Goal: Information Seeking & Learning: Find specific page/section

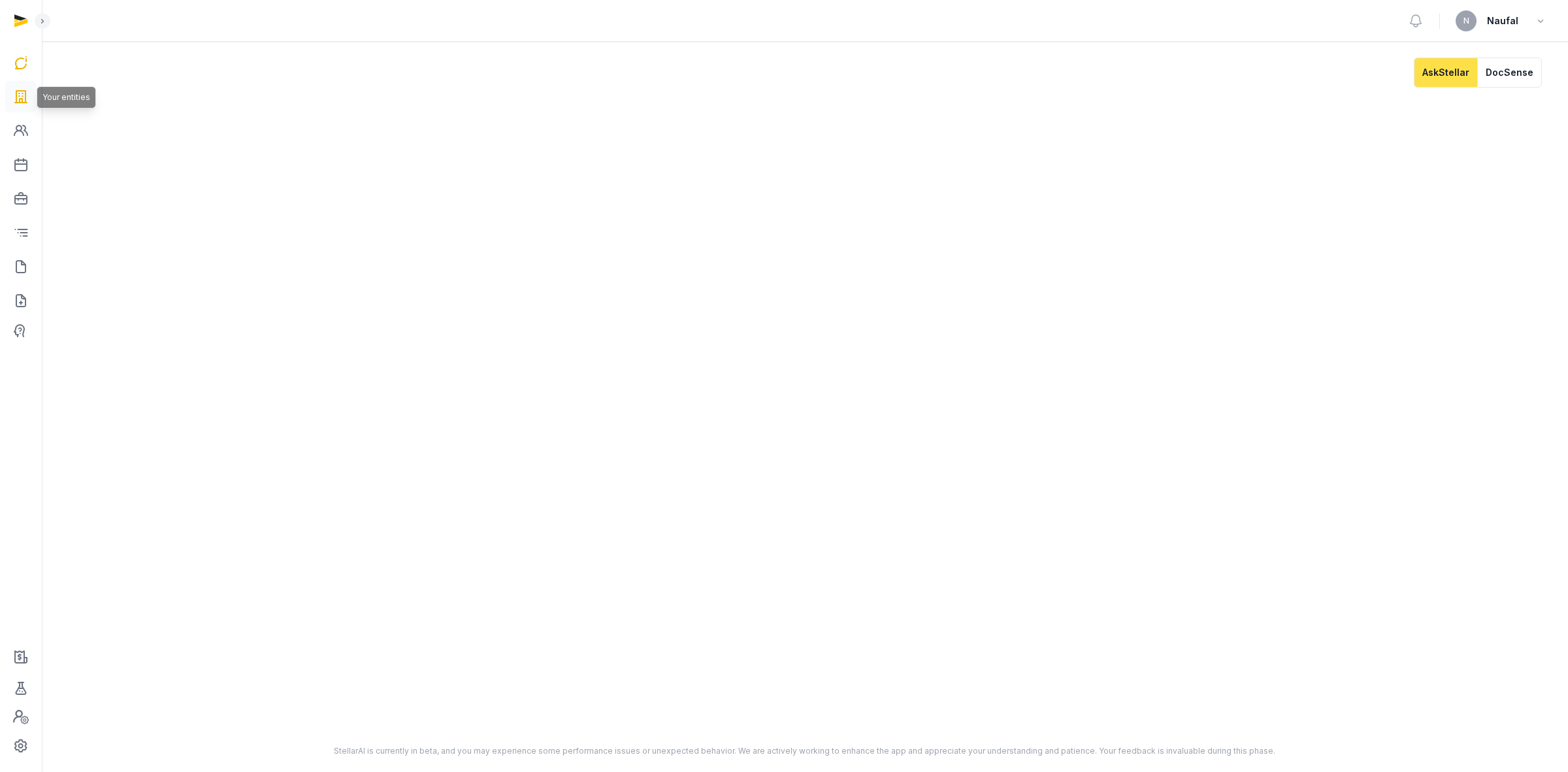
click at [13, 104] on icon at bounding box center [21, 97] width 16 height 21
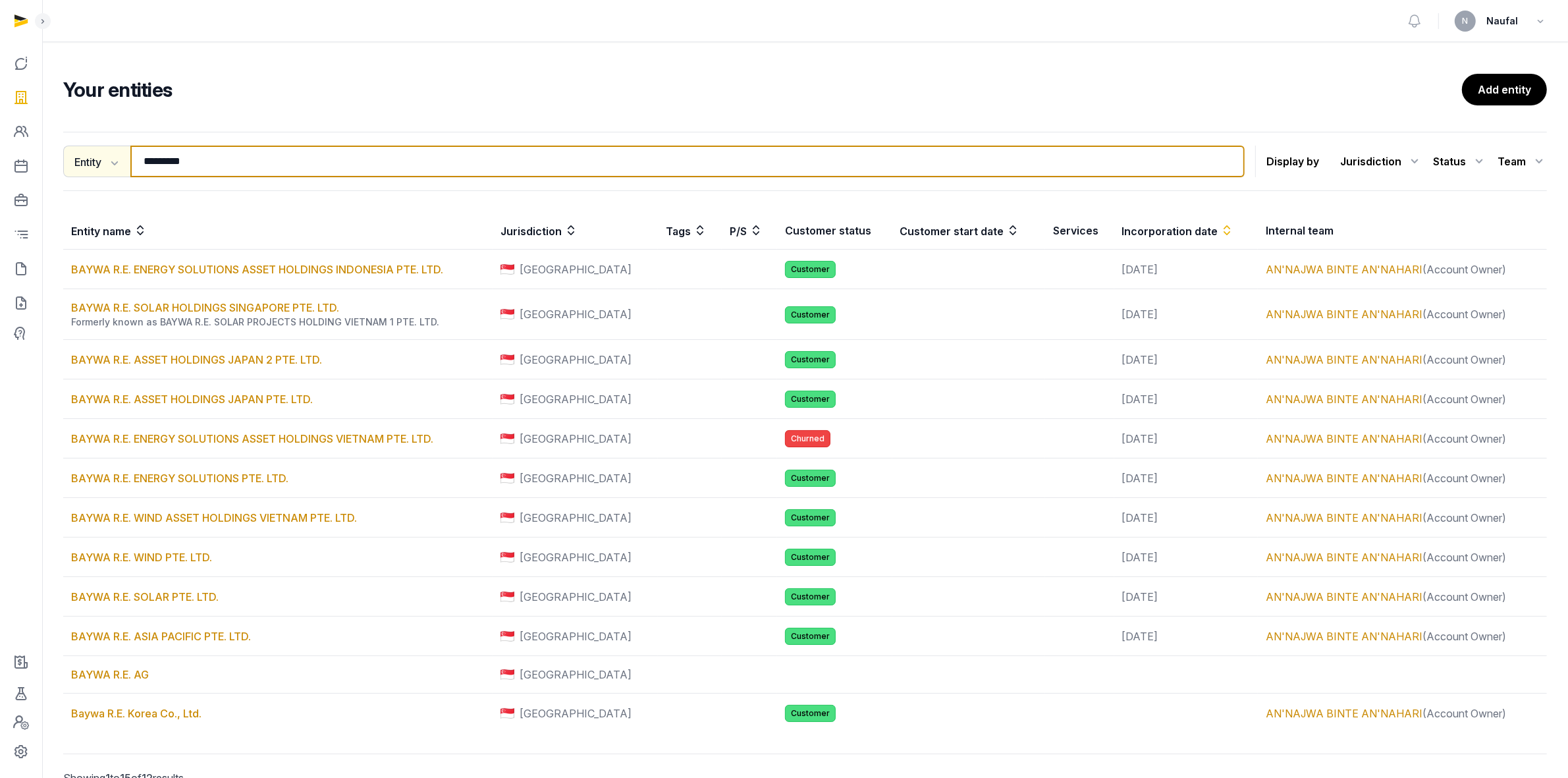
drag, startPoint x: 211, startPoint y: 160, endPoint x: 105, endPoint y: 163, distance: 106.0
click at [105, 163] on div "Entity Entity People Tags Services ********* Search" at bounding box center [653, 161] width 1182 height 32
paste input "**********"
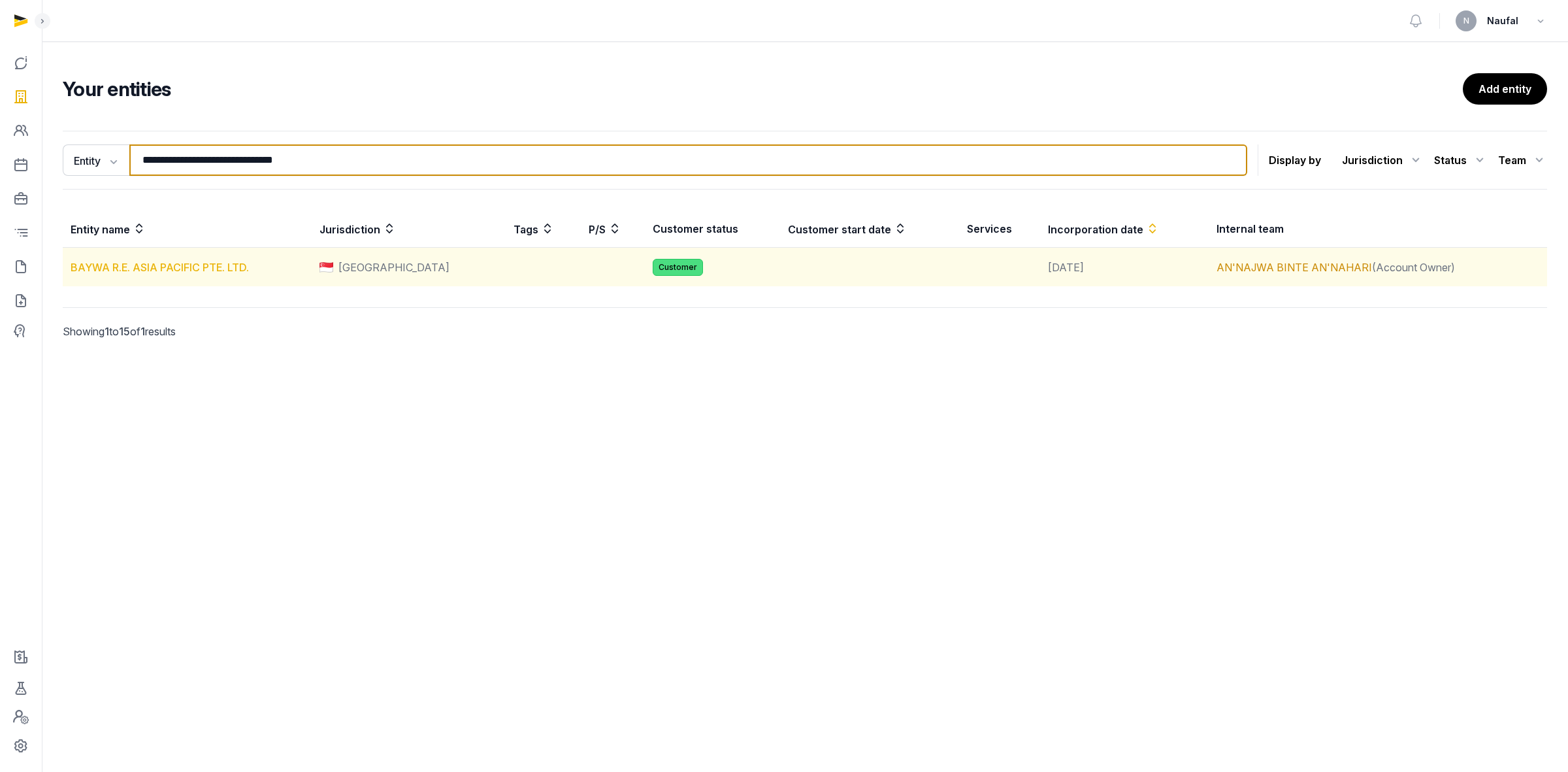
type input "**********"
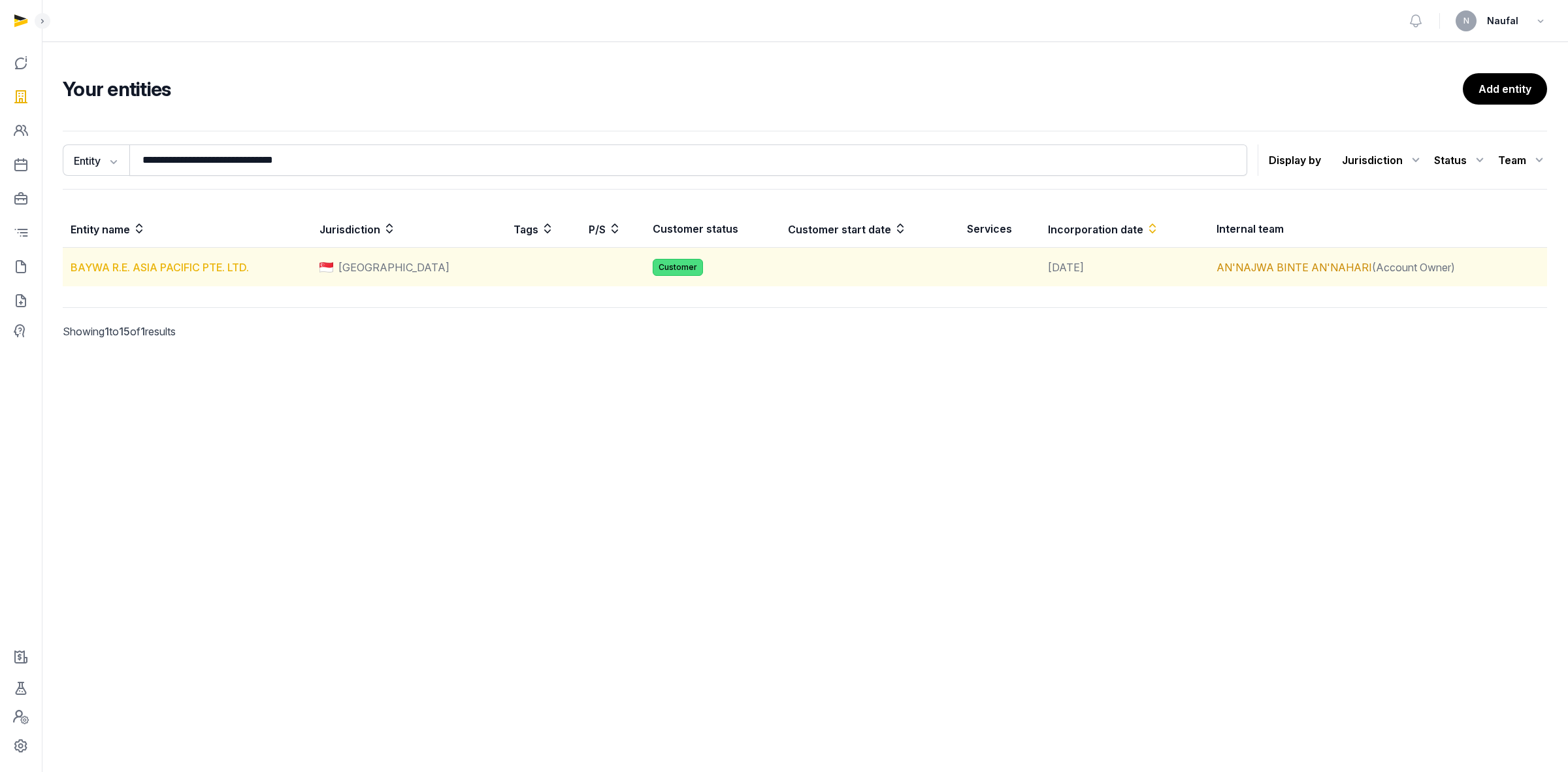
click at [183, 266] on link "BAYWA R.E. ASIA PACIFIC PTE. LTD." at bounding box center [160, 268] width 178 height 13
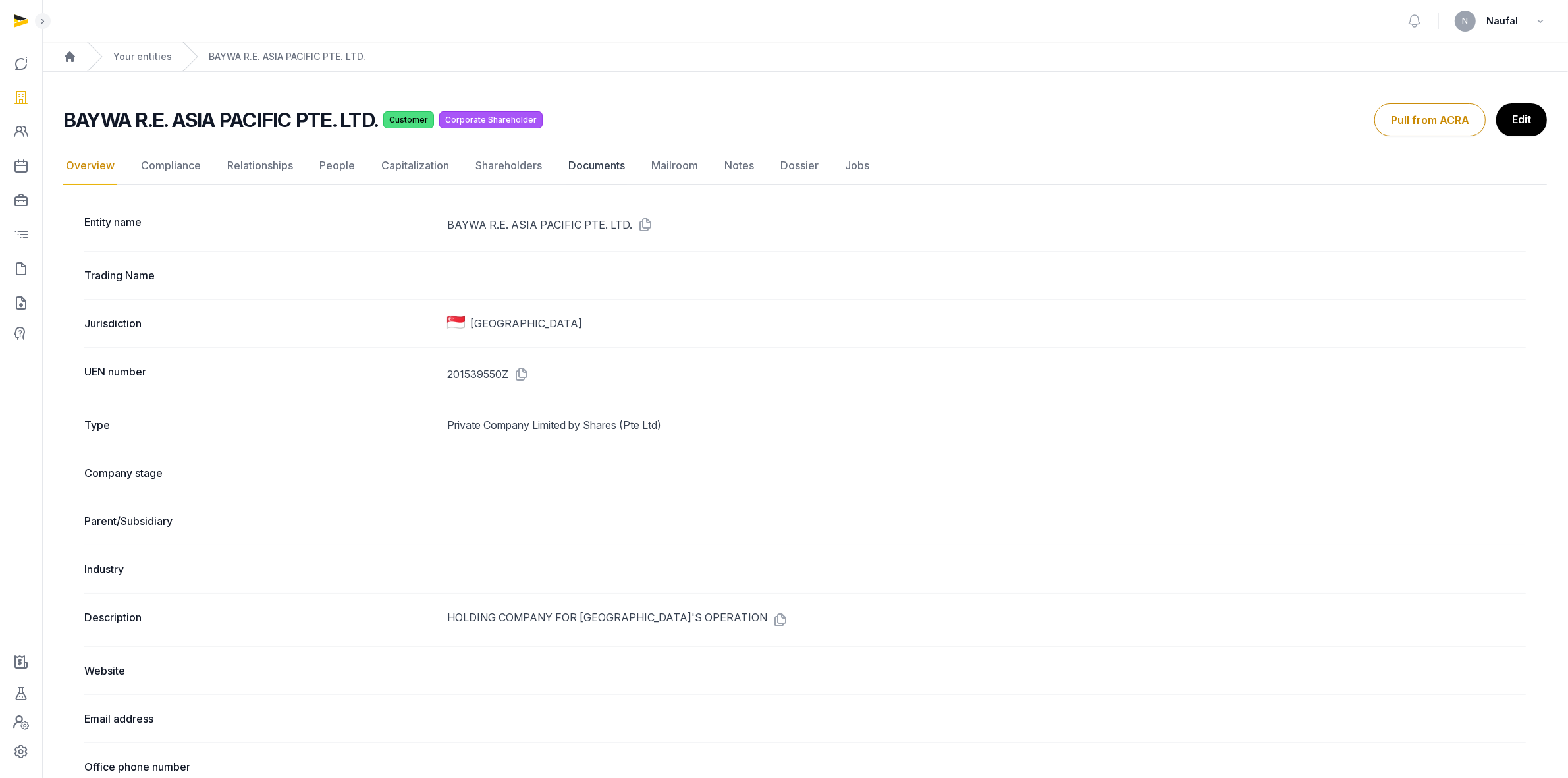
click at [587, 171] on link "Documents" at bounding box center [597, 166] width 62 height 38
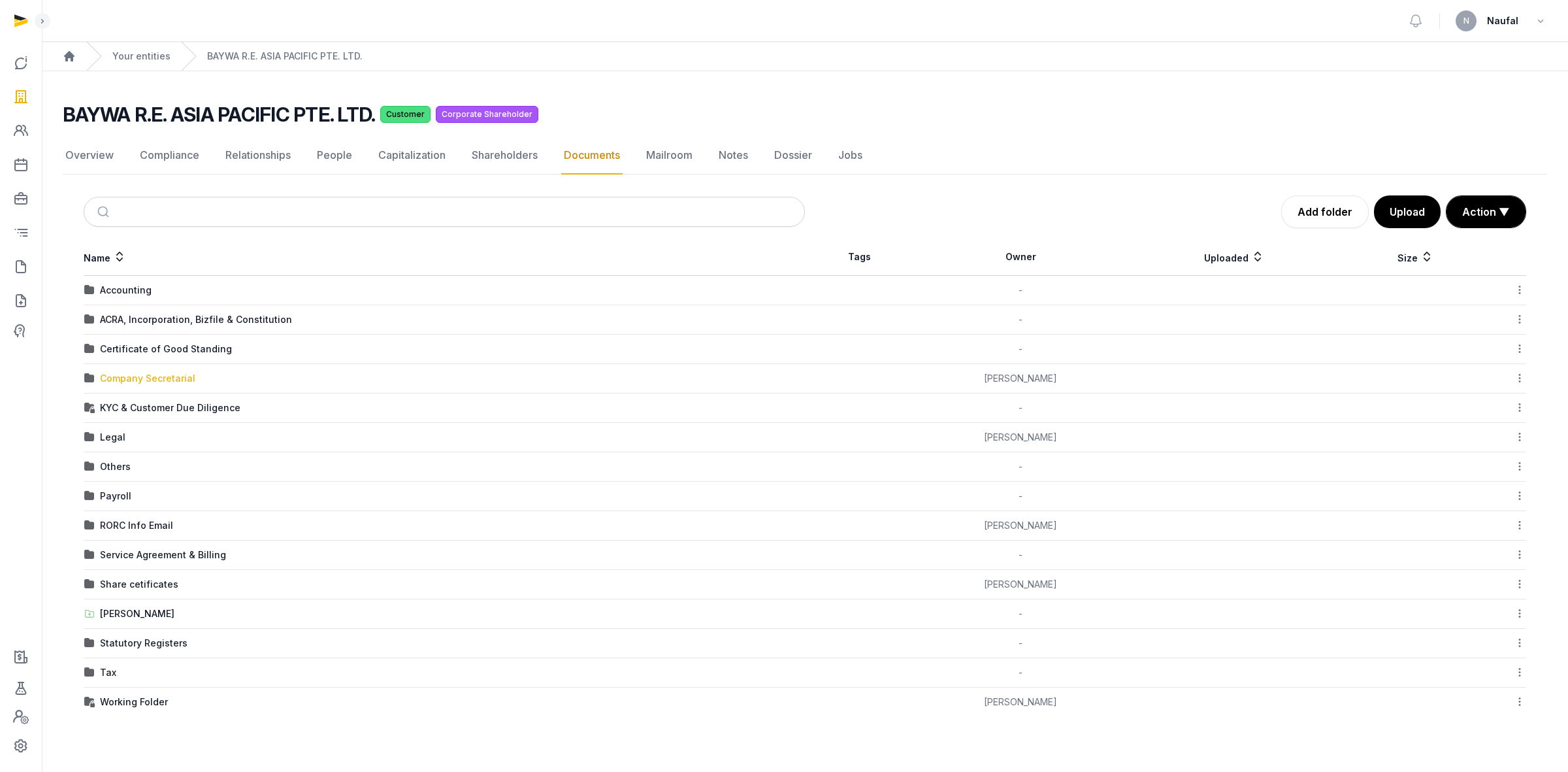
click at [174, 374] on div "Company Secretarial" at bounding box center [147, 378] width 96 height 13
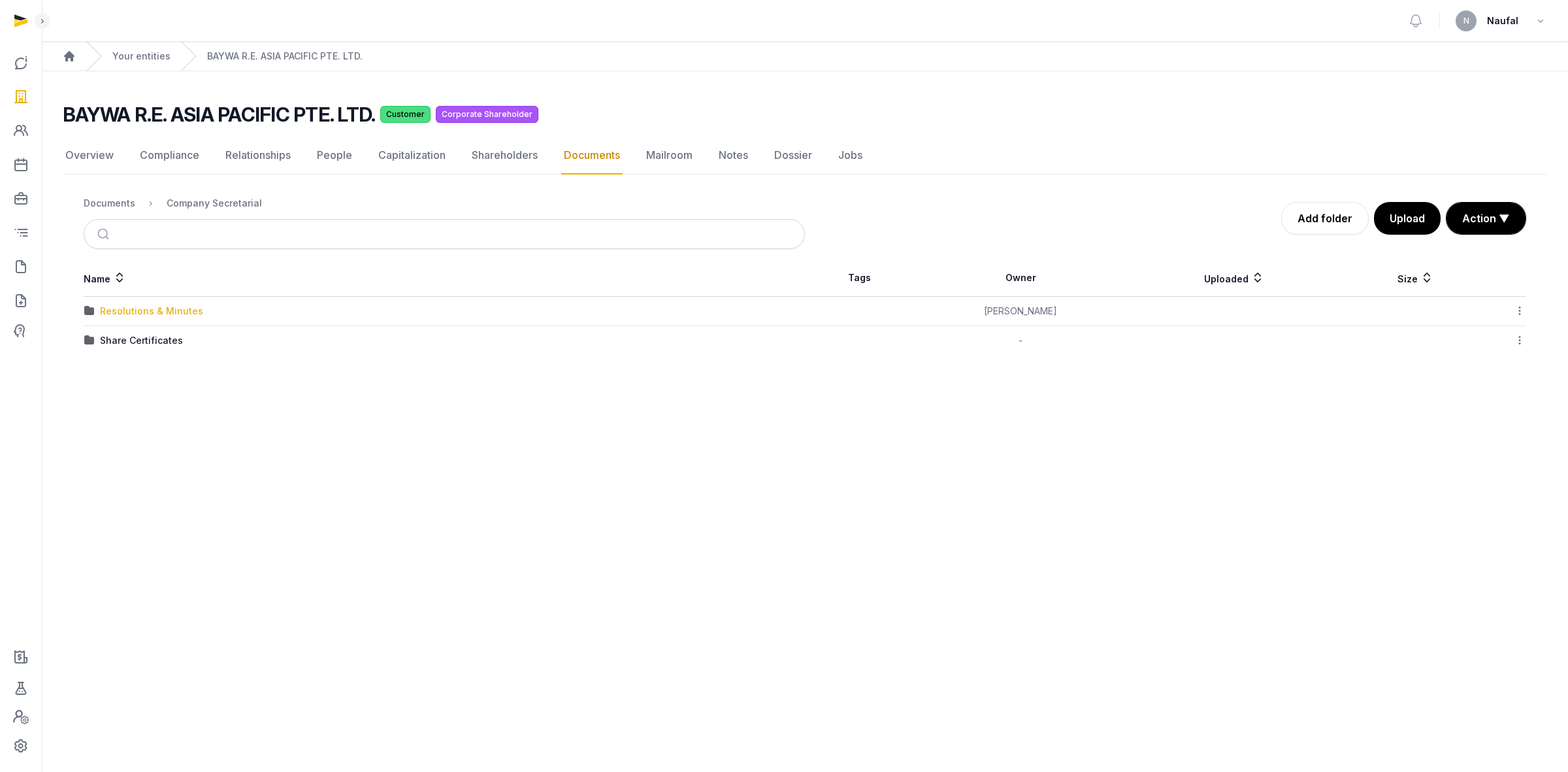
click at [180, 315] on div "Resolutions & Minutes" at bounding box center [152, 311] width 103 height 13
click at [159, 404] on div "2025" at bounding box center [444, 399] width 720 height 13
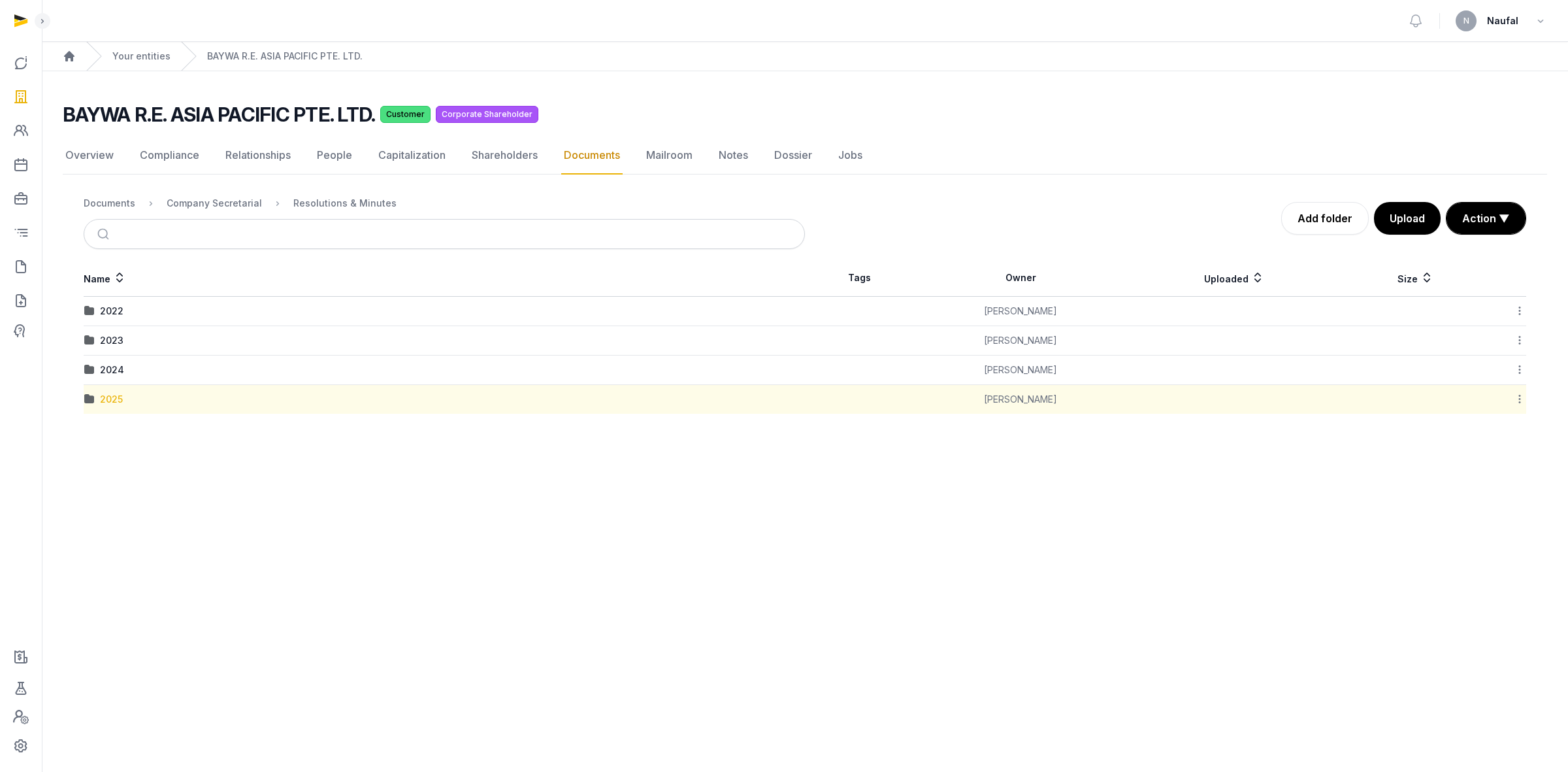
click at [117, 404] on div "2025" at bounding box center [111, 399] width 22 height 13
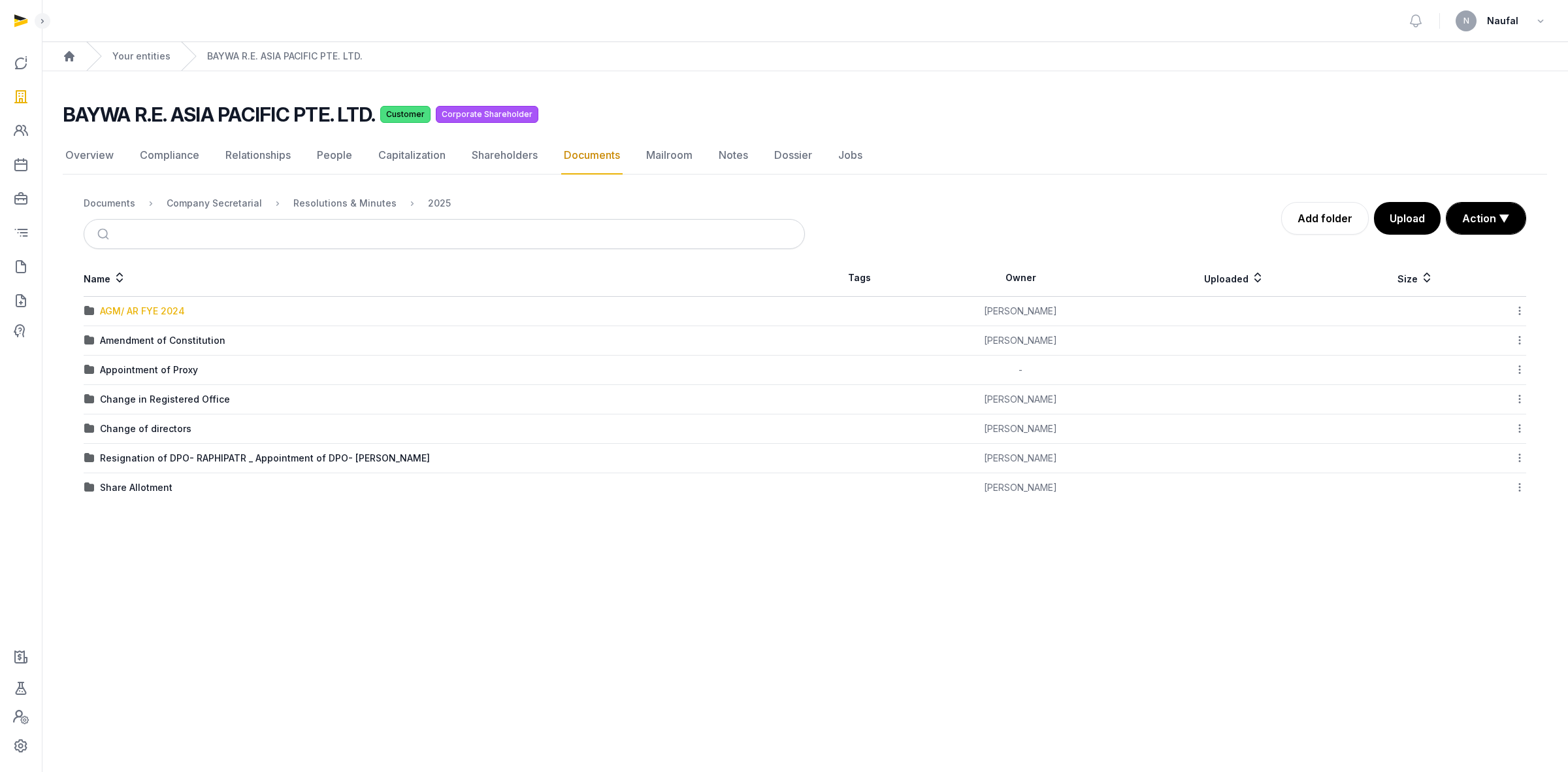
click at [174, 308] on div "AGM/ AR FYE 2024" at bounding box center [142, 311] width 85 height 13
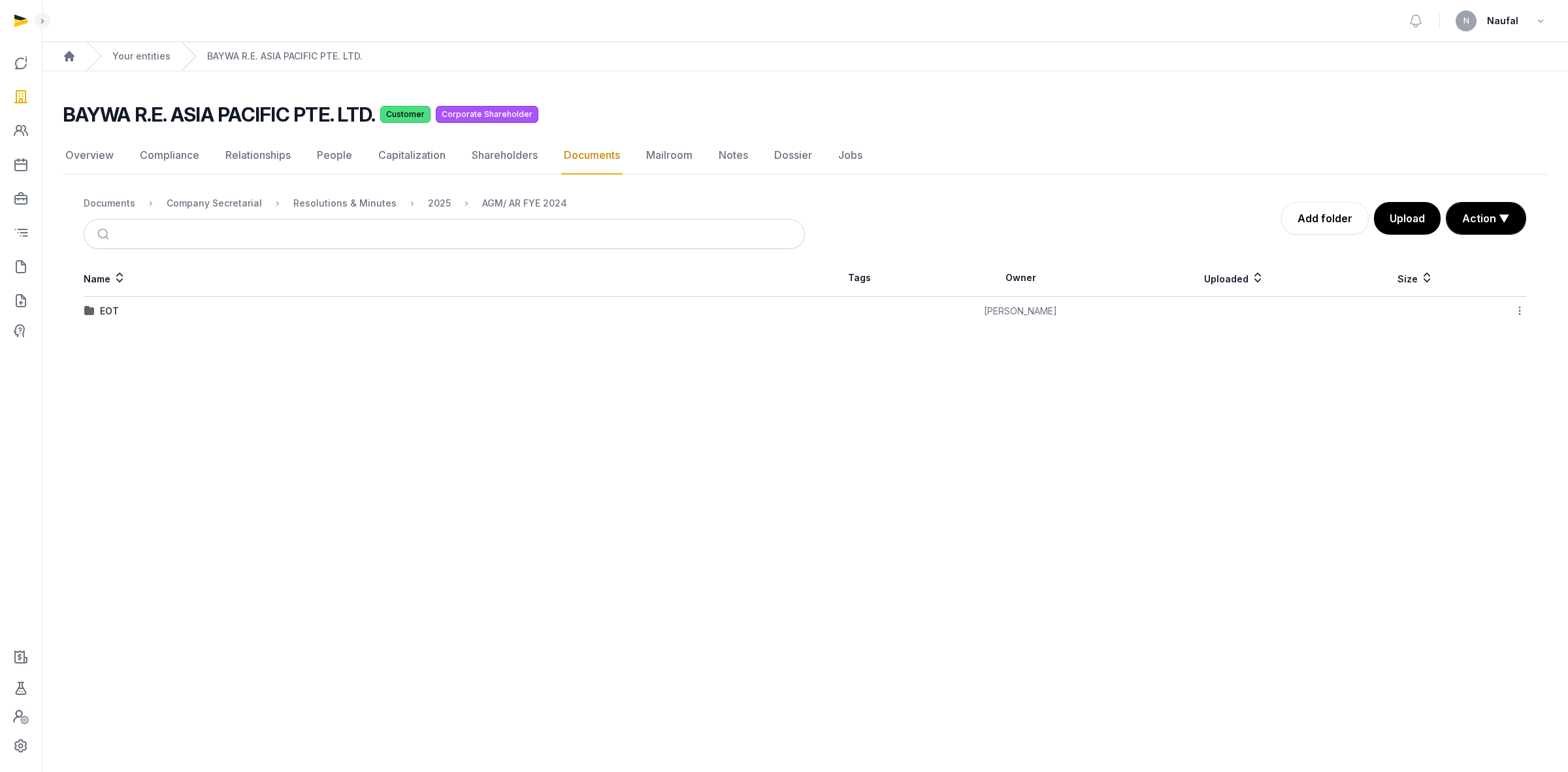
click at [92, 309] on img at bounding box center [89, 311] width 11 height 11
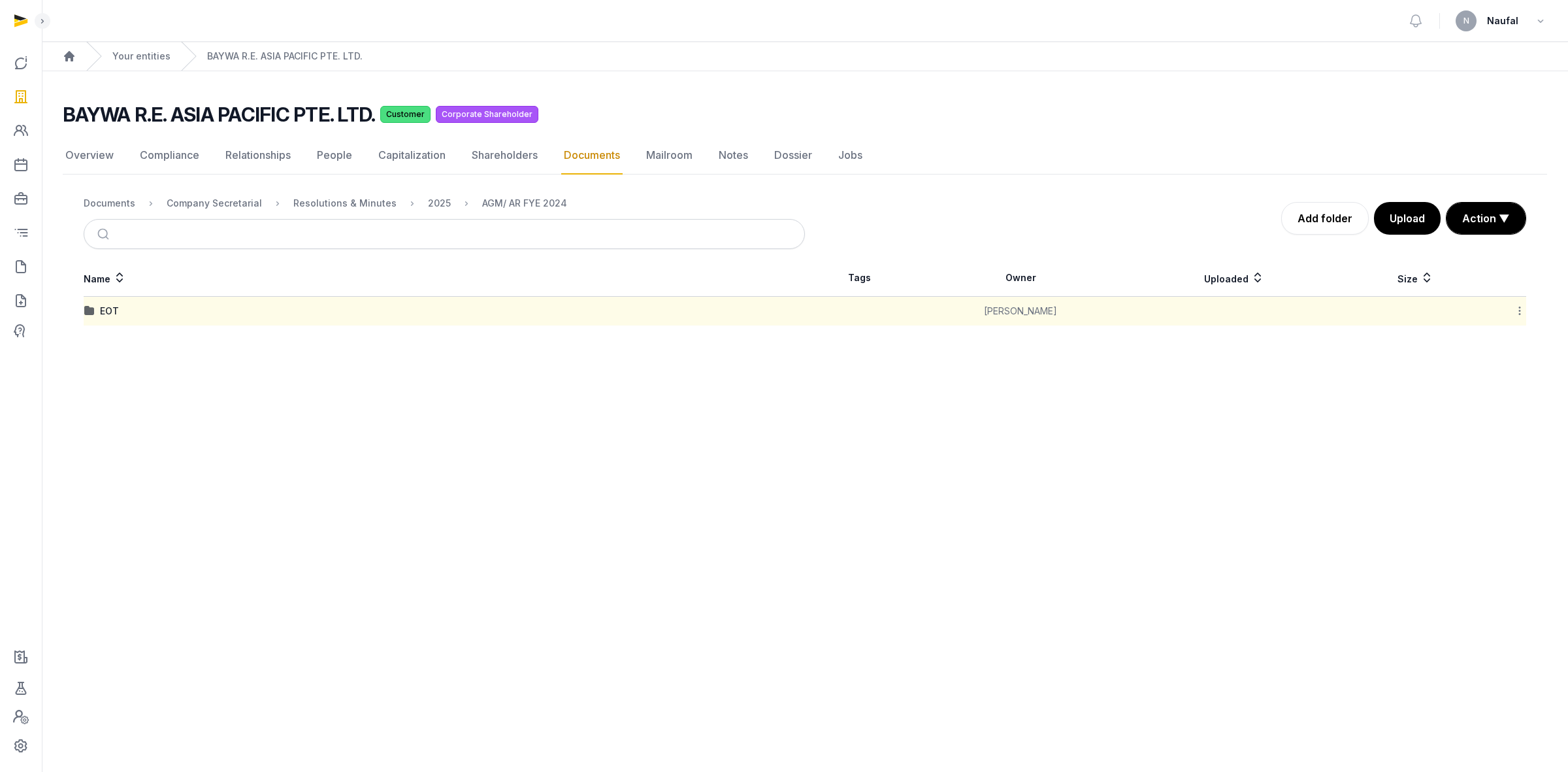
click at [98, 311] on div "EOT" at bounding box center [444, 311] width 720 height 13
click at [107, 311] on div "EOT" at bounding box center [109, 311] width 19 height 13
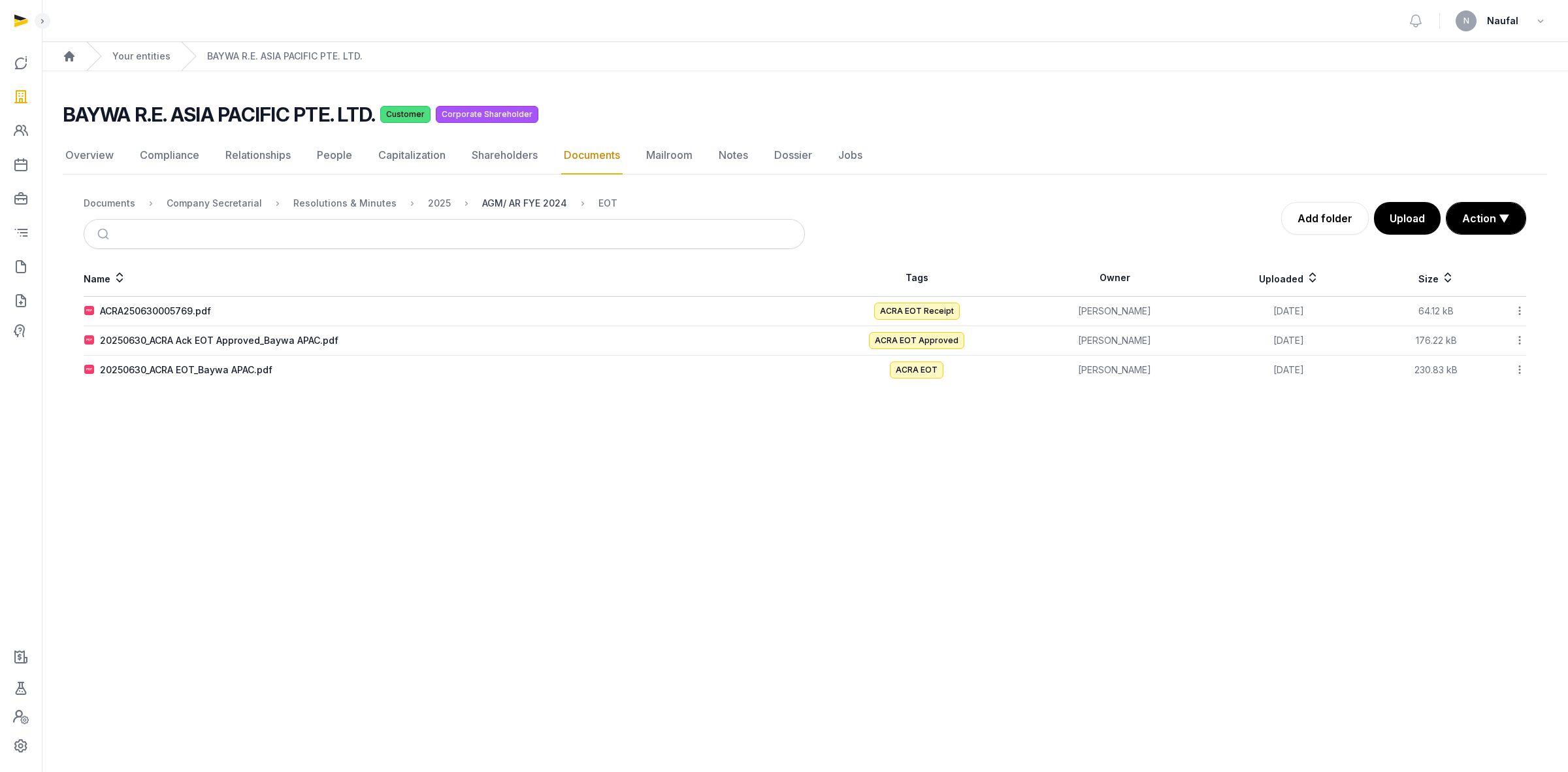
click at [487, 204] on div "AGM/ AR FYE 2024" at bounding box center [525, 203] width 85 height 13
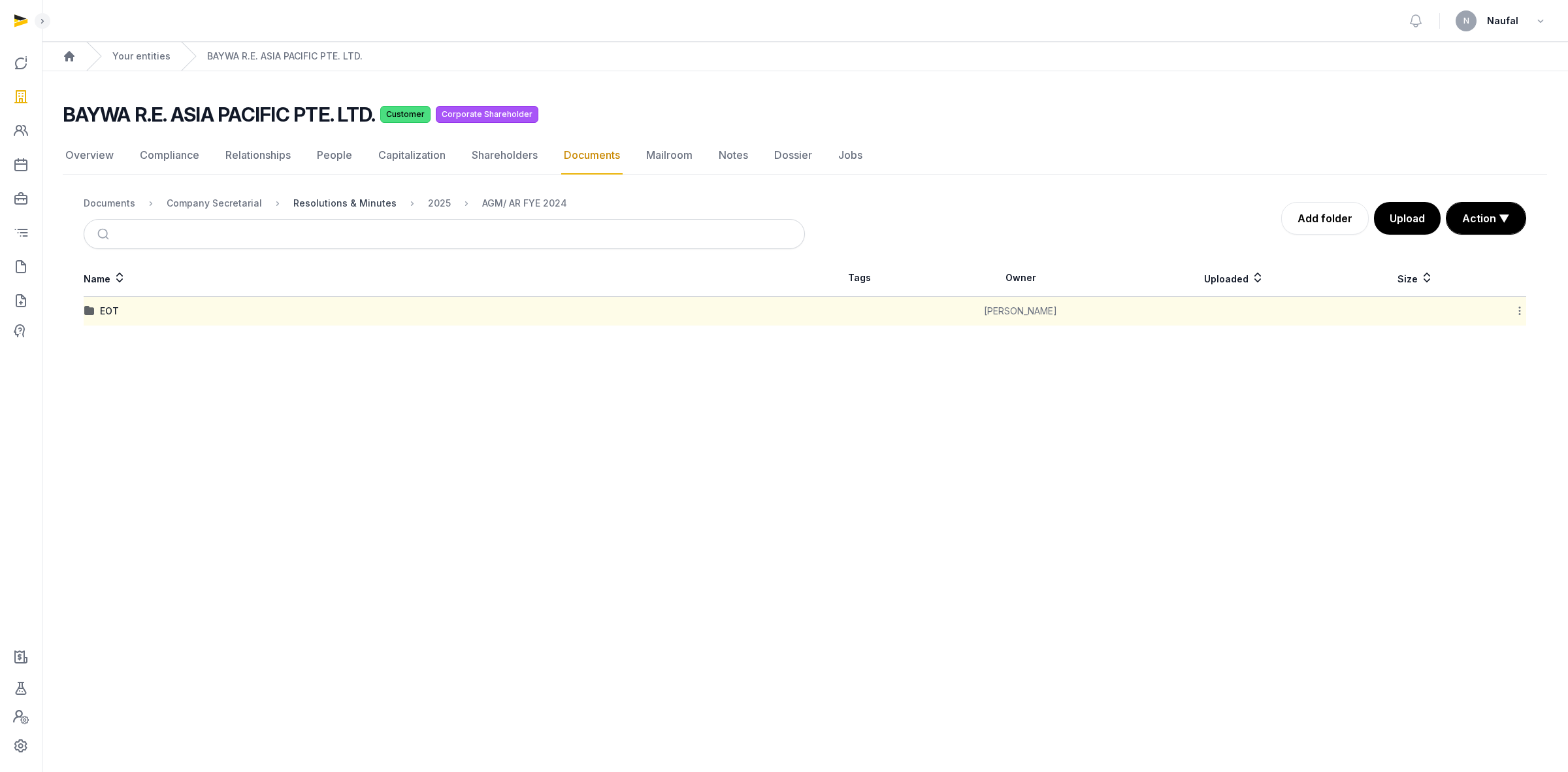
click at [357, 204] on div "Resolutions & Minutes" at bounding box center [345, 203] width 103 height 13
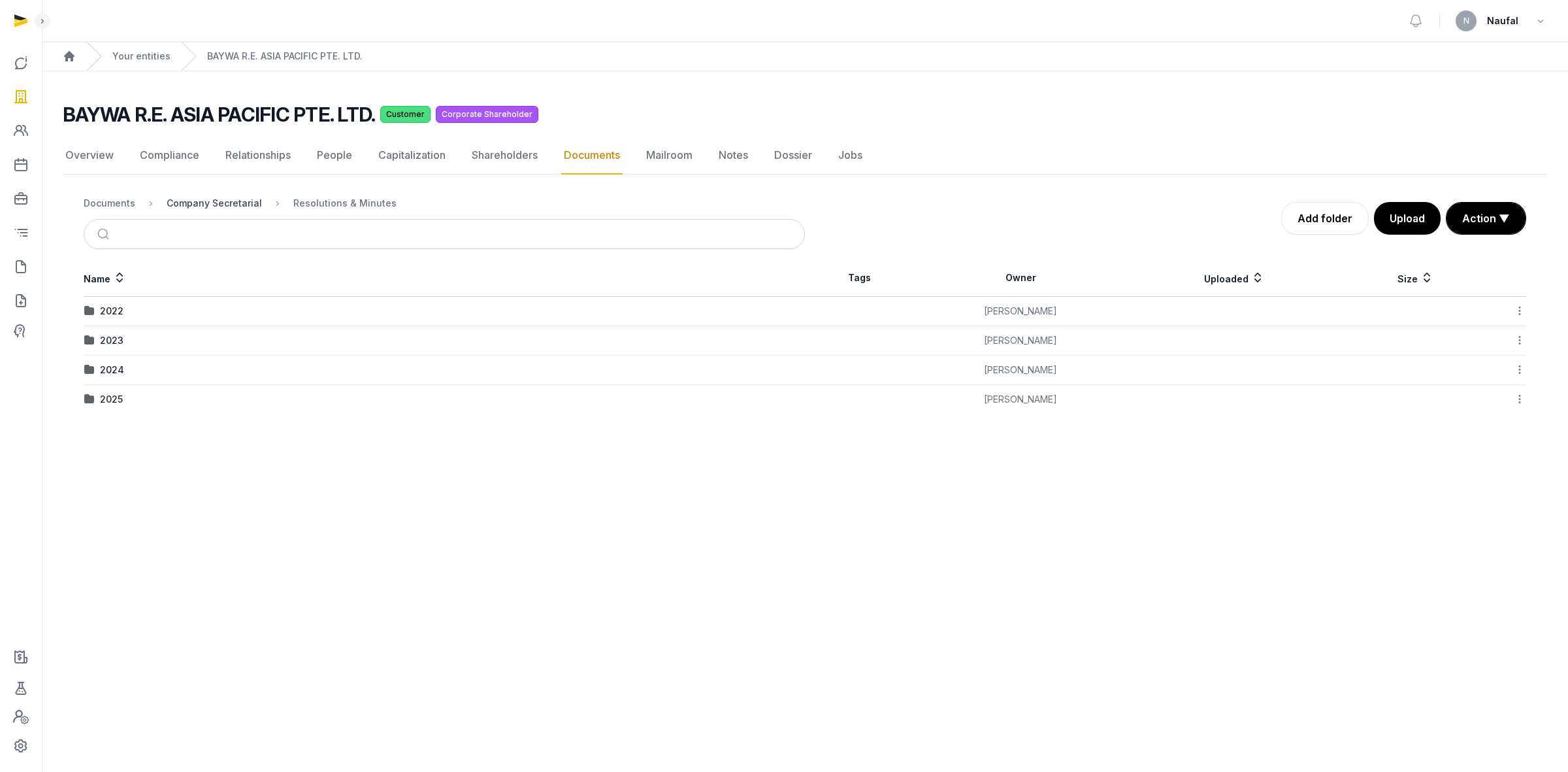
click at [231, 201] on div "Company Secretarial" at bounding box center [214, 203] width 96 height 13
click at [112, 193] on nav "Documents Company Secretarial" at bounding box center [444, 203] width 722 height 32
click at [119, 204] on div "Documents" at bounding box center [109, 203] width 52 height 13
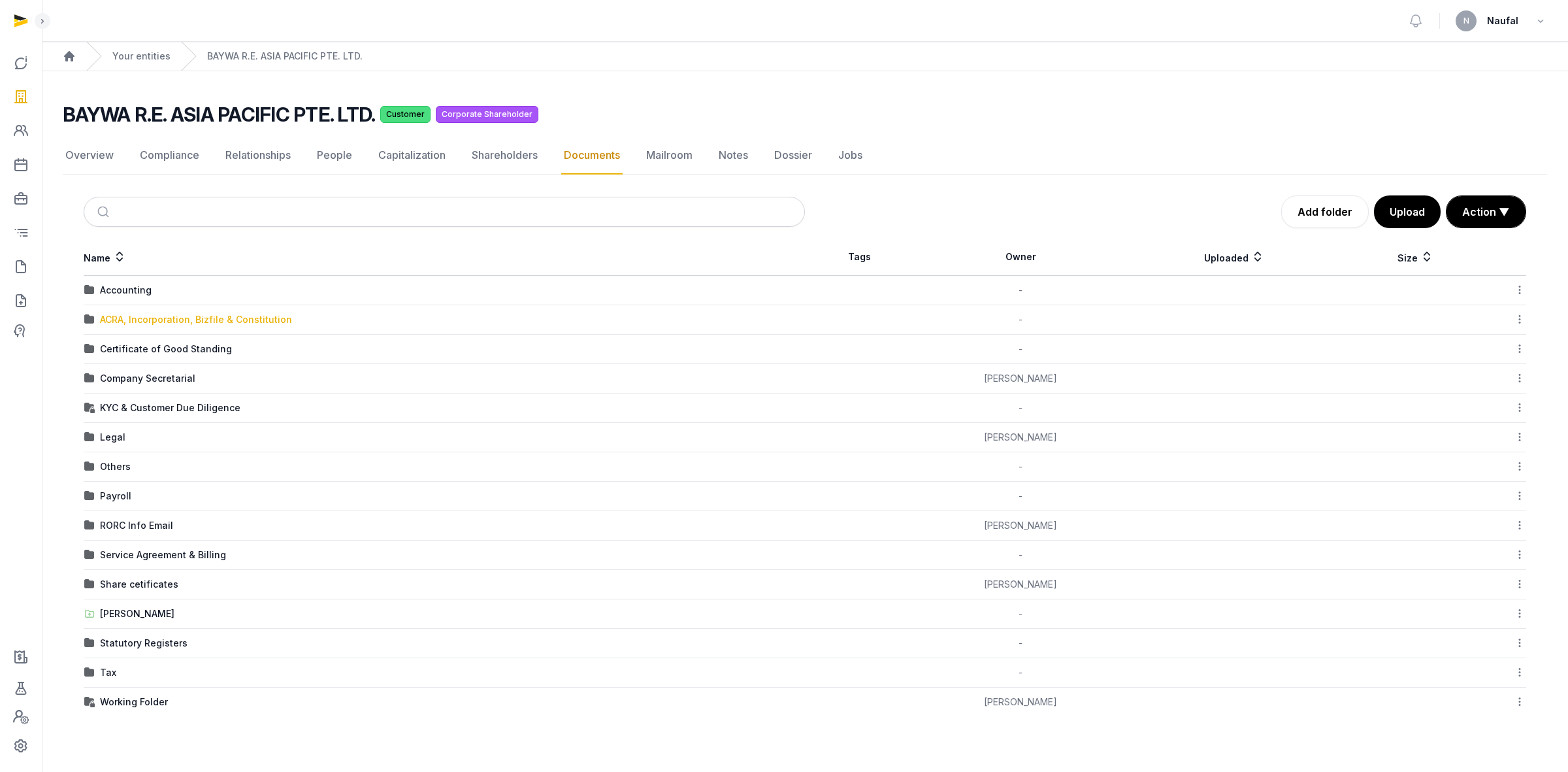
click at [217, 321] on div "ACRA, Incorporation, Bizfile & Constitution" at bounding box center [196, 320] width 192 height 13
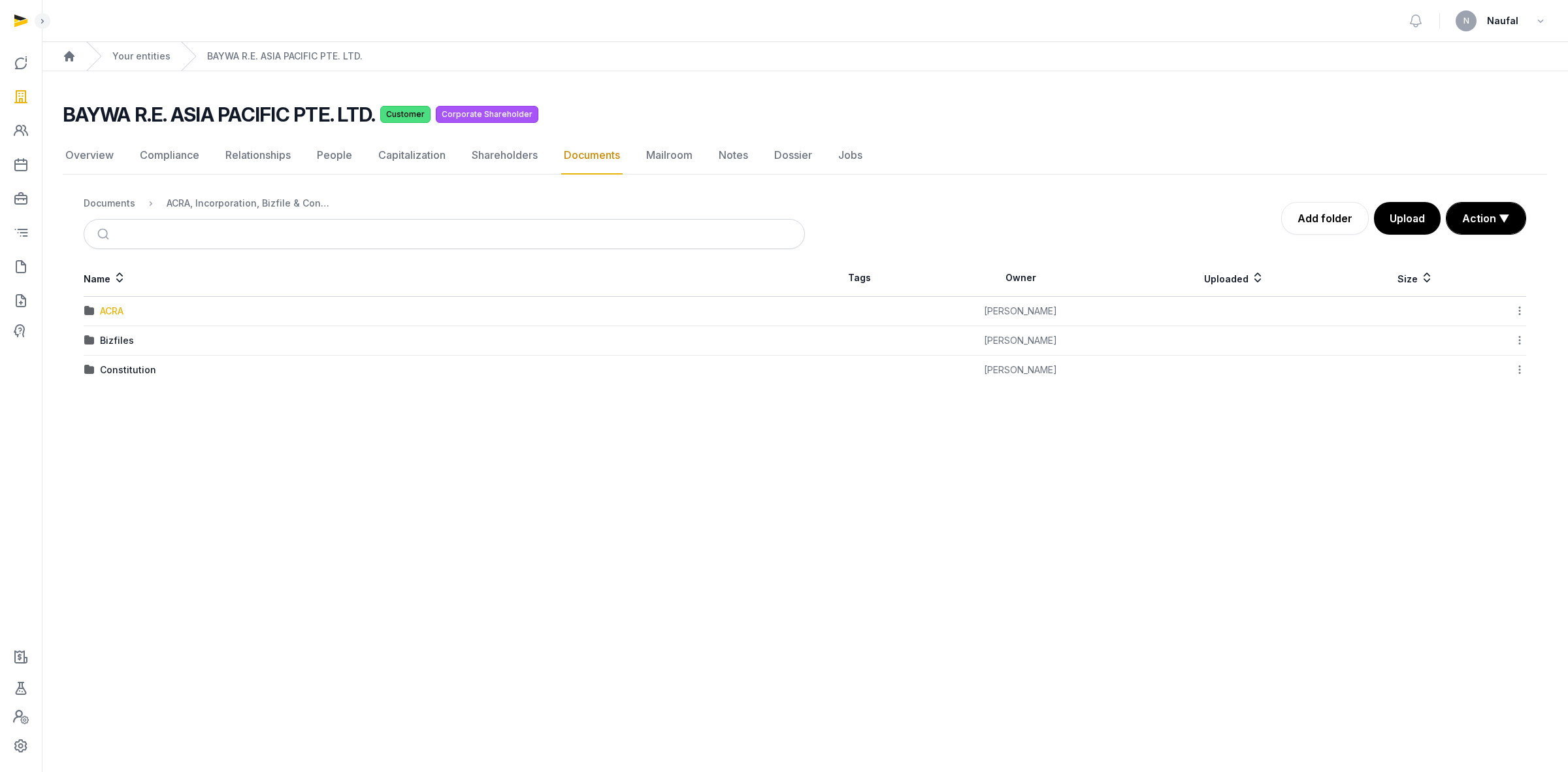
click at [110, 309] on div "ACRA" at bounding box center [112, 311] width 23 height 13
click at [112, 343] on div "2025" at bounding box center [111, 341] width 22 height 13
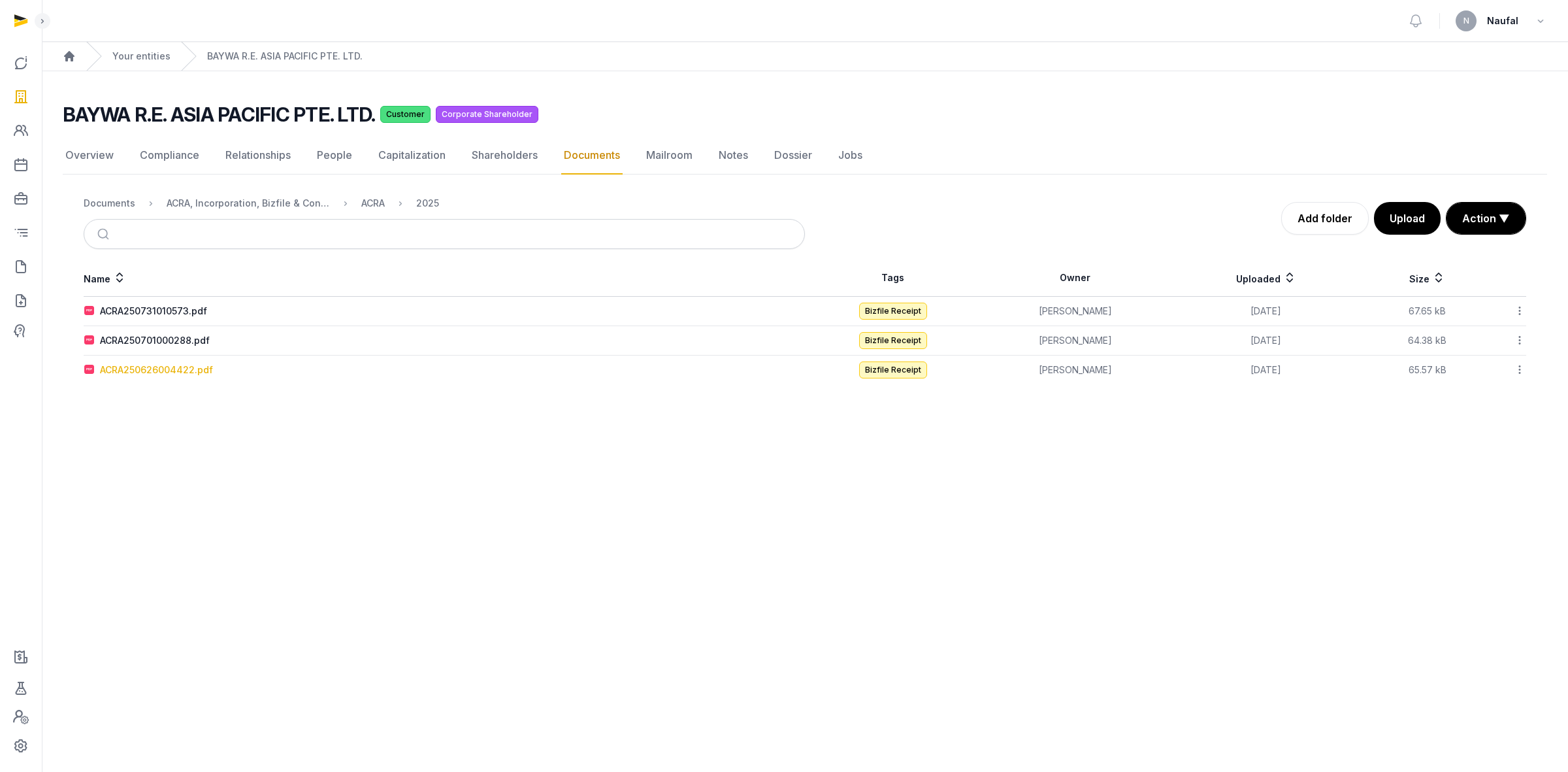
click at [135, 369] on div "ACRA250626004422.pdf" at bounding box center [157, 370] width 113 height 13
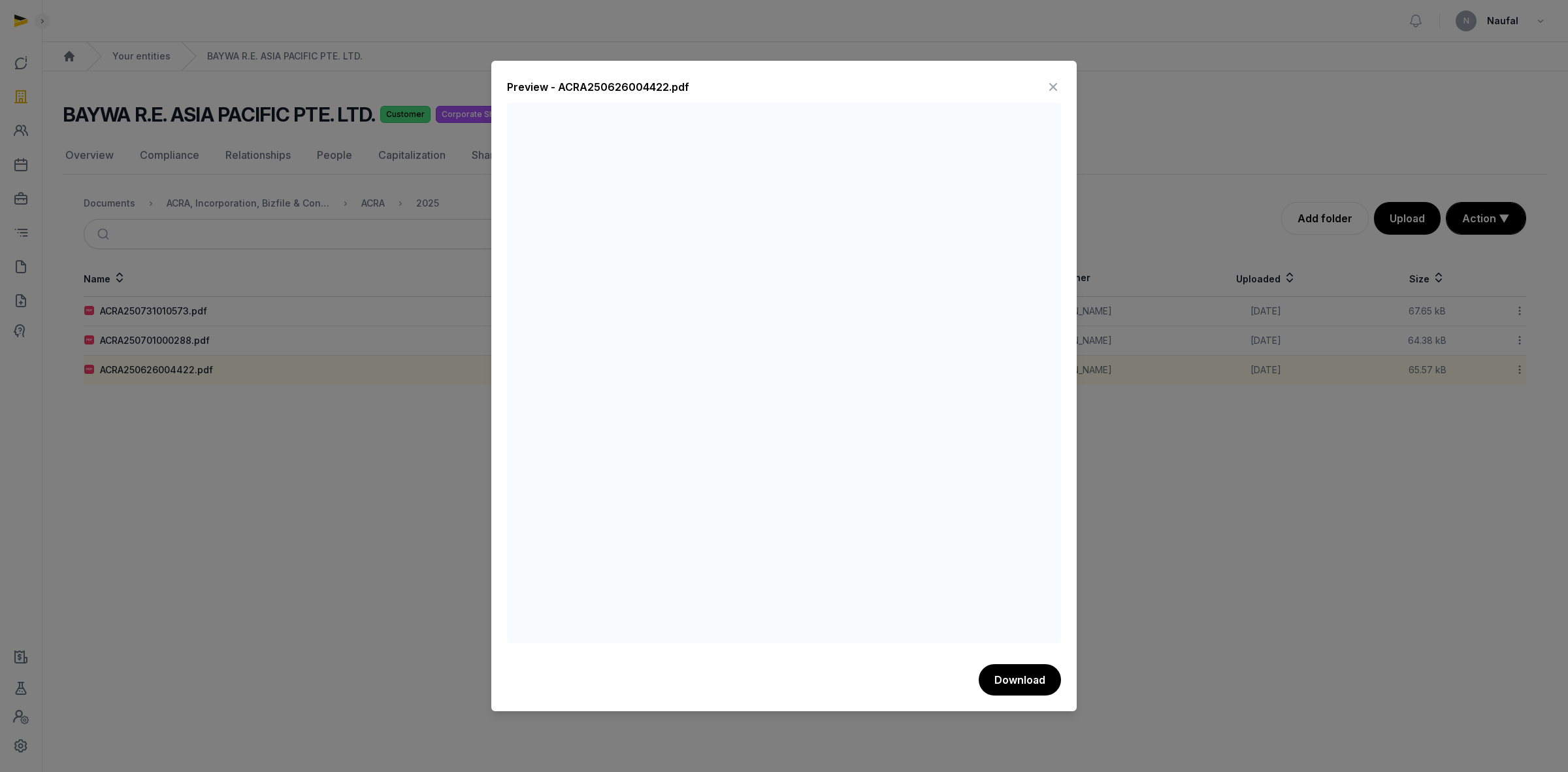
click at [1050, 86] on icon at bounding box center [1053, 87] width 16 height 21
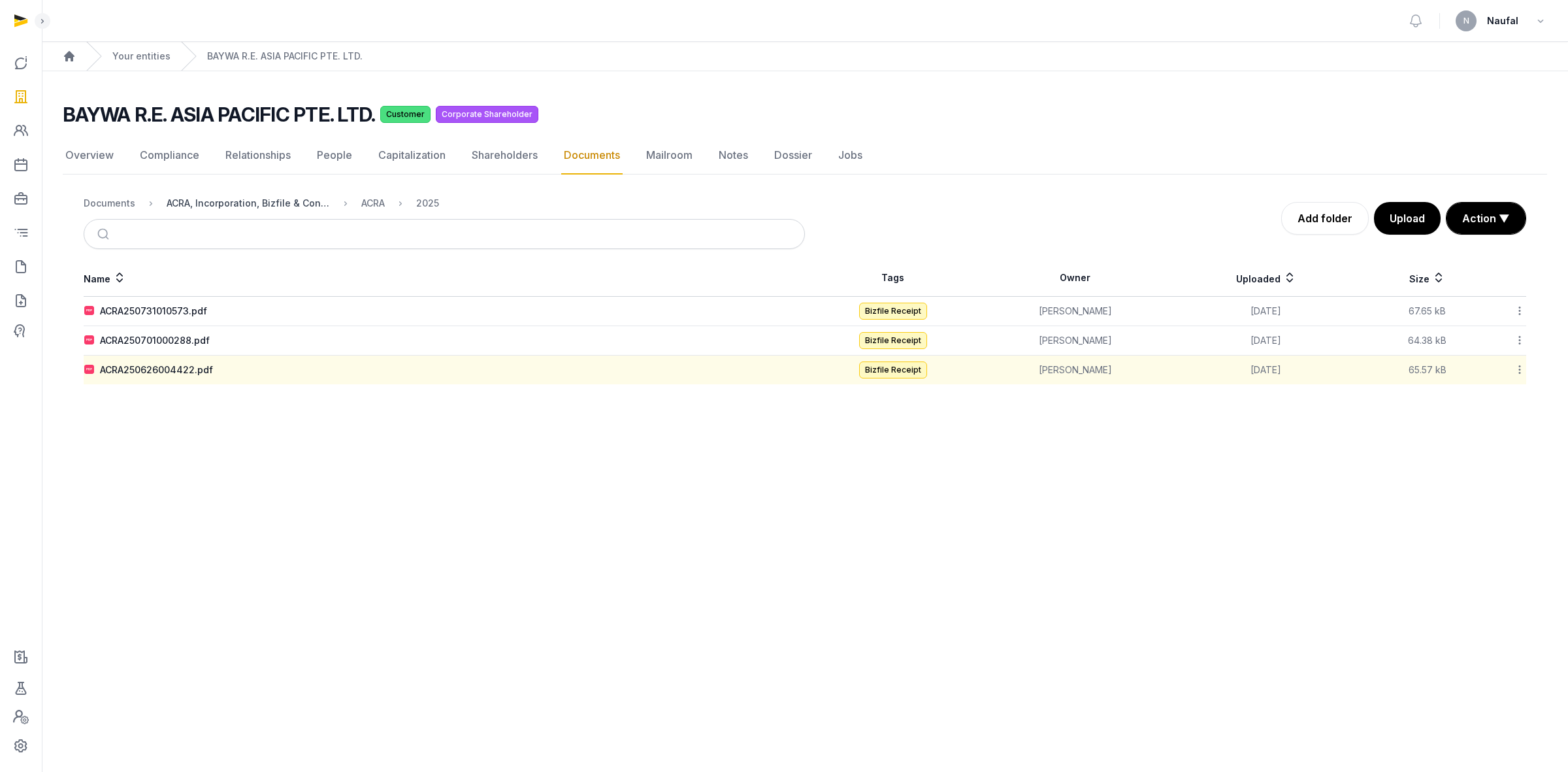
click at [217, 207] on div "ACRA, Incorporation, Bizfile & Constitution" at bounding box center [248, 203] width 163 height 13
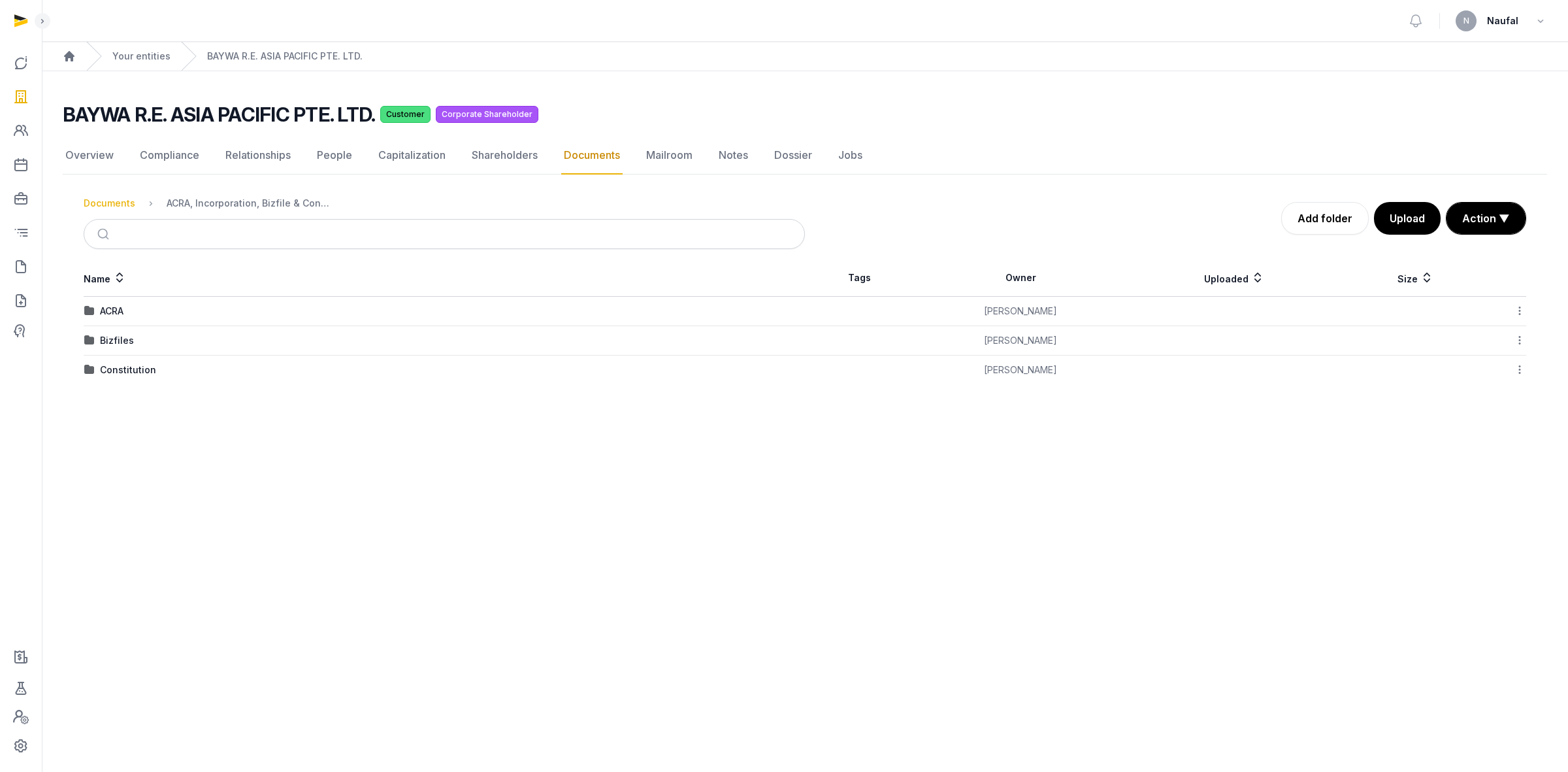
click at [102, 207] on div "Documents" at bounding box center [109, 203] width 52 height 13
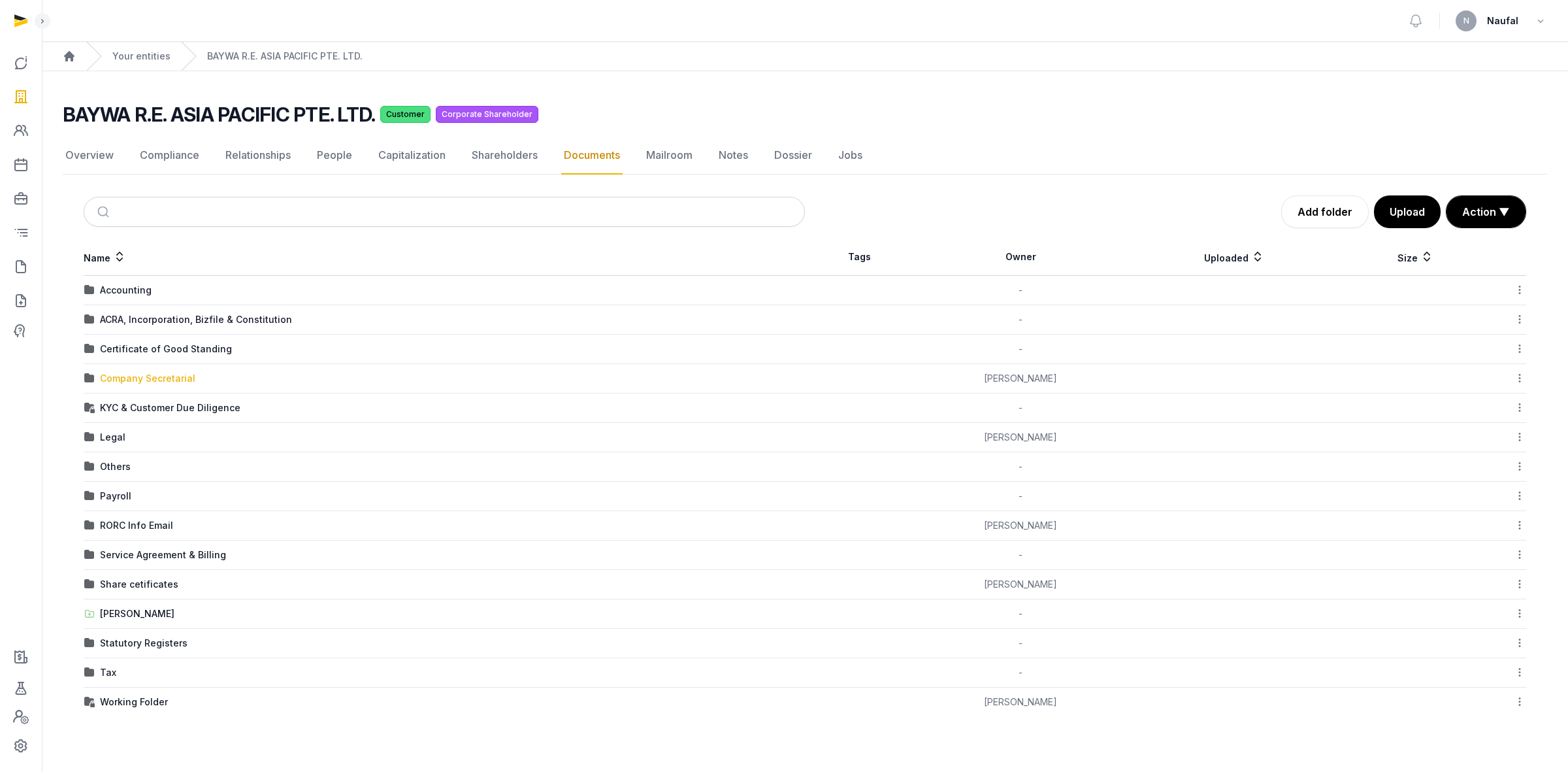
click at [147, 378] on div "Company Secretarial" at bounding box center [147, 378] width 96 height 13
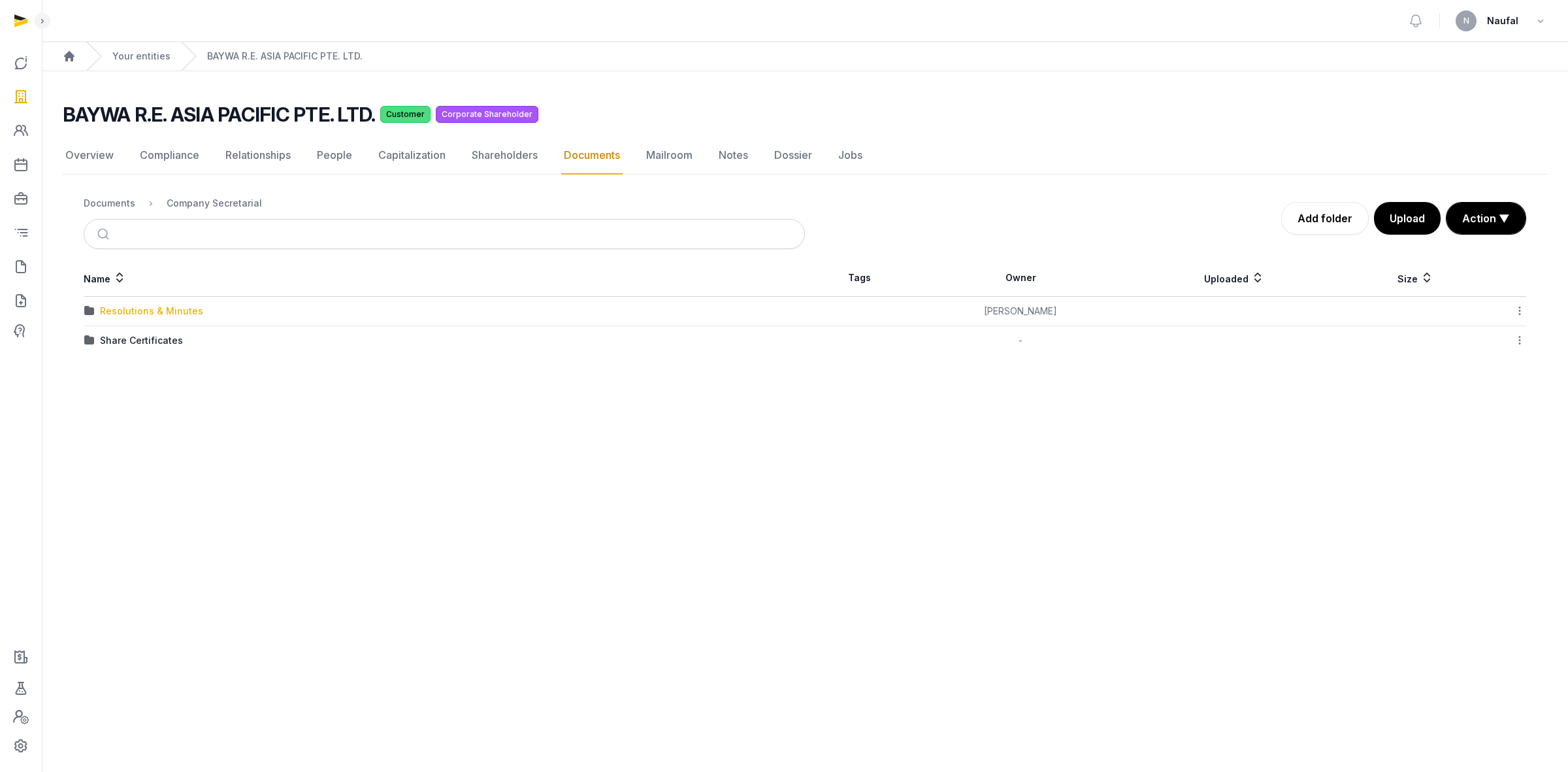
click at [163, 313] on div "Resolutions & Minutes" at bounding box center [152, 311] width 103 height 13
click at [119, 342] on div "2023" at bounding box center [112, 341] width 23 height 13
click at [344, 201] on div "Resolutions & Minutes" at bounding box center [345, 203] width 103 height 13
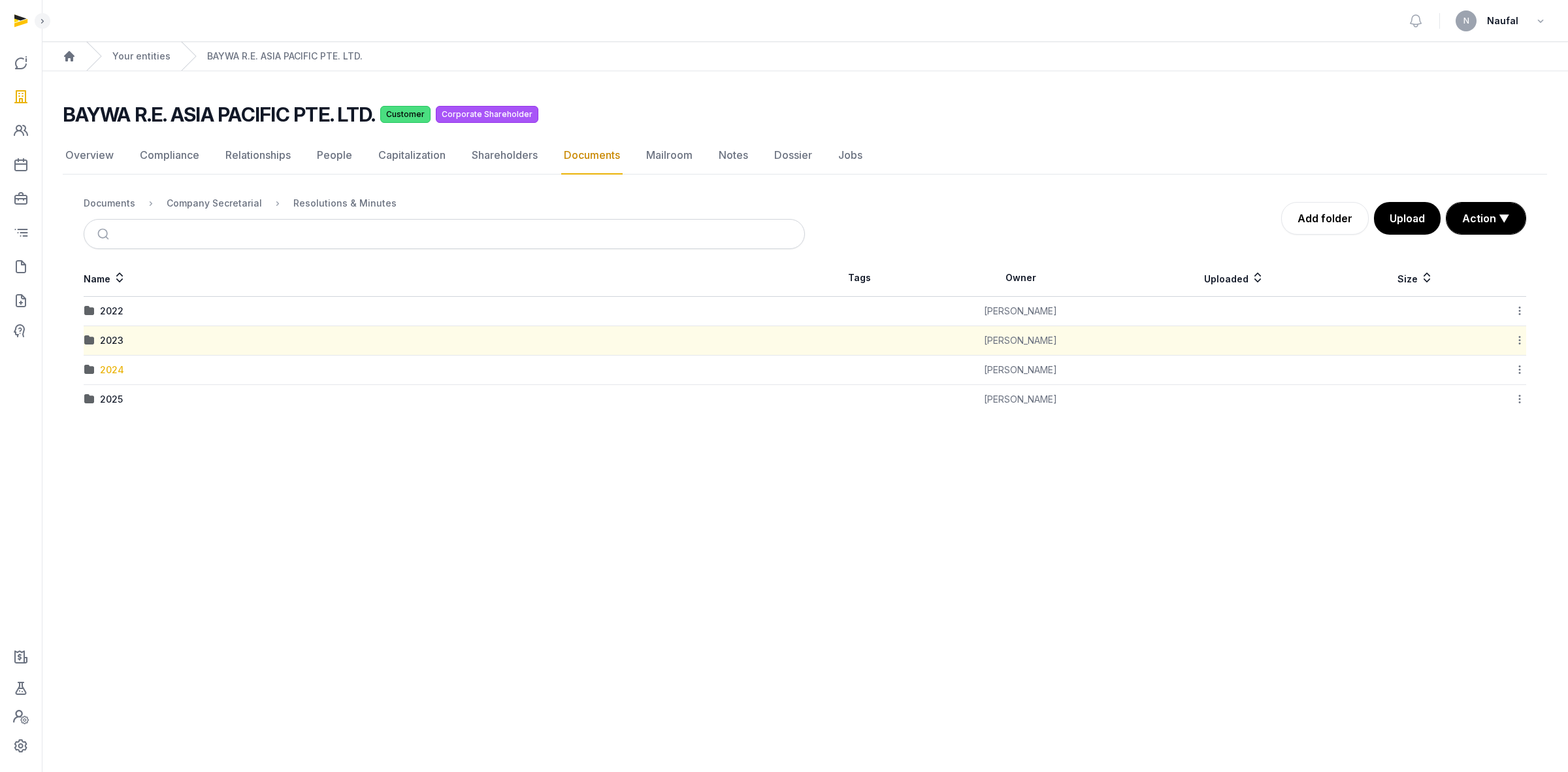
click at [117, 370] on div "2024" at bounding box center [112, 370] width 24 height 13
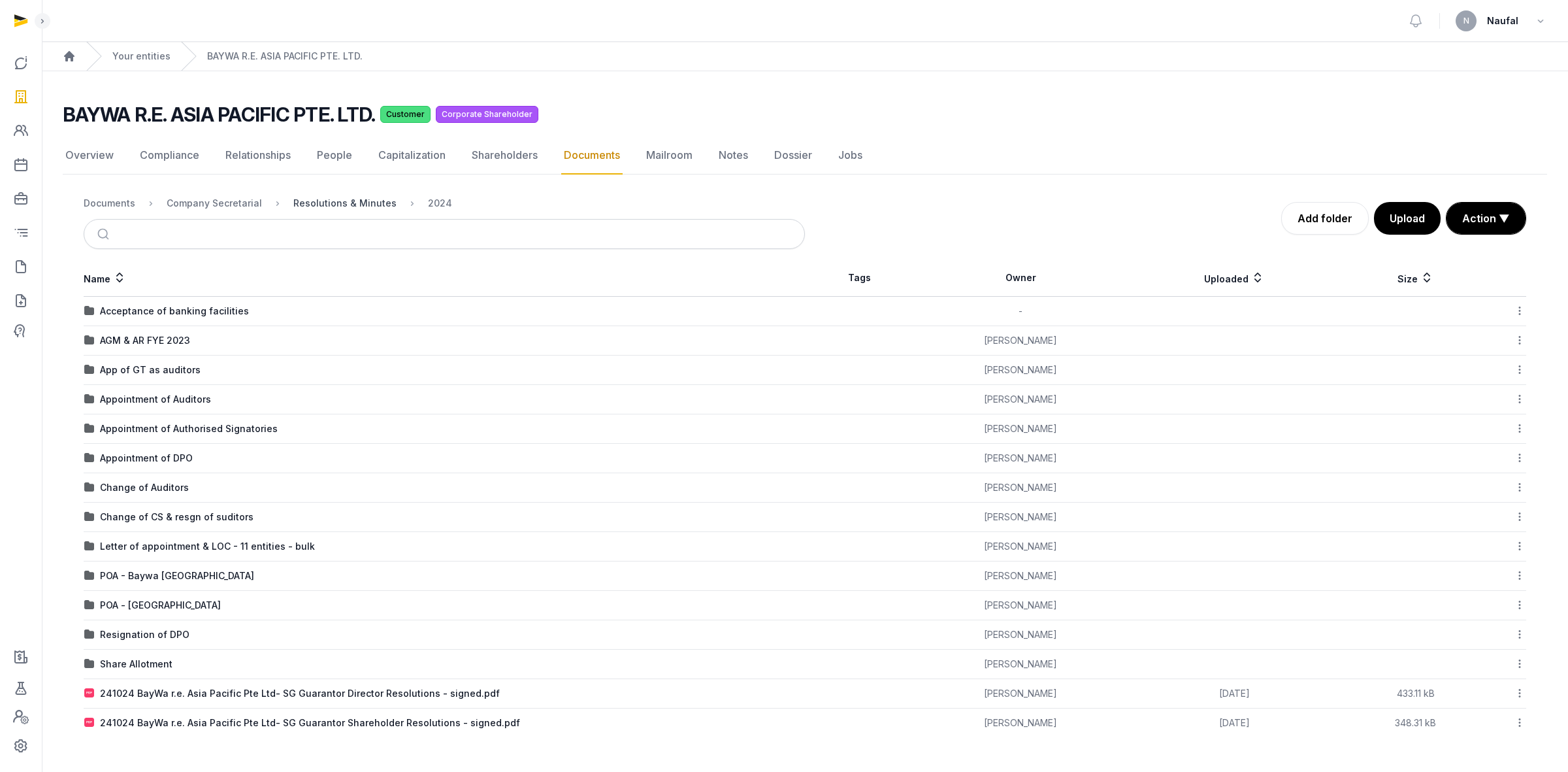
click at [360, 206] on div "Resolutions & Minutes" at bounding box center [345, 203] width 103 height 13
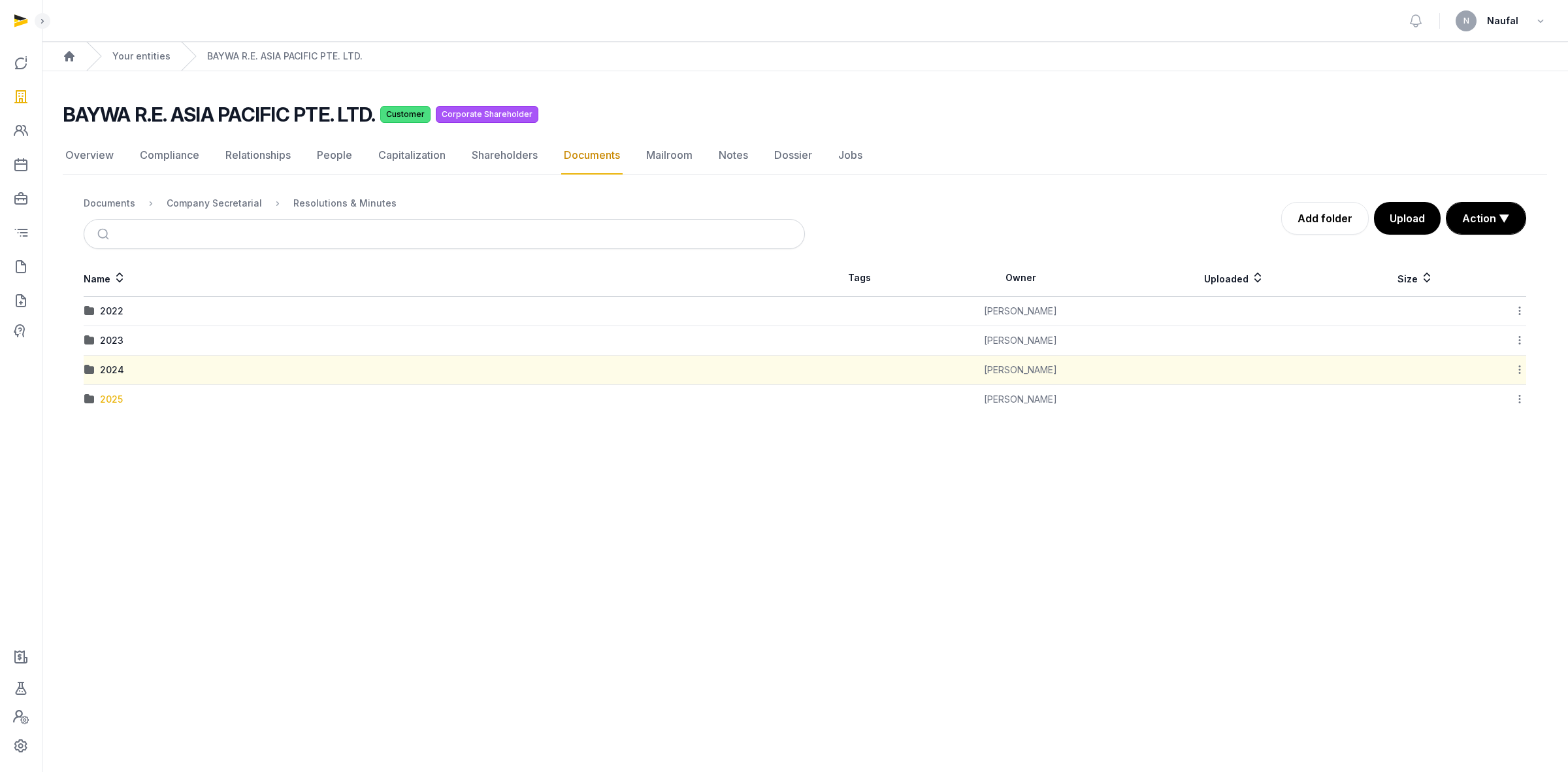
click at [119, 401] on div "2025" at bounding box center [111, 399] width 22 height 13
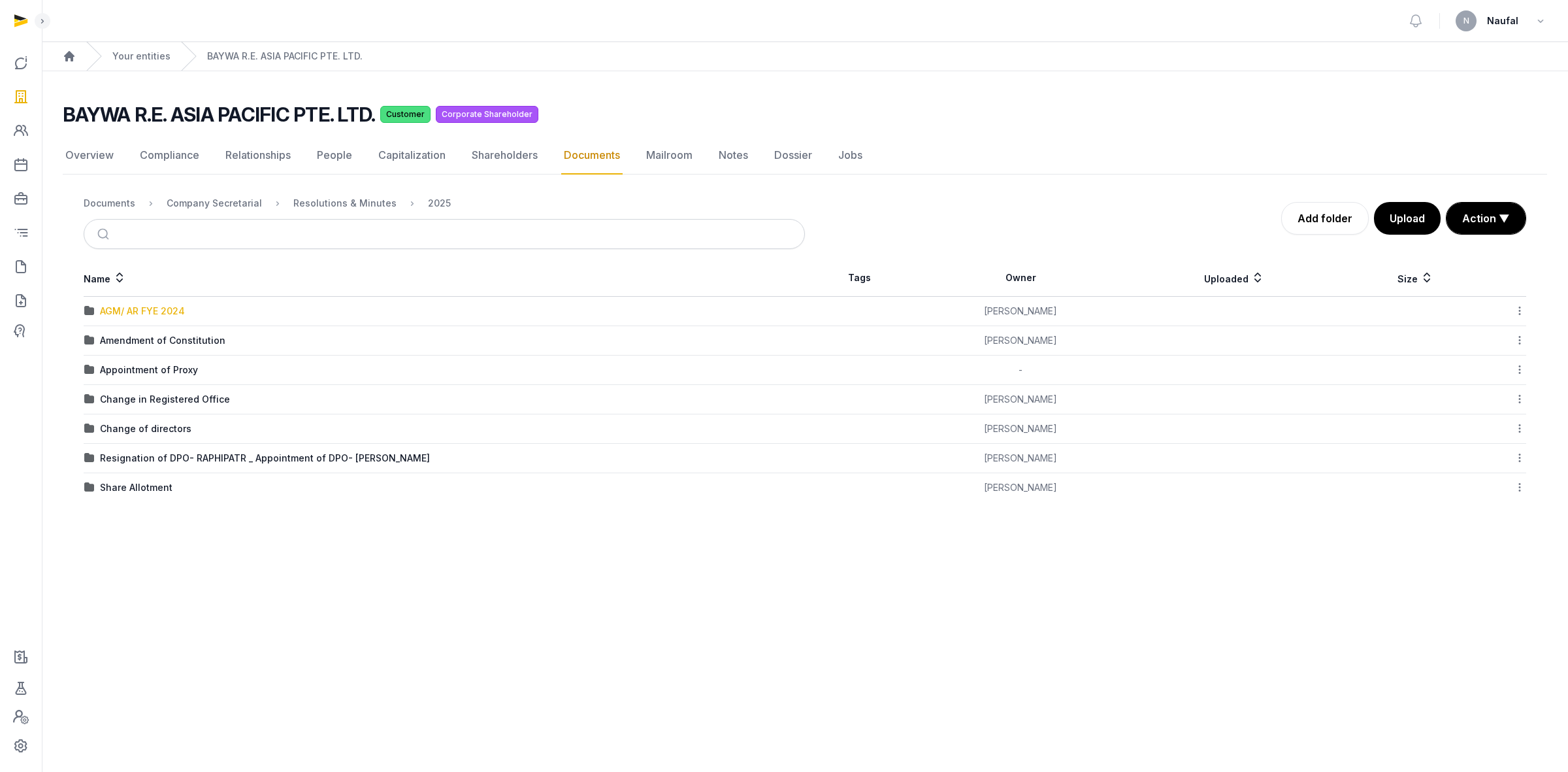
click at [177, 313] on div "AGM/ AR FYE 2024" at bounding box center [142, 311] width 85 height 13
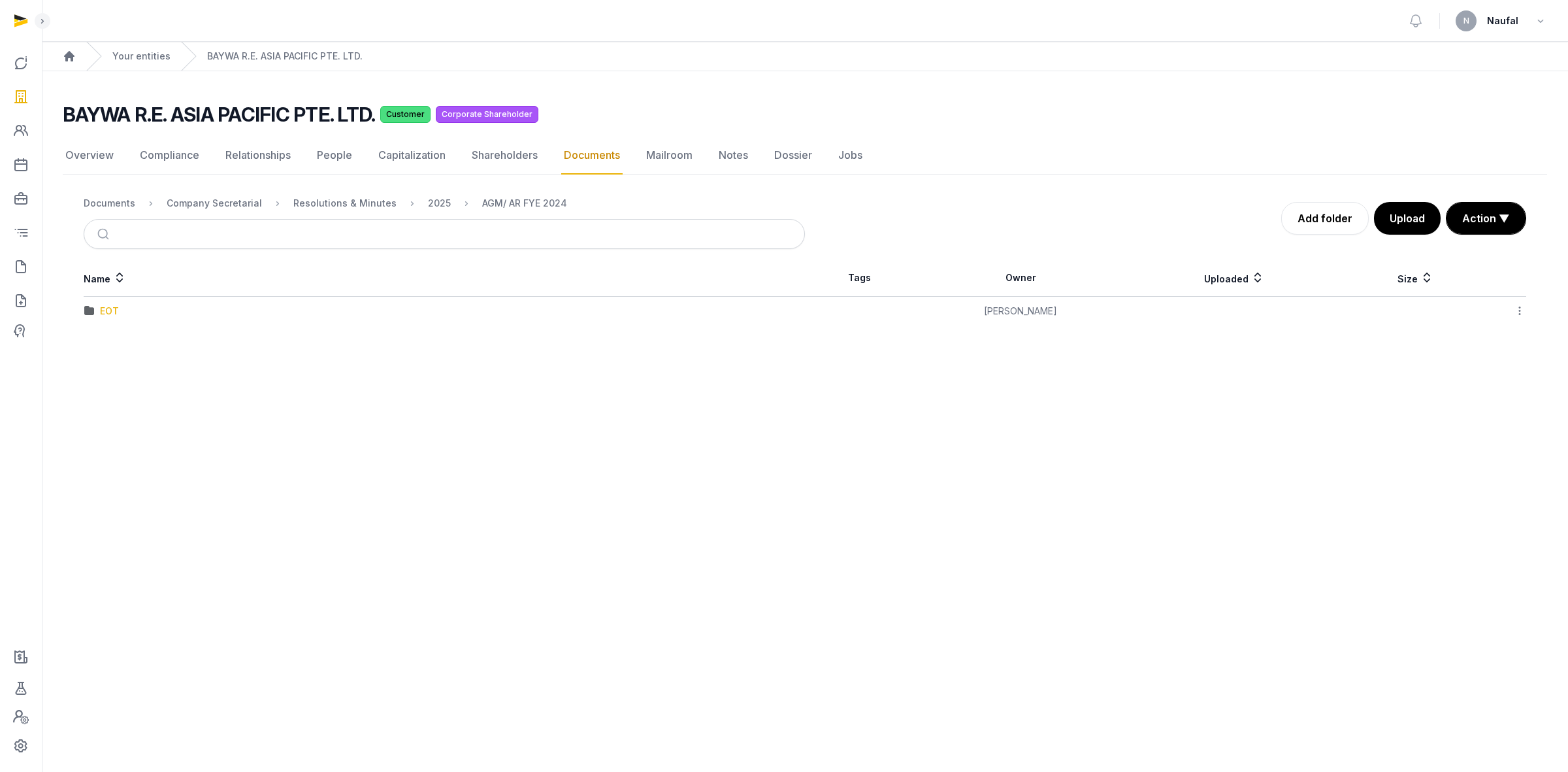
click at [108, 314] on div "EOT" at bounding box center [109, 311] width 19 height 13
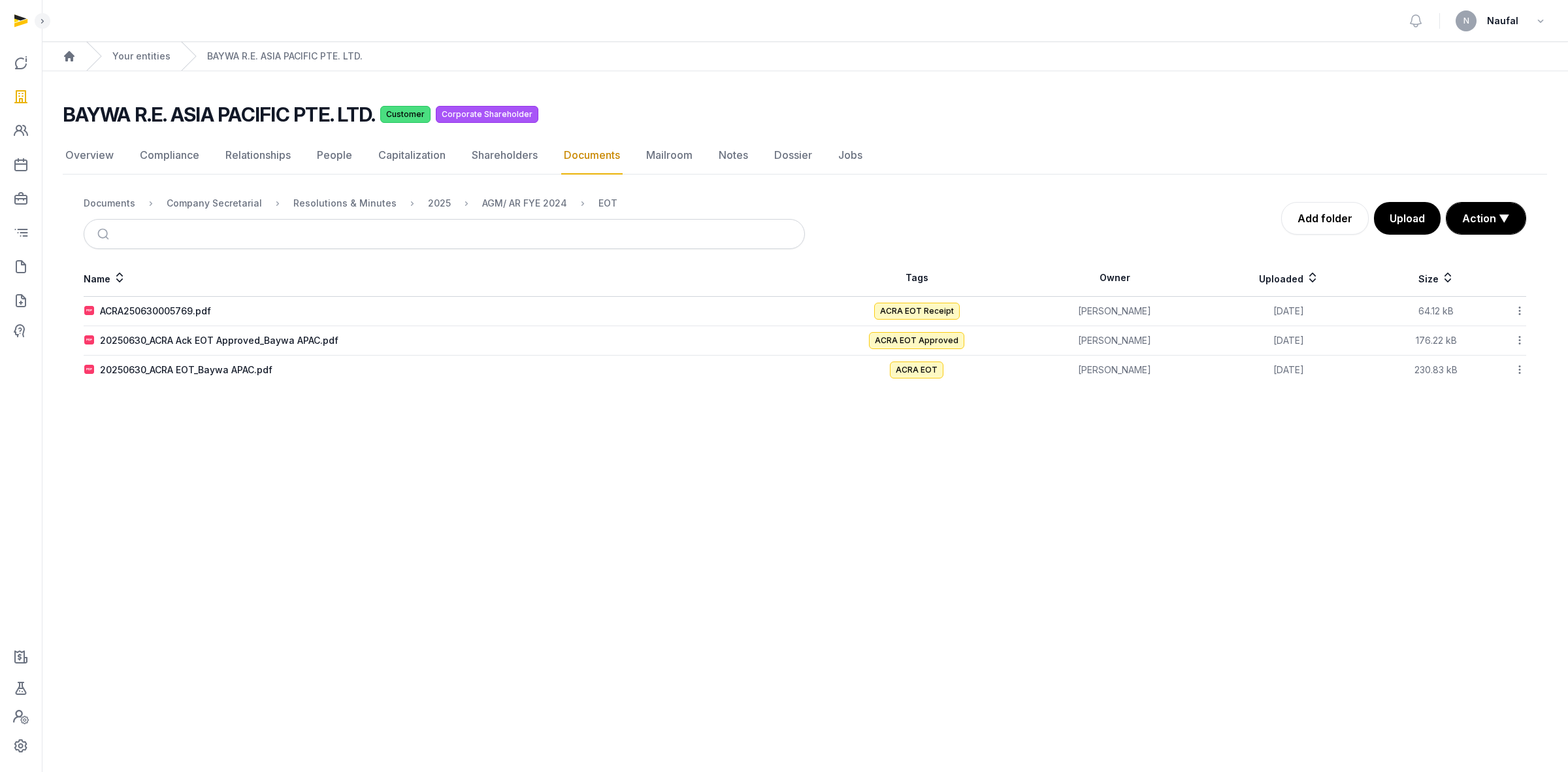
click at [583, 148] on link "Documents" at bounding box center [592, 155] width 62 height 38
click at [520, 161] on link "Shareholders" at bounding box center [504, 155] width 71 height 38
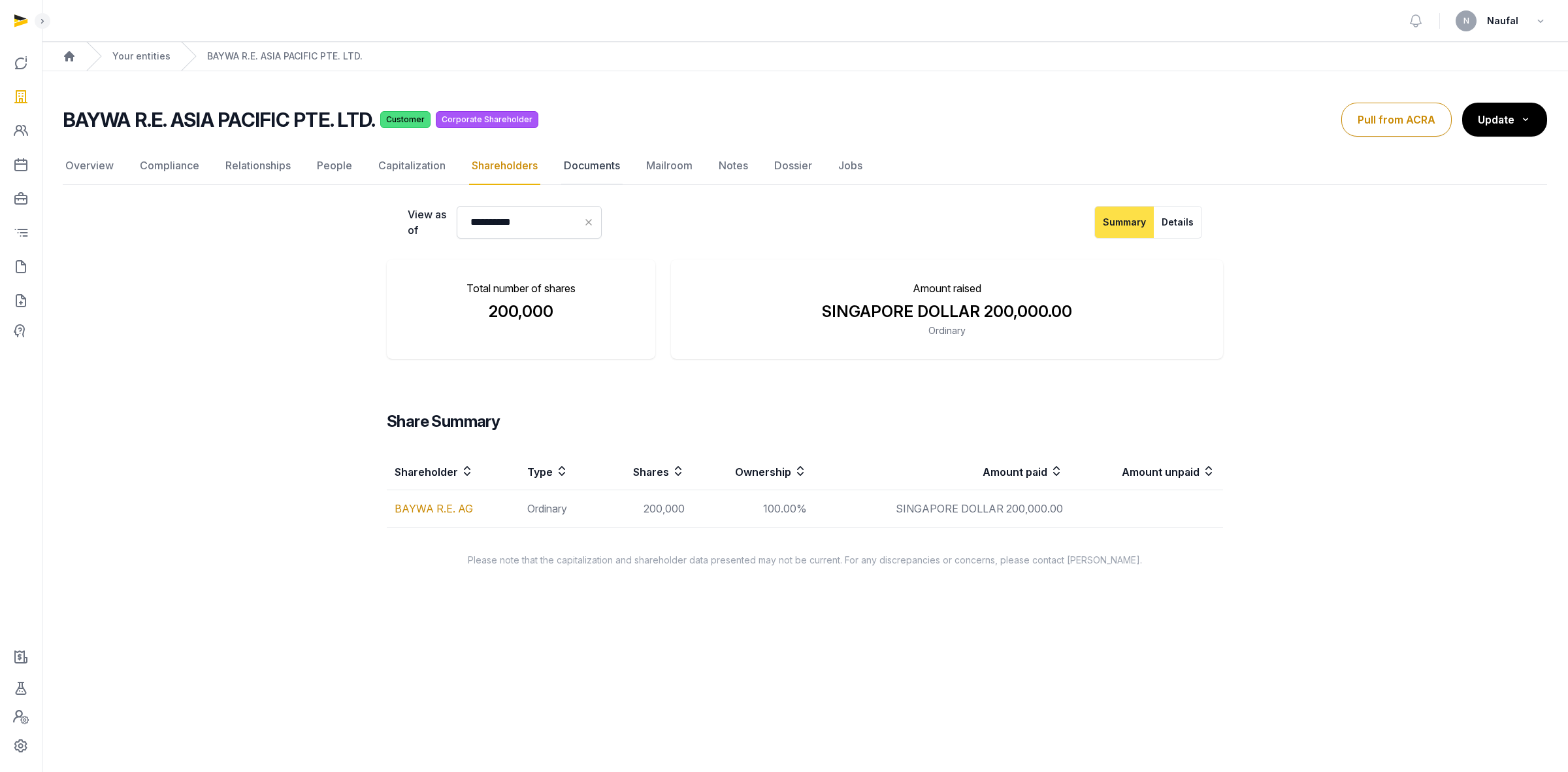
click at [573, 160] on link "Documents" at bounding box center [592, 165] width 62 height 38
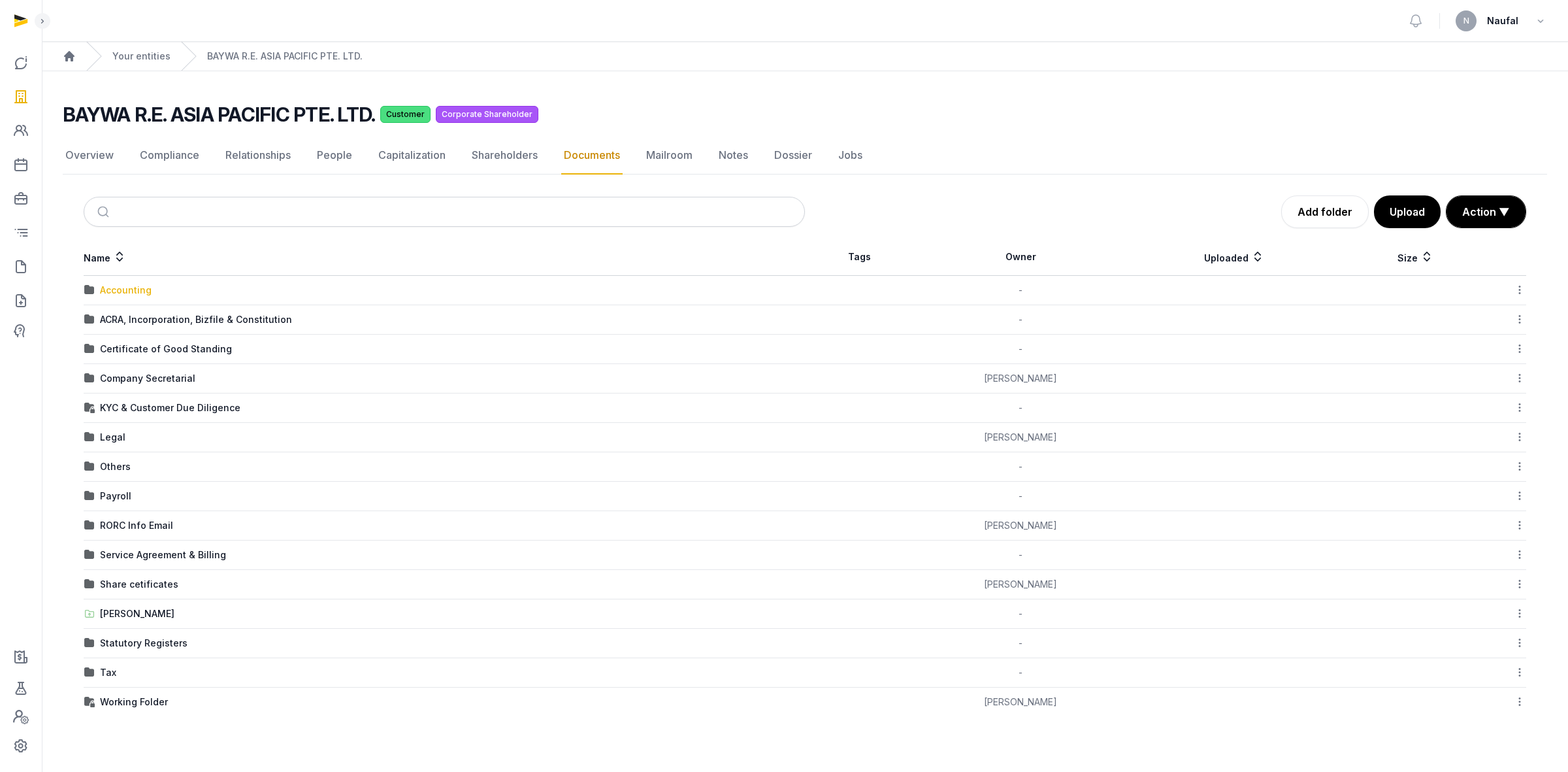
click at [137, 292] on div "Accounting" at bounding box center [126, 290] width 52 height 13
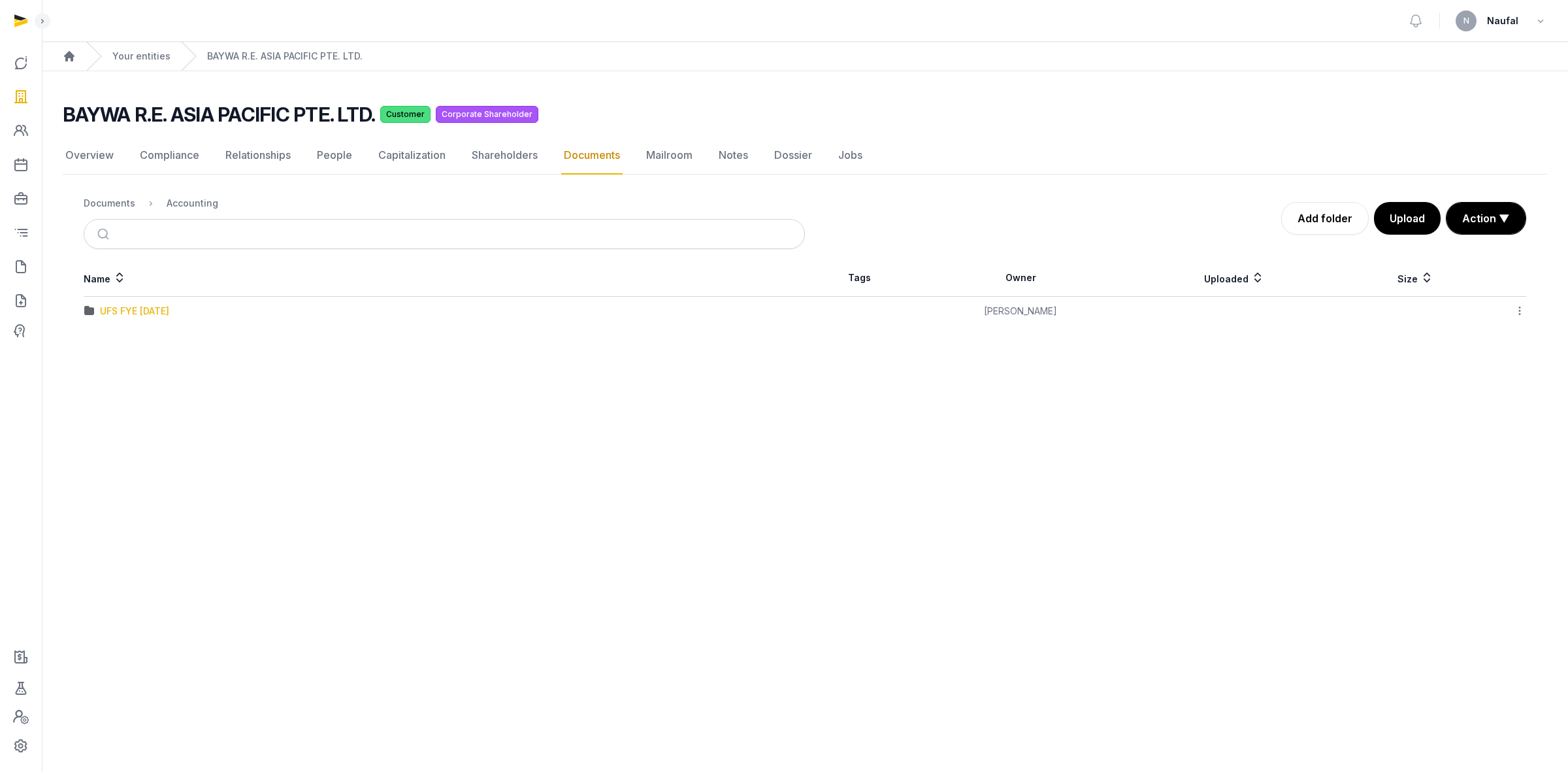
click at [141, 314] on div "UFS FYE [DATE]" at bounding box center [134, 311] width 69 height 13
click at [652, 158] on link "Mailroom" at bounding box center [670, 155] width 52 height 38
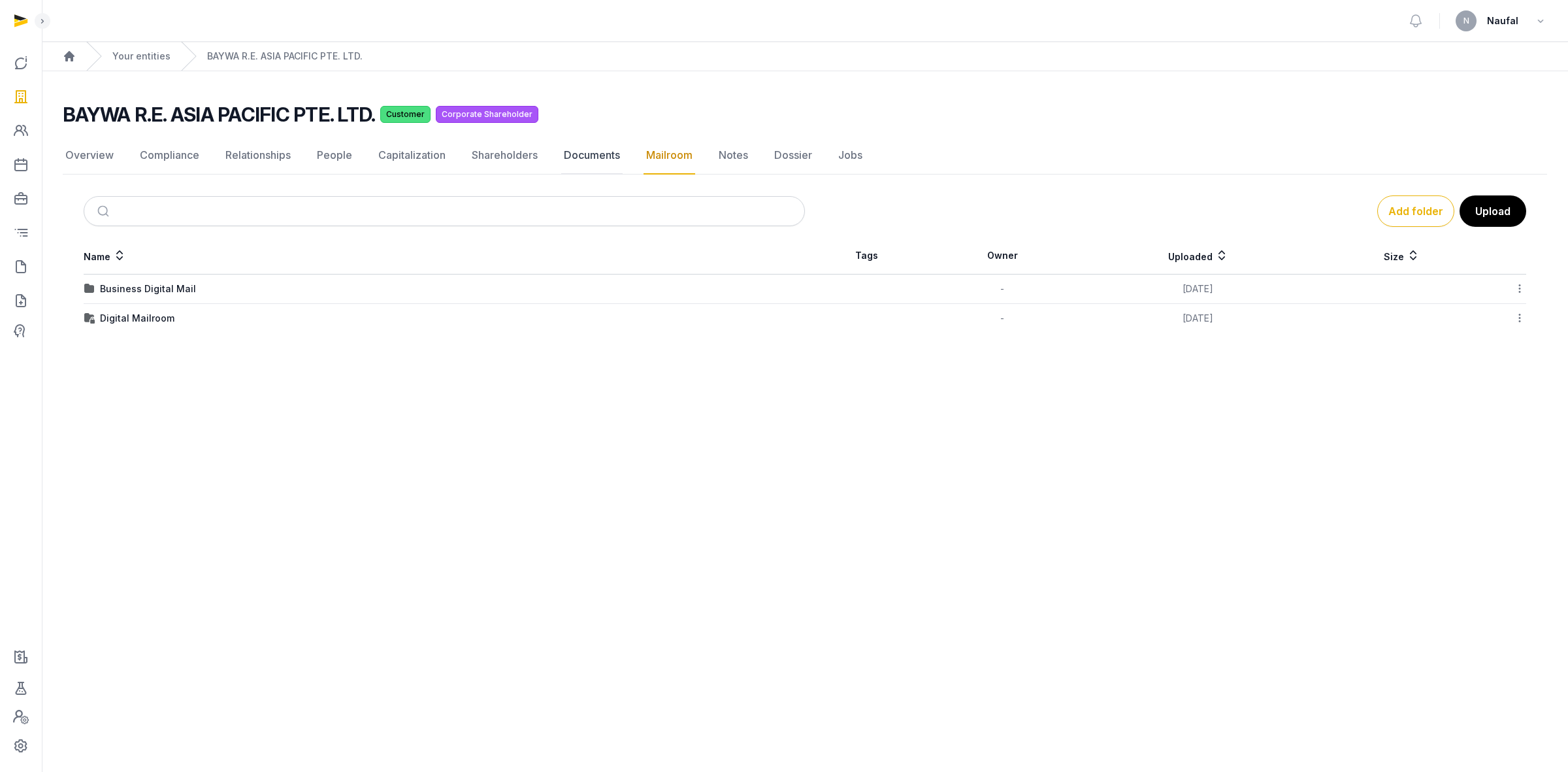
click at [573, 158] on link "Documents" at bounding box center [592, 155] width 62 height 38
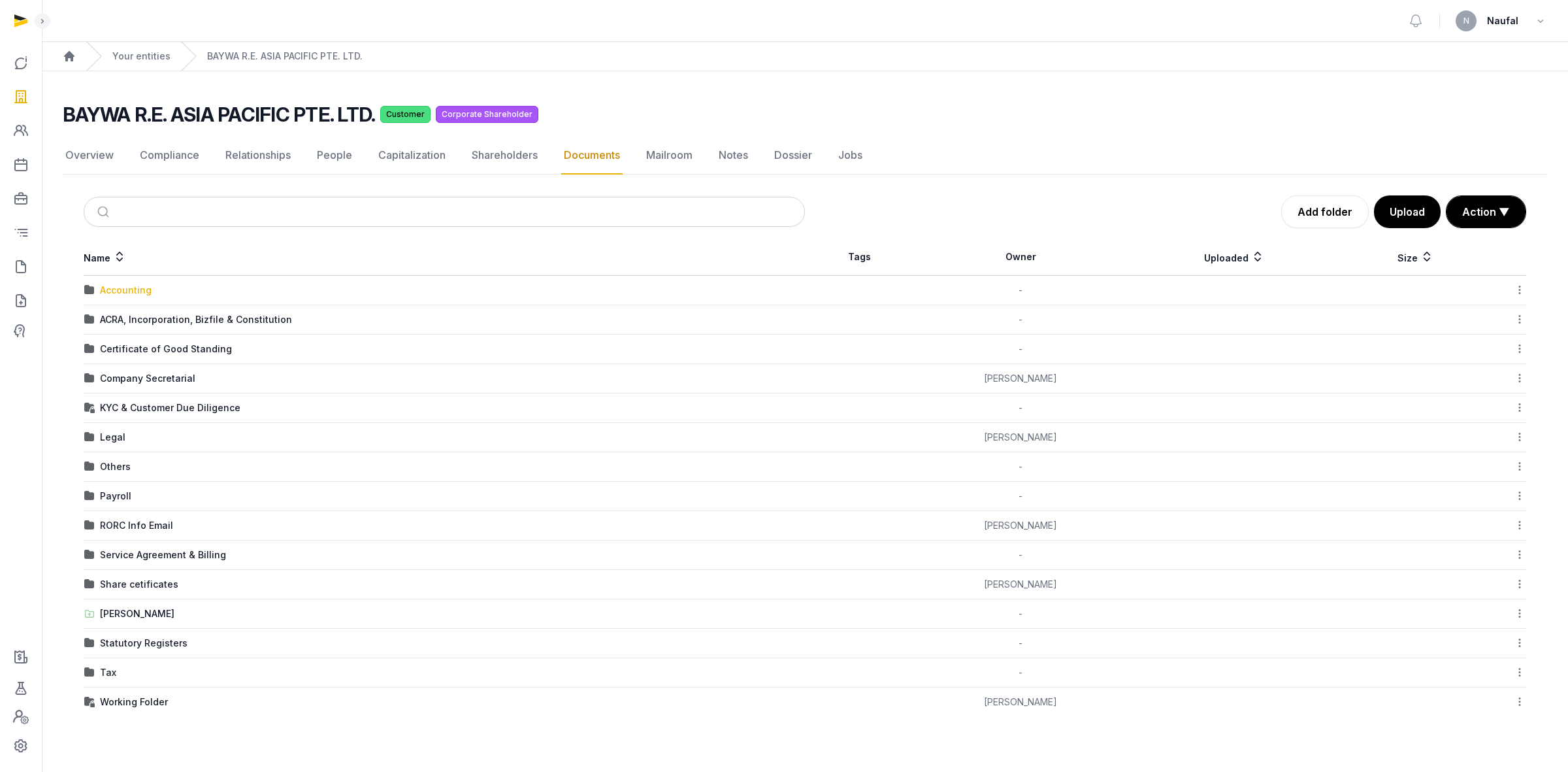
click at [129, 293] on div "Accounting" at bounding box center [126, 290] width 52 height 13
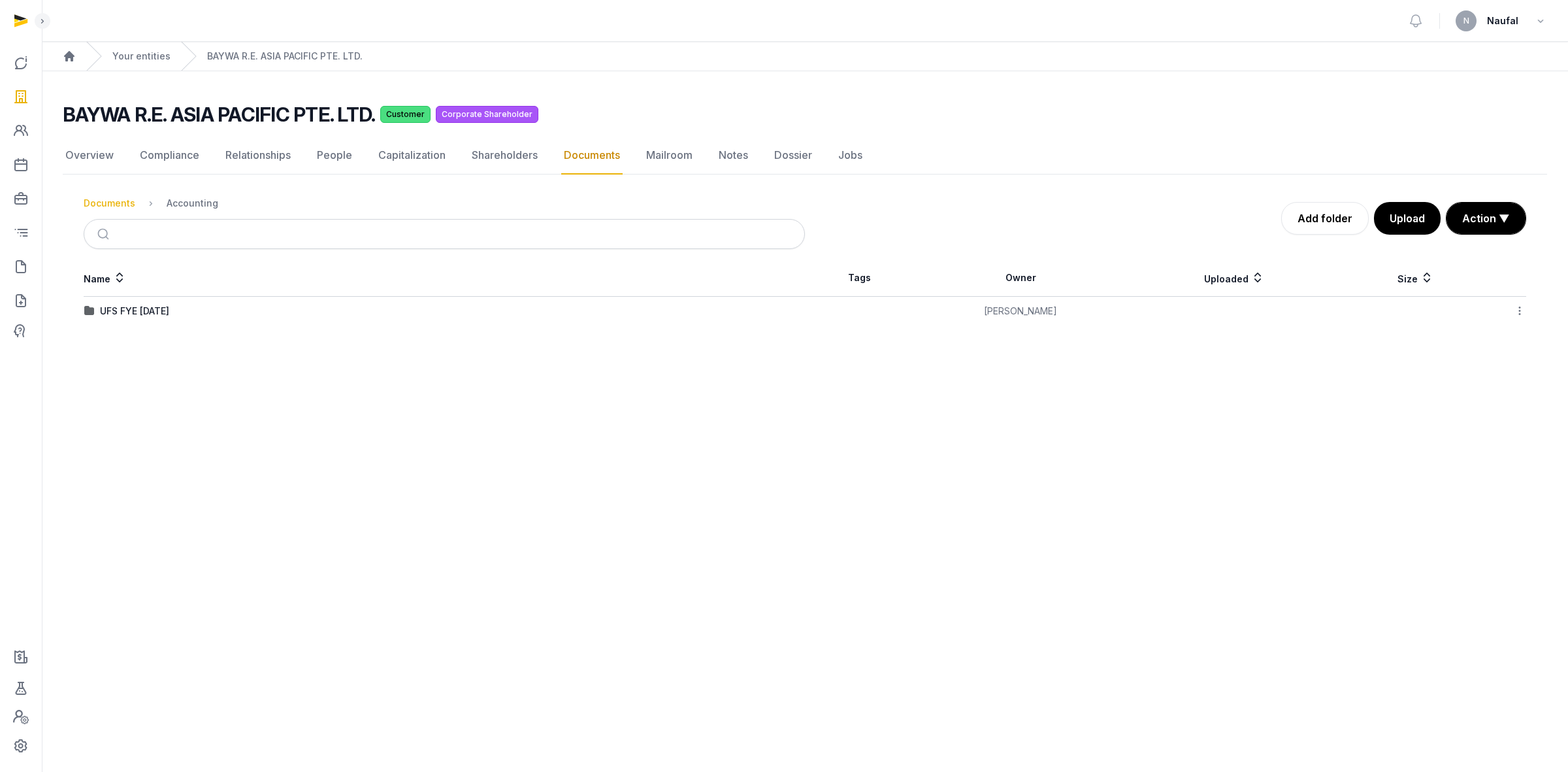
click at [110, 204] on div "Documents" at bounding box center [109, 203] width 52 height 13
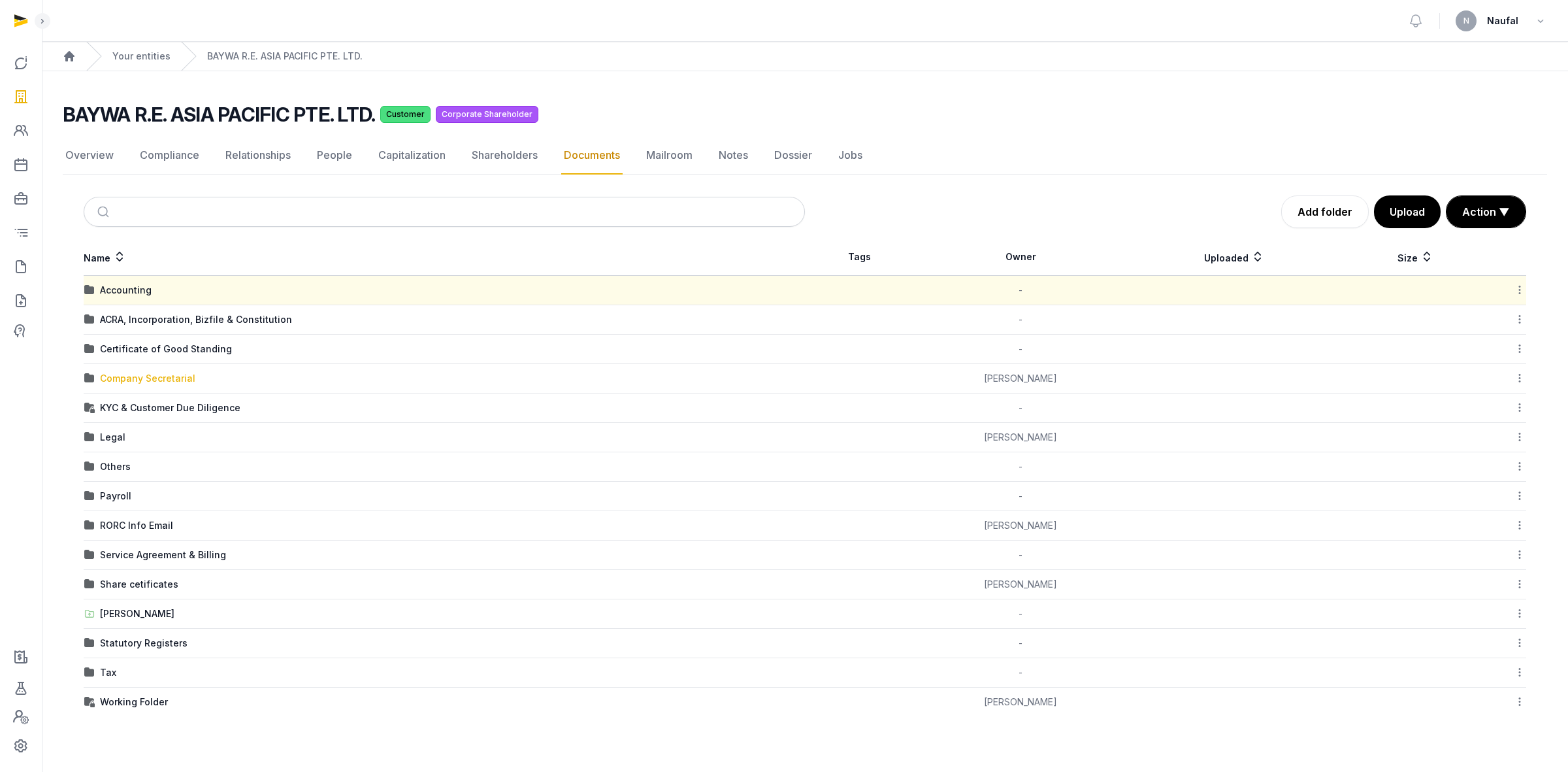
click at [183, 380] on div "Company Secretarial" at bounding box center [147, 378] width 96 height 13
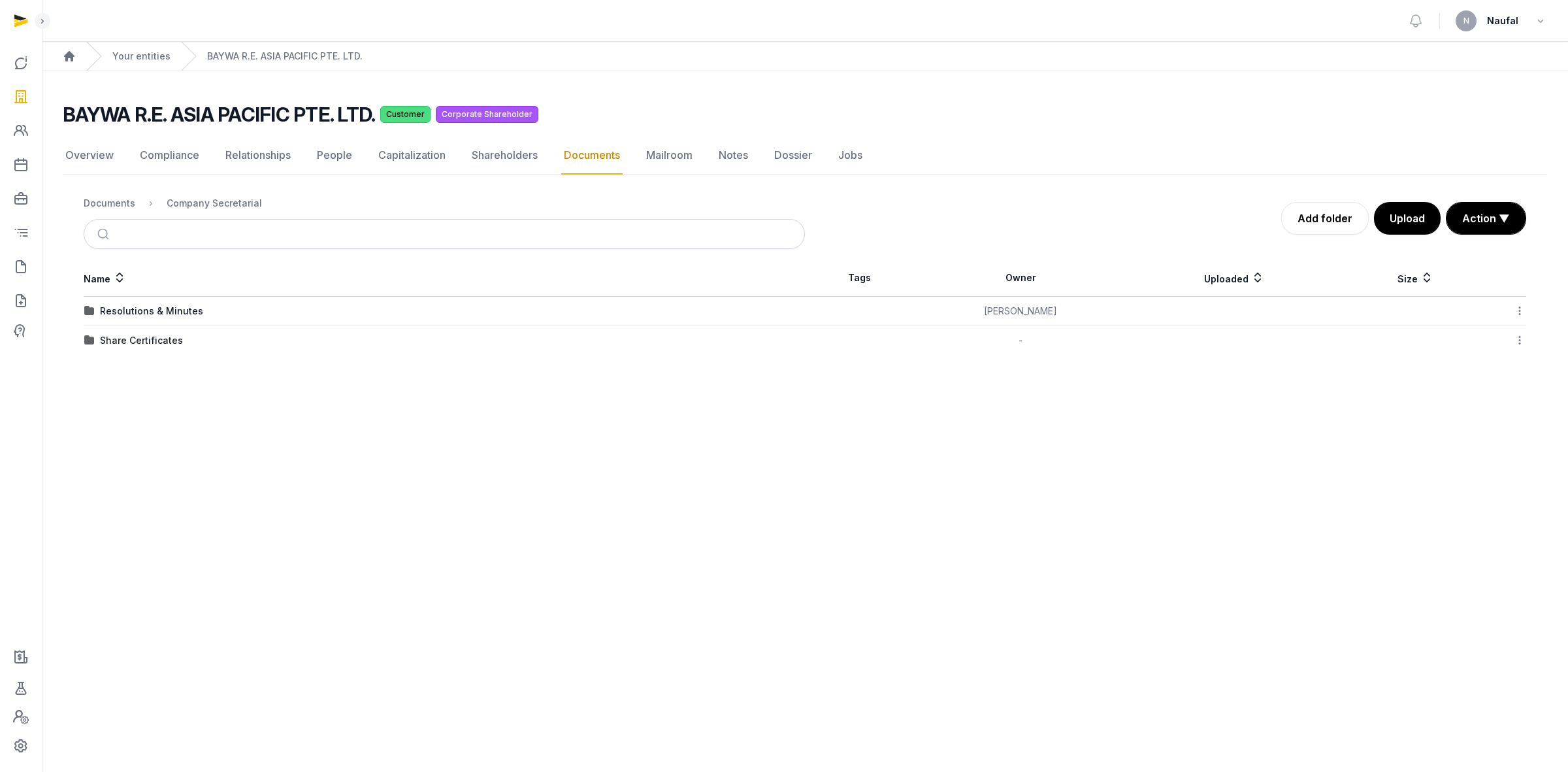
click at [171, 320] on td "Resolutions & Minutes" at bounding box center [444, 311] width 722 height 29
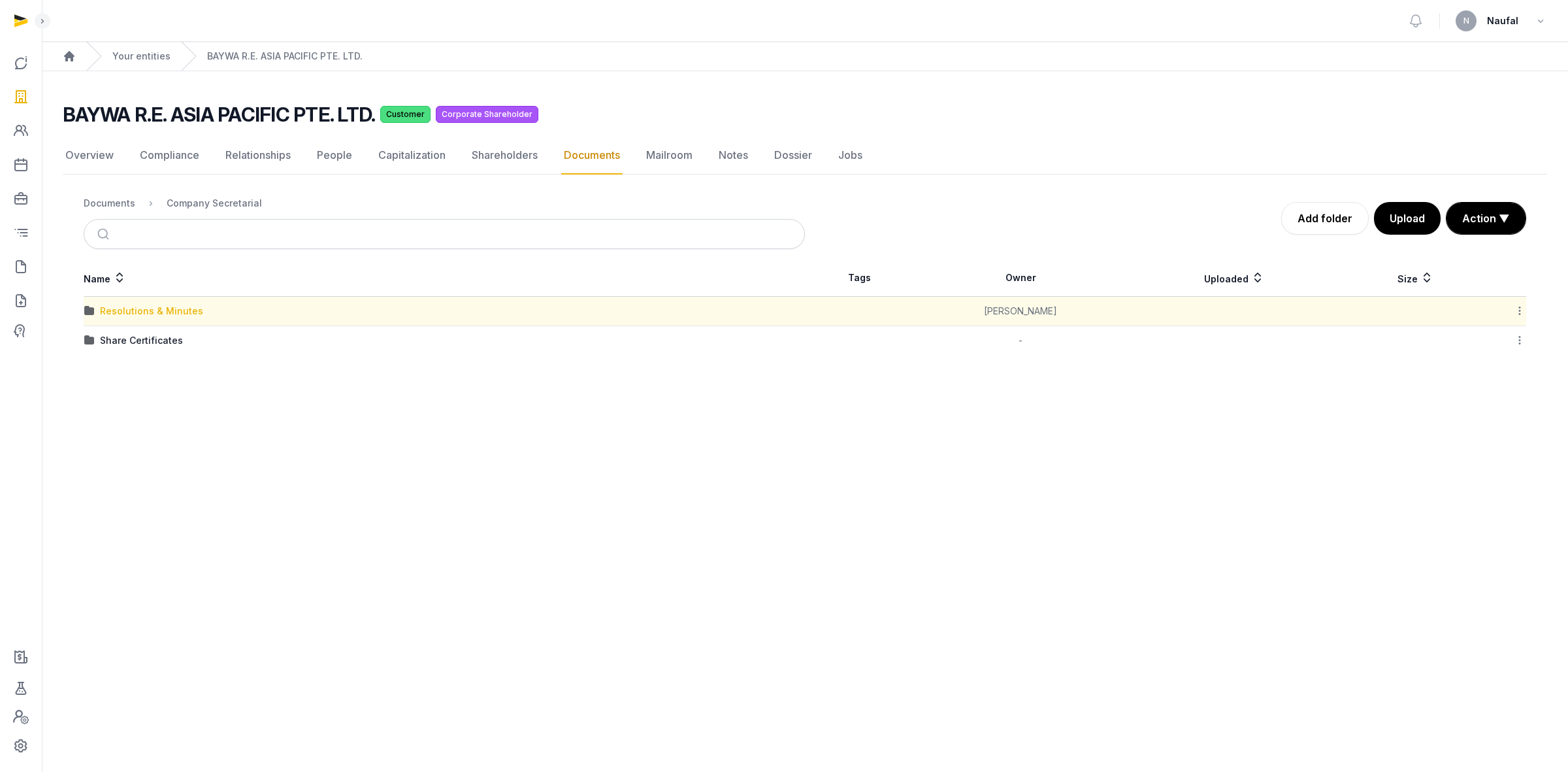
click at [172, 314] on div "Resolutions & Minutes" at bounding box center [152, 311] width 103 height 13
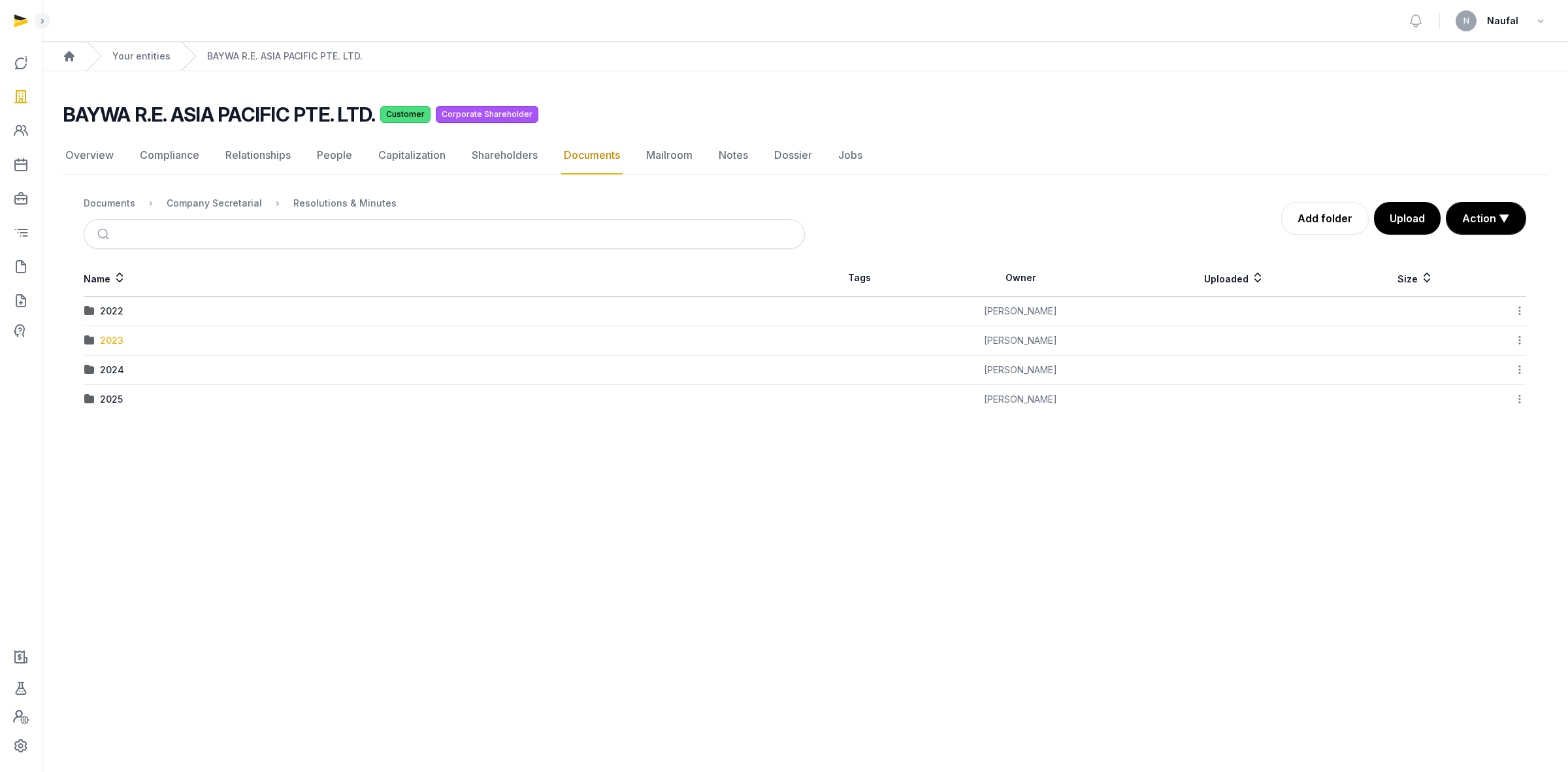
click at [115, 343] on div "2023" at bounding box center [112, 341] width 23 height 13
click at [172, 316] on div "AR & AGM for FYE [DATE]" at bounding box center [156, 311] width 112 height 13
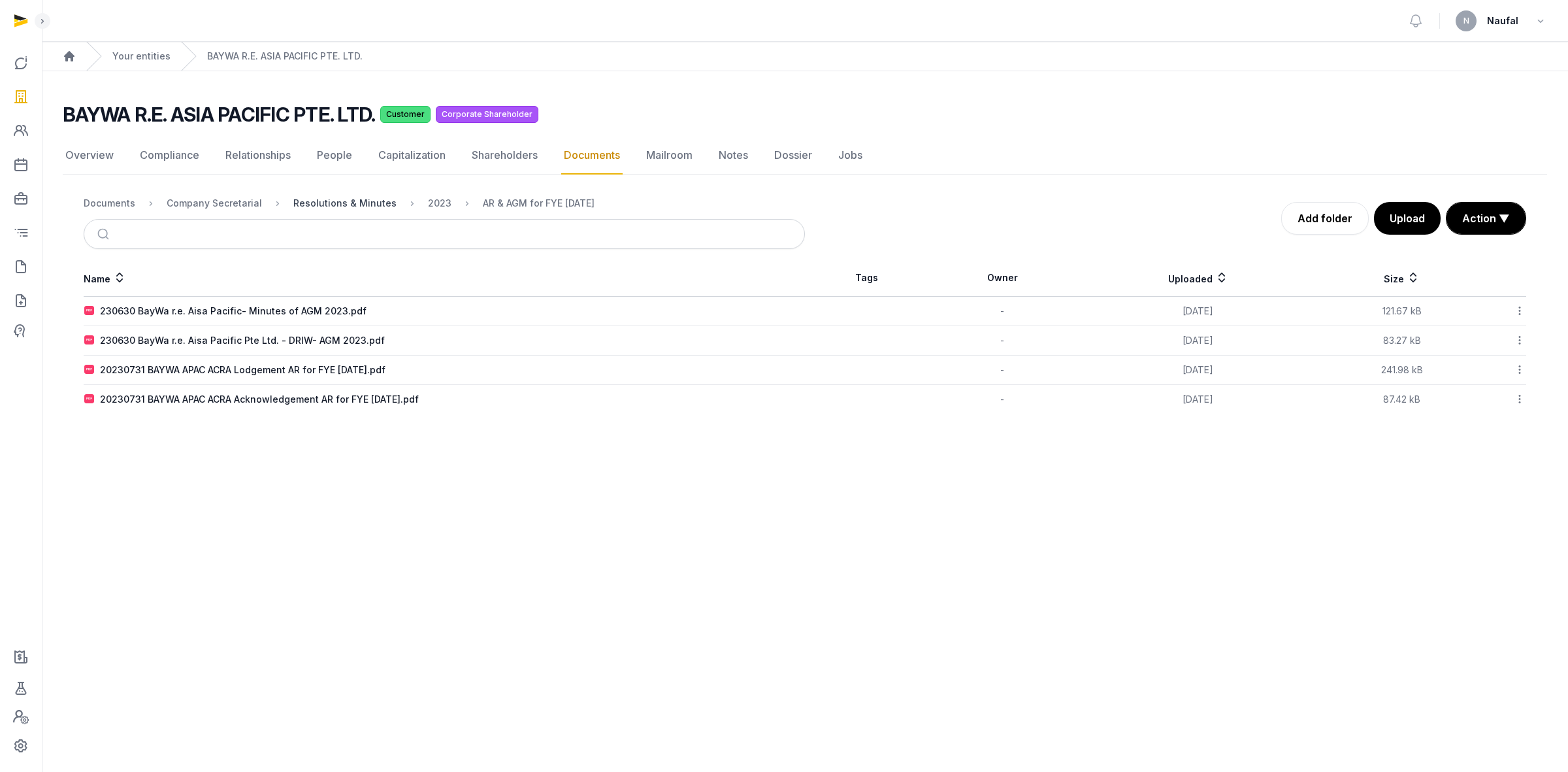
click at [351, 208] on div "Resolutions & Minutes" at bounding box center [345, 203] width 103 height 13
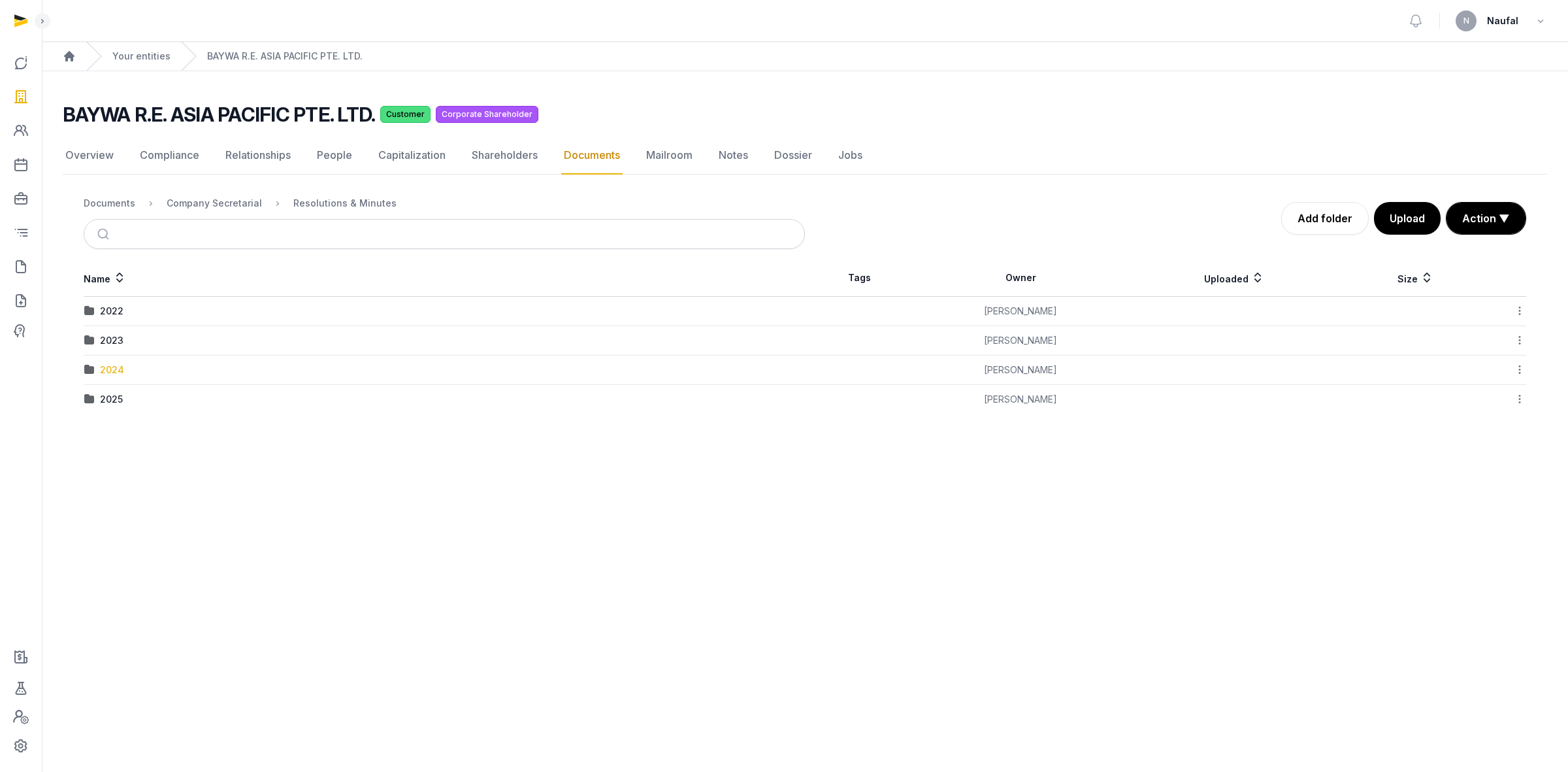
click at [116, 371] on div "2024" at bounding box center [112, 370] width 24 height 13
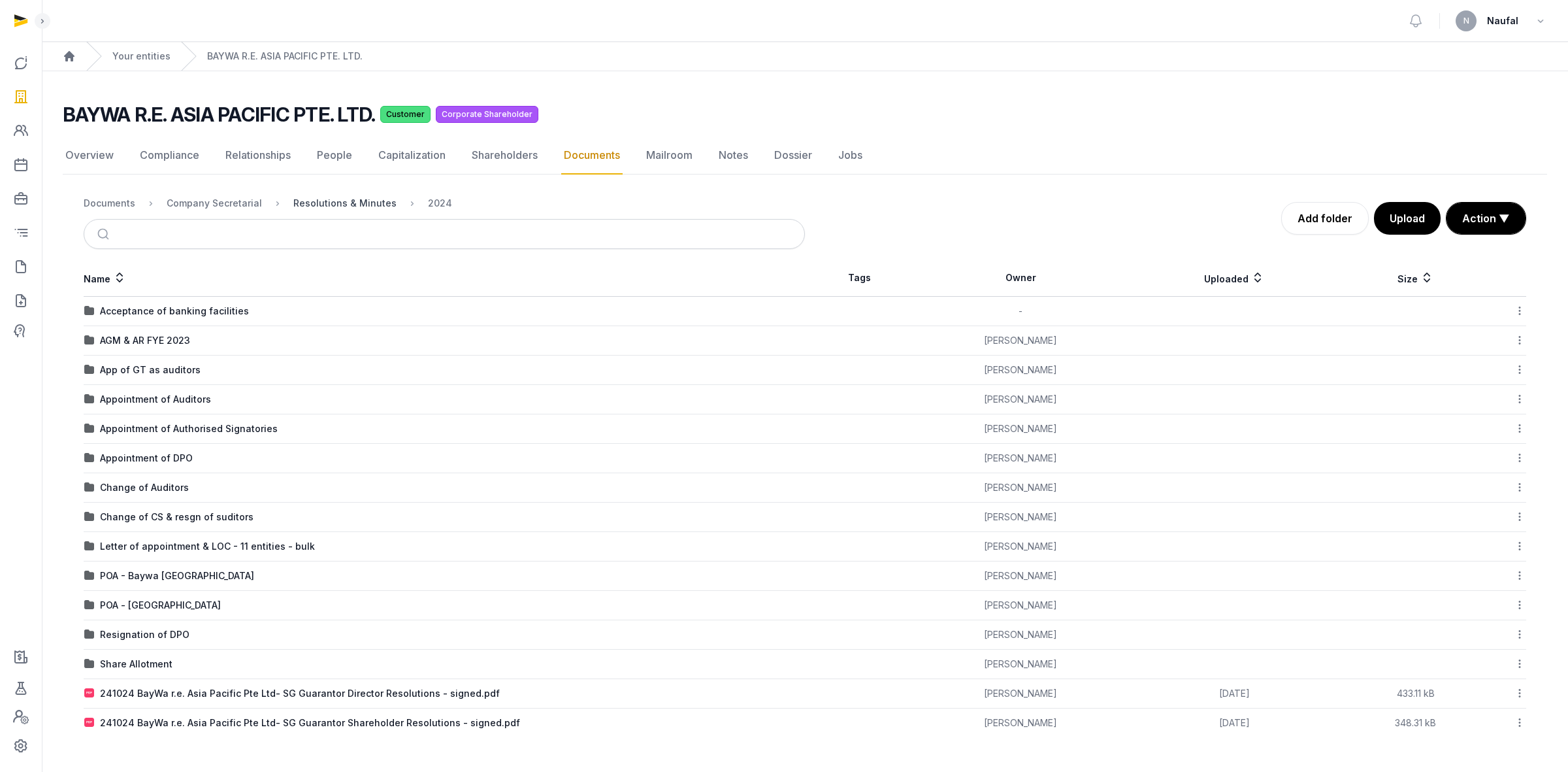
click at [351, 200] on div "Resolutions & Minutes" at bounding box center [345, 203] width 103 height 13
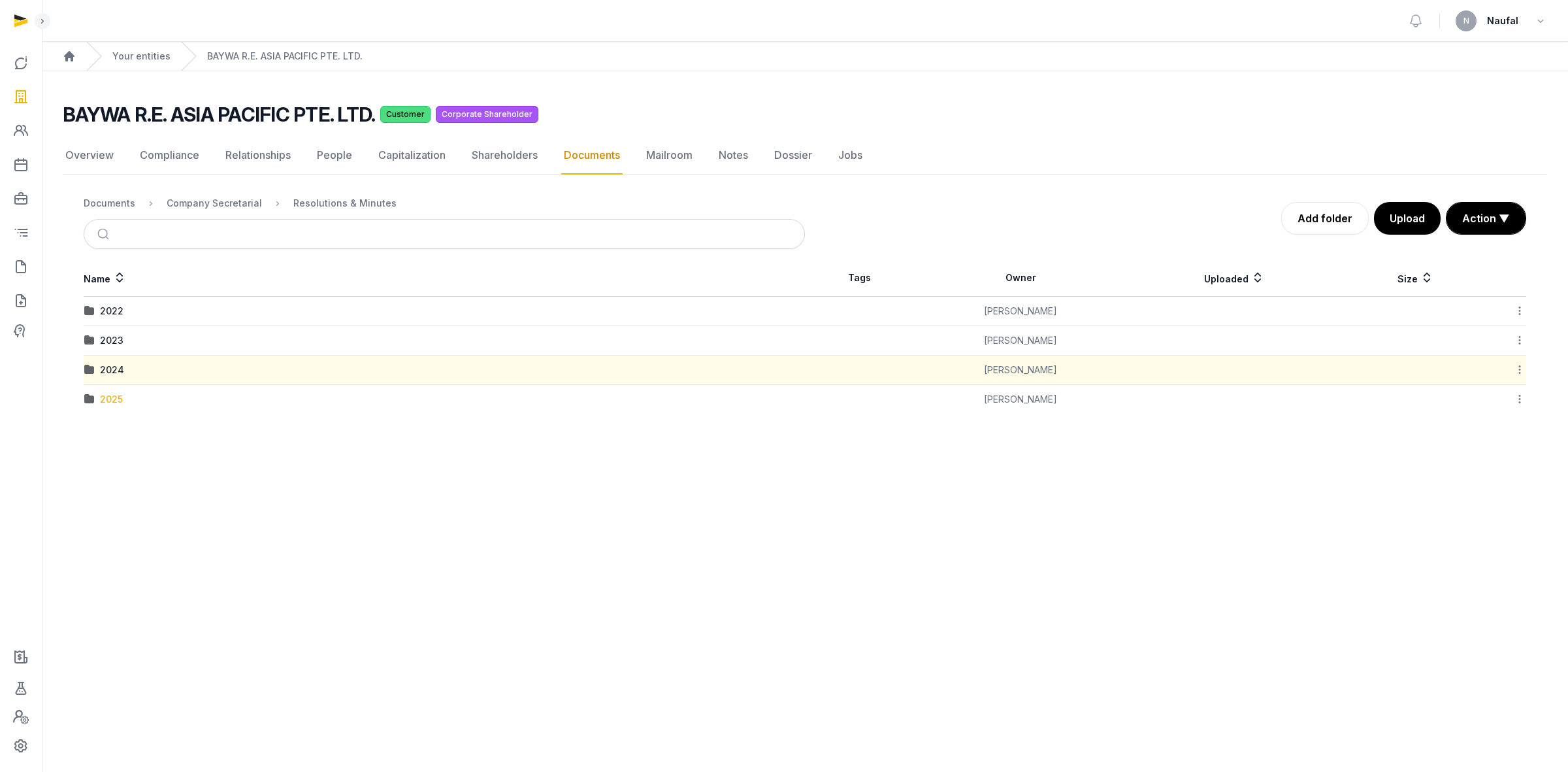
click at [110, 398] on div "2025" at bounding box center [111, 399] width 22 height 13
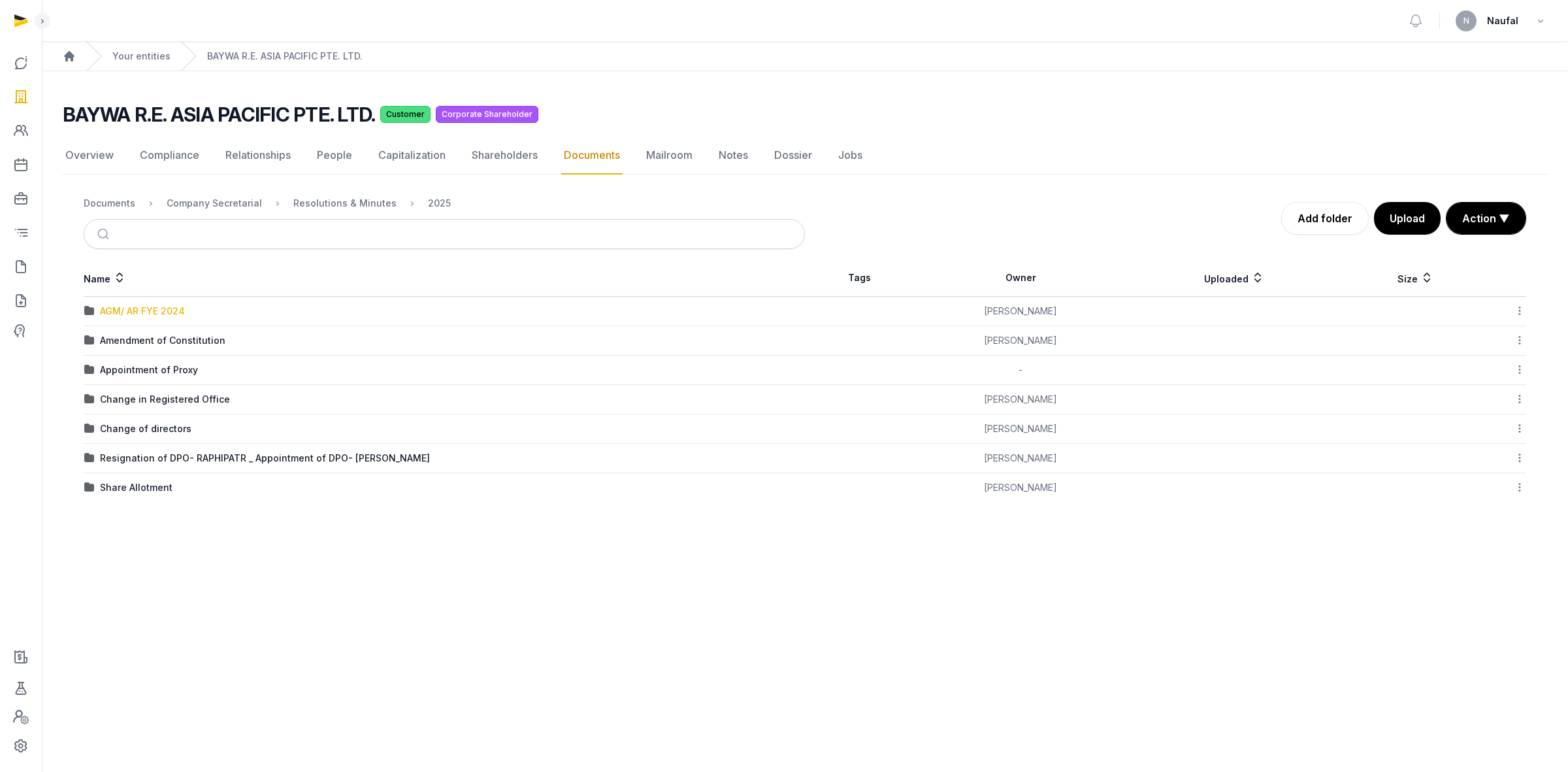
click at [181, 308] on div "AGM/ AR FYE 2024" at bounding box center [142, 311] width 85 height 13
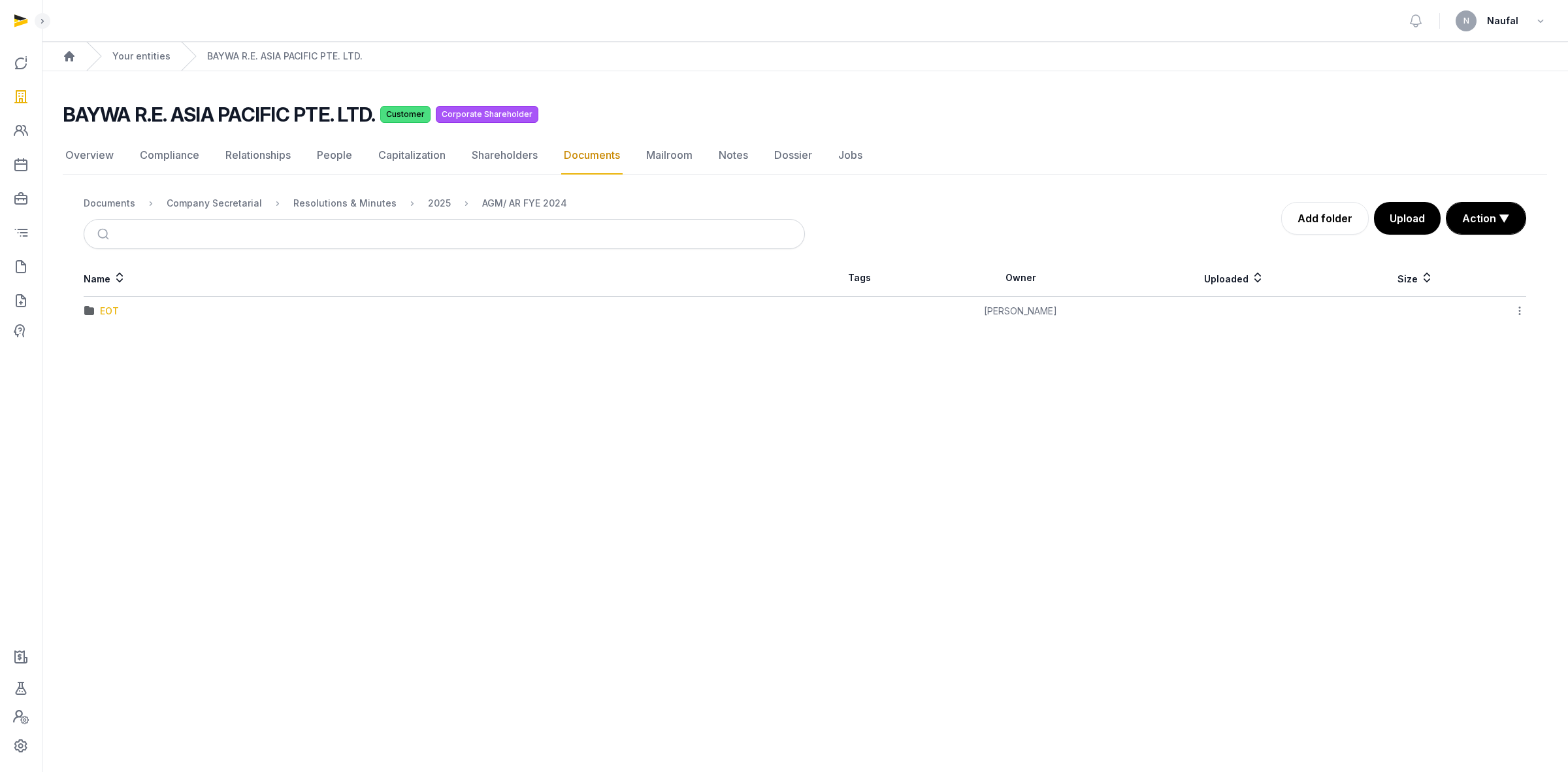
click at [109, 308] on div "EOT" at bounding box center [109, 311] width 19 height 13
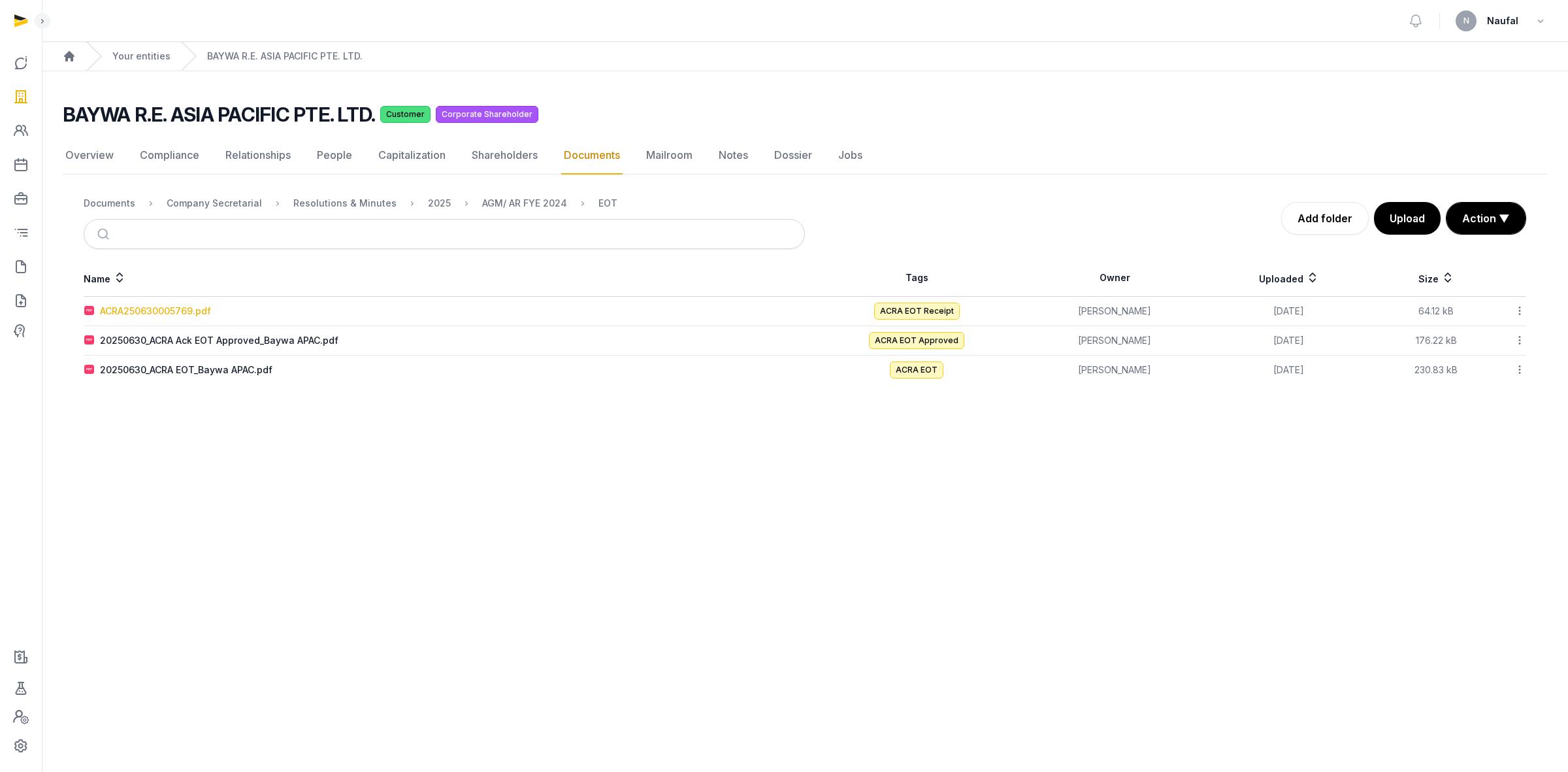
click at [180, 313] on div "ACRA250630005769.pdf" at bounding box center [155, 311] width 111 height 13
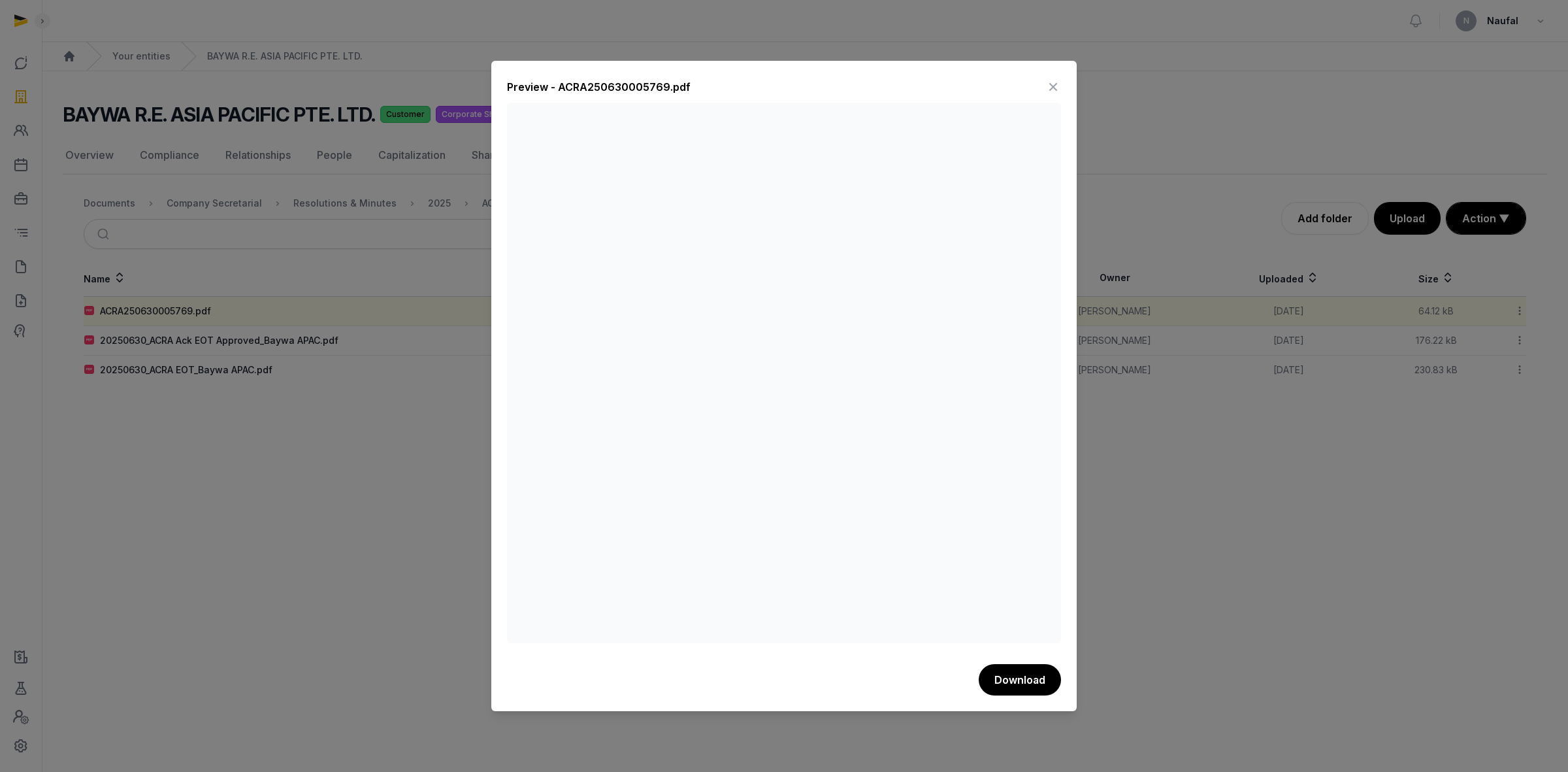
click at [1057, 80] on icon at bounding box center [1053, 87] width 16 height 21
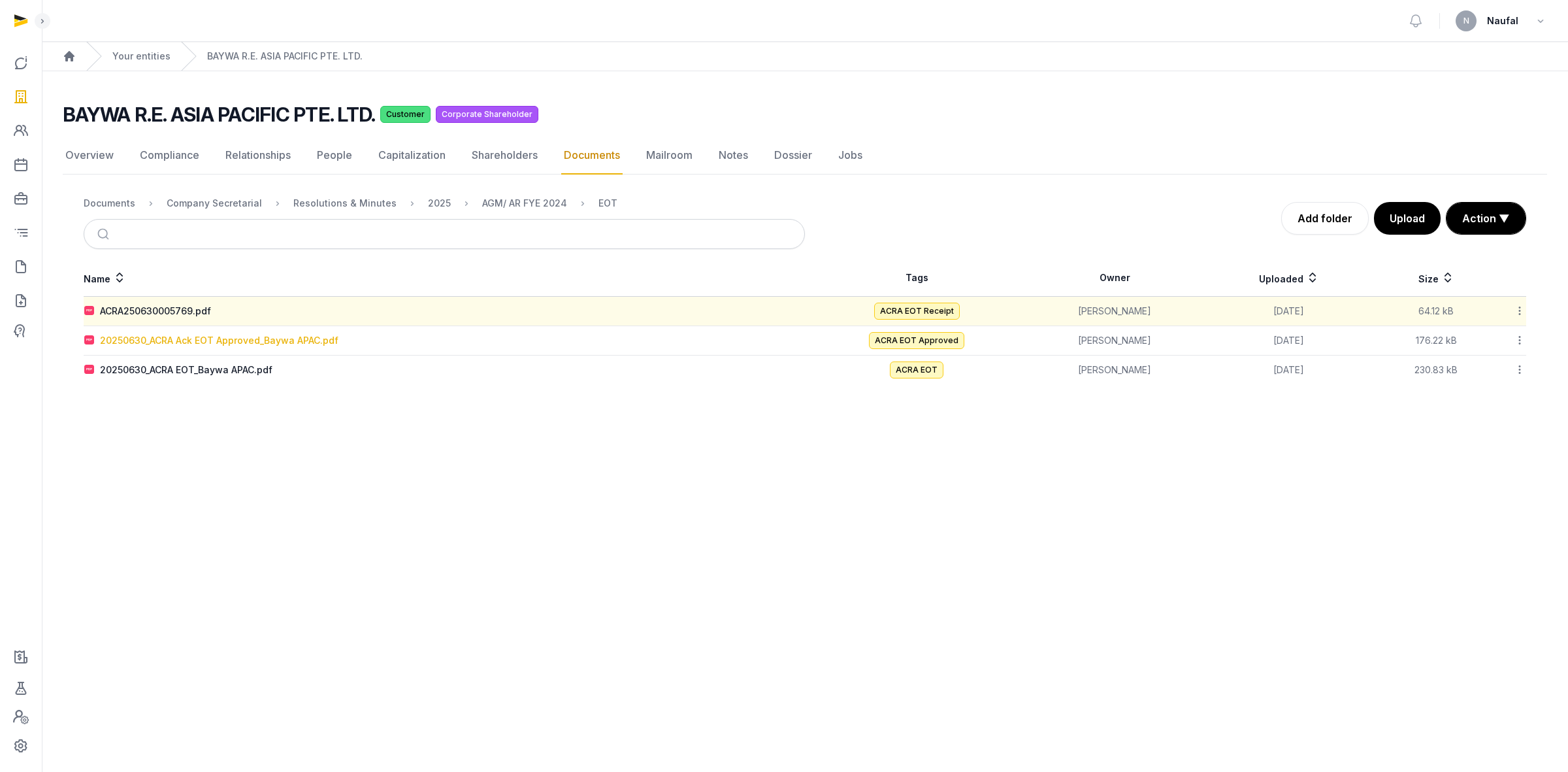
click at [244, 347] on div "20250630_ACRA Ack EOT Approved_Baywa APAC.pdf" at bounding box center [219, 341] width 238 height 13
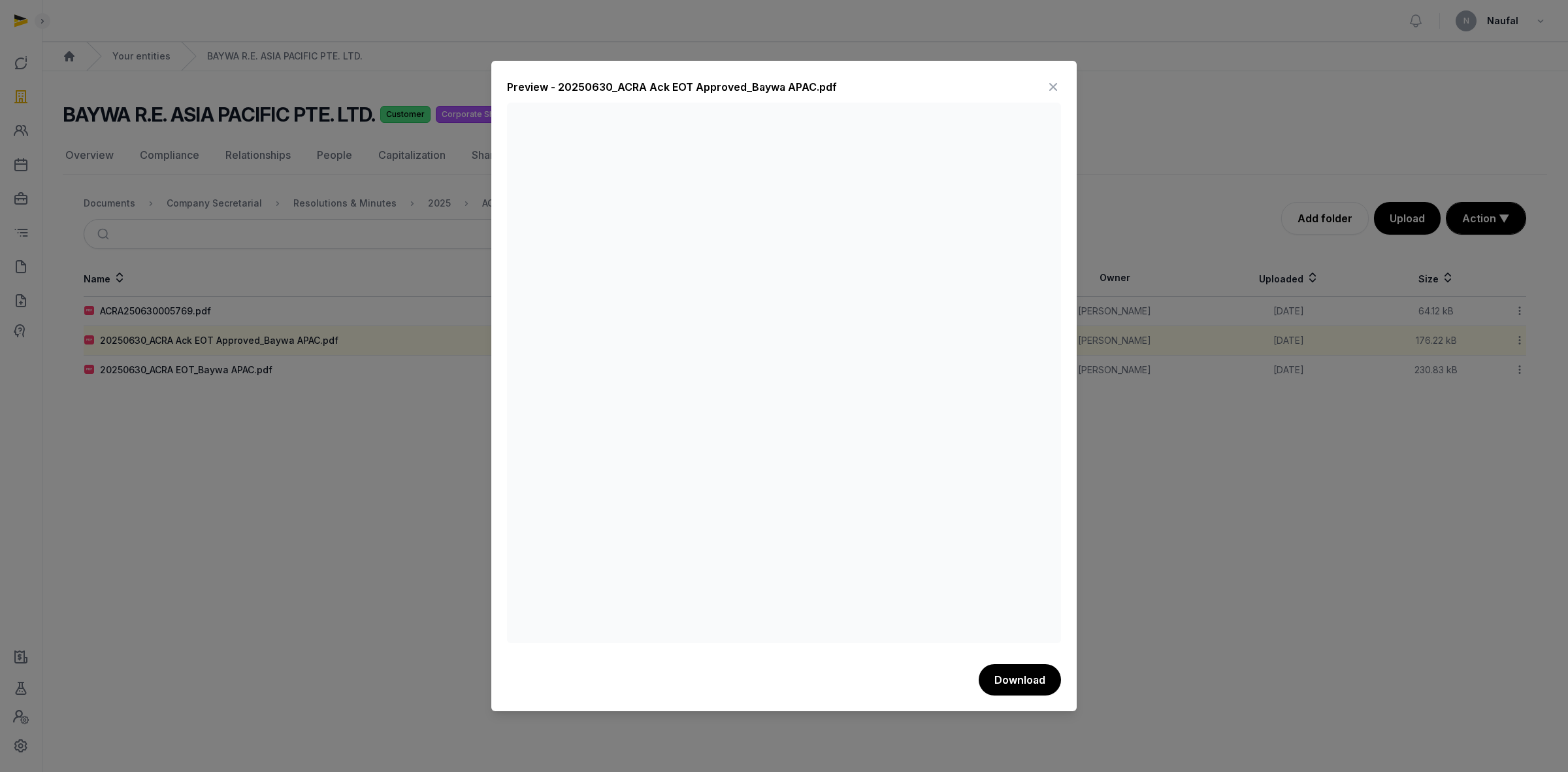
click at [1047, 85] on icon at bounding box center [1053, 87] width 16 height 21
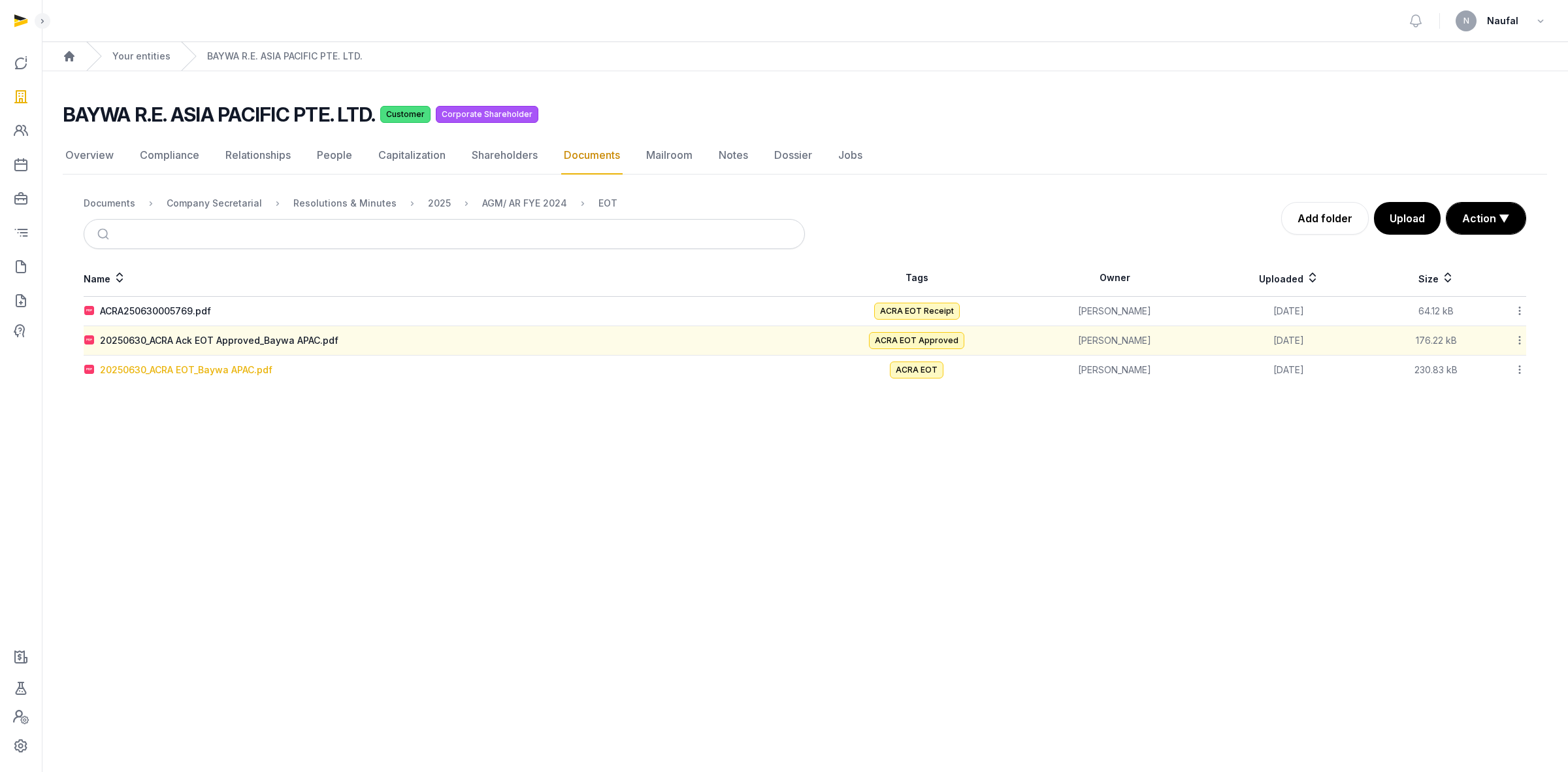
click at [211, 376] on div "20250630_ACRA EOT_Baywa APAC.pdf" at bounding box center [186, 370] width 172 height 13
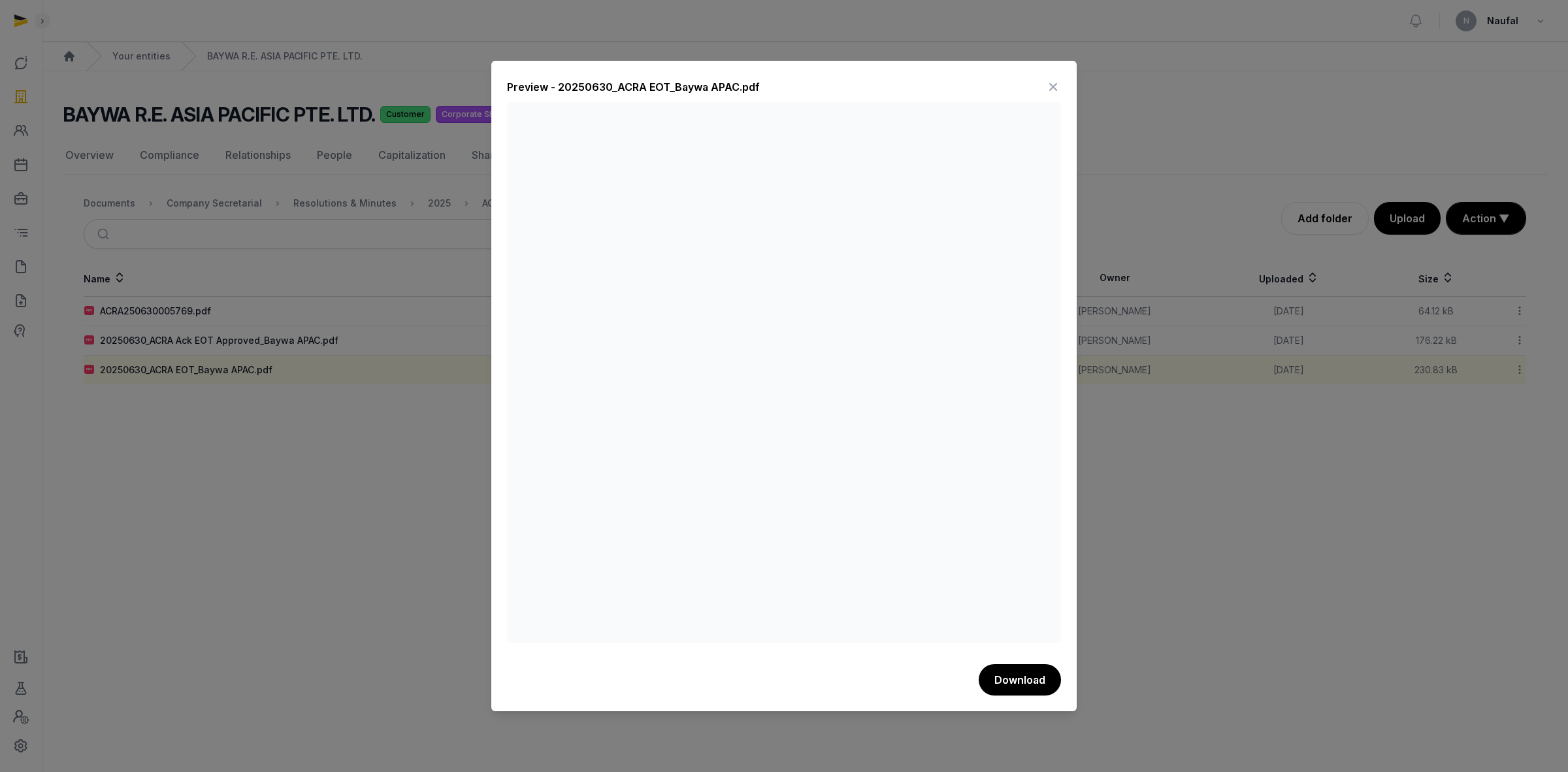
click at [1056, 86] on icon at bounding box center [1053, 87] width 16 height 21
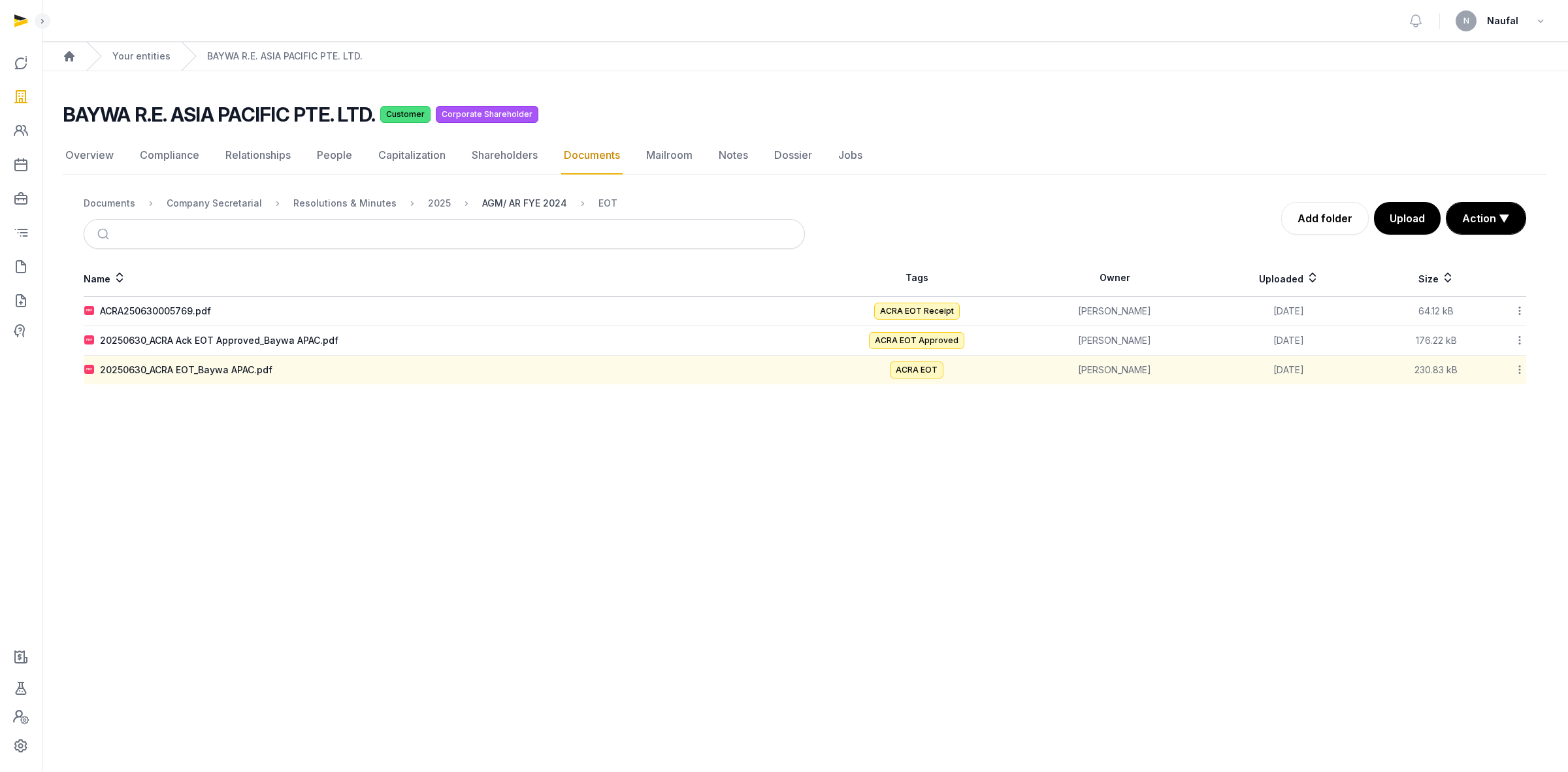
click at [523, 208] on div "AGM/ AR FYE 2024" at bounding box center [525, 203] width 85 height 13
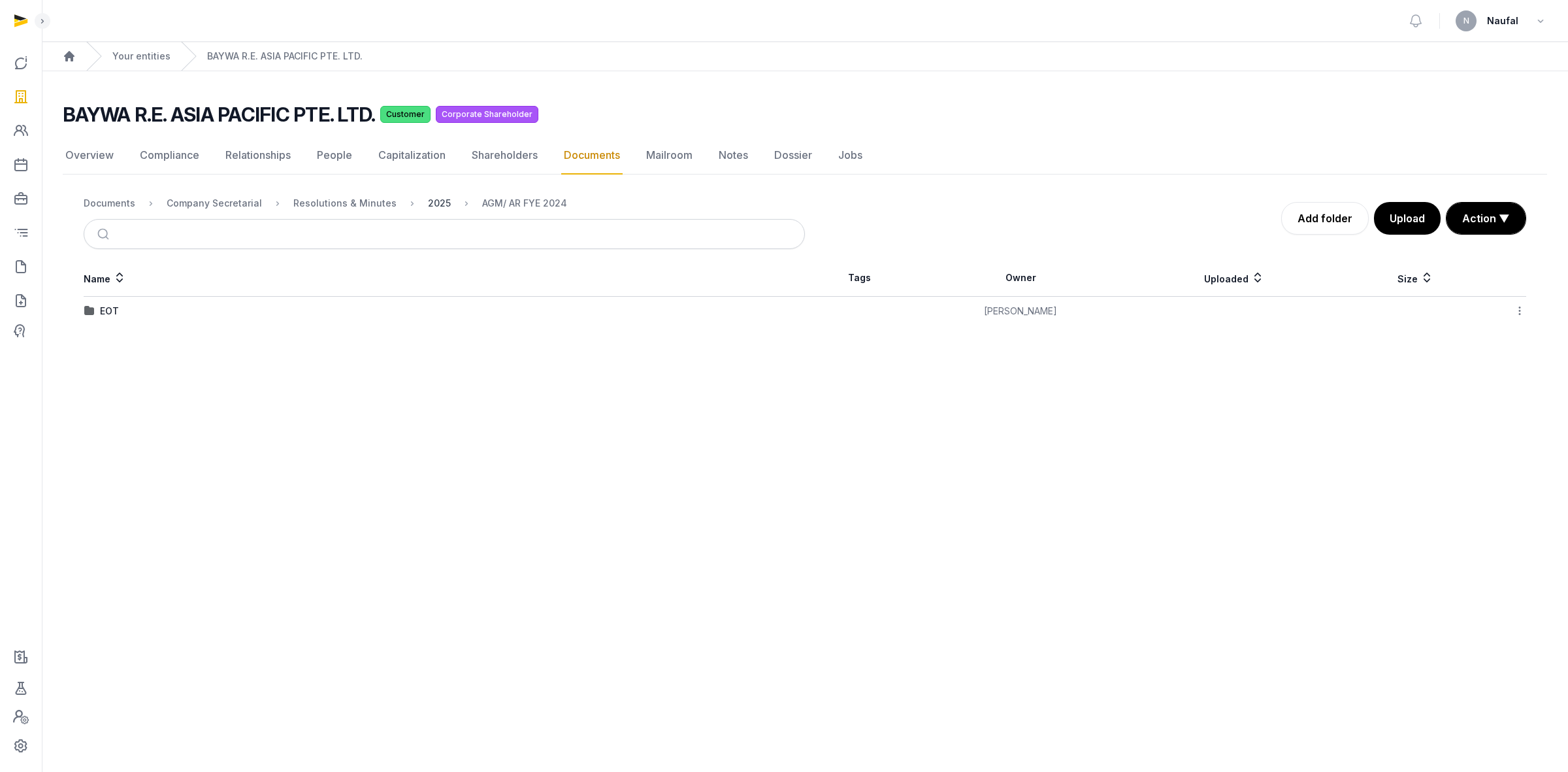
click at [428, 204] on div "2025" at bounding box center [439, 203] width 22 height 13
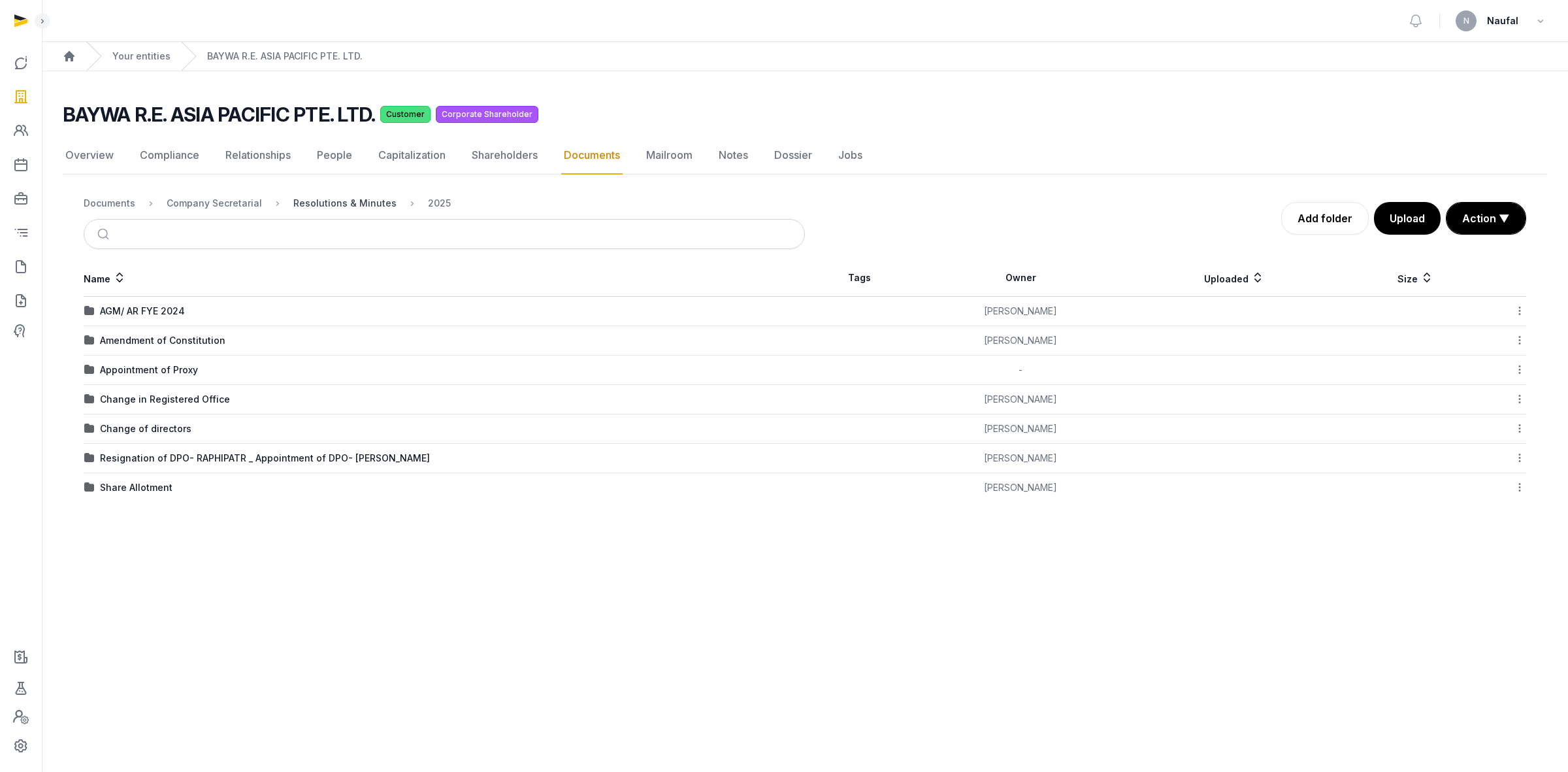
click at [371, 203] on div "Resolutions & Minutes" at bounding box center [345, 203] width 103 height 13
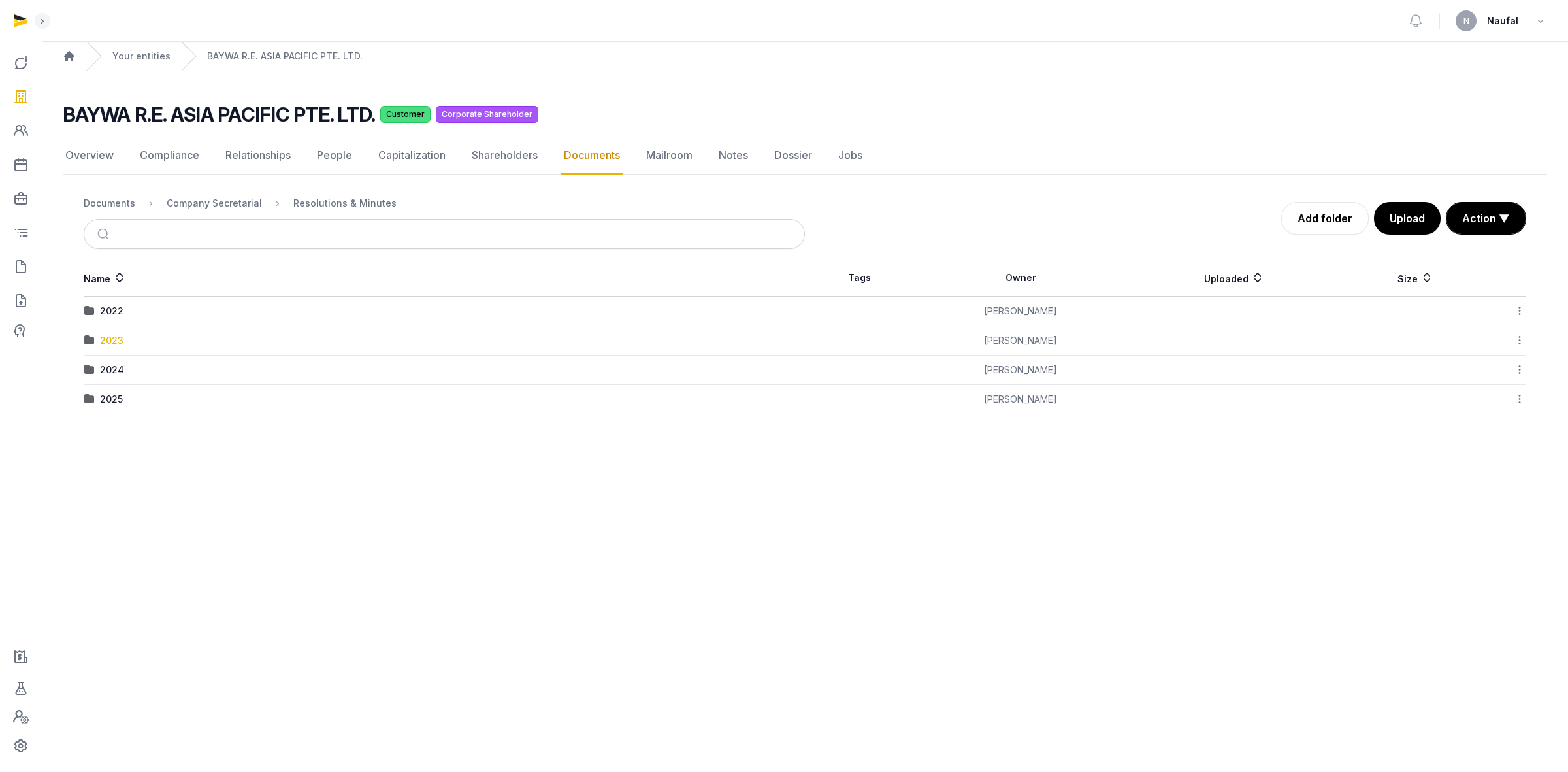
click at [104, 341] on div "2023" at bounding box center [112, 341] width 23 height 13
click at [354, 197] on div "Resolutions & Minutes" at bounding box center [345, 203] width 103 height 13
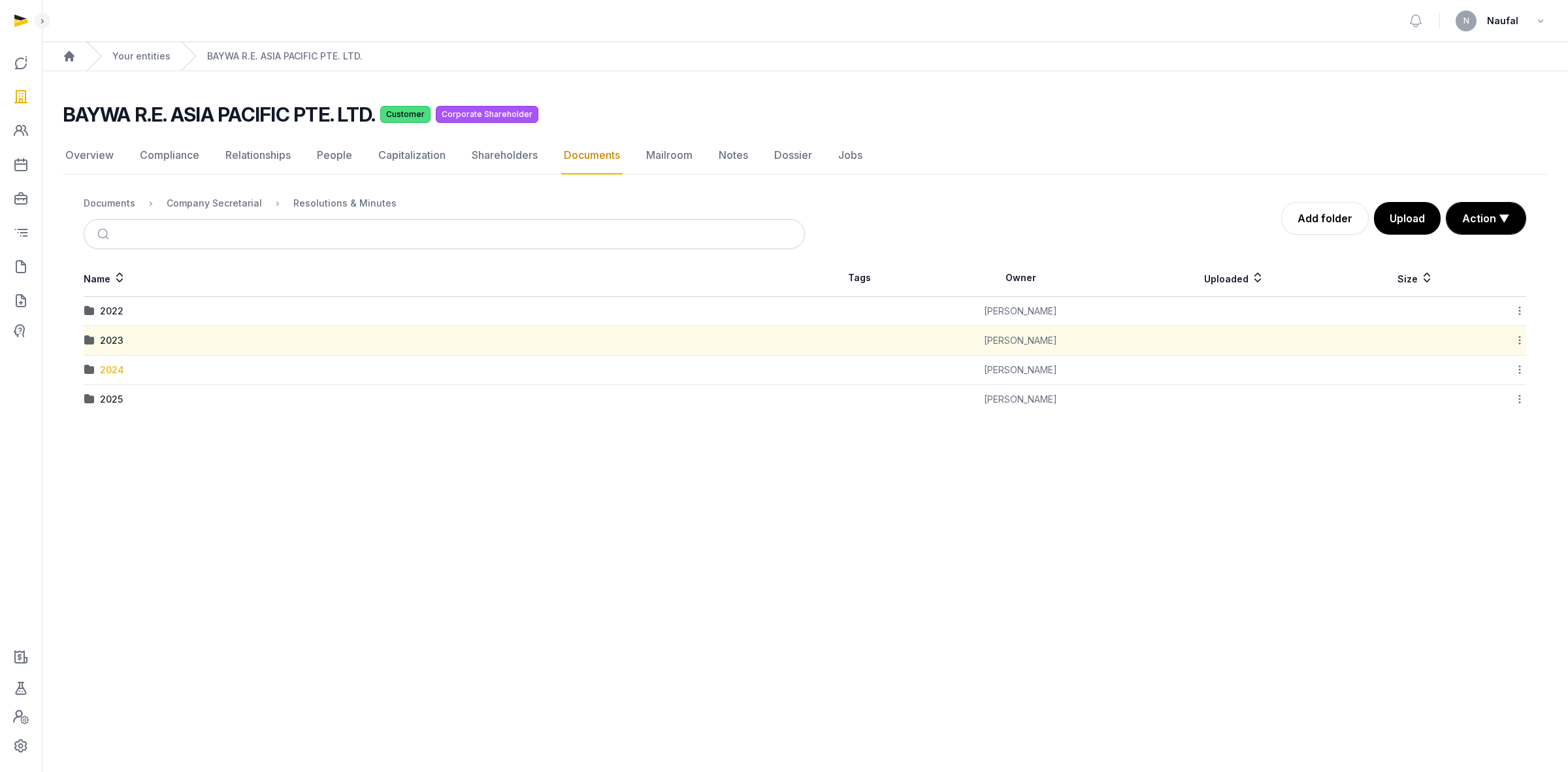
click at [110, 376] on div "2024" at bounding box center [112, 370] width 24 height 13
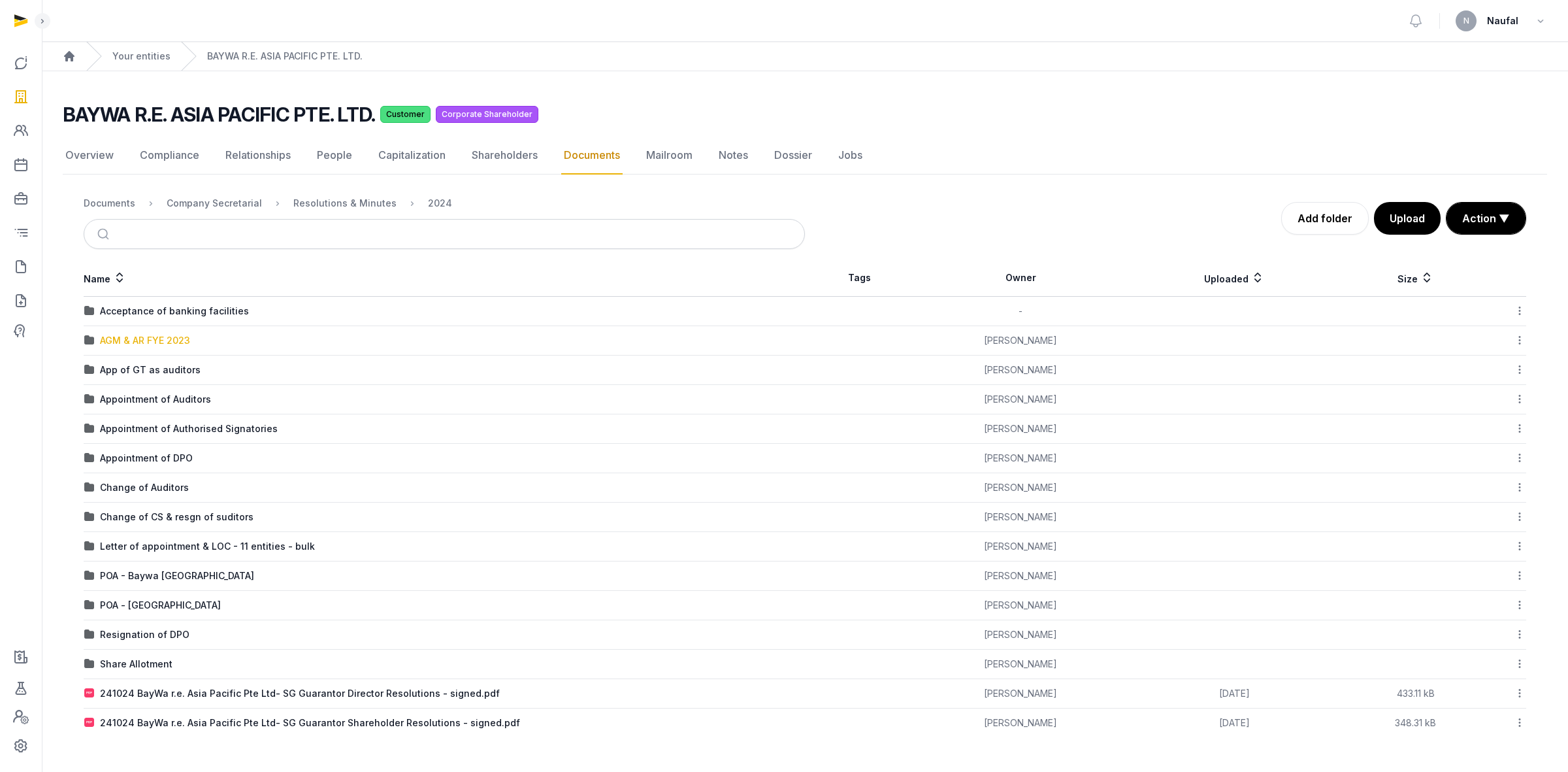
click at [161, 344] on div "AGM & AR FYE 2023" at bounding box center [145, 341] width 90 height 13
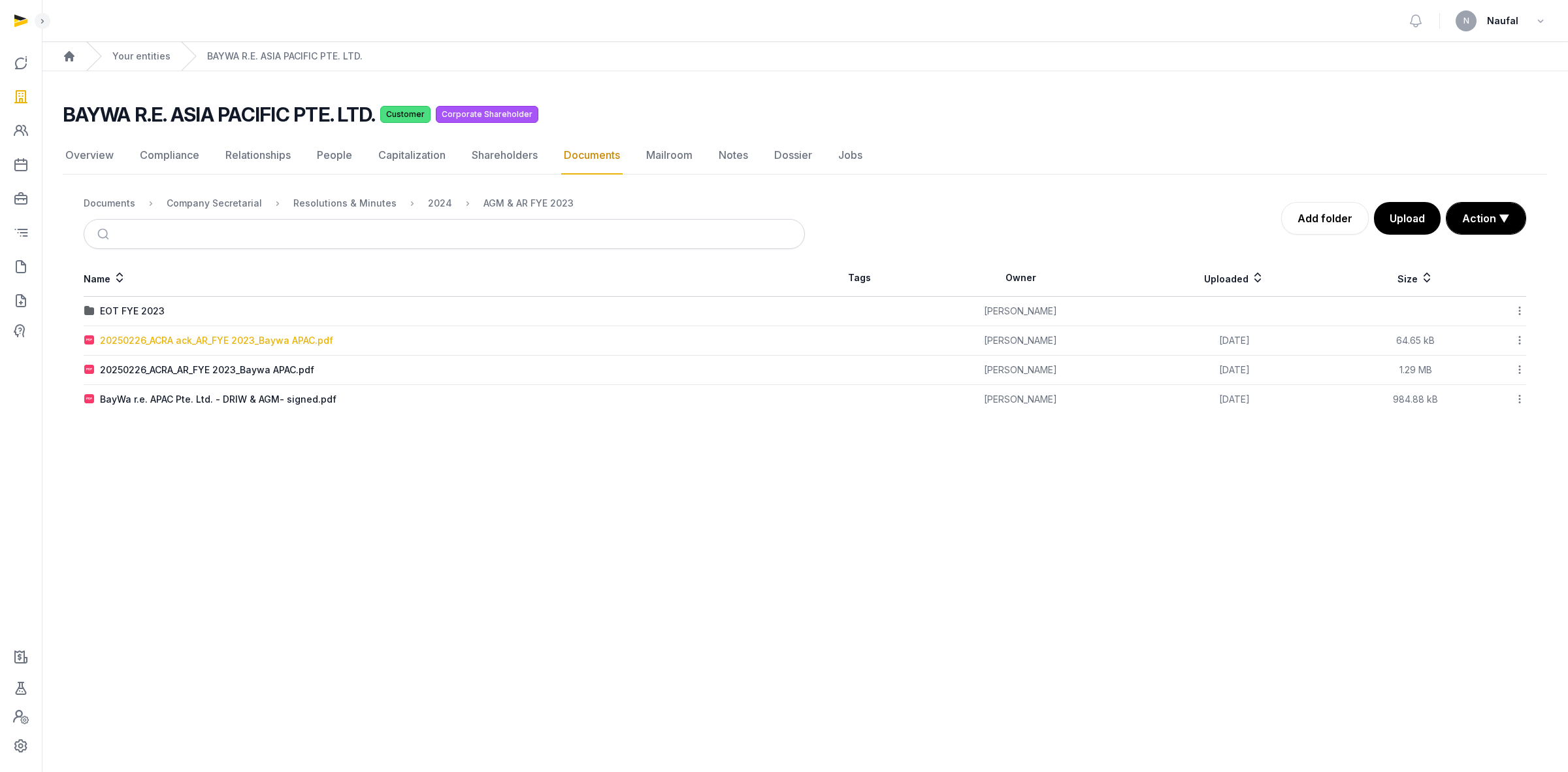
click at [286, 341] on div "20250226_ACRA ack_AR_FYE 2023_Baywa APAC.pdf" at bounding box center [217, 341] width 233 height 13
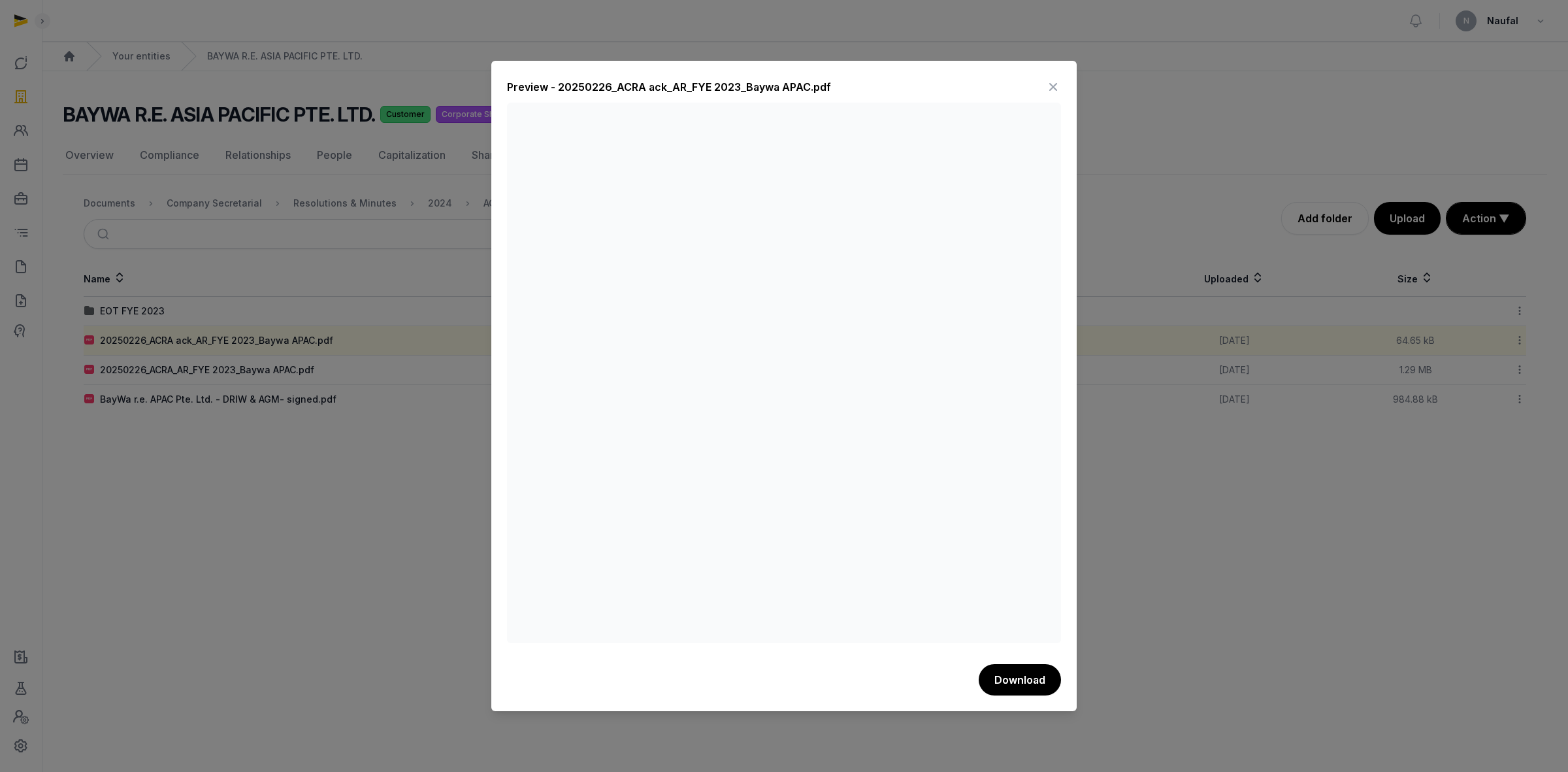
click at [1053, 90] on icon at bounding box center [1053, 87] width 16 height 21
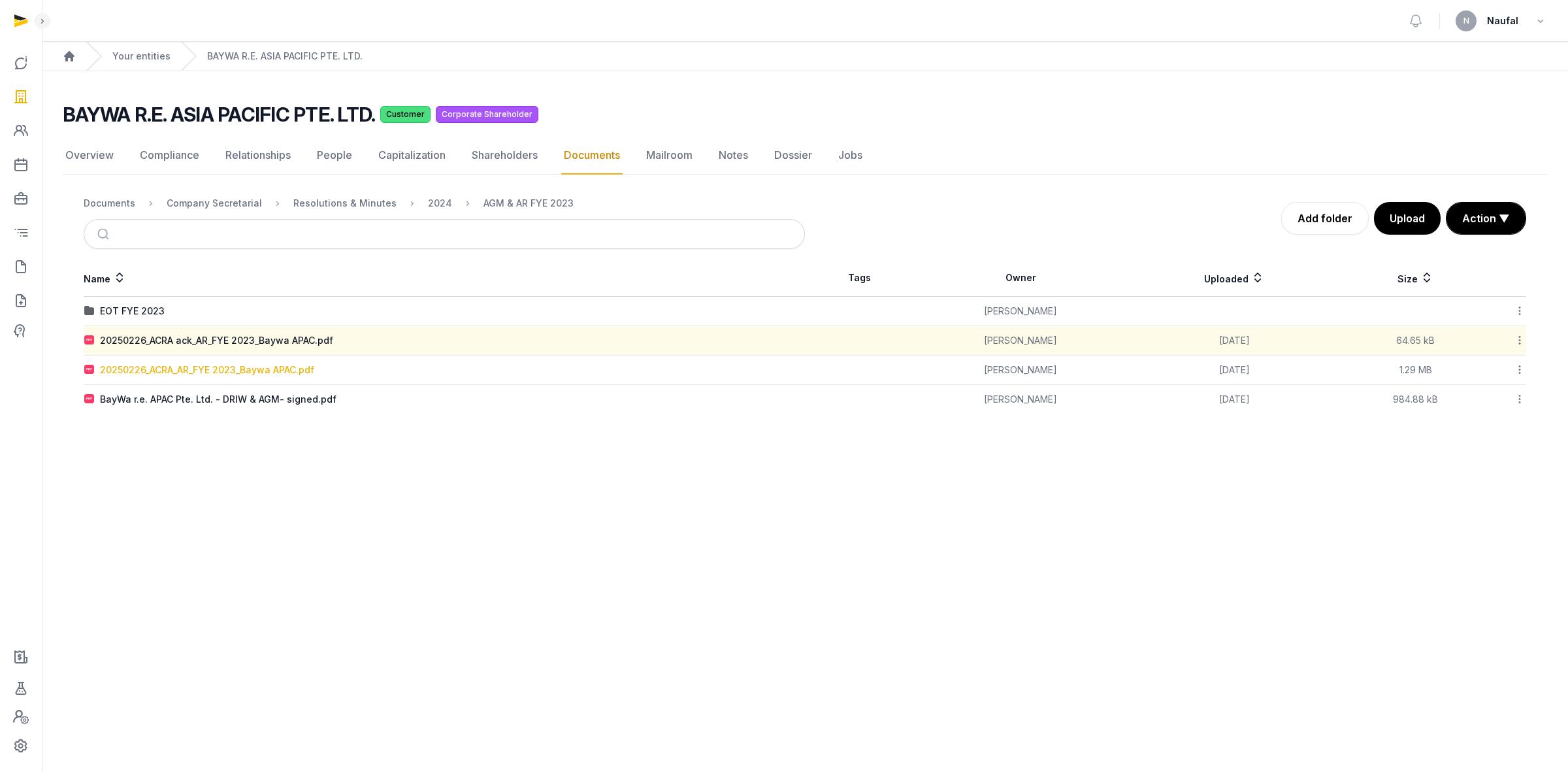
click at [302, 373] on div "20250226_ACRA_AR_FYE 2023_Baywa APAC.pdf" at bounding box center [207, 370] width 214 height 13
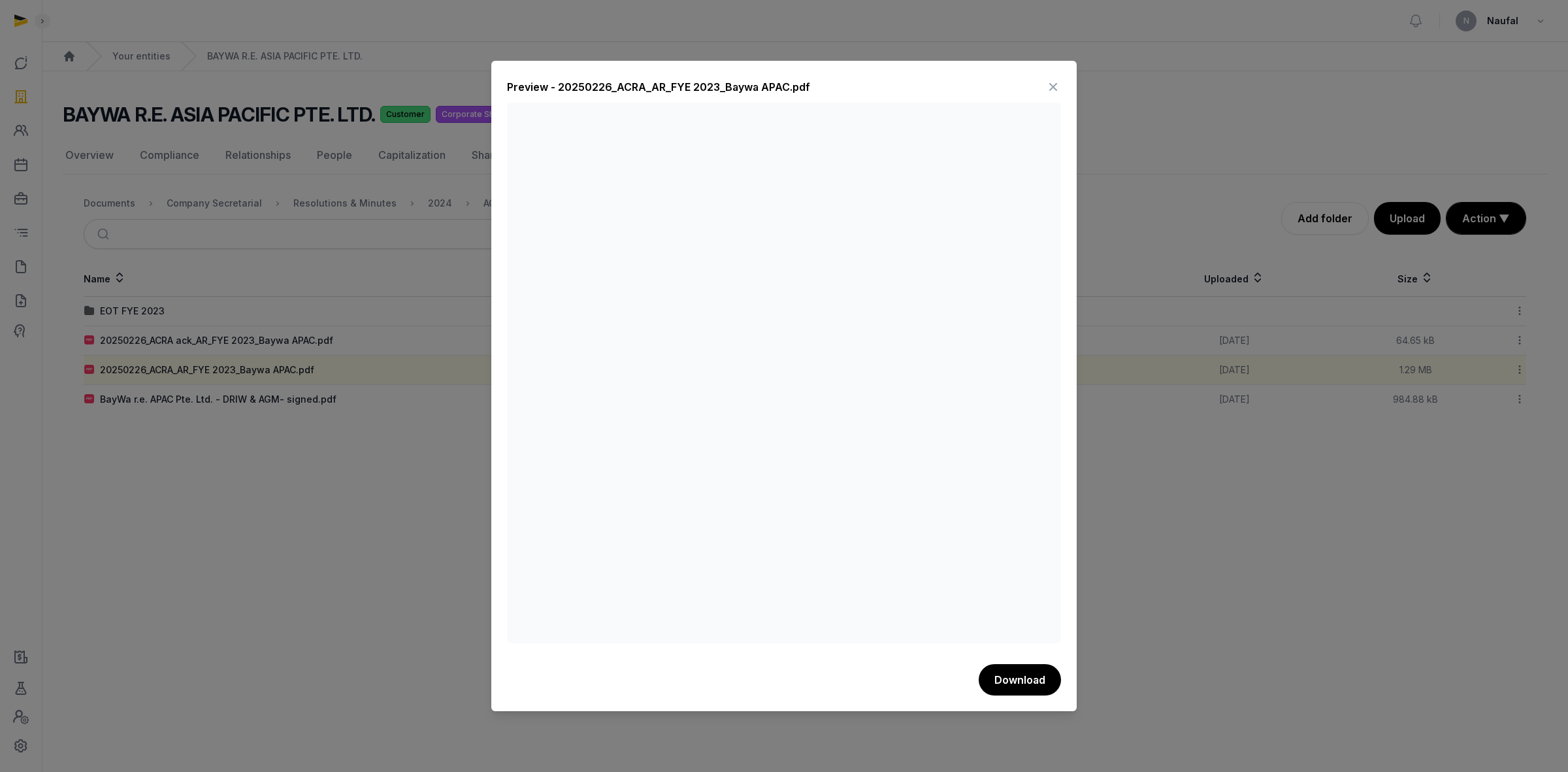
click at [1052, 90] on icon at bounding box center [1053, 87] width 16 height 21
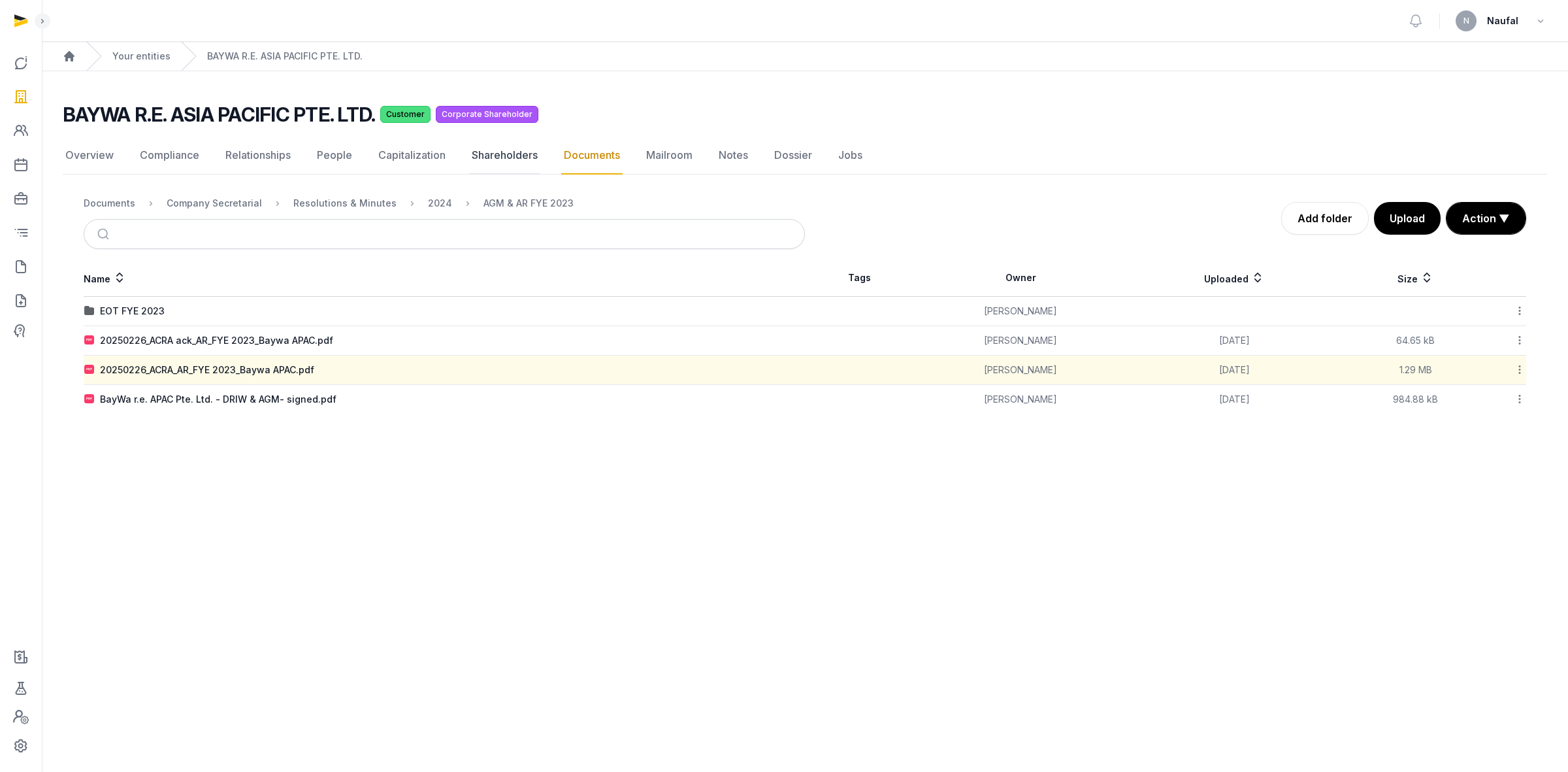
click at [512, 153] on link "Shareholders" at bounding box center [504, 155] width 71 height 38
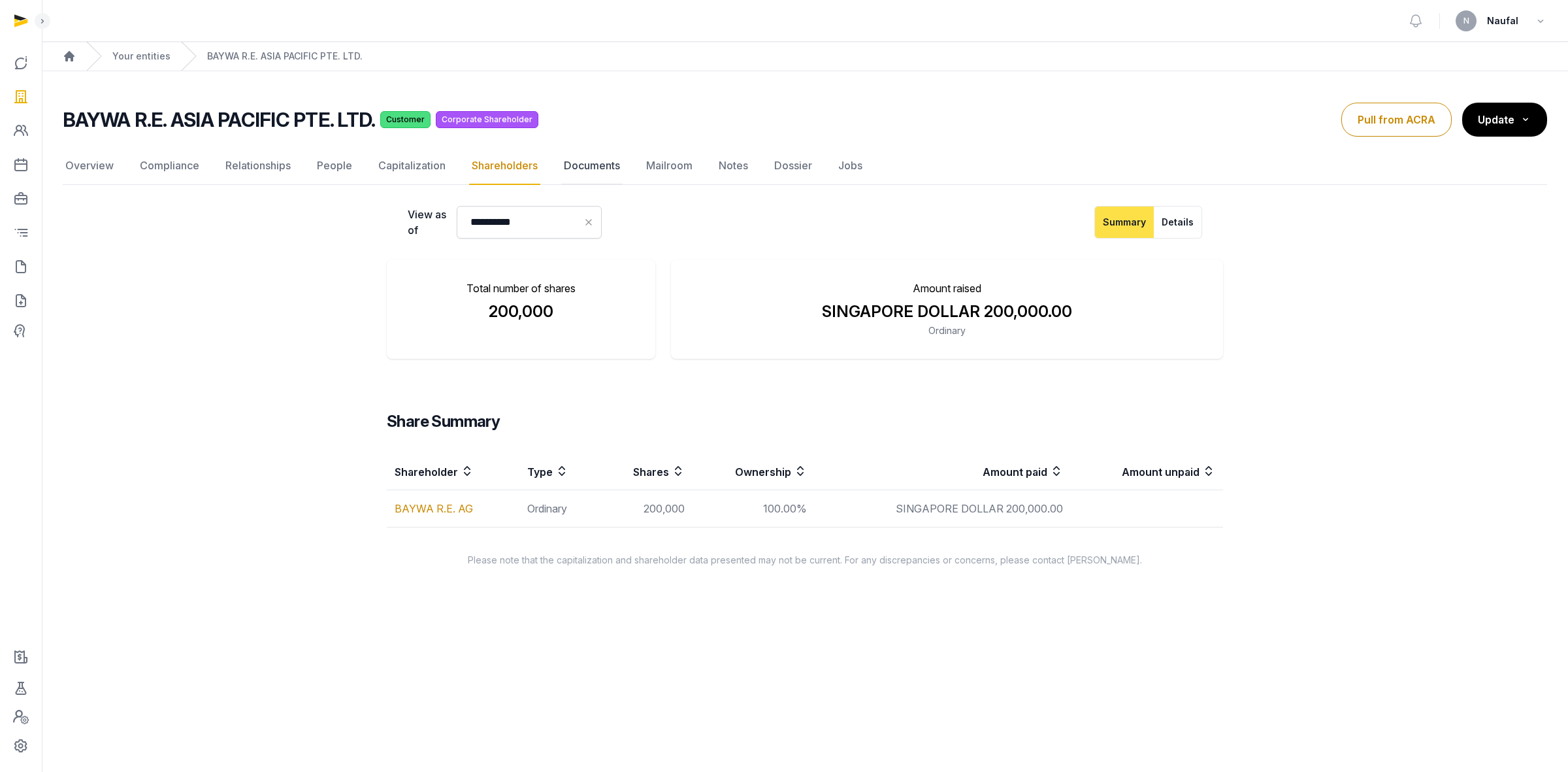
click at [589, 161] on link "Documents" at bounding box center [592, 165] width 62 height 38
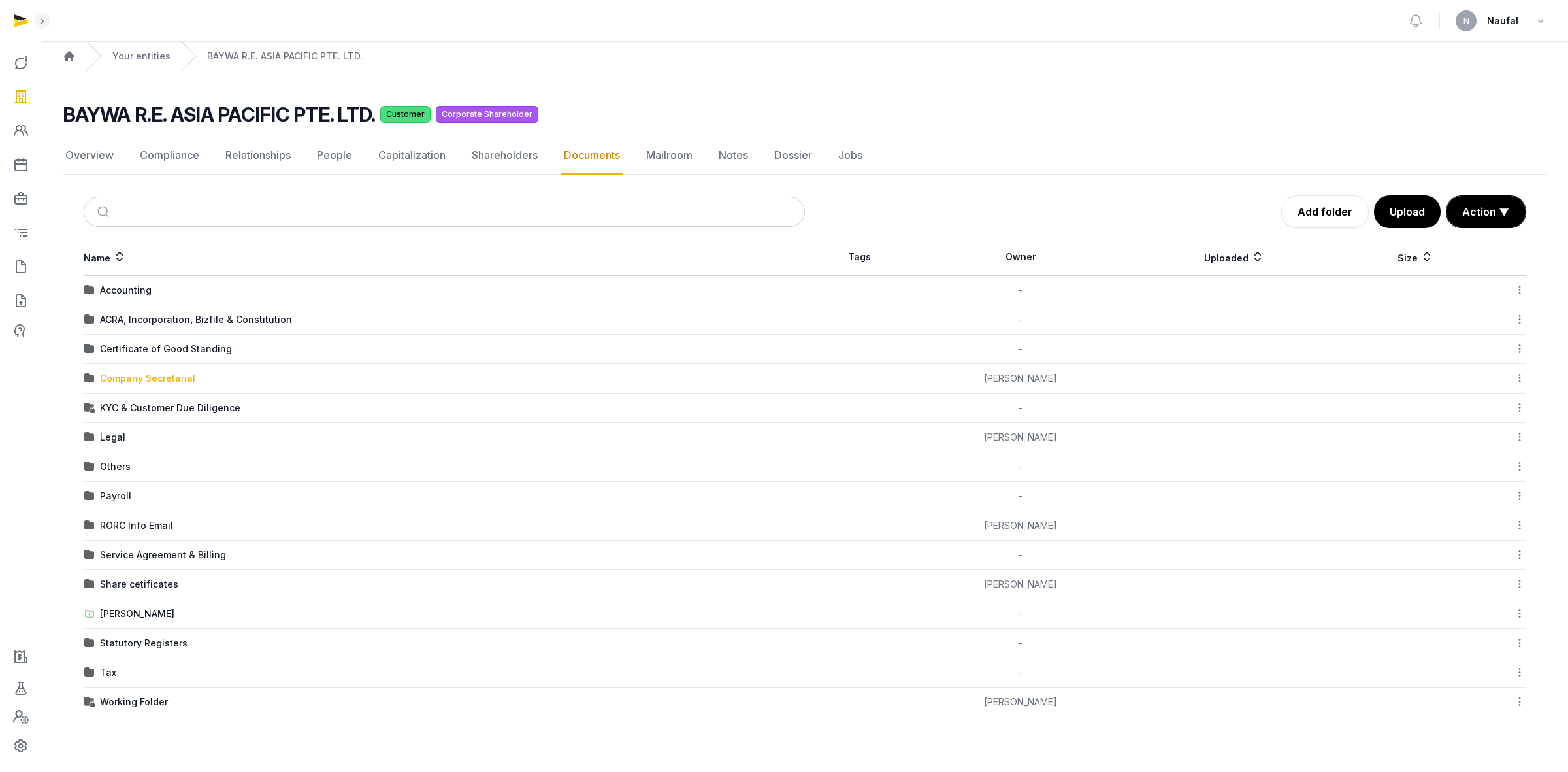
click at [161, 383] on div "Company Secretarial" at bounding box center [147, 378] width 96 height 13
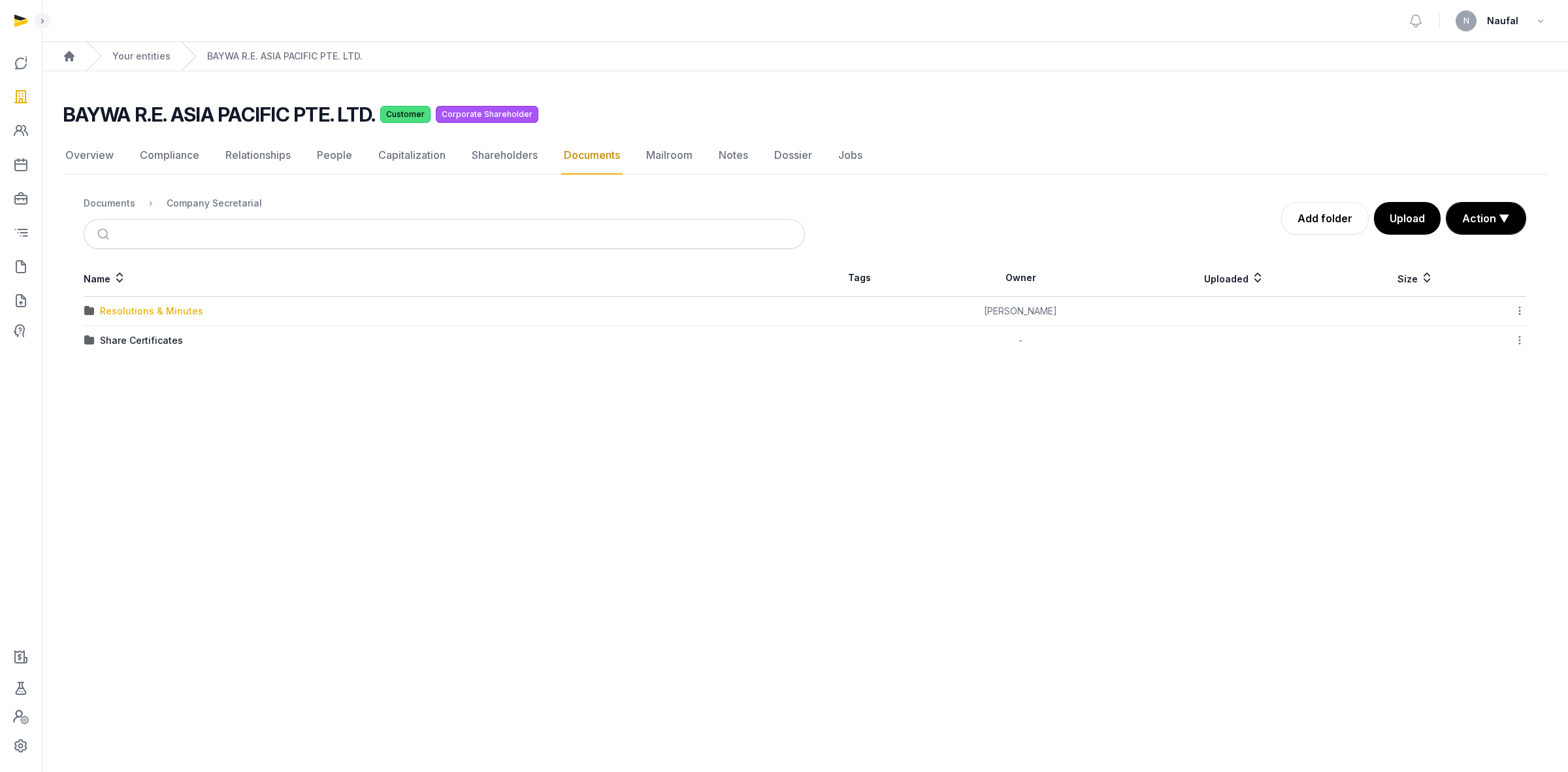
click at [165, 311] on div "Resolutions & Minutes" at bounding box center [152, 311] width 103 height 13
click at [112, 370] on div "2024" at bounding box center [112, 370] width 24 height 13
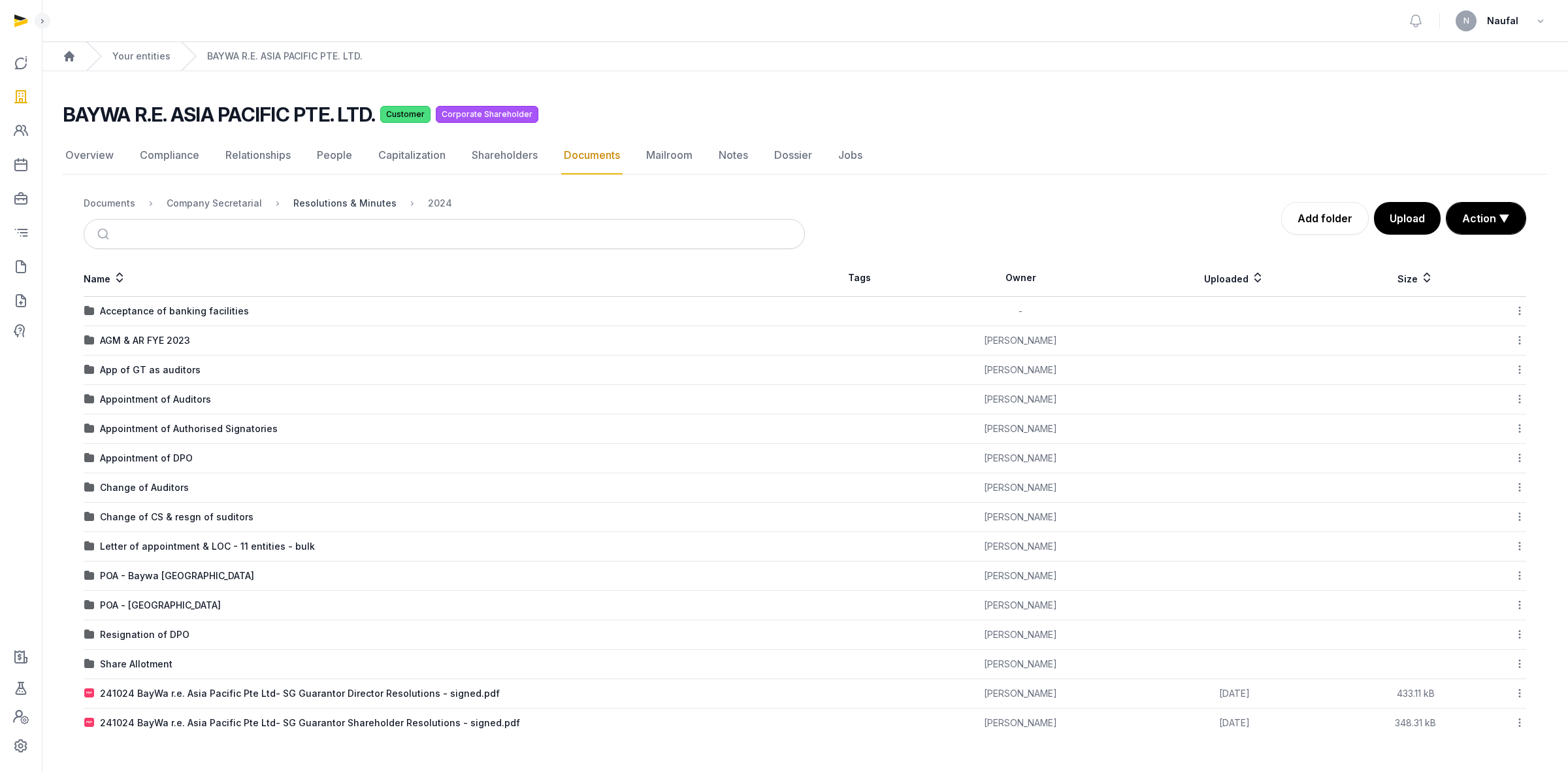
click at [374, 197] on div "Resolutions & Minutes" at bounding box center [345, 203] width 103 height 13
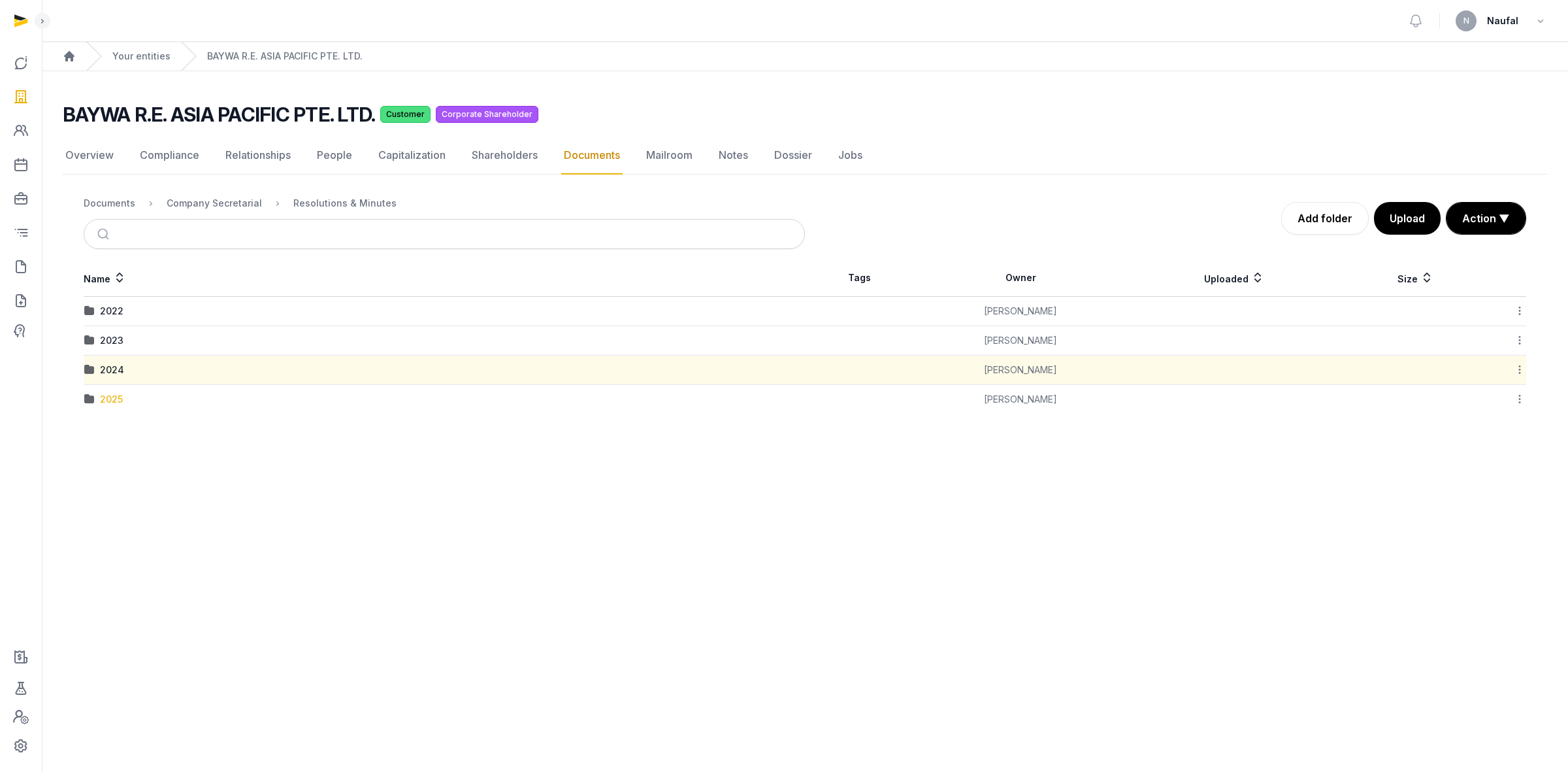
click at [115, 400] on div "2025" at bounding box center [111, 399] width 22 height 13
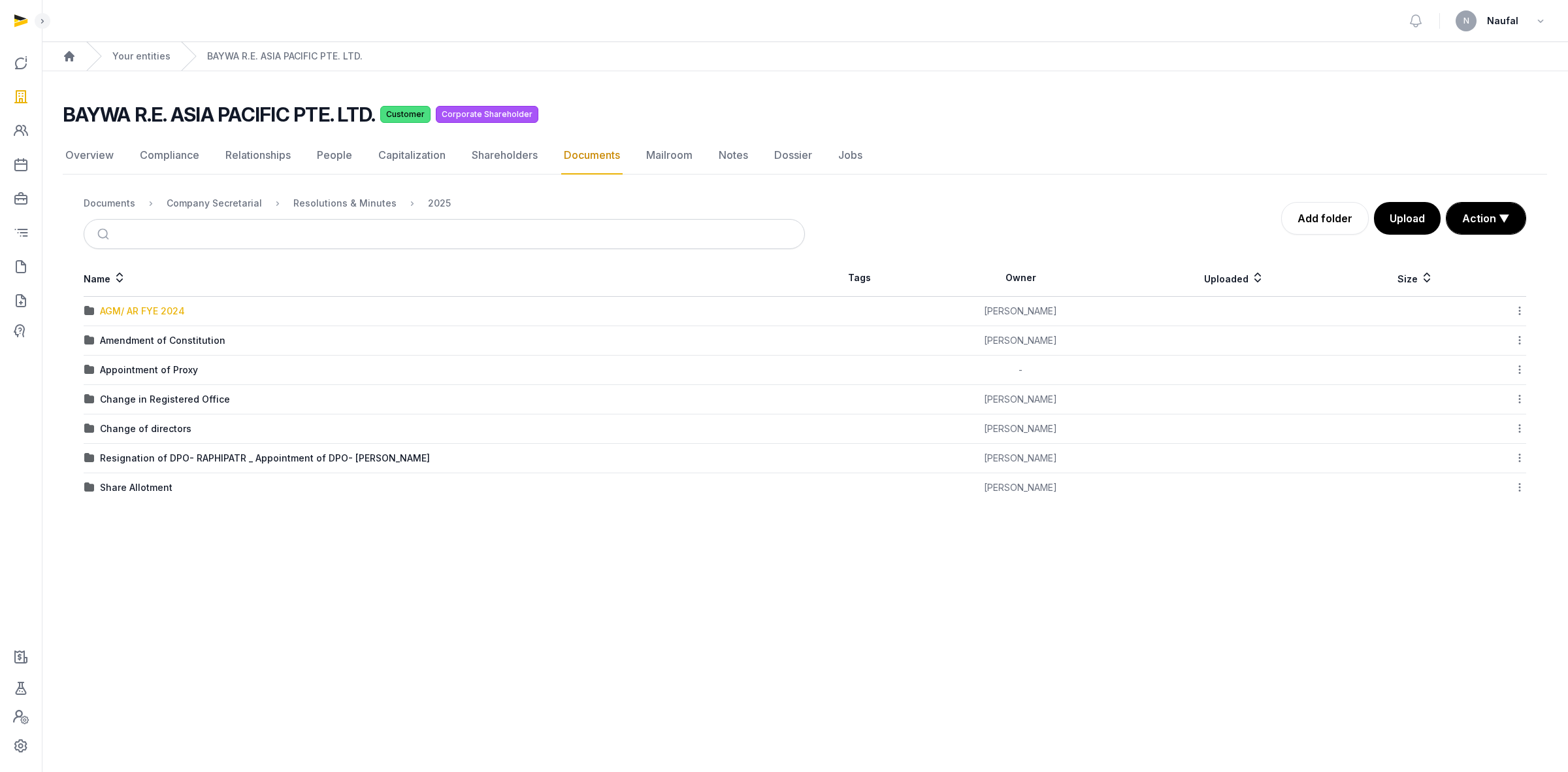
click at [162, 317] on div "AGM/ AR FYE 2024" at bounding box center [142, 311] width 85 height 13
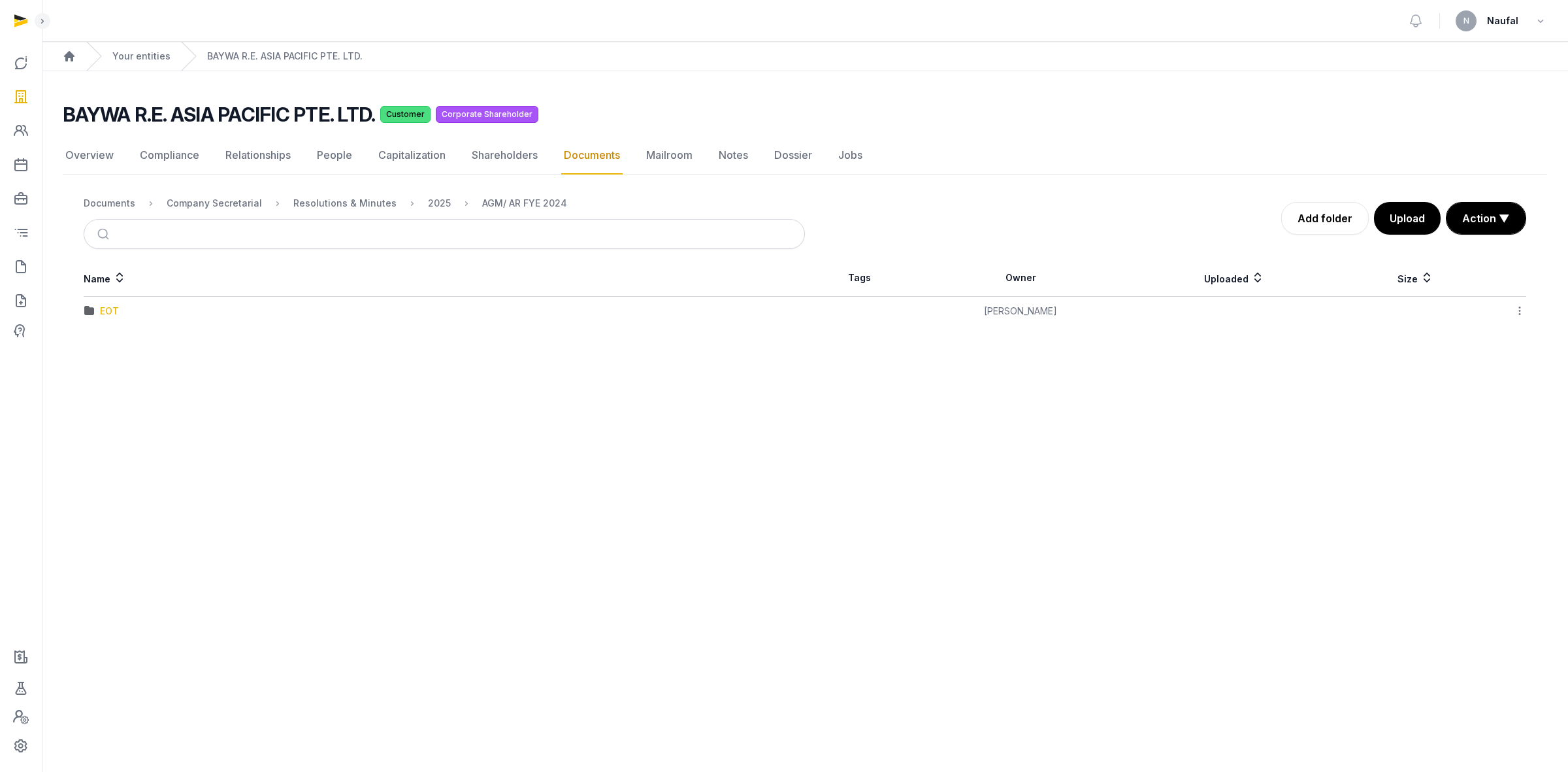
click at [102, 314] on div "EOT" at bounding box center [109, 311] width 19 height 13
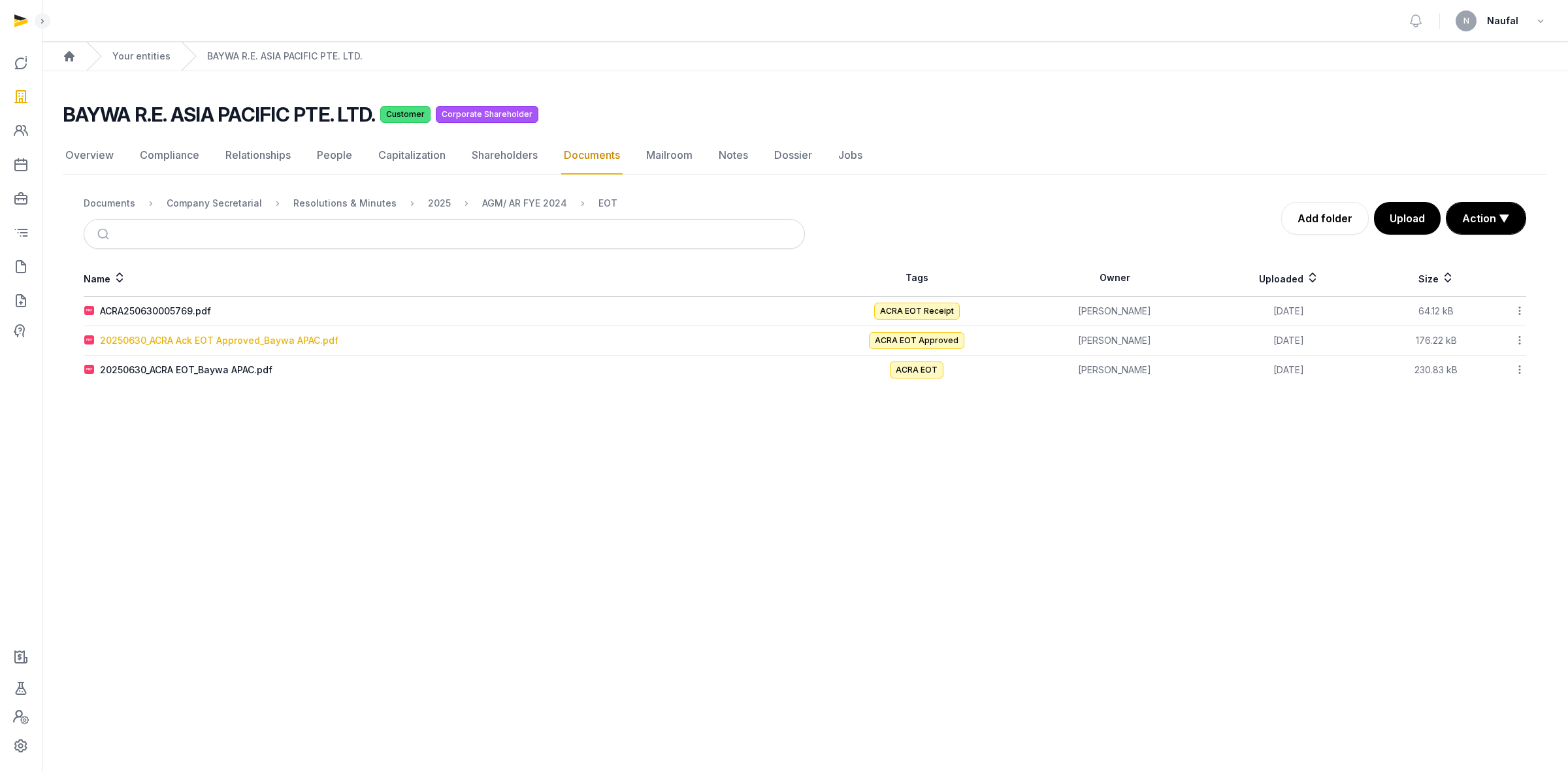
click at [217, 338] on div "20250630_ACRA Ack EOT Approved_Baywa APAC.pdf" at bounding box center [219, 341] width 238 height 13
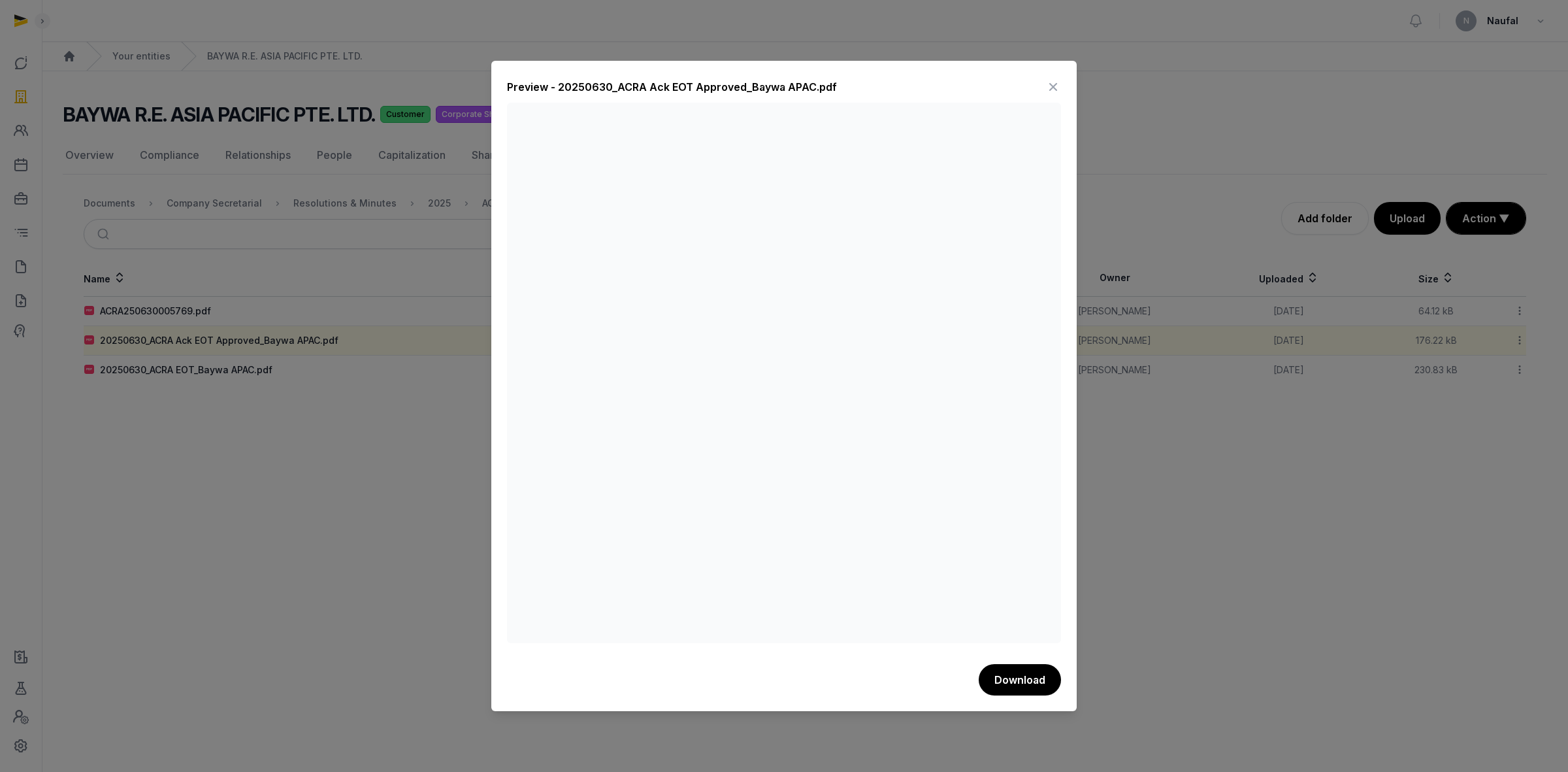
click at [1056, 83] on icon at bounding box center [1053, 87] width 16 height 21
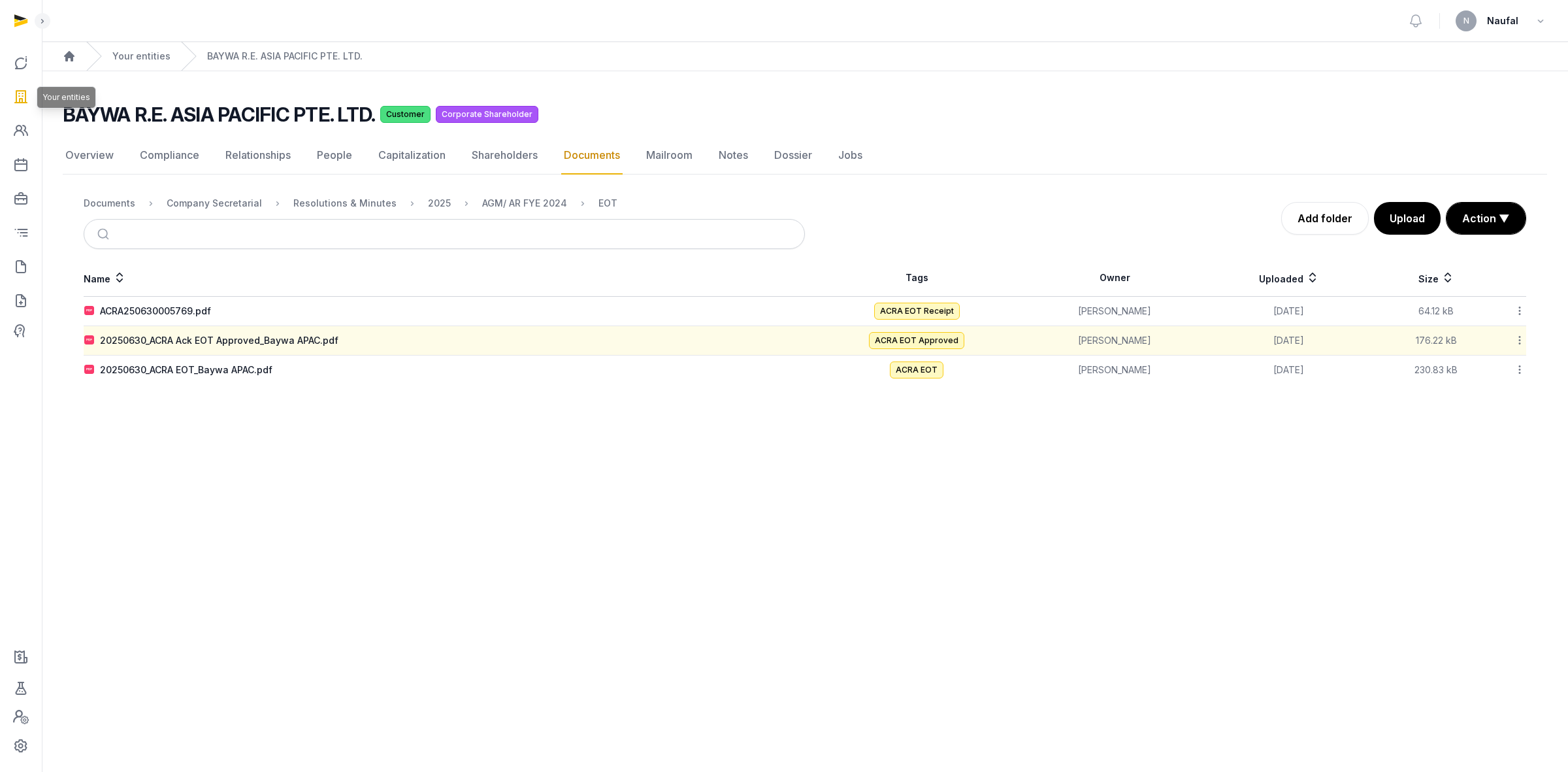
click at [23, 93] on icon at bounding box center [21, 97] width 16 height 21
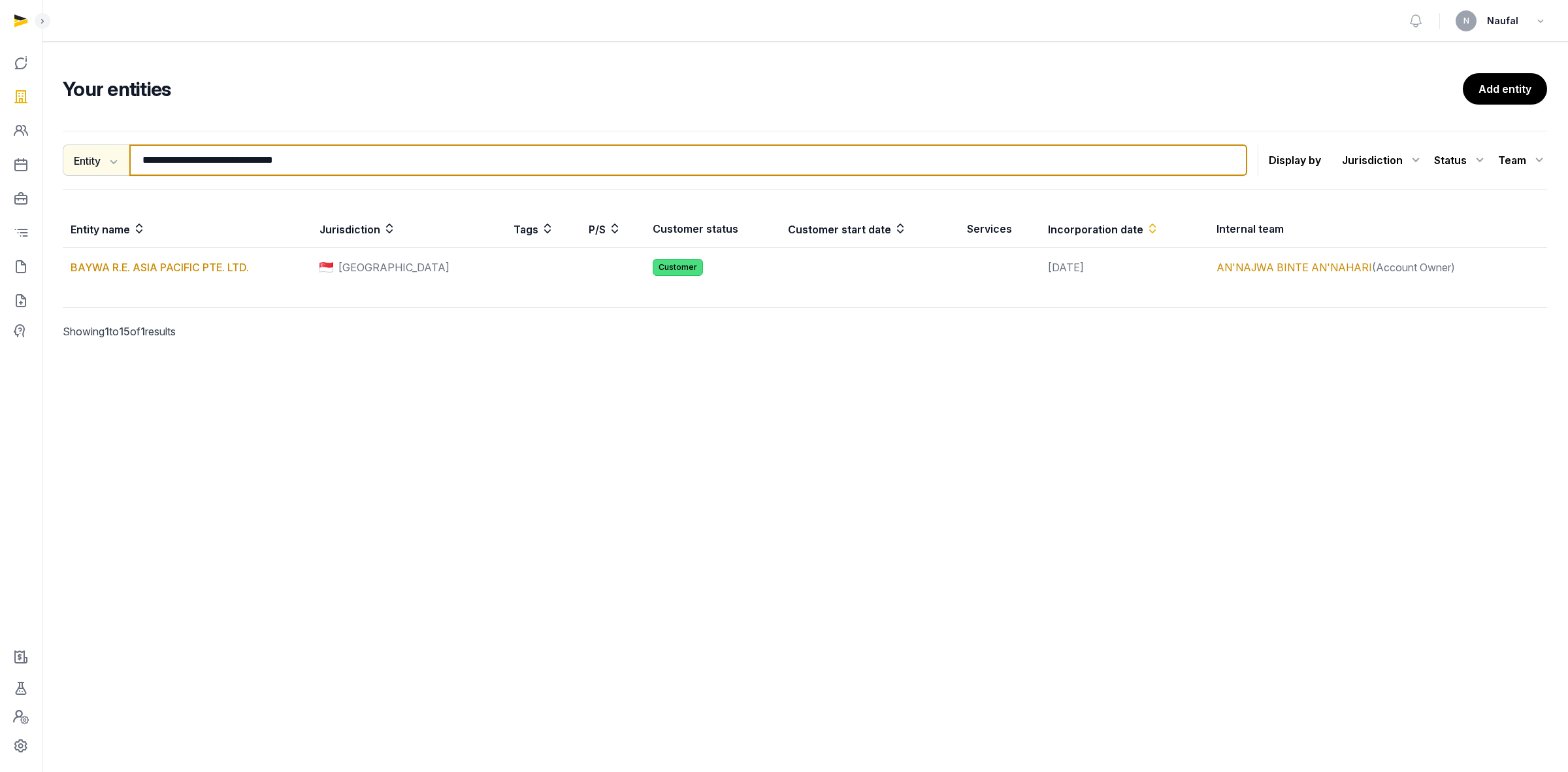
drag, startPoint x: 341, startPoint y: 158, endPoint x: 114, endPoint y: 154, distance: 227.0
click at [114, 154] on div "**********" at bounding box center [655, 160] width 1185 height 32
paste input "**********"
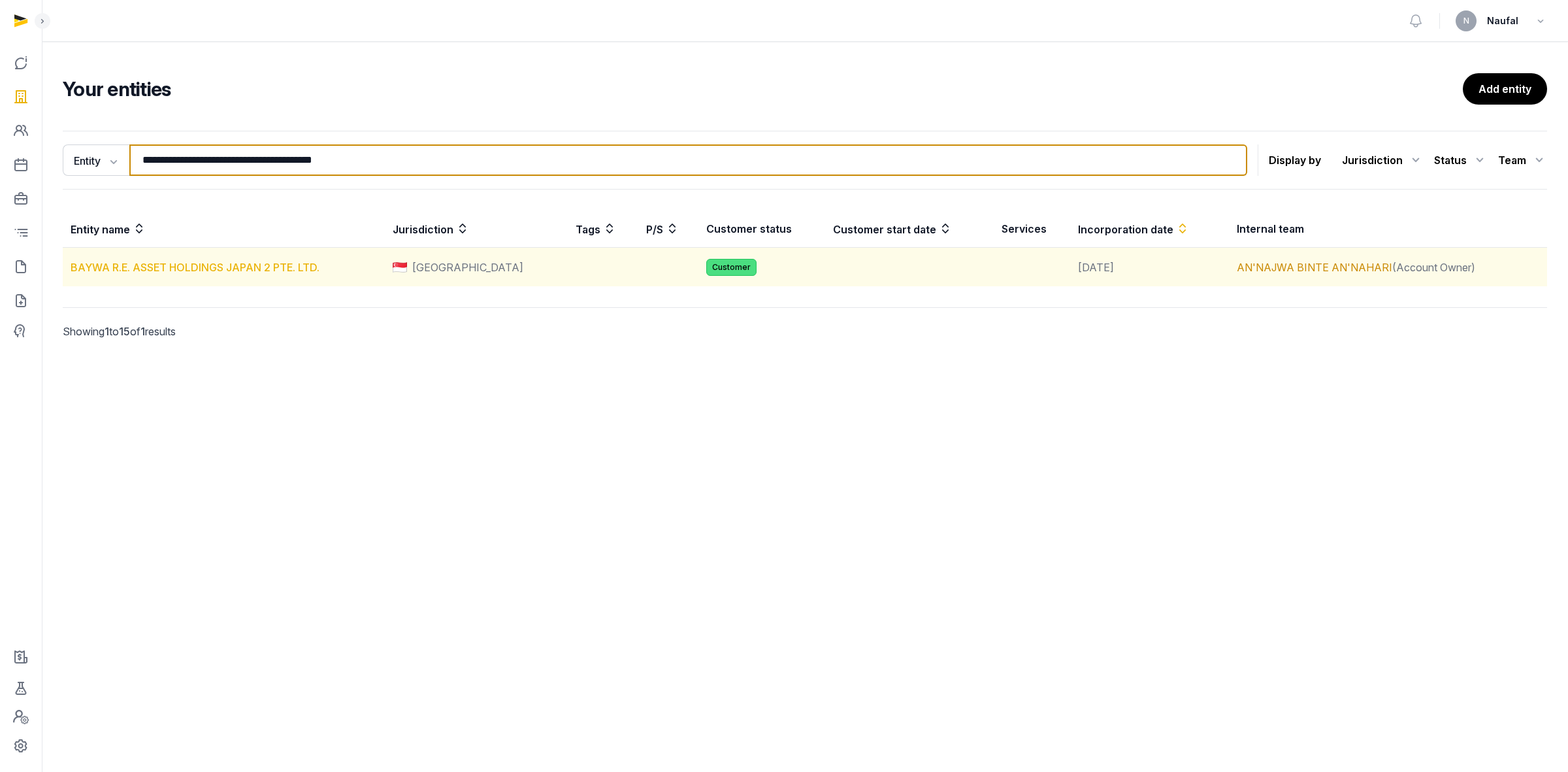
type input "**********"
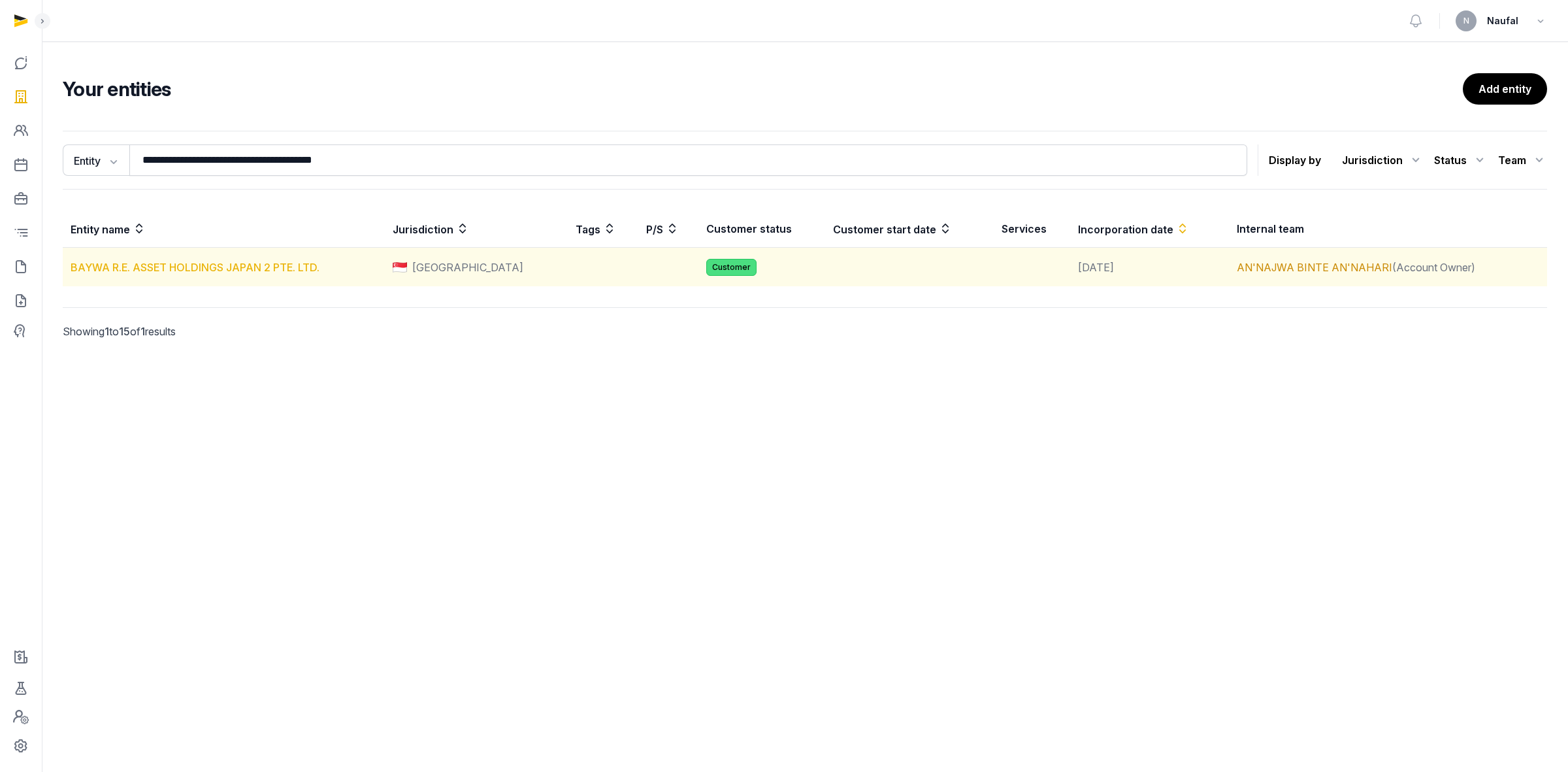
click at [195, 271] on link "BAYWA R.E. ASSET HOLDINGS JAPAN 2 PTE. LTD." at bounding box center [195, 268] width 249 height 13
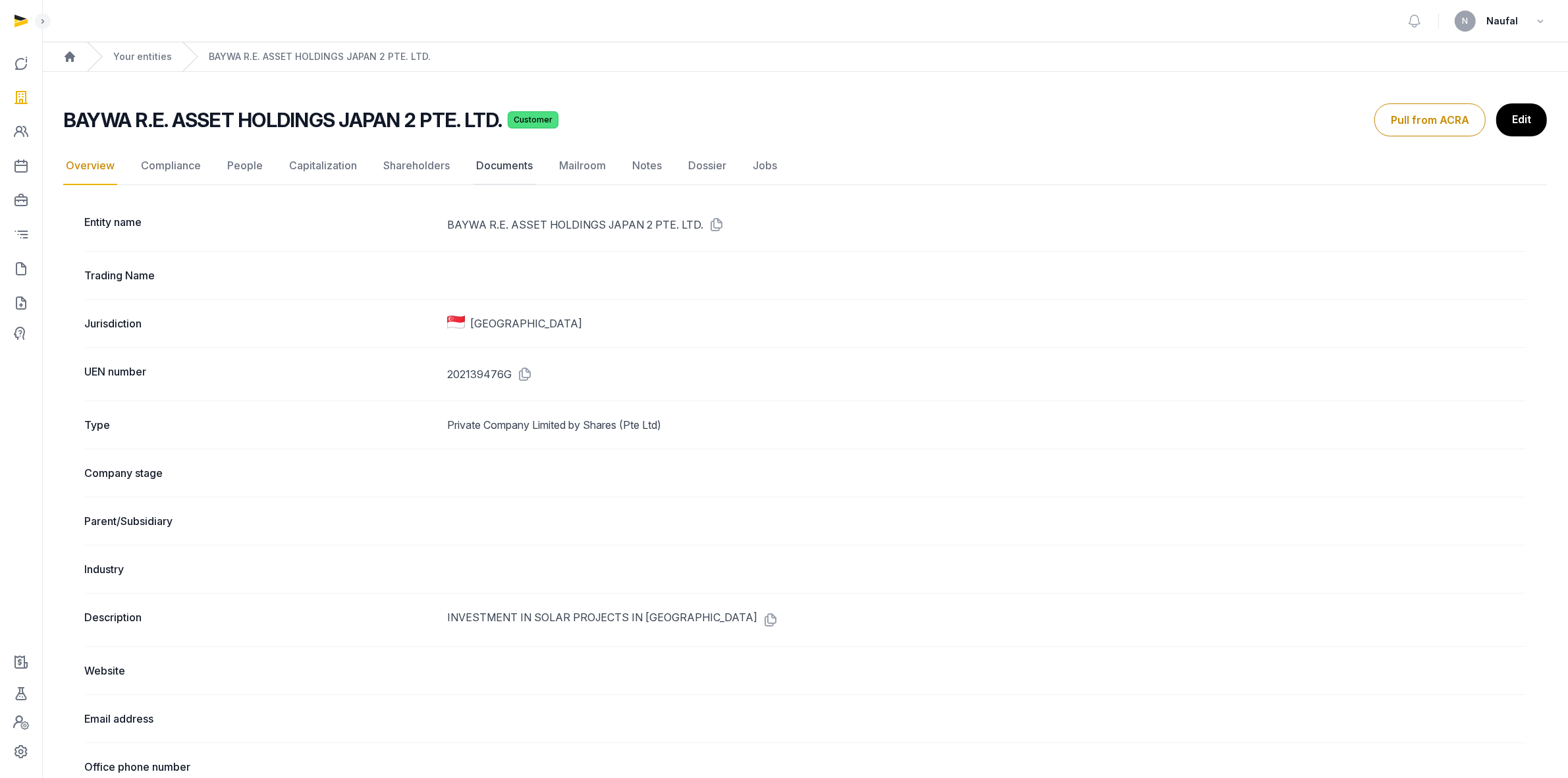
click at [485, 170] on link "Documents" at bounding box center [505, 166] width 62 height 38
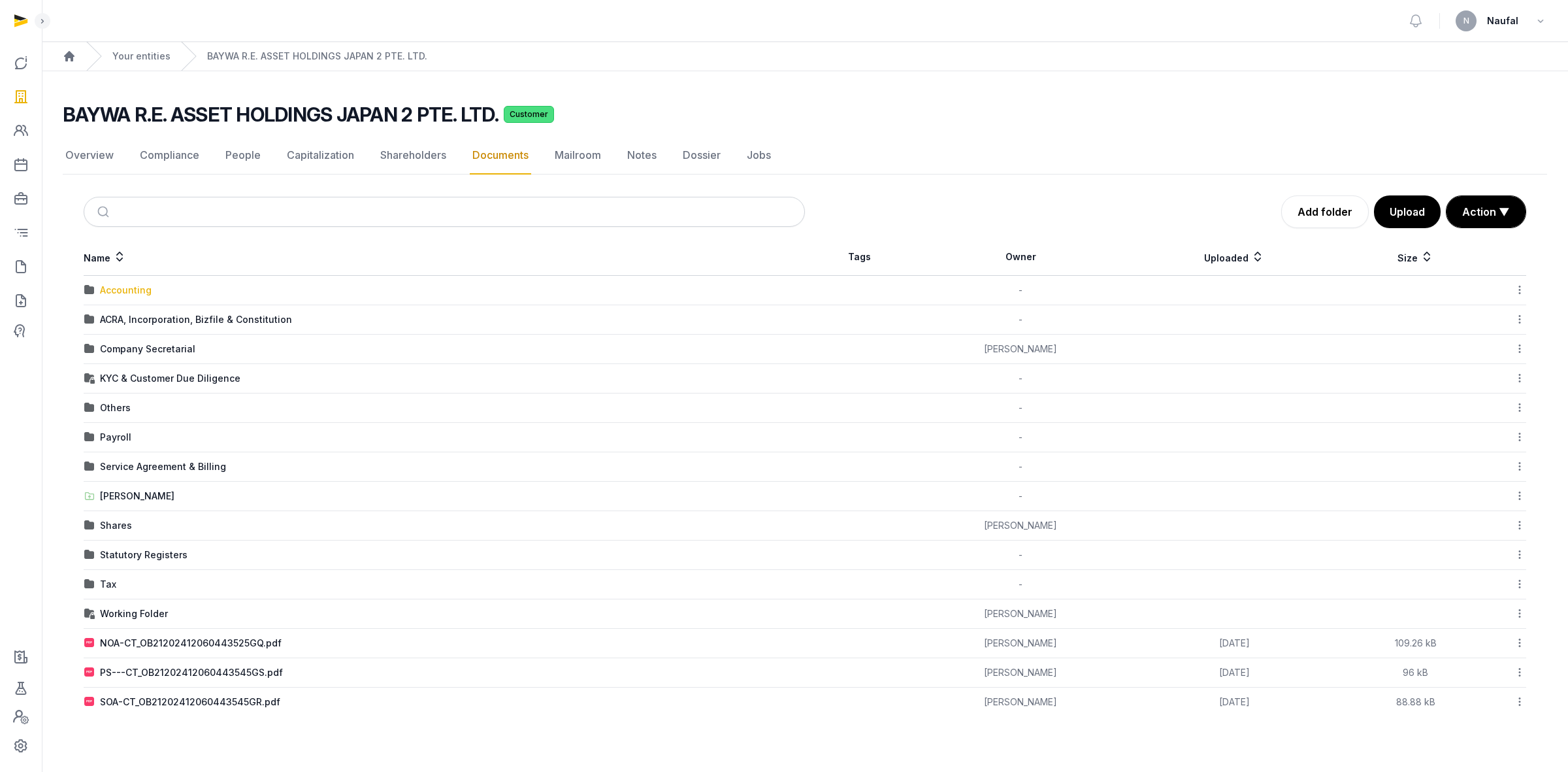
click at [128, 293] on div "Accounting" at bounding box center [126, 290] width 52 height 13
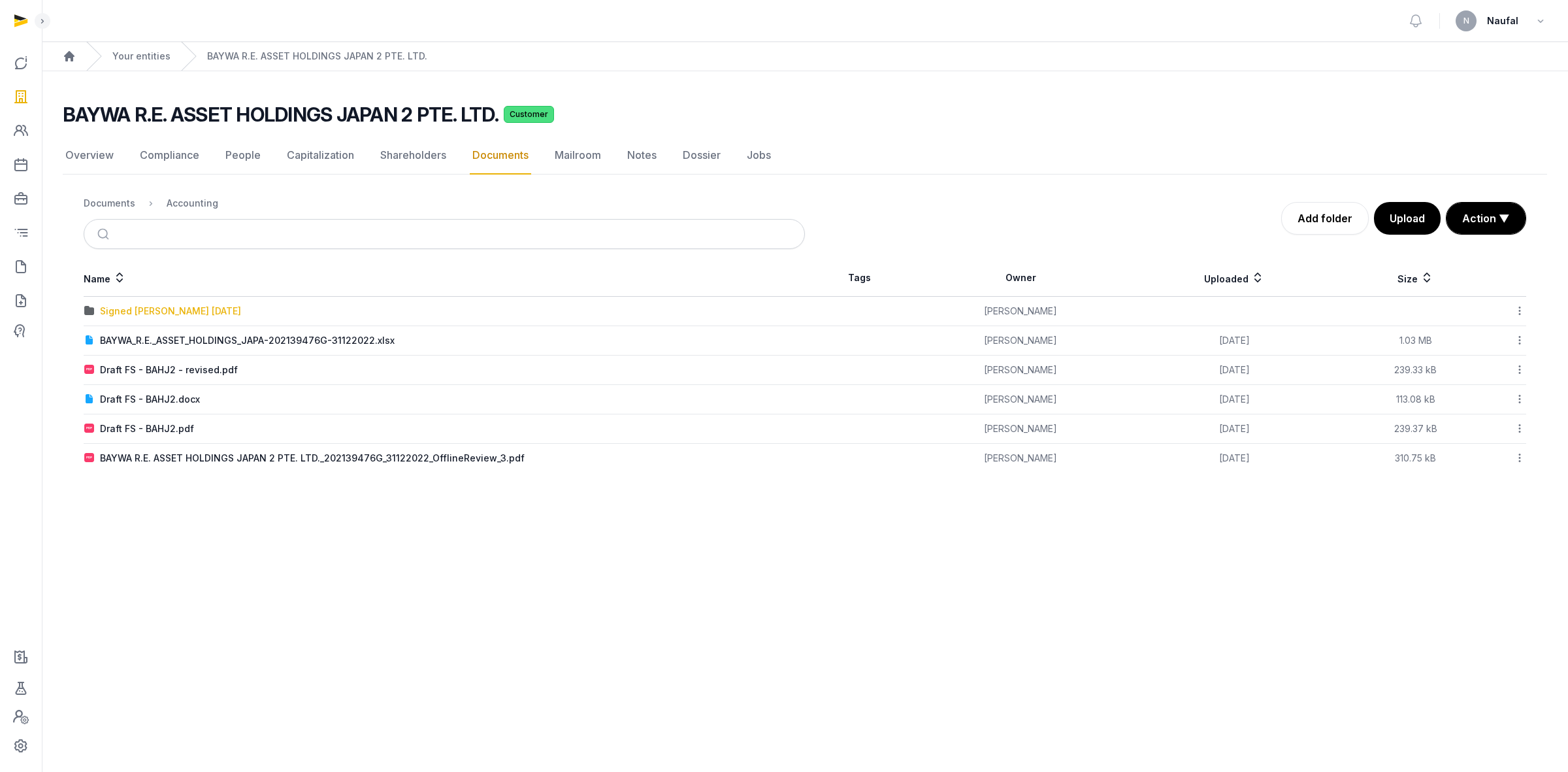
click at [199, 309] on div "Signed [PERSON_NAME] [DATE]" at bounding box center [170, 311] width 141 height 13
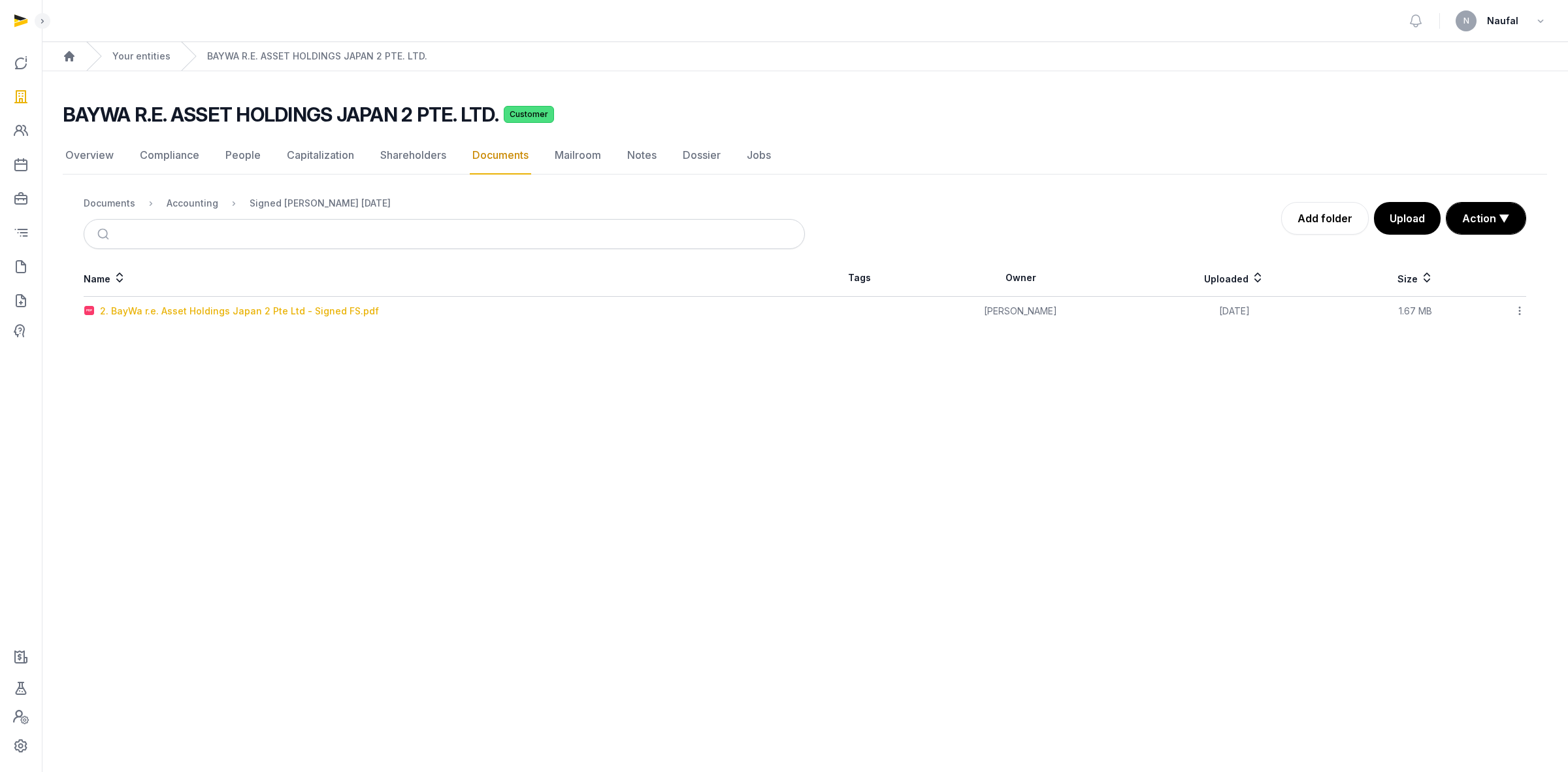
click at [199, 309] on div "2. BayWa r.e. Asset Holdings Japan 2 Pte Ltd - Signed FS.pdf" at bounding box center [239, 311] width 279 height 13
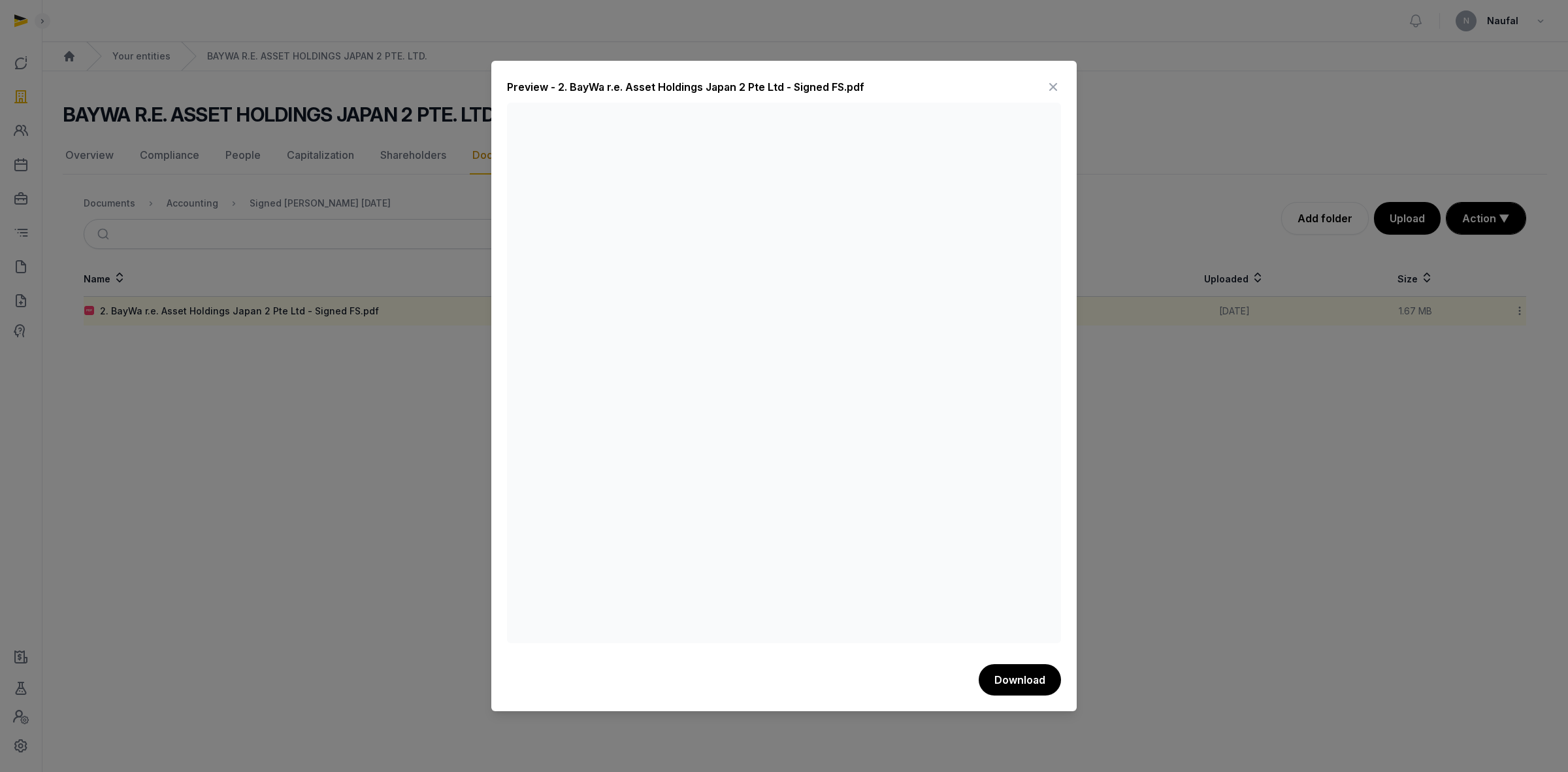
click at [1050, 88] on icon at bounding box center [1053, 87] width 16 height 21
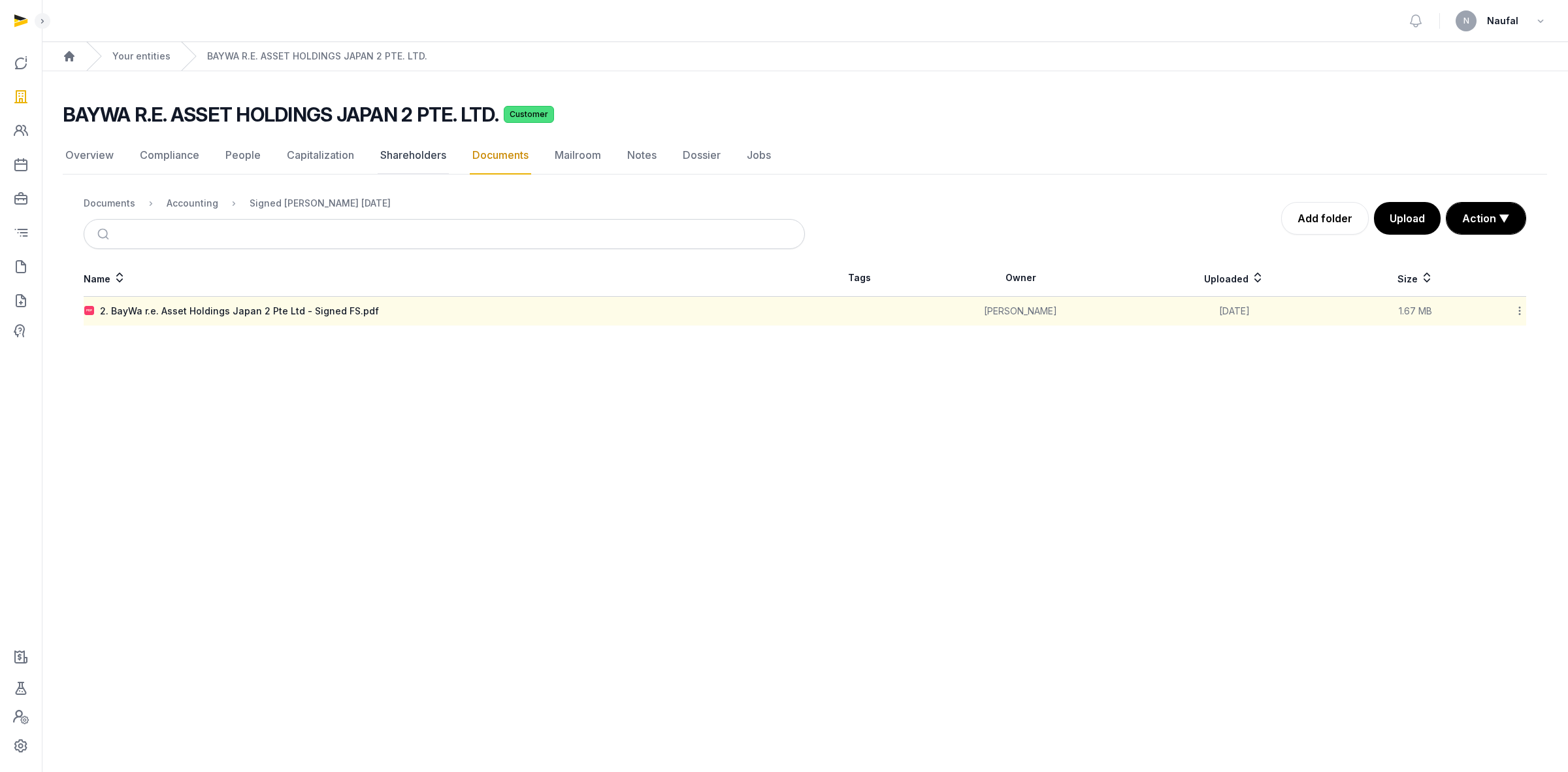
click at [402, 154] on link "Shareholders" at bounding box center [412, 155] width 71 height 38
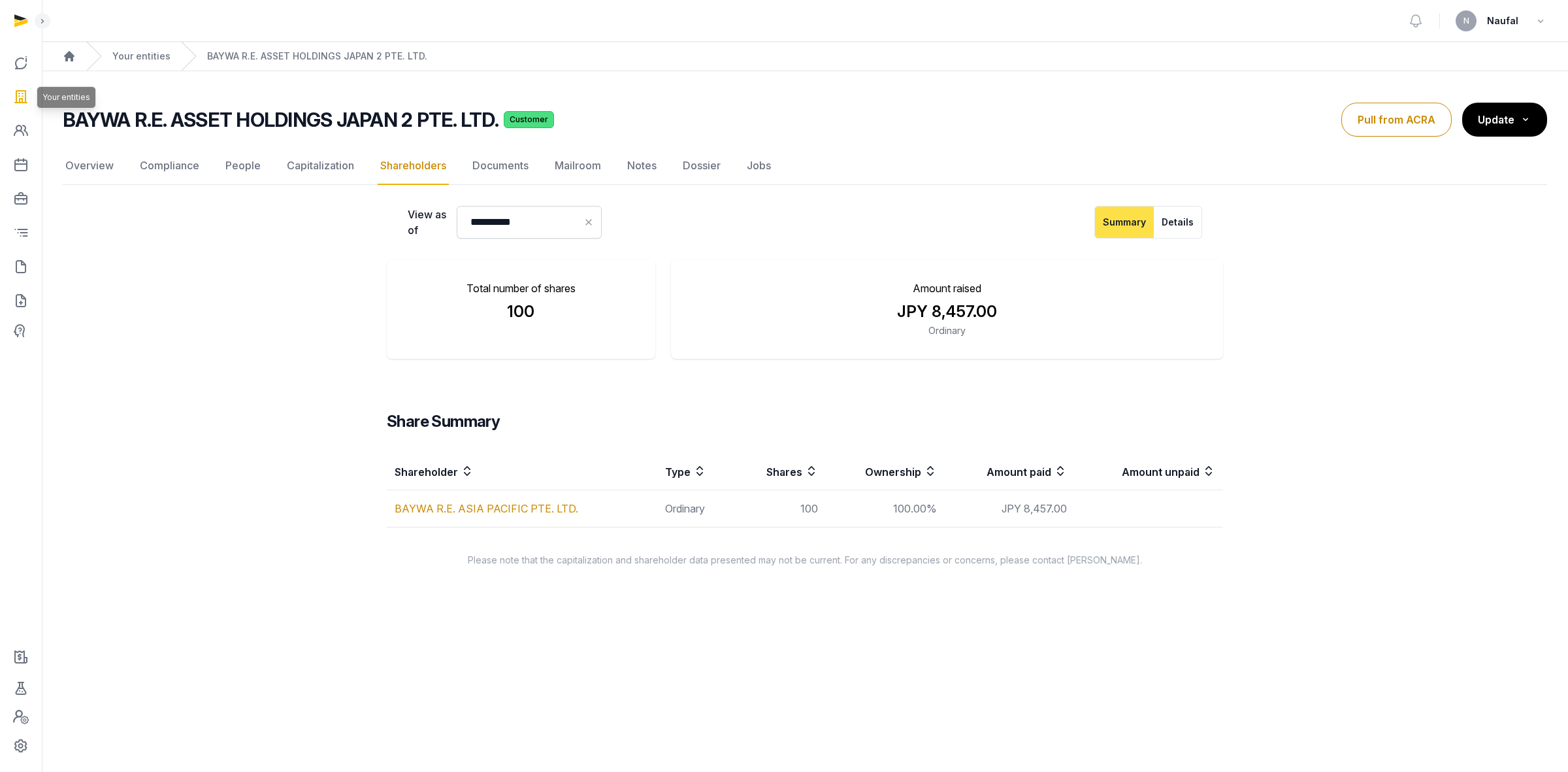
click at [18, 98] on icon at bounding box center [21, 97] width 16 height 21
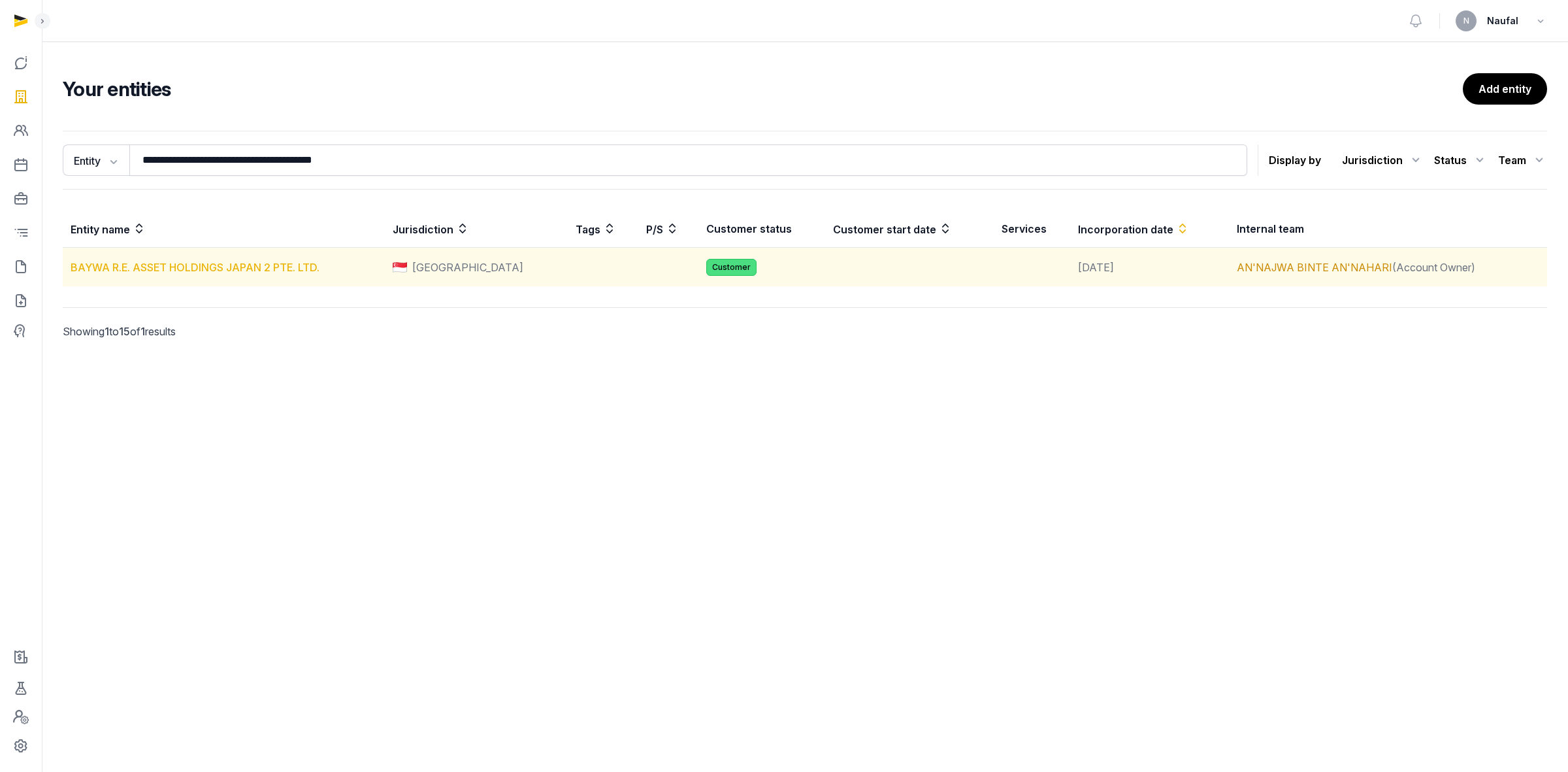
click at [286, 262] on link "BAYWA R.E. ASSET HOLDINGS JAPAN 2 PTE. LTD." at bounding box center [195, 268] width 249 height 13
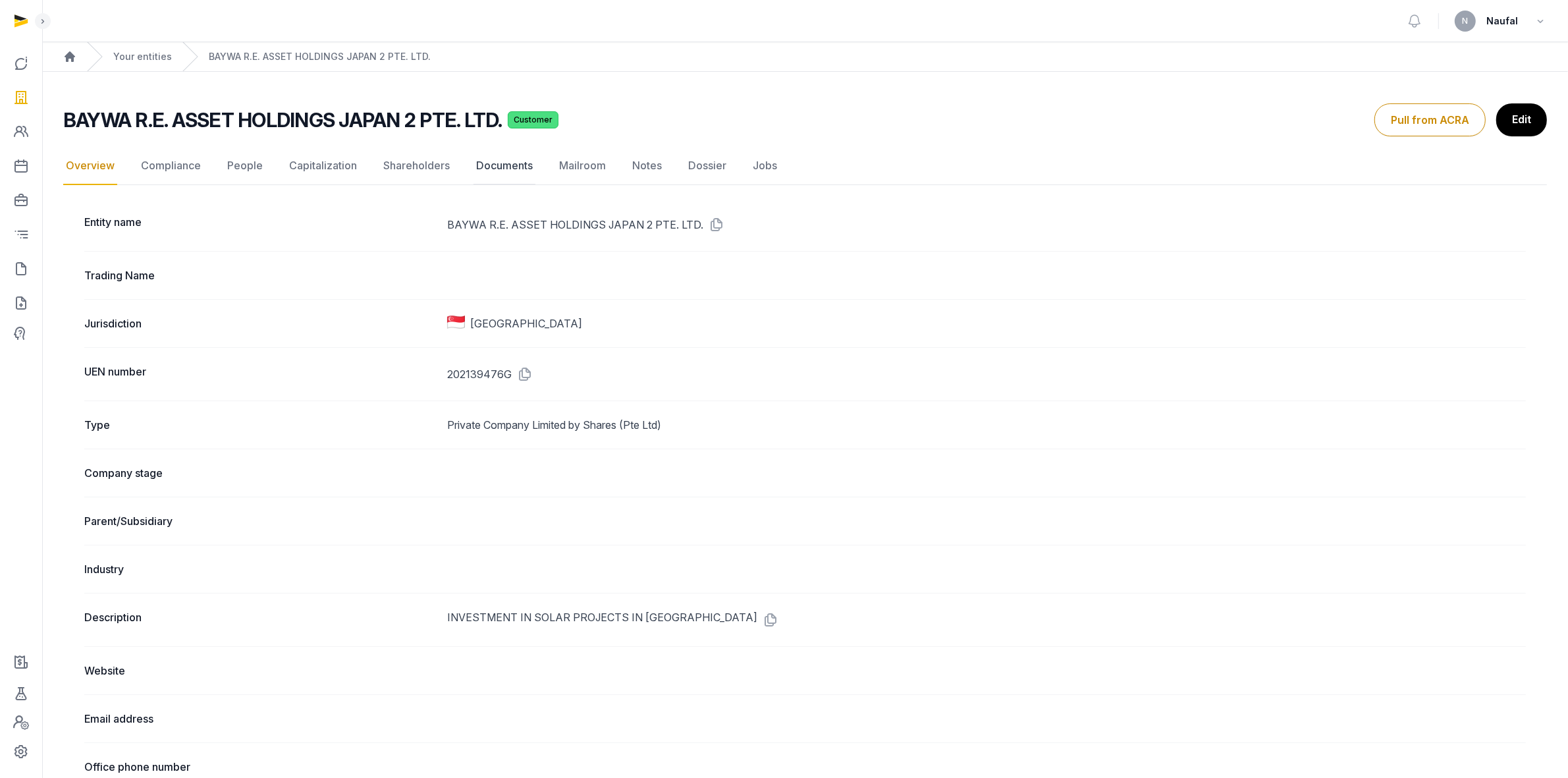
click at [502, 168] on link "Documents" at bounding box center [505, 166] width 62 height 38
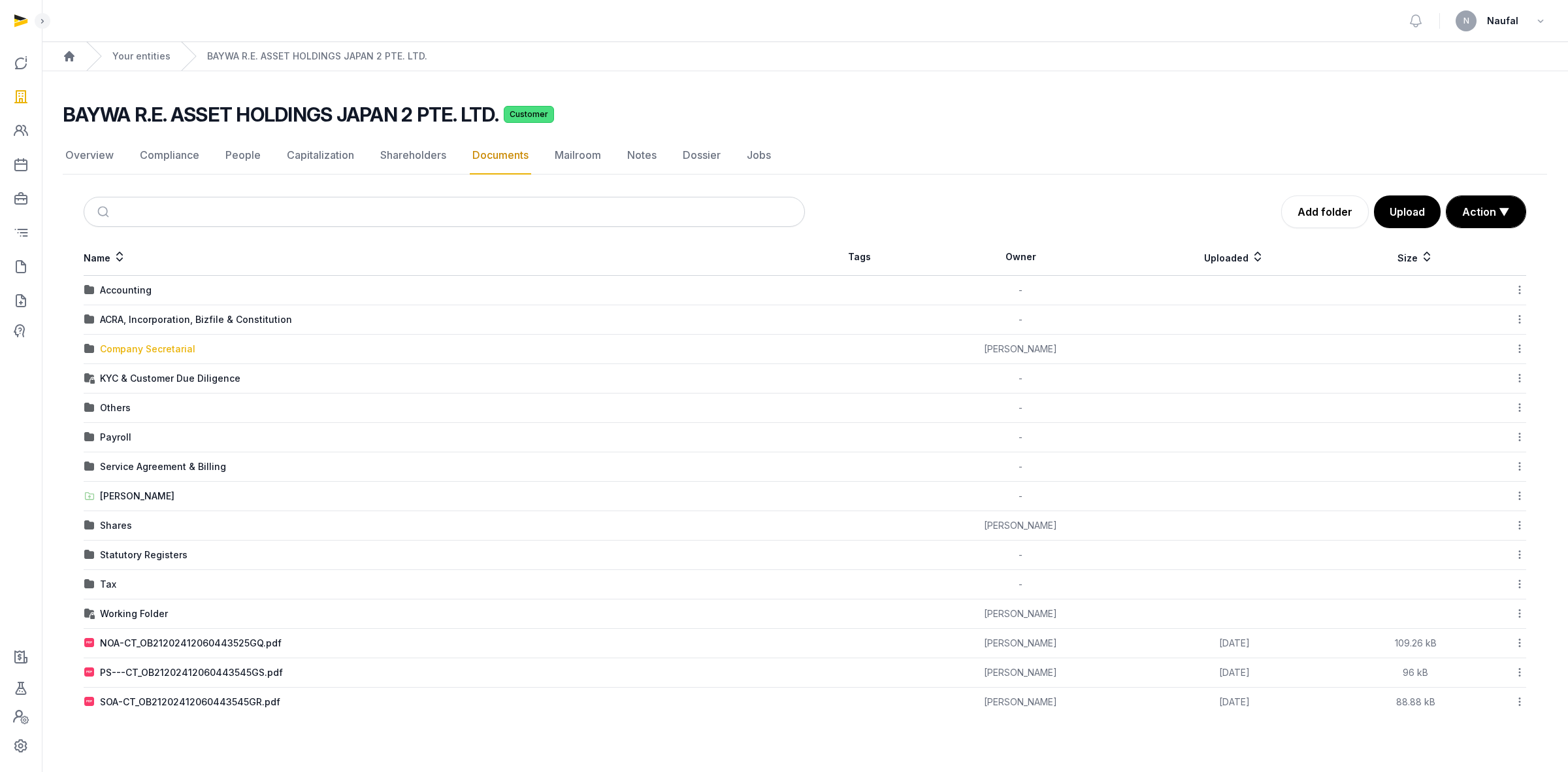
click at [165, 350] on div "Company Secretarial" at bounding box center [147, 349] width 96 height 13
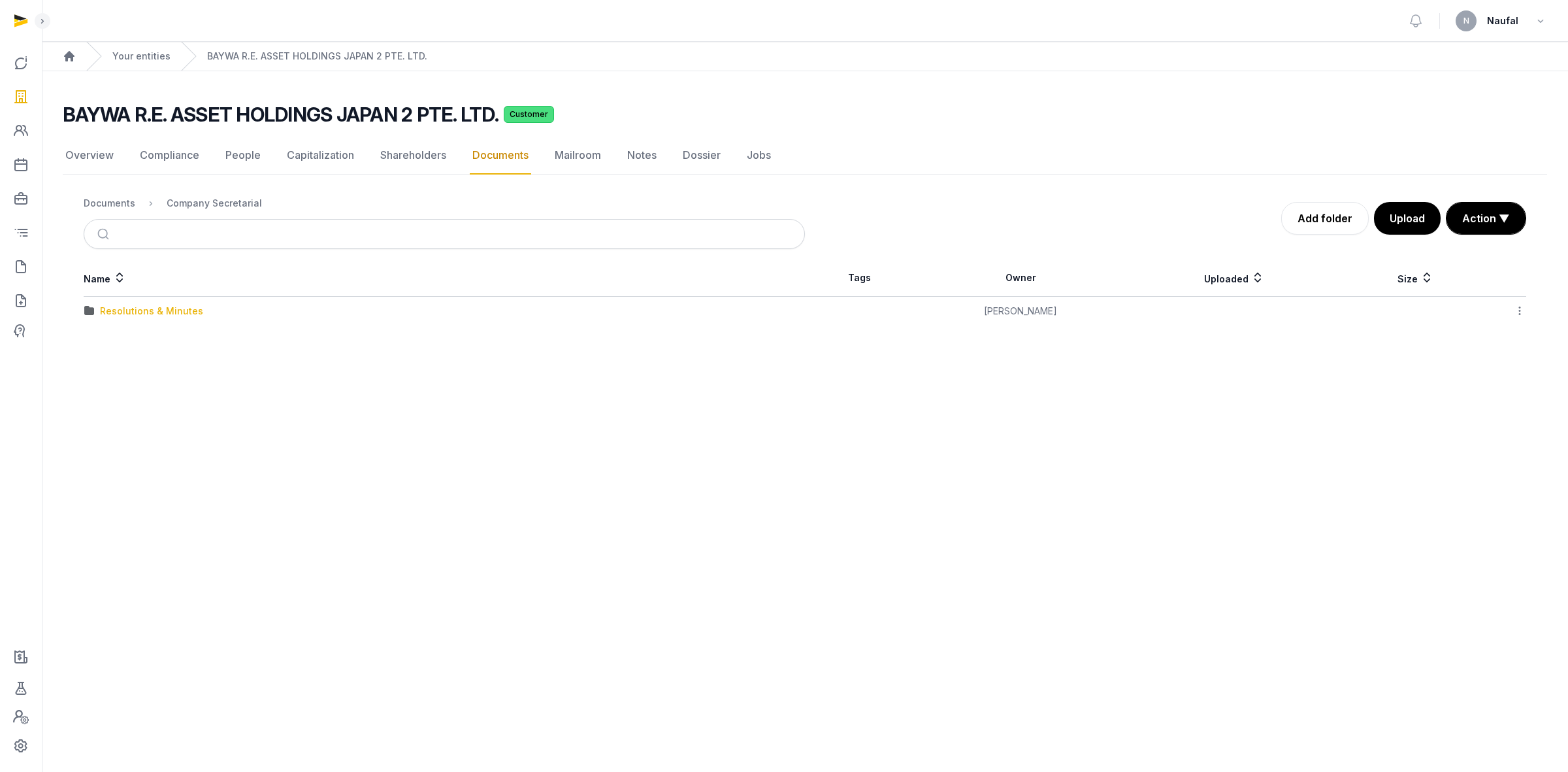
click at [177, 311] on div "Resolutions & Minutes" at bounding box center [152, 311] width 103 height 13
click at [103, 366] on div "2025" at bounding box center [111, 370] width 22 height 13
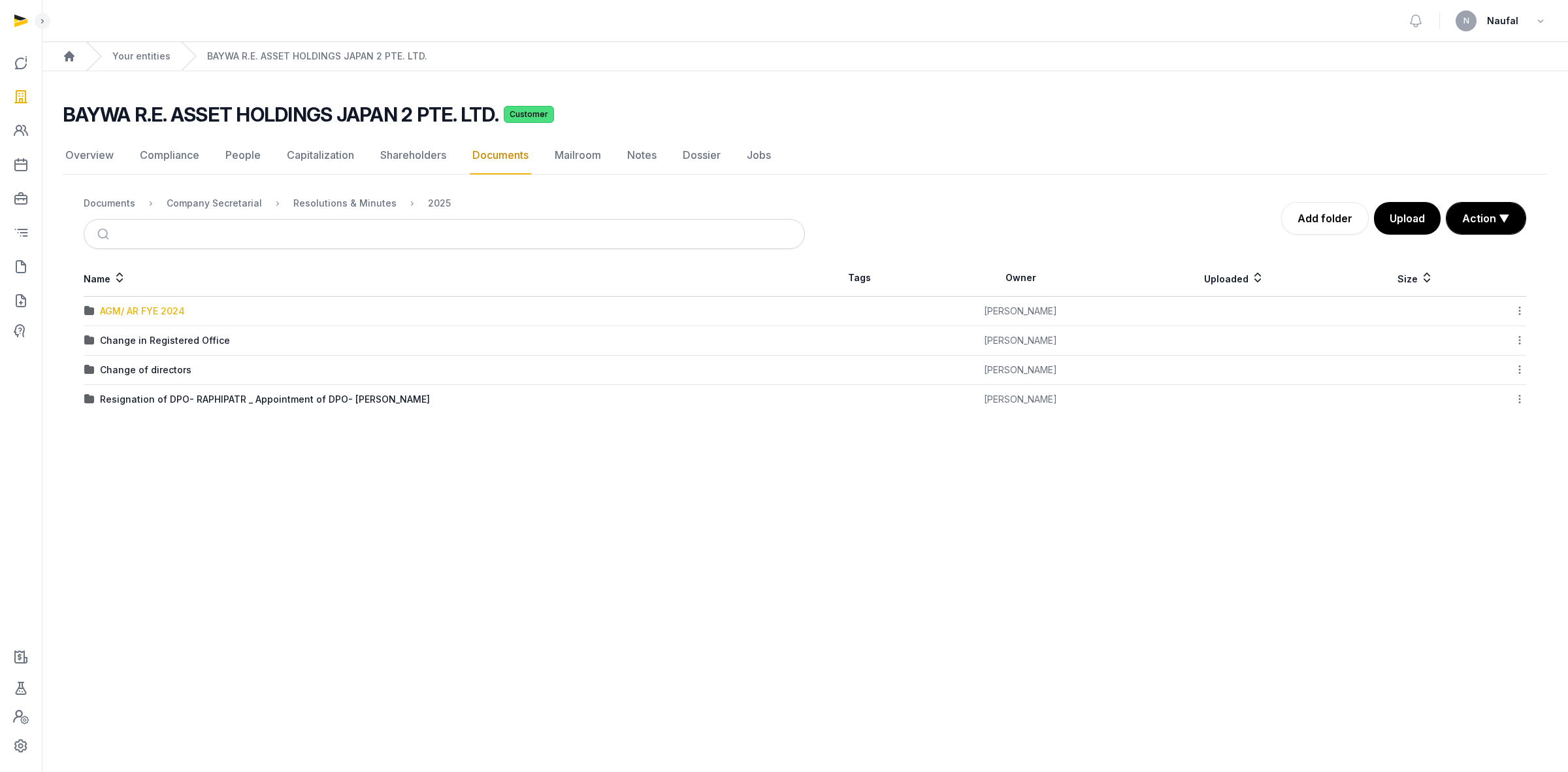
click at [157, 311] on div "AGM/ AR FYE 2024" at bounding box center [142, 311] width 85 height 13
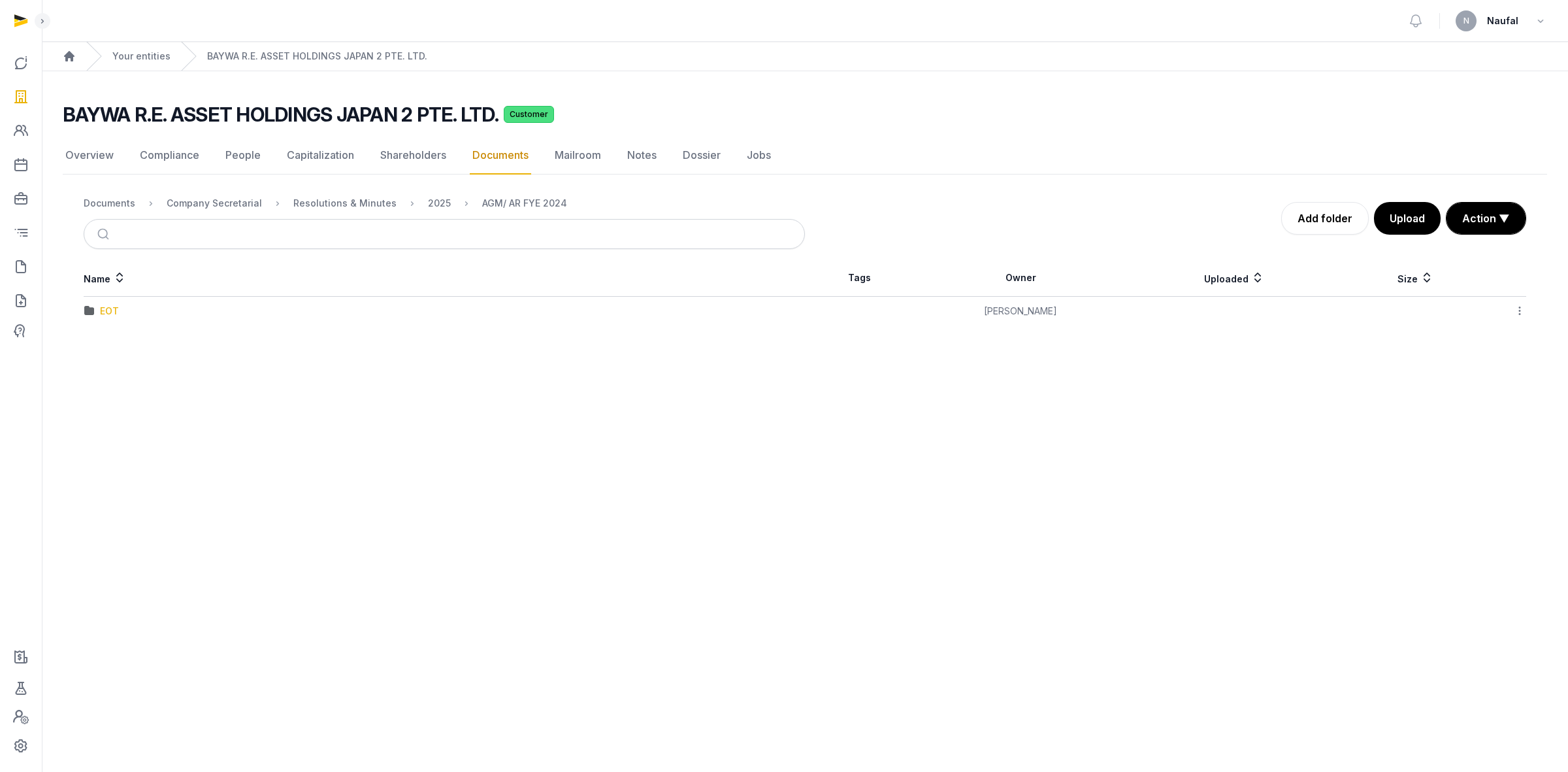
click at [102, 313] on div "EOT" at bounding box center [109, 311] width 19 height 13
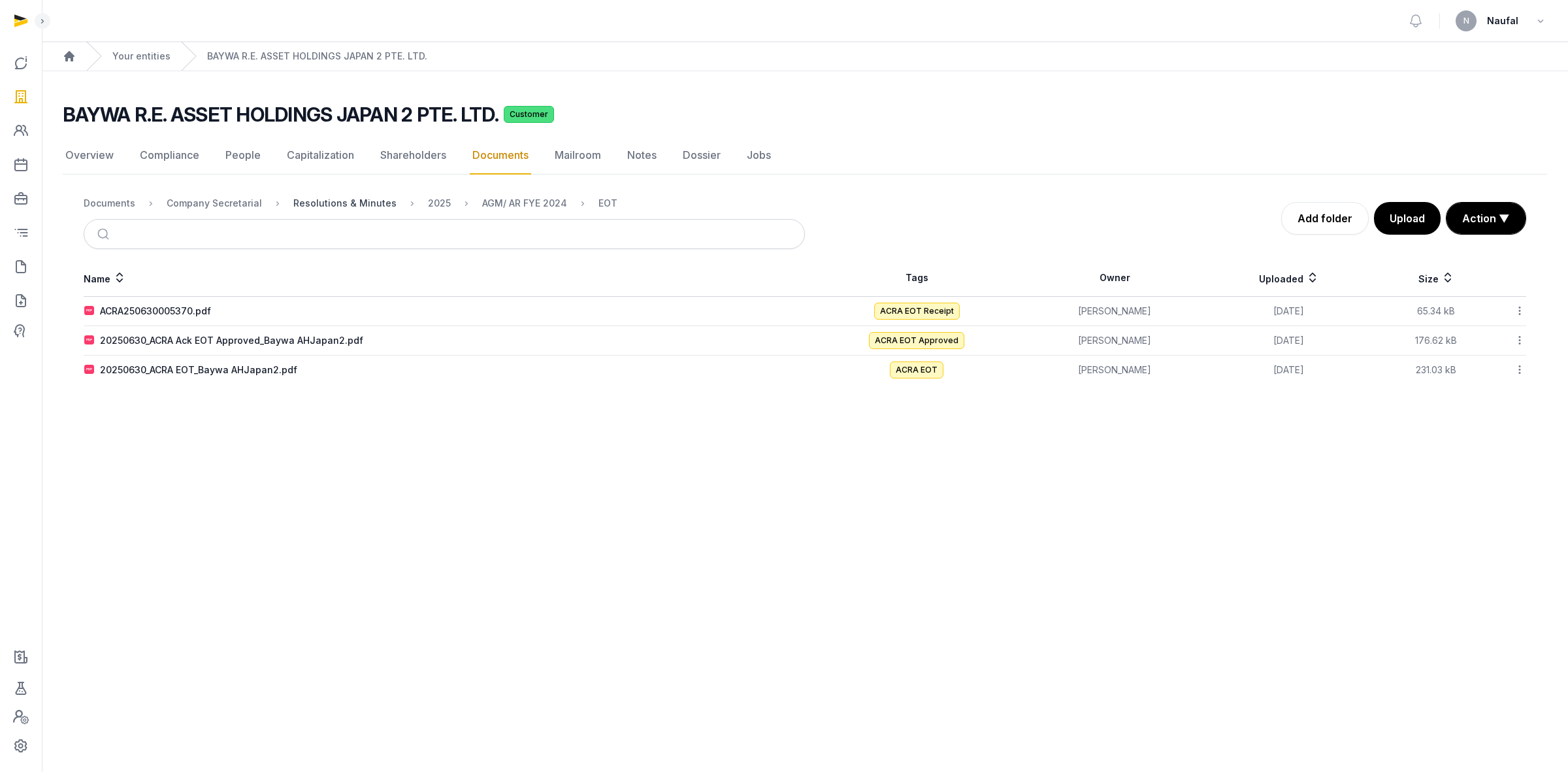
click at [363, 203] on div "Resolutions & Minutes" at bounding box center [345, 203] width 103 height 13
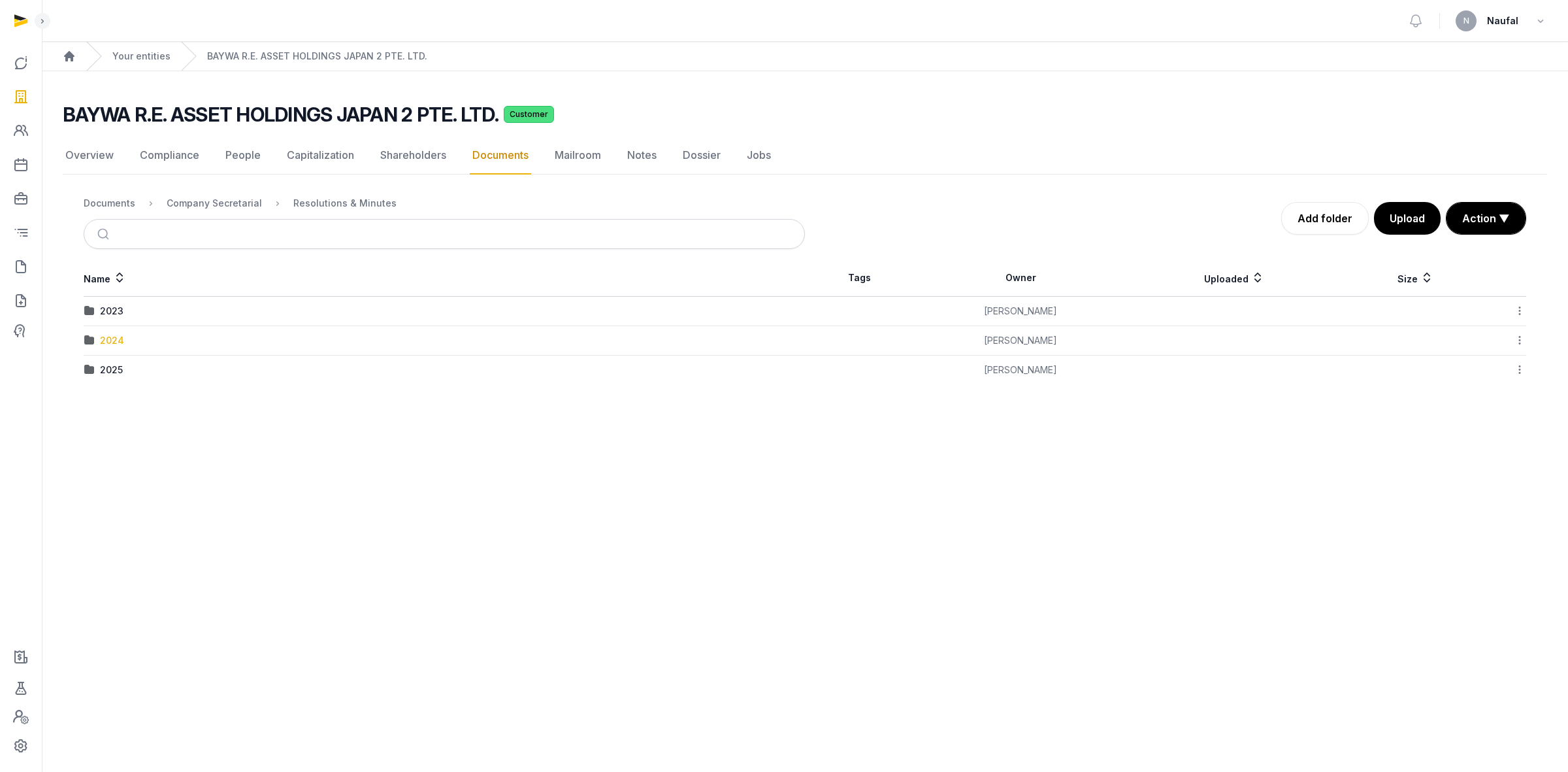
click at [110, 337] on div "2024" at bounding box center [112, 341] width 24 height 13
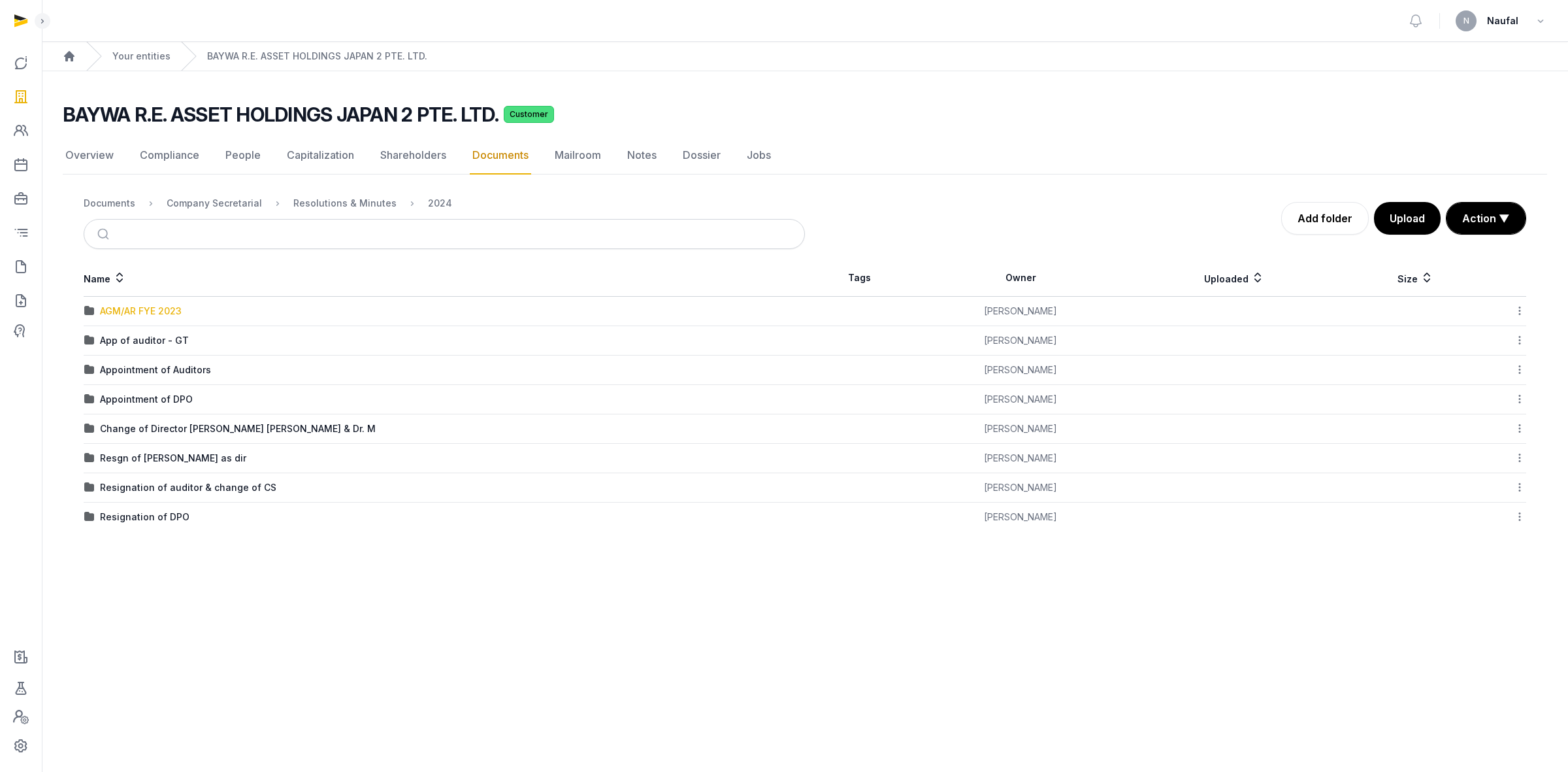
click at [141, 308] on div "AGM/AR FYE 2023" at bounding box center [141, 311] width 82 height 13
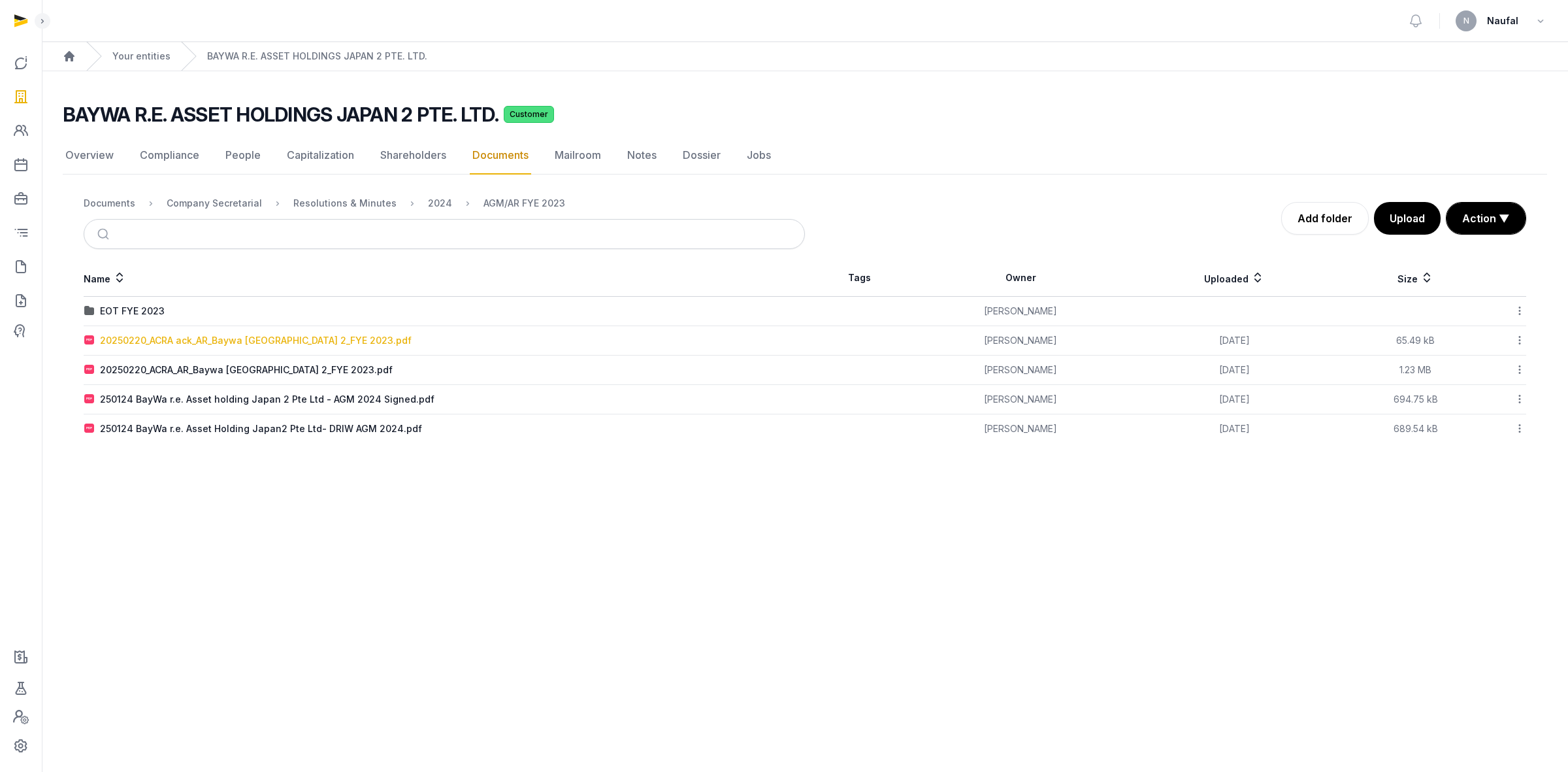
click at [320, 341] on div "20250220_ACRA ack_AR_Baywa [GEOGRAPHIC_DATA] 2_FYE 2023.pdf" at bounding box center [256, 341] width 312 height 13
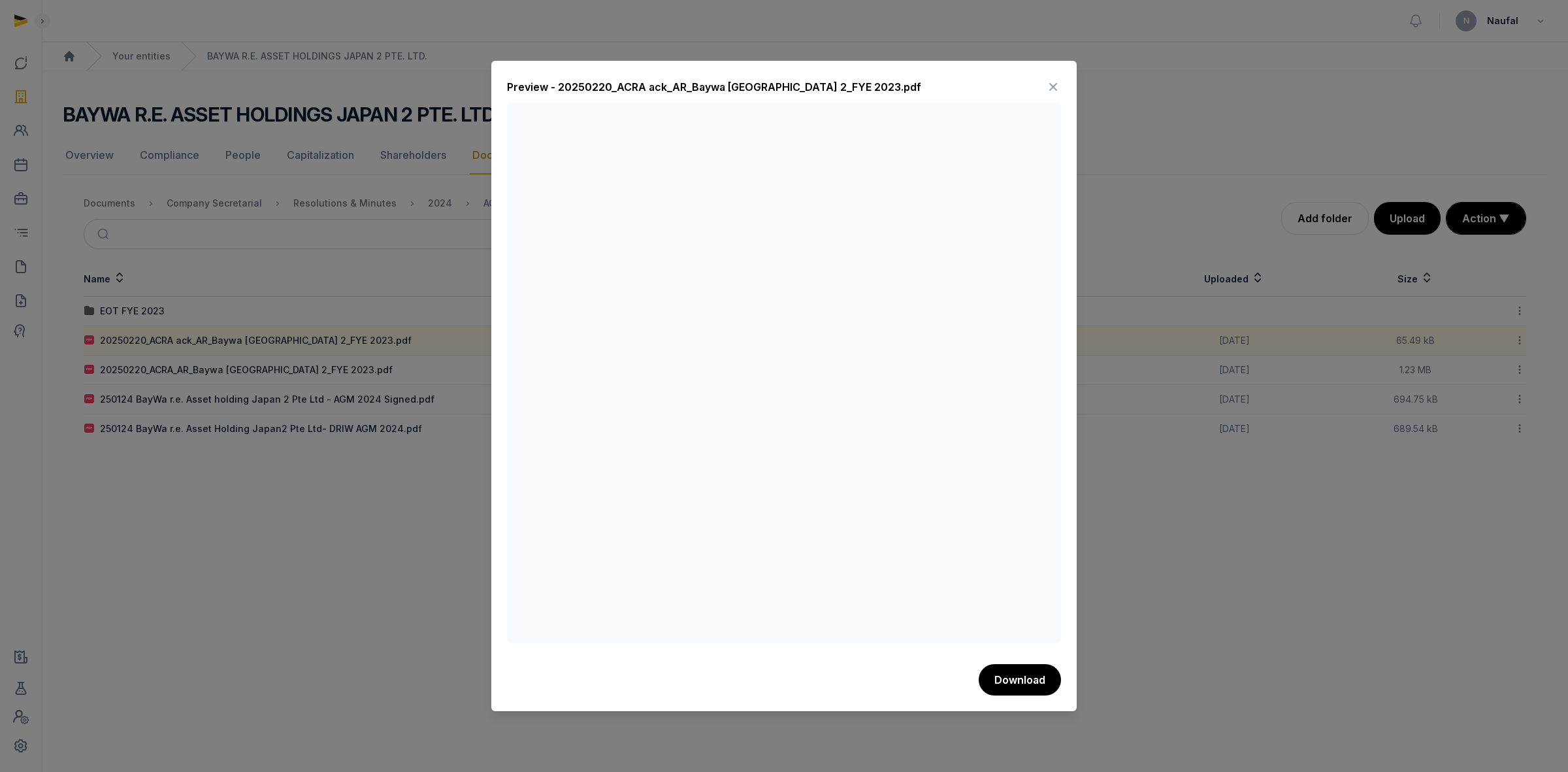
click at [1056, 86] on icon at bounding box center [1053, 87] width 16 height 21
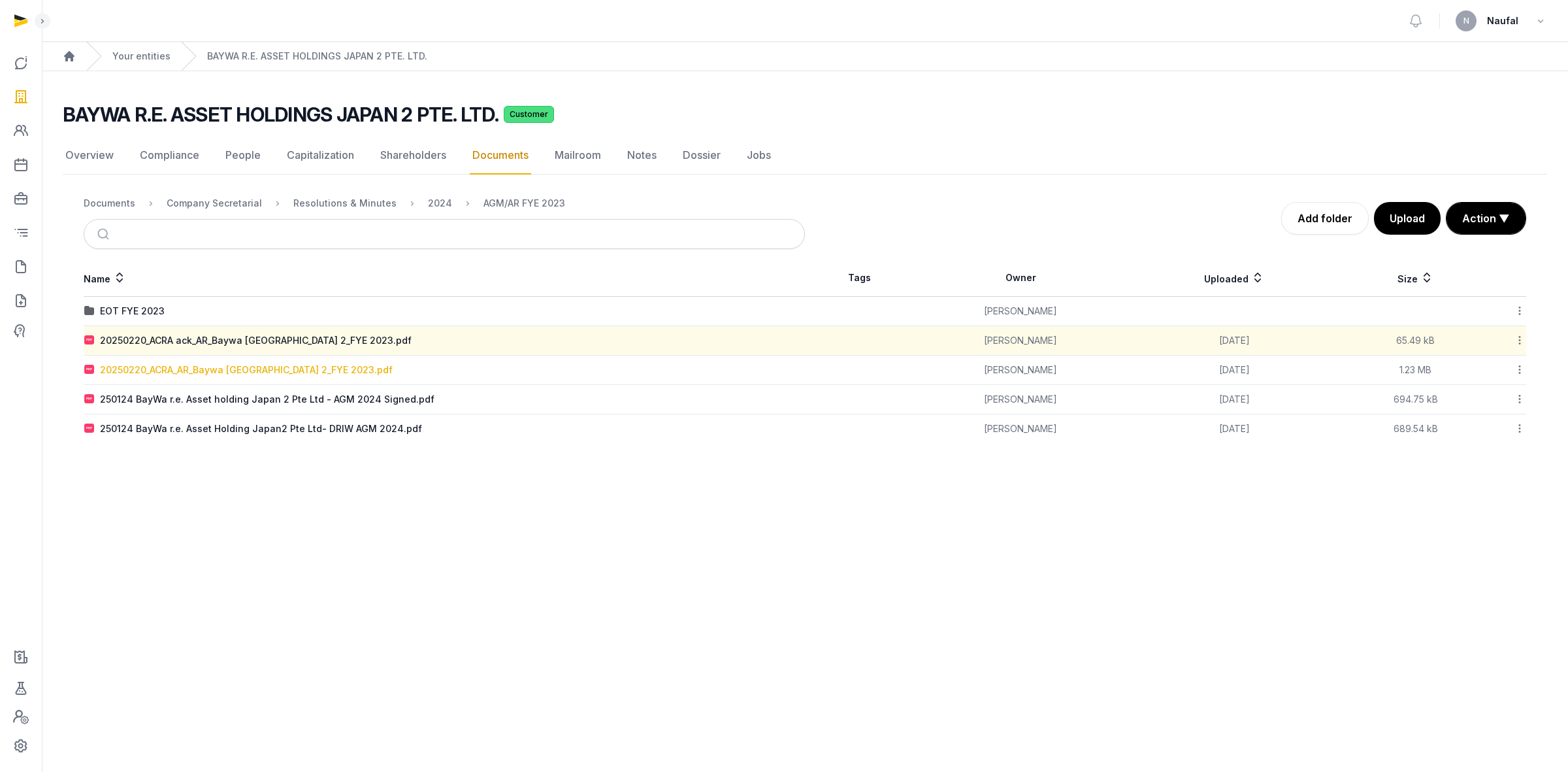
click at [260, 368] on div "20250220_ACRA_AR_Baywa [GEOGRAPHIC_DATA] 2_FYE 2023.pdf" at bounding box center [246, 370] width 292 height 13
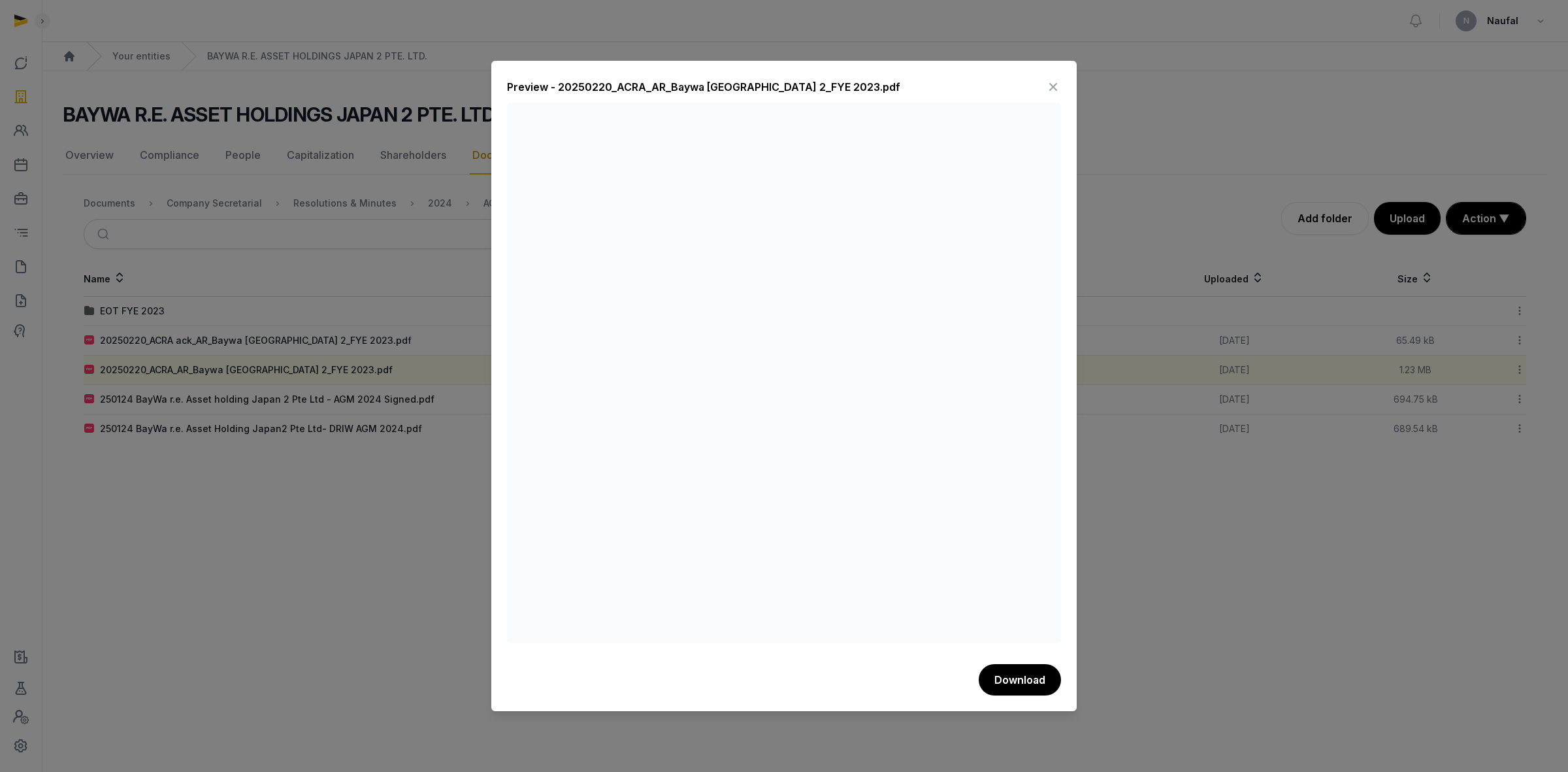
click at [1059, 82] on icon at bounding box center [1053, 87] width 16 height 21
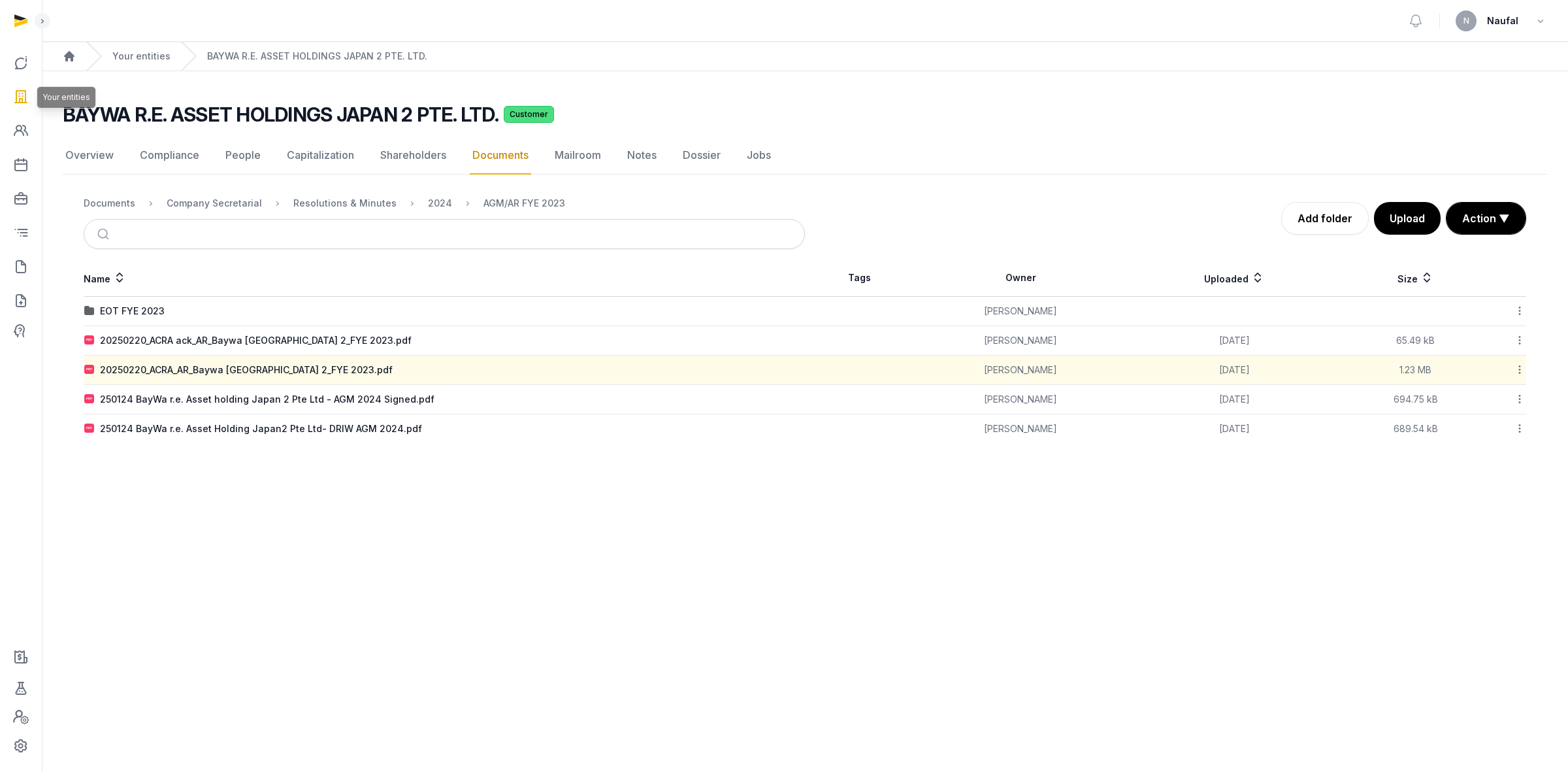
click at [13, 97] on icon at bounding box center [21, 97] width 16 height 21
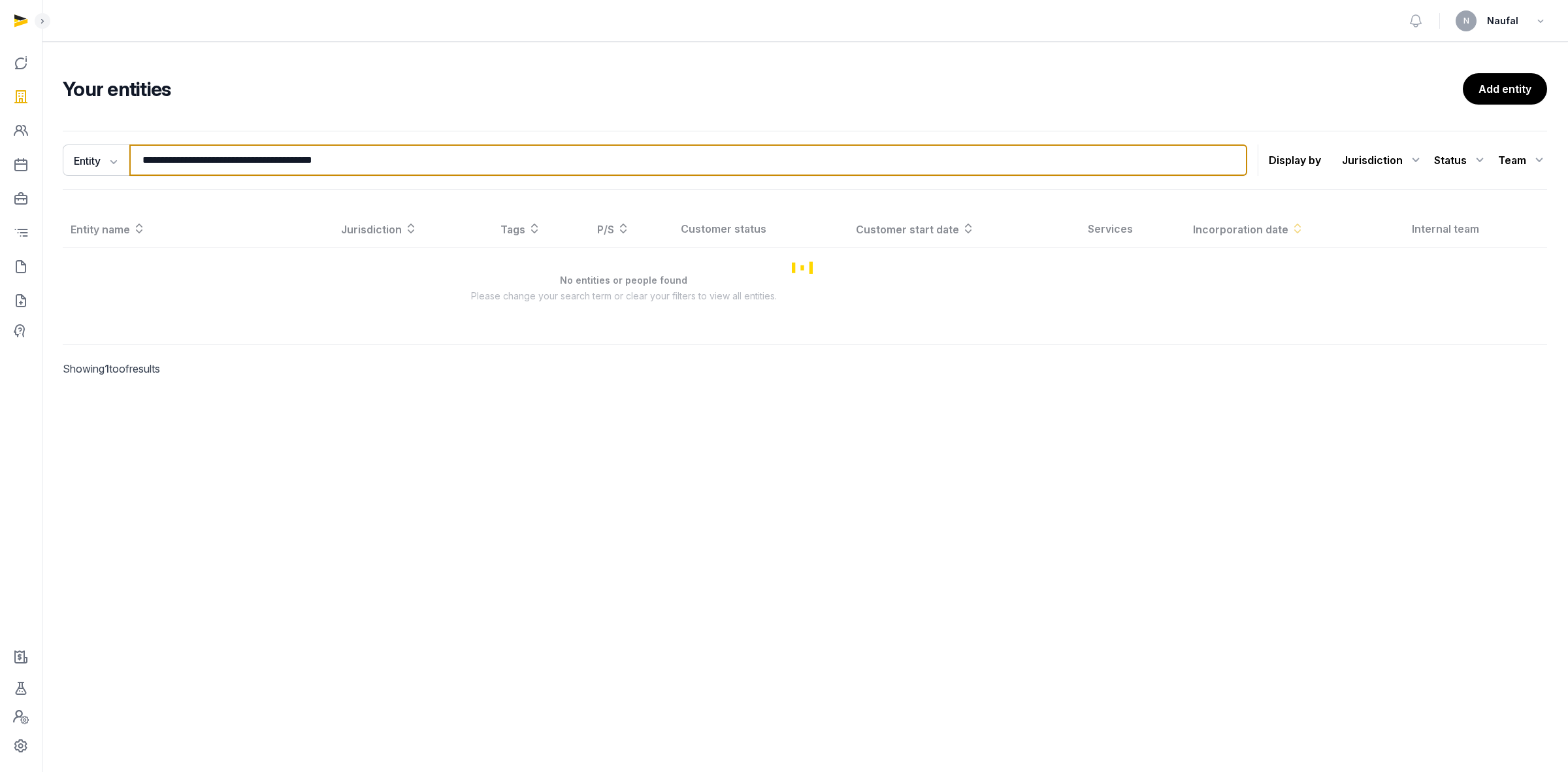
drag, startPoint x: 341, startPoint y: 162, endPoint x: 132, endPoint y: 159, distance: 209.0
click at [132, 159] on input "**********" at bounding box center [688, 160] width 1118 height 32
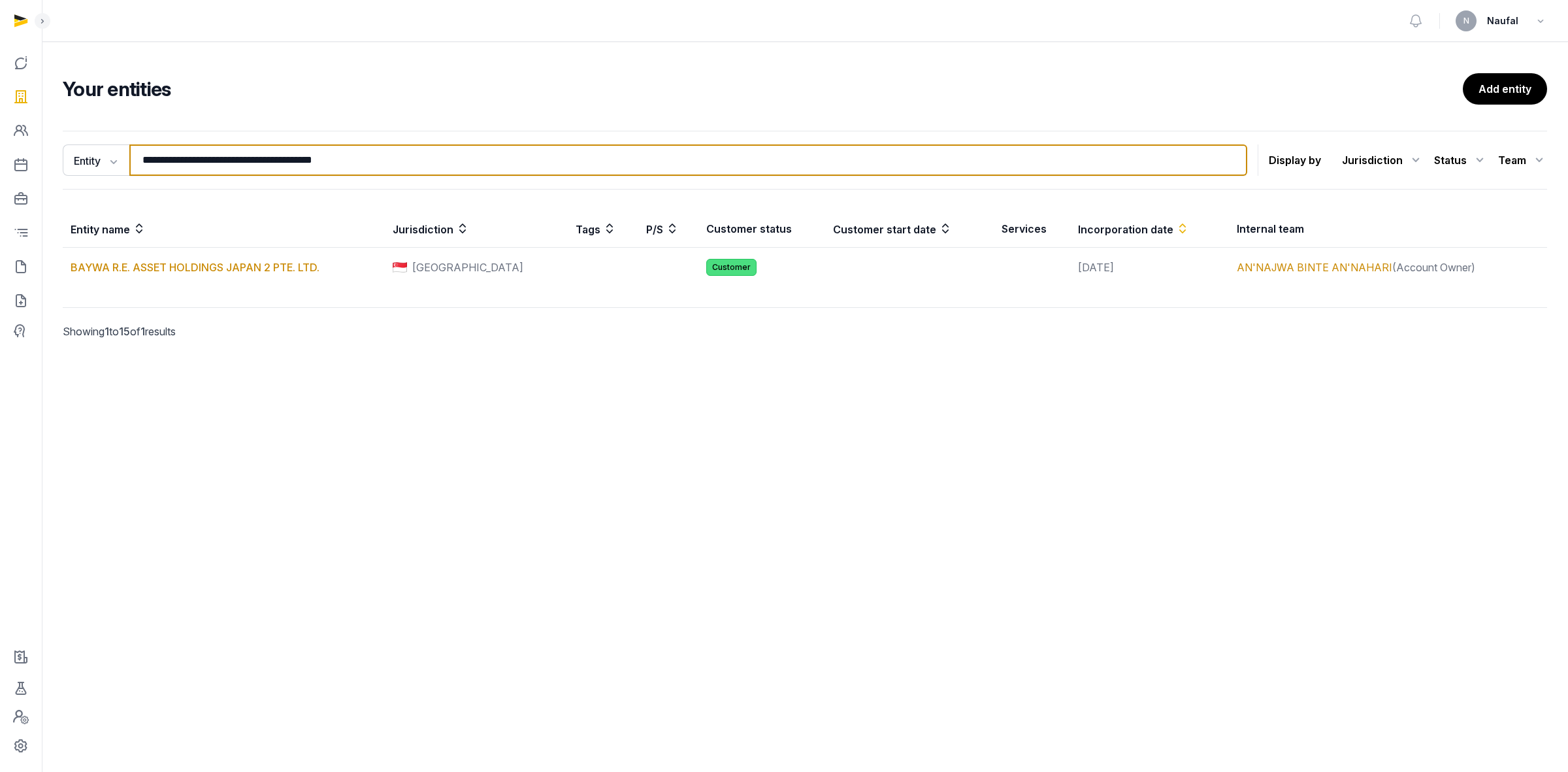
paste input "search"
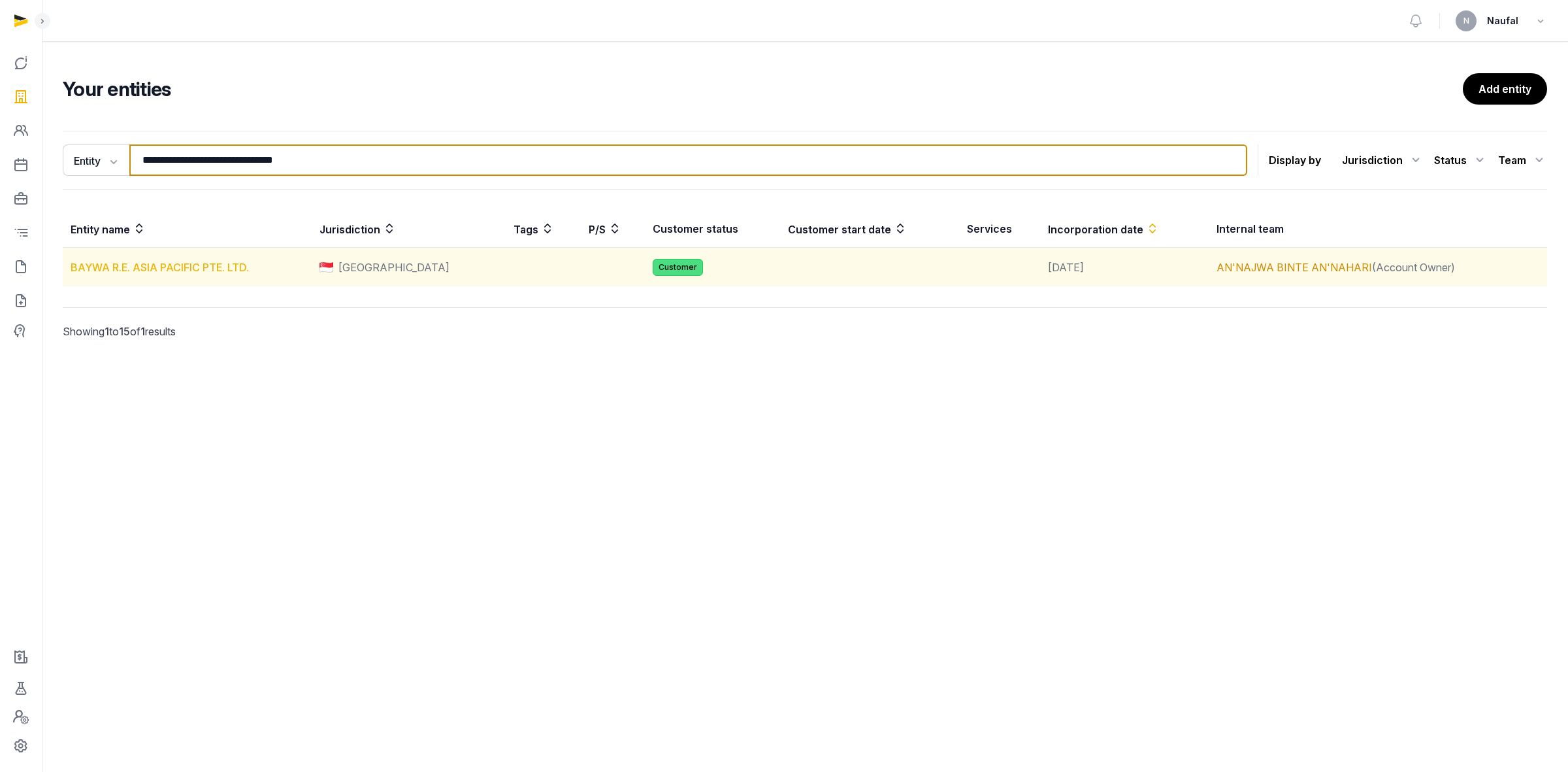
type input "**********"
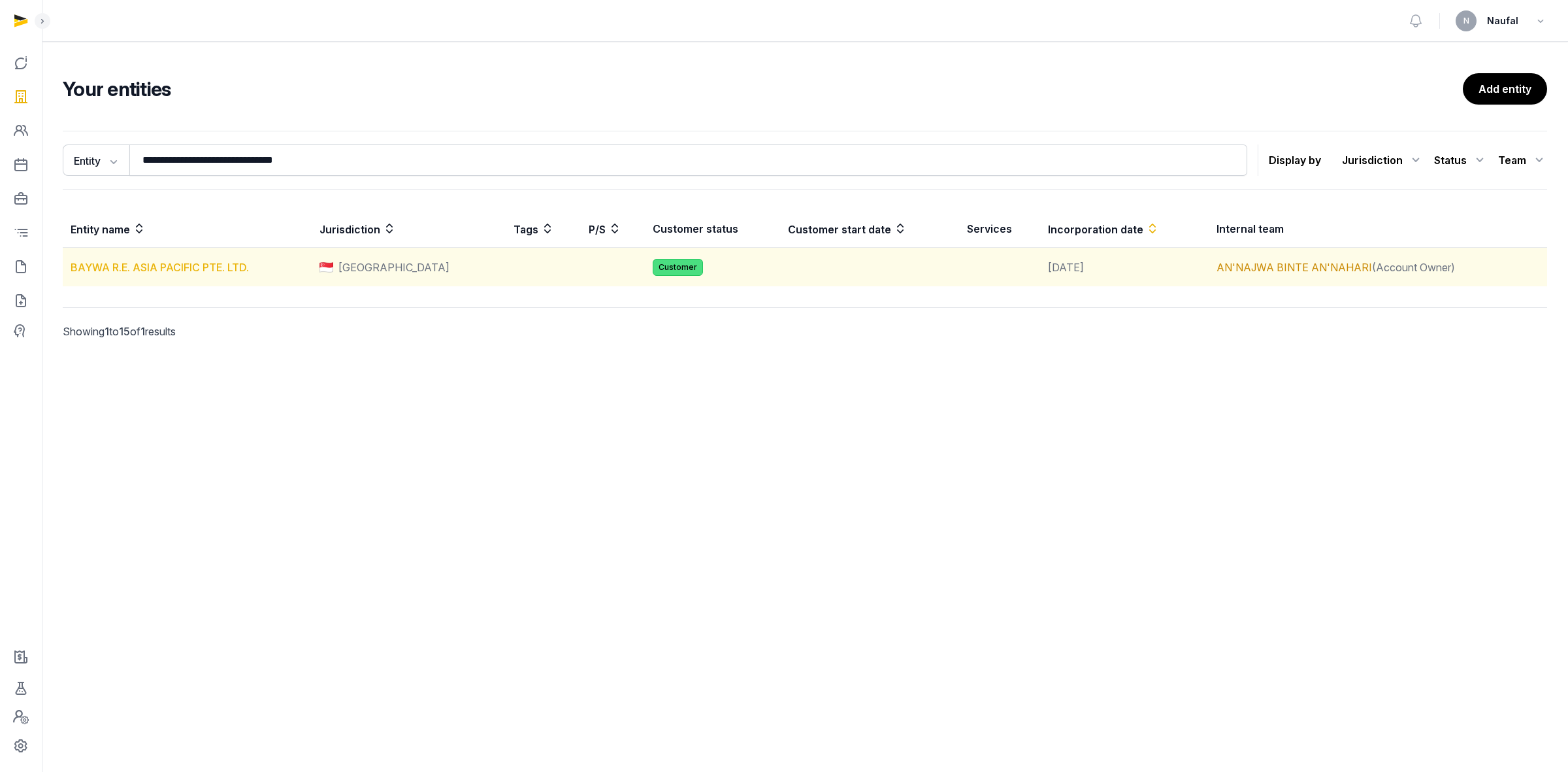
click at [239, 269] on link "BAYWA R.E. ASIA PACIFIC PTE. LTD." at bounding box center [160, 268] width 178 height 13
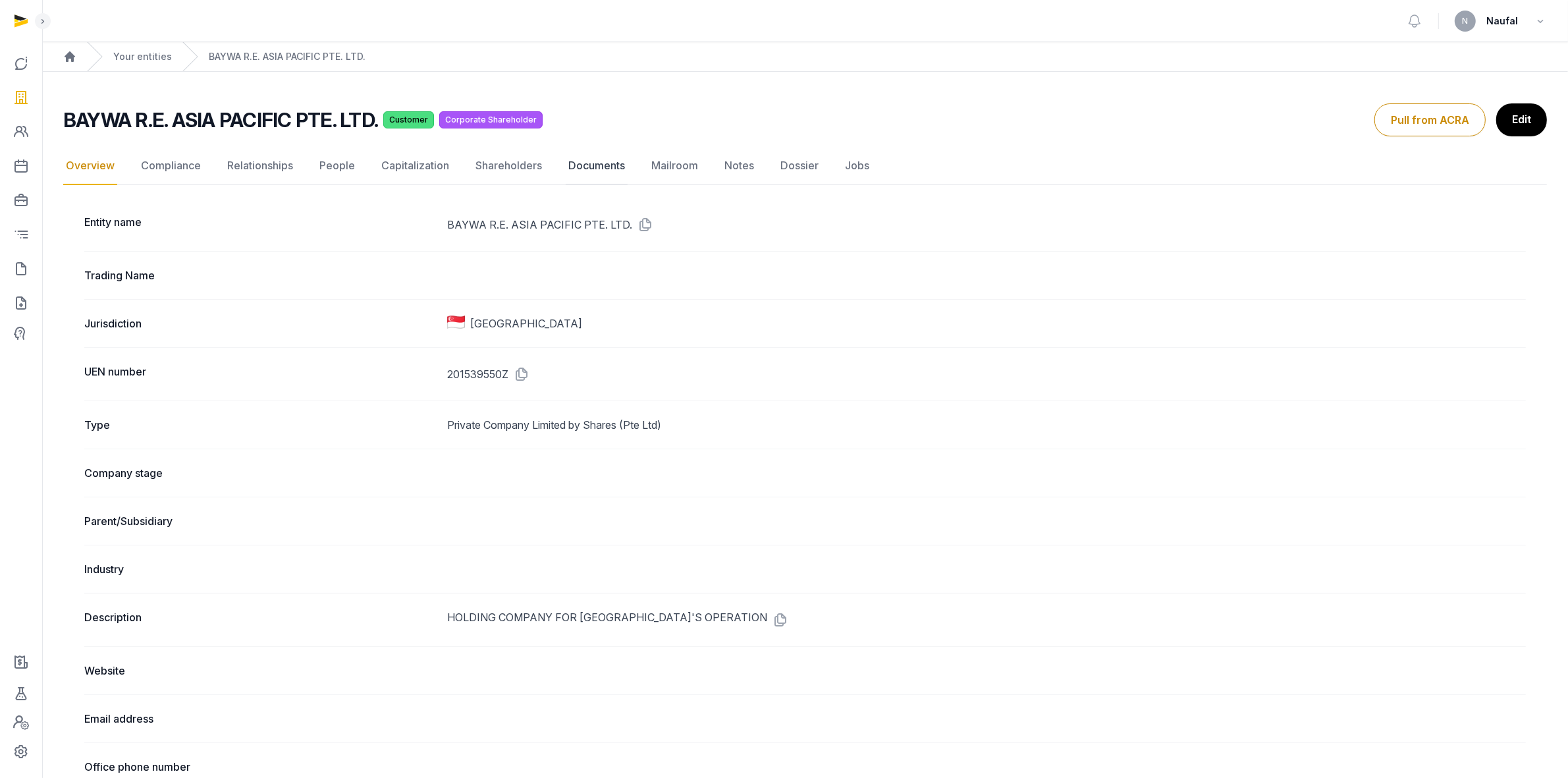
click at [588, 166] on link "Documents" at bounding box center [597, 166] width 62 height 38
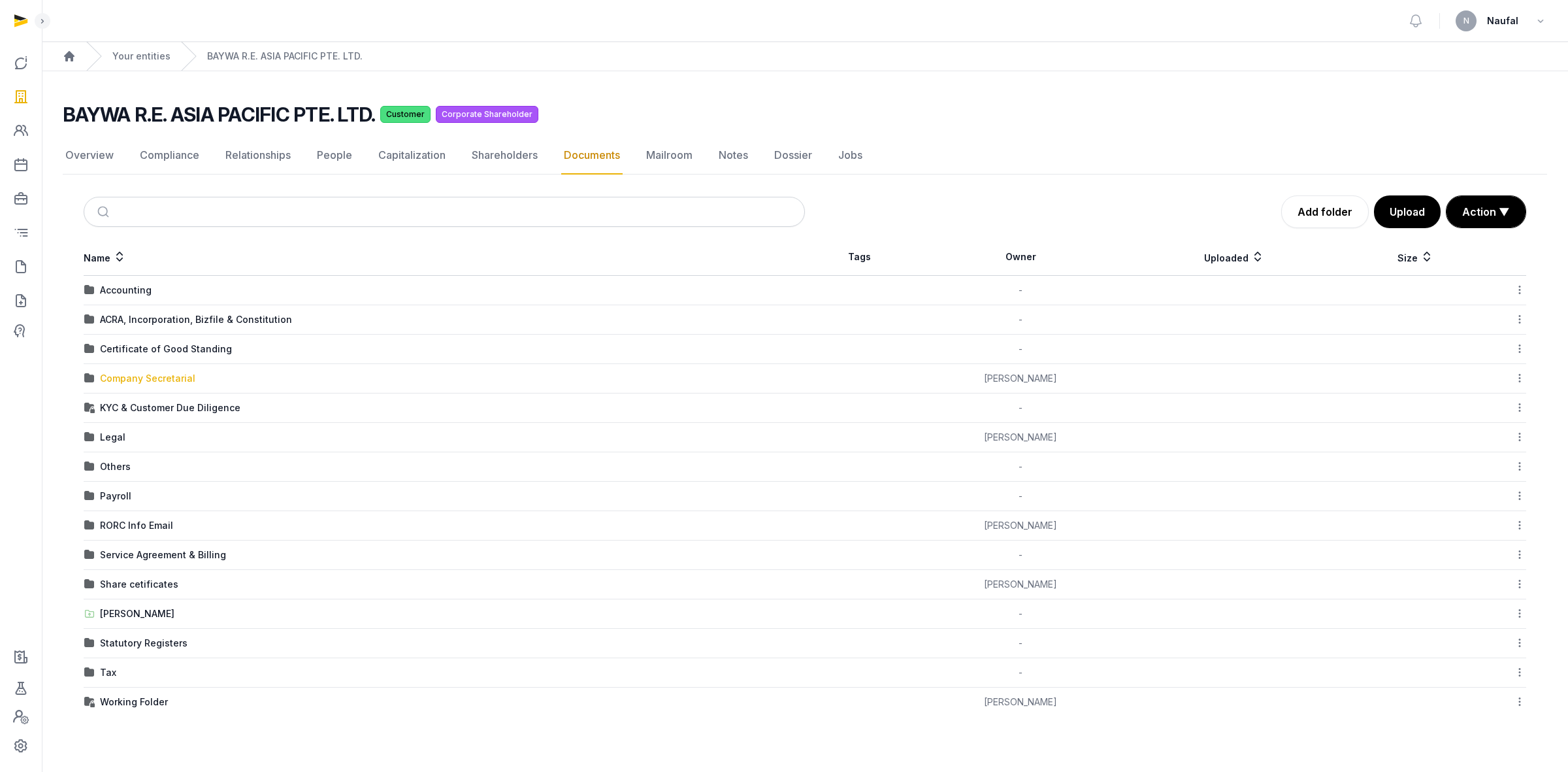
click at [145, 373] on div "Company Secretarial" at bounding box center [147, 378] width 96 height 13
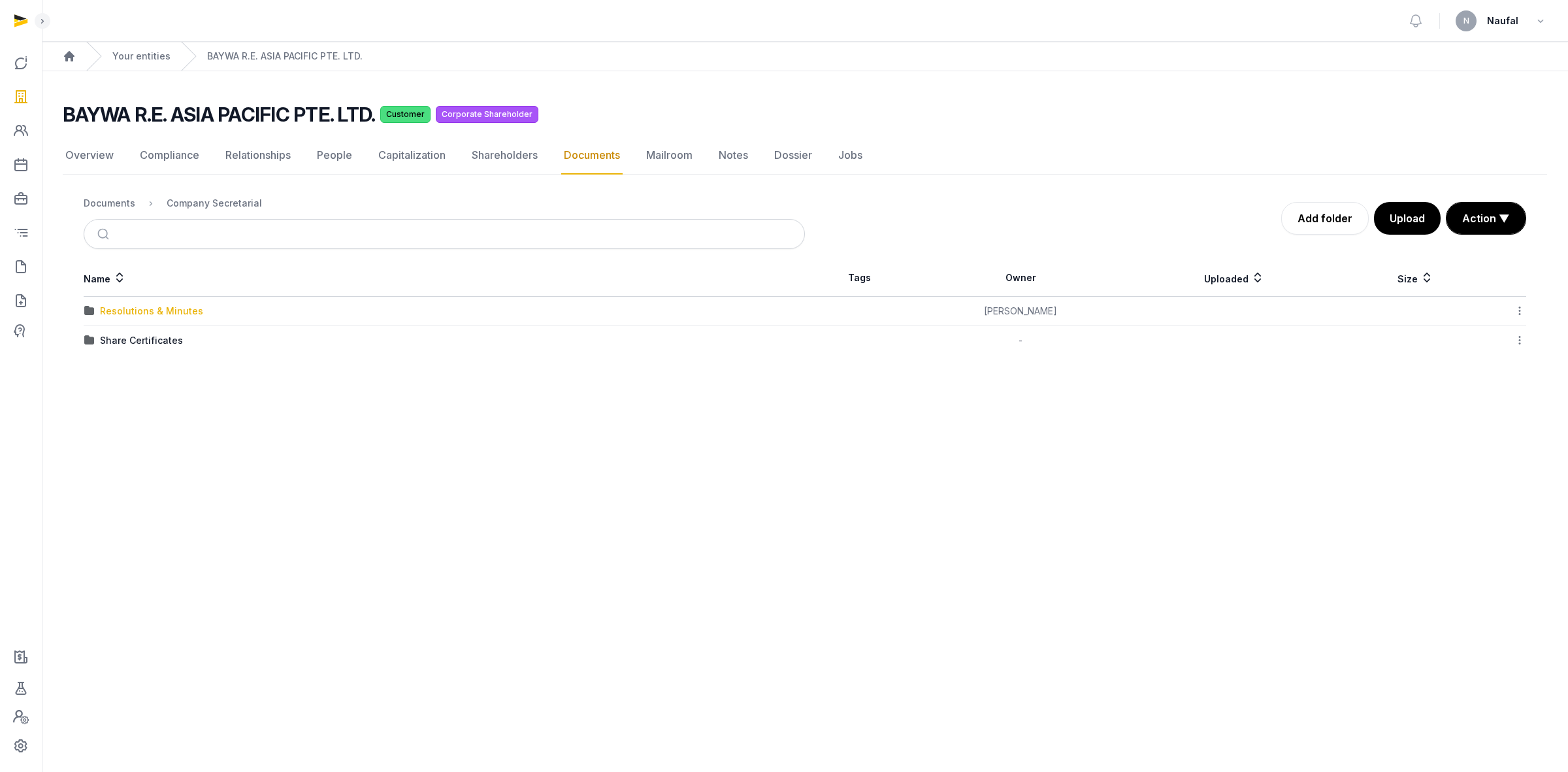
click at [162, 311] on div "Resolutions & Minutes" at bounding box center [152, 311] width 103 height 13
click at [112, 373] on div "2024" at bounding box center [112, 370] width 24 height 13
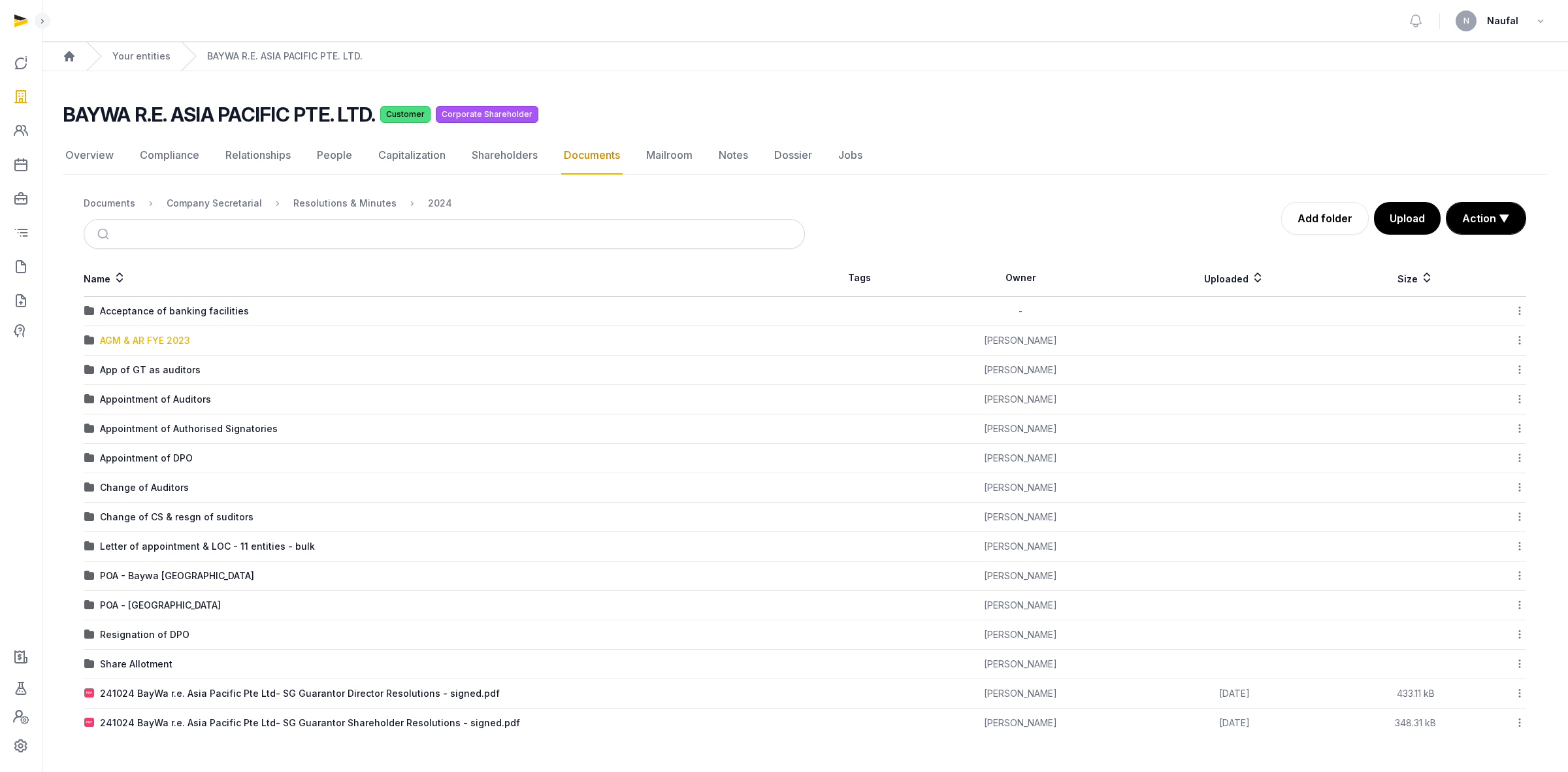
click at [175, 343] on div "AGM & AR FYE 2023" at bounding box center [145, 341] width 90 height 13
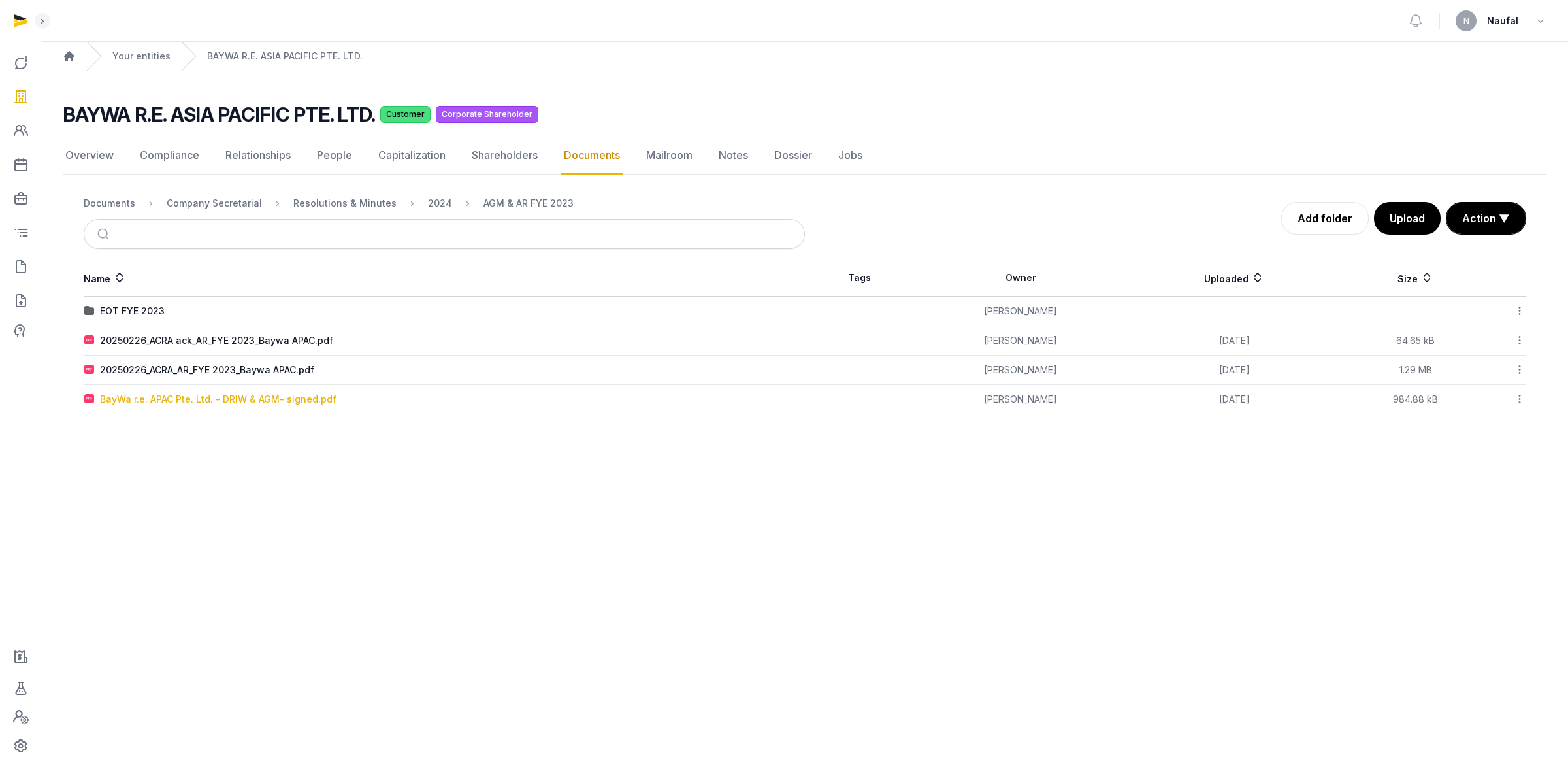
click at [269, 399] on div "BayWa r.e. APAC Pte. Ltd. - DRIW & AGM- signed.pdf" at bounding box center [218, 399] width 237 height 13
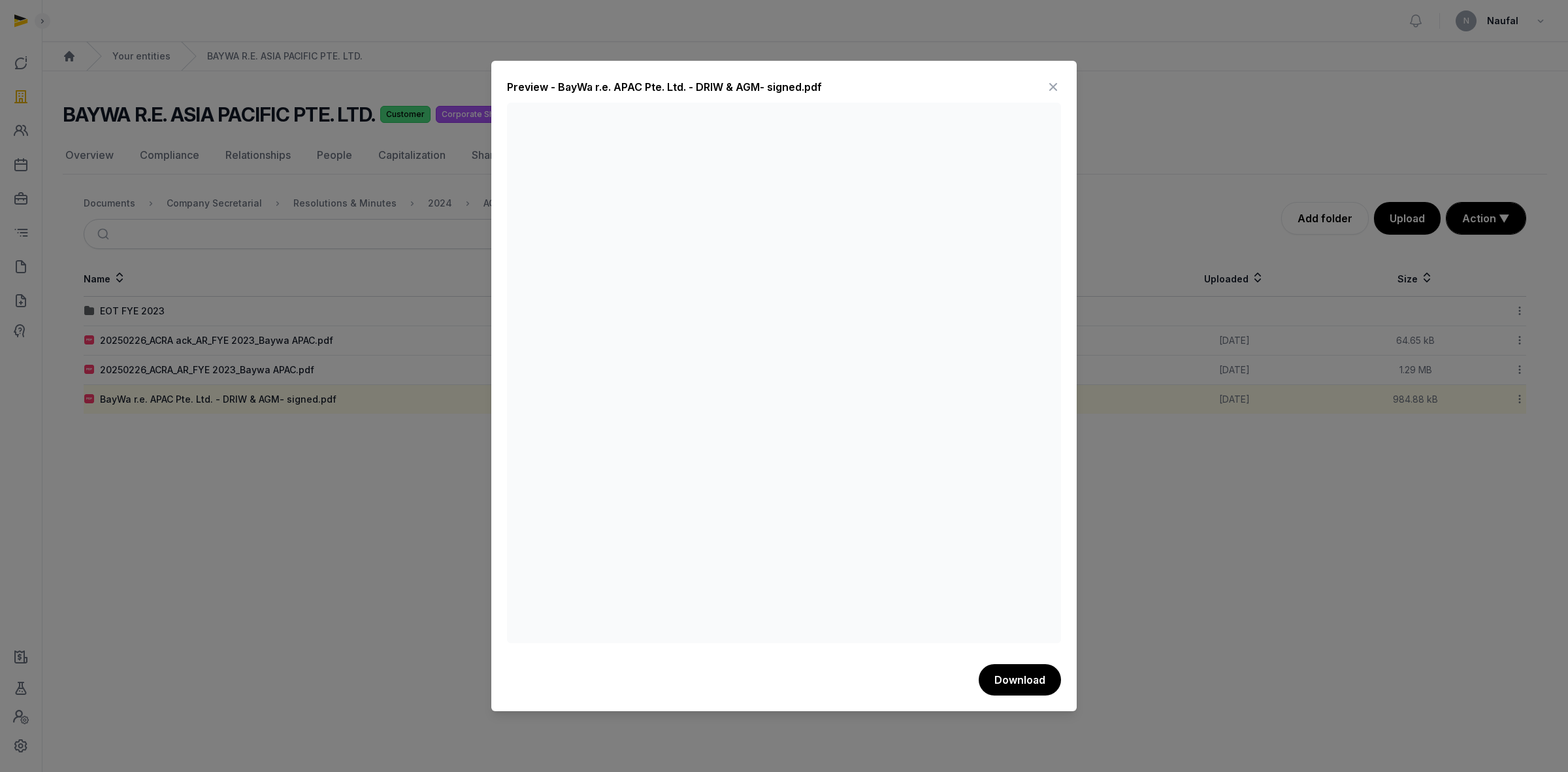
click at [1059, 87] on icon at bounding box center [1053, 87] width 16 height 21
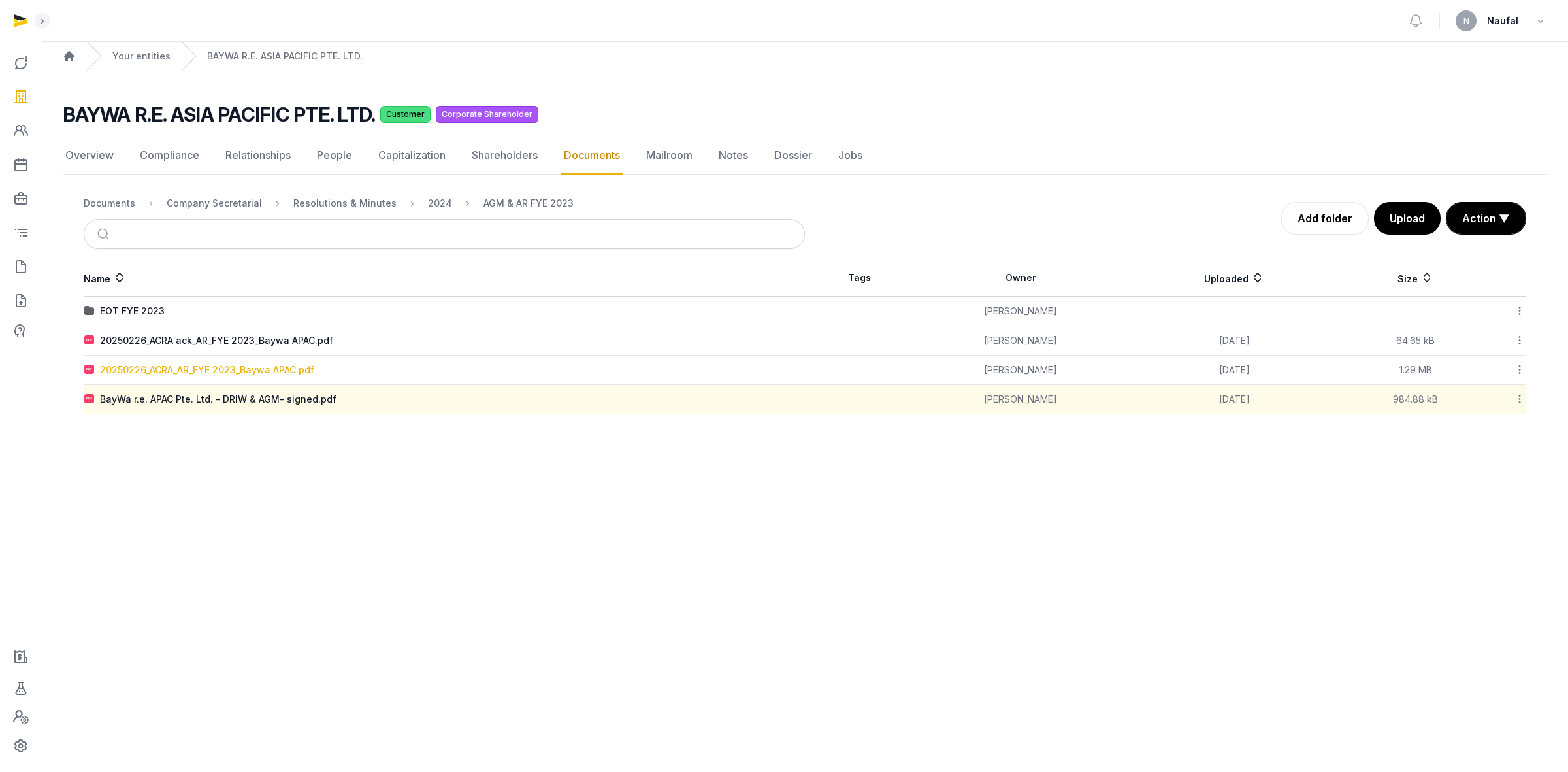
click at [272, 369] on div "20250226_ACRA_AR_FYE 2023_Baywa APAC.pdf" at bounding box center [207, 370] width 214 height 13
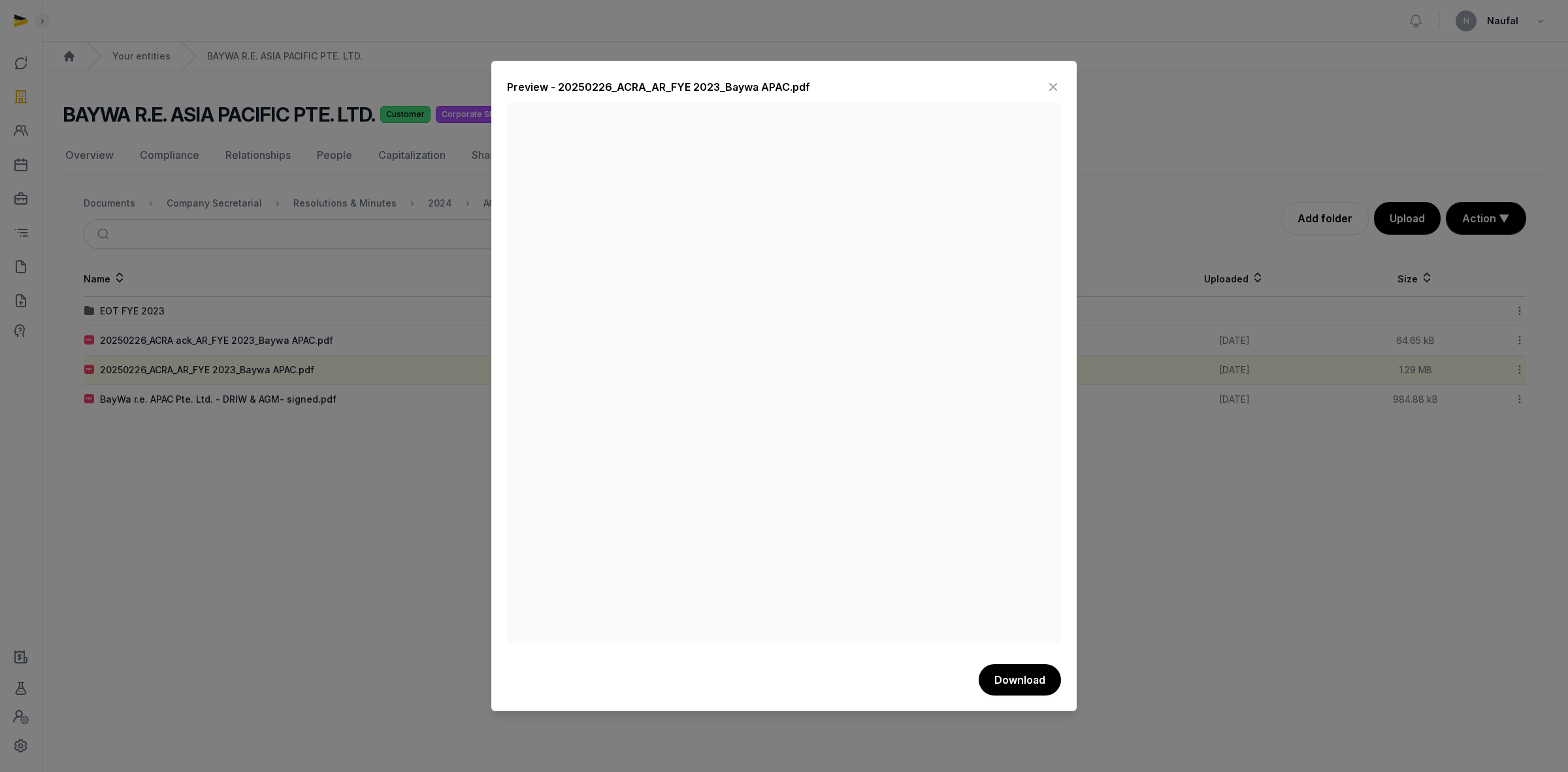
click at [1052, 92] on icon at bounding box center [1053, 87] width 16 height 21
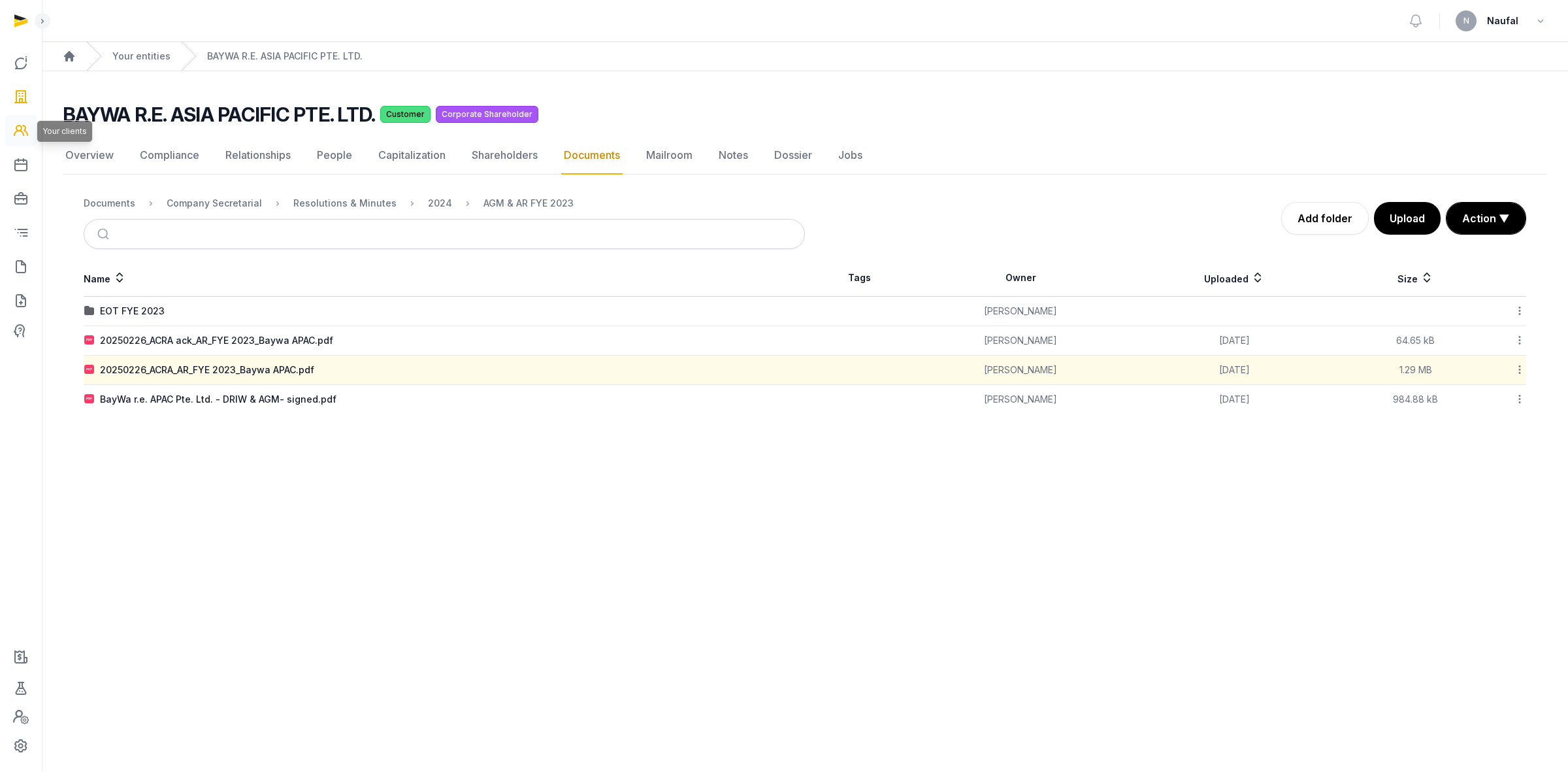
click at [7, 132] on link at bounding box center [21, 131] width 32 height 32
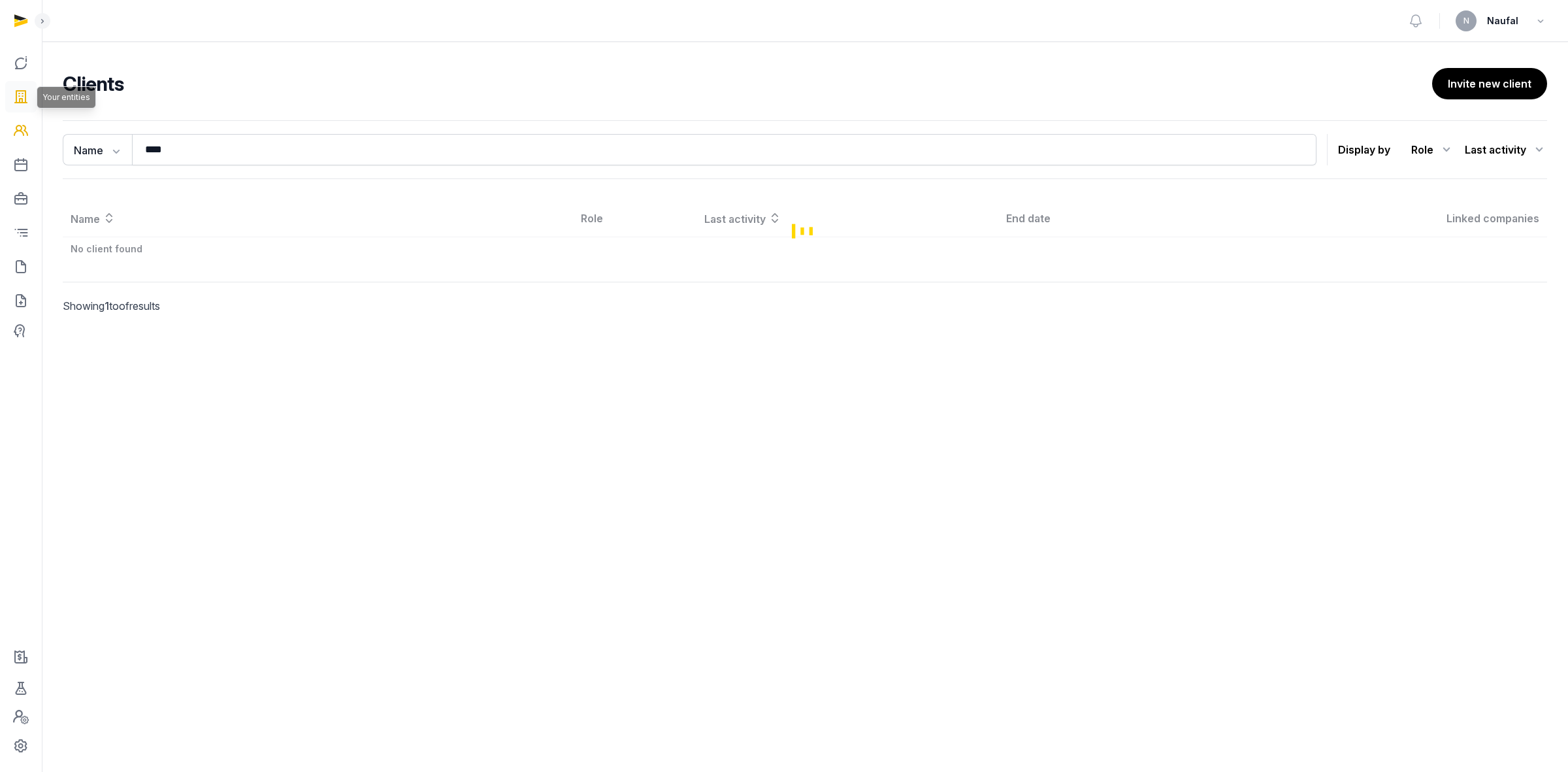
click at [18, 95] on icon at bounding box center [21, 97] width 16 height 21
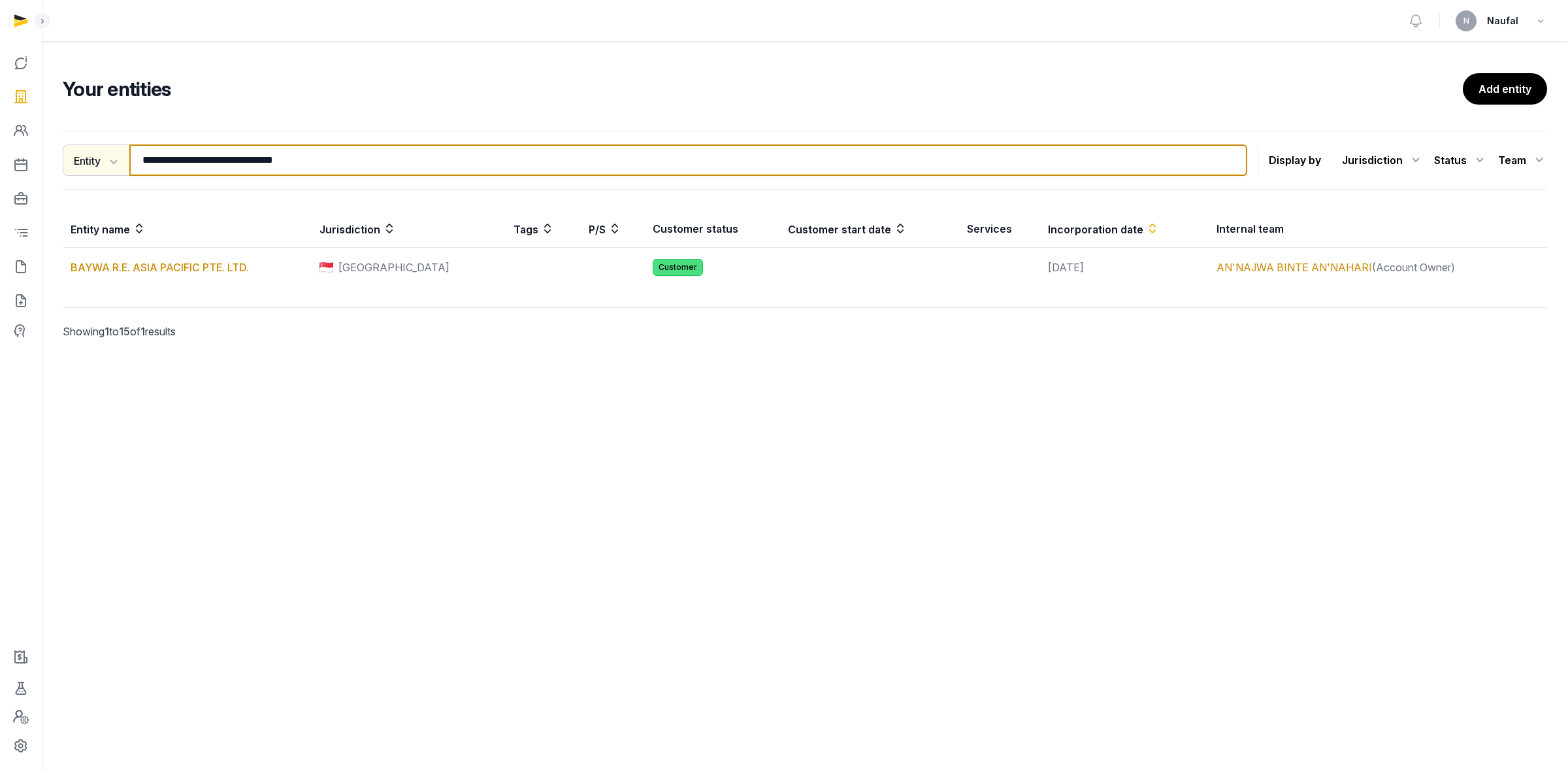
drag, startPoint x: 360, startPoint y: 154, endPoint x: 72, endPoint y: 154, distance: 288.0
click at [72, 154] on div "**********" at bounding box center [655, 160] width 1185 height 32
paste input "********"
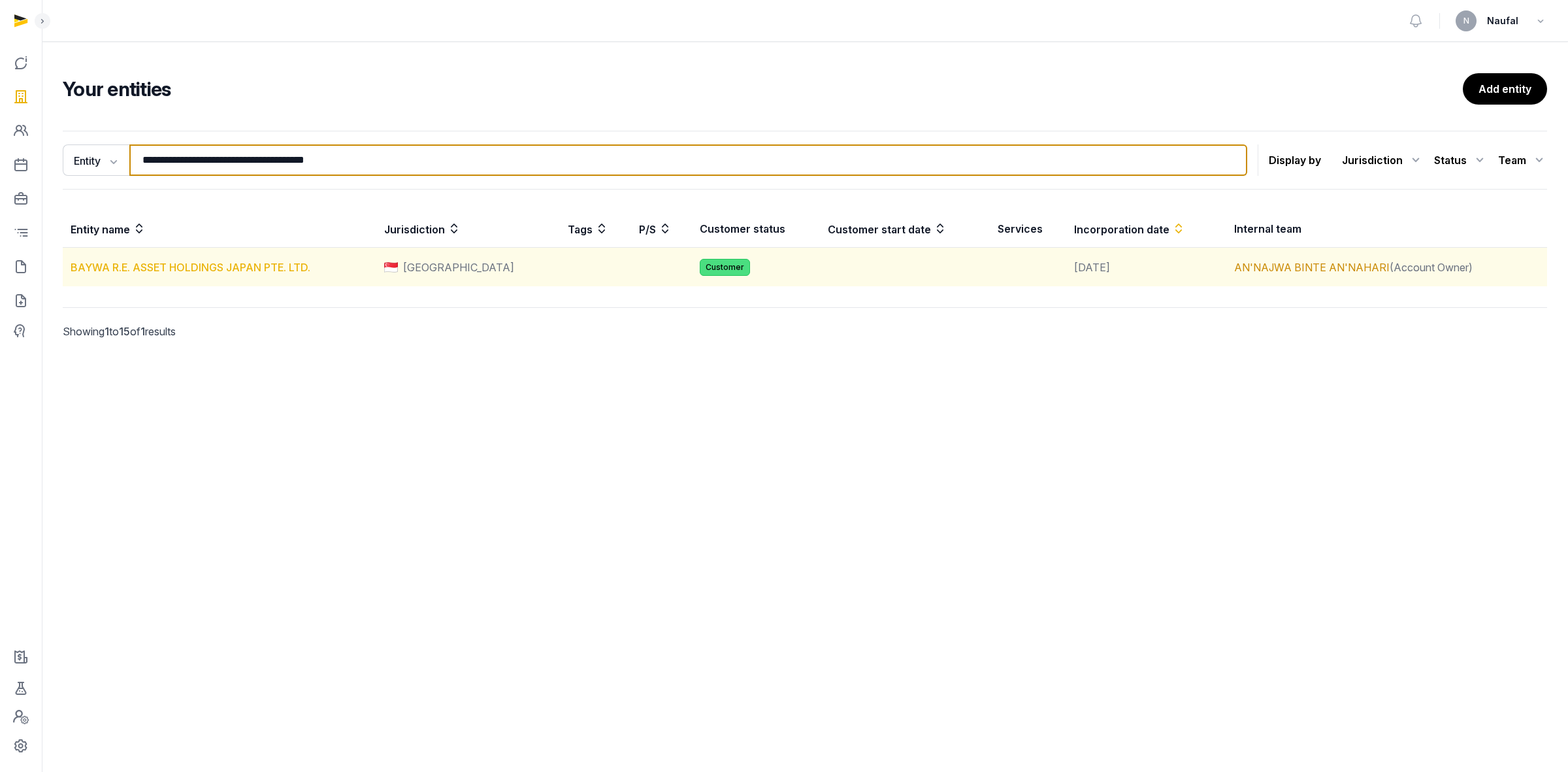
type input "**********"
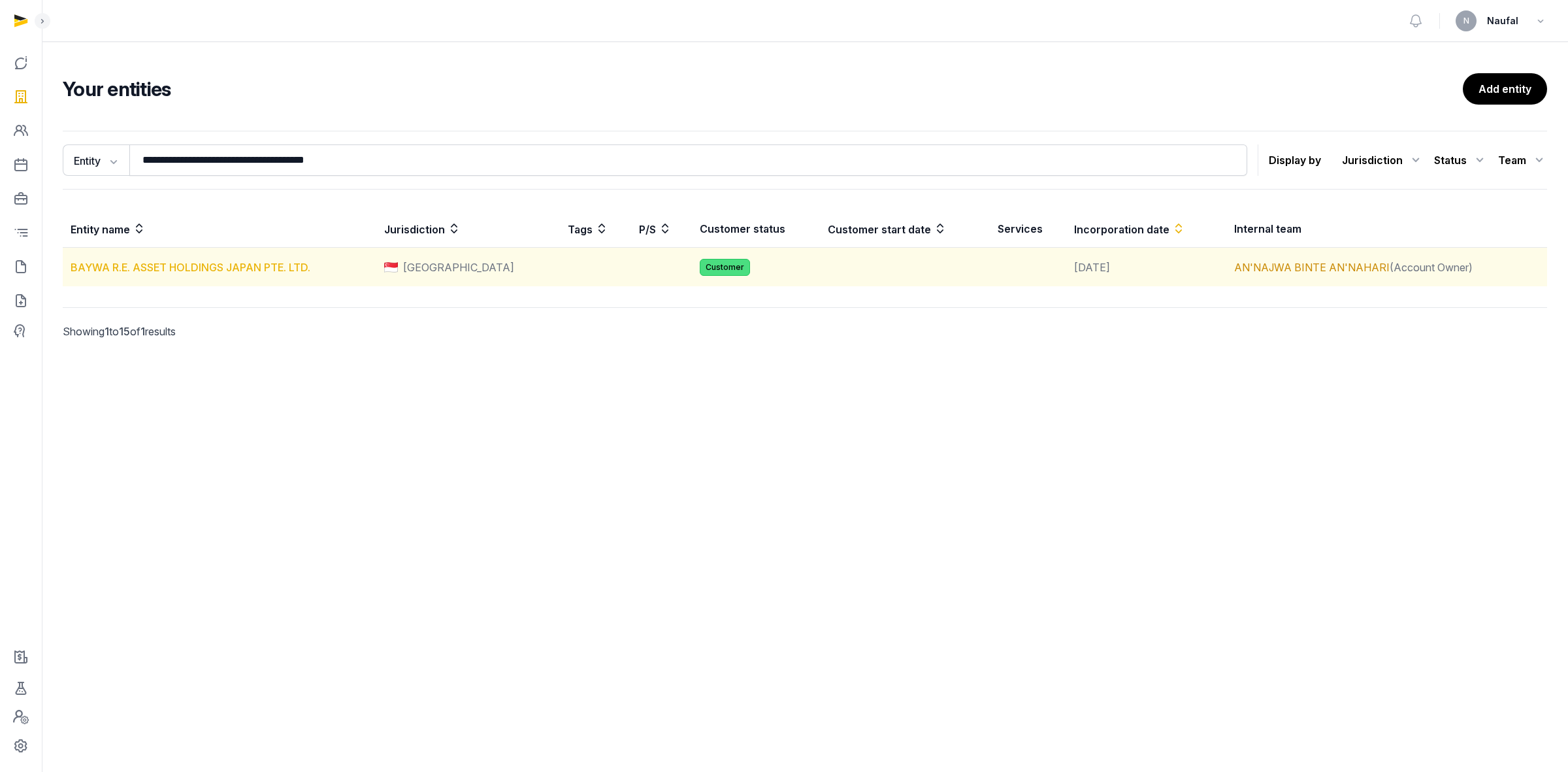
click at [260, 269] on link "BAYWA R.E. ASSET HOLDINGS JAPAN PTE. LTD." at bounding box center [191, 268] width 240 height 13
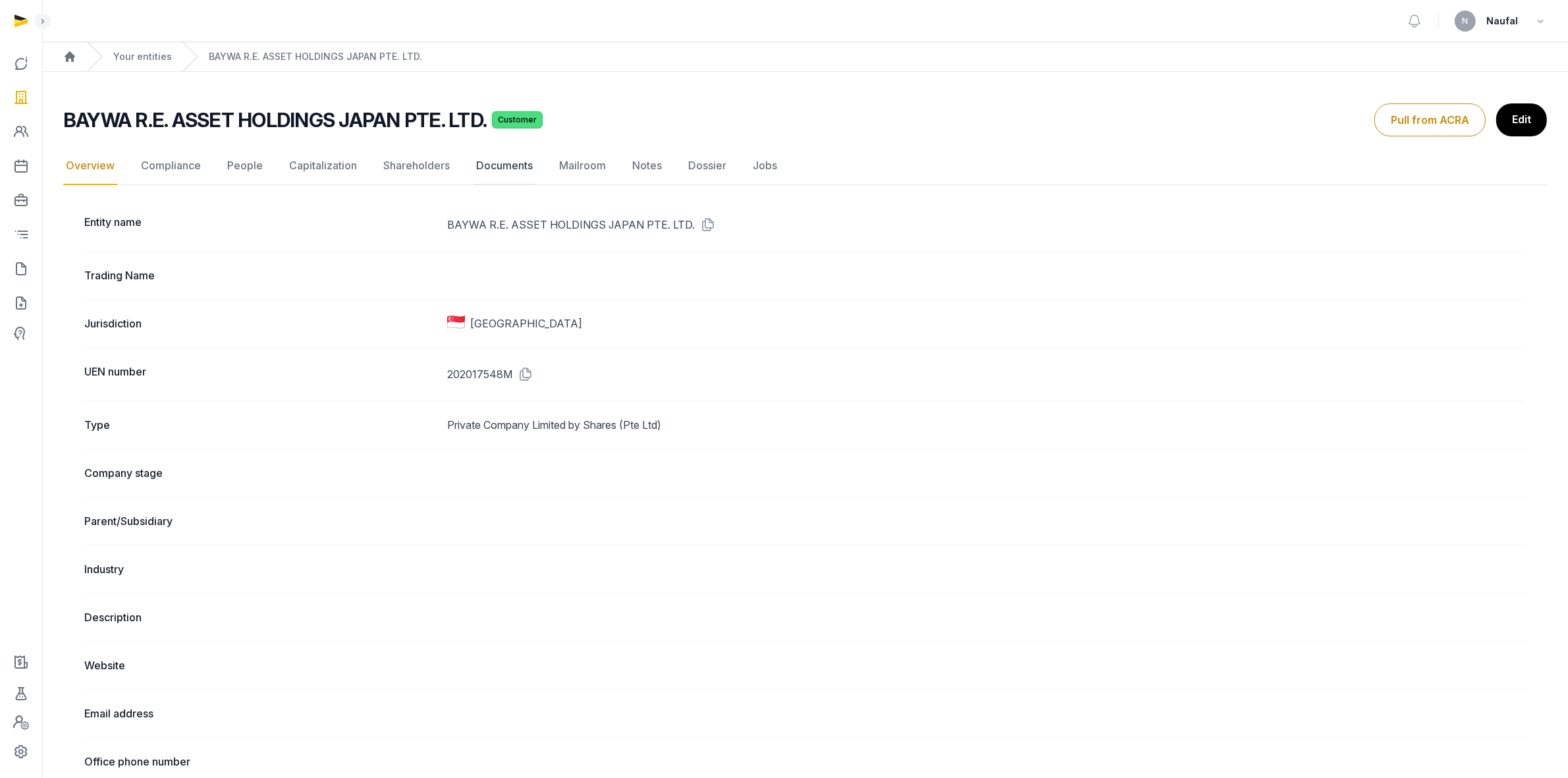
click at [481, 170] on link "Documents" at bounding box center [505, 166] width 62 height 38
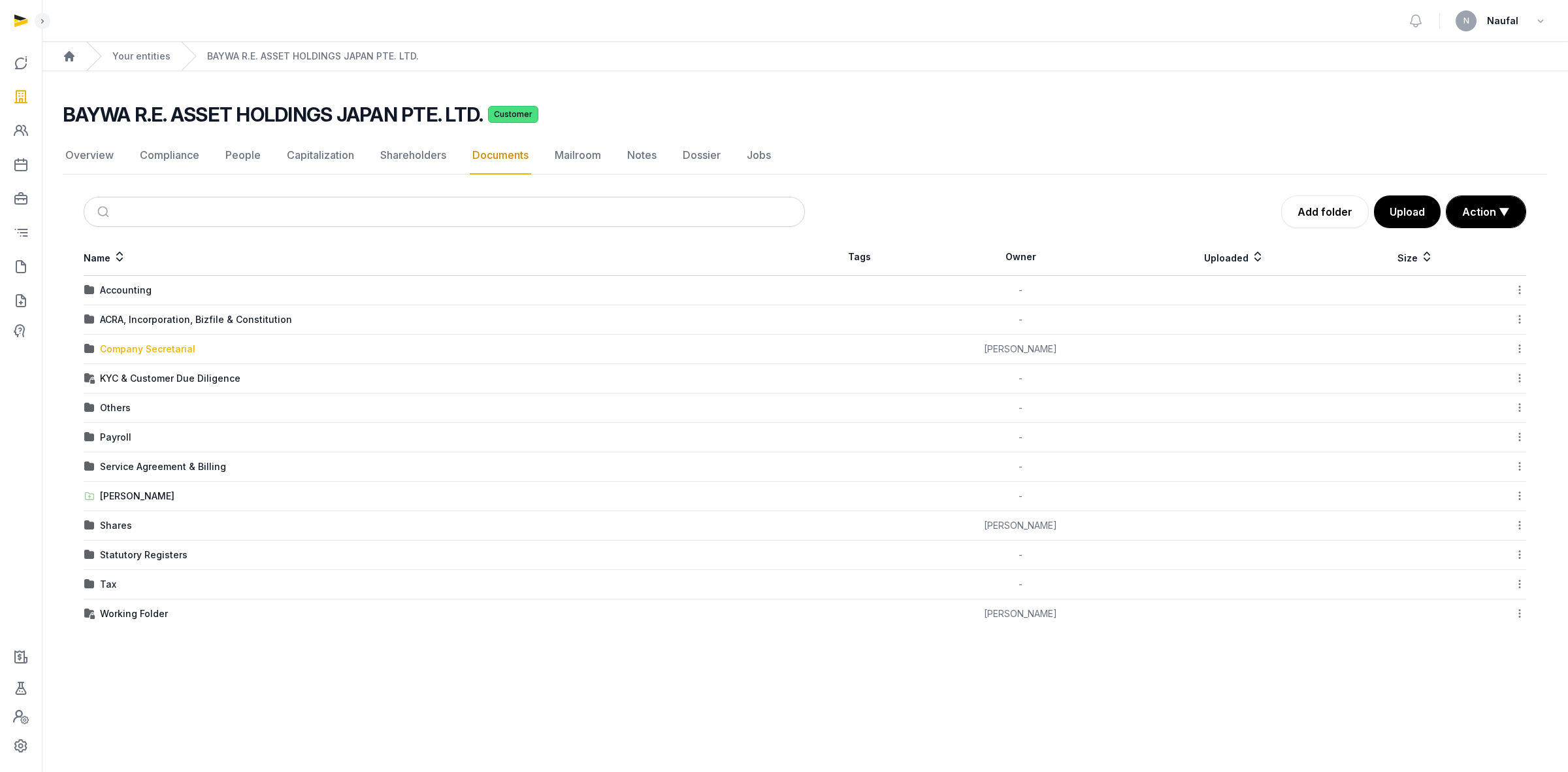
click at [138, 353] on div "Company Secretarial" at bounding box center [147, 349] width 96 height 13
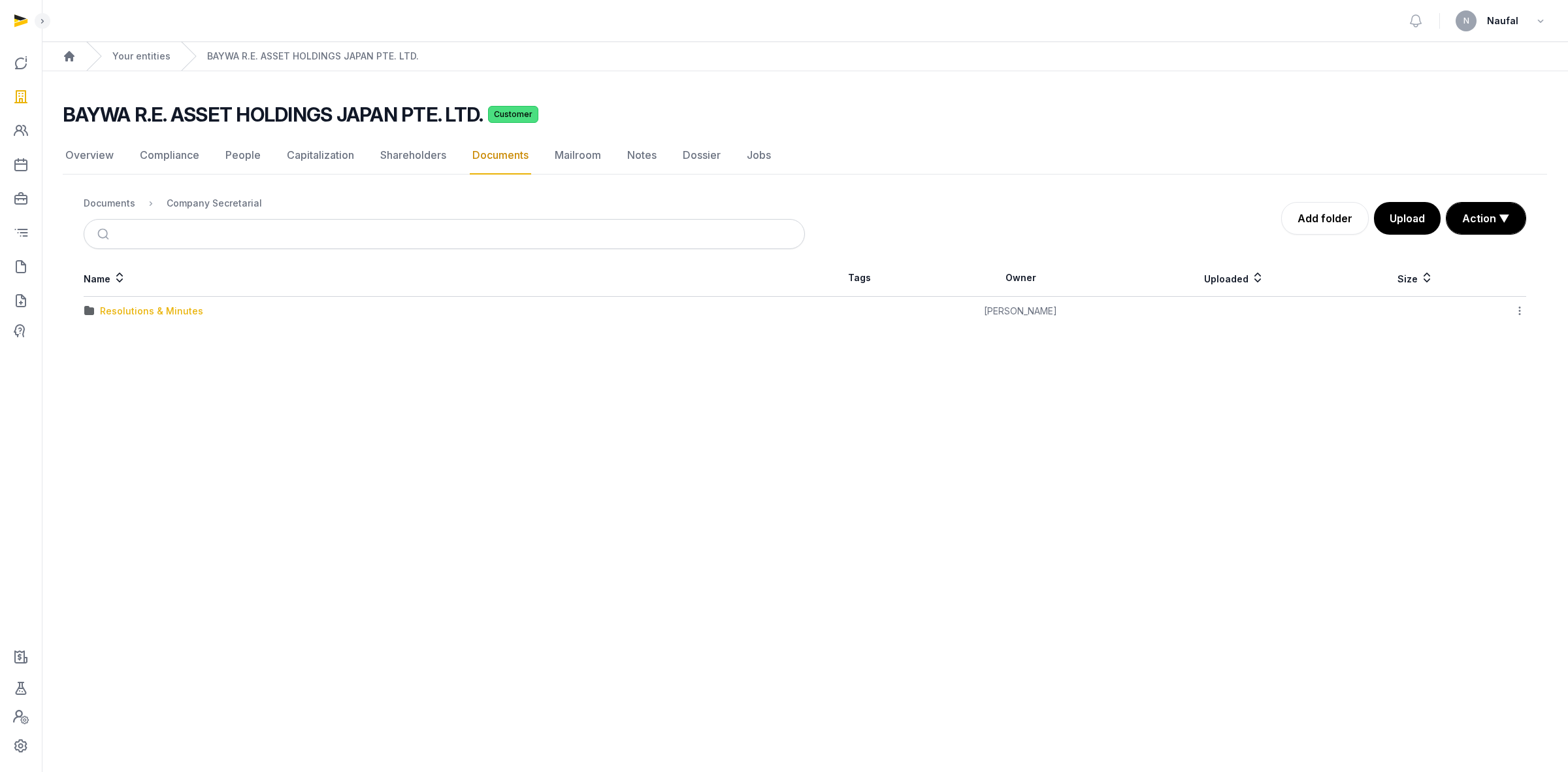
click at [156, 308] on div "Resolutions & Minutes" at bounding box center [152, 311] width 103 height 13
click at [119, 344] on div "2024" at bounding box center [112, 341] width 24 height 13
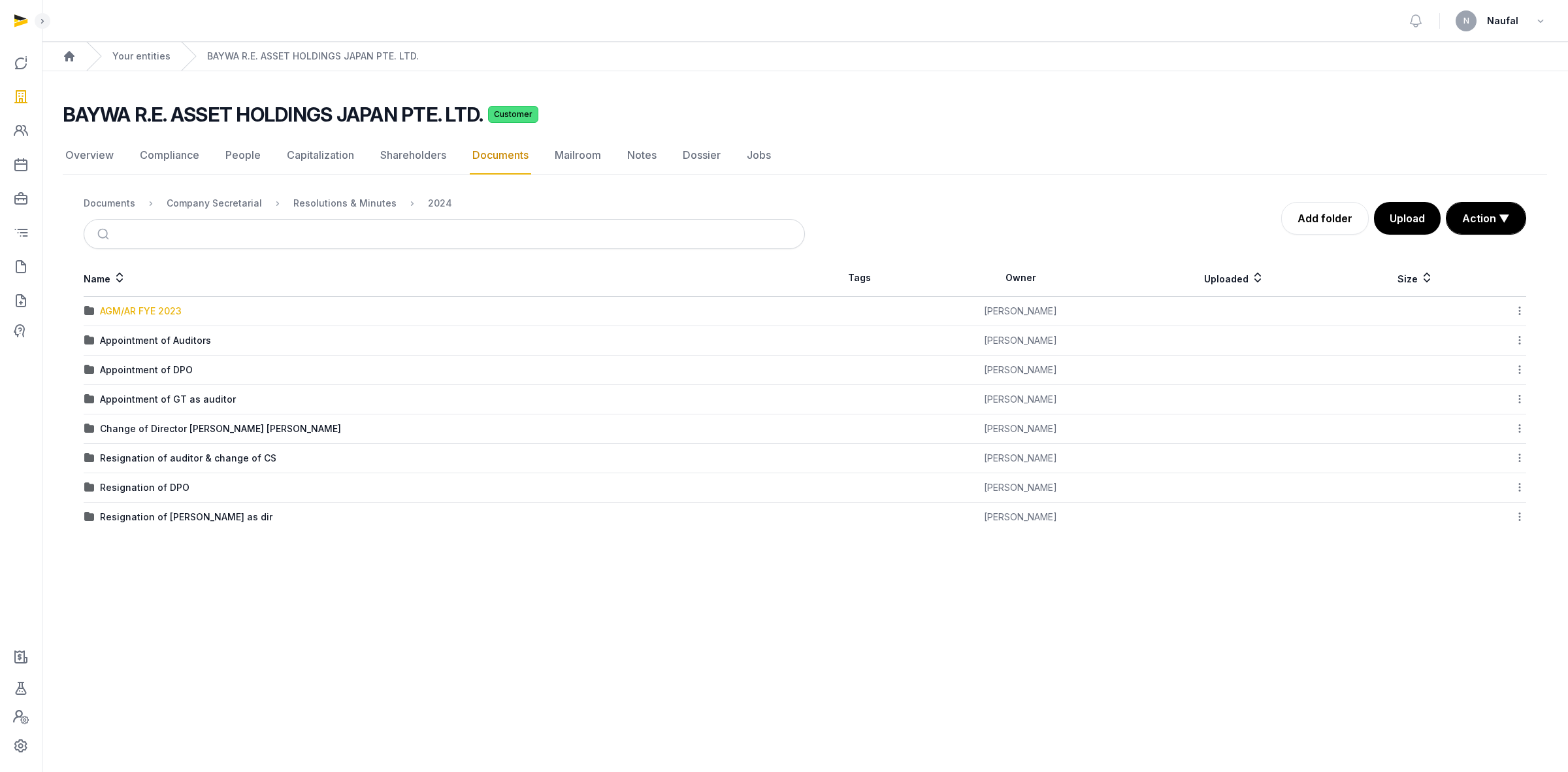
click at [137, 311] on div "AGM/AR FYE 2023" at bounding box center [141, 311] width 82 height 13
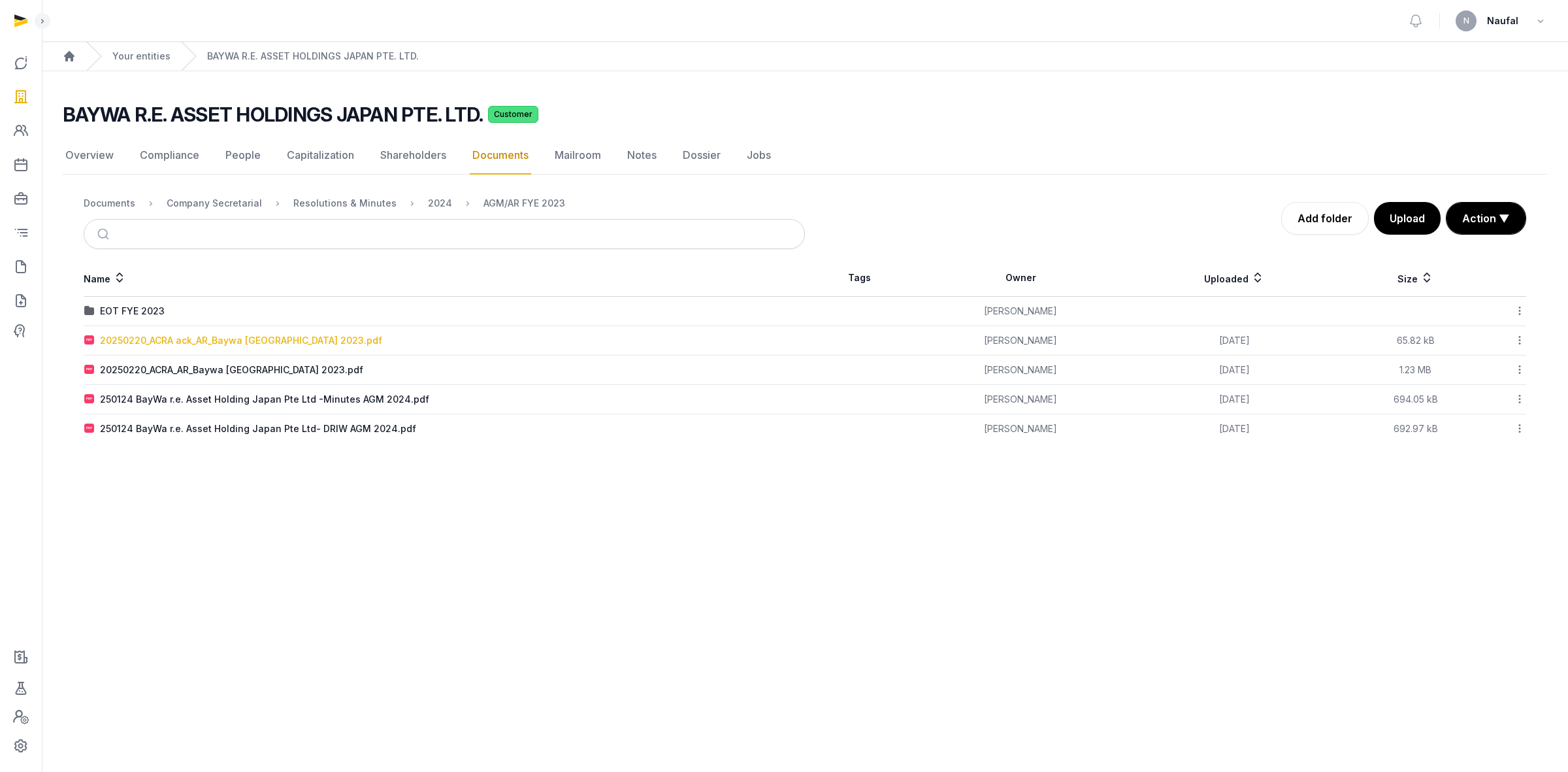
click at [279, 341] on div "20250220_ACRA ack_AR_Baywa [GEOGRAPHIC_DATA] 2023.pdf" at bounding box center [241, 341] width 282 height 13
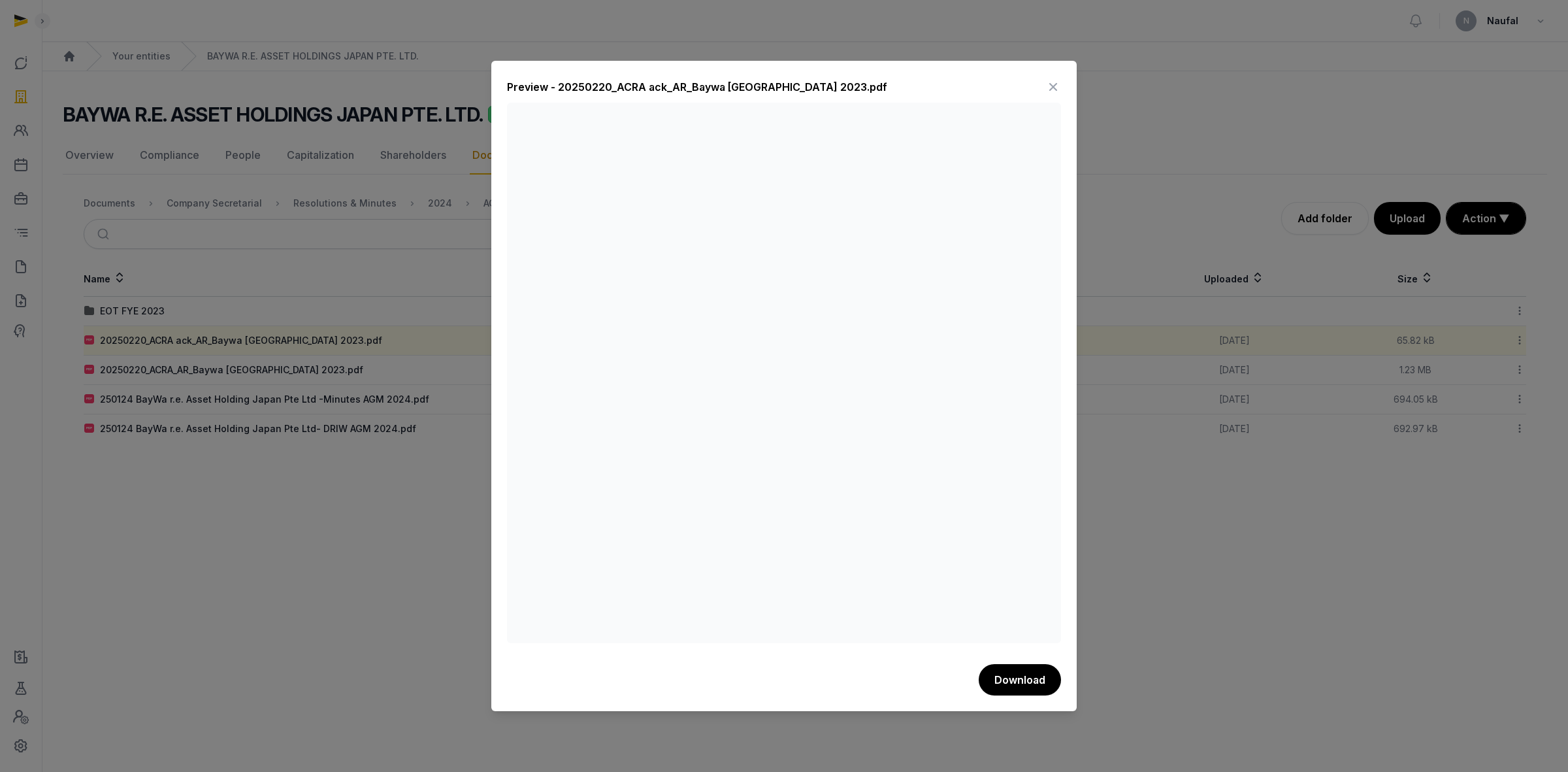
click at [1049, 86] on icon at bounding box center [1053, 87] width 16 height 21
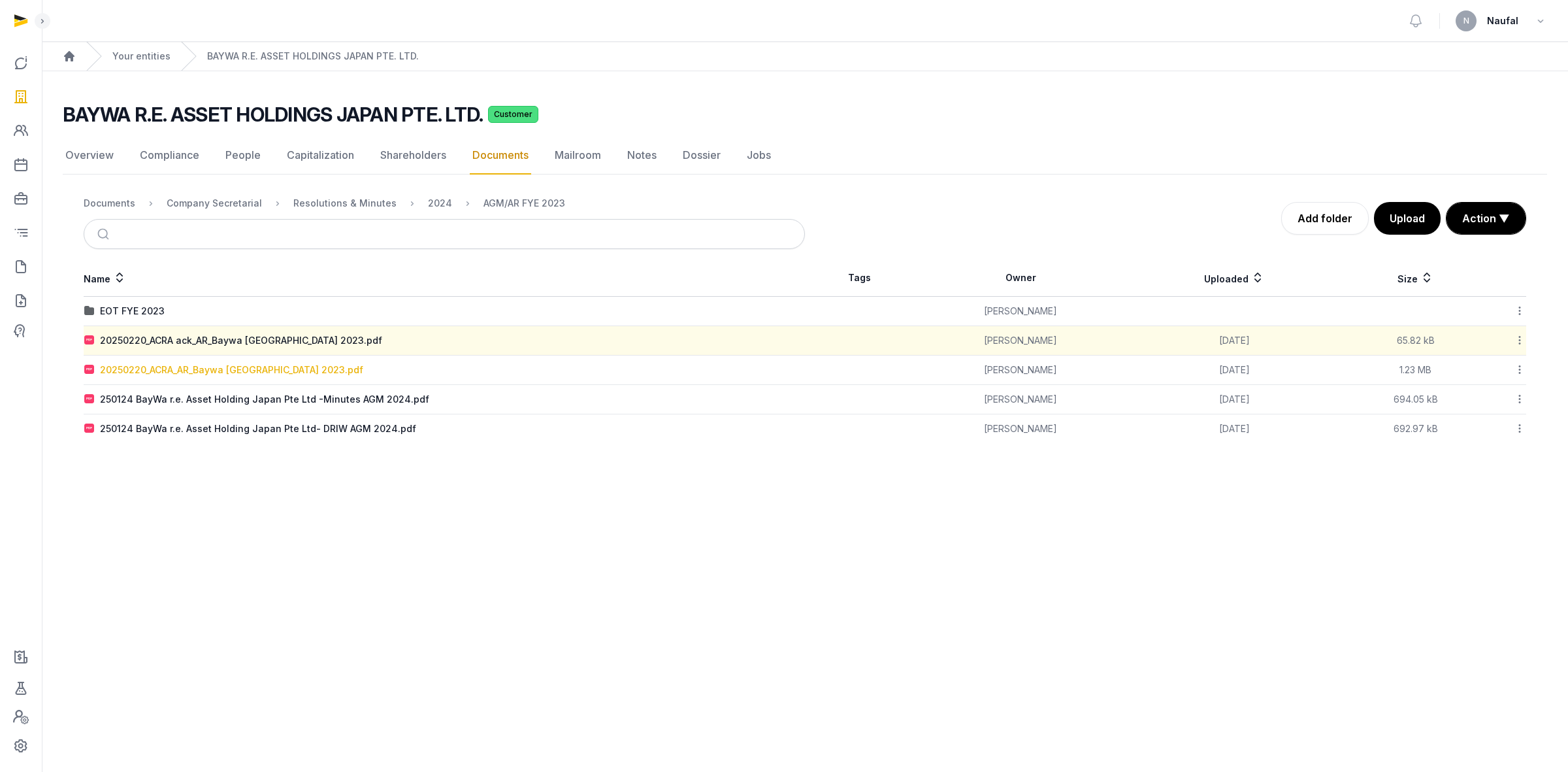
click at [253, 373] on div "20250220_ACRA_AR_Baywa [GEOGRAPHIC_DATA] 2023.pdf" at bounding box center [232, 370] width 263 height 13
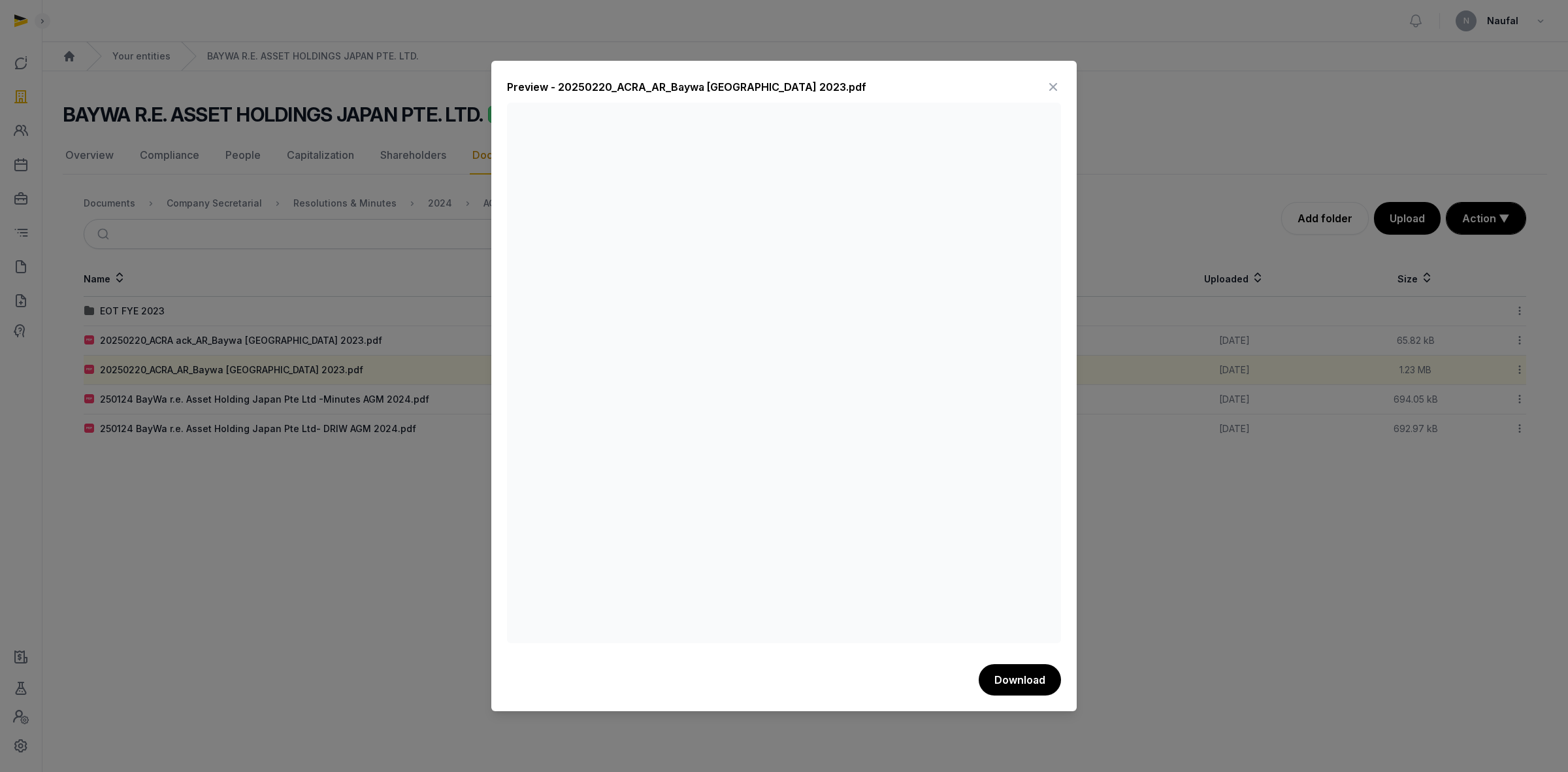
click at [1059, 89] on icon at bounding box center [1053, 87] width 16 height 21
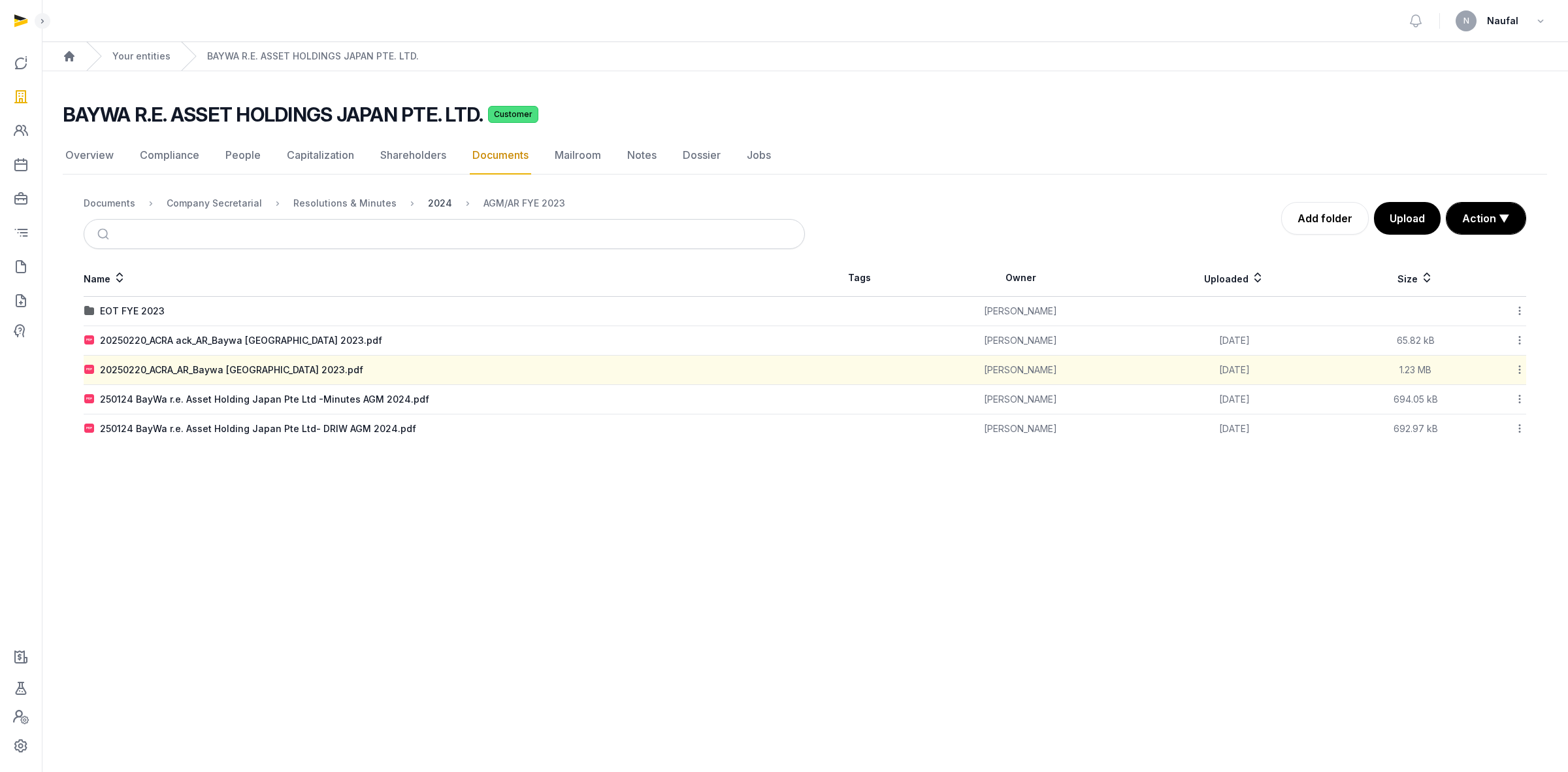
click at [428, 204] on div "2024" at bounding box center [440, 203] width 24 height 13
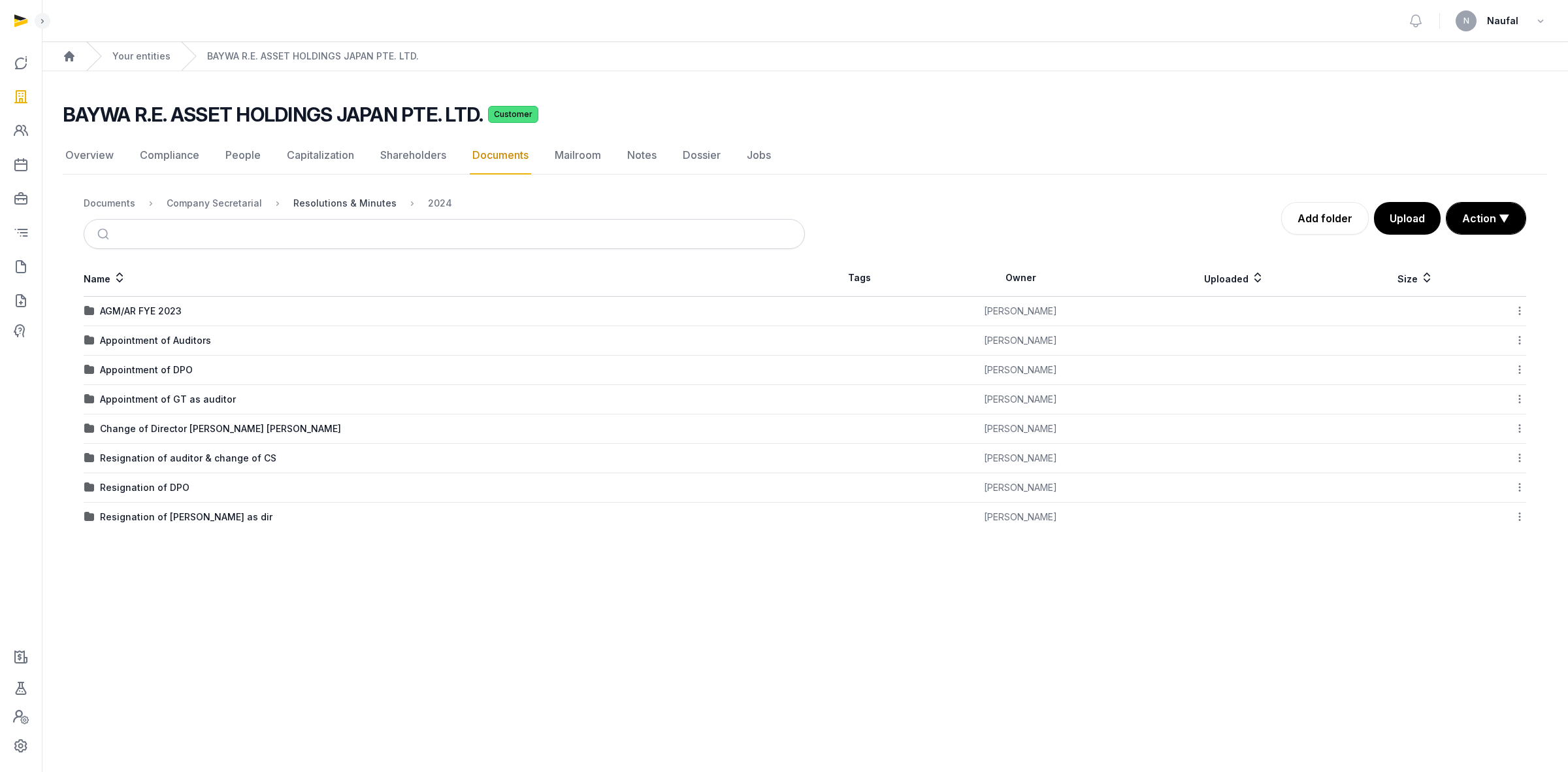
click at [342, 207] on div "Resolutions & Minutes" at bounding box center [345, 203] width 103 height 13
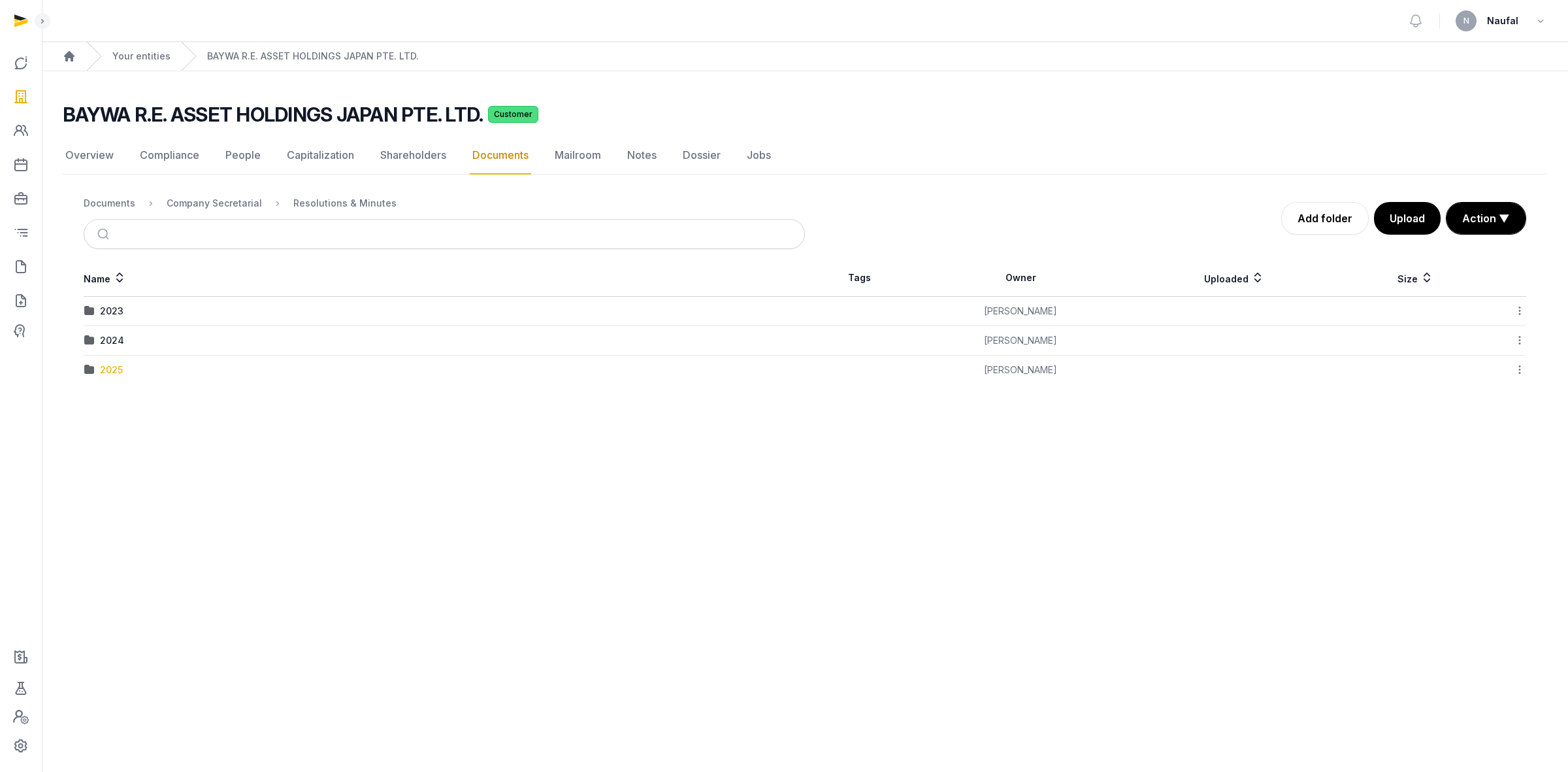
click at [103, 368] on div "2025" at bounding box center [111, 370] width 22 height 13
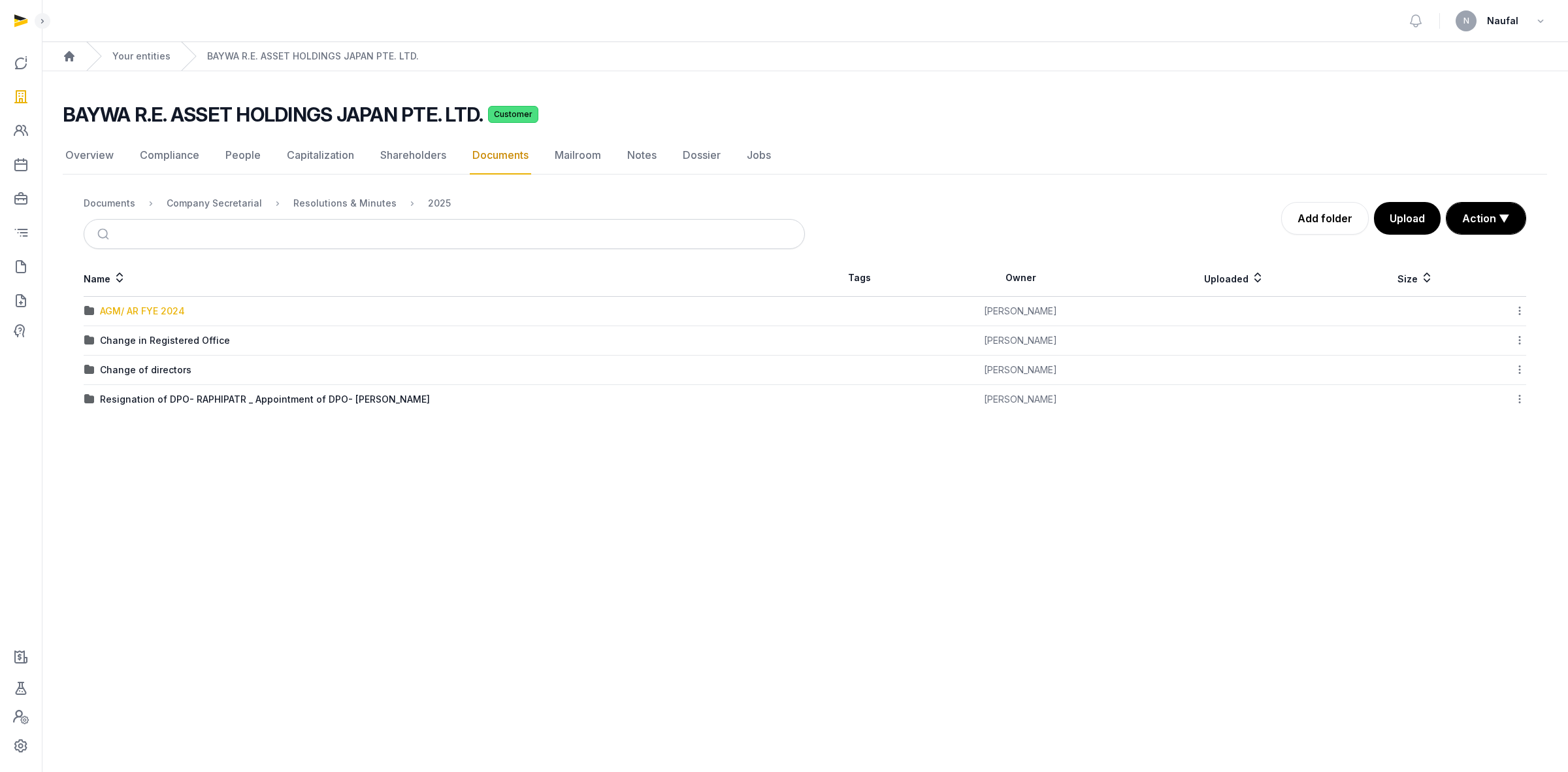
click at [141, 305] on div "AGM/ AR FYE 2024" at bounding box center [142, 311] width 85 height 13
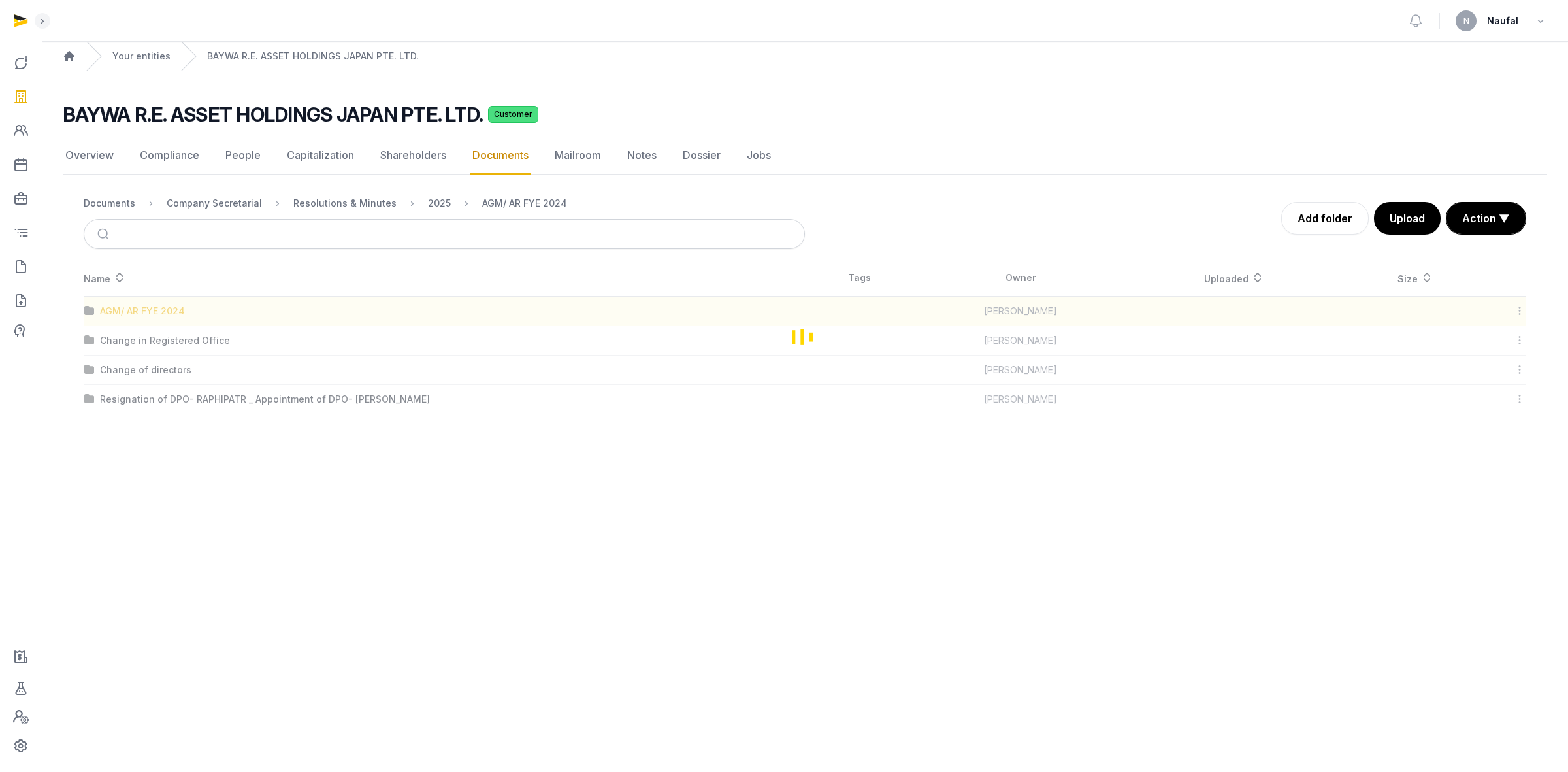
click at [141, 305] on div "Loading" at bounding box center [805, 336] width 1485 height 154
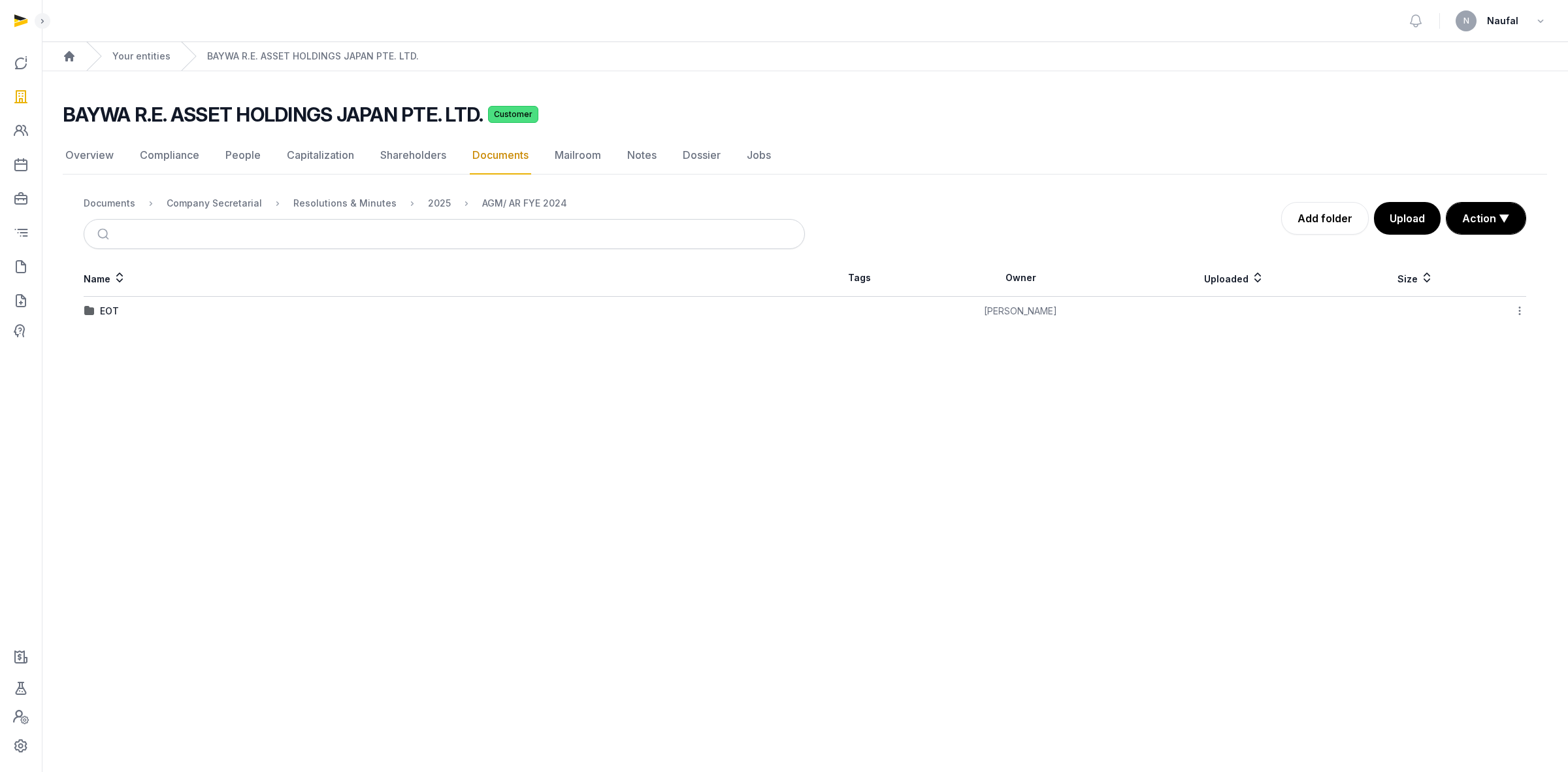
click at [98, 311] on div "EOT" at bounding box center [444, 311] width 720 height 13
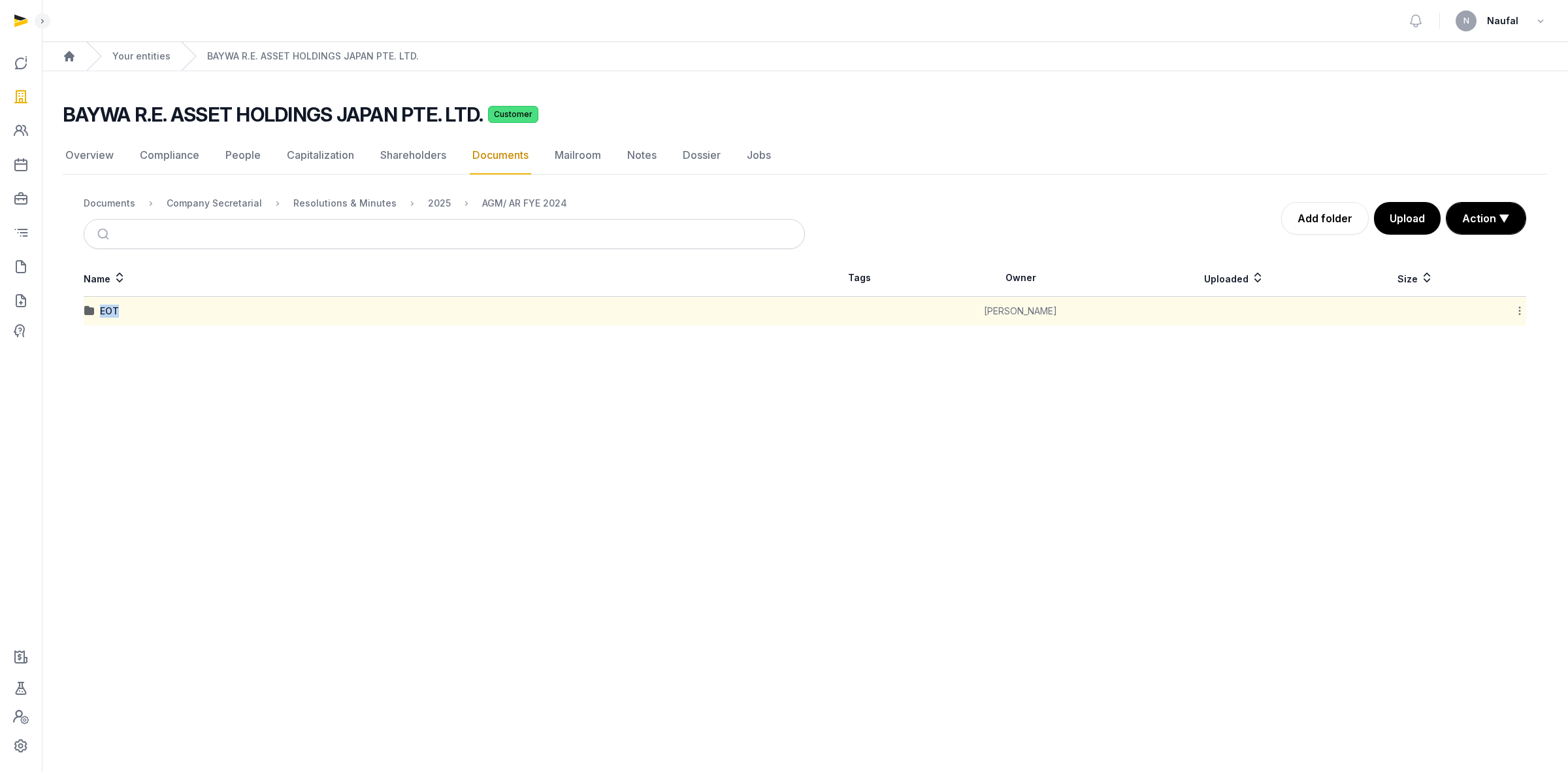
click at [98, 311] on div "EOT" at bounding box center [444, 311] width 720 height 13
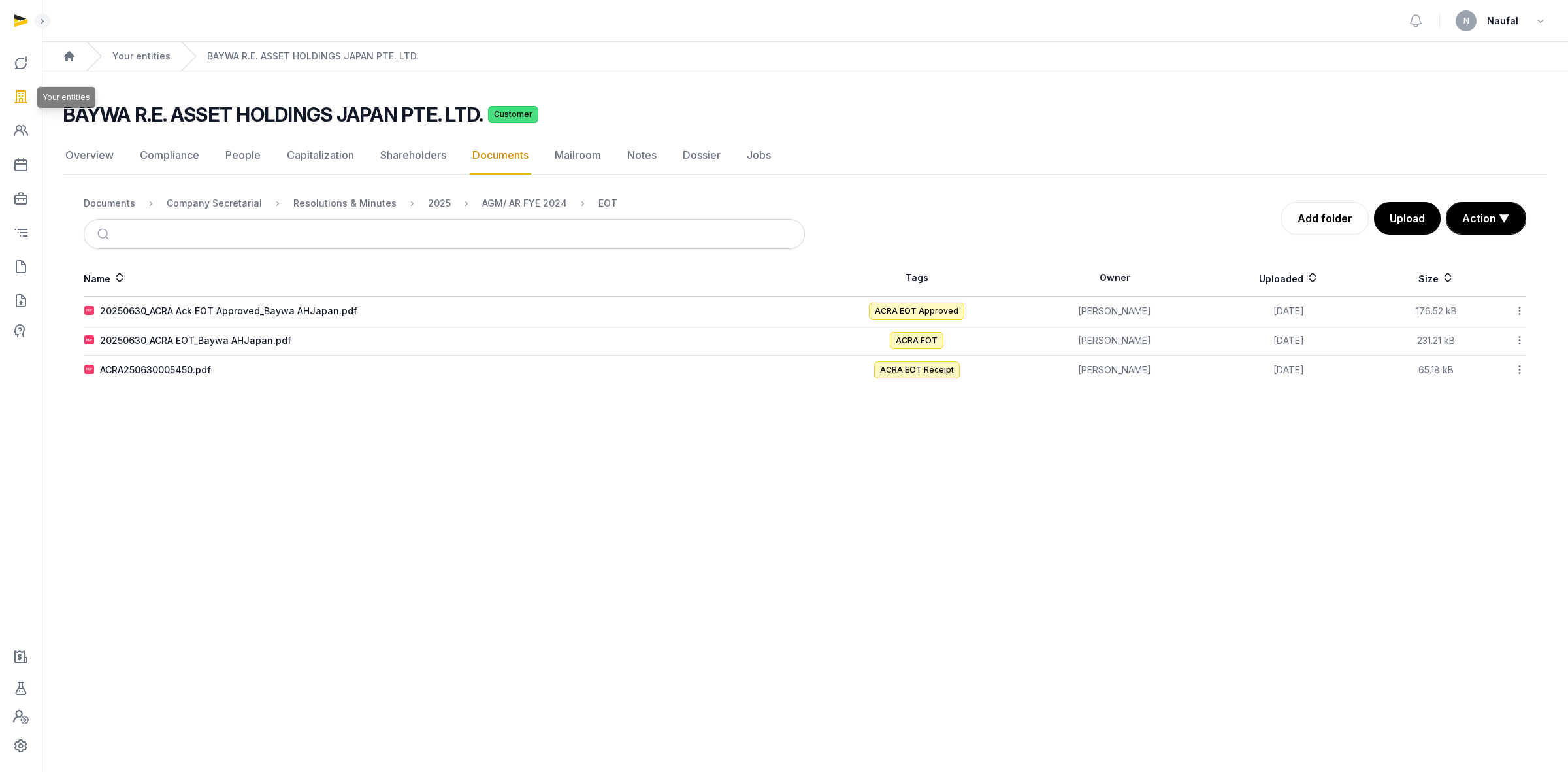
click at [29, 102] on link at bounding box center [21, 97] width 32 height 32
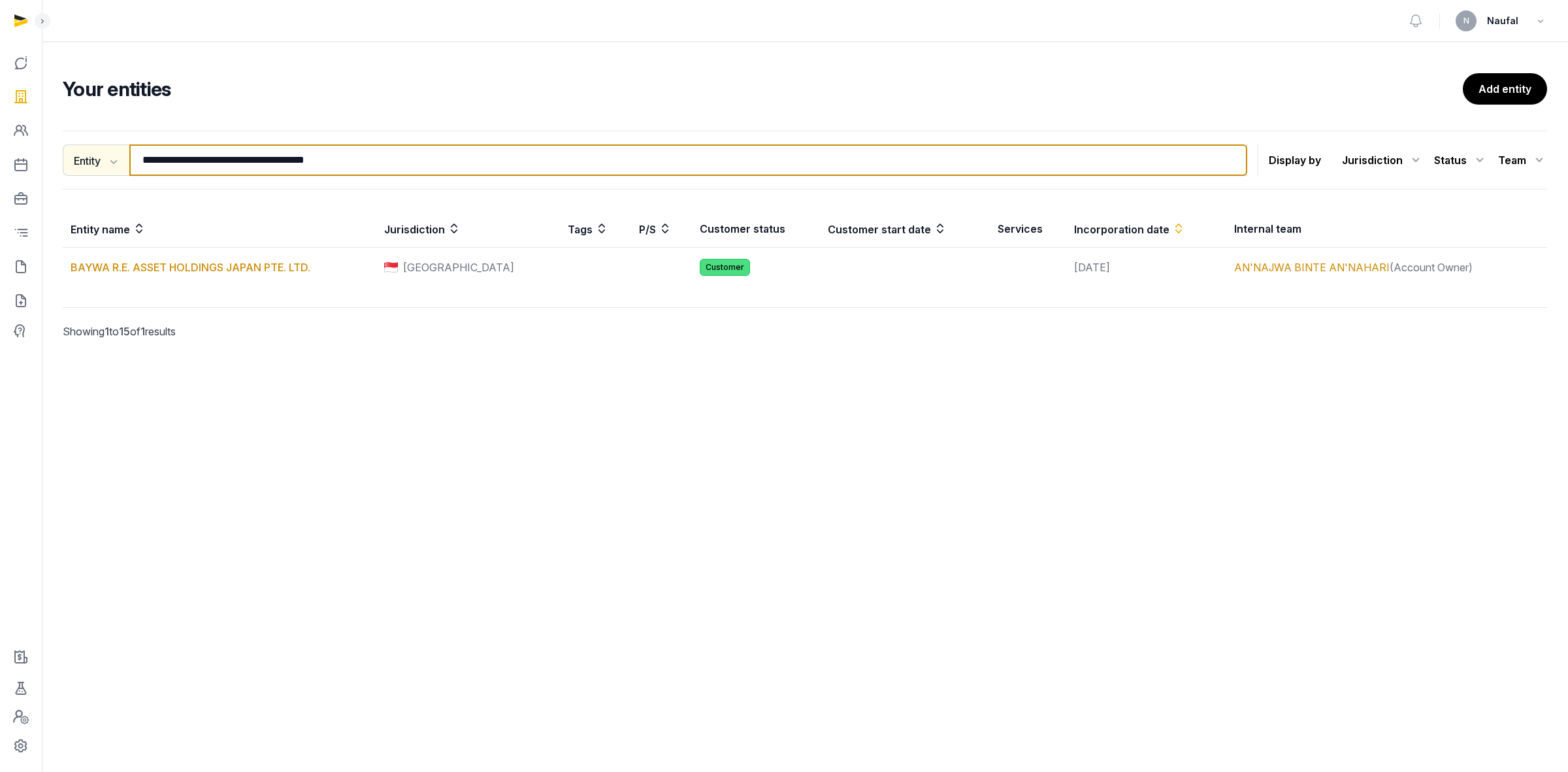
drag, startPoint x: 279, startPoint y: 161, endPoint x: 122, endPoint y: 161, distance: 157.0
click at [122, 161] on div "**********" at bounding box center [655, 160] width 1185 height 32
paste input "**********"
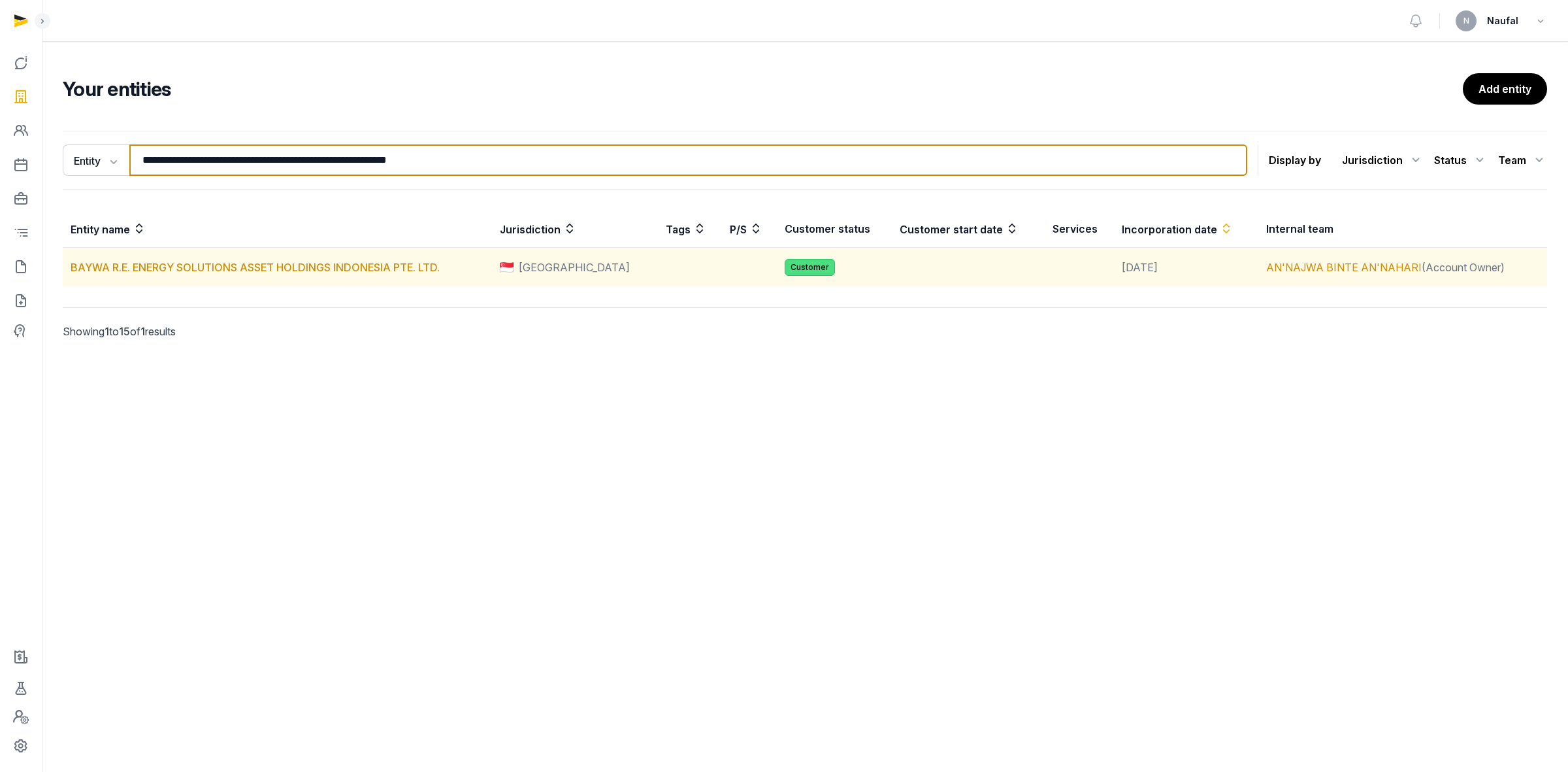
type input "**********"
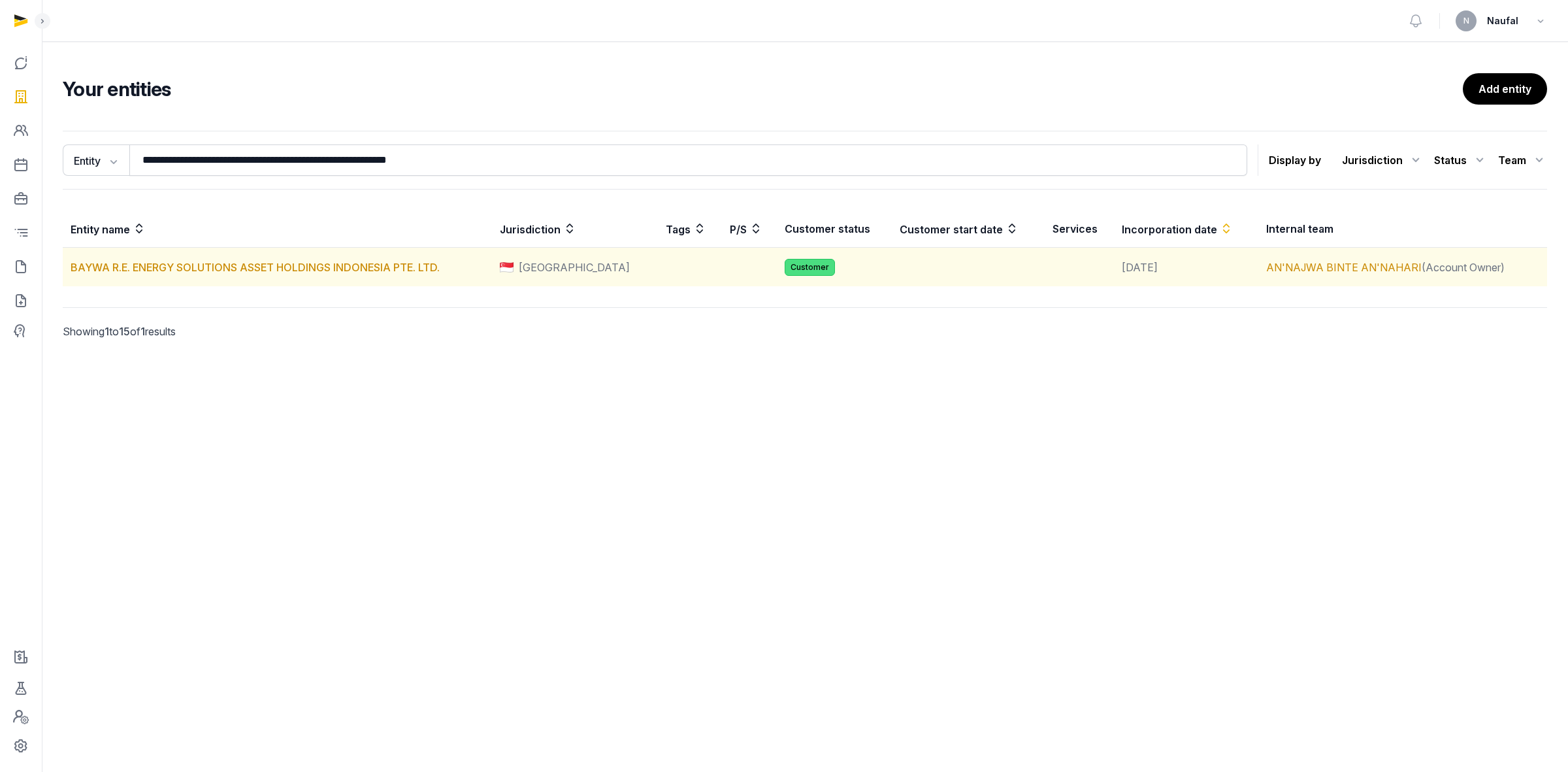
click at [355, 274] on td "BAYWA R.E. ENERGY SOLUTIONS ASSET HOLDINGS INDONESIA PTE. LTD." at bounding box center [277, 267] width 429 height 39
click at [358, 269] on link "BAYWA R.E. ENERGY SOLUTIONS ASSET HOLDINGS INDONESIA PTE. LTD." at bounding box center [255, 268] width 369 height 13
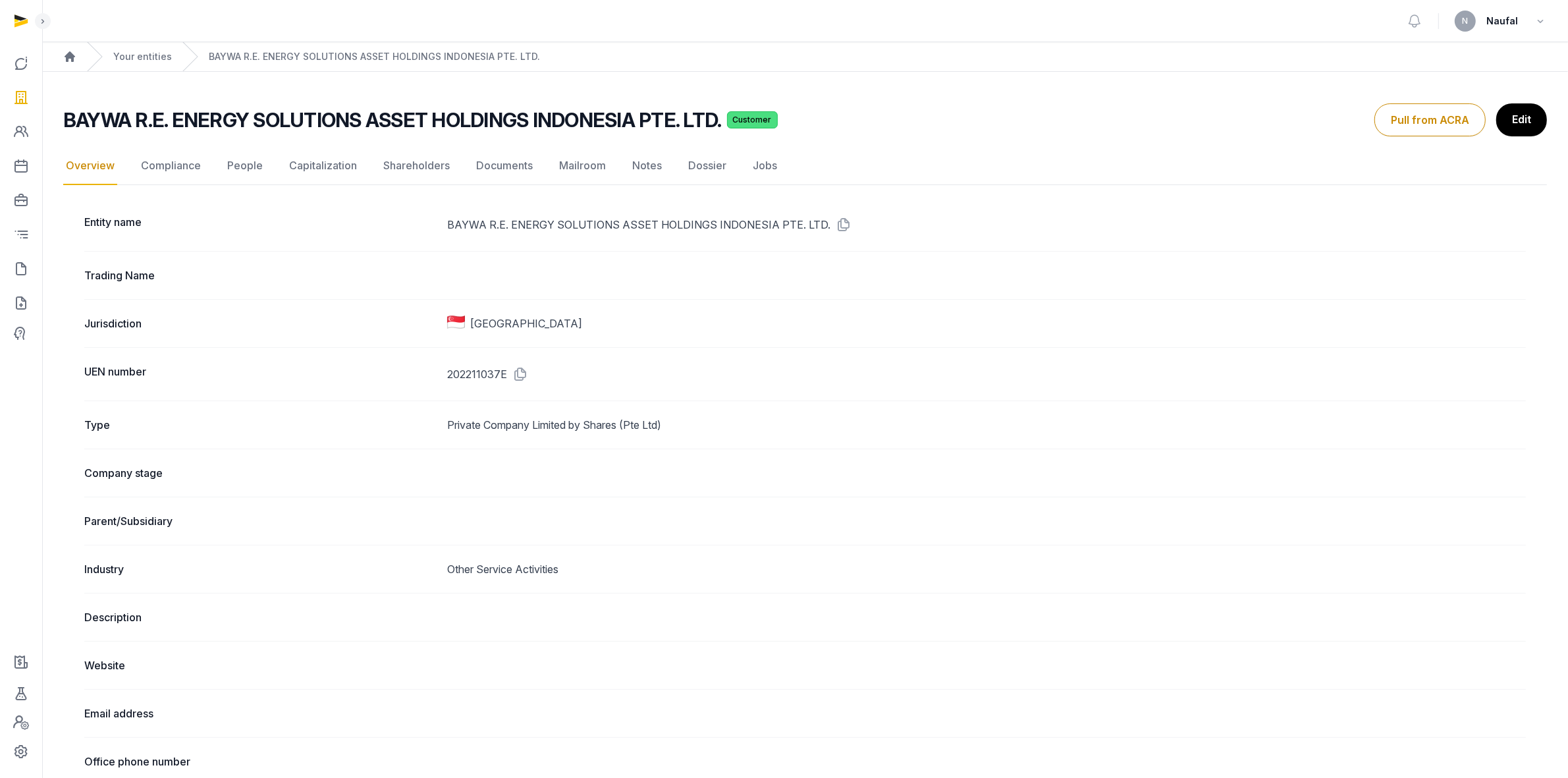
click at [490, 166] on link "Documents" at bounding box center [505, 166] width 62 height 38
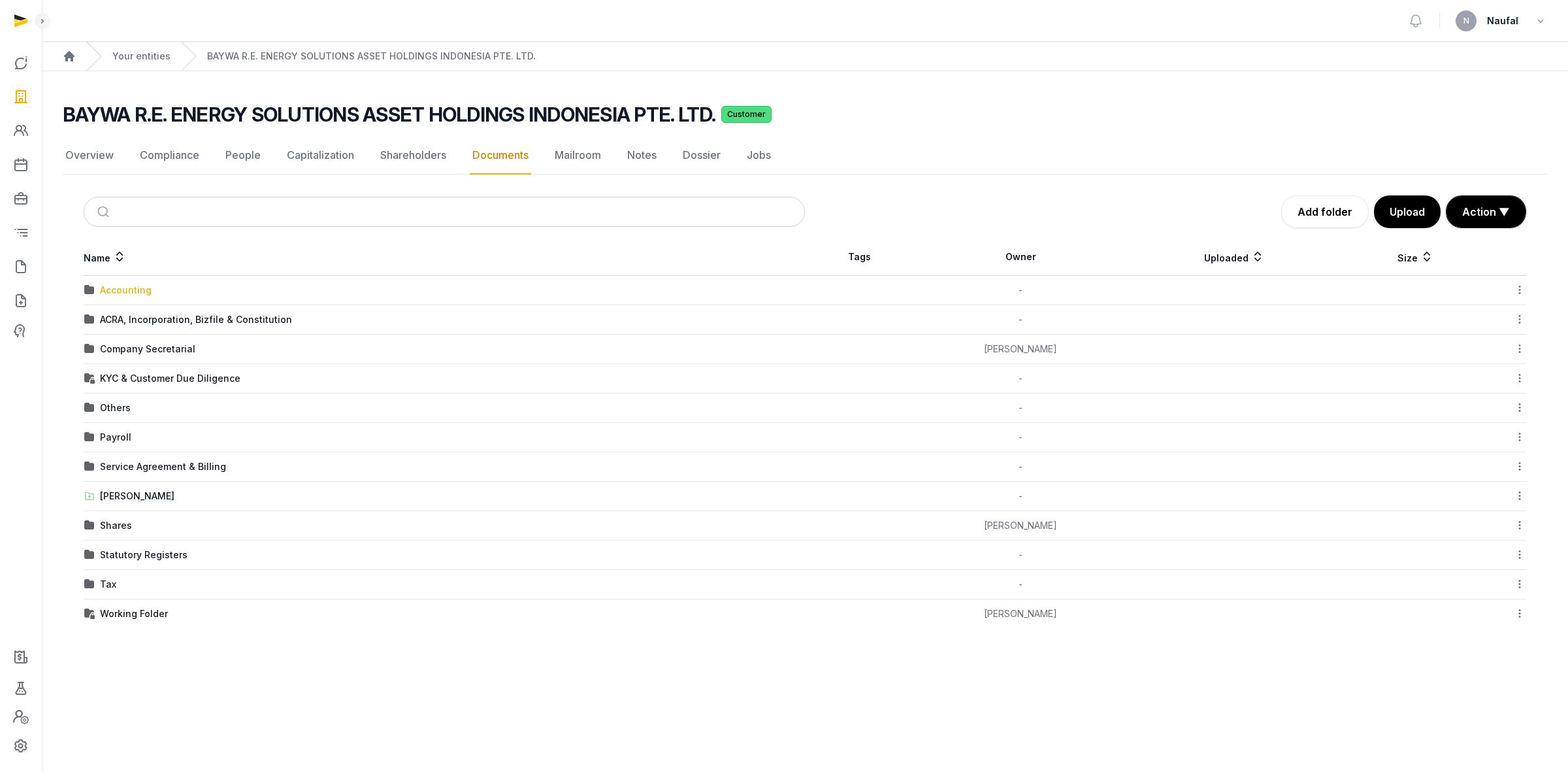
click at [141, 293] on div "Accounting" at bounding box center [126, 290] width 52 height 13
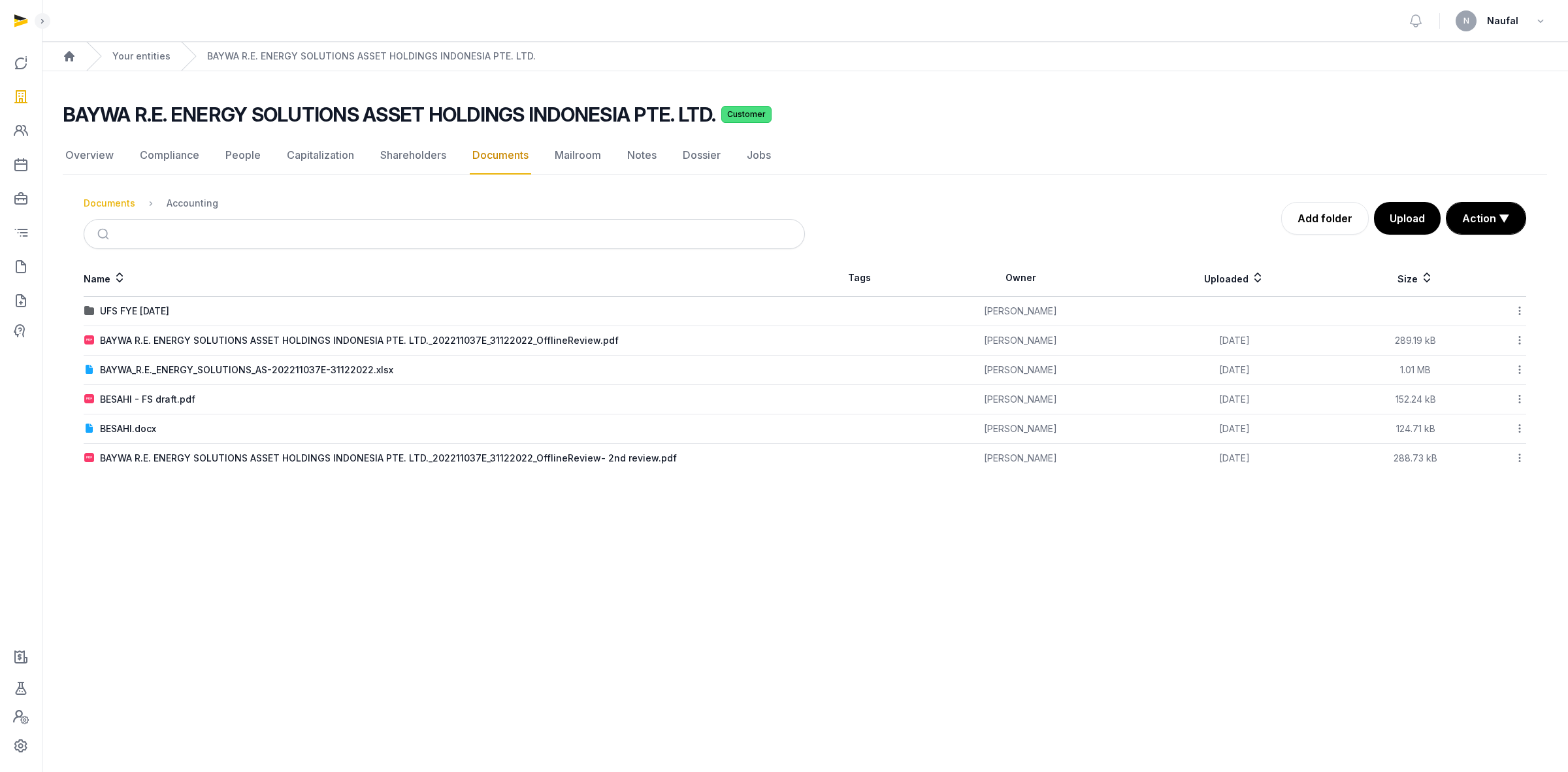
click at [104, 204] on div "Documents" at bounding box center [109, 203] width 52 height 13
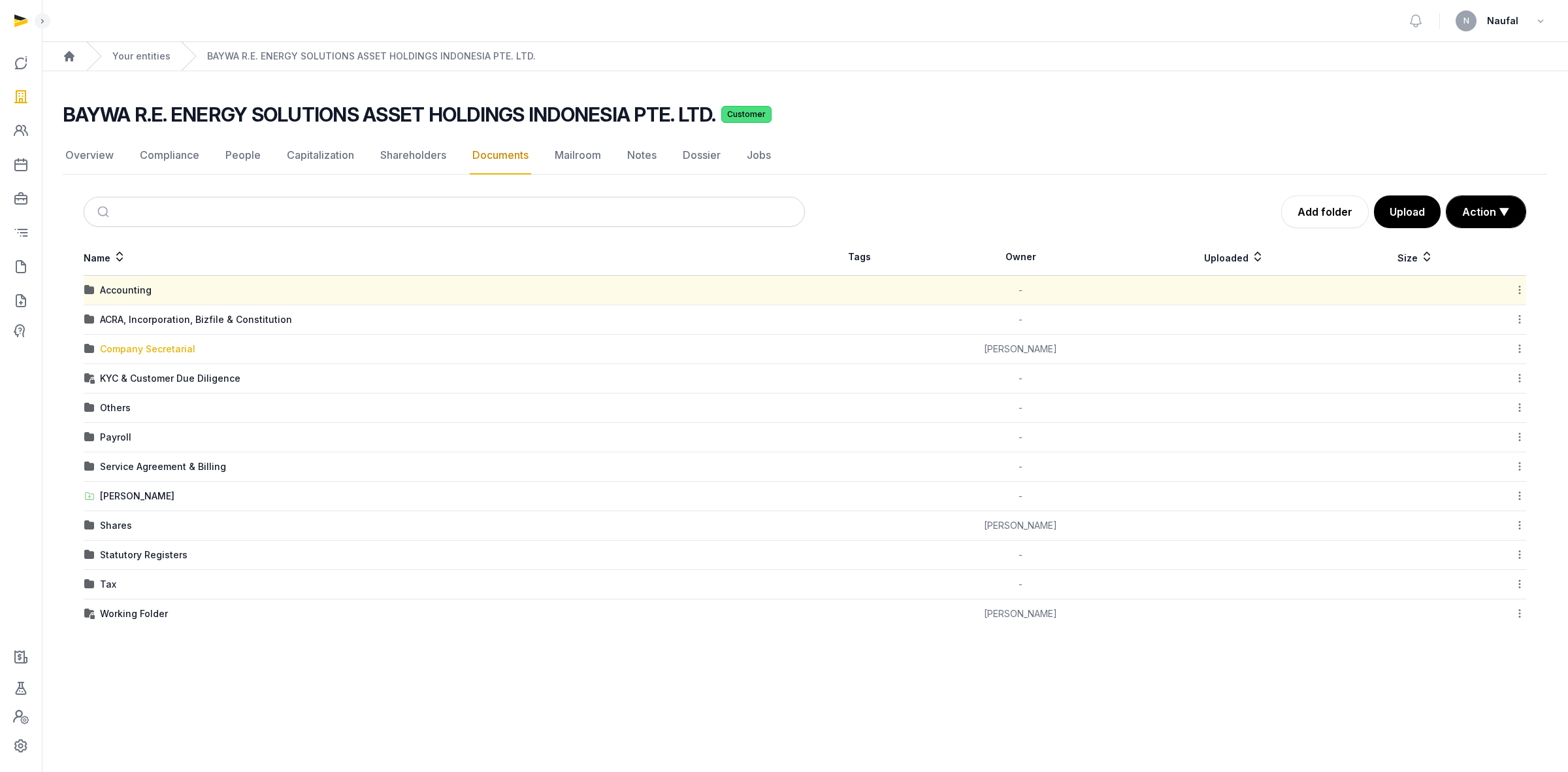
click at [172, 345] on div "Company Secretarial" at bounding box center [147, 349] width 96 height 13
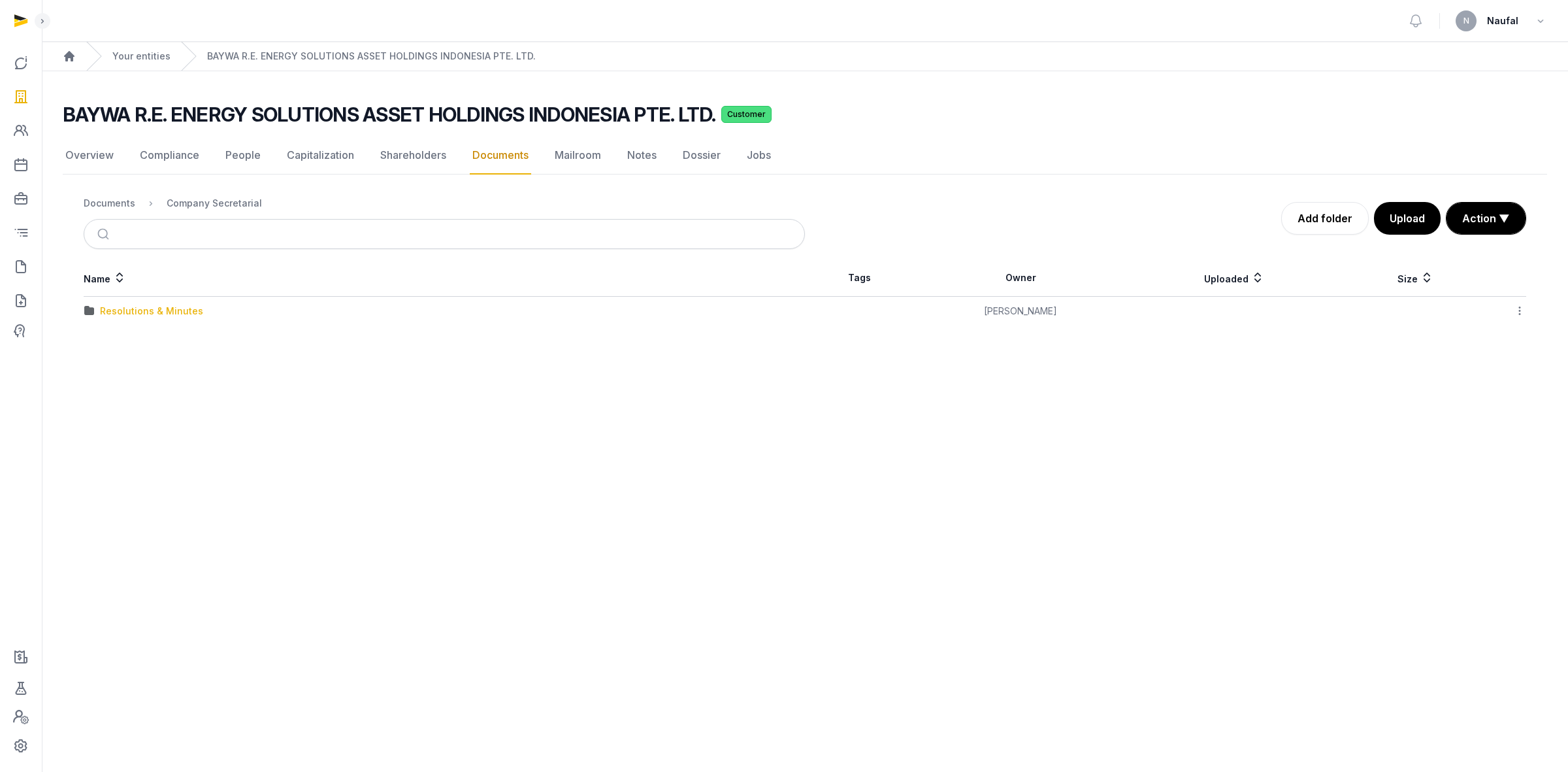
click at [165, 316] on div "Resolutions & Minutes" at bounding box center [152, 311] width 103 height 13
click at [98, 378] on td "2025" at bounding box center [444, 370] width 722 height 29
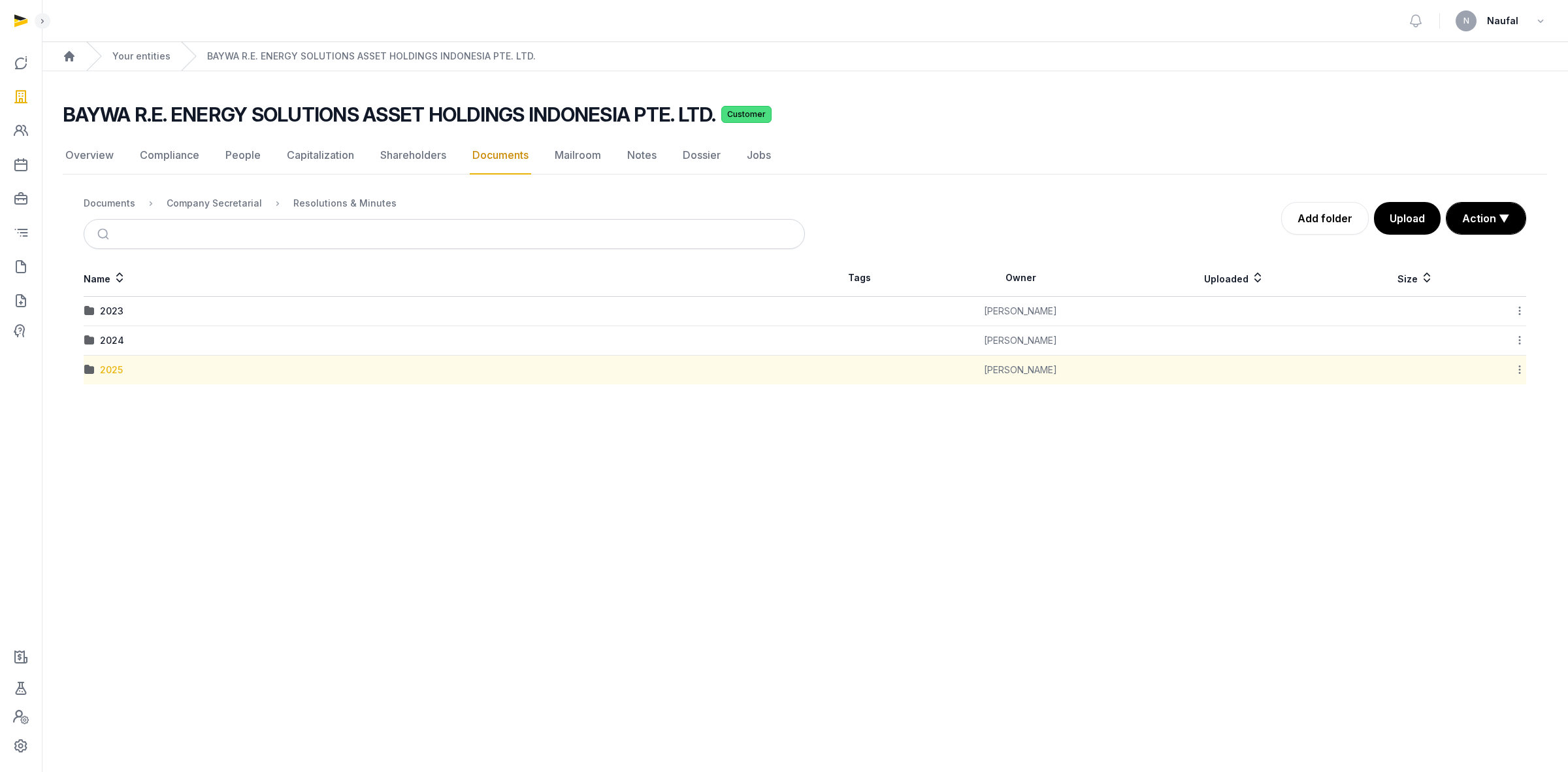
click at [100, 373] on div "2025" at bounding box center [111, 370] width 22 height 13
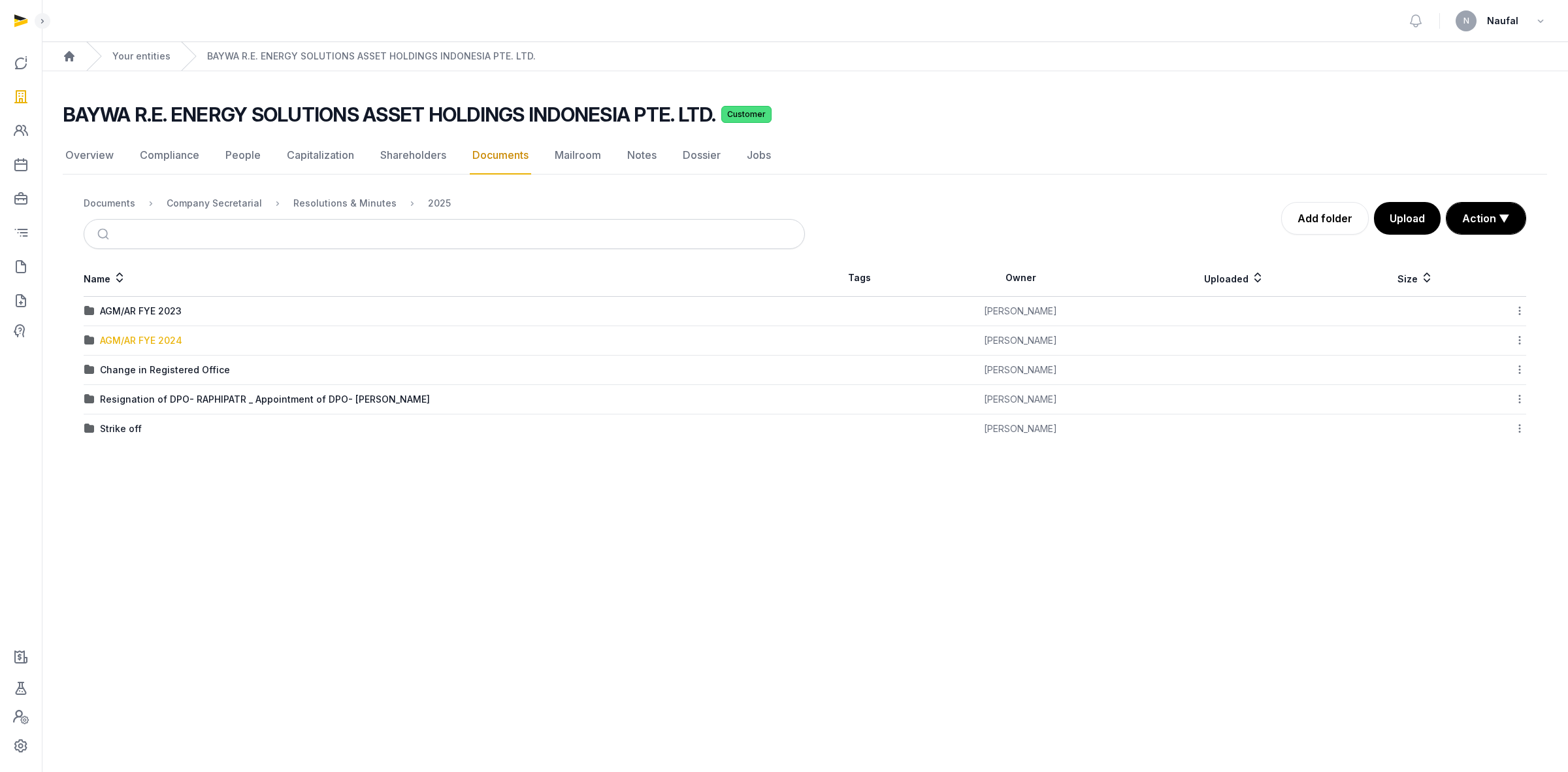
click at [137, 342] on div "AGM/AR FYE 2024" at bounding box center [141, 341] width 82 height 13
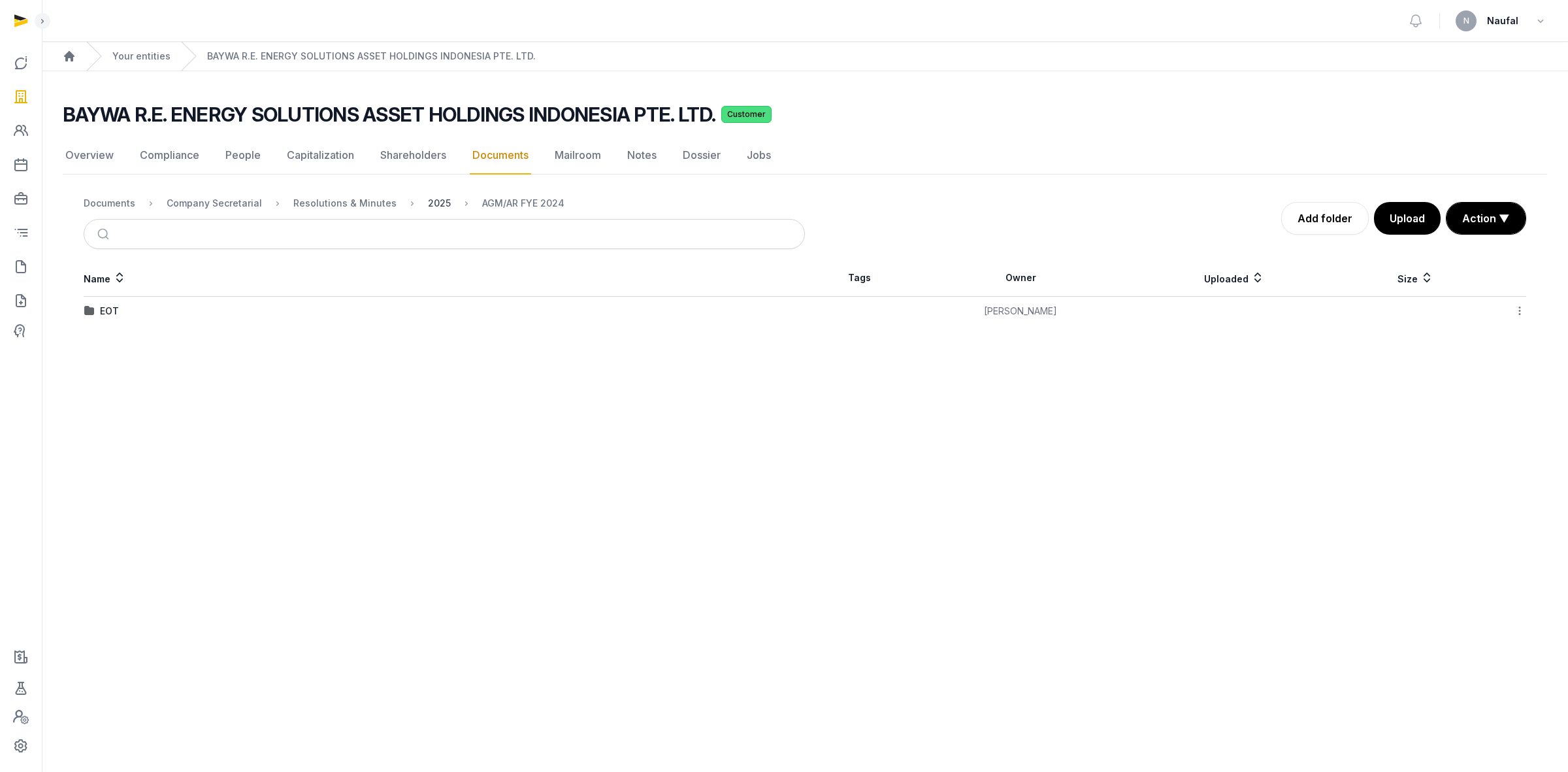
click at [435, 204] on div "2025" at bounding box center [439, 203] width 22 height 13
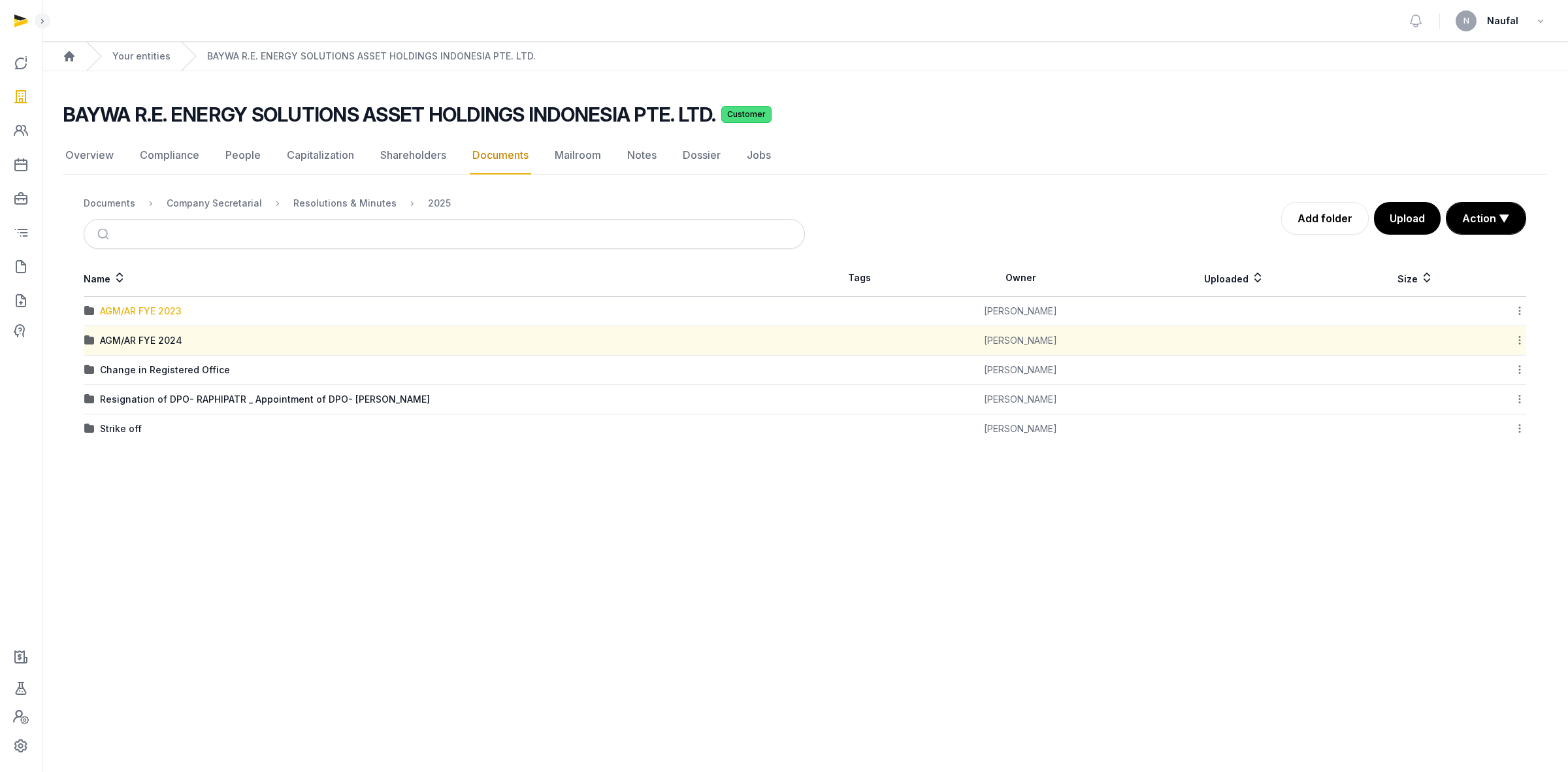
click at [149, 309] on div "AGM/AR FYE 2023" at bounding box center [141, 311] width 82 height 13
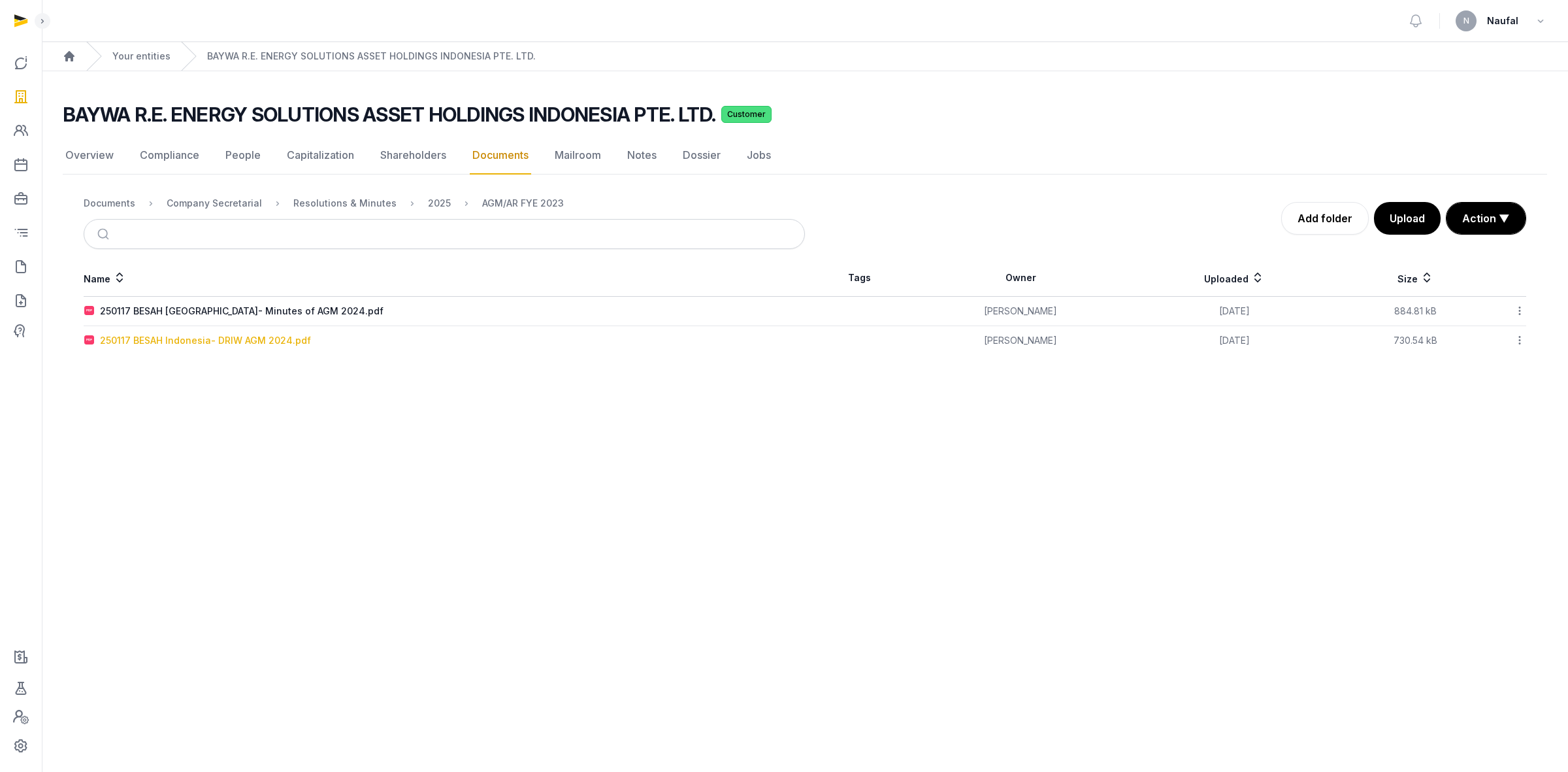
click at [256, 343] on div "250117 BESAH Indonesia- DRIW AGM 2024.pdf" at bounding box center [205, 341] width 211 height 13
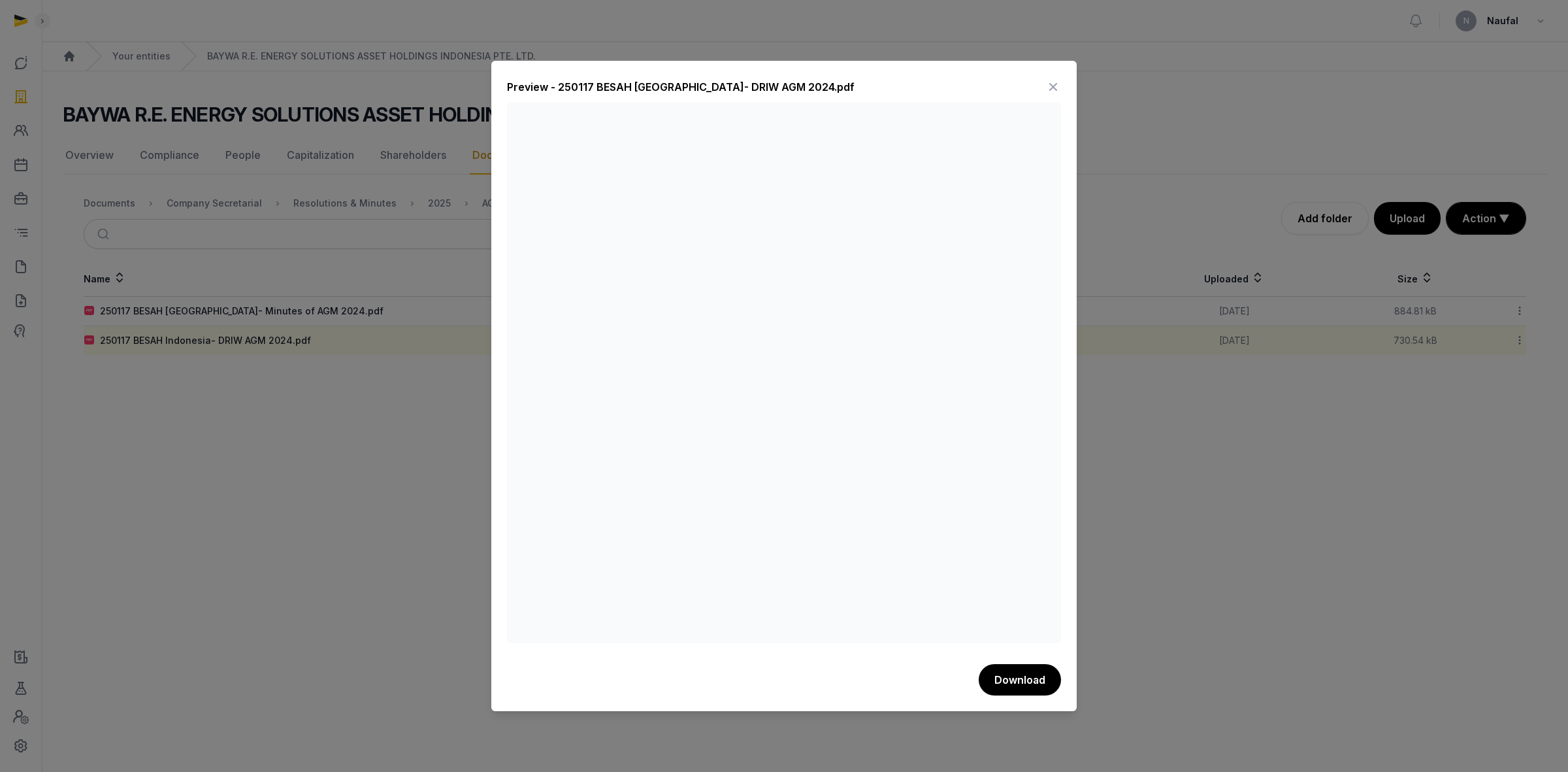
click at [1051, 83] on icon at bounding box center [1053, 87] width 16 height 21
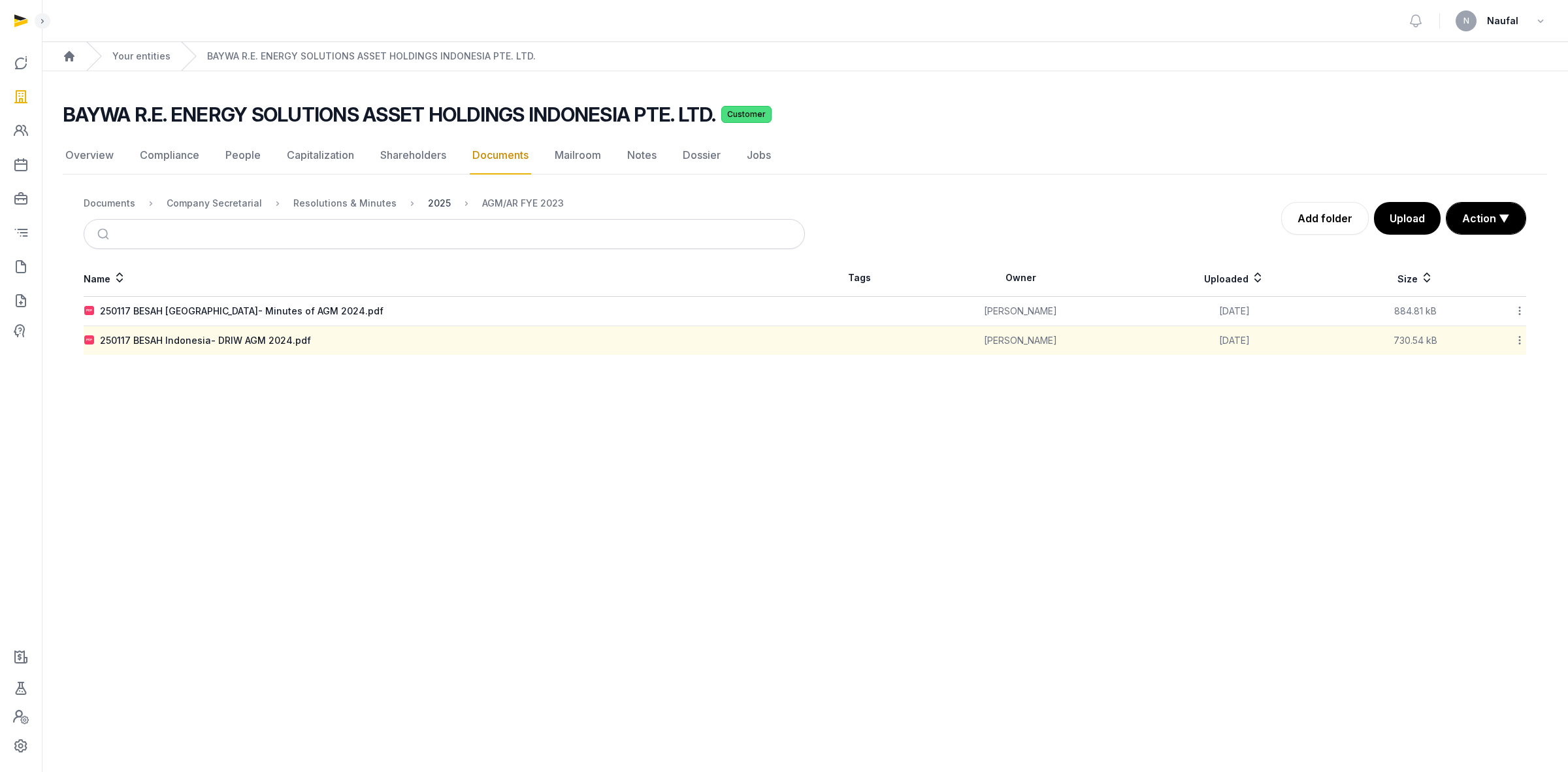
click at [428, 202] on div "2025" at bounding box center [439, 203] width 22 height 13
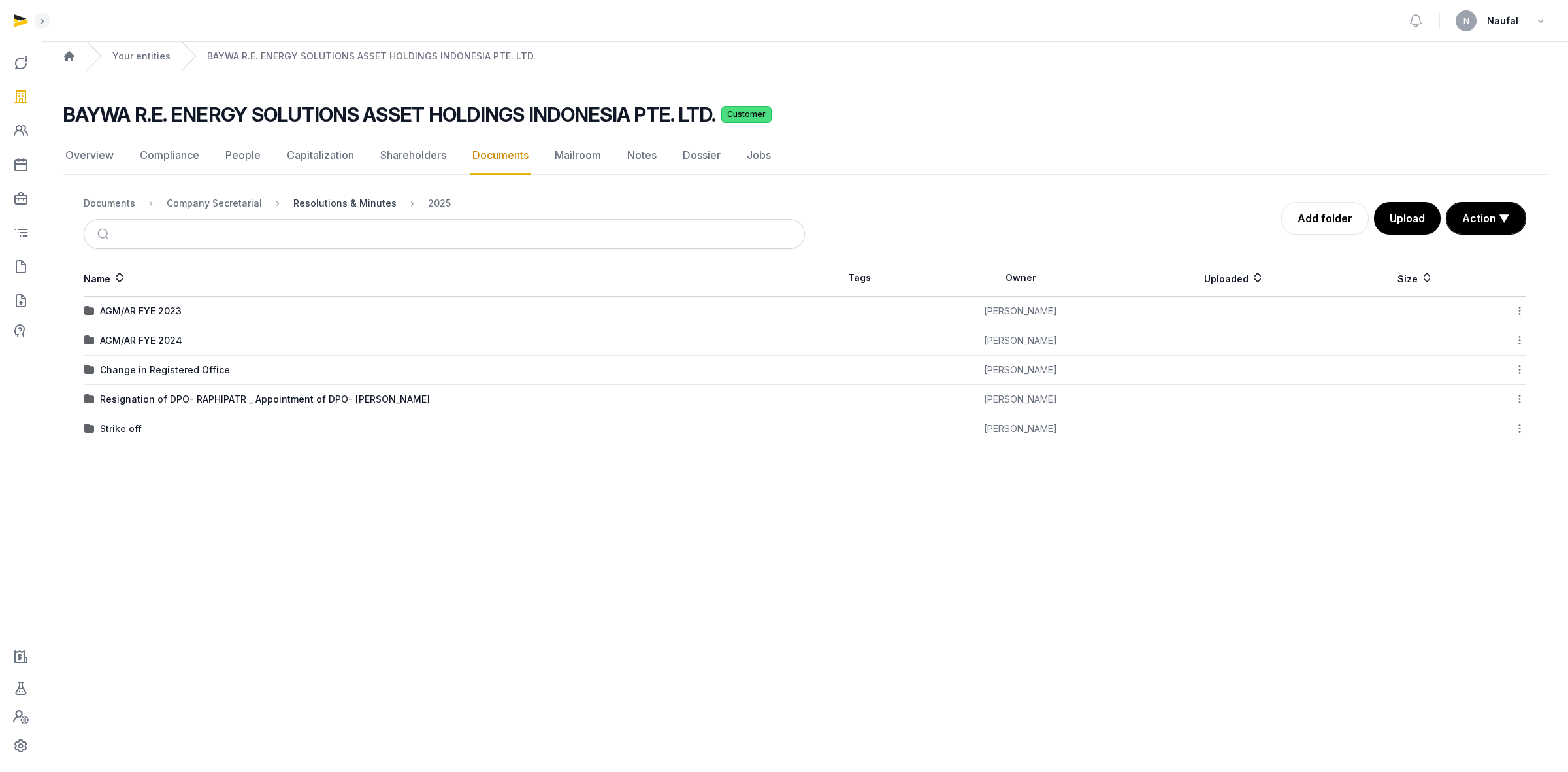
click at [298, 202] on div "Resolutions & Minutes" at bounding box center [345, 203] width 103 height 13
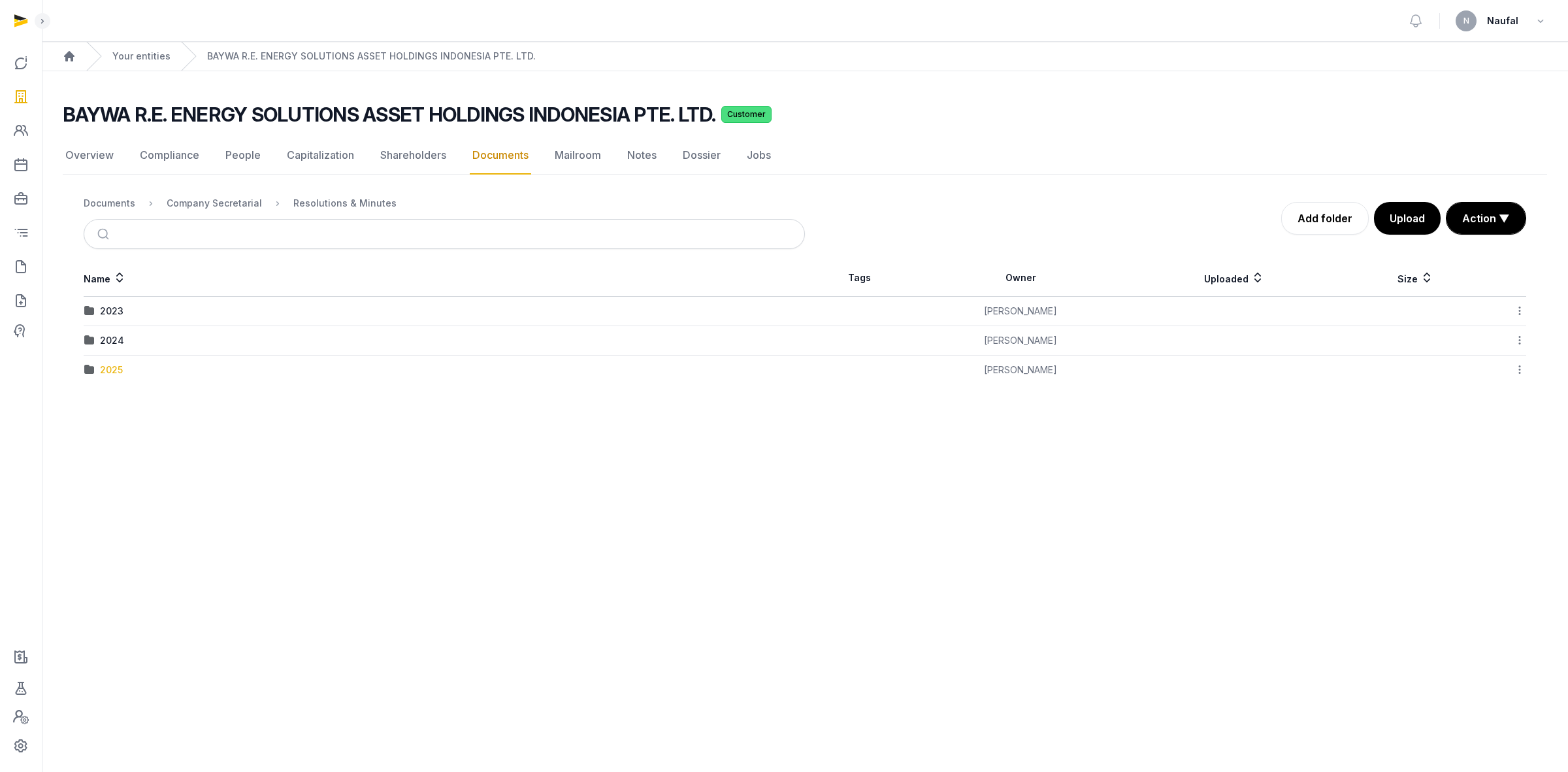
click at [106, 366] on div "2025" at bounding box center [111, 370] width 22 height 13
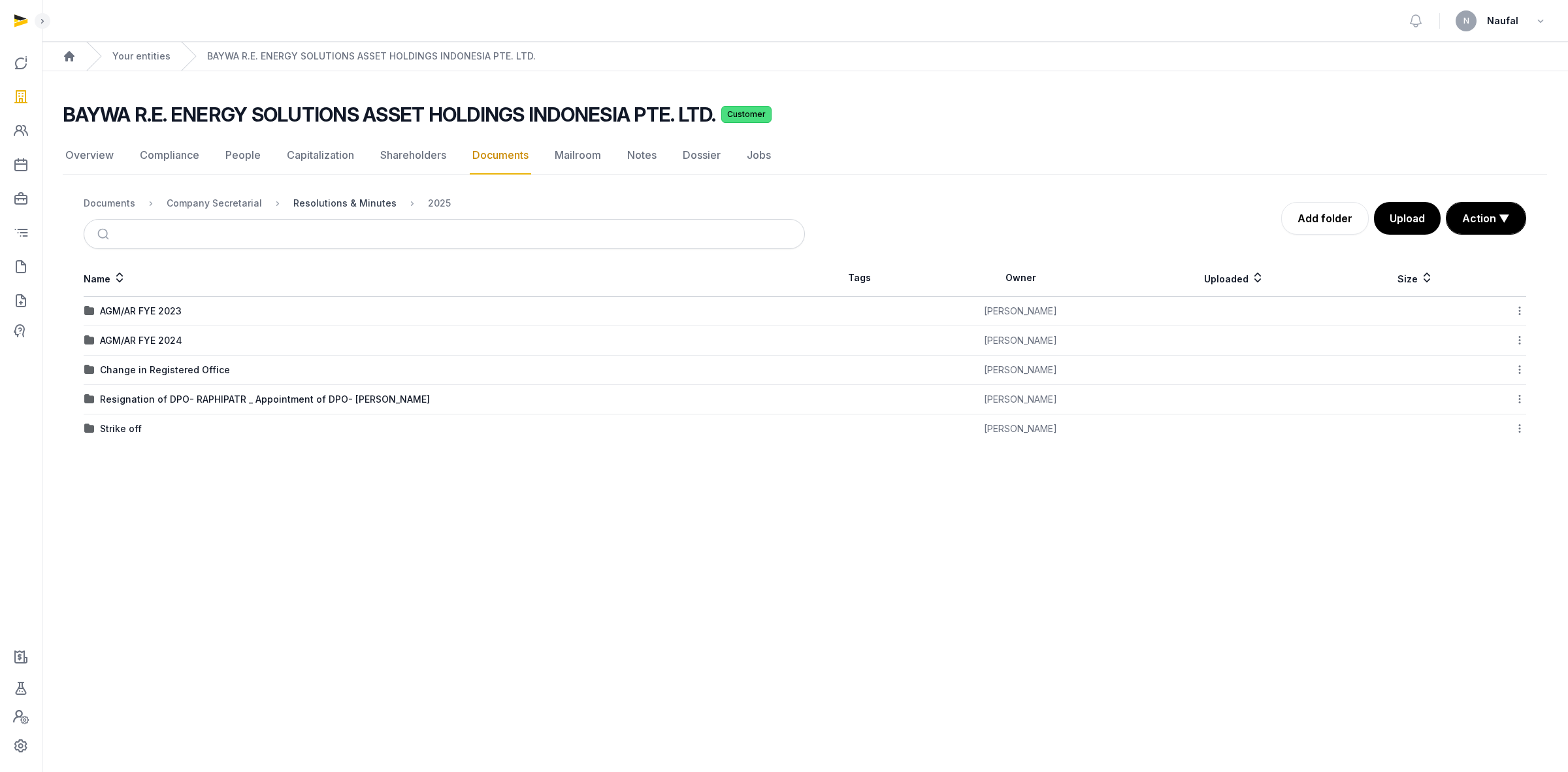
click at [353, 203] on div "Resolutions & Minutes" at bounding box center [345, 203] width 103 height 13
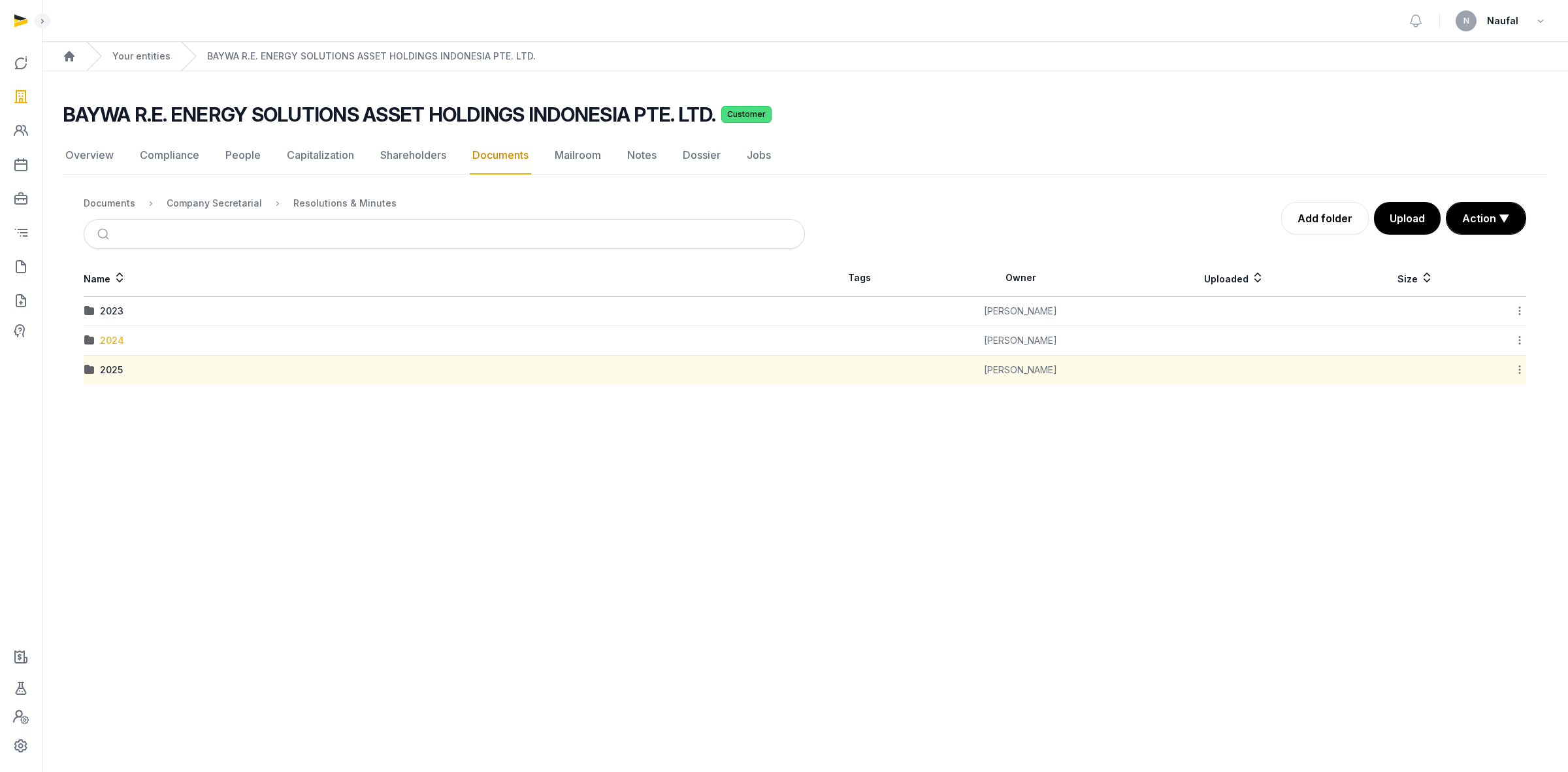
click at [112, 343] on div "2024" at bounding box center [112, 341] width 24 height 13
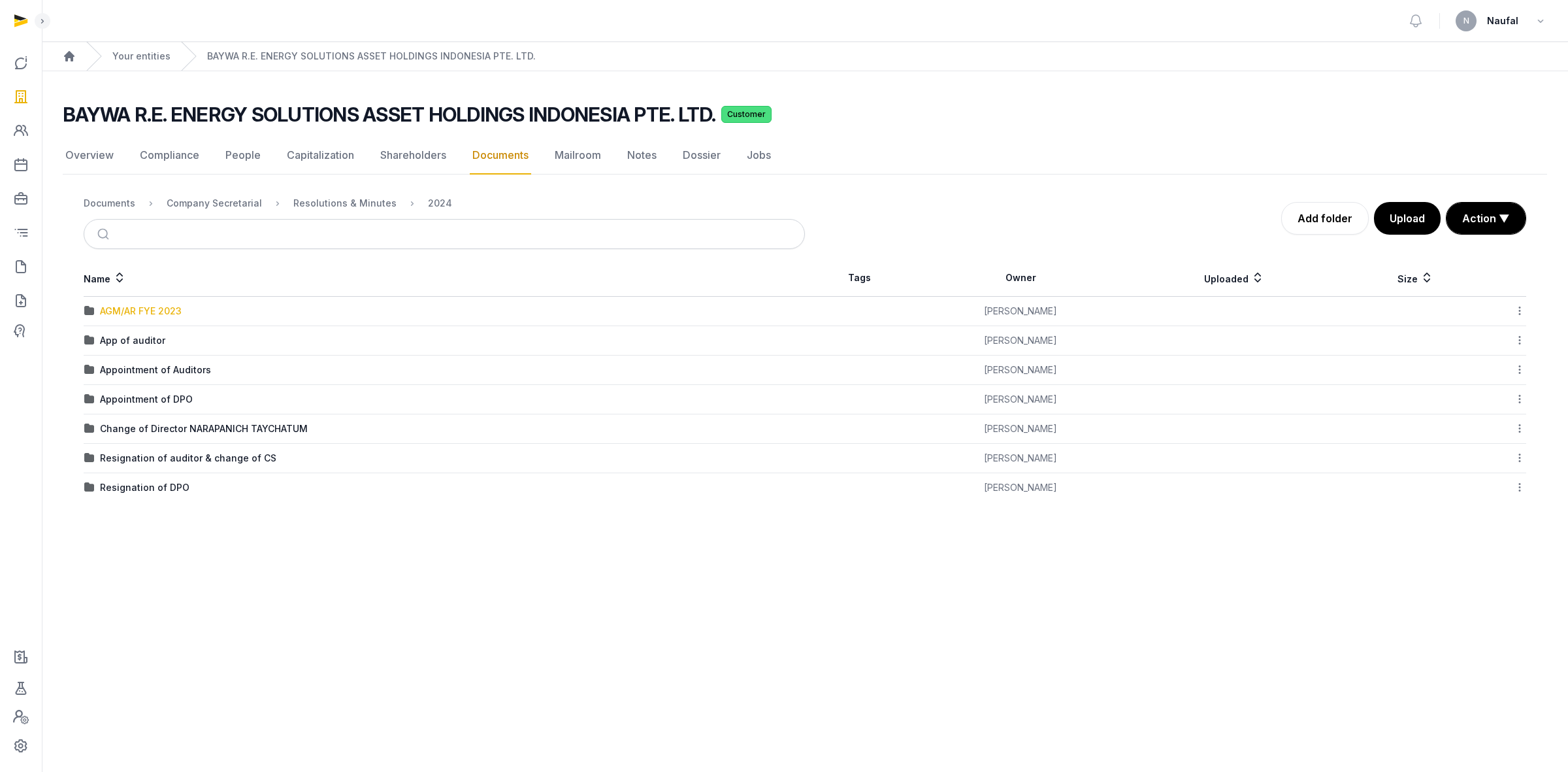
click at [153, 308] on div "AGM/AR FYE 2023" at bounding box center [141, 311] width 82 height 13
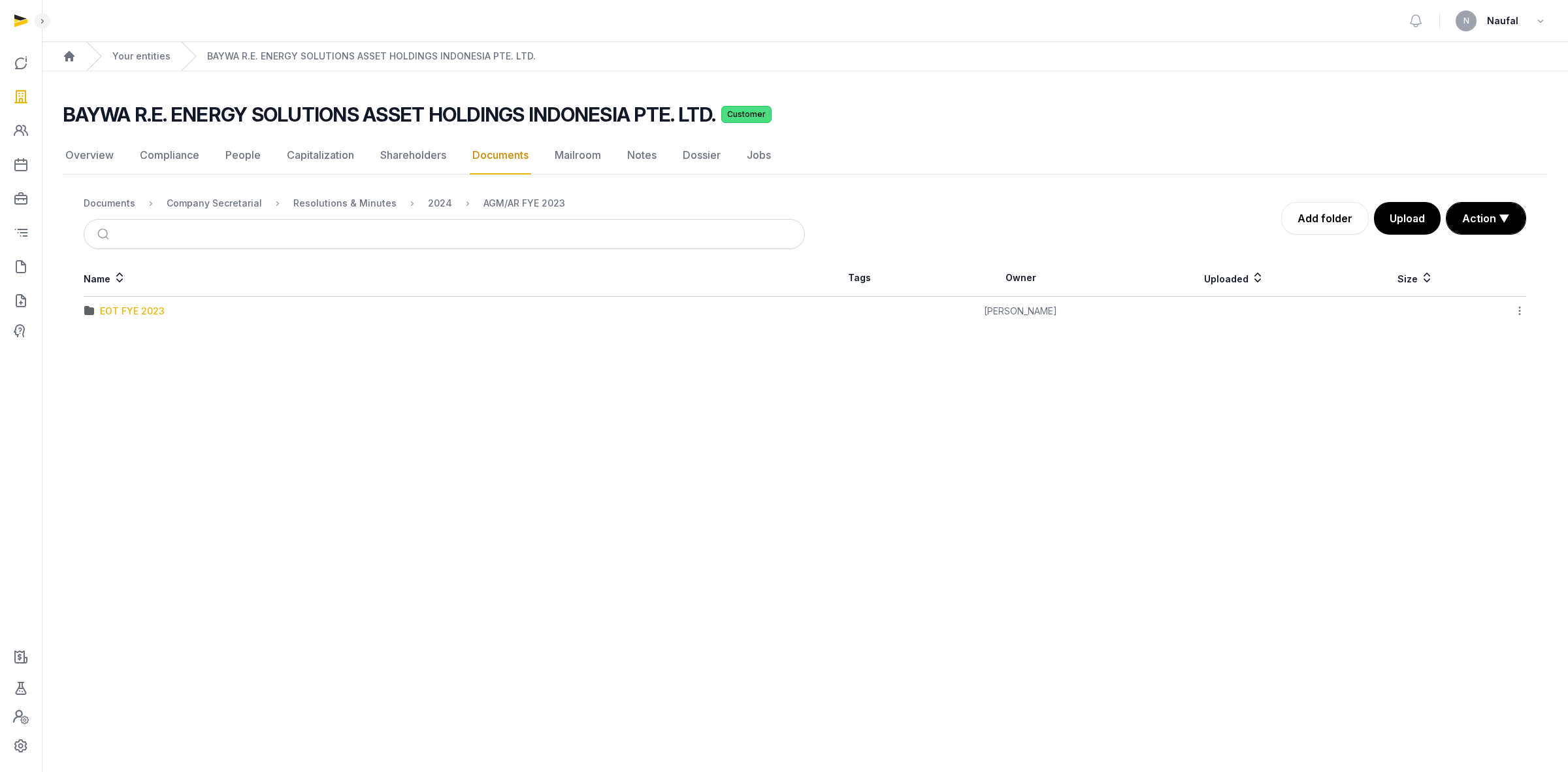
click at [153, 312] on div "EOT FYE 2023" at bounding box center [132, 311] width 65 height 13
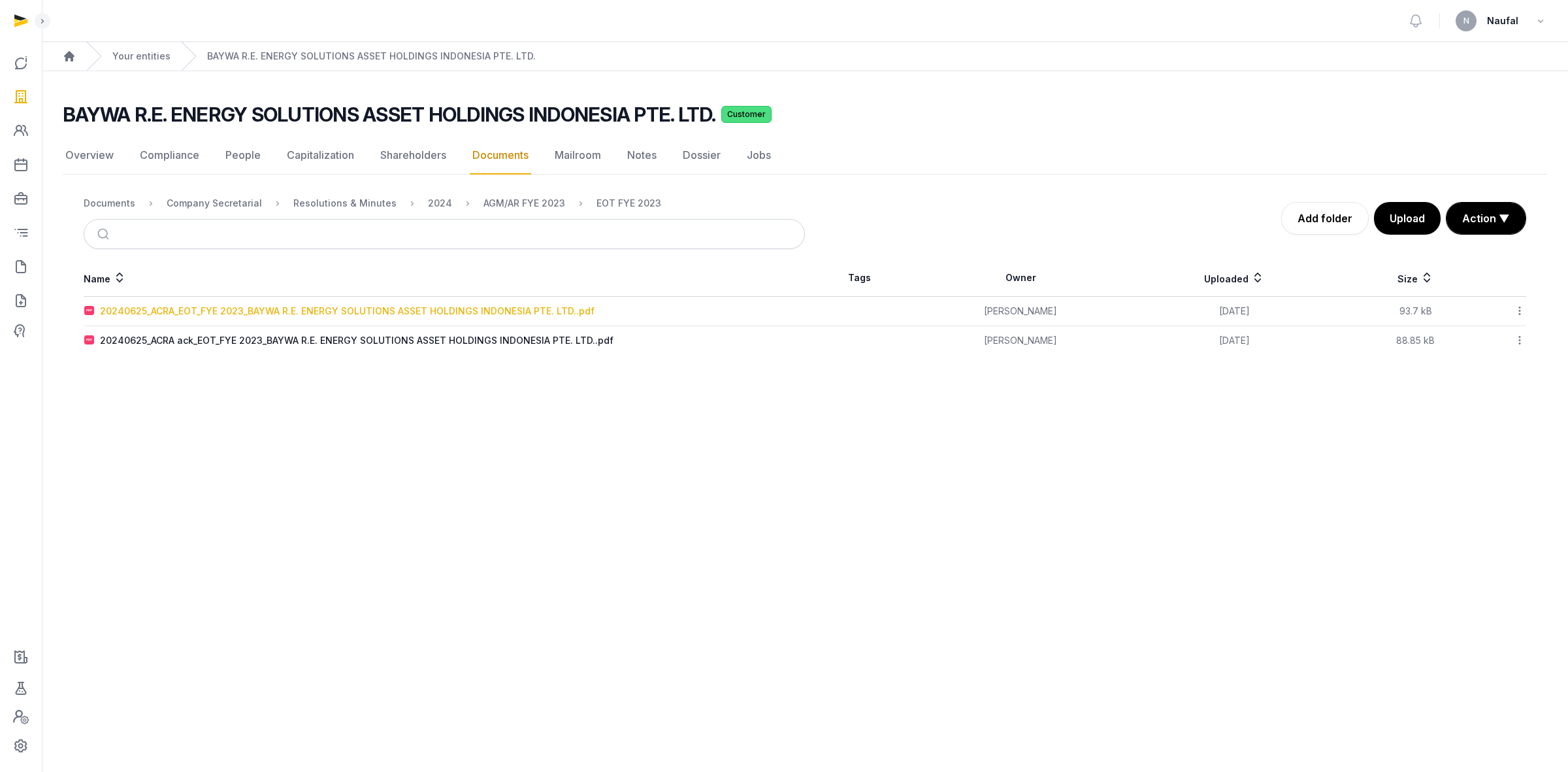
click at [367, 311] on div "20240625_ACRA_EOT_FYE 2023_BAYWA R.E. ENERGY SOLUTIONS ASSET HOLDINGS INDONESIA…" at bounding box center [347, 311] width 495 height 13
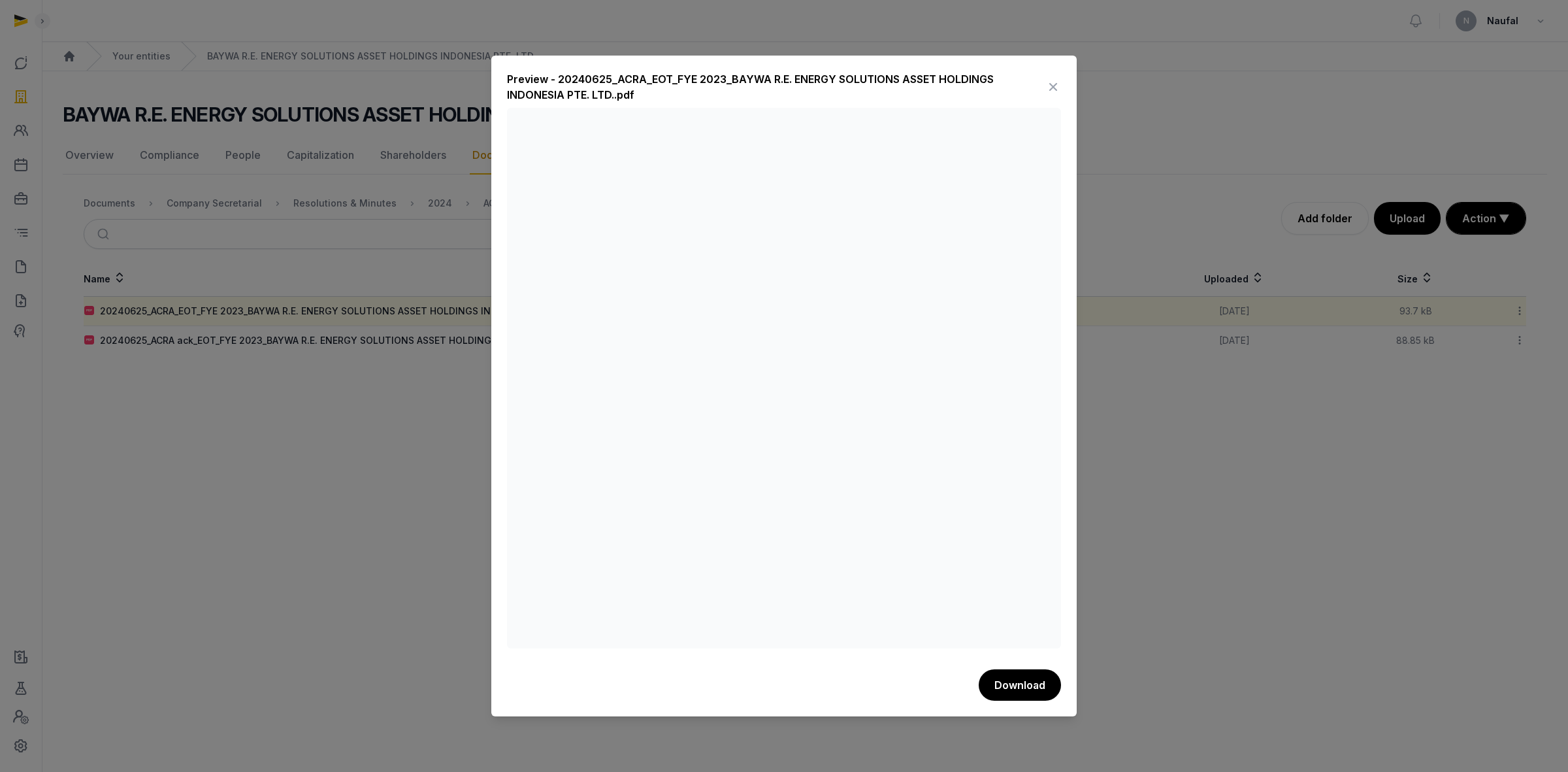
click at [1049, 83] on icon at bounding box center [1053, 87] width 16 height 21
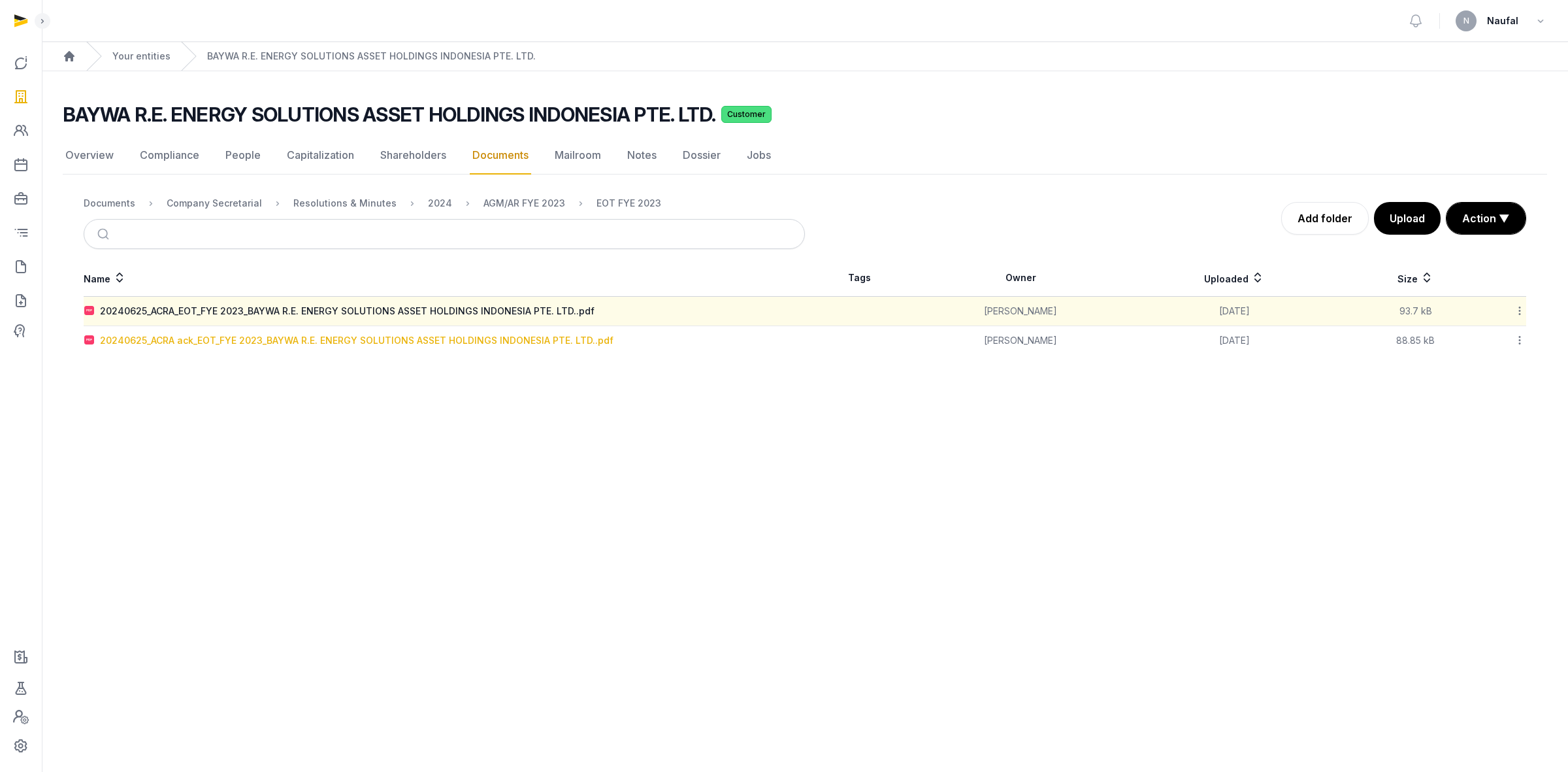
click at [408, 338] on div "20240625_ACRA ack_EOT_FYE 2023_BAYWA R.E. ENERGY SOLUTIONS ASSET HOLDINGS INDON…" at bounding box center [357, 341] width 513 height 13
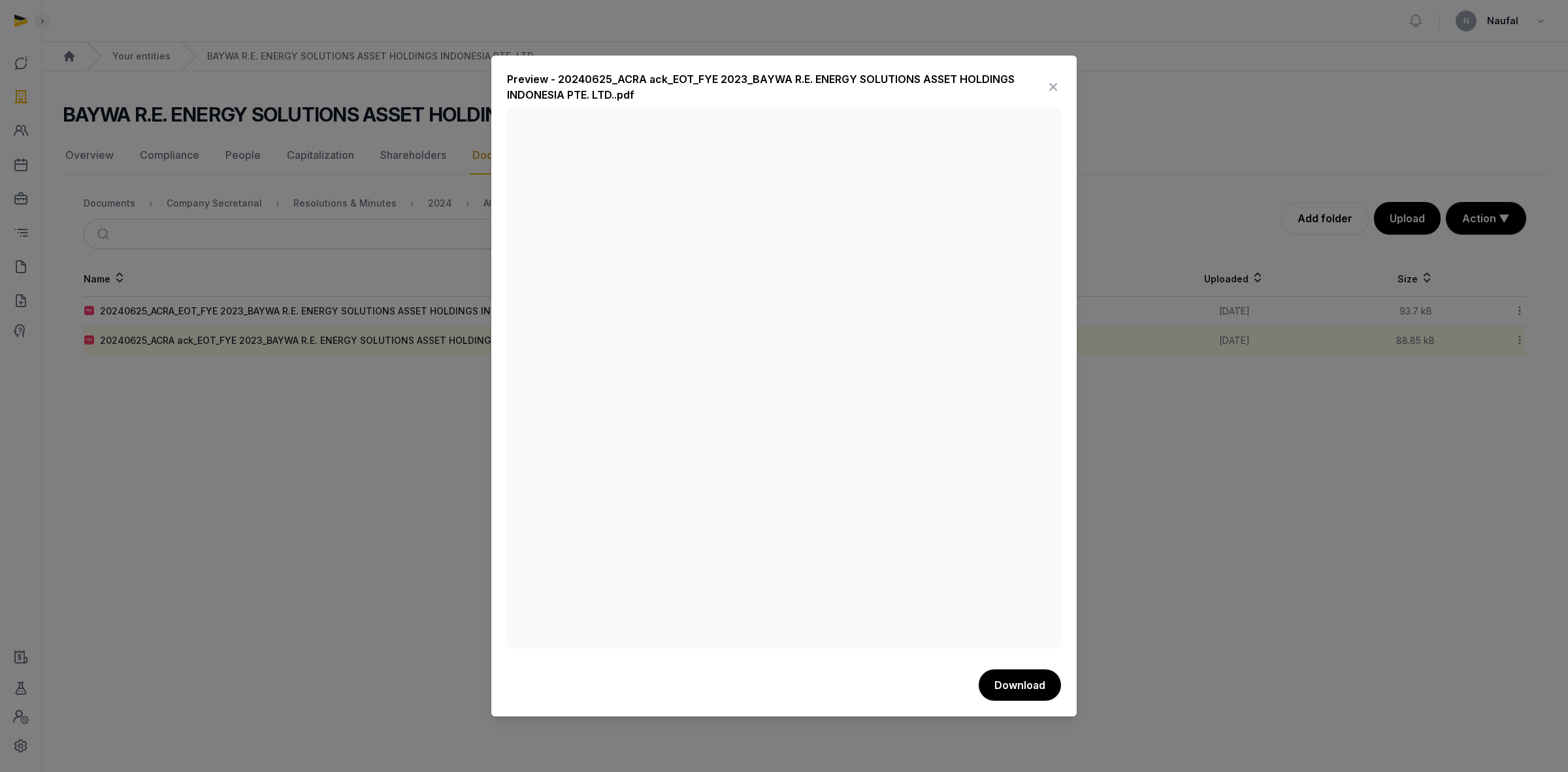
click at [1053, 80] on icon at bounding box center [1053, 87] width 16 height 21
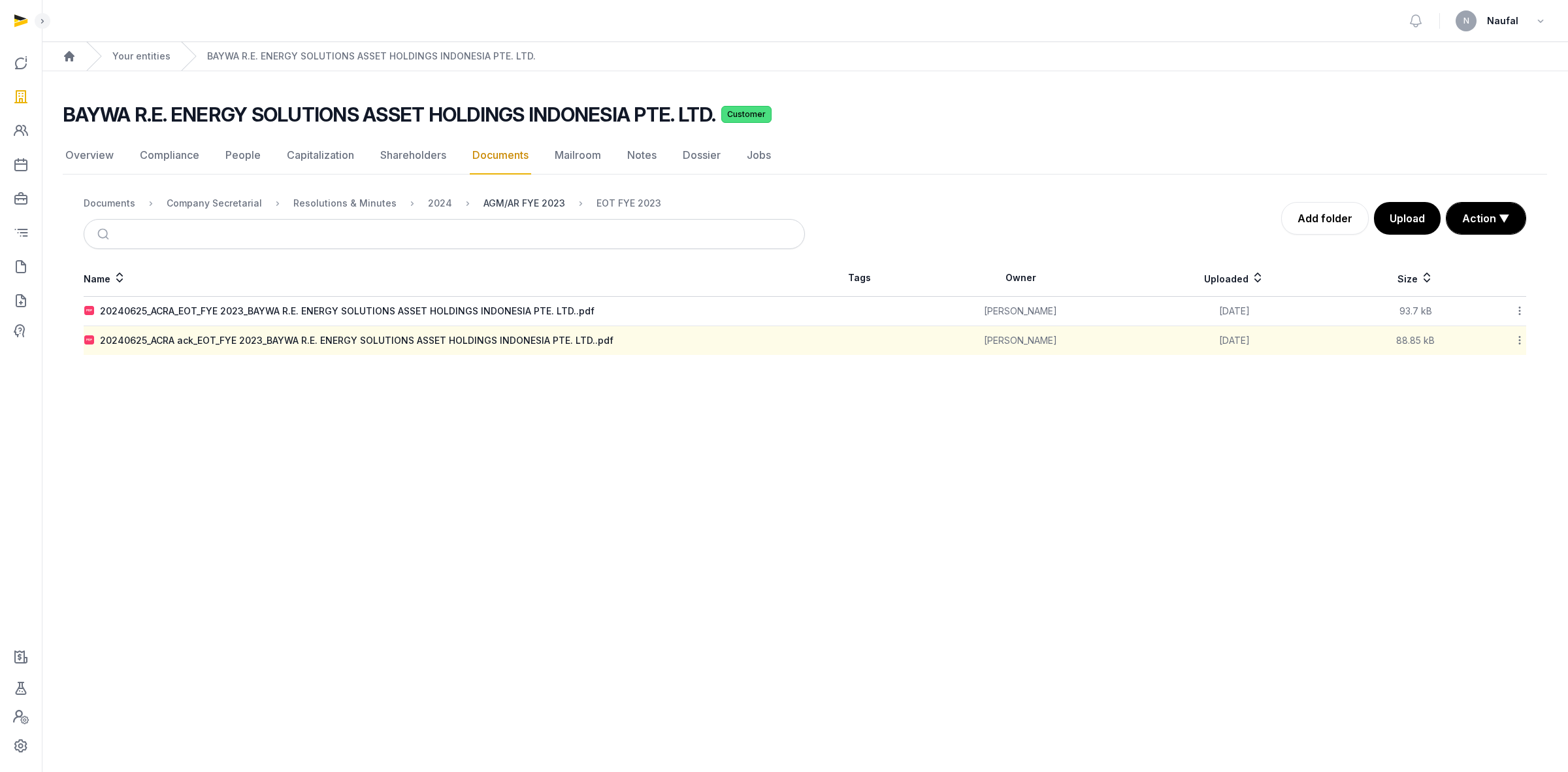
click at [521, 198] on div "AGM/AR FYE 2023" at bounding box center [524, 203] width 82 height 13
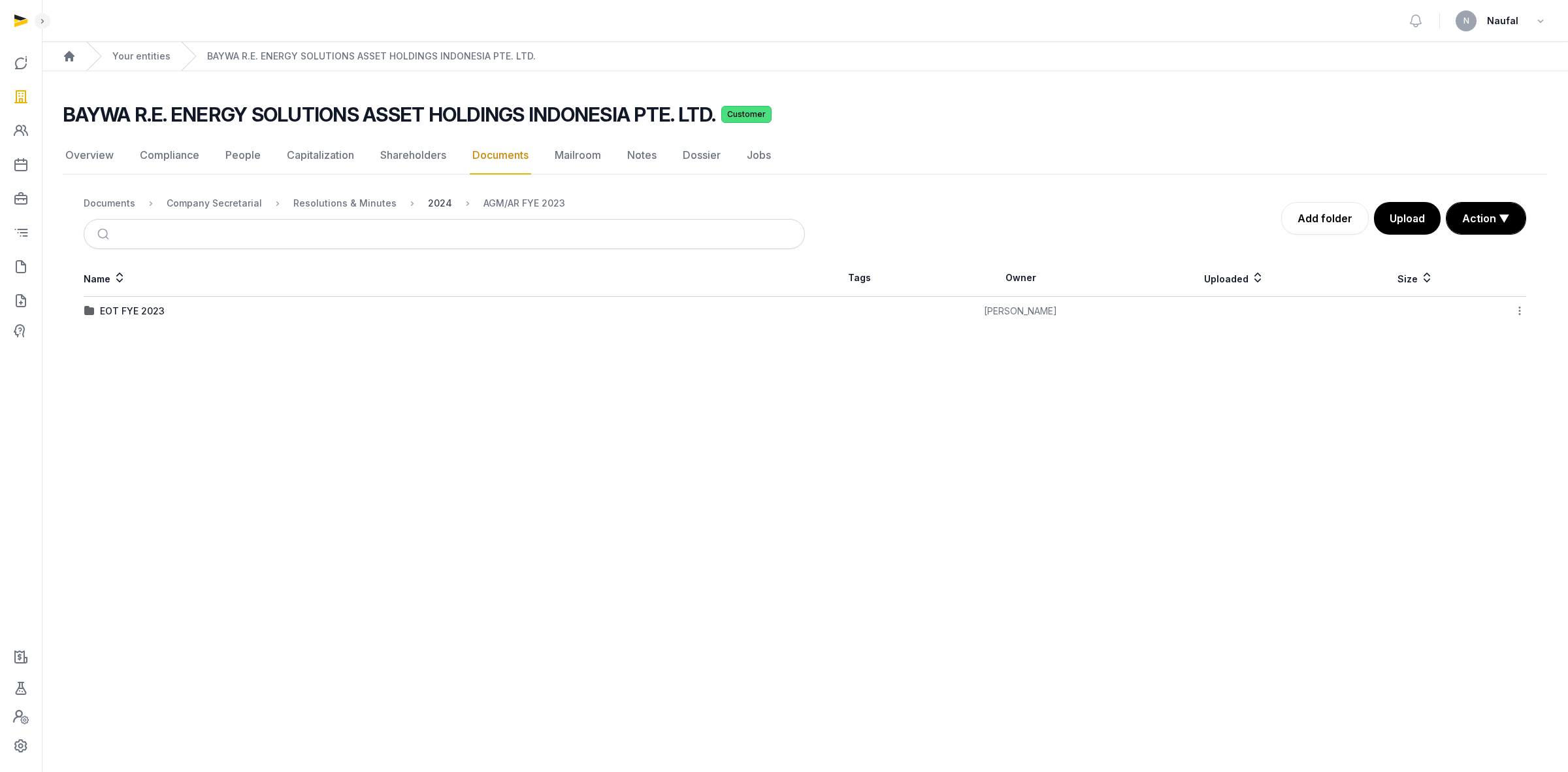
click at [438, 200] on div "2024" at bounding box center [440, 203] width 24 height 13
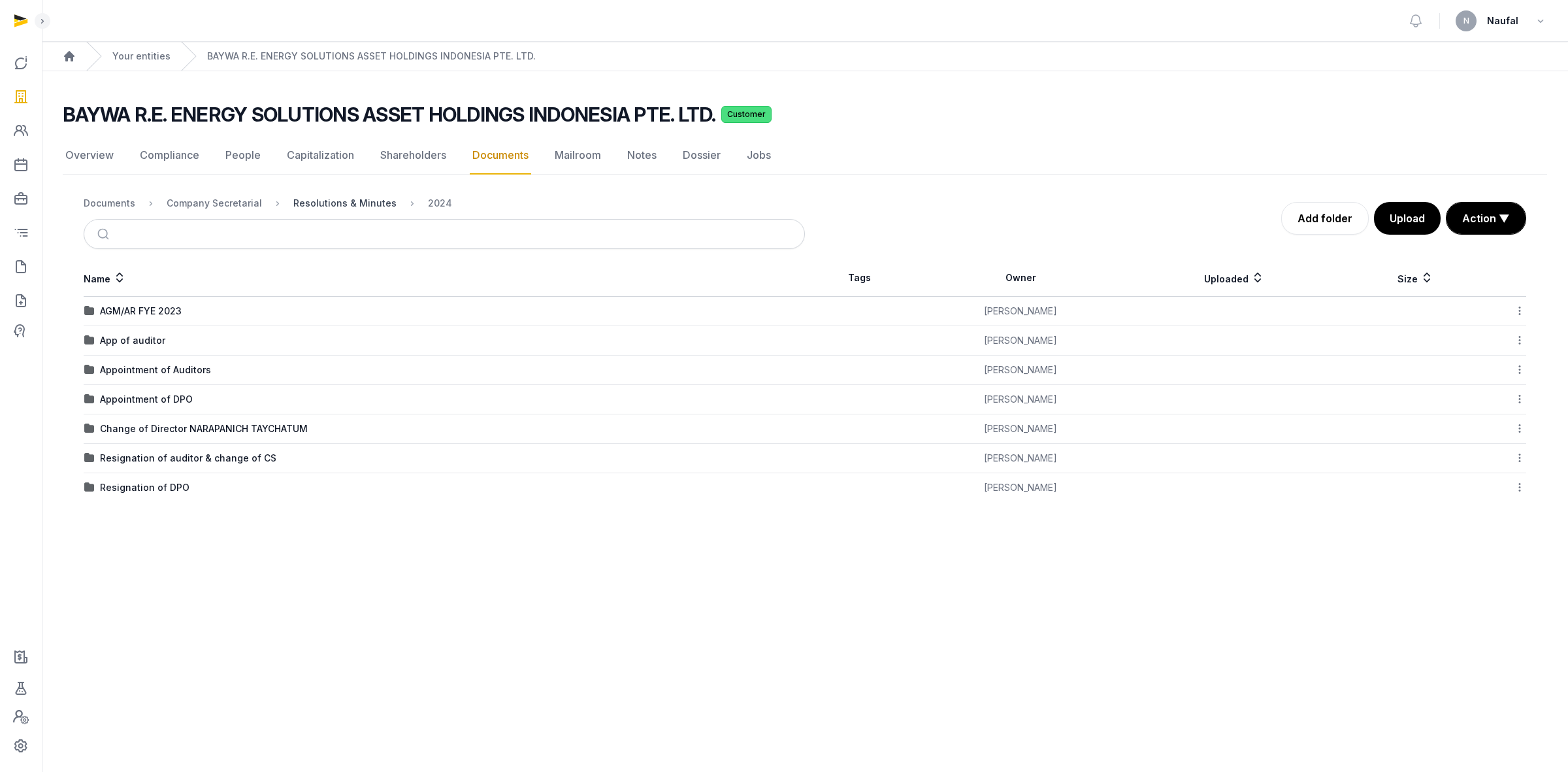
click at [322, 208] on div "Resolutions & Minutes" at bounding box center [345, 203] width 103 height 13
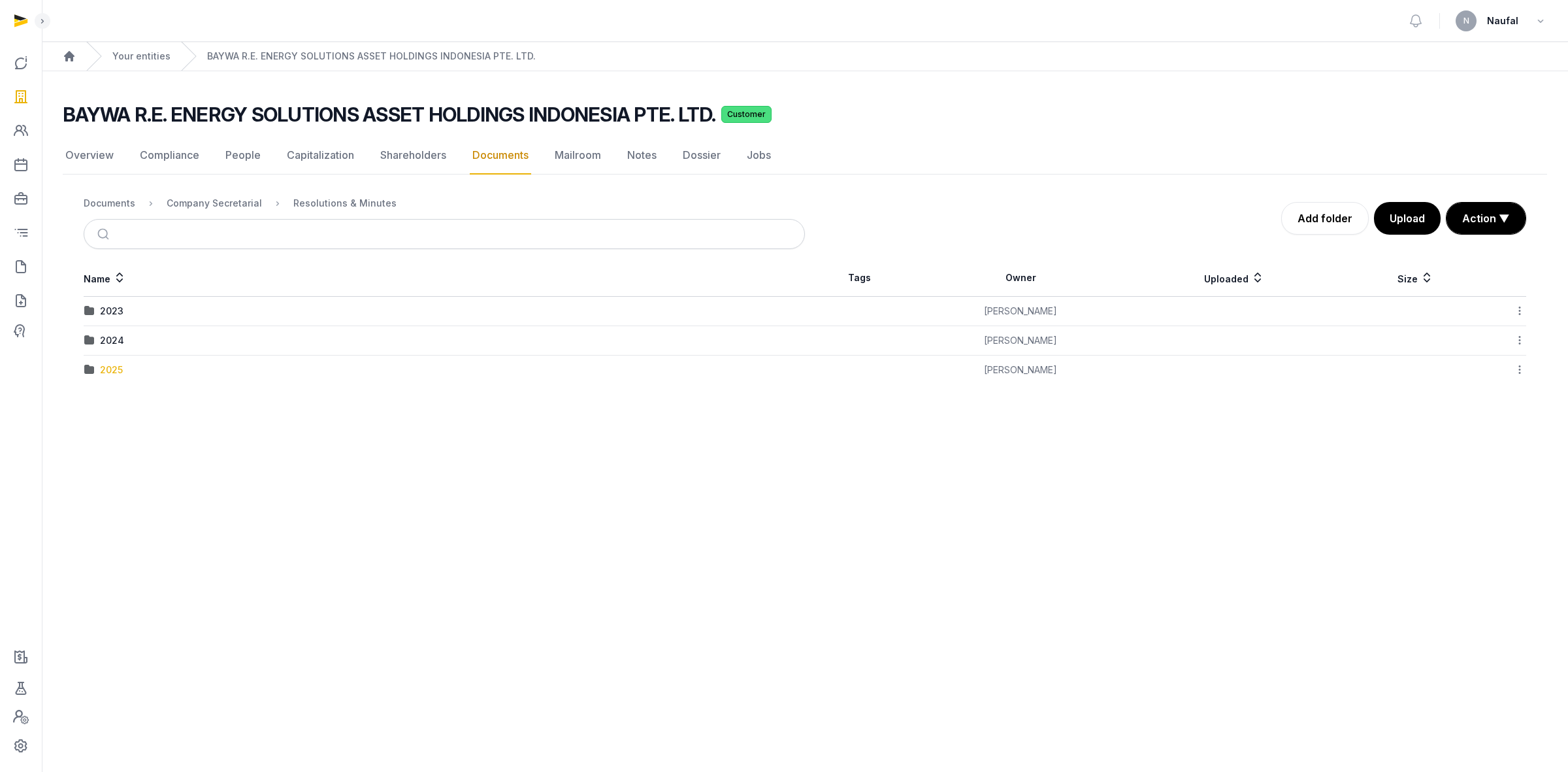
click at [105, 373] on div "2025" at bounding box center [111, 370] width 22 height 13
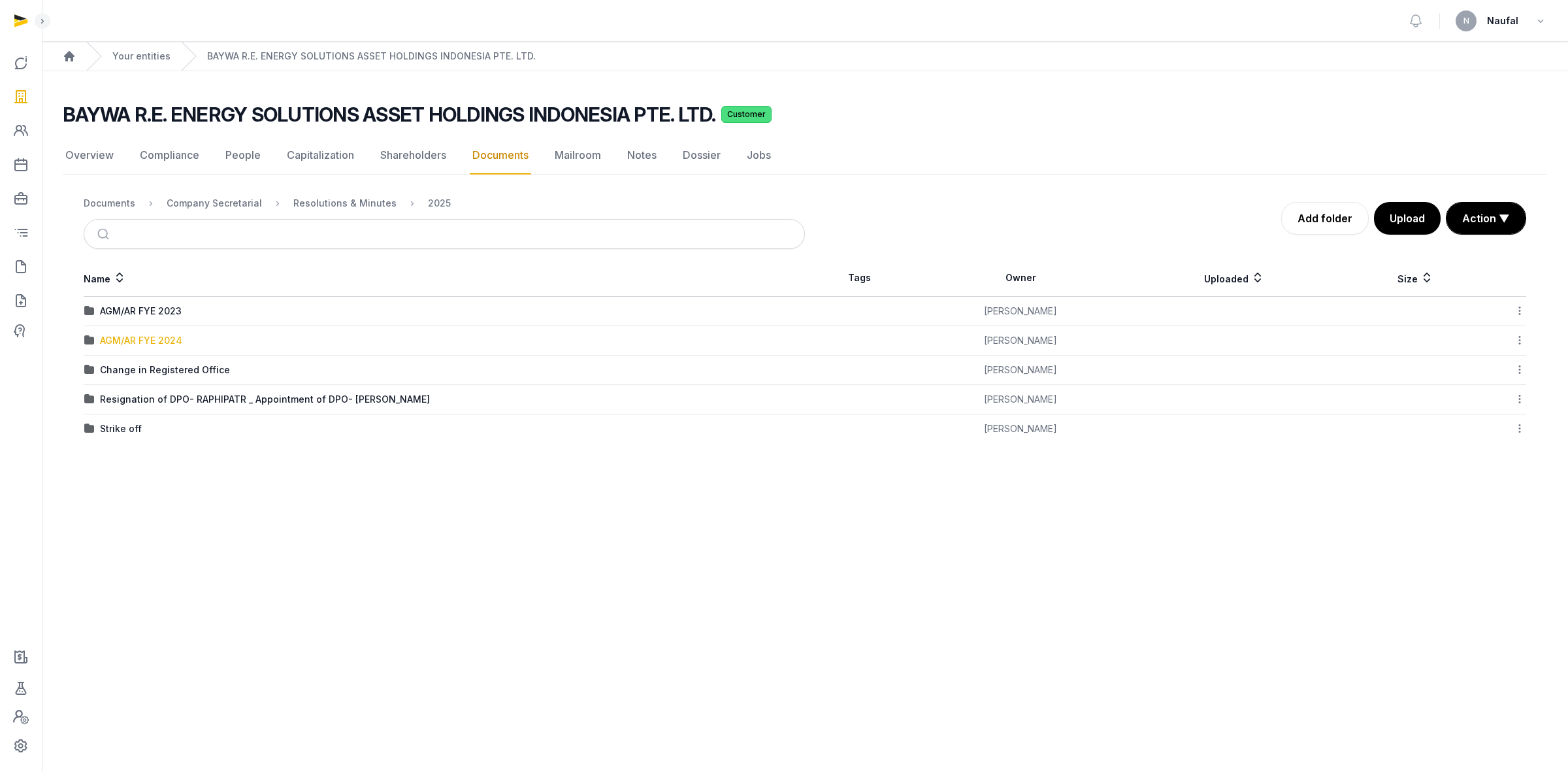
click at [172, 341] on div "AGM/AR FYE 2024" at bounding box center [141, 341] width 82 height 13
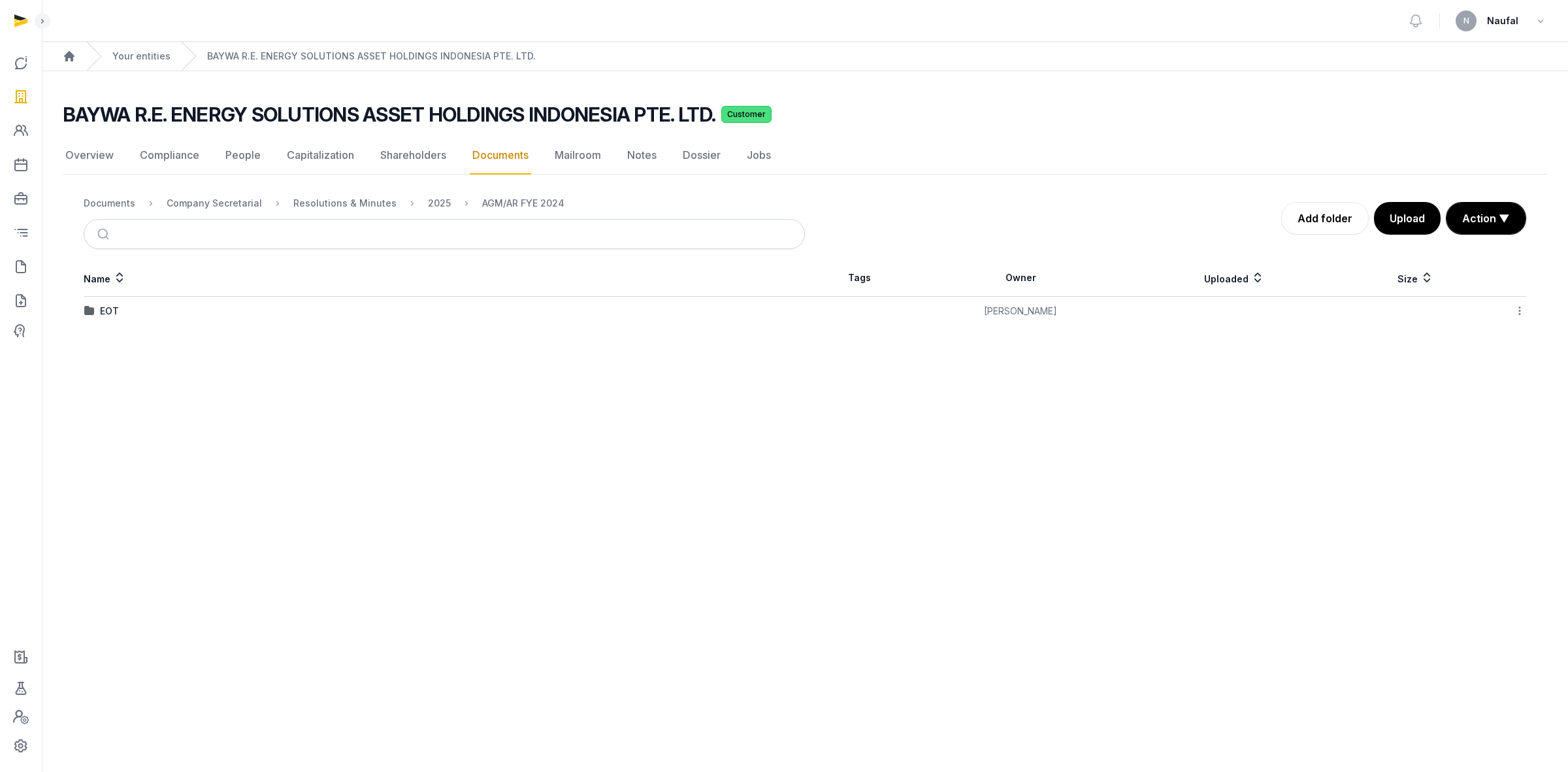
click at [98, 312] on div "EOT" at bounding box center [444, 311] width 720 height 13
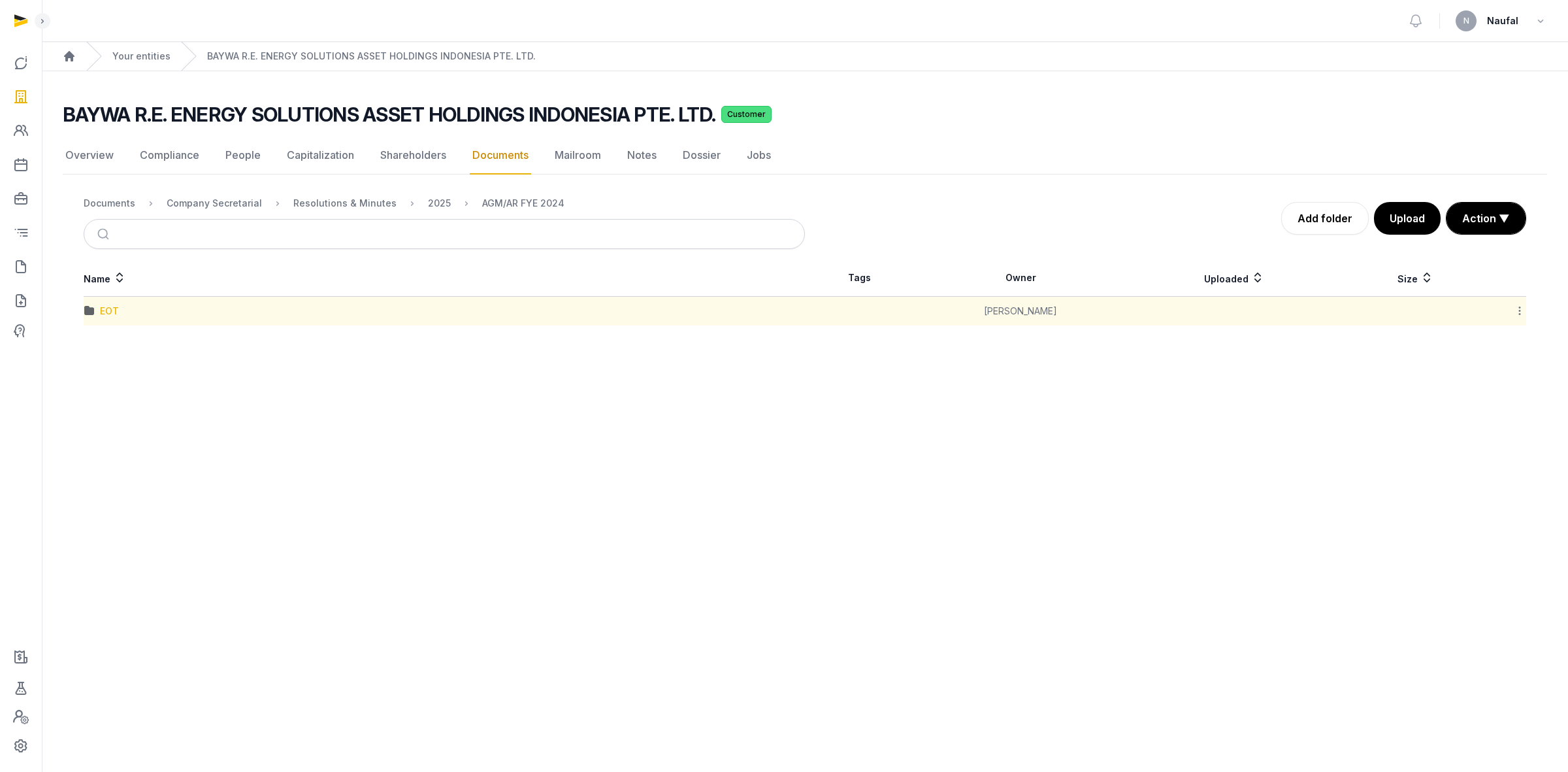
click at [105, 313] on div "EOT" at bounding box center [109, 311] width 19 height 13
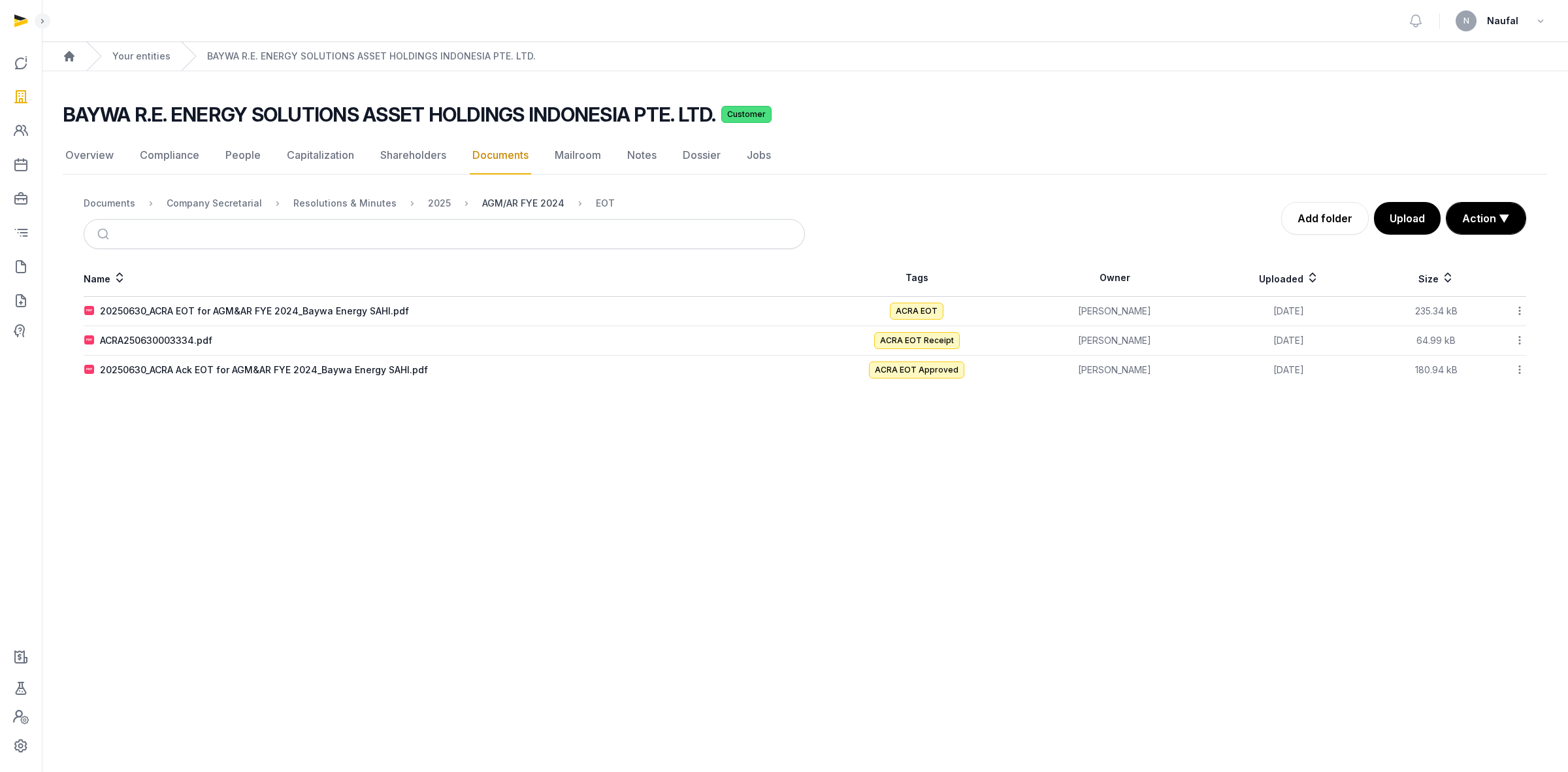
click at [527, 207] on div "AGM/AR FYE 2024" at bounding box center [523, 203] width 82 height 13
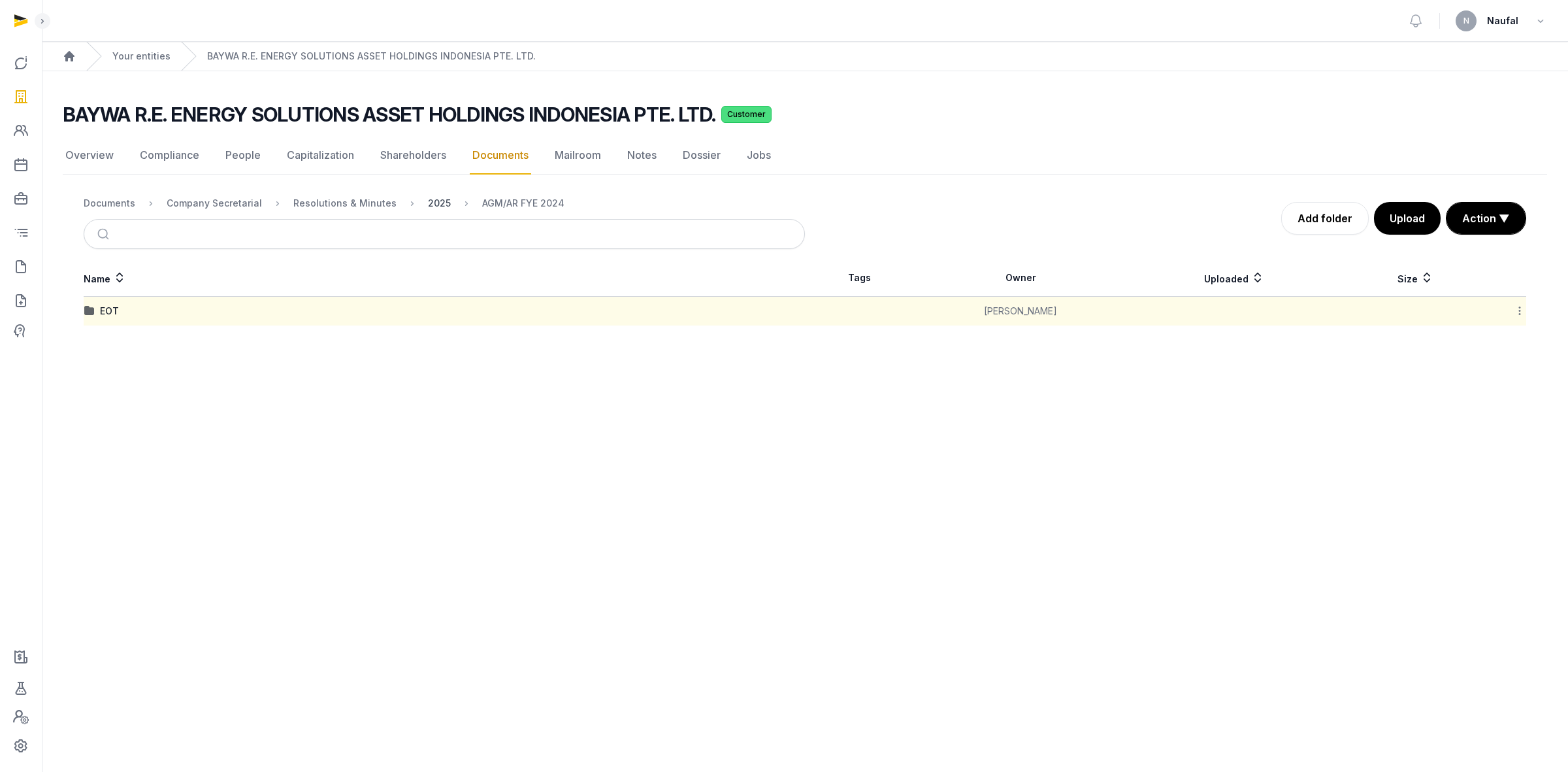
click at [432, 198] on div "2025" at bounding box center [439, 203] width 22 height 13
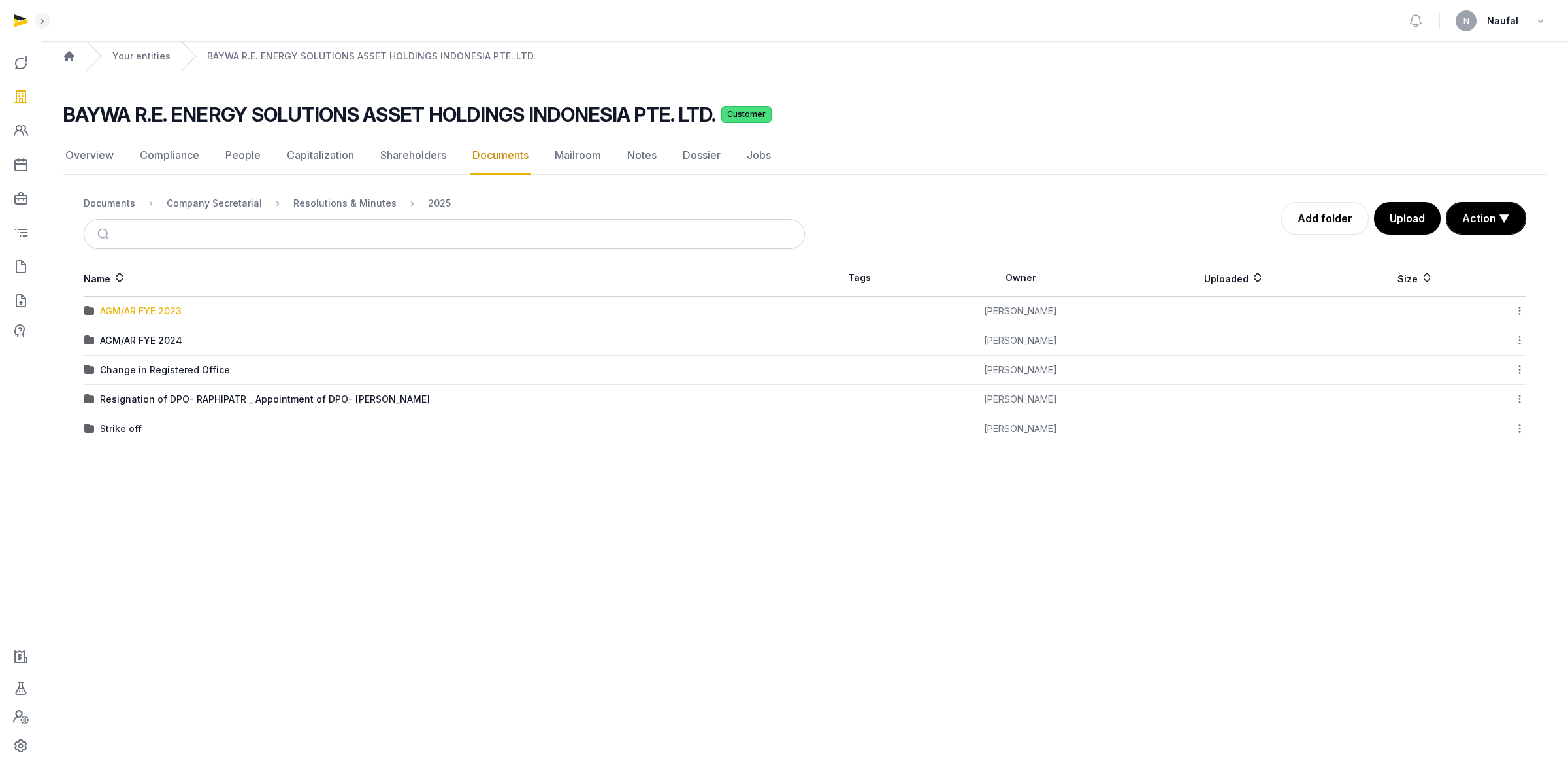
click at [152, 308] on div "AGM/AR FYE 2023" at bounding box center [141, 311] width 82 height 13
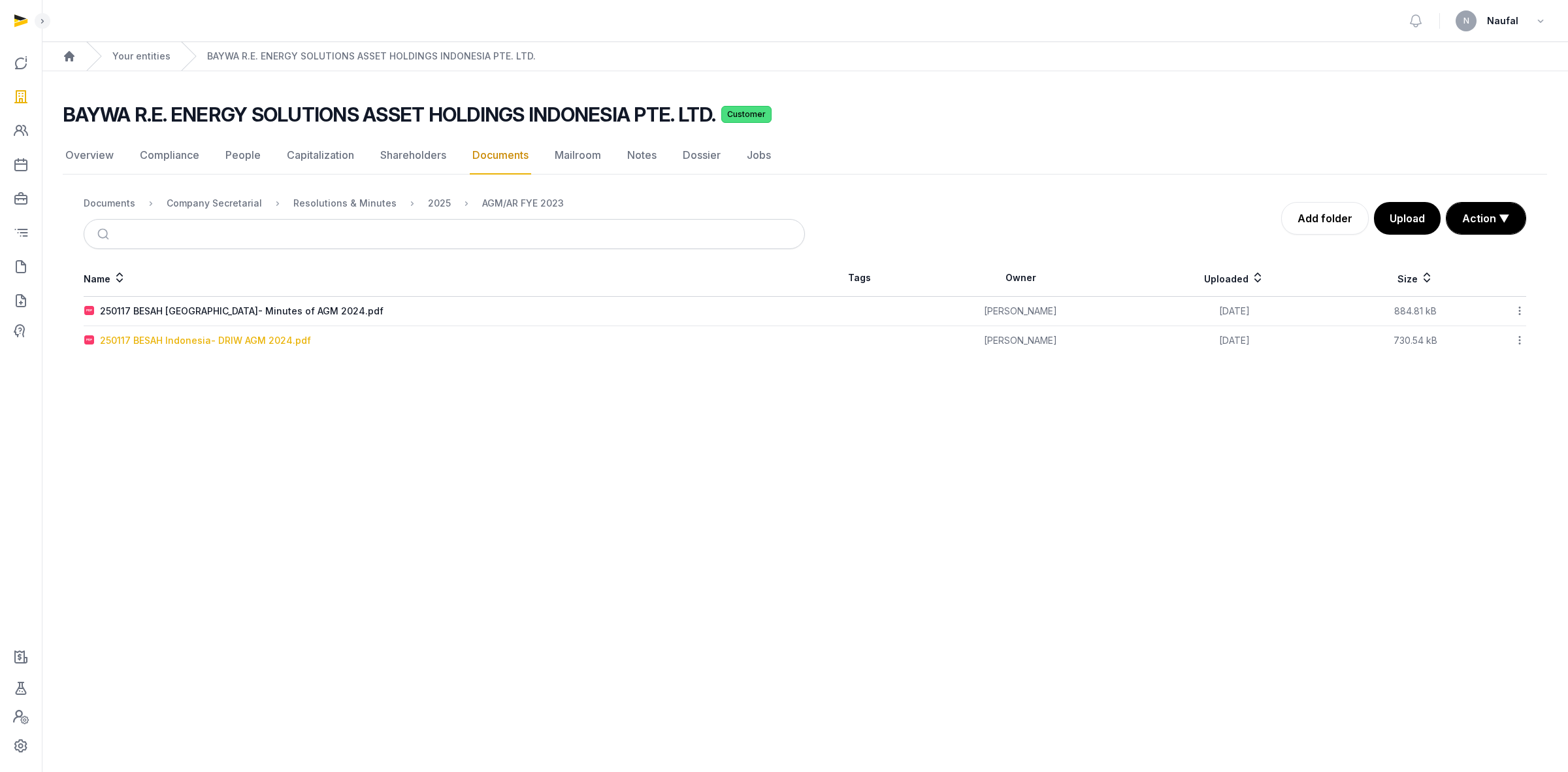
click at [233, 338] on div "250117 BESAH Indonesia- DRIW AGM 2024.pdf" at bounding box center [205, 341] width 211 height 13
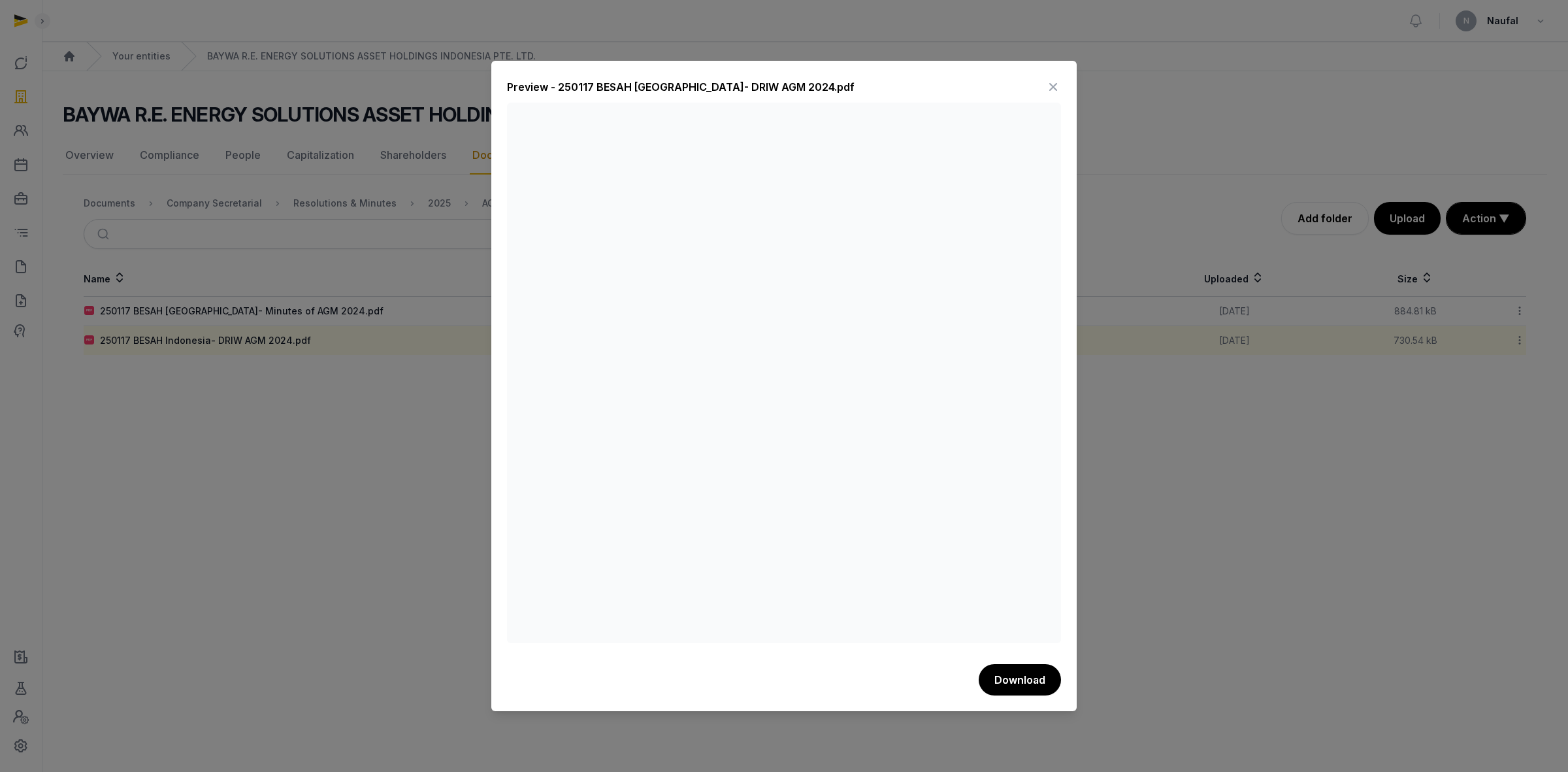
click at [1049, 85] on icon at bounding box center [1053, 87] width 16 height 21
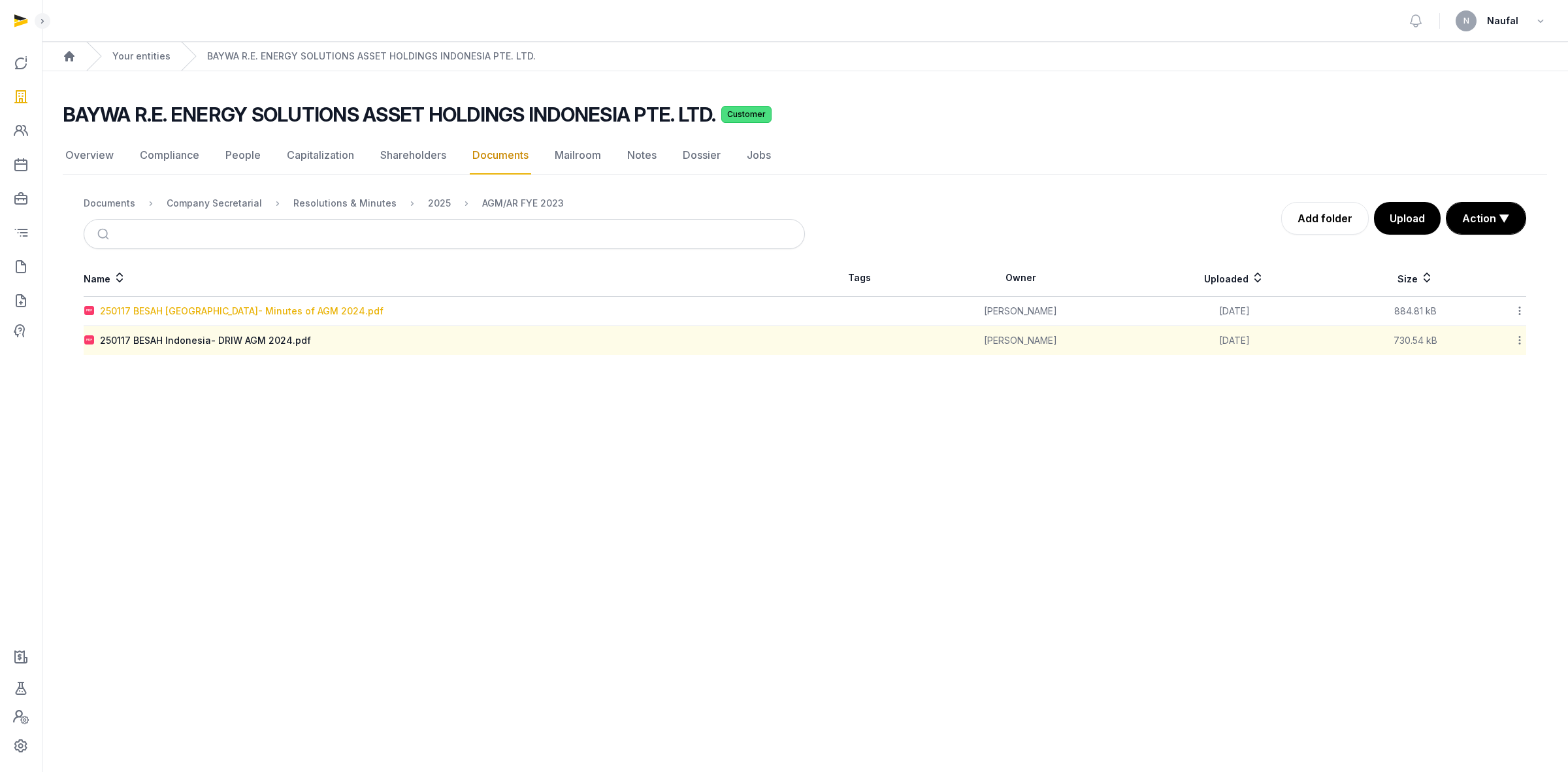
click at [291, 304] on div "250117 BESAH [GEOGRAPHIC_DATA]- Minutes of AGM 2024.pdf" at bounding box center [242, 311] width 283 height 13
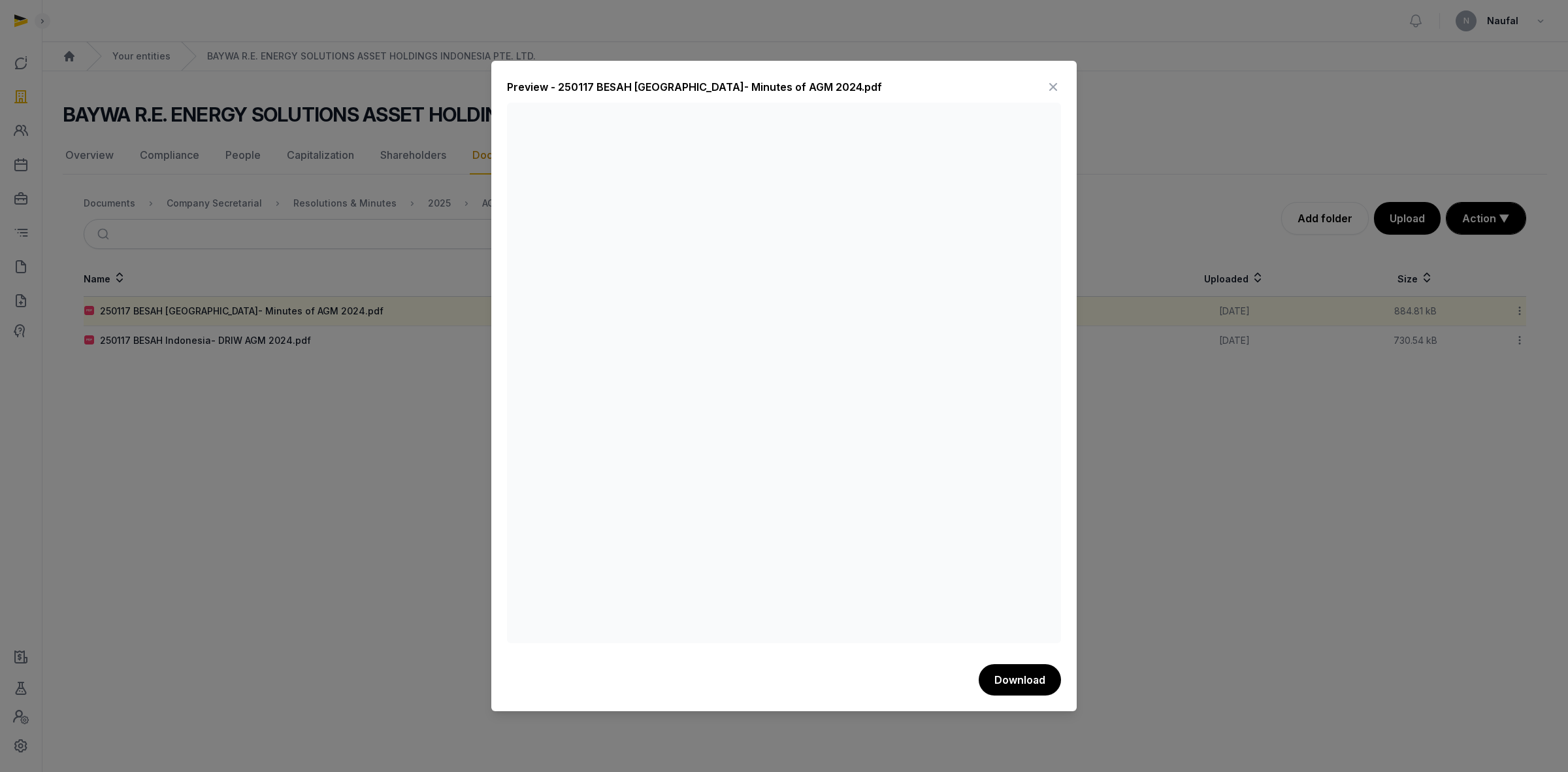
click at [1051, 82] on icon at bounding box center [1053, 87] width 16 height 21
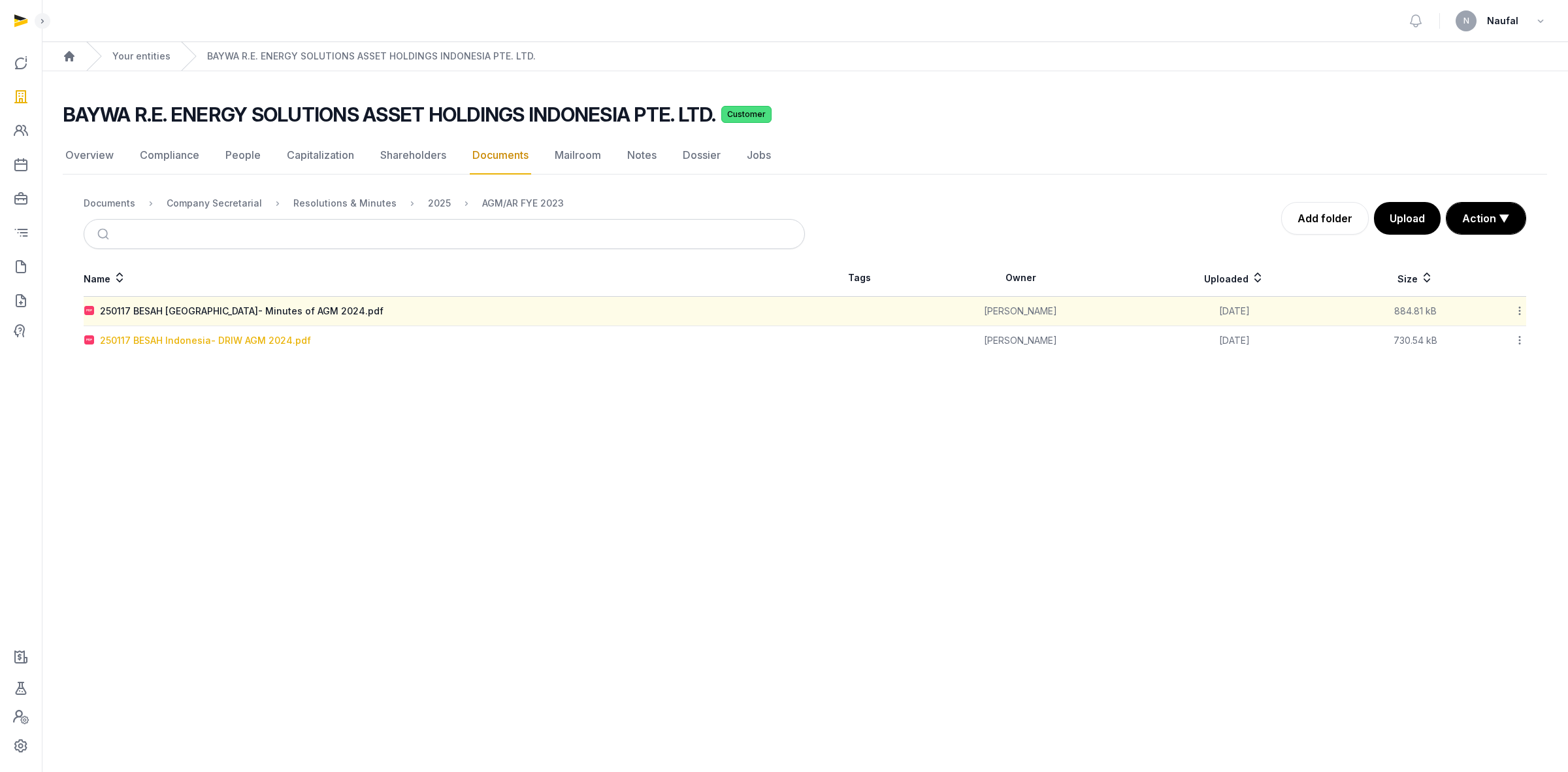
click at [298, 341] on div "250117 BESAH Indonesia- DRIW AGM 2024.pdf" at bounding box center [205, 341] width 211 height 13
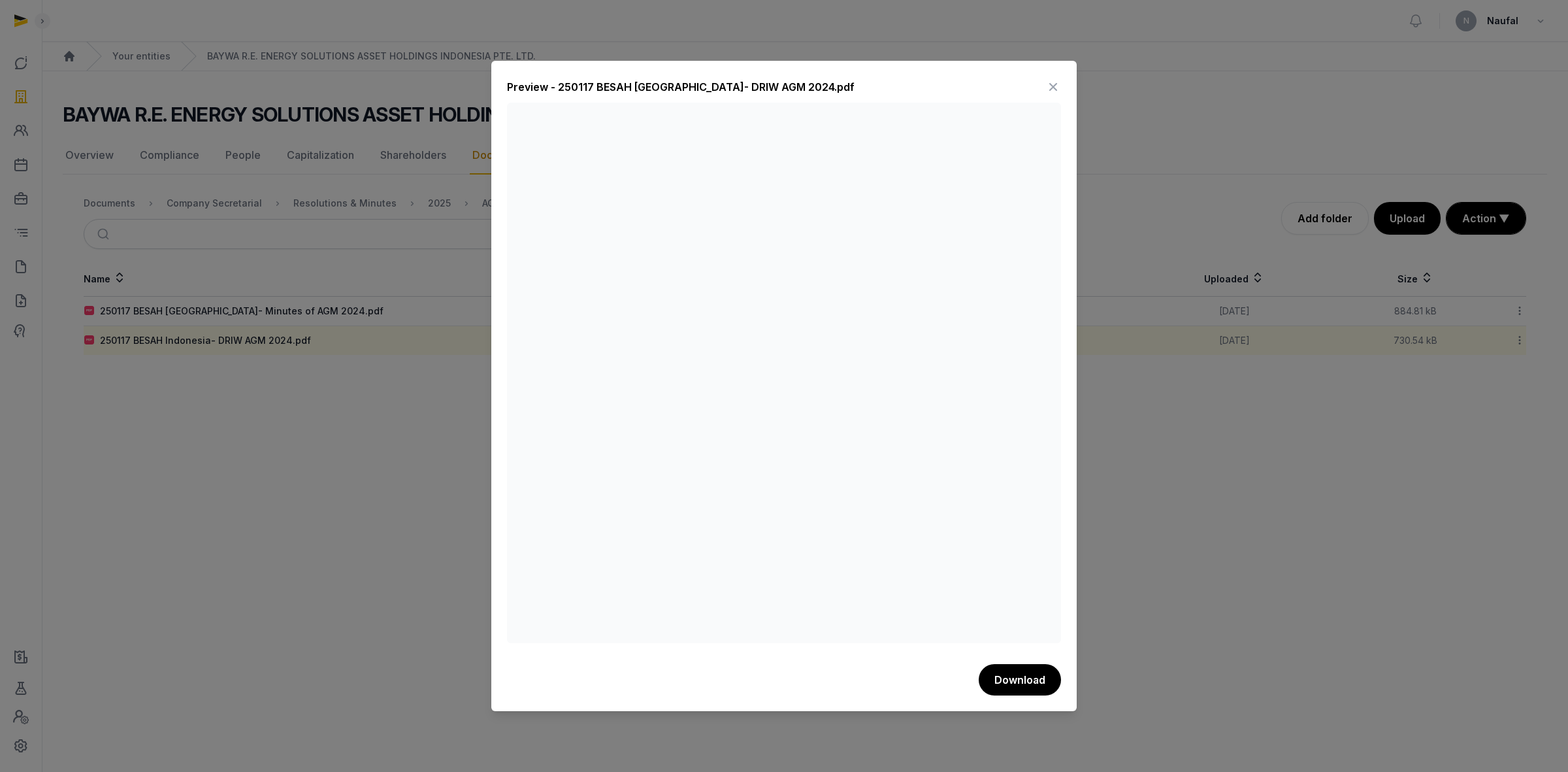
click at [1209, 414] on div at bounding box center [784, 386] width 1568 height 772
click at [1044, 92] on div "Preview - 250117 BESAH [GEOGRAPHIC_DATA]- DRIW AGM 2024.pdf" at bounding box center [784, 89] width 554 height 26
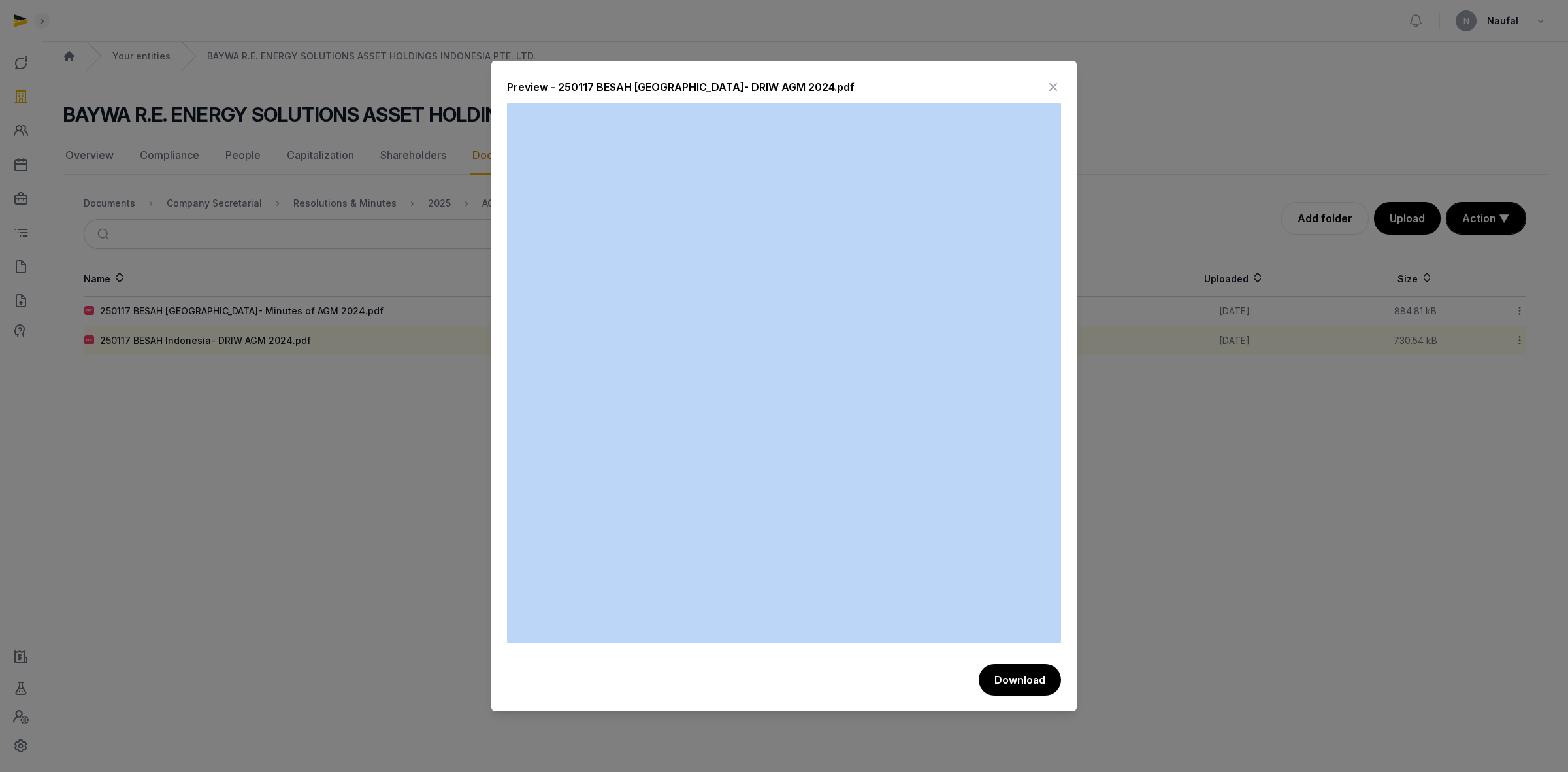
click at [1046, 92] on icon at bounding box center [1053, 87] width 16 height 21
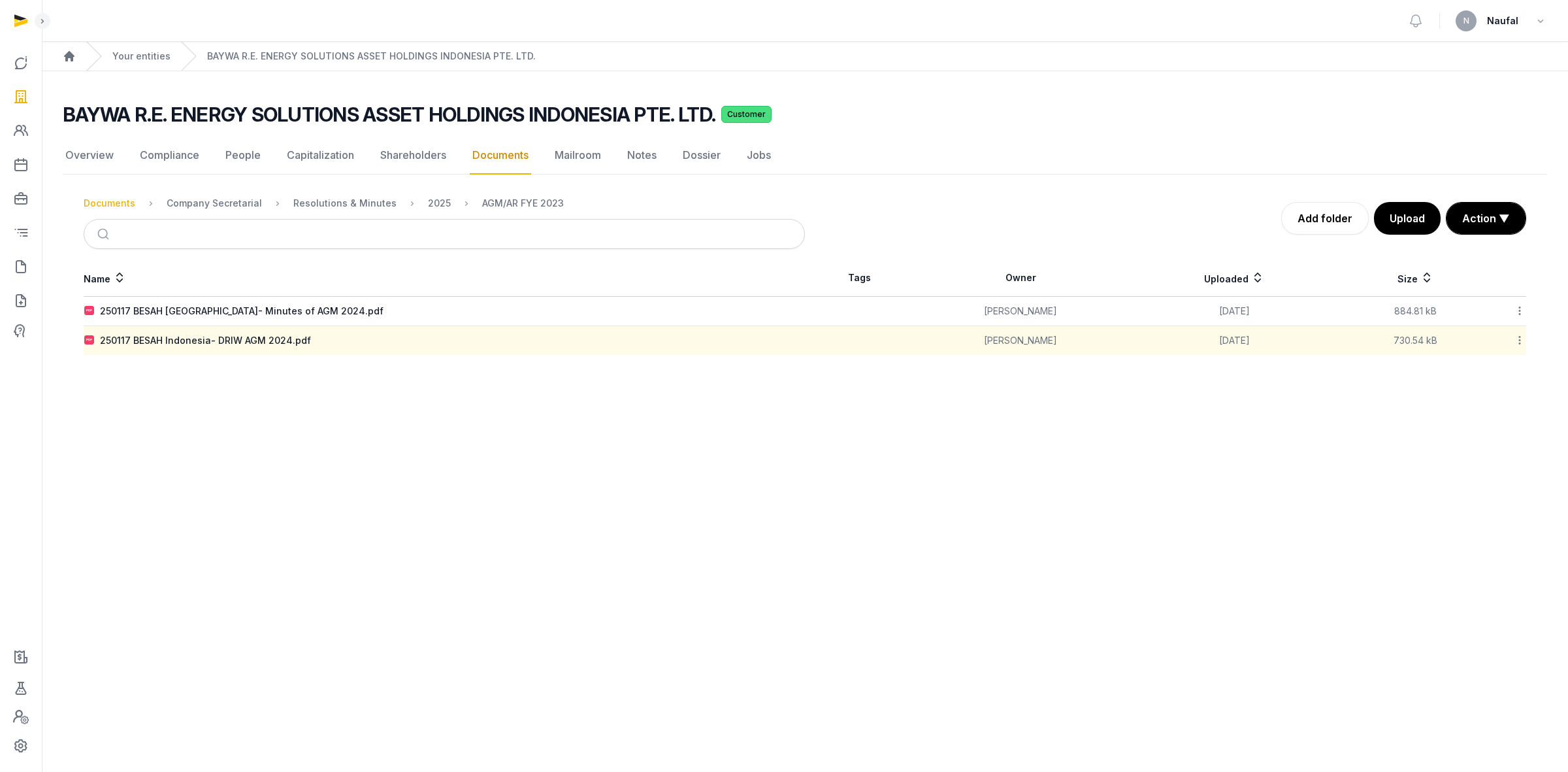
click at [107, 208] on div "Documents" at bounding box center [109, 203] width 52 height 13
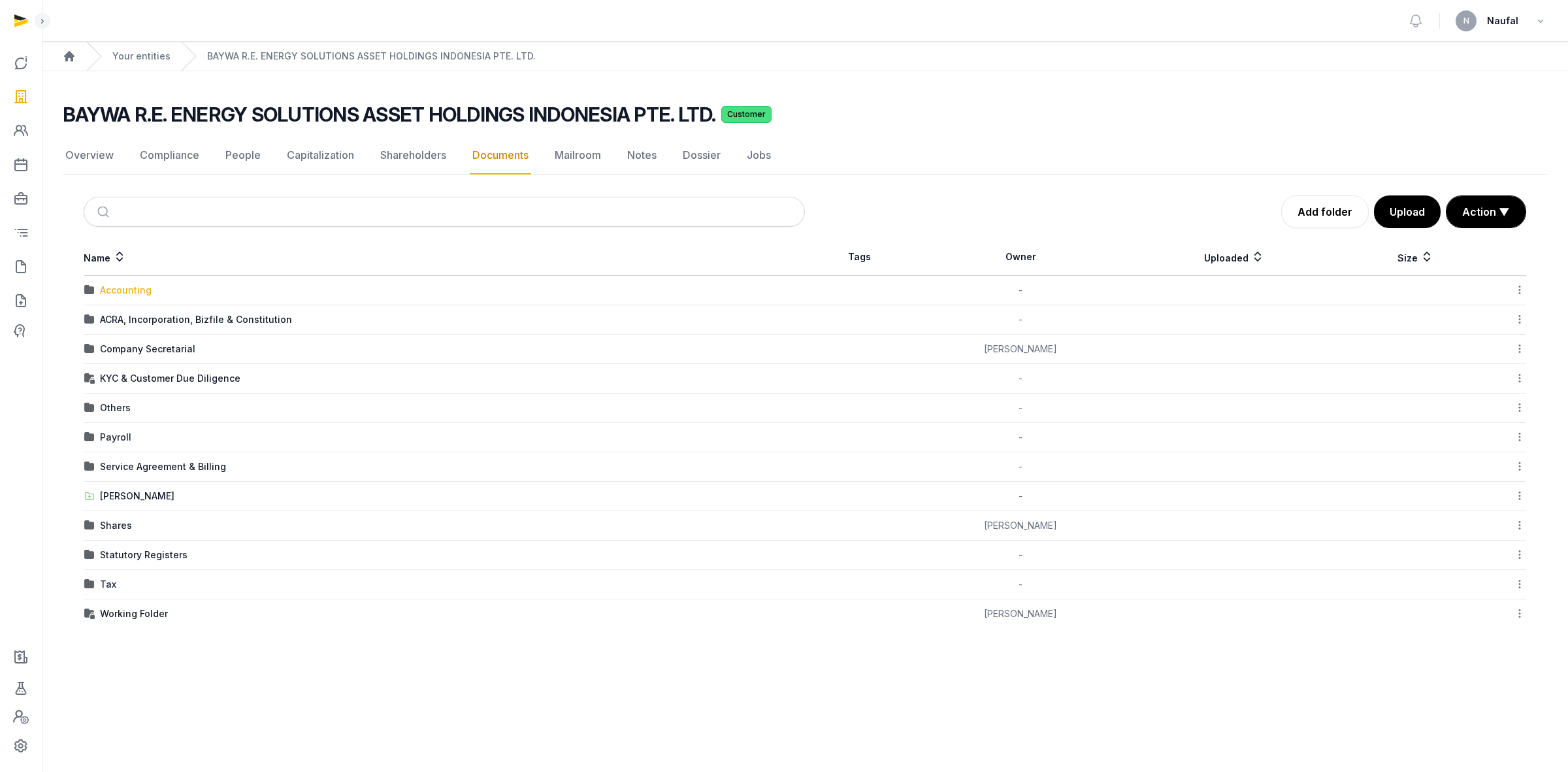
click at [131, 291] on div "Accounting" at bounding box center [126, 290] width 52 height 13
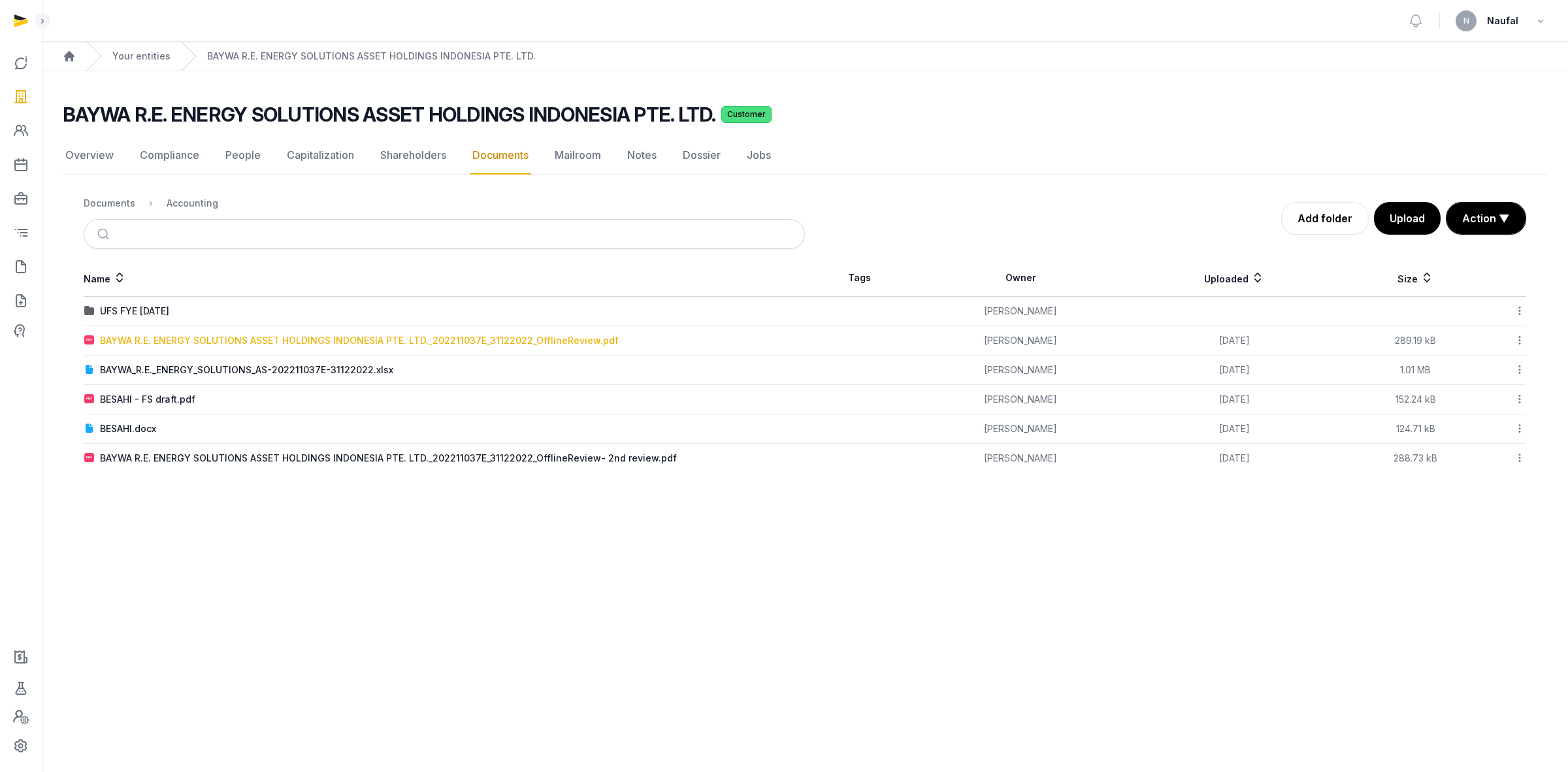
click at [188, 343] on div "BAYWA R.E. ENERGY SOLUTIONS ASSET HOLDINGS INDONESIA PTE. LTD._202211037E_31122…" at bounding box center [359, 341] width 519 height 13
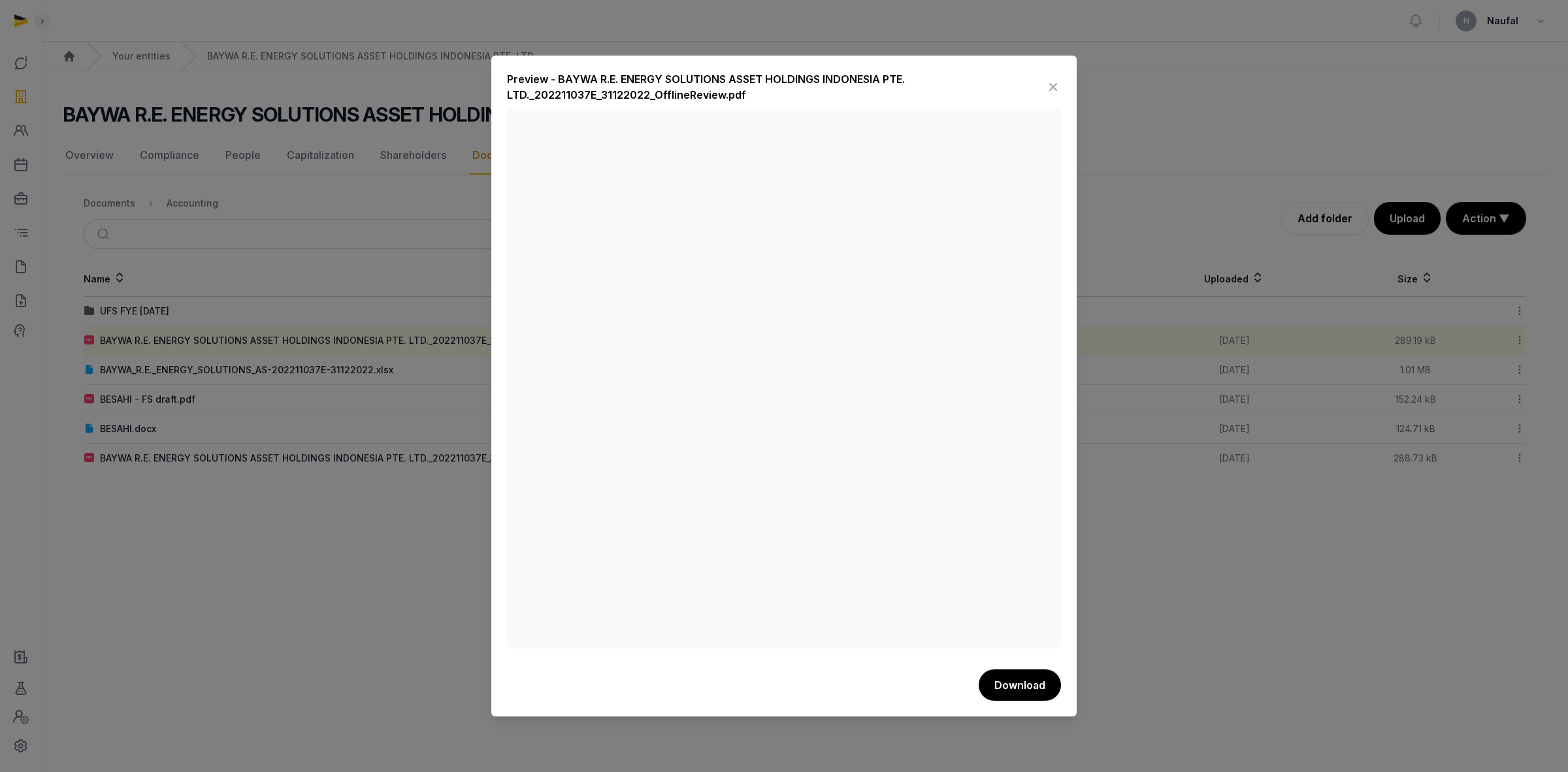
click at [1156, 559] on div at bounding box center [784, 386] width 1568 height 772
click at [1059, 90] on icon at bounding box center [1053, 87] width 16 height 21
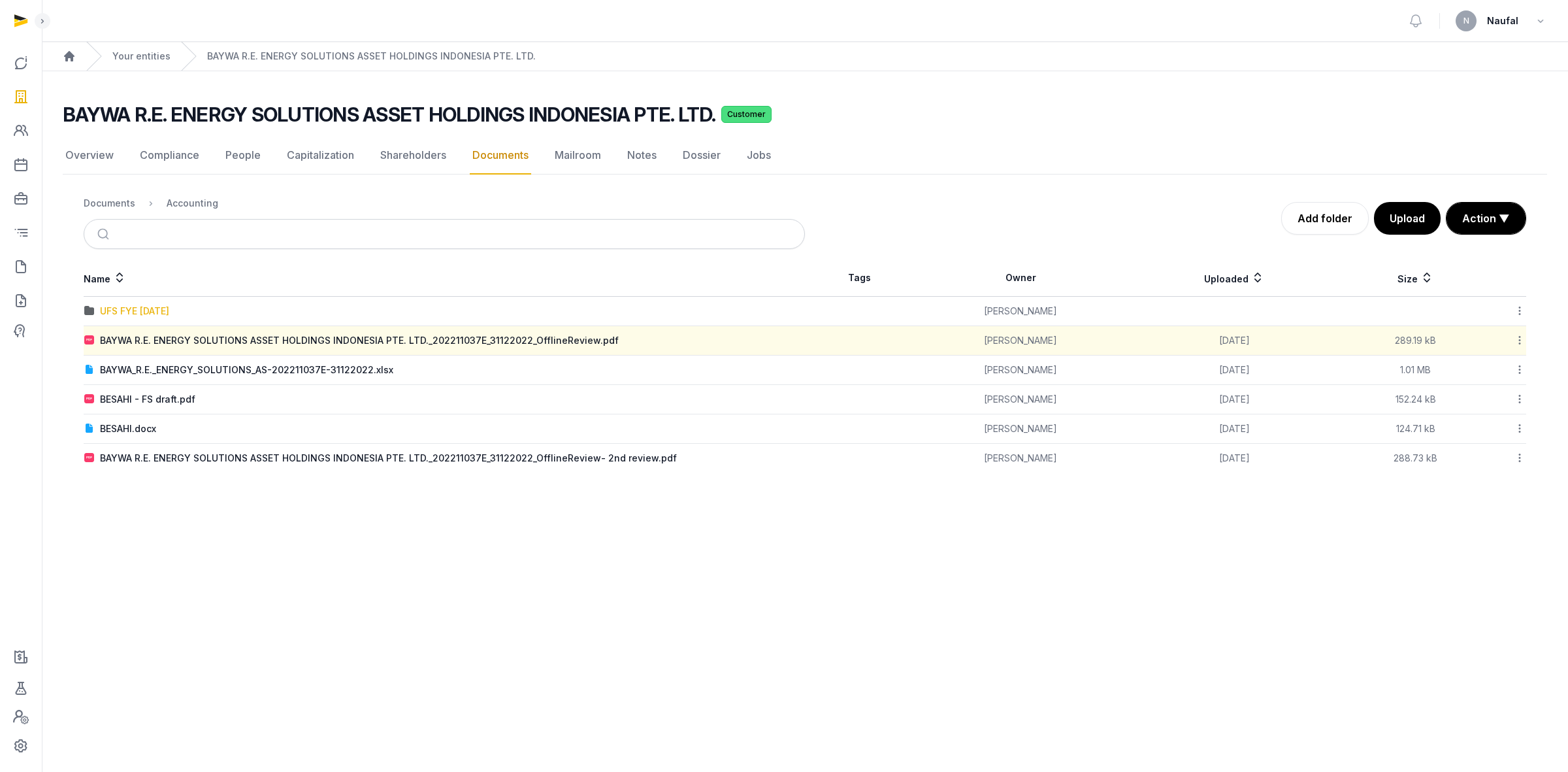
click at [124, 309] on div "UFS FYE [DATE]" at bounding box center [134, 311] width 69 height 13
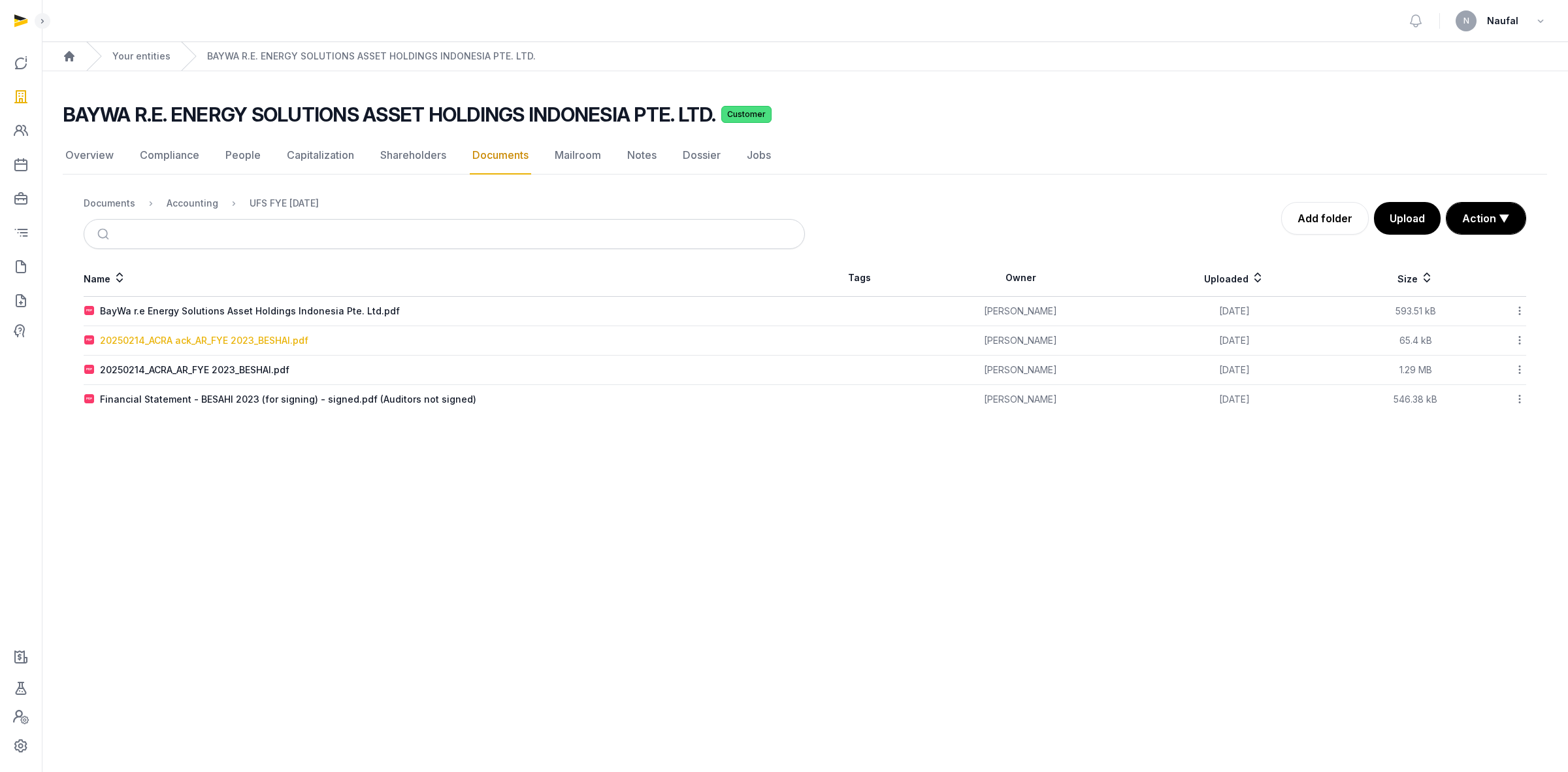
click at [297, 343] on div "20250214_ACRA ack_AR_FYE 2023_BESHAI.pdf" at bounding box center [204, 341] width 208 height 13
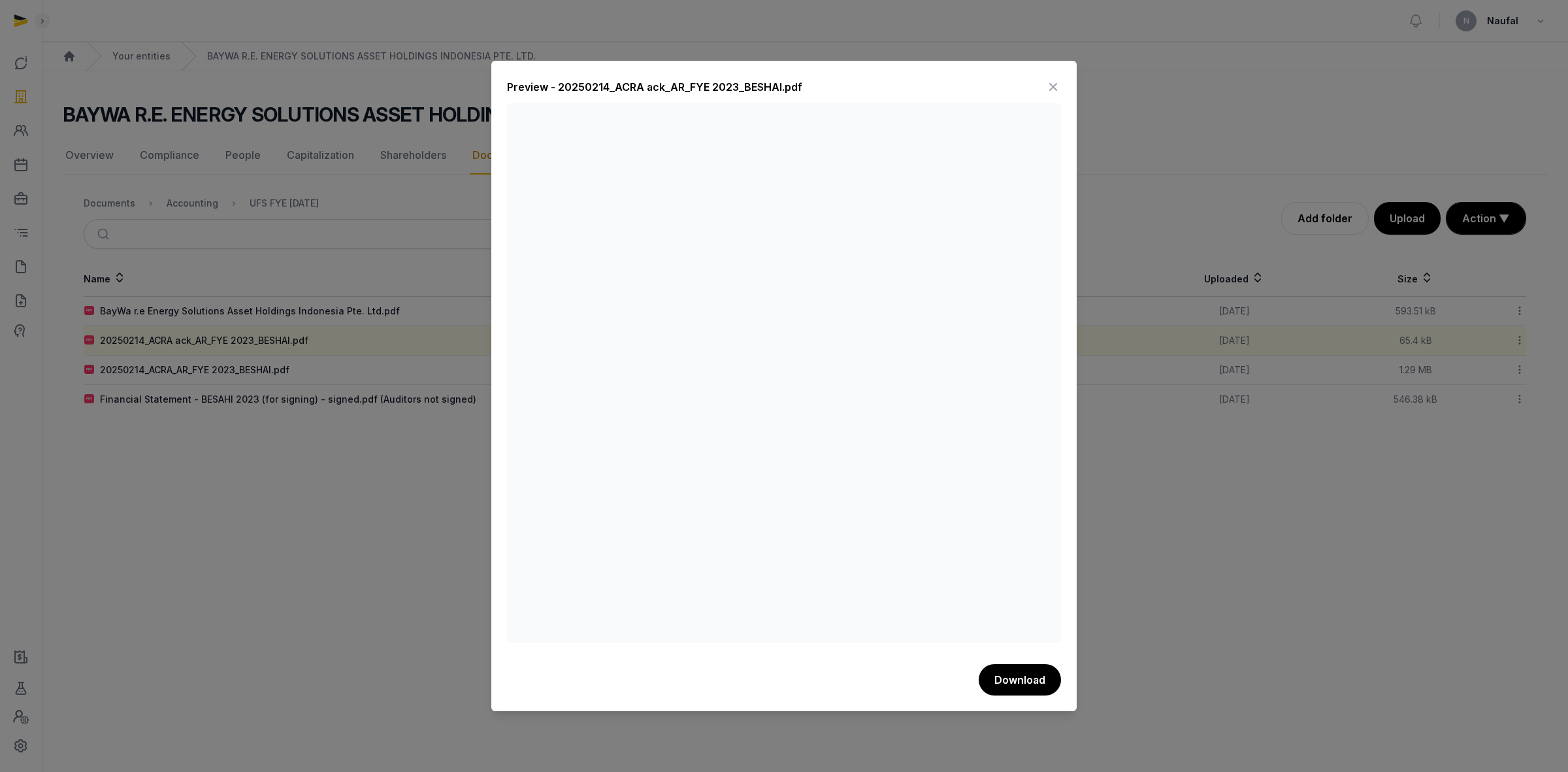
click at [1046, 89] on icon at bounding box center [1053, 87] width 16 height 21
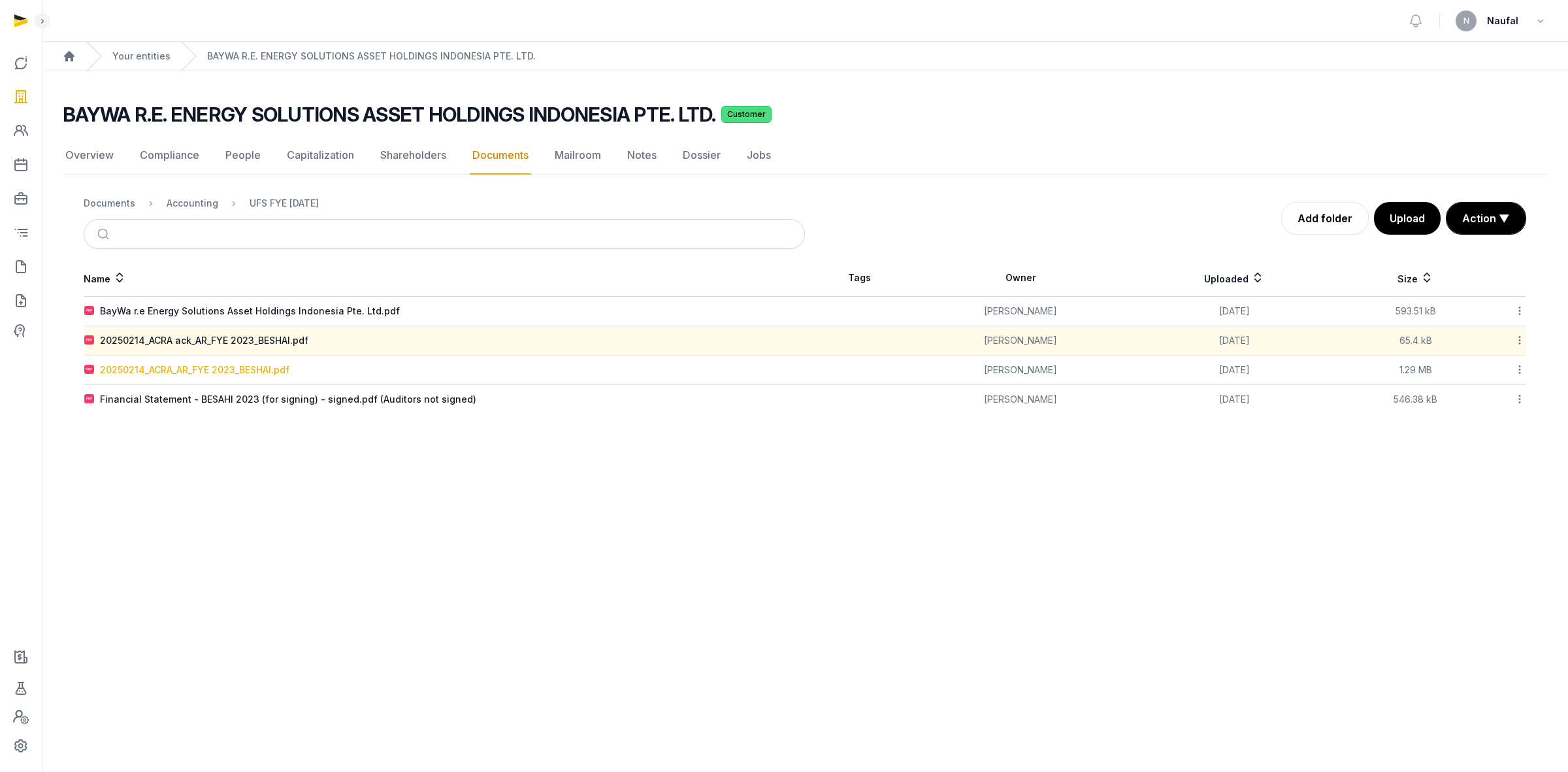
click at [229, 373] on div "20250214_ACRA_AR_FYE 2023_BESHAI.pdf" at bounding box center [194, 370] width 189 height 13
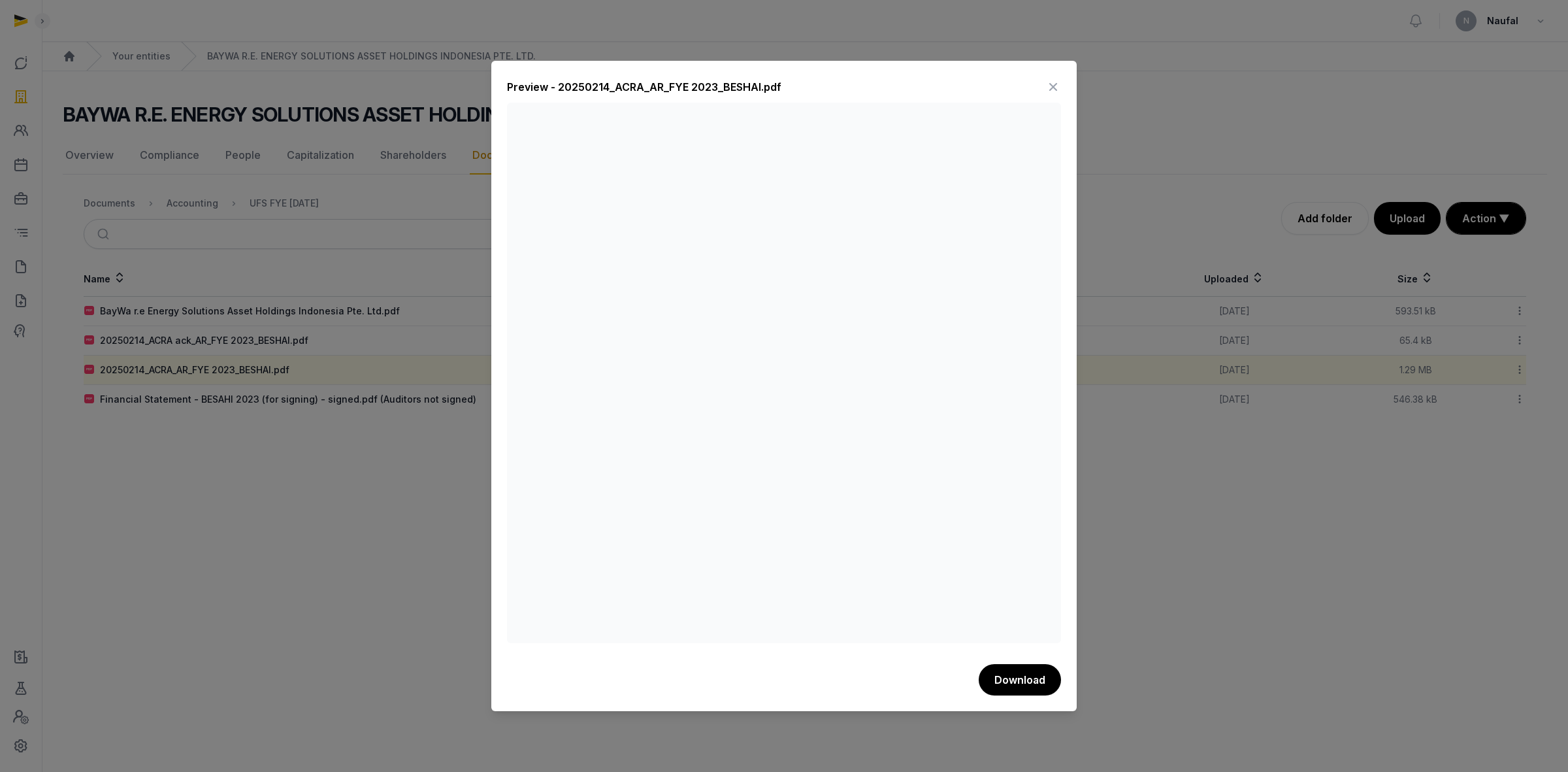
click at [1057, 85] on icon at bounding box center [1053, 87] width 16 height 21
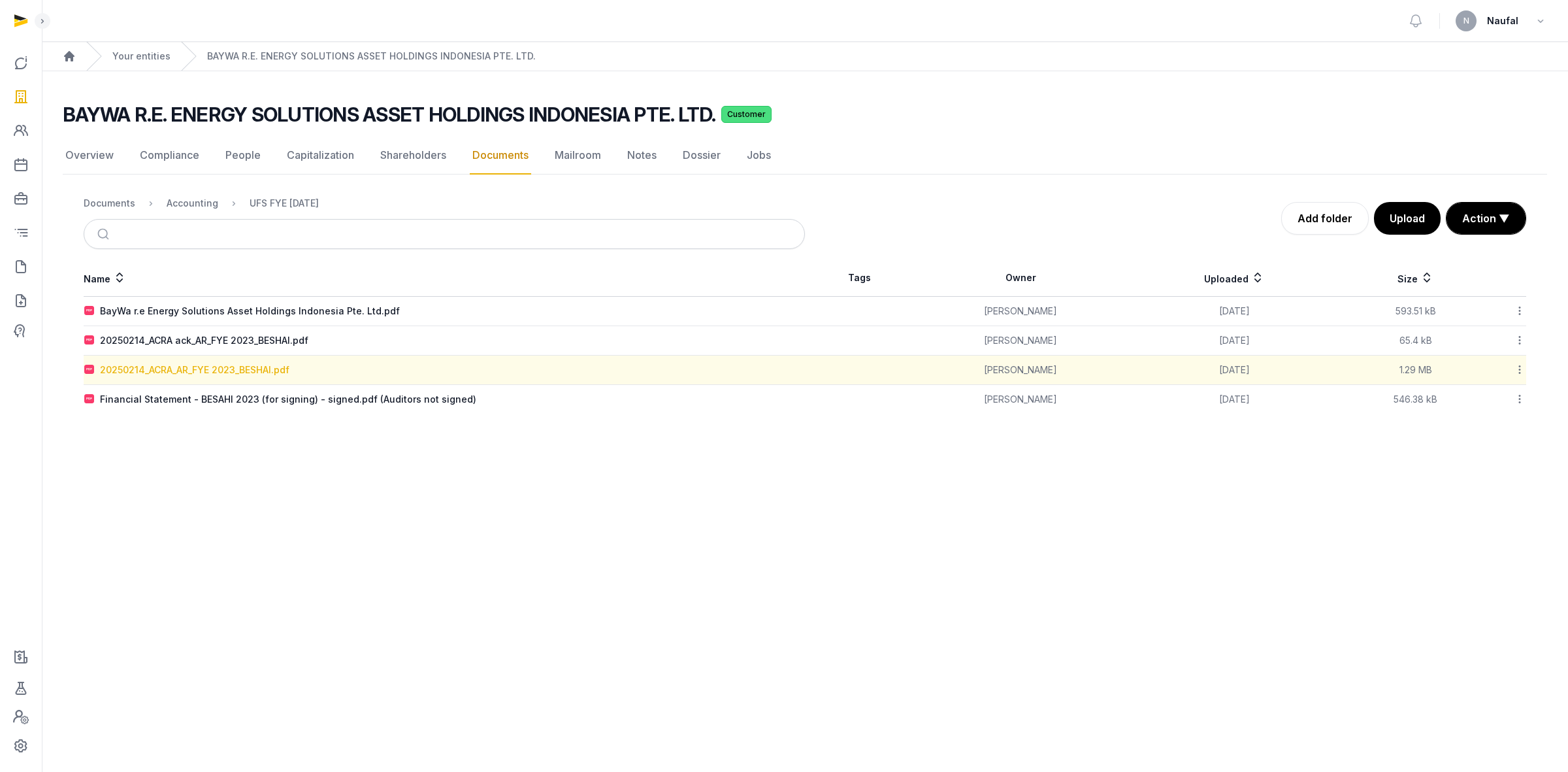
click at [262, 370] on div "20250214_ACRA_AR_FYE 2023_BESHAI.pdf" at bounding box center [194, 370] width 189 height 13
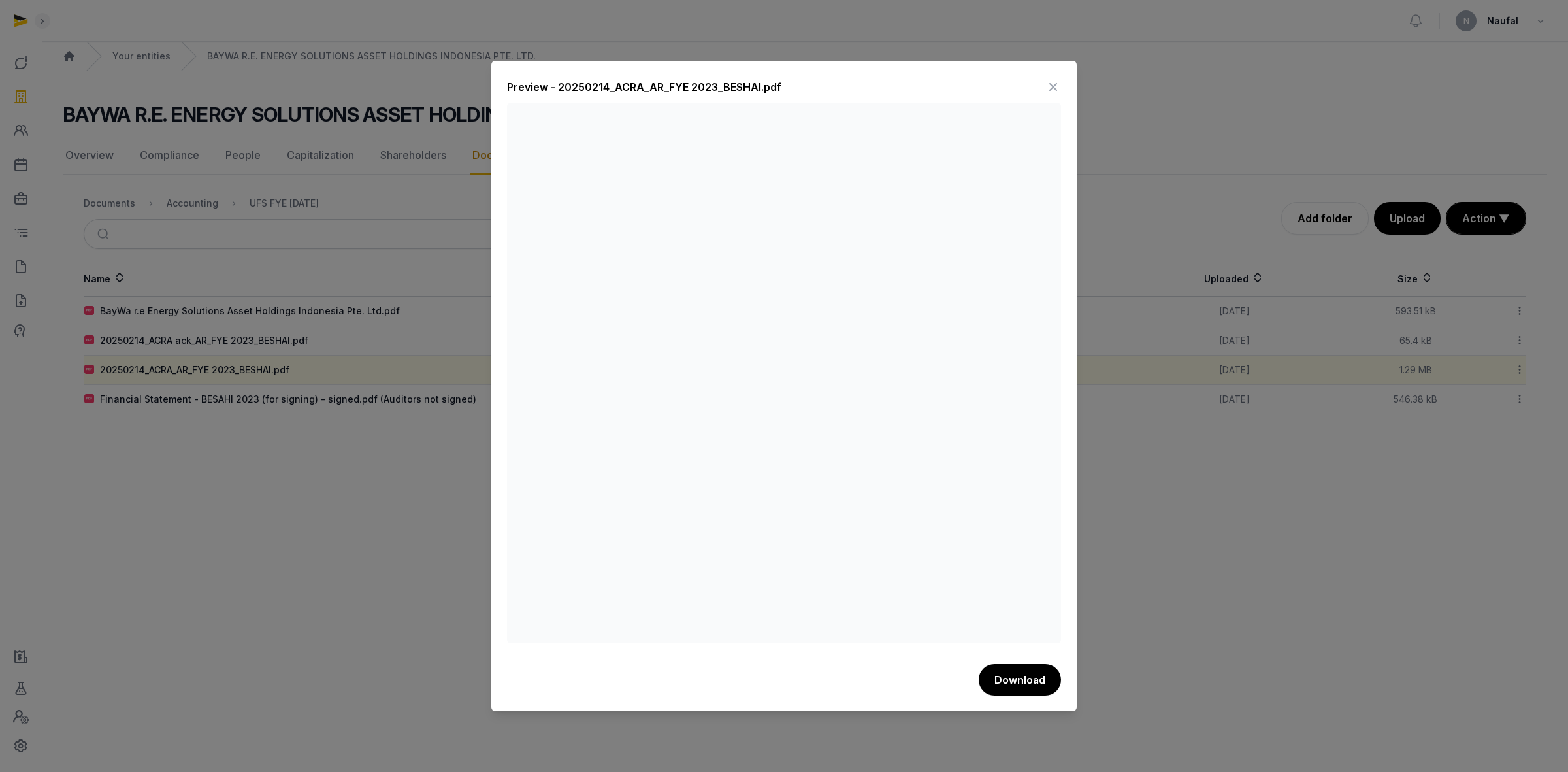
click at [1059, 83] on icon at bounding box center [1053, 87] width 16 height 21
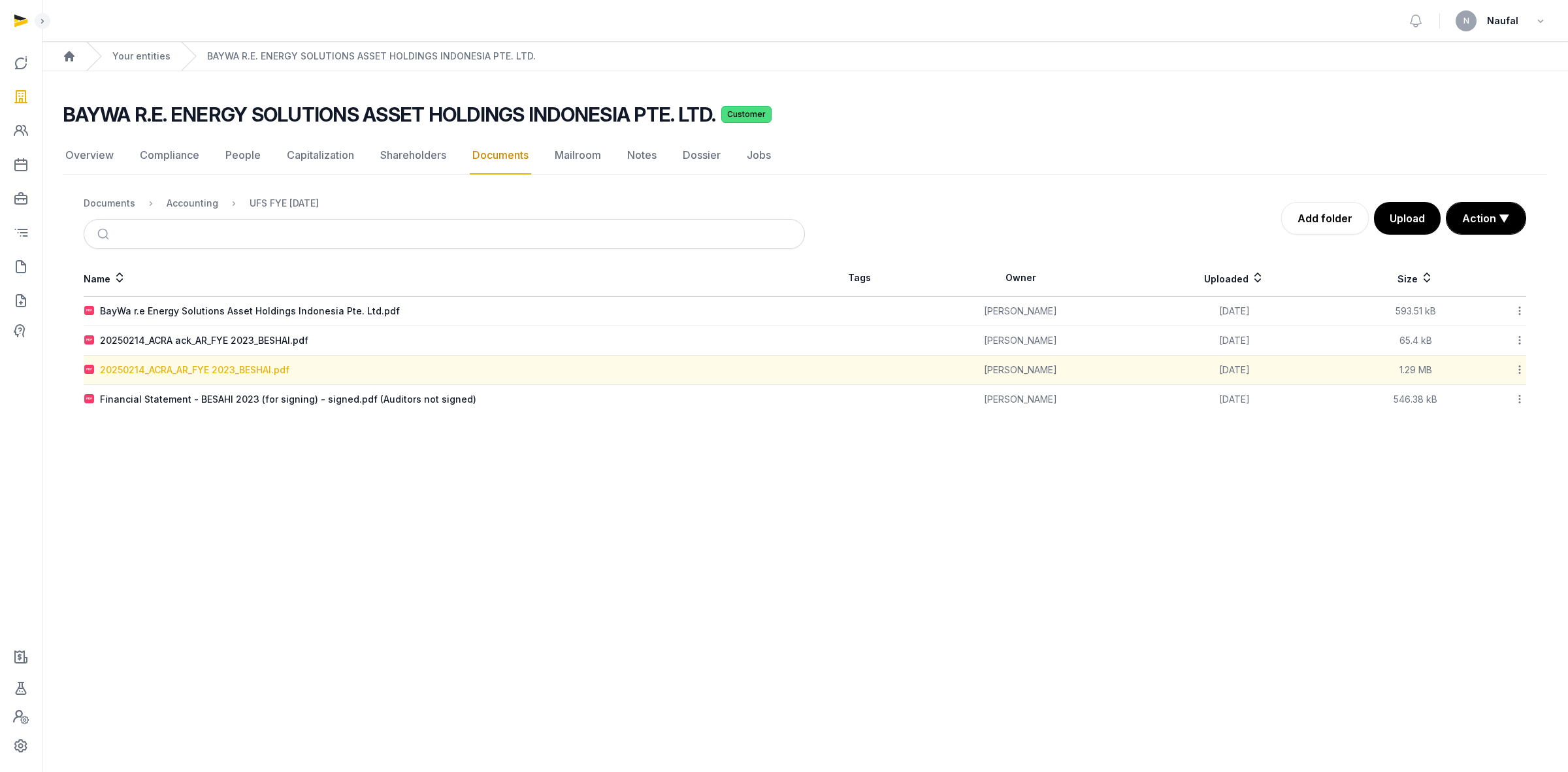
click at [195, 368] on div "20250214_ACRA_AR_FYE 2023_BESHAI.pdf" at bounding box center [194, 370] width 189 height 13
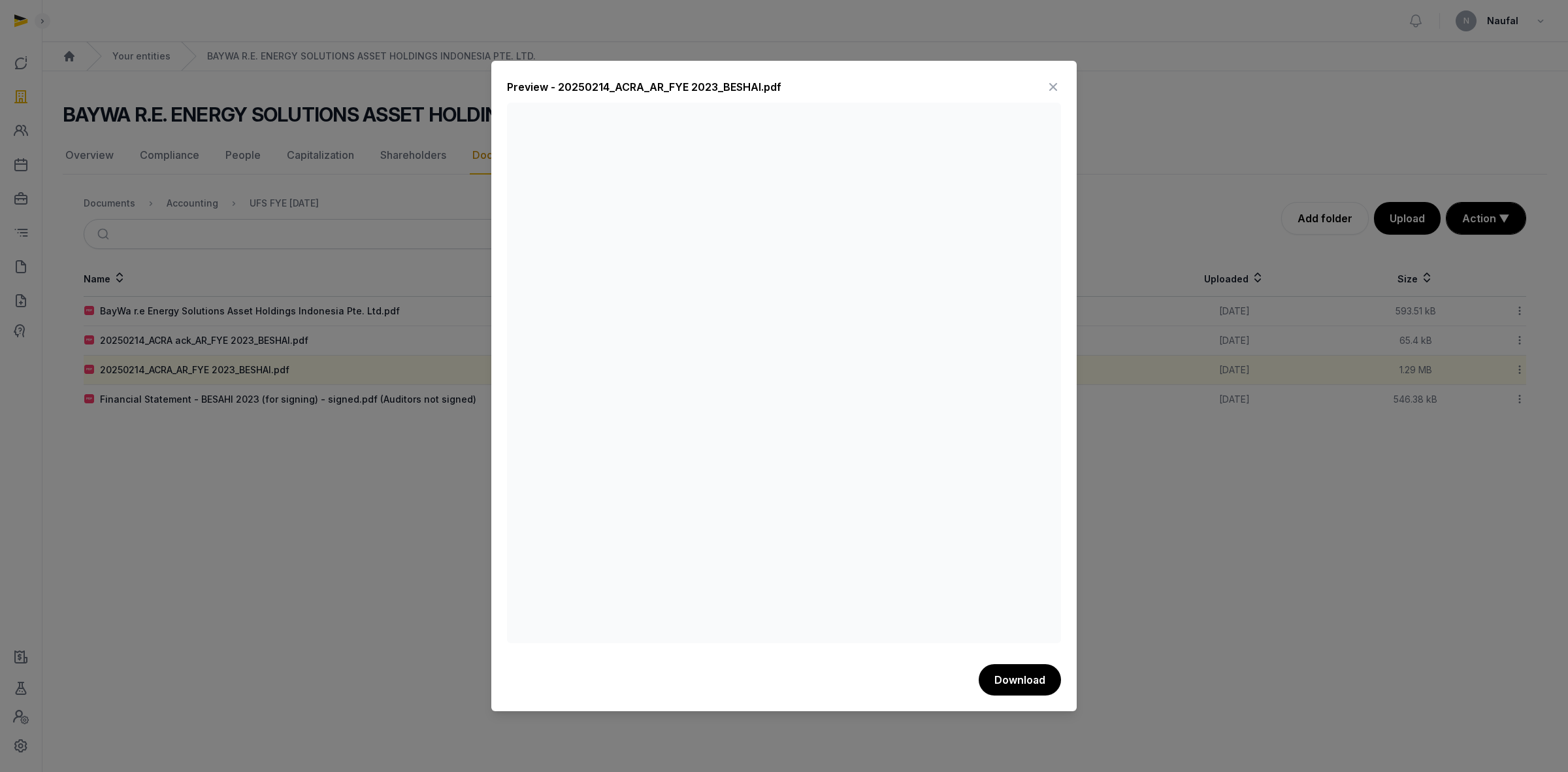
click at [1053, 85] on icon at bounding box center [1053, 87] width 16 height 21
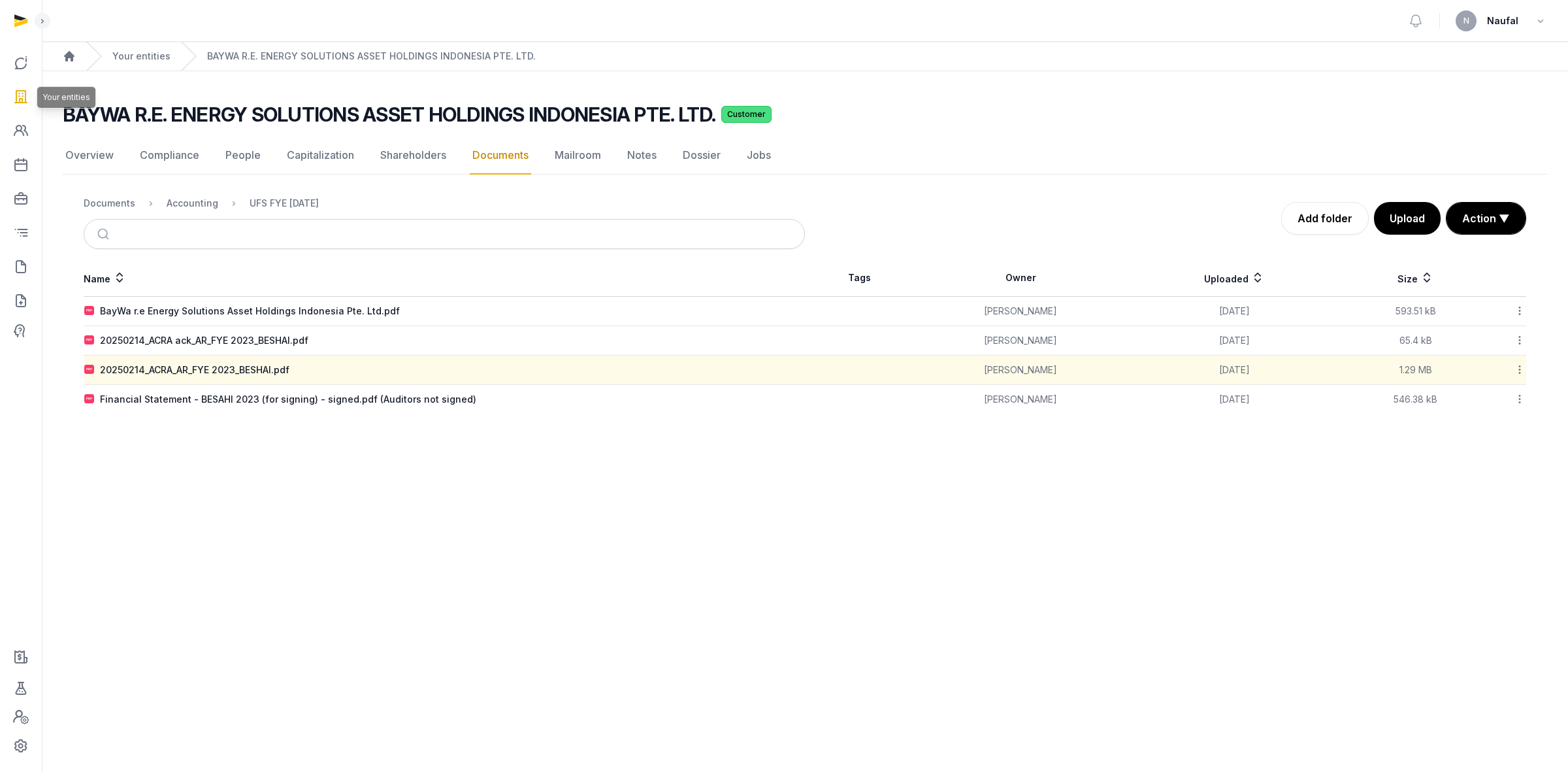
click at [15, 103] on icon at bounding box center [21, 97] width 16 height 21
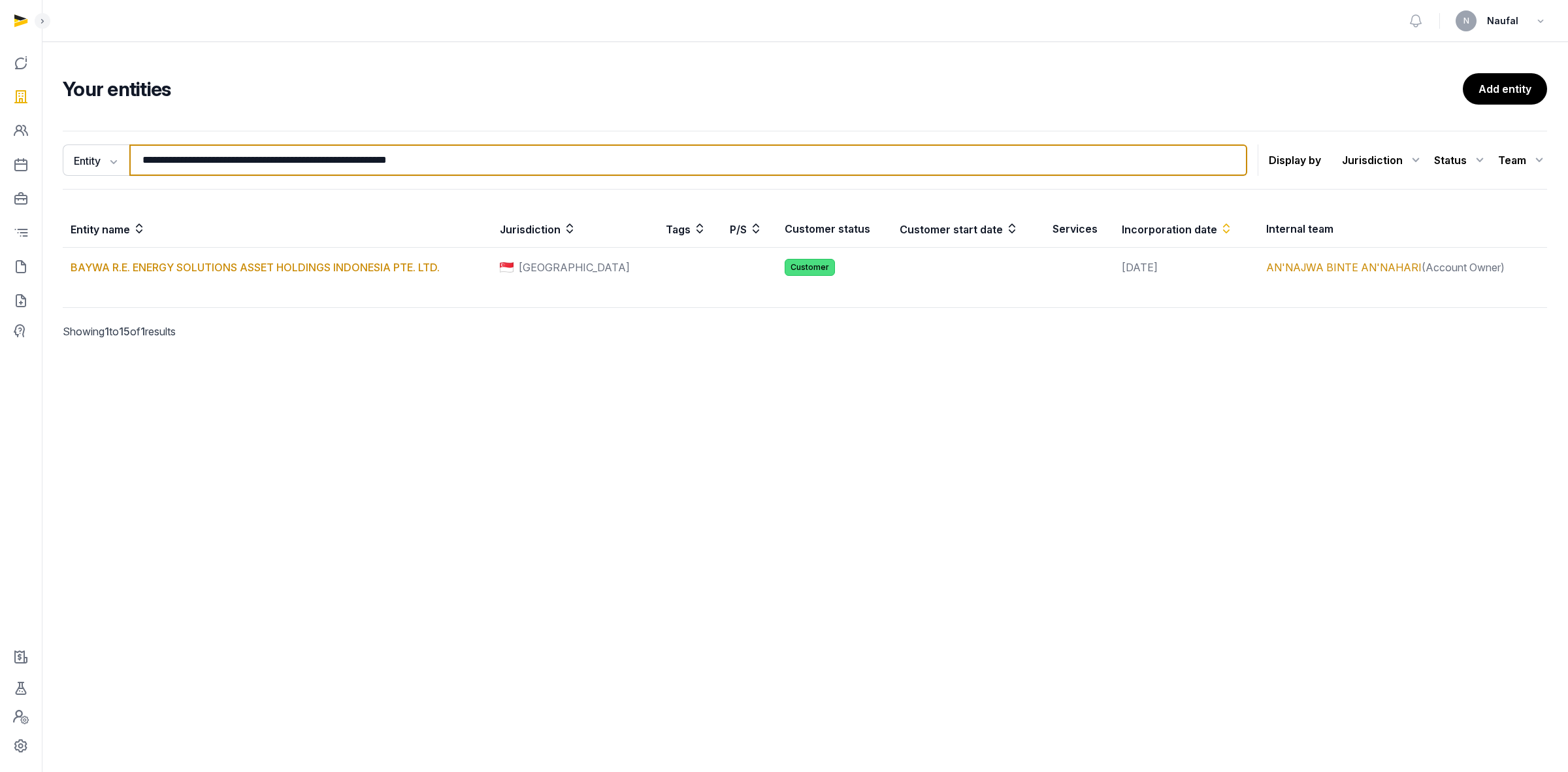
drag, startPoint x: 471, startPoint y: 159, endPoint x: 144, endPoint y: 170, distance: 327.2
click at [144, 170] on input "**********" at bounding box center [688, 160] width 1118 height 32
paste input "search"
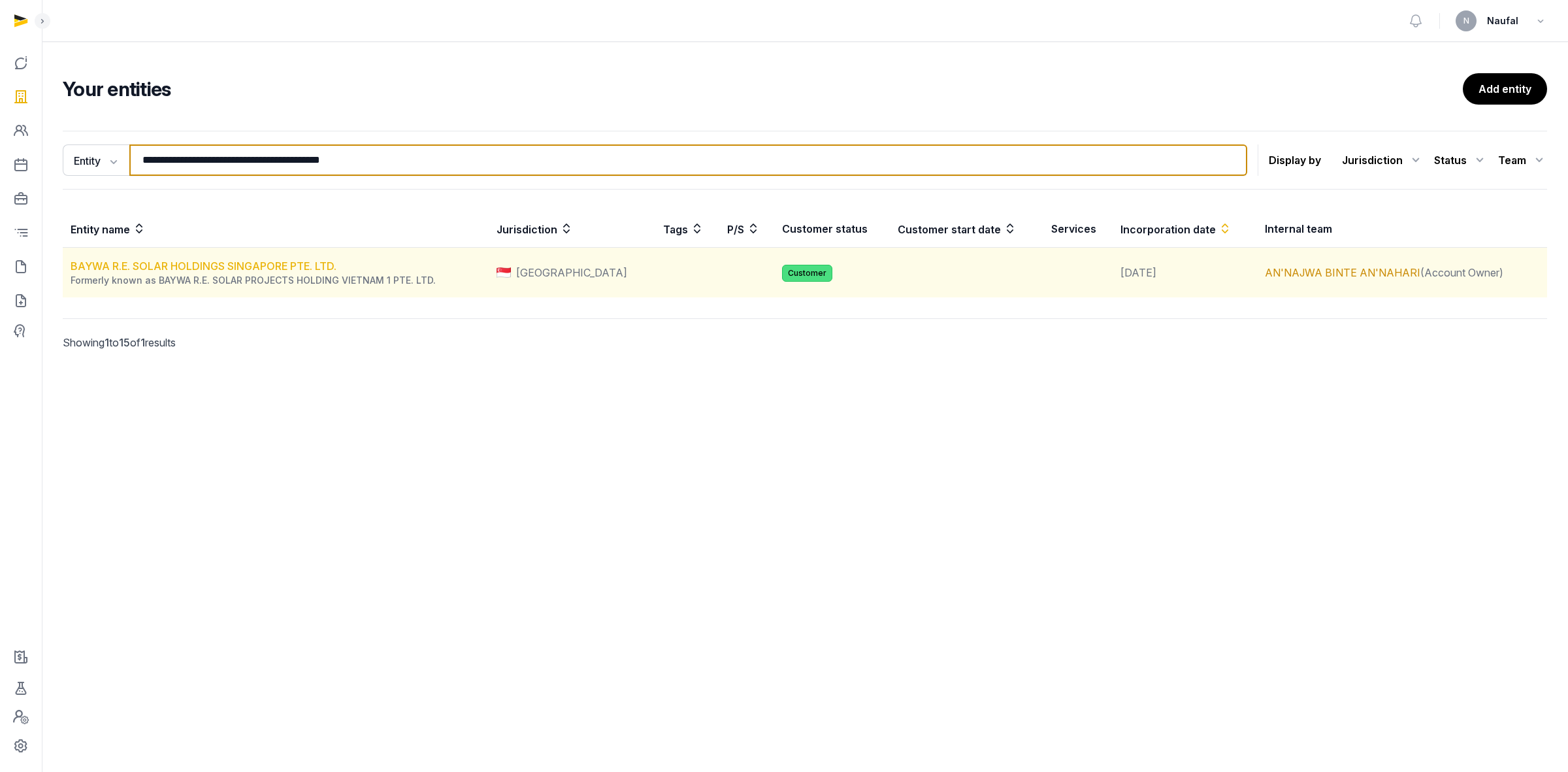
type input "**********"
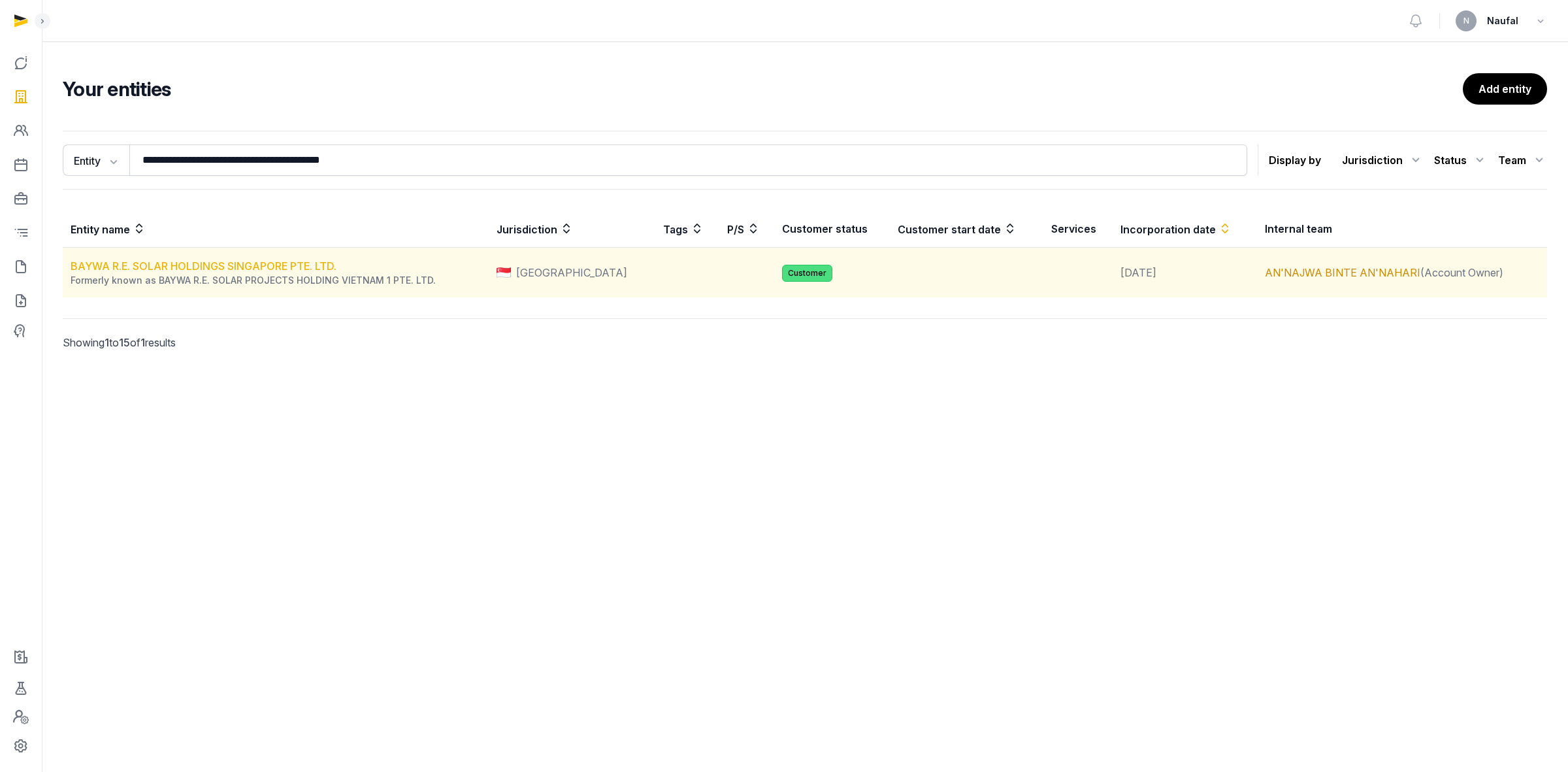
click at [269, 269] on link "BAYWA R.E. SOLAR HOLDINGS SINGAPORE PTE. LTD." at bounding box center [203, 266] width 266 height 13
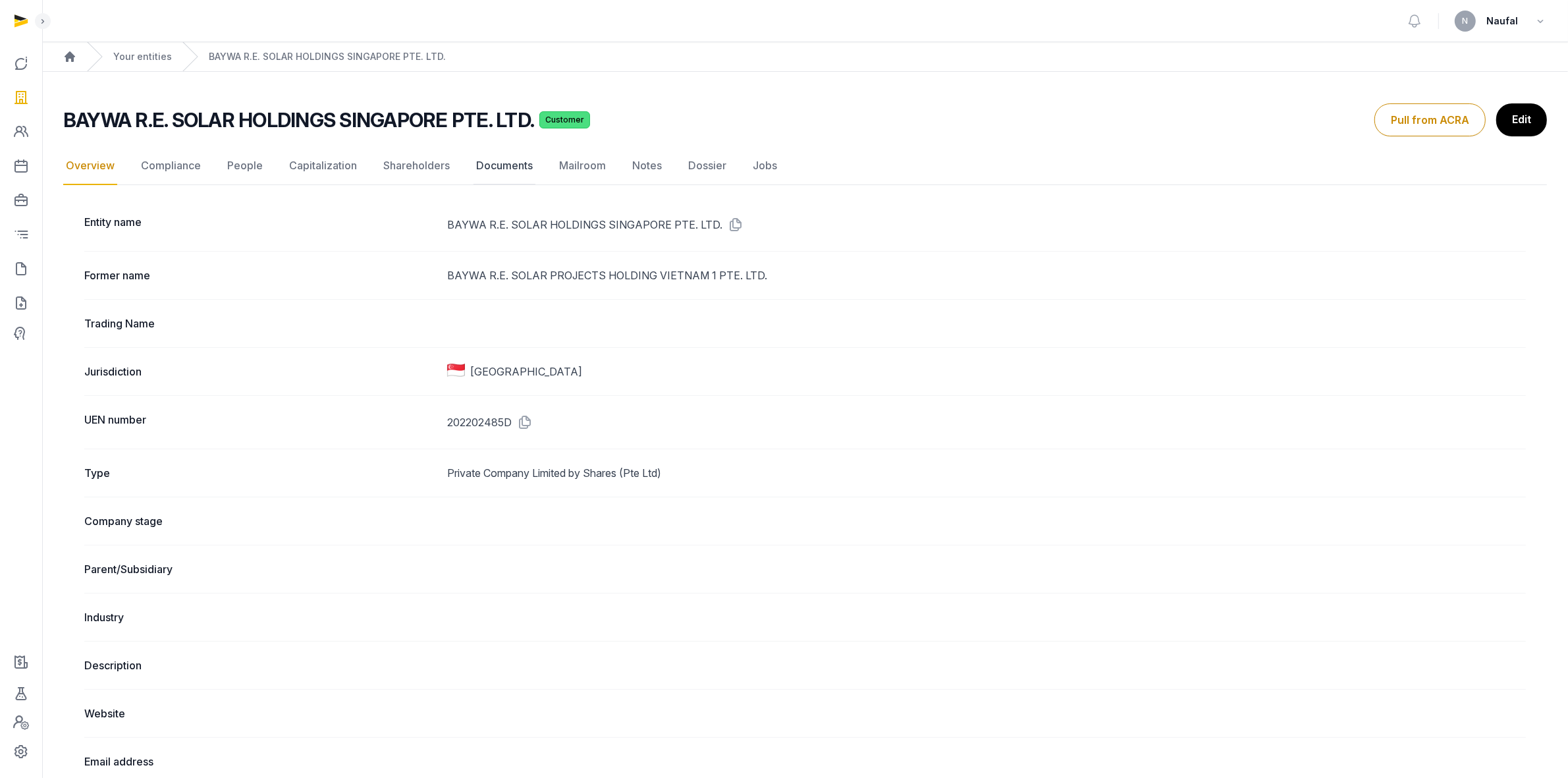
click at [505, 162] on link "Documents" at bounding box center [505, 166] width 62 height 38
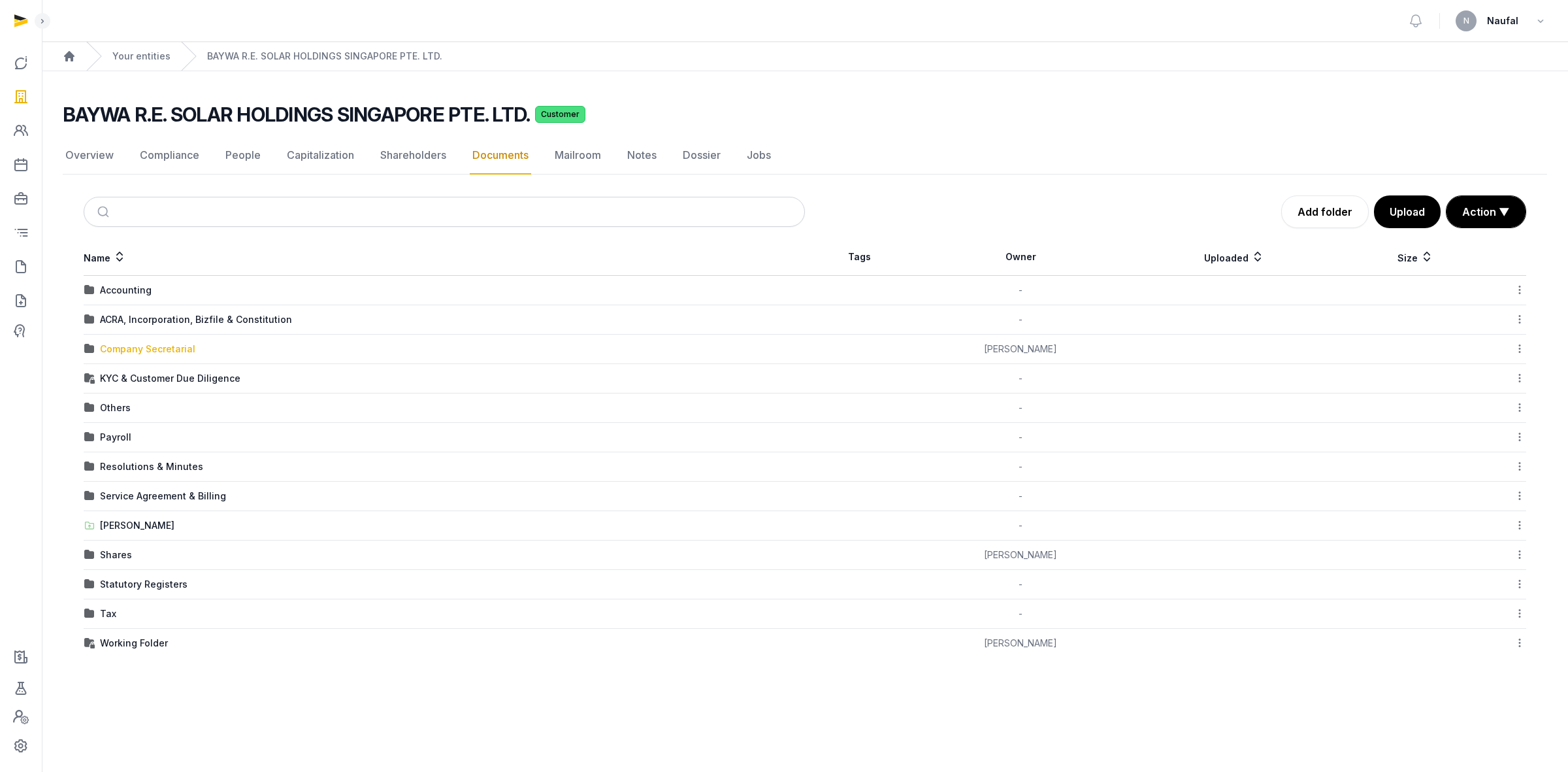
click at [160, 353] on div "Company Secretarial" at bounding box center [147, 349] width 96 height 13
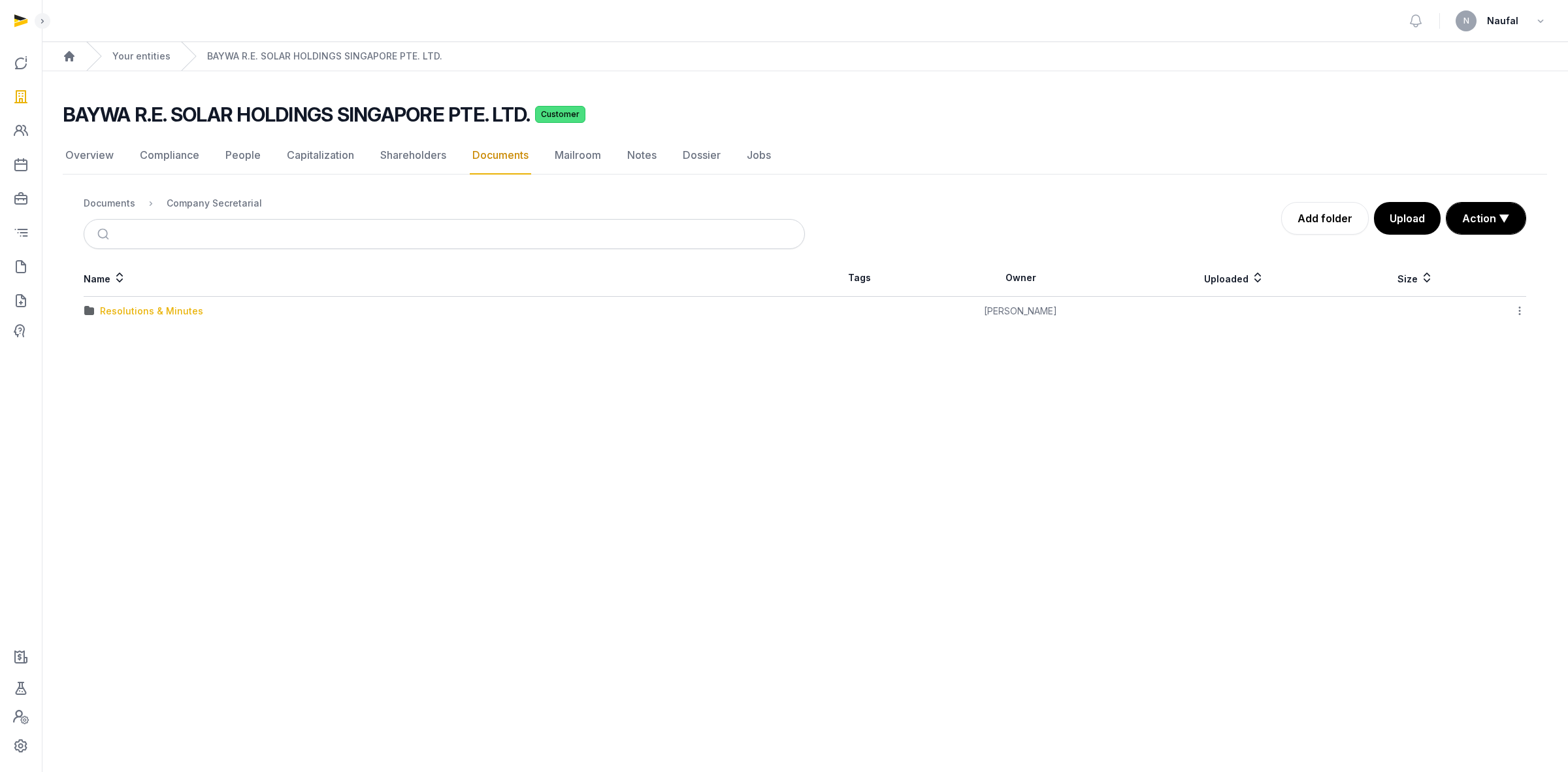
click at [162, 313] on div "Resolutions & Minutes" at bounding box center [152, 311] width 103 height 13
click at [109, 341] on div "2025" at bounding box center [111, 341] width 22 height 13
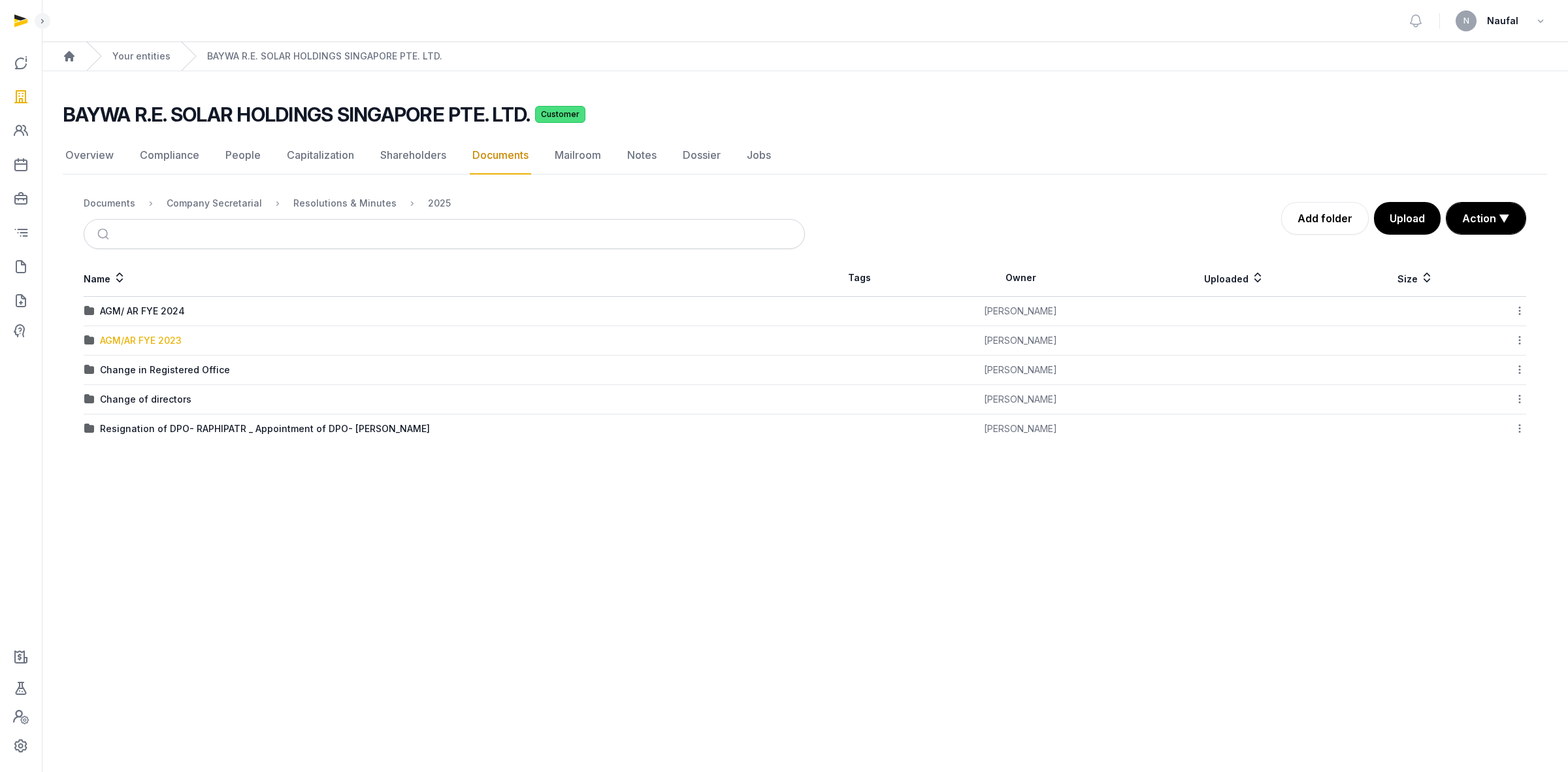
click at [135, 341] on div "AGM/AR FYE 2023" at bounding box center [141, 341] width 82 height 13
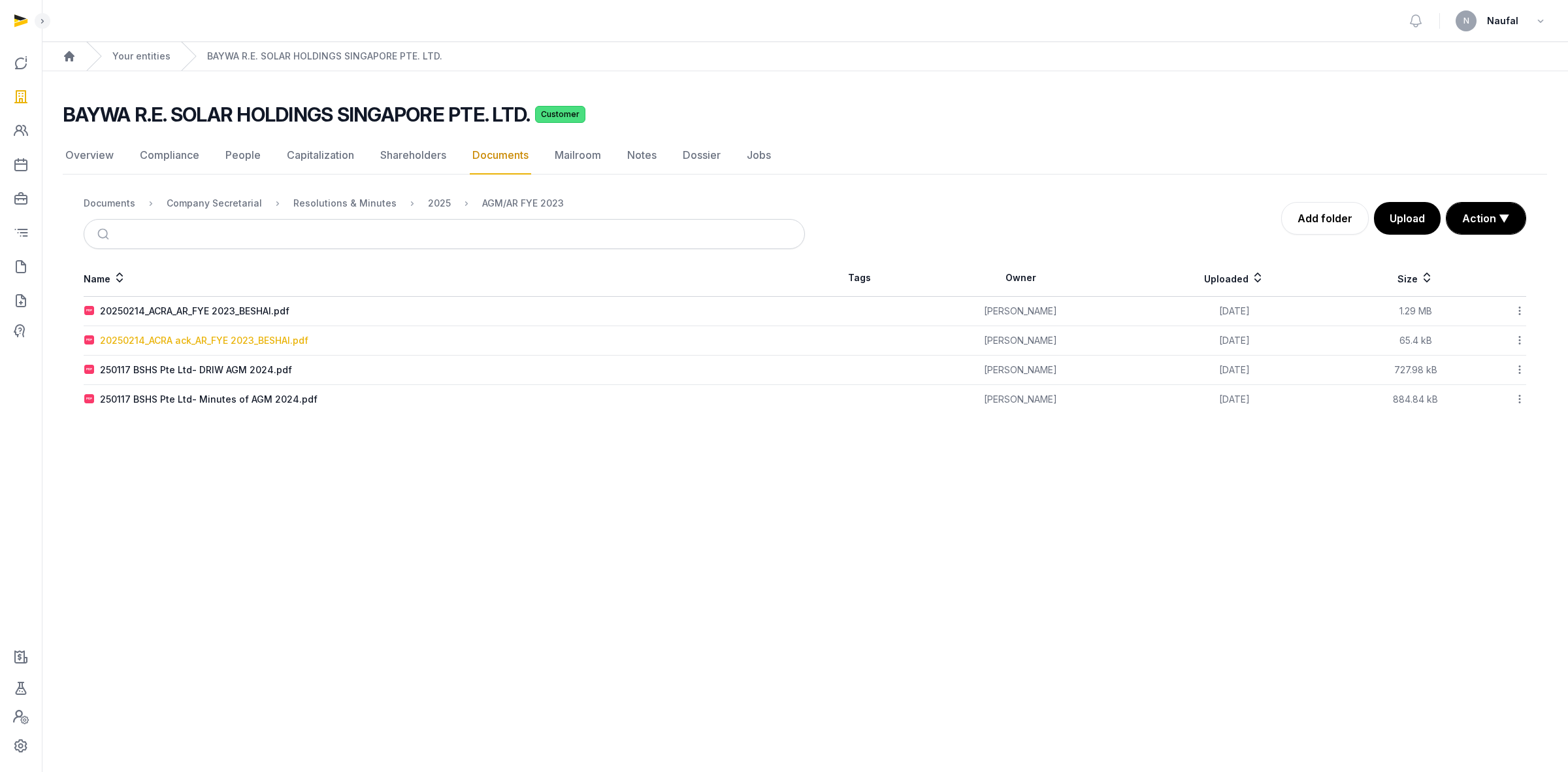
click at [247, 341] on div "20250214_ACRA ack_AR_FYE 2023_BESHAI.pdf" at bounding box center [204, 341] width 208 height 13
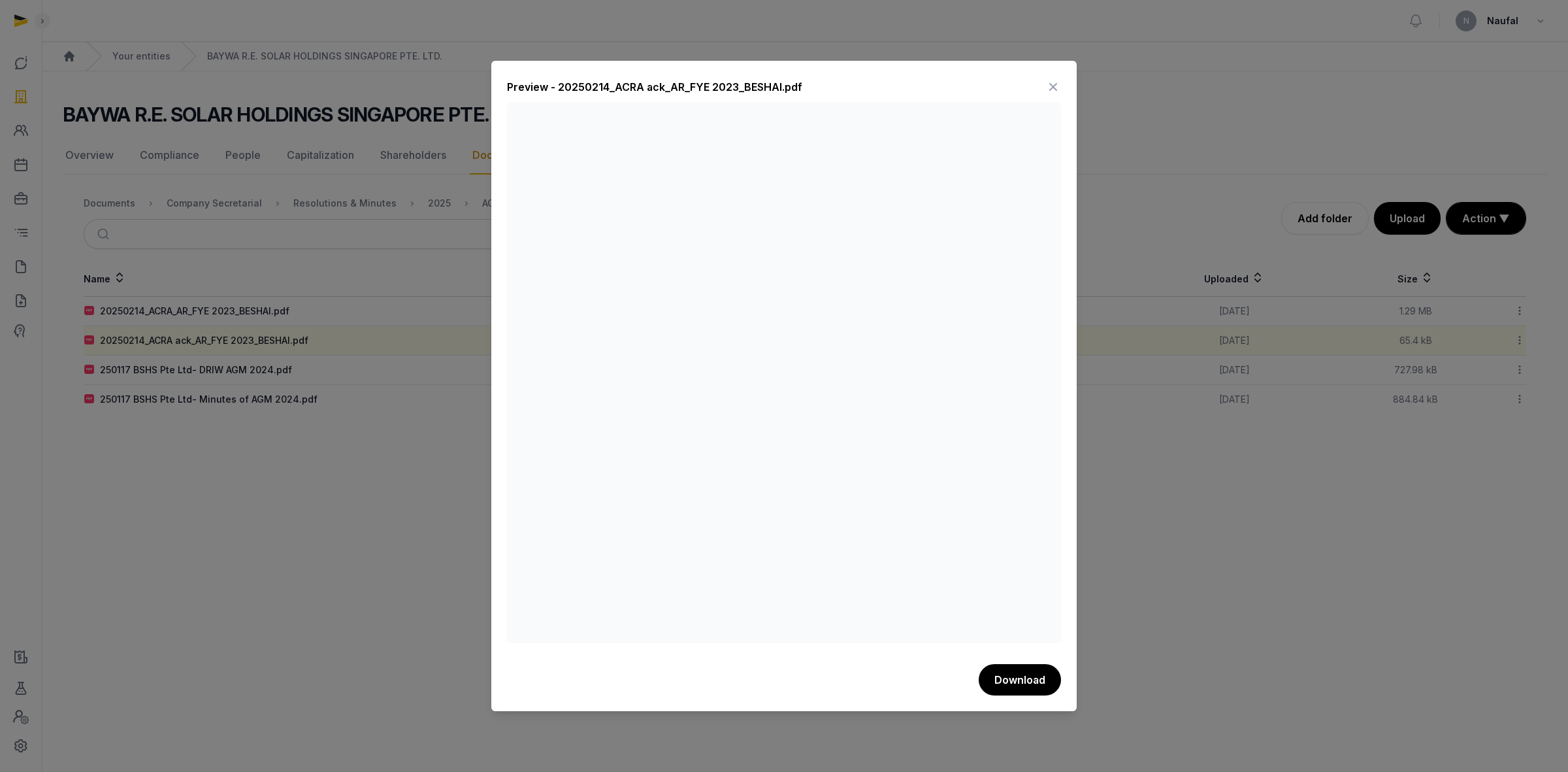
click at [1053, 87] on icon at bounding box center [1053, 87] width 16 height 21
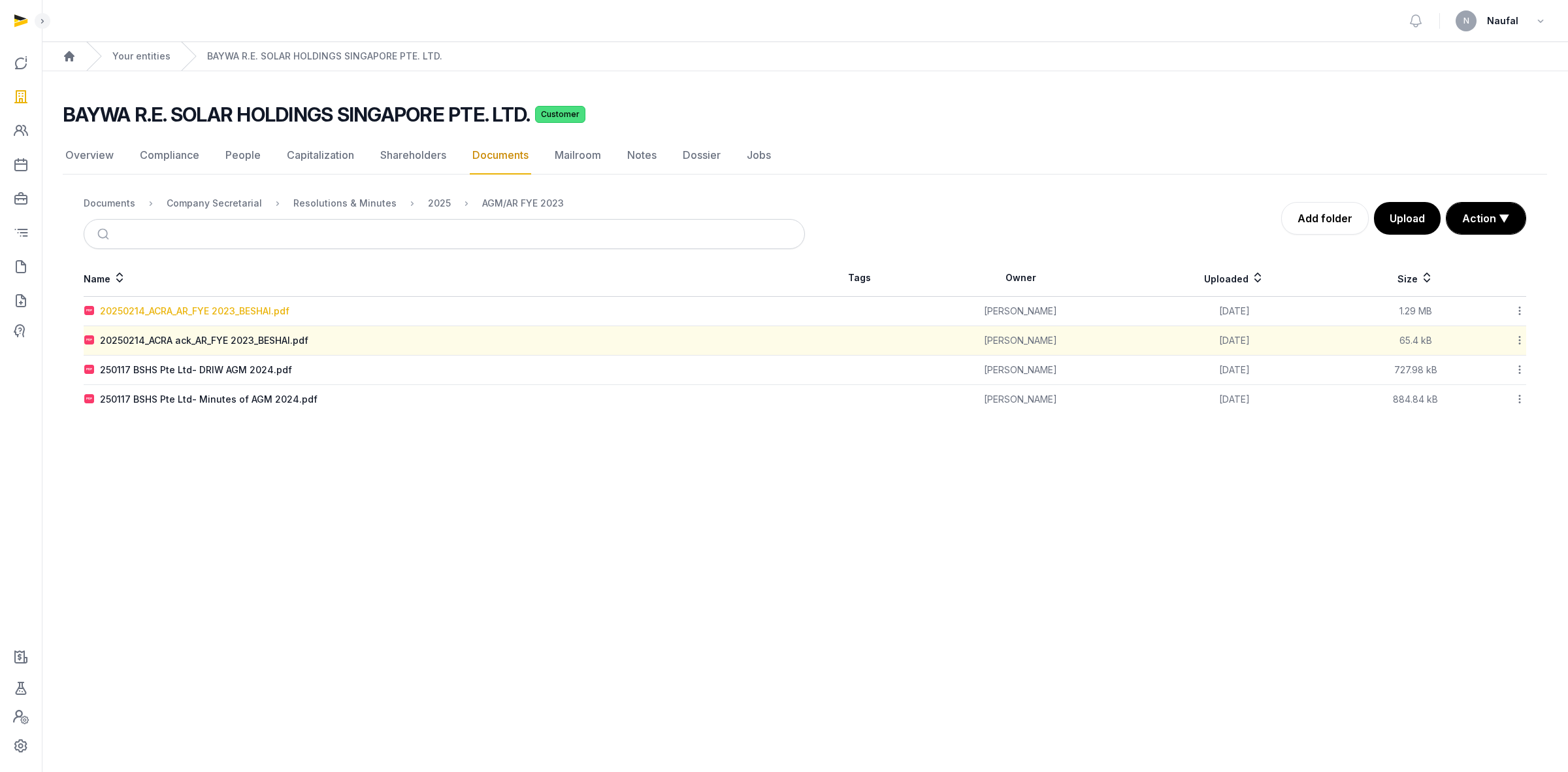
click at [240, 313] on div "20250214_ACRA_AR_FYE 2023_BESHAI.pdf" at bounding box center [194, 311] width 189 height 13
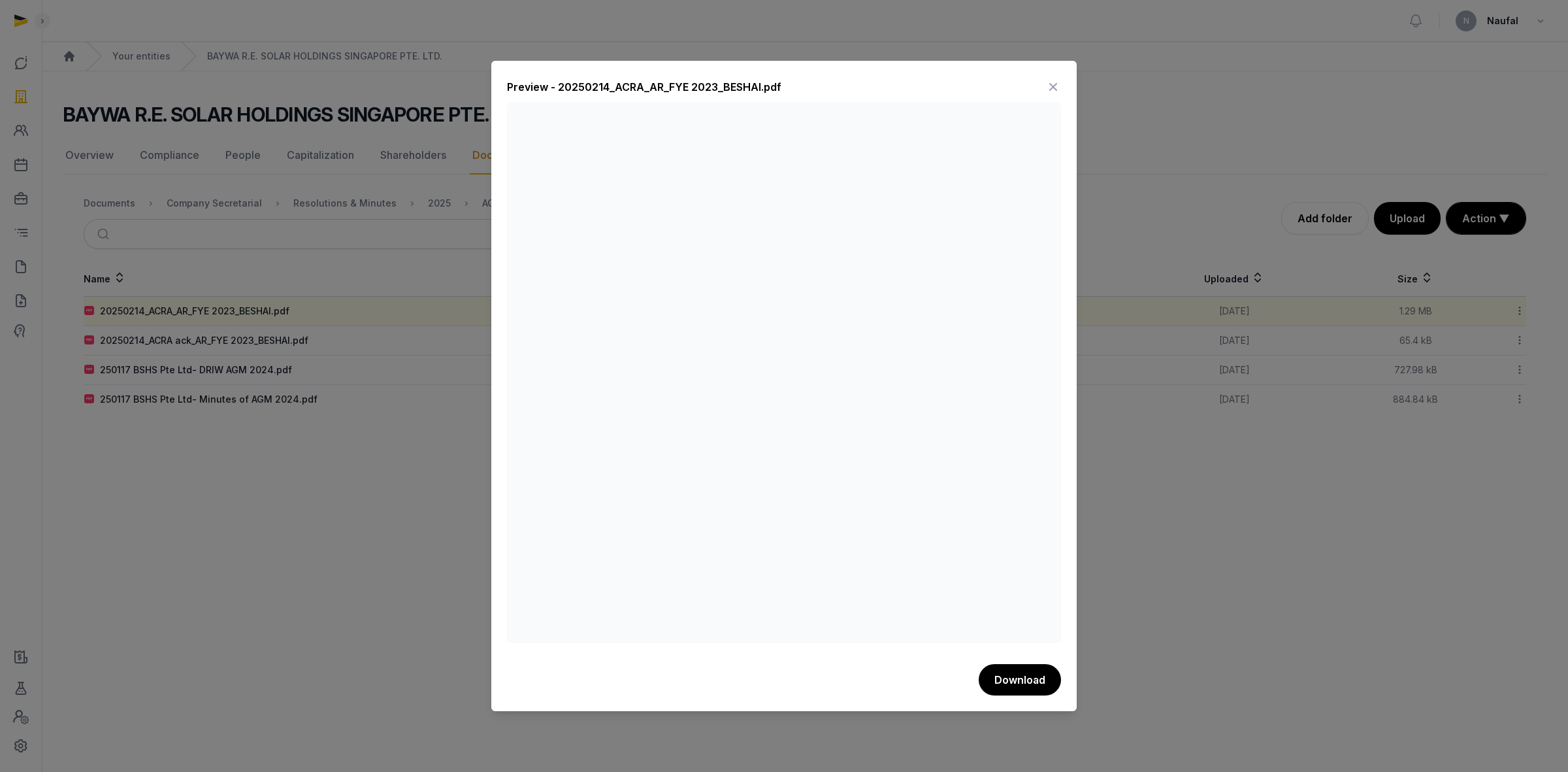
click at [1057, 86] on icon at bounding box center [1053, 87] width 16 height 21
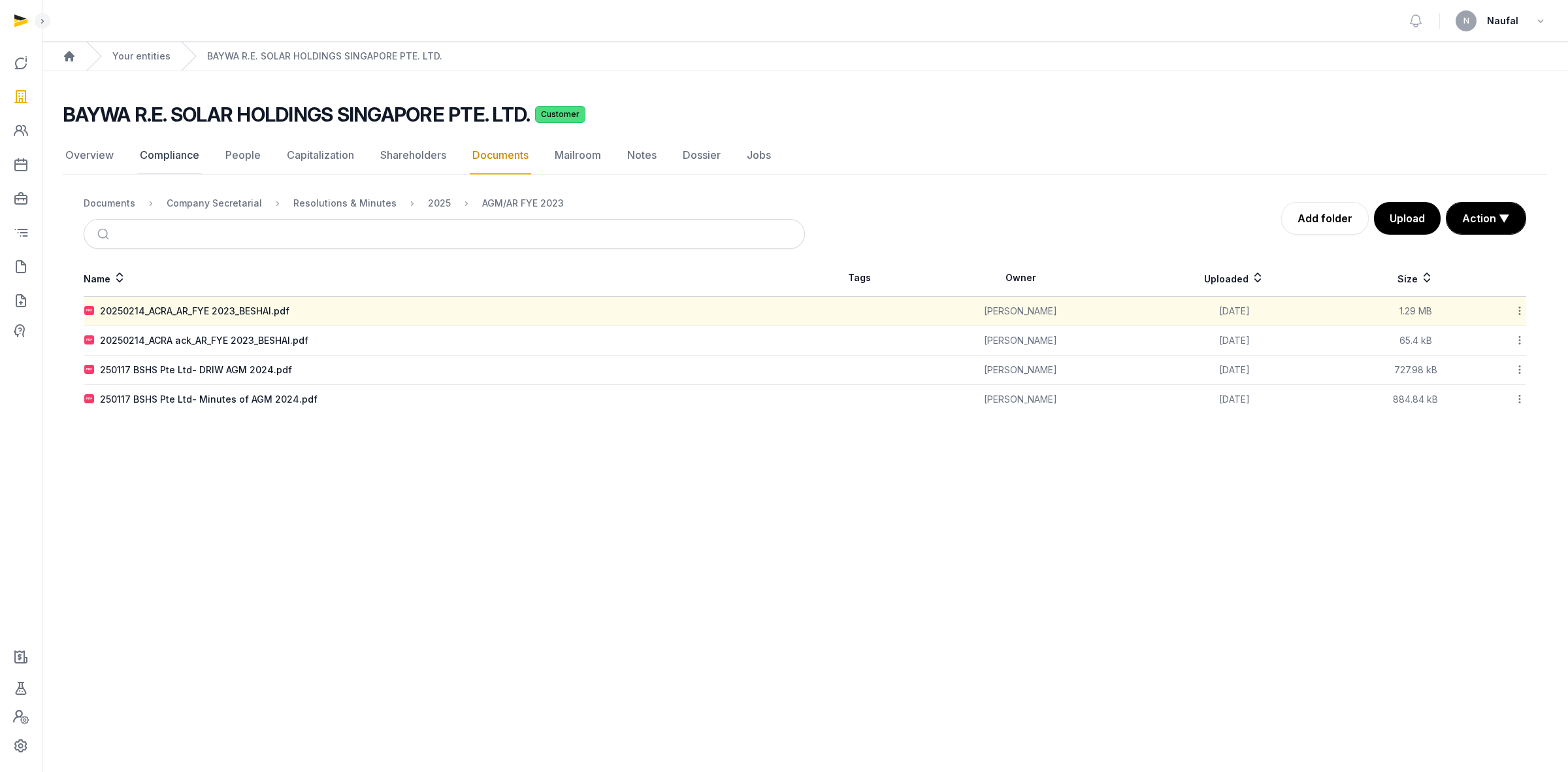
click at [162, 154] on link "Compliance" at bounding box center [170, 155] width 65 height 38
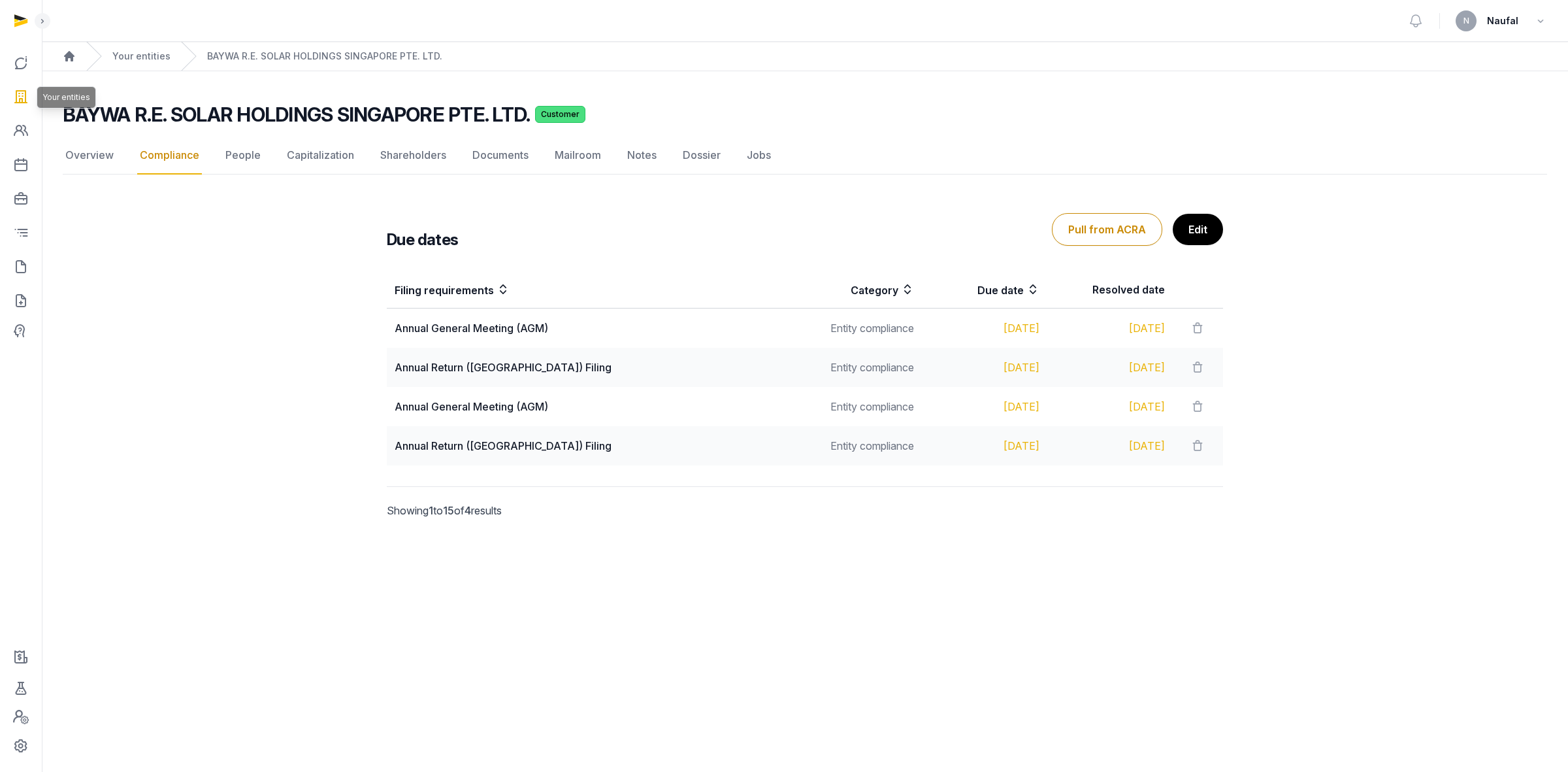
click at [17, 104] on icon at bounding box center [21, 97] width 16 height 21
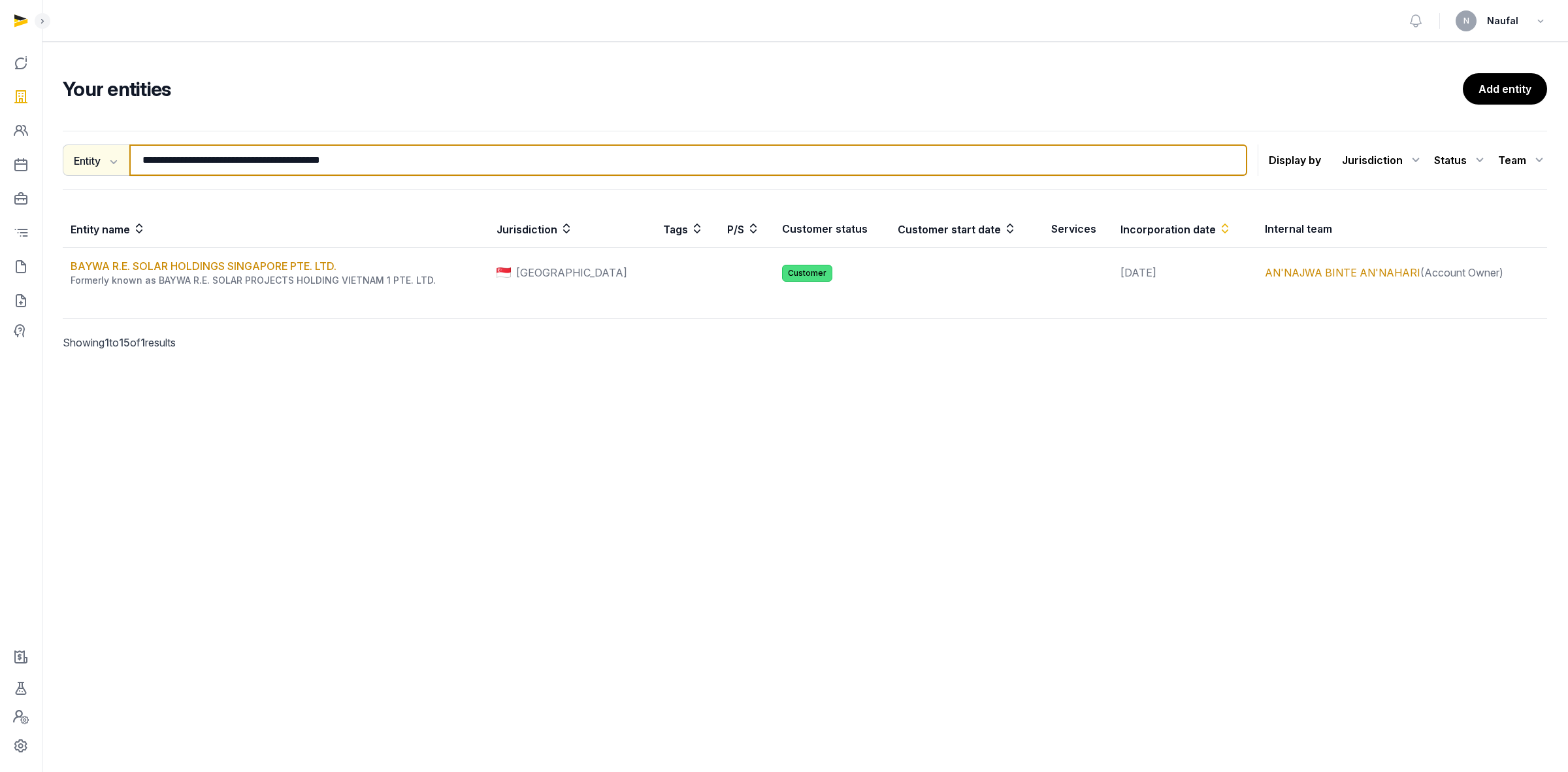
drag, startPoint x: 474, startPoint y: 168, endPoint x: 107, endPoint y: 165, distance: 367.0
click at [107, 165] on div "**********" at bounding box center [655, 160] width 1185 height 32
paste input "***"
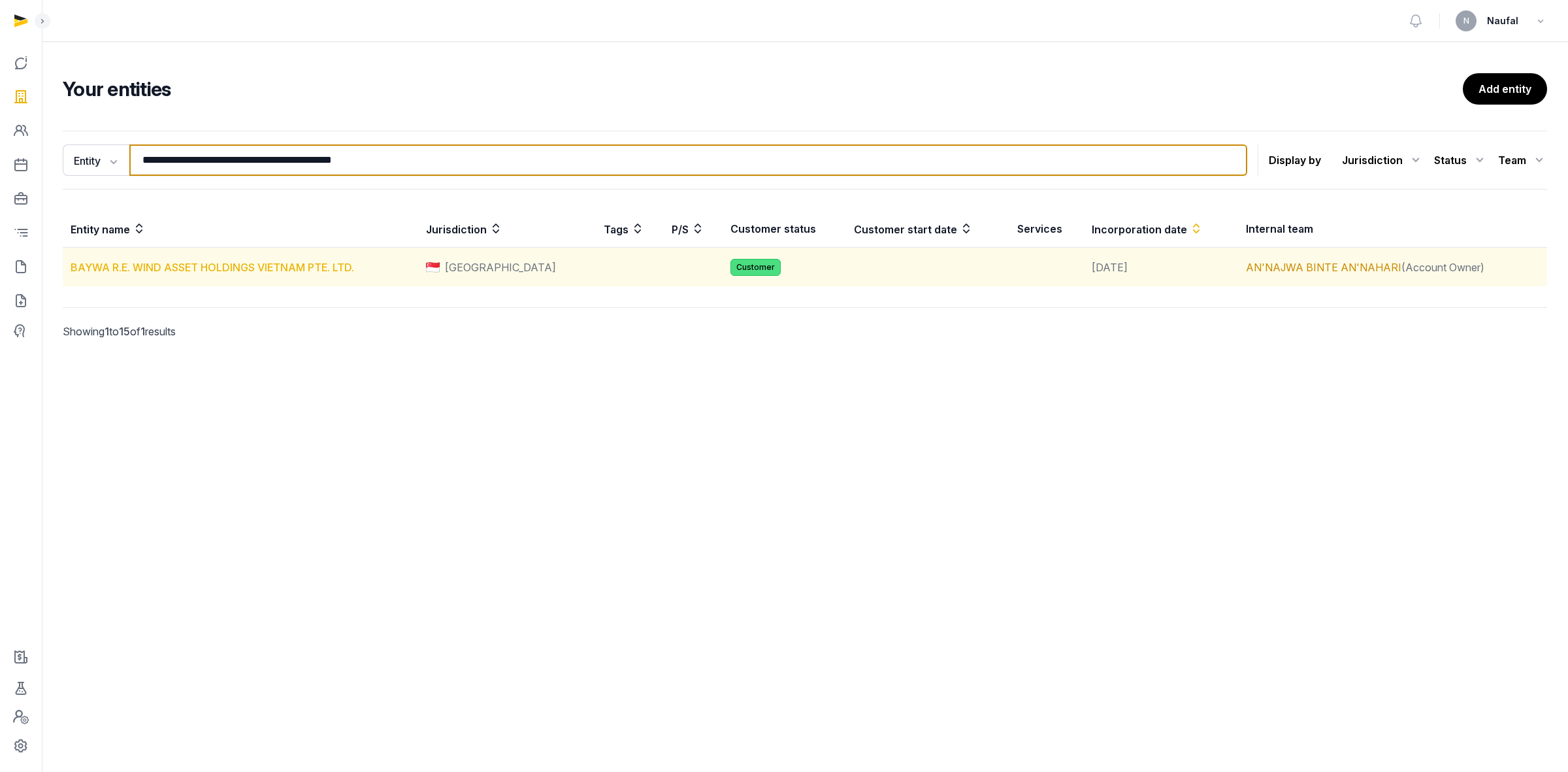
type input "**********"
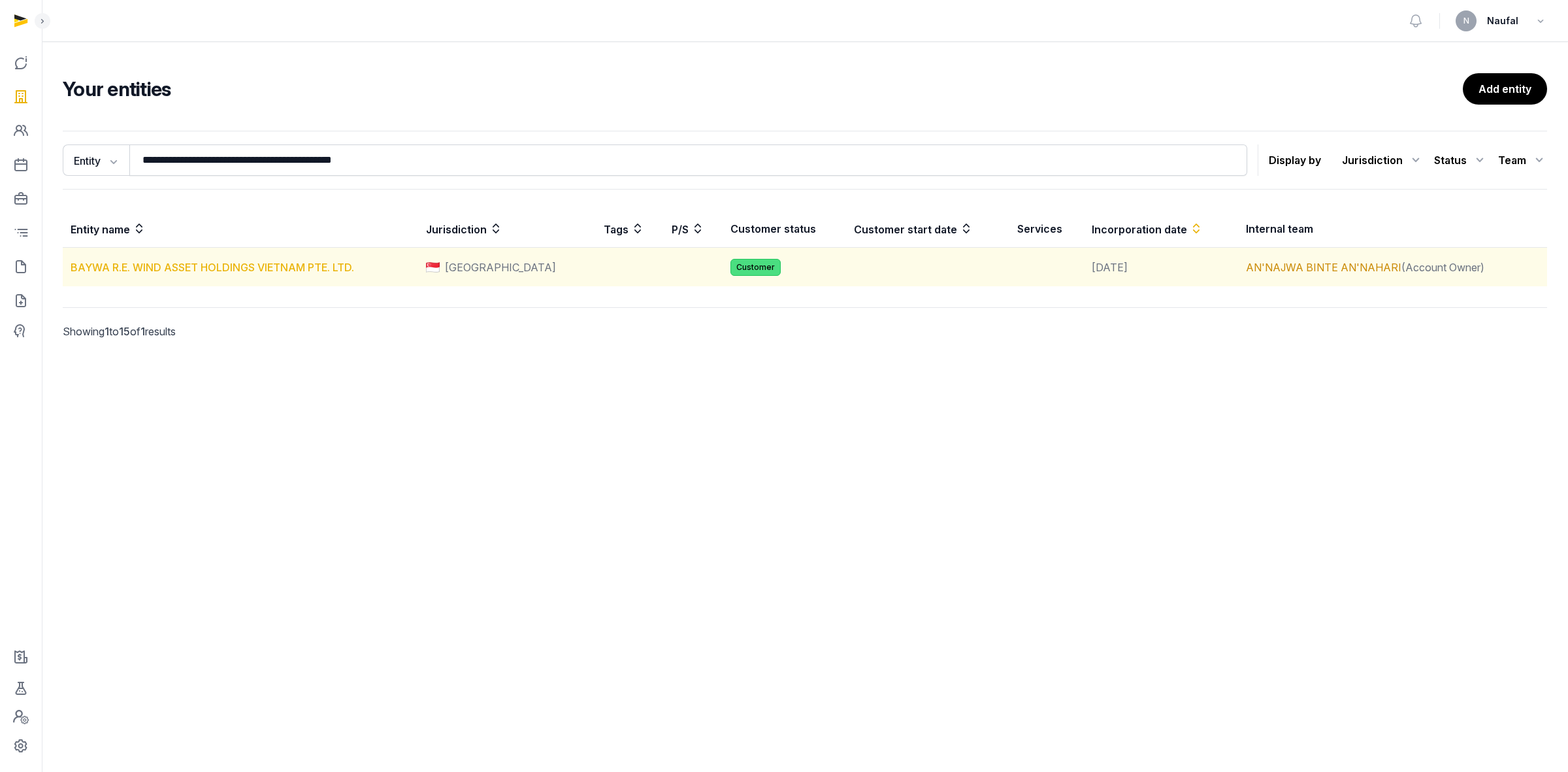
click at [253, 270] on link "BAYWA R.E. WIND ASSET HOLDINGS VIETNAM PTE. LTD." at bounding box center [212, 268] width 283 height 13
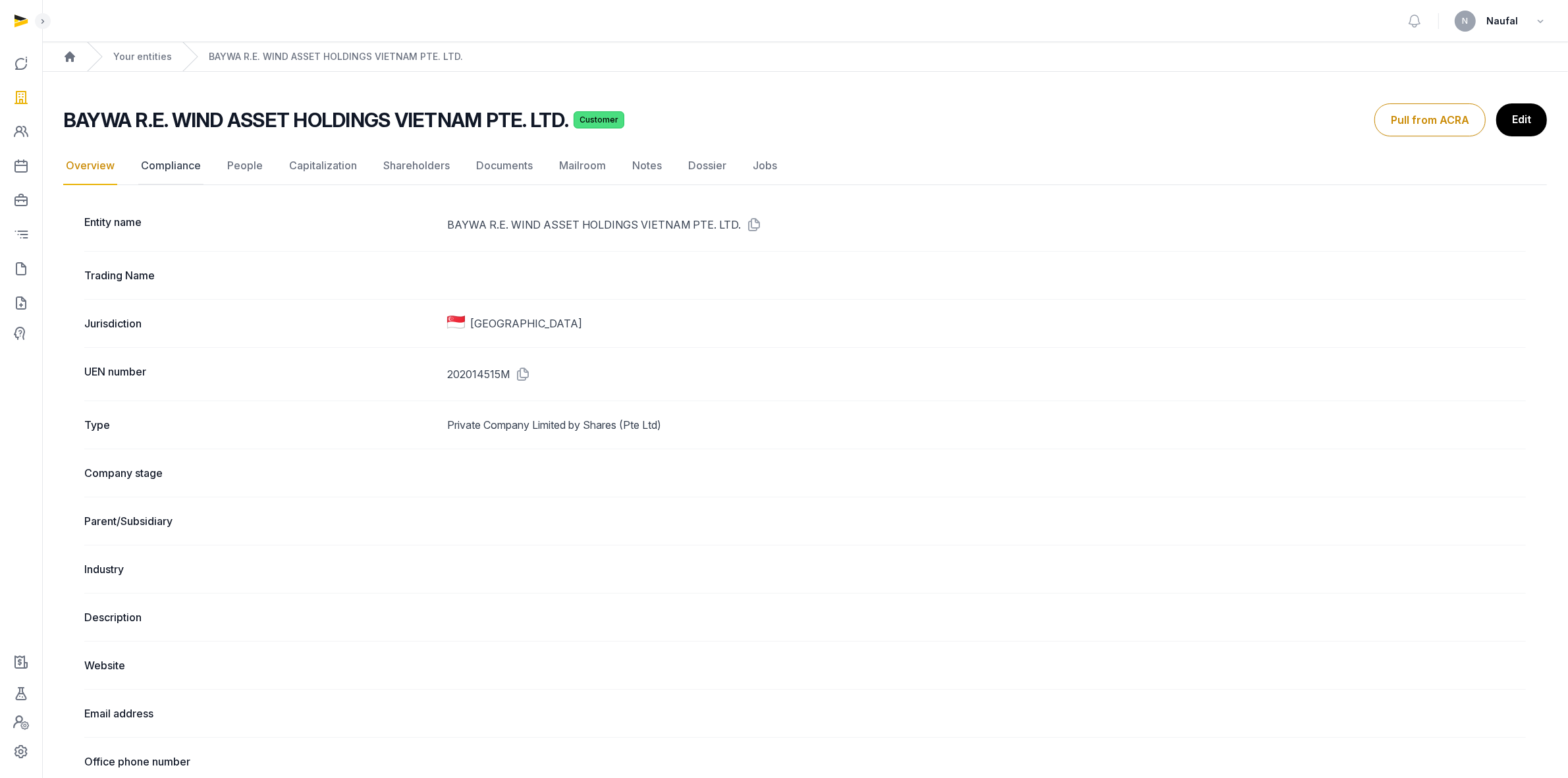
click at [181, 171] on link "Compliance" at bounding box center [171, 166] width 66 height 38
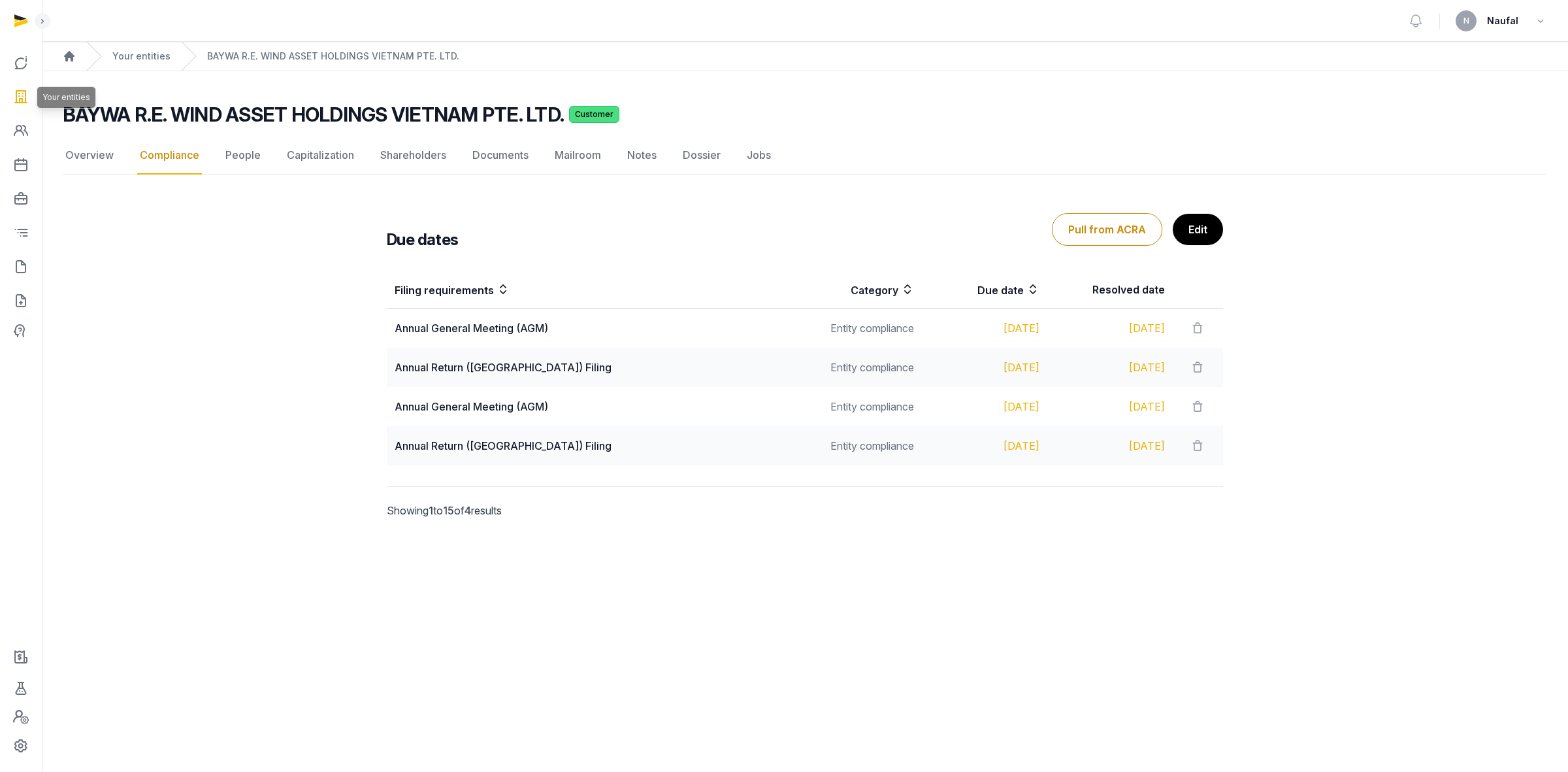
click at [17, 87] on icon at bounding box center [21, 97] width 16 height 21
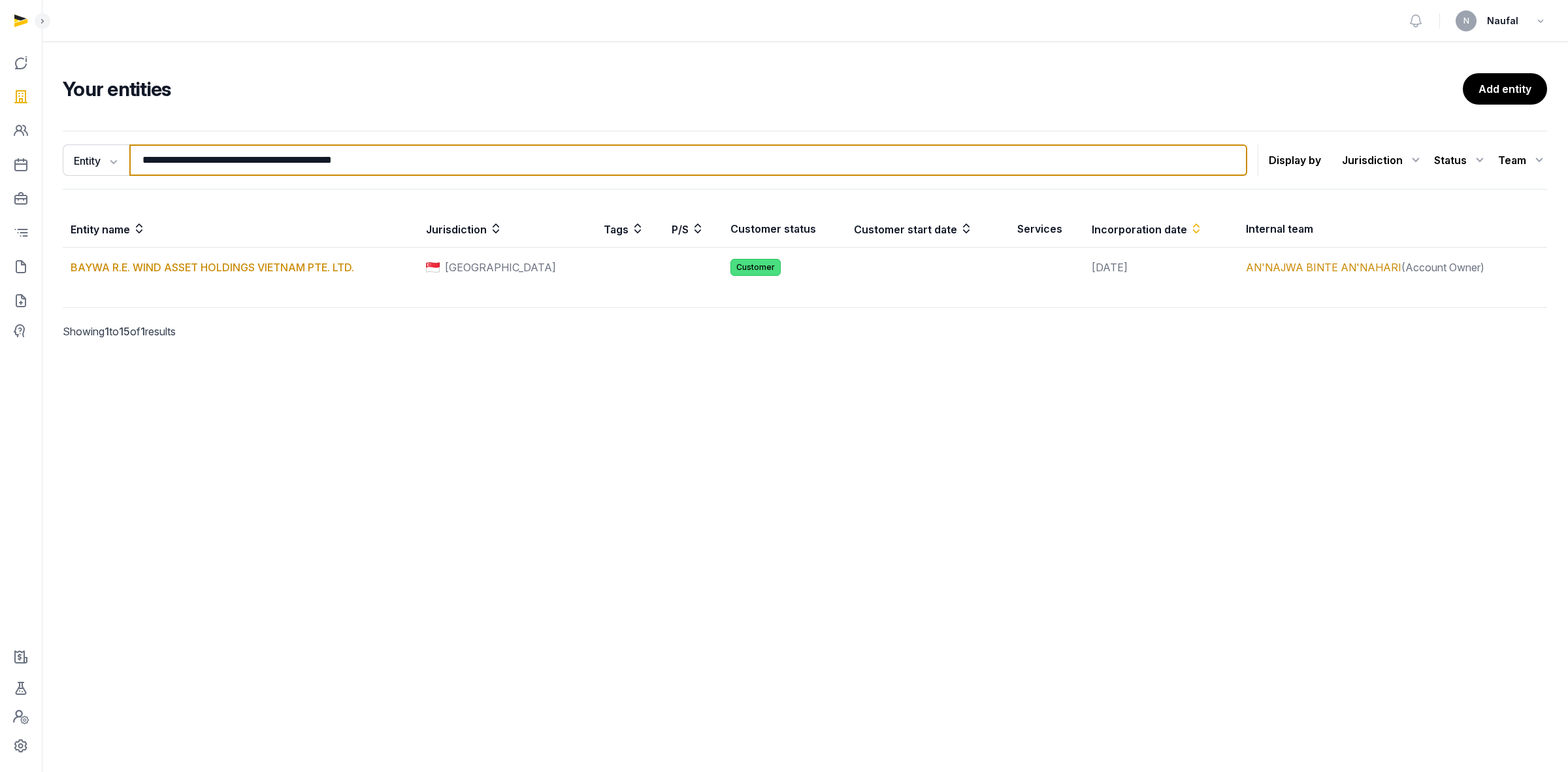
drag, startPoint x: 482, startPoint y: 157, endPoint x: 57, endPoint y: 154, distance: 425.0
click at [57, 154] on div "**********" at bounding box center [805, 253] width 1526 height 256
paste input "search"
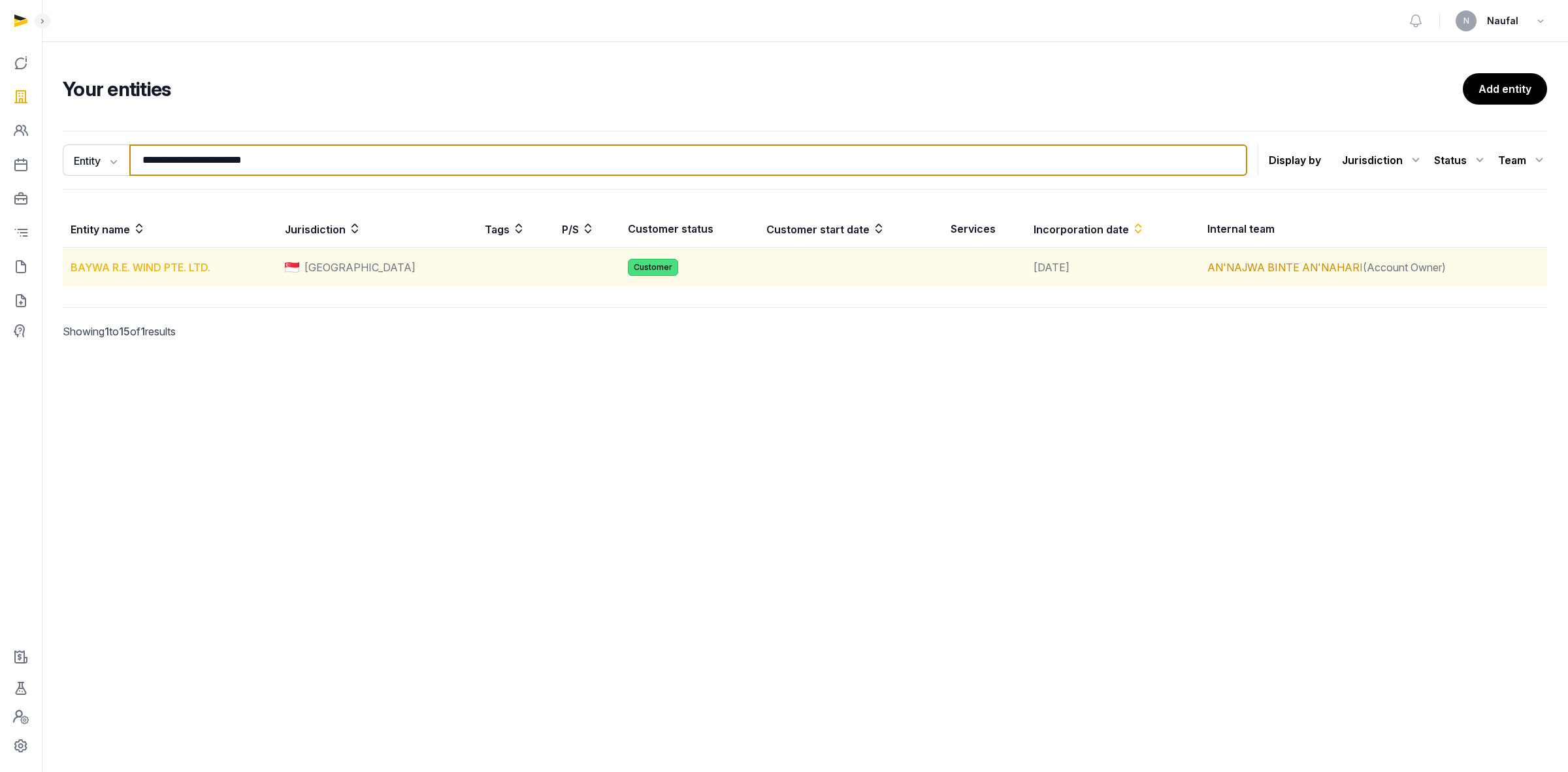
type input "**********"
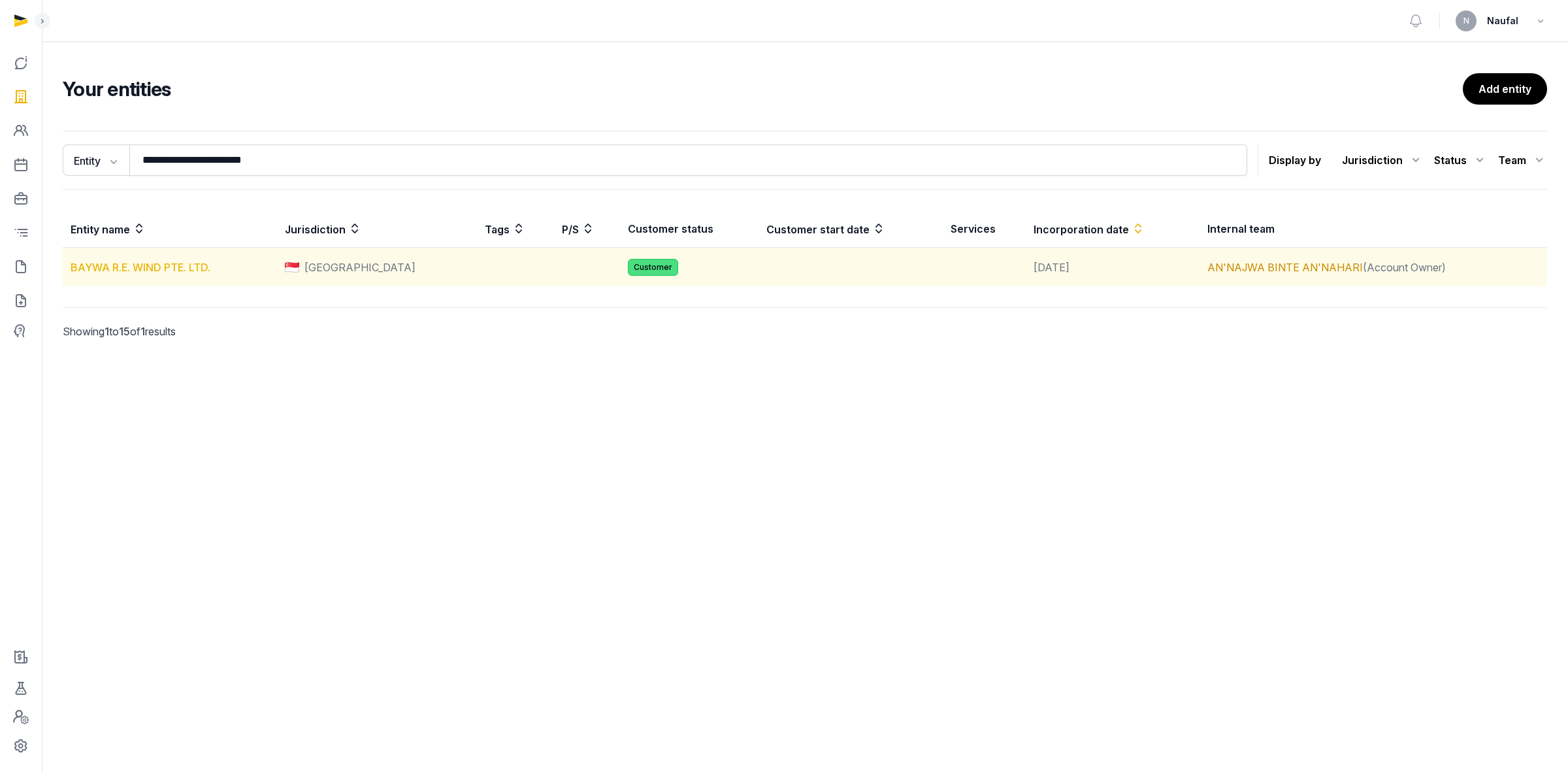
click at [163, 263] on link "BAYWA R.E. WIND PTE. LTD." at bounding box center [141, 268] width 140 height 13
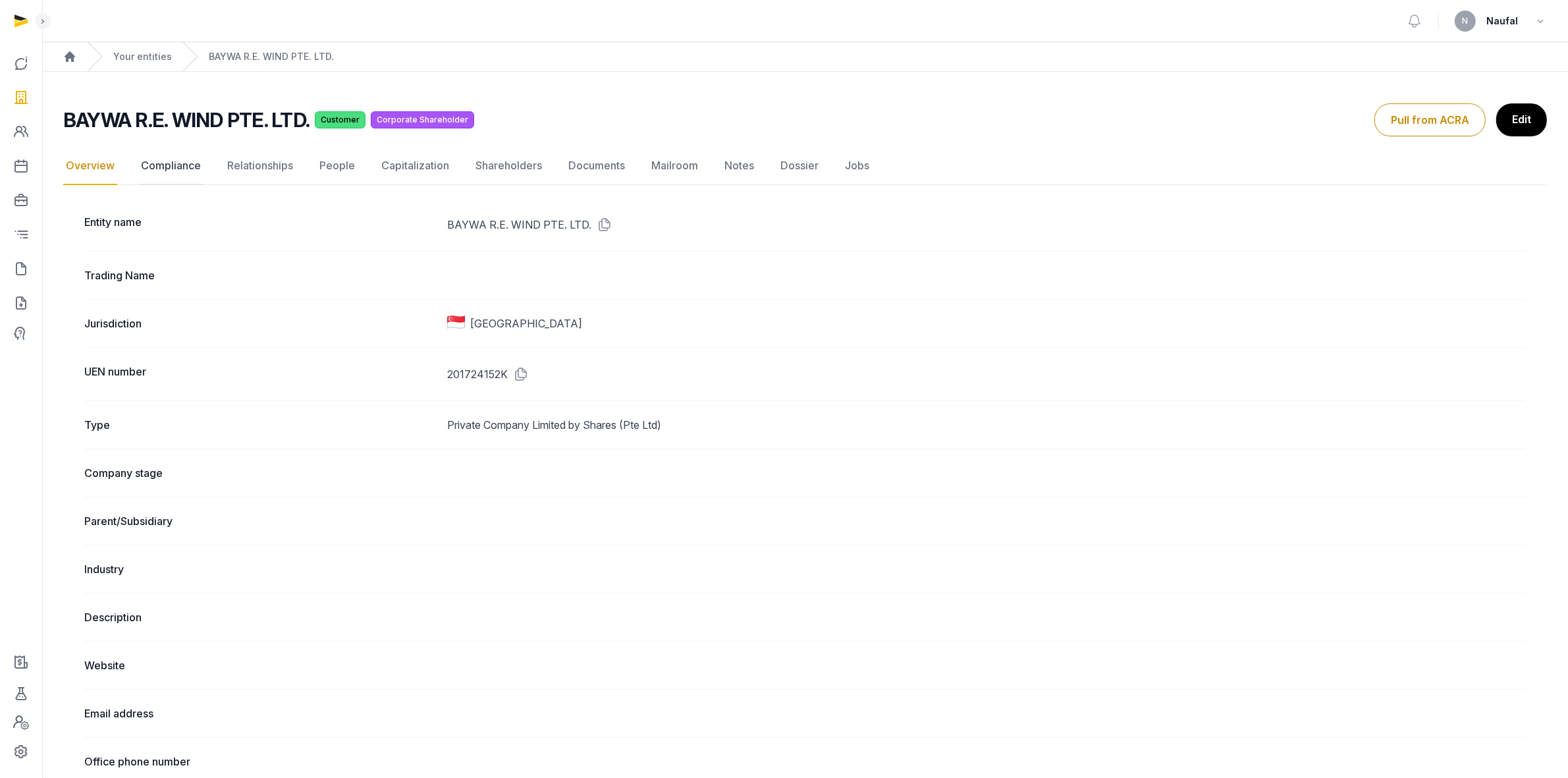
click at [155, 166] on link "Compliance" at bounding box center [171, 166] width 66 height 38
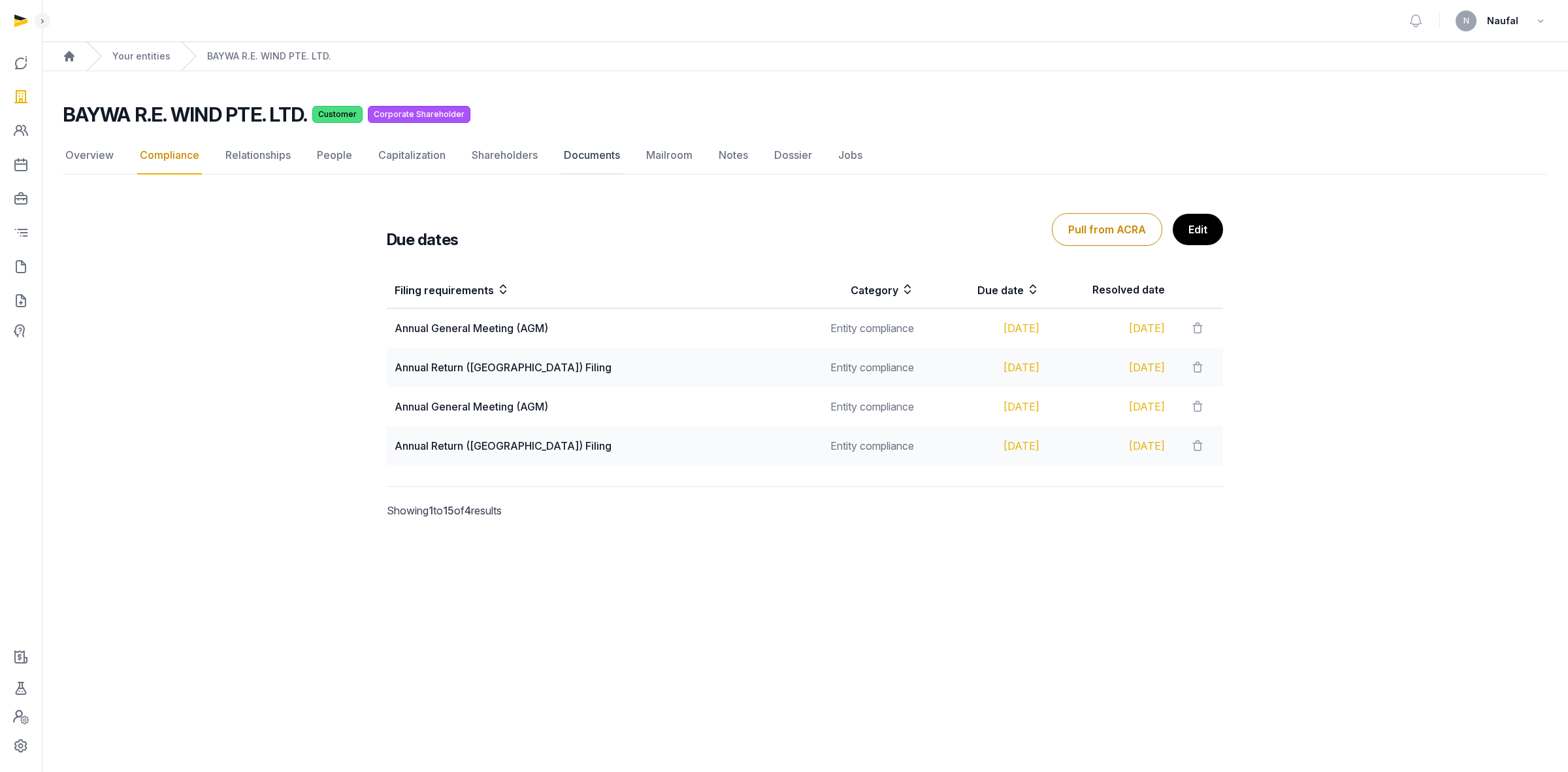
click at [599, 148] on link "Documents" at bounding box center [592, 155] width 62 height 38
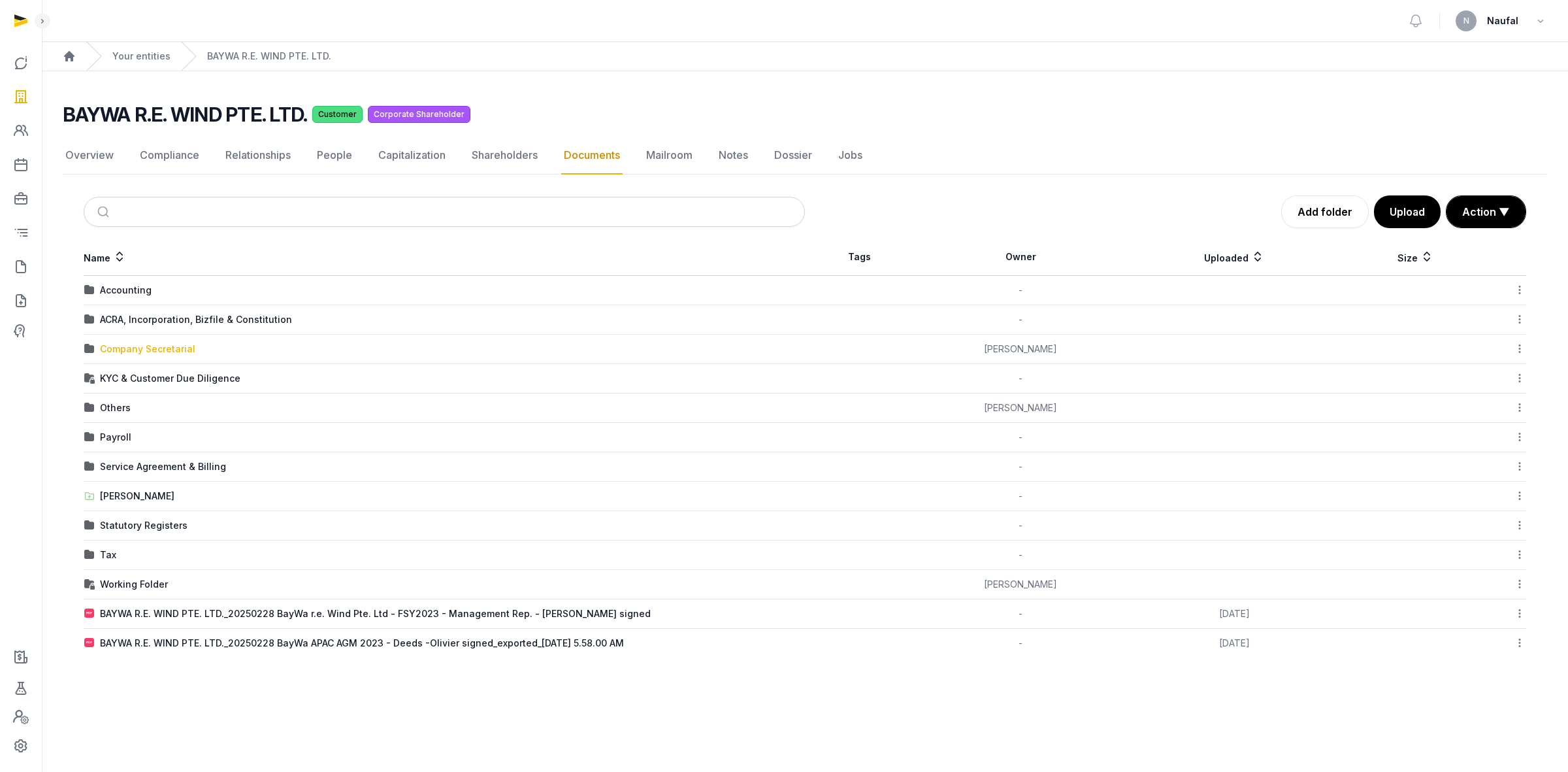
click at [146, 353] on div "Company Secretarial" at bounding box center [147, 349] width 96 height 13
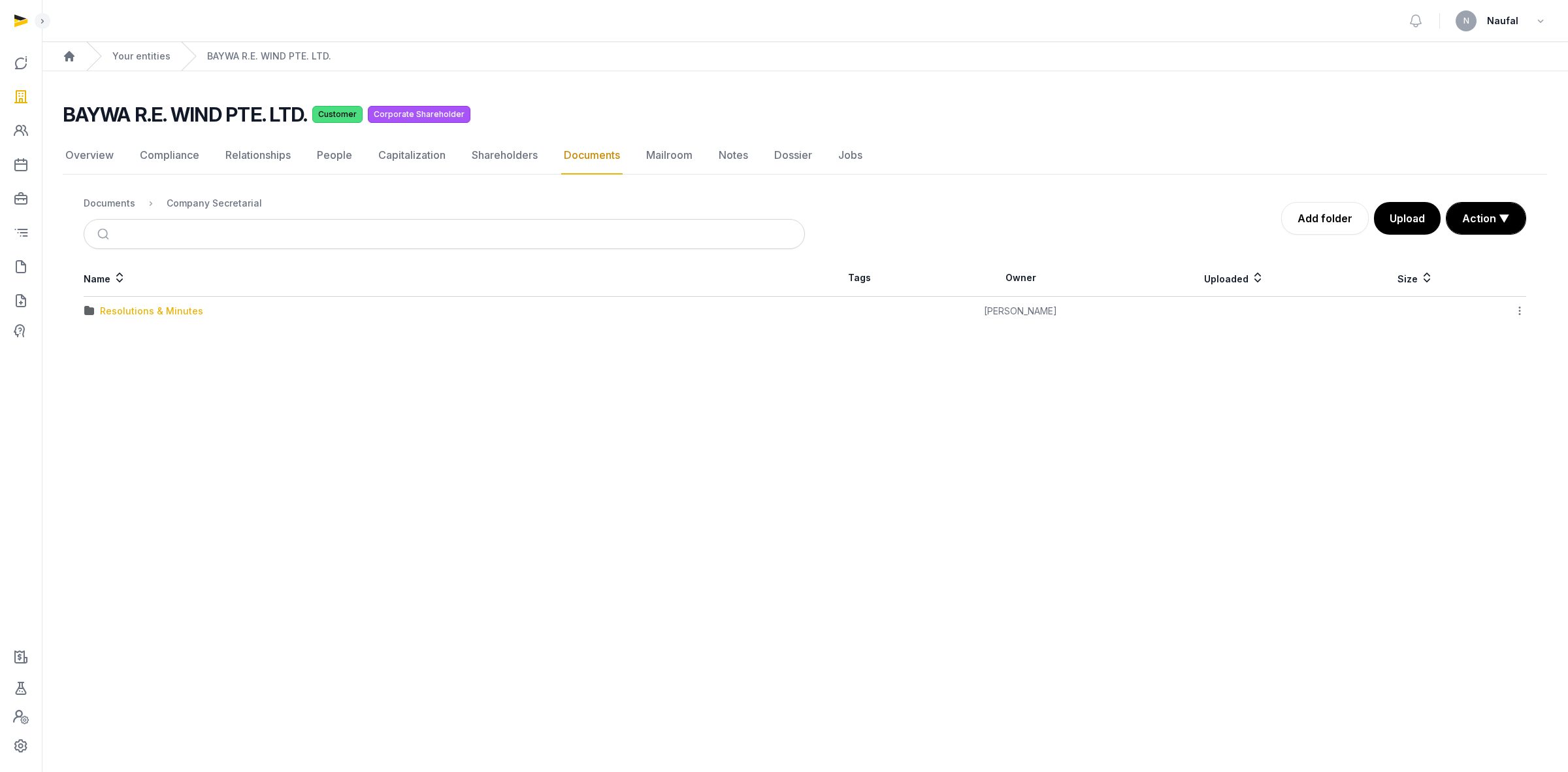
click at [152, 315] on div "Resolutions & Minutes" at bounding box center [152, 311] width 103 height 13
click at [116, 338] on div "2024" at bounding box center [112, 341] width 24 height 13
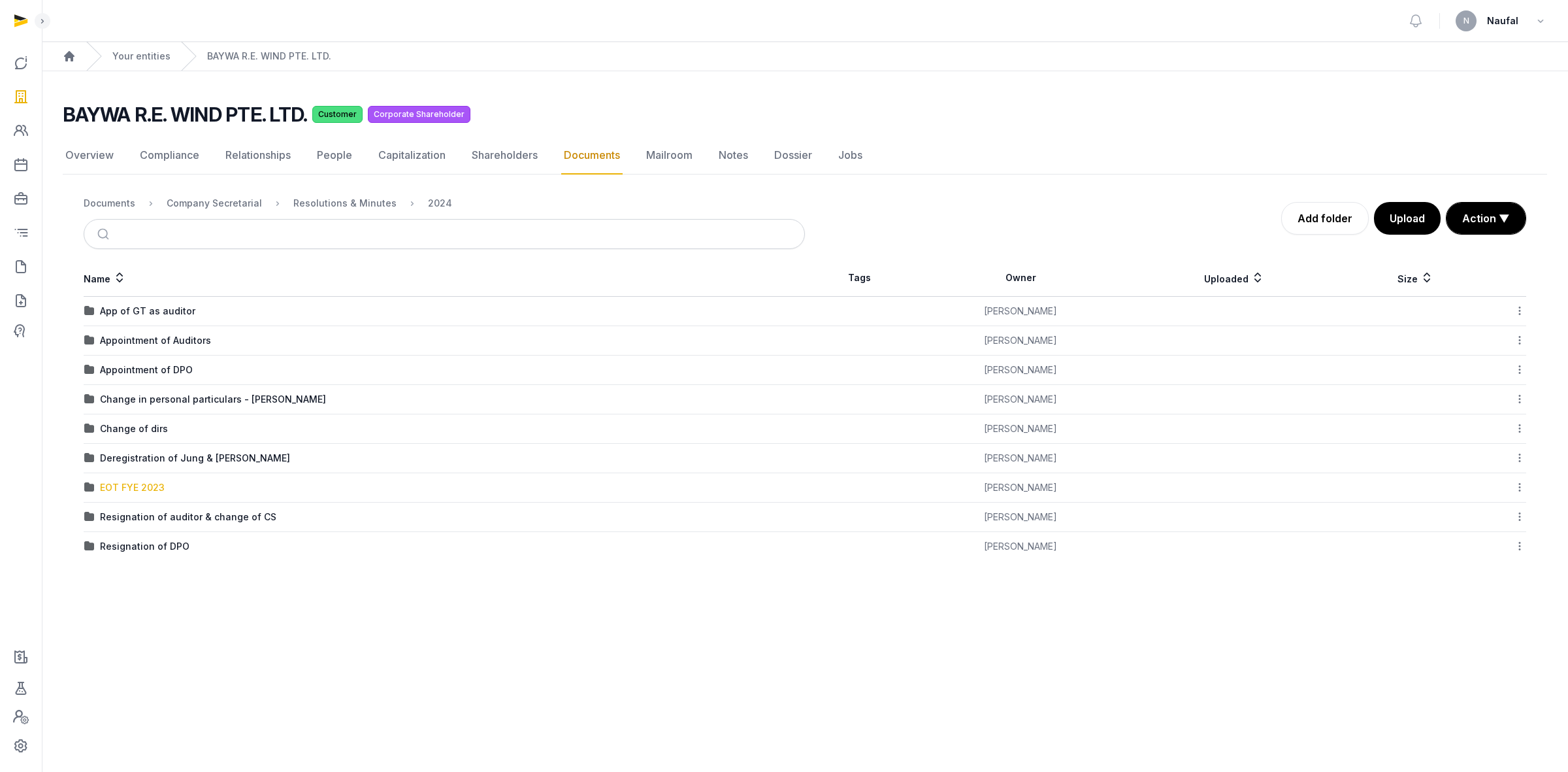
click at [157, 489] on div "EOT FYE 2023" at bounding box center [132, 488] width 65 height 13
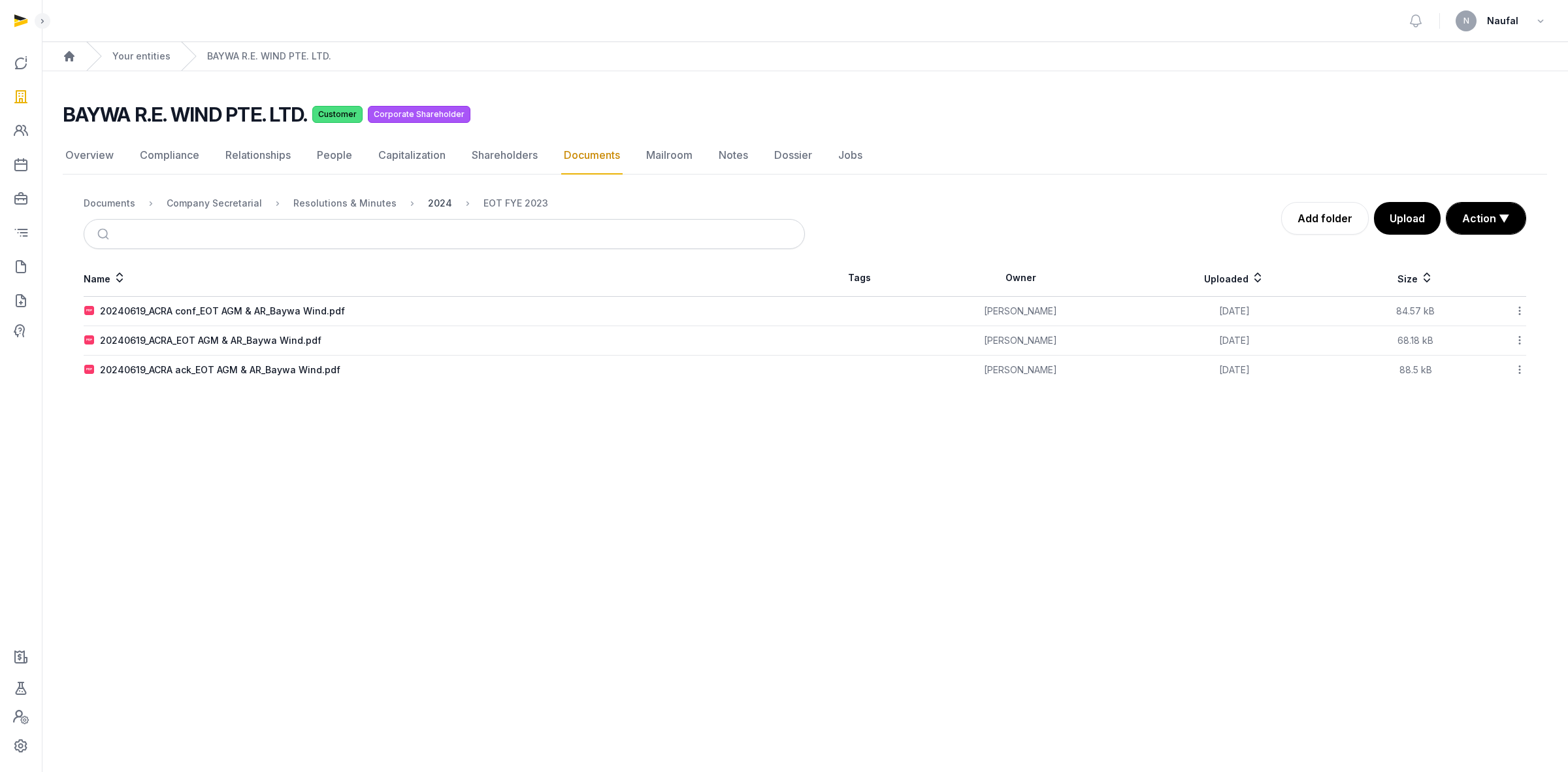
click at [428, 208] on div "2024" at bounding box center [440, 203] width 24 height 13
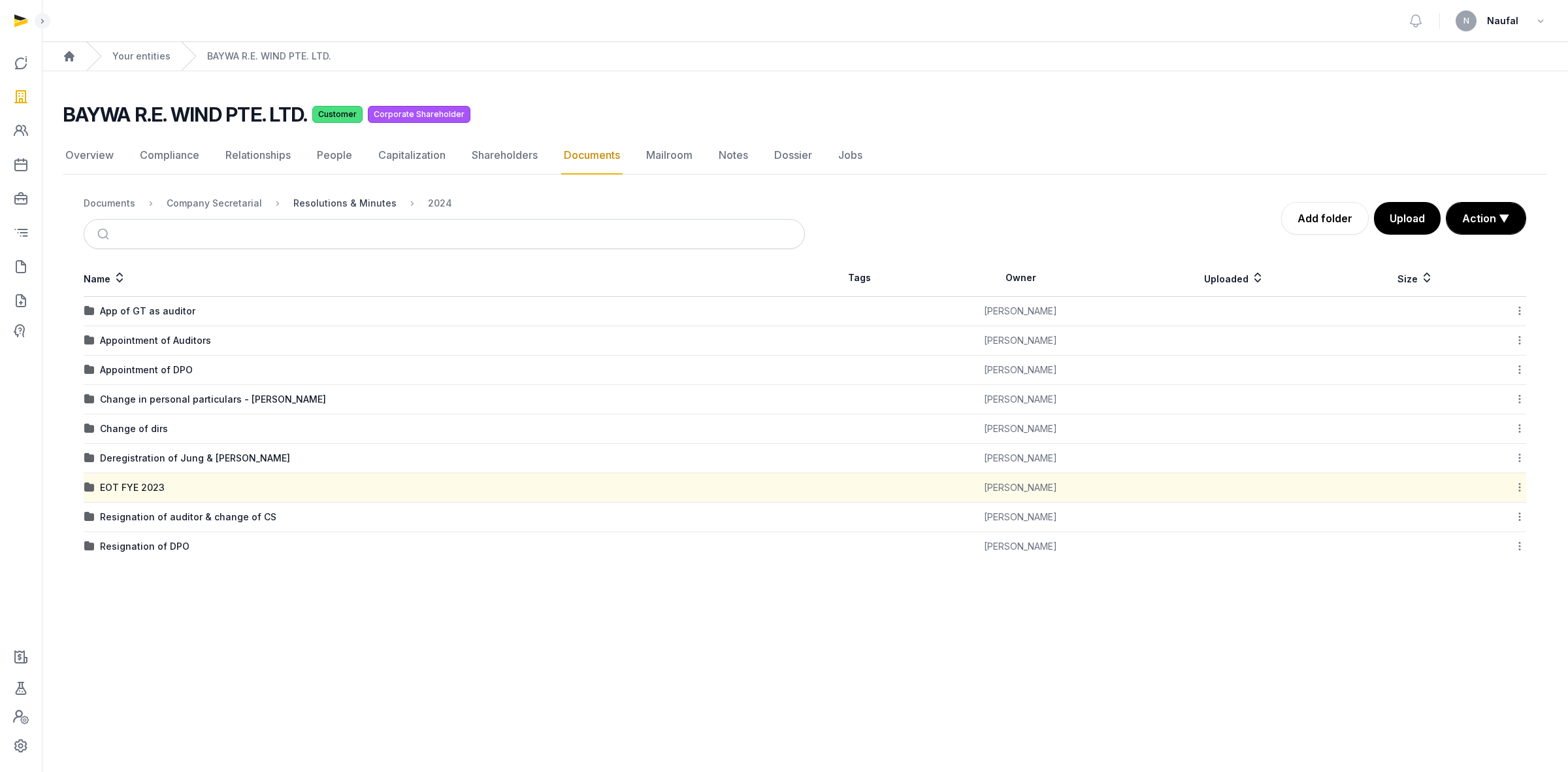
click at [365, 202] on div "Resolutions & Minutes" at bounding box center [345, 203] width 103 height 13
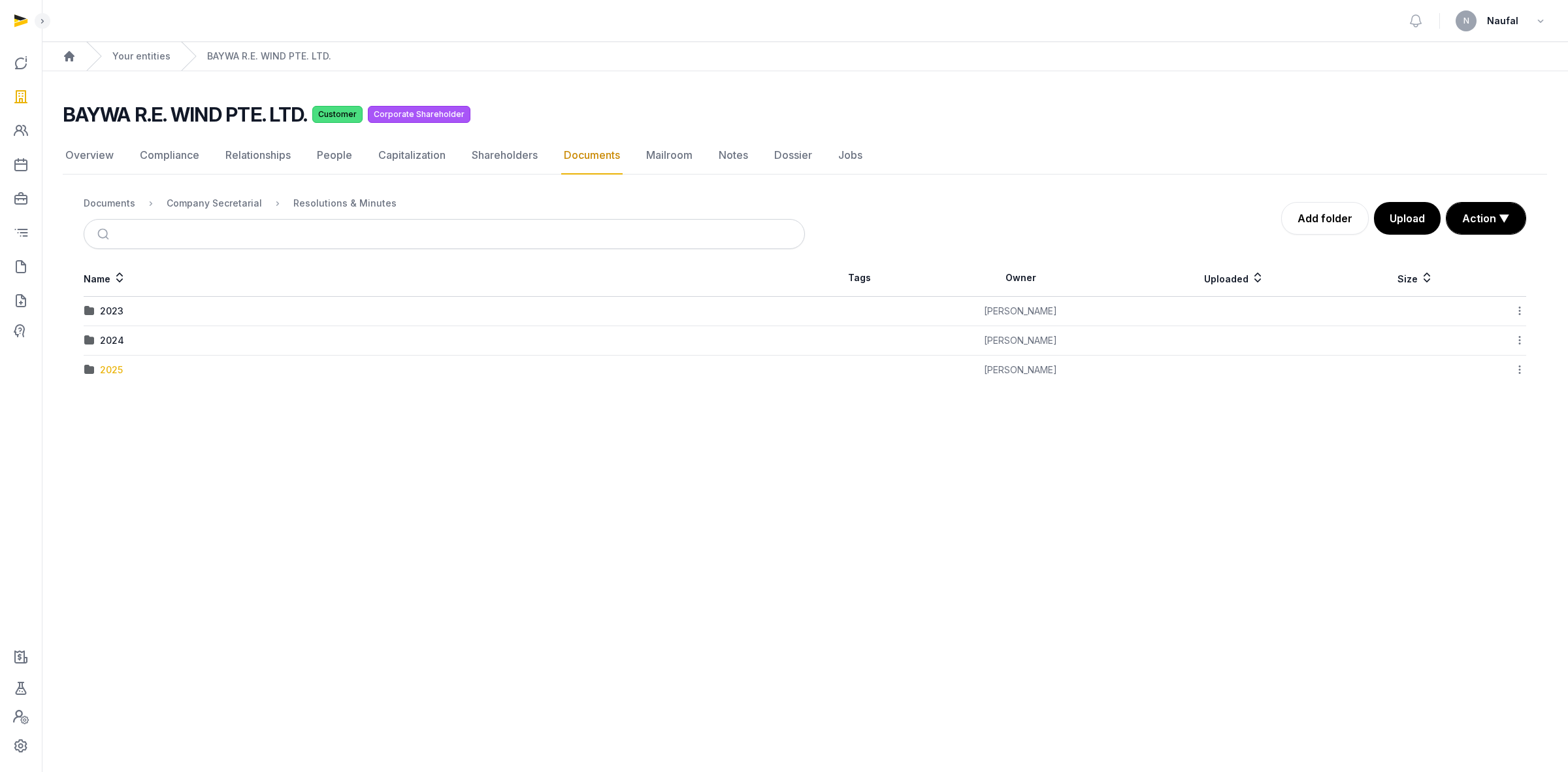
click at [112, 364] on div "2025" at bounding box center [111, 370] width 22 height 13
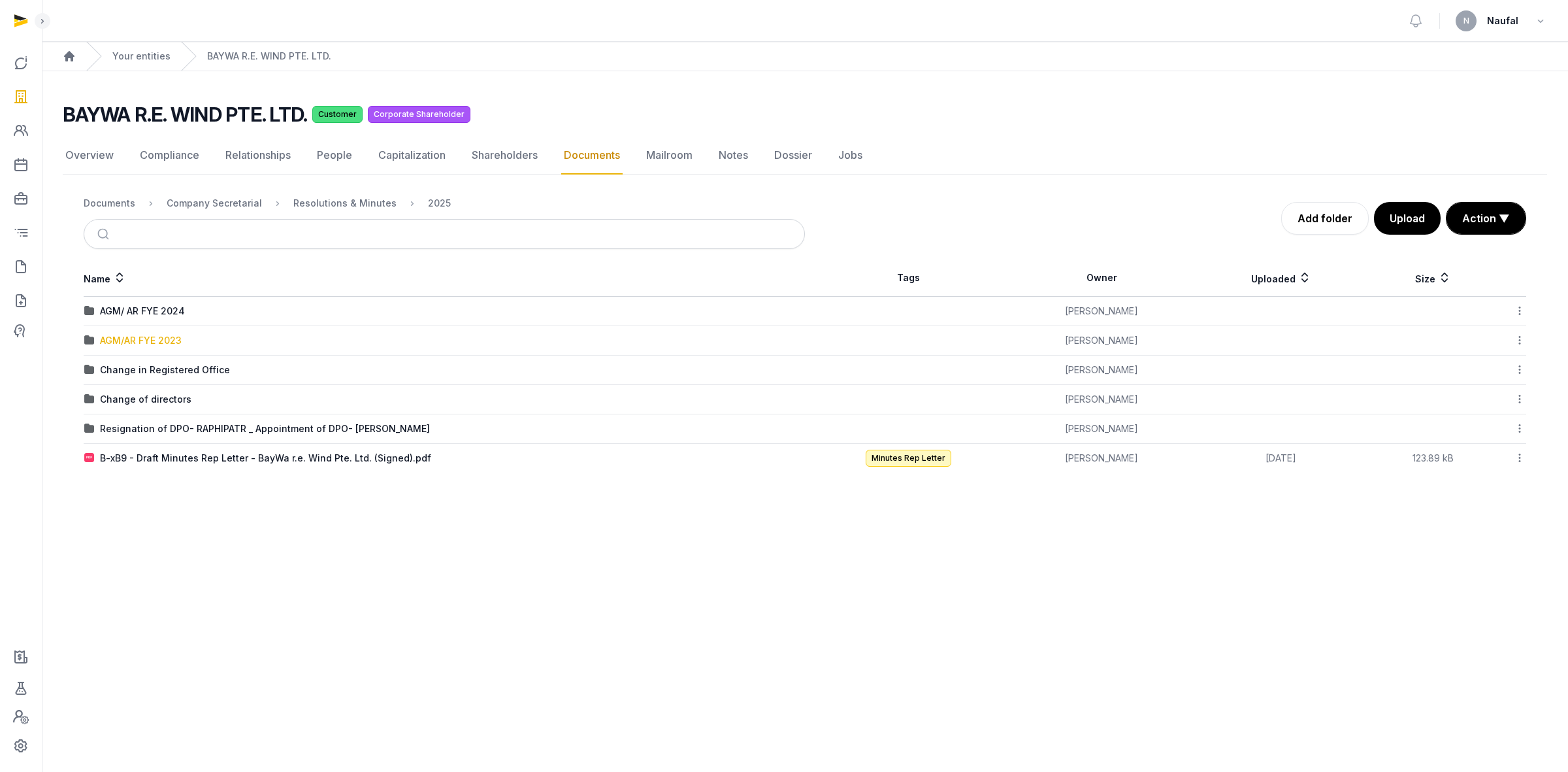
click at [165, 335] on div "AGM/AR FYE 2023" at bounding box center [141, 341] width 82 height 13
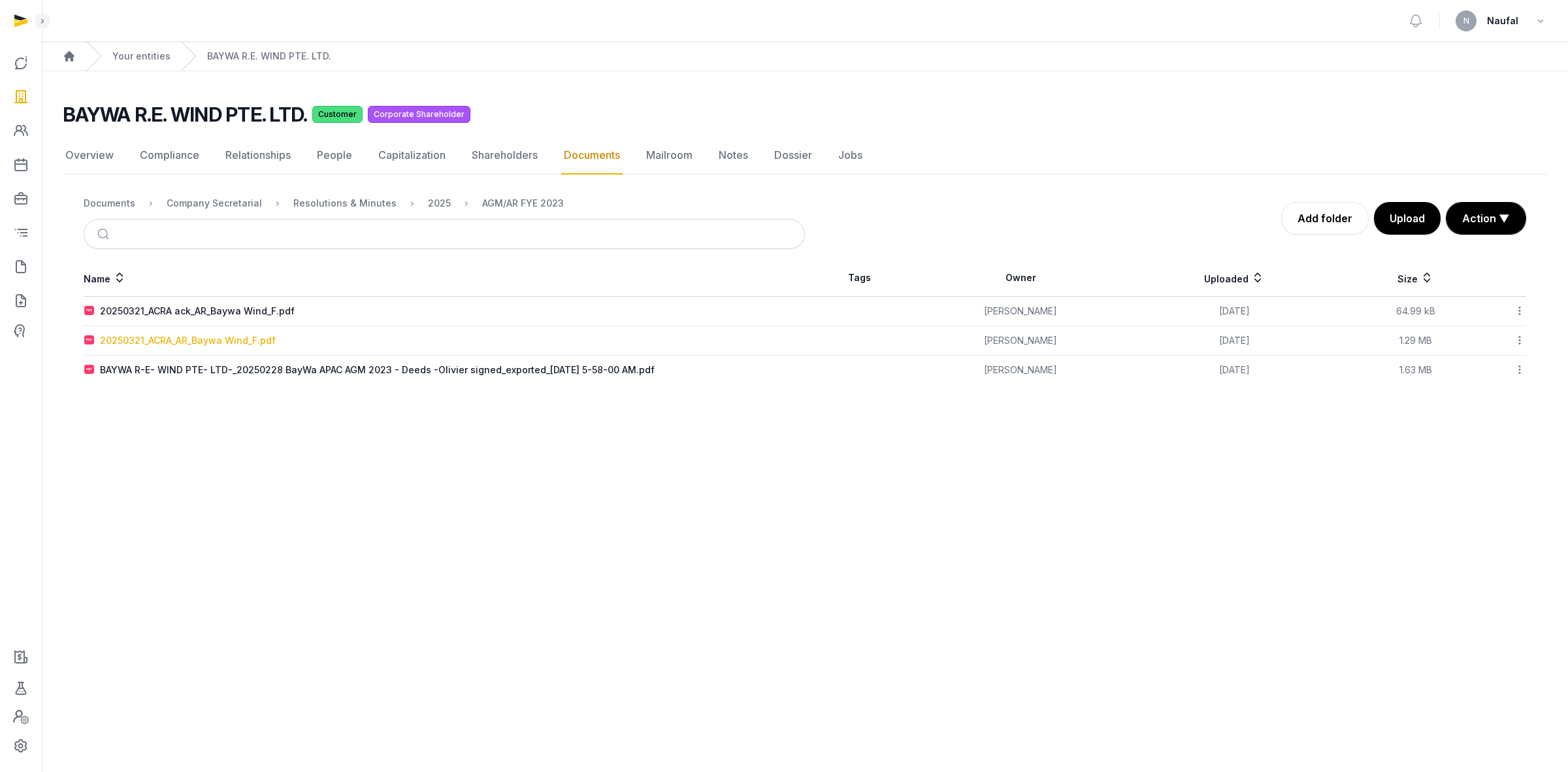
click at [227, 338] on div "20250321_ACRA_AR_Baywa Wind_F.pdf" at bounding box center [187, 341] width 176 height 13
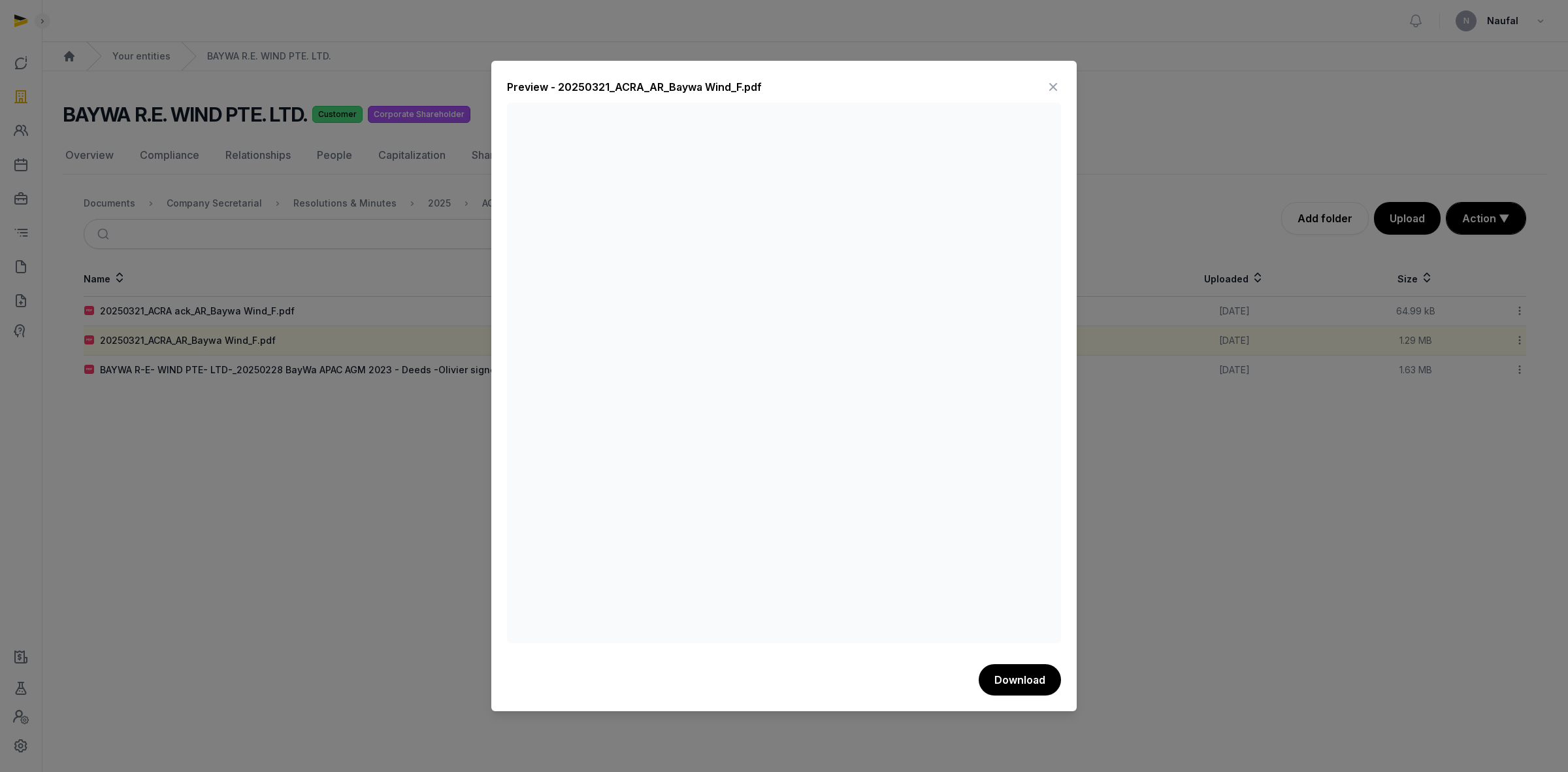
click at [1047, 85] on icon at bounding box center [1053, 87] width 16 height 21
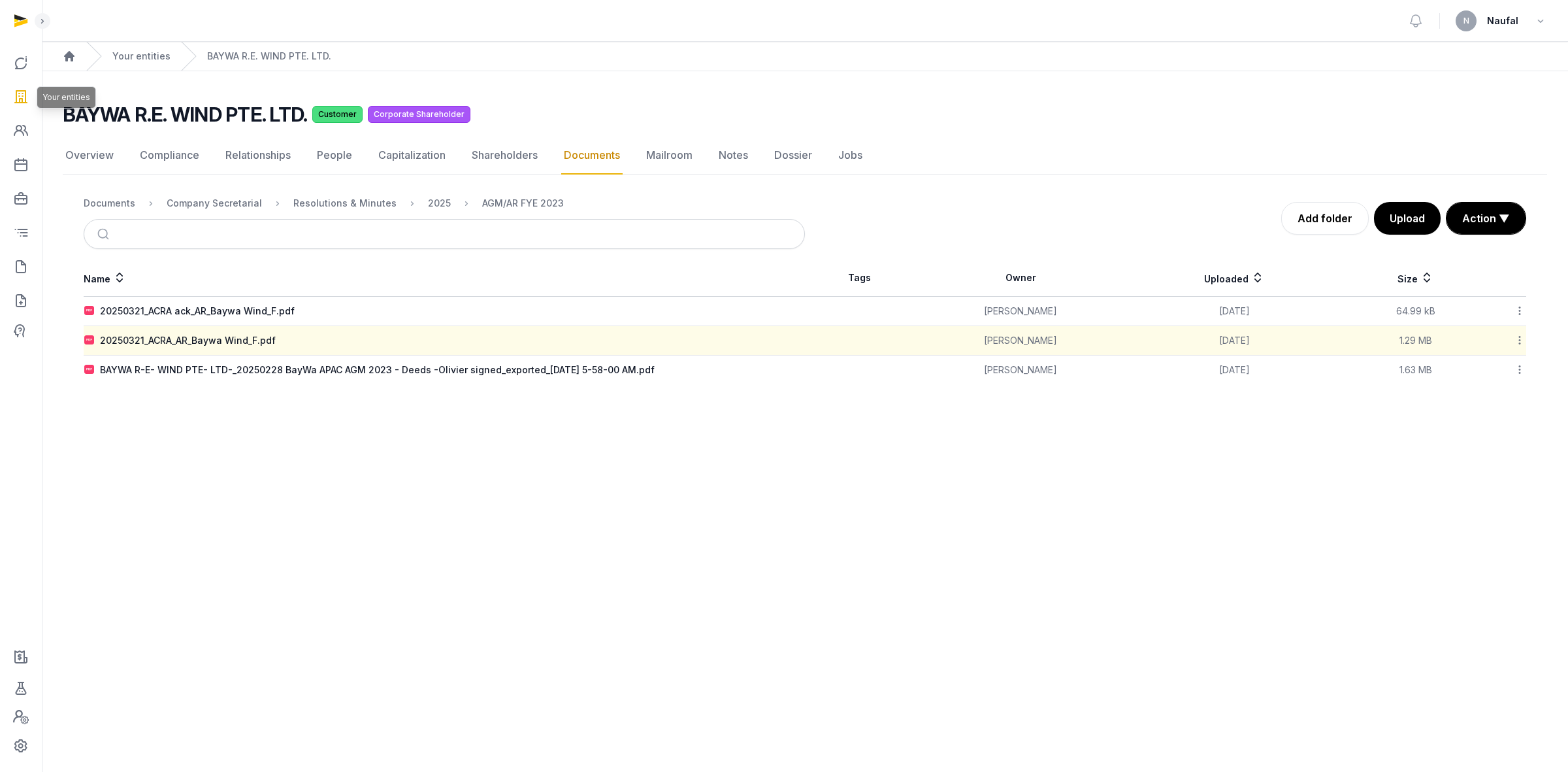
click at [20, 99] on icon at bounding box center [21, 97] width 16 height 21
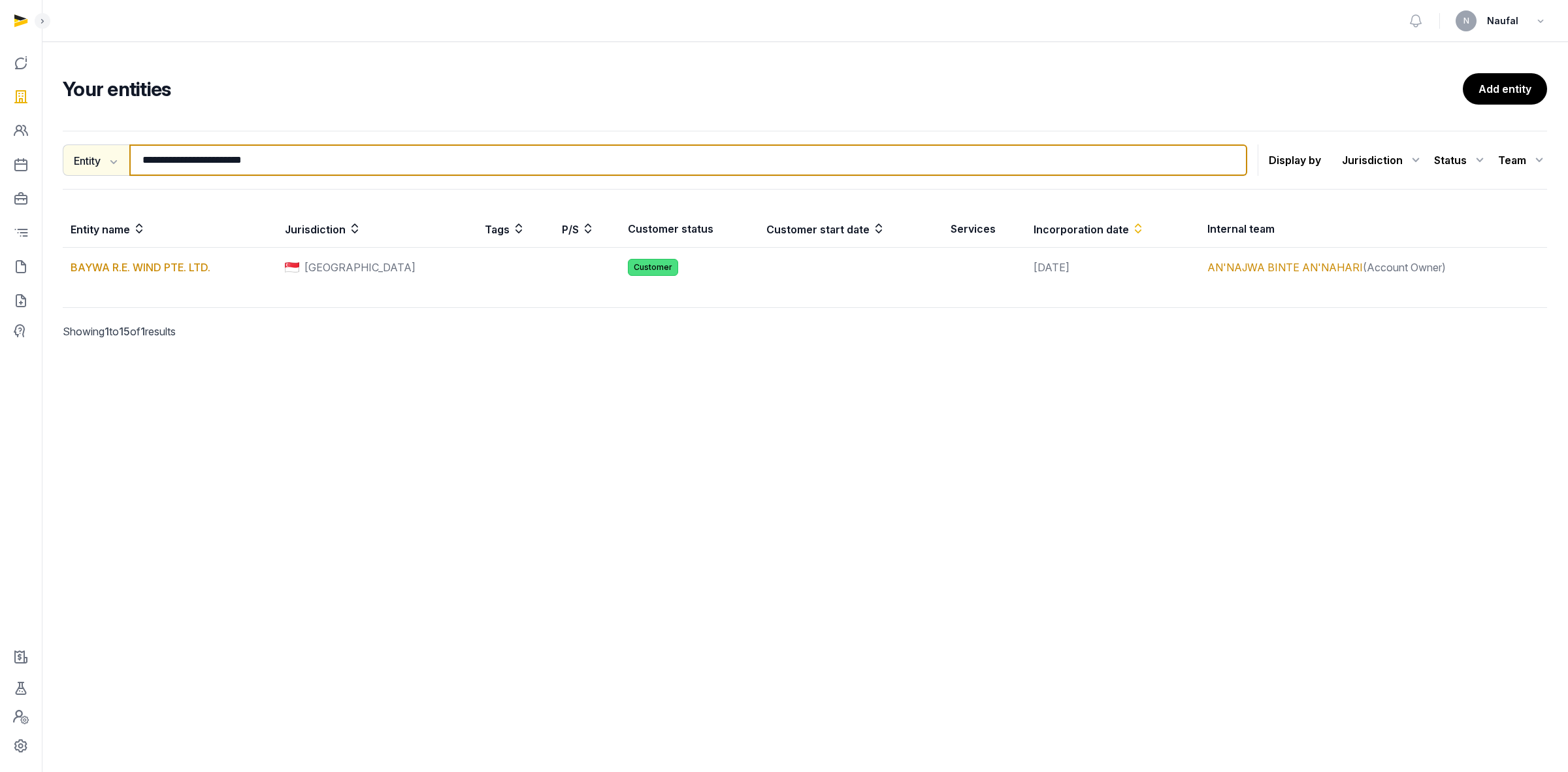
drag, startPoint x: 323, startPoint y: 160, endPoint x: 122, endPoint y: 153, distance: 201.1
click at [122, 153] on div "**********" at bounding box center [655, 160] width 1185 height 32
paste input "search"
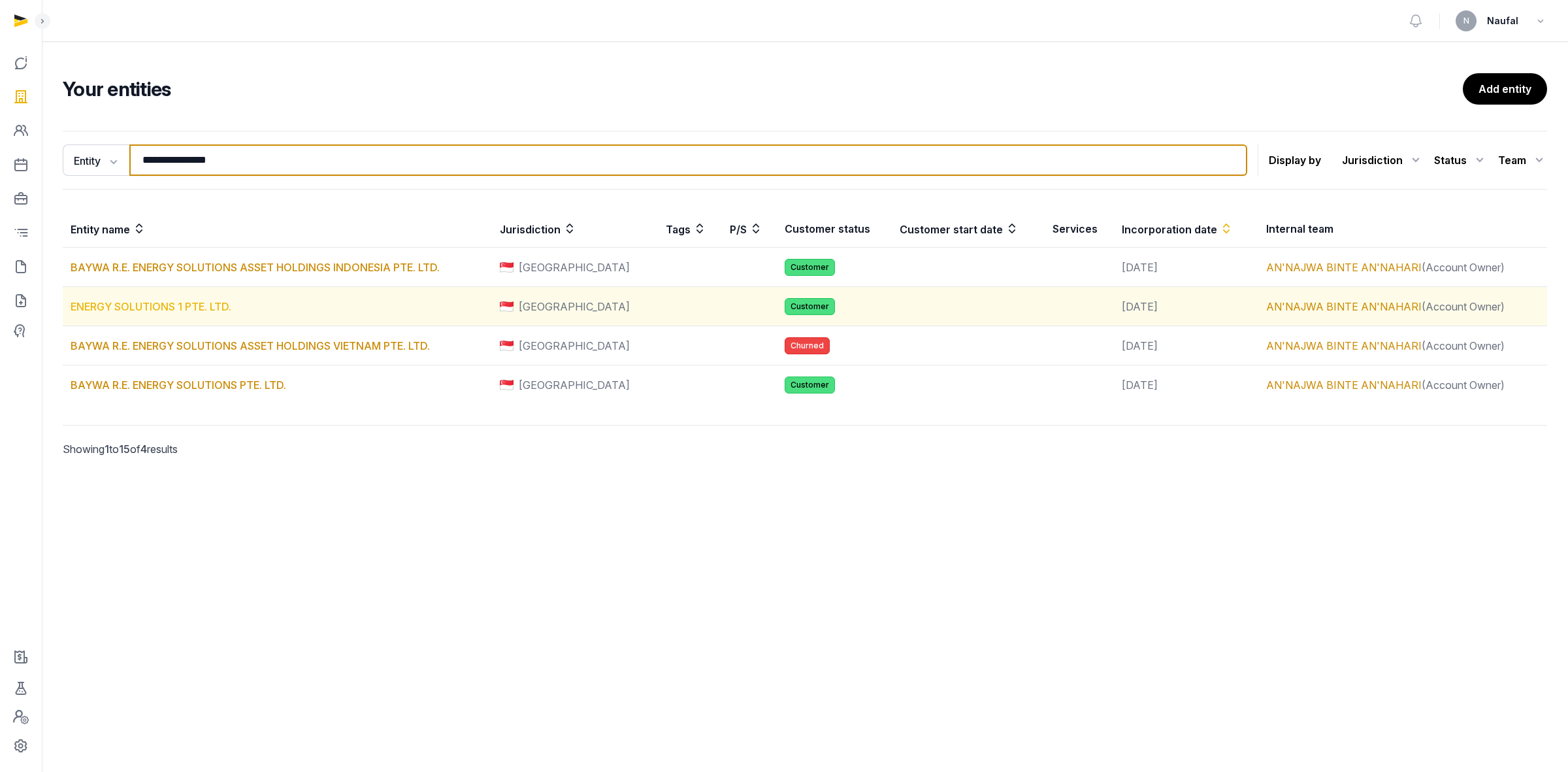
type input "**********"
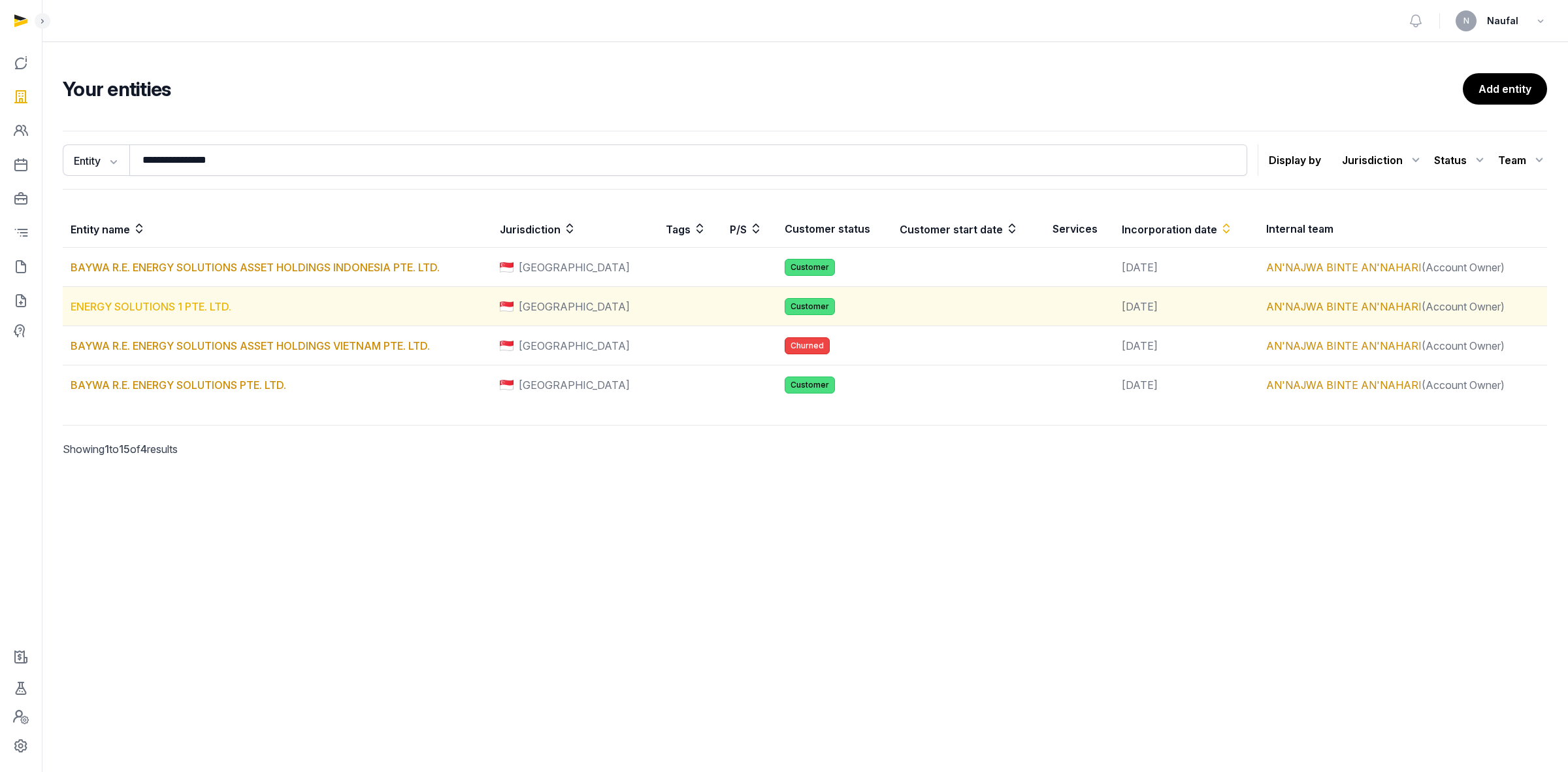
click at [204, 302] on link "ENERGY SOLUTIONS 1 PTE. LTD." at bounding box center [151, 307] width 161 height 13
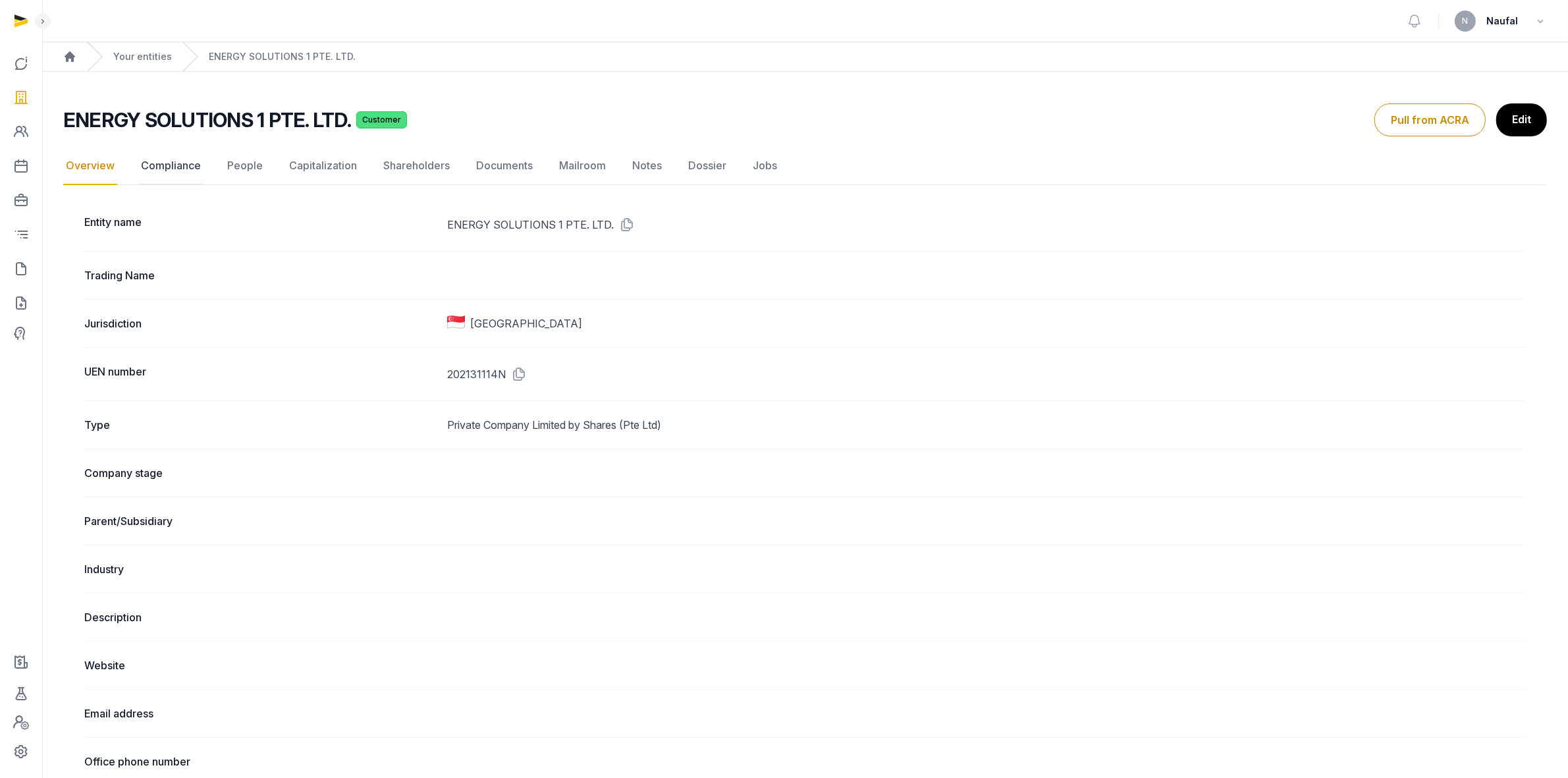
click at [156, 165] on link "Compliance" at bounding box center [171, 166] width 66 height 38
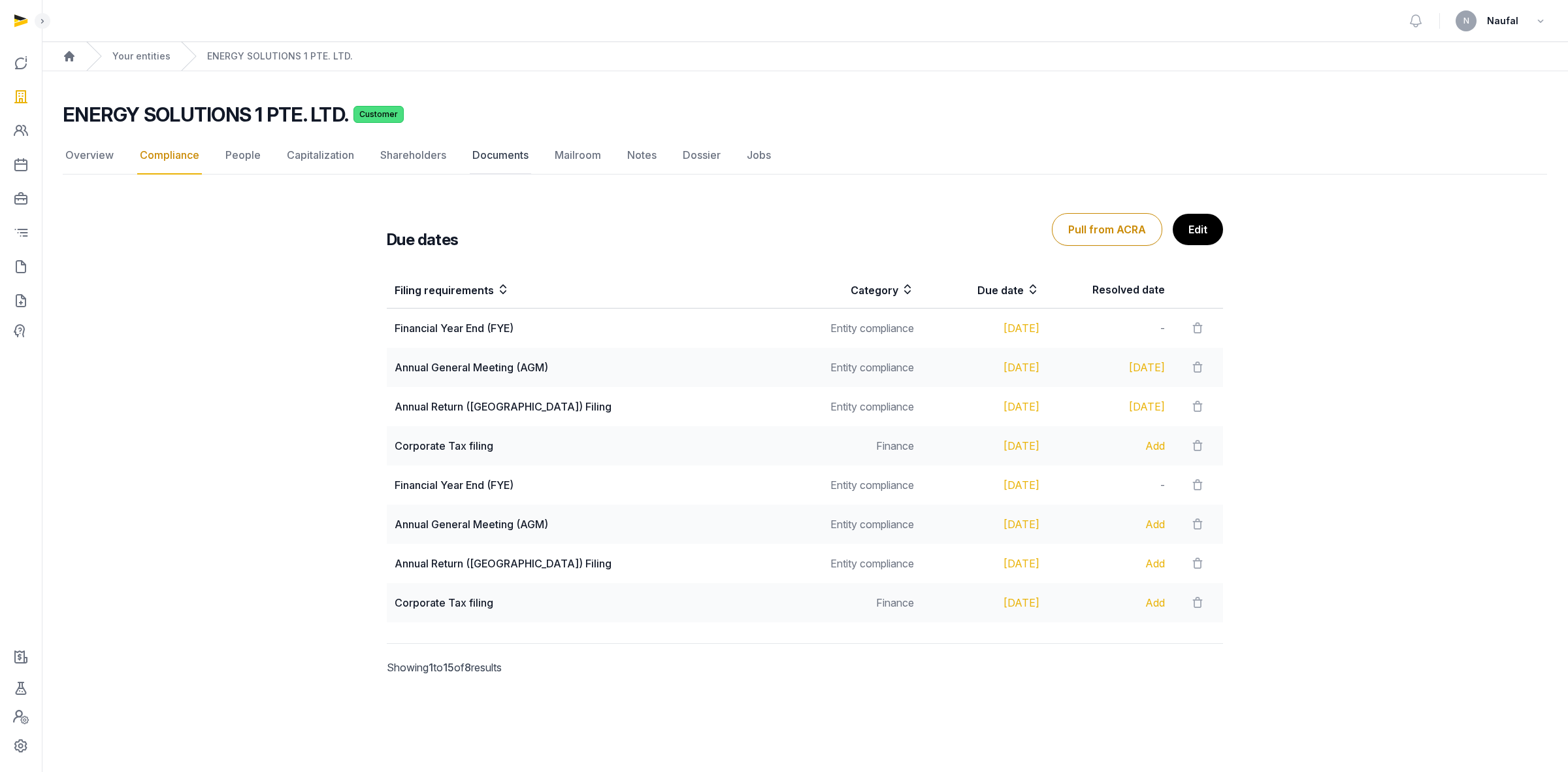
click at [505, 157] on link "Documents" at bounding box center [501, 155] width 62 height 38
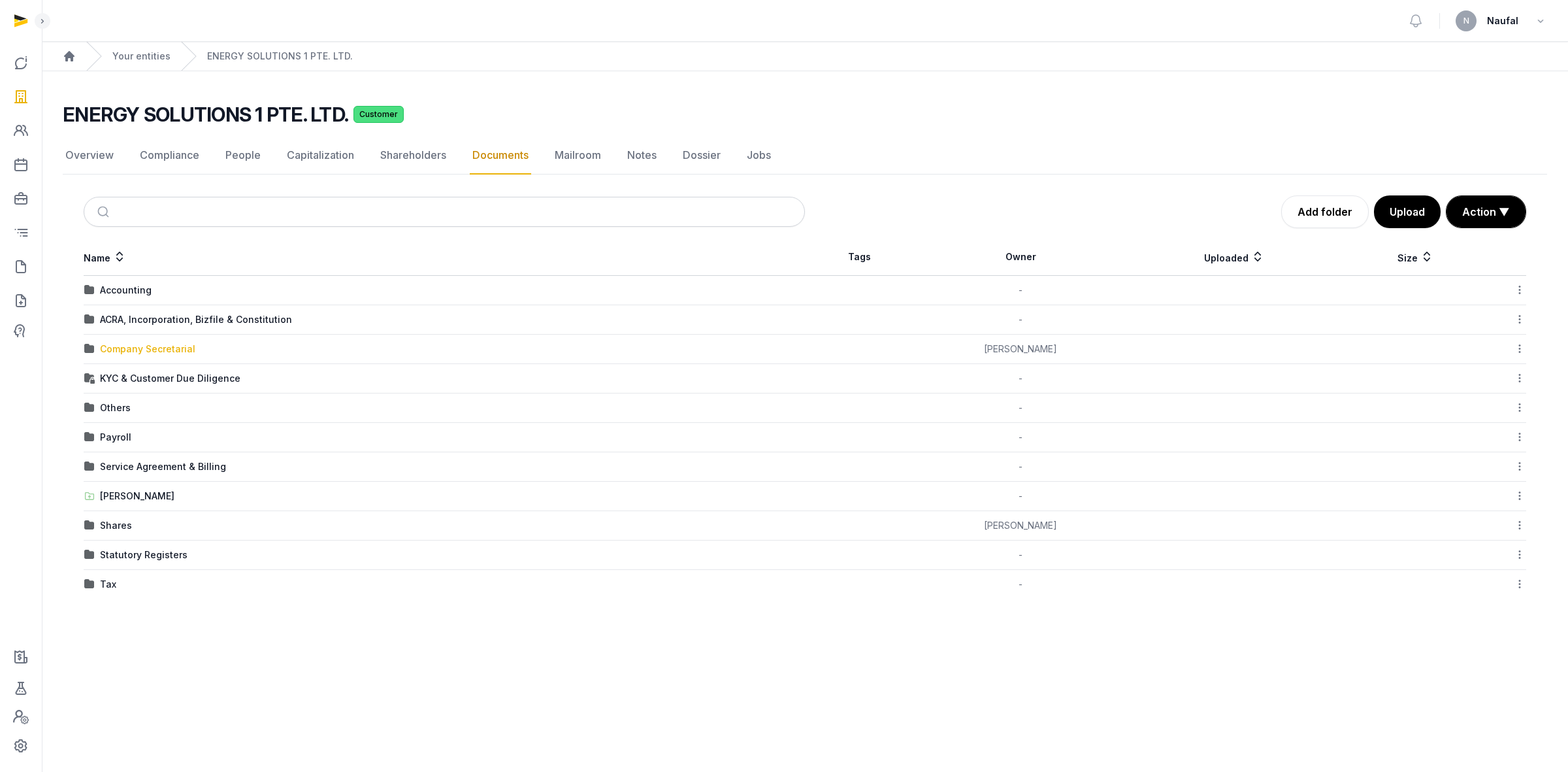
click at [153, 353] on div "Company Secretarial" at bounding box center [147, 349] width 96 height 13
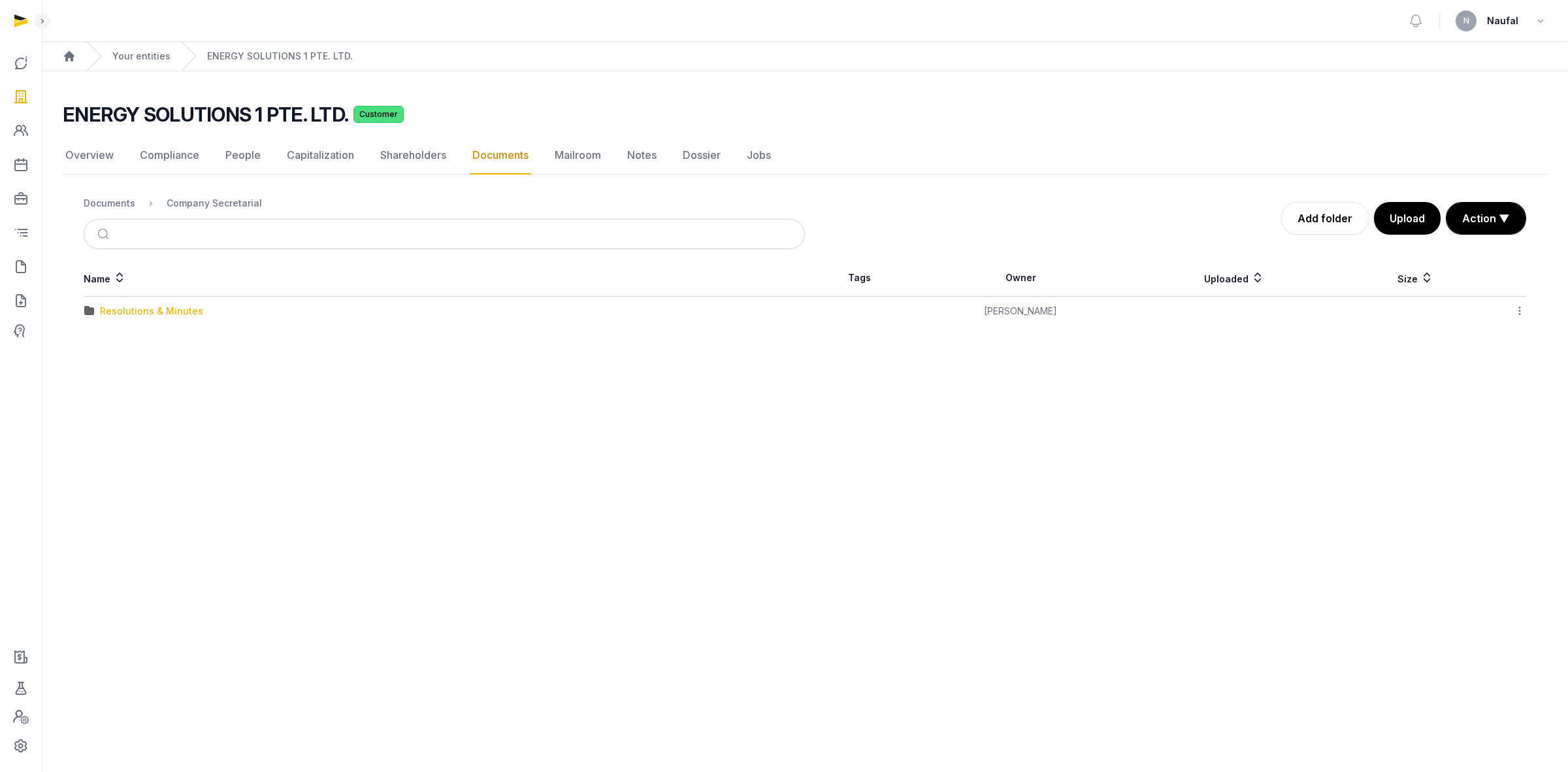
click at [157, 316] on div "Resolutions & Minutes" at bounding box center [152, 311] width 103 height 13
click at [118, 365] on div "2025" at bounding box center [111, 370] width 22 height 13
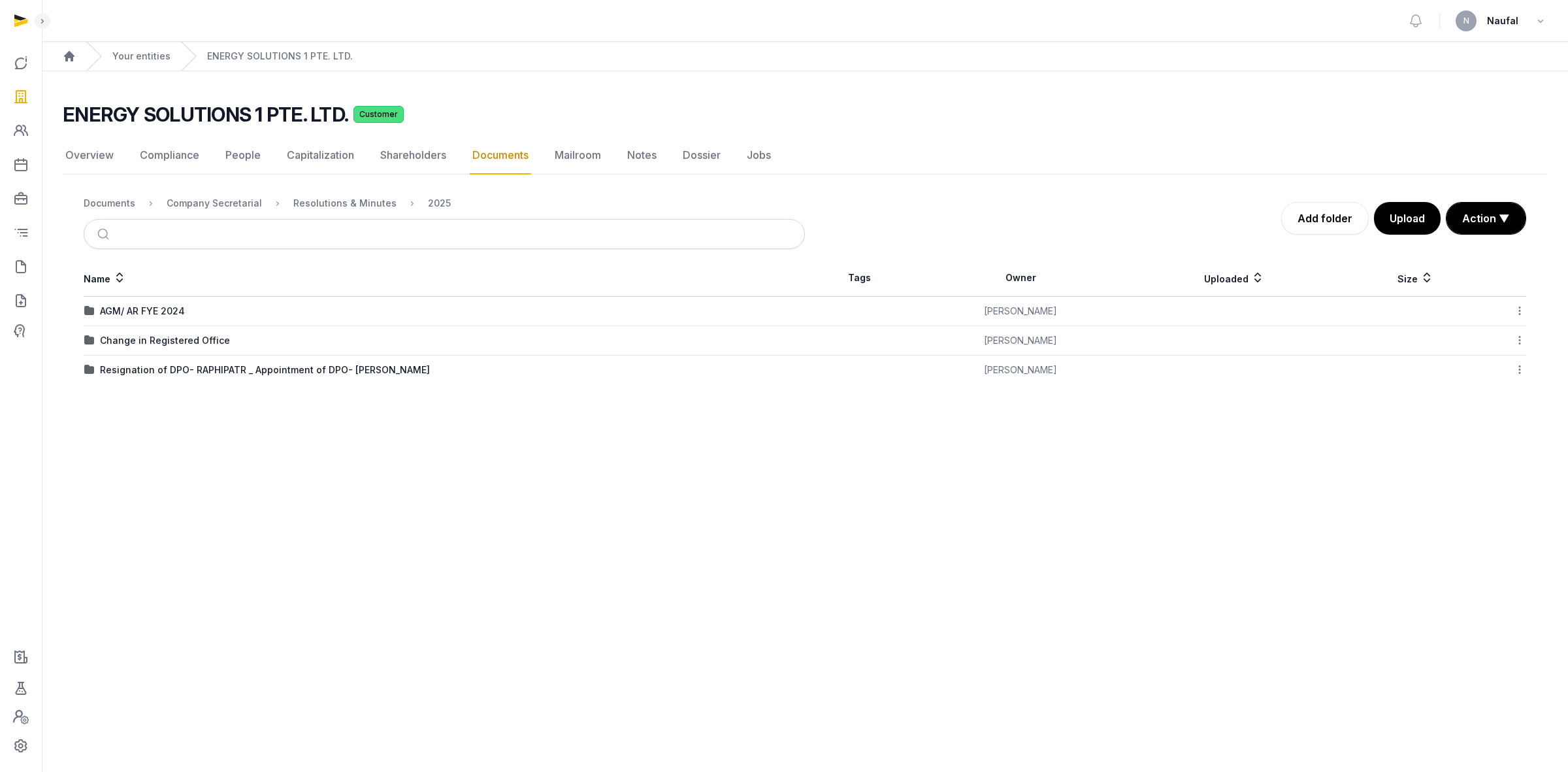
click at [366, 210] on div "Resolutions & Minutes" at bounding box center [334, 203] width 124 height 16
click at [308, 204] on div "Resolutions & Minutes" at bounding box center [345, 203] width 103 height 13
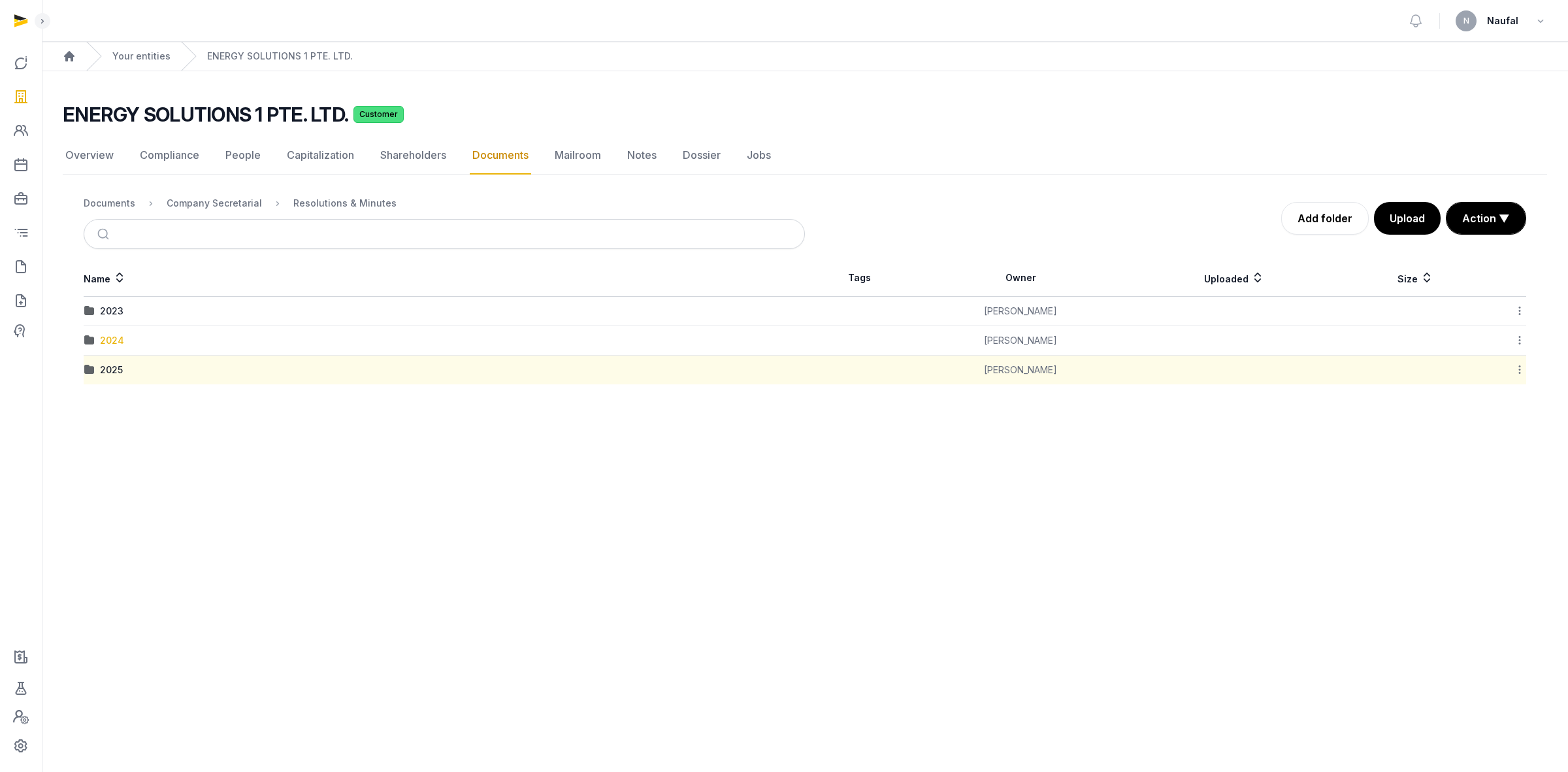
click at [104, 340] on div "2024" at bounding box center [112, 341] width 24 height 13
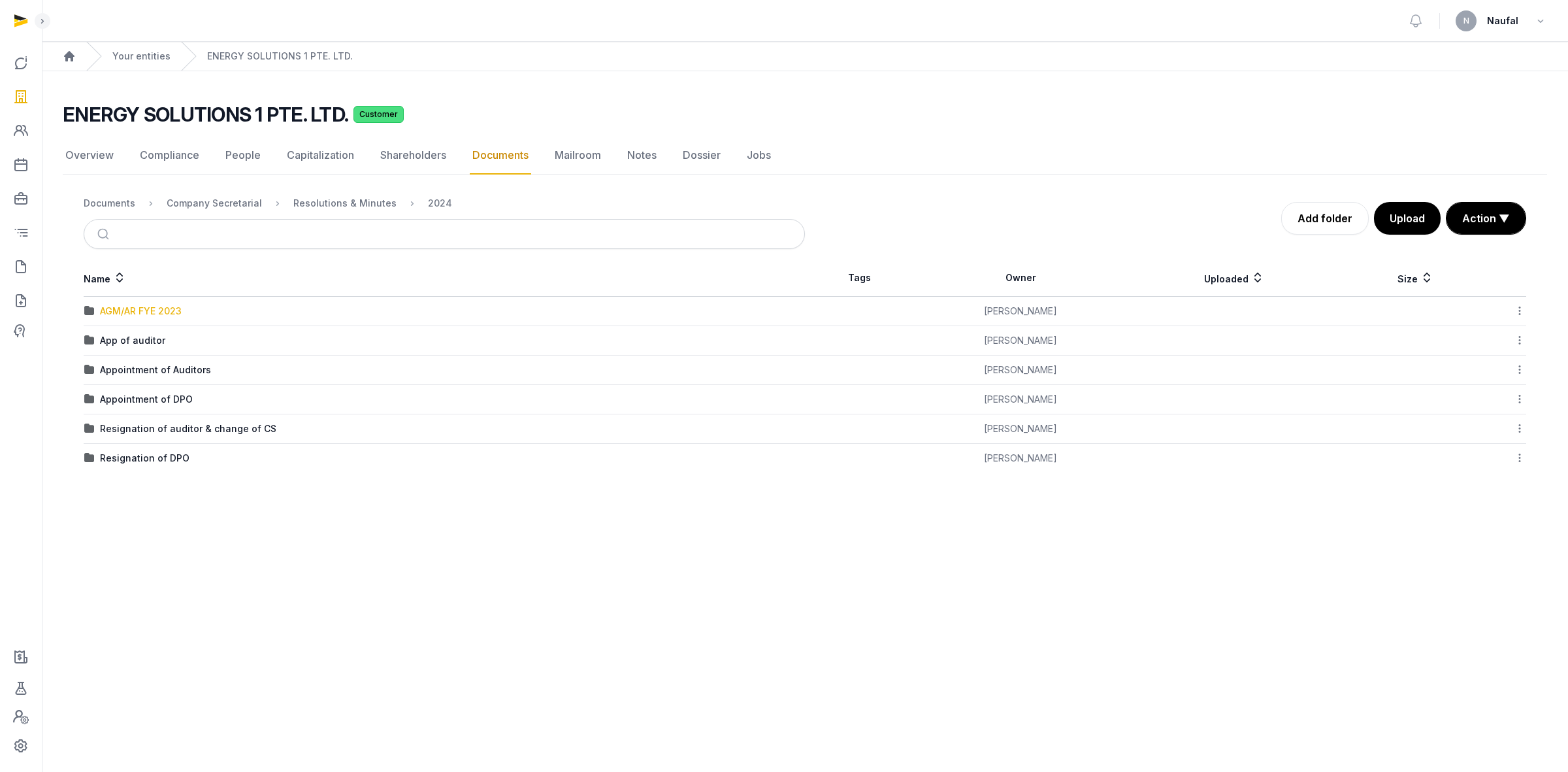
click at [164, 308] on div "AGM/AR FYE 2023" at bounding box center [141, 311] width 82 height 13
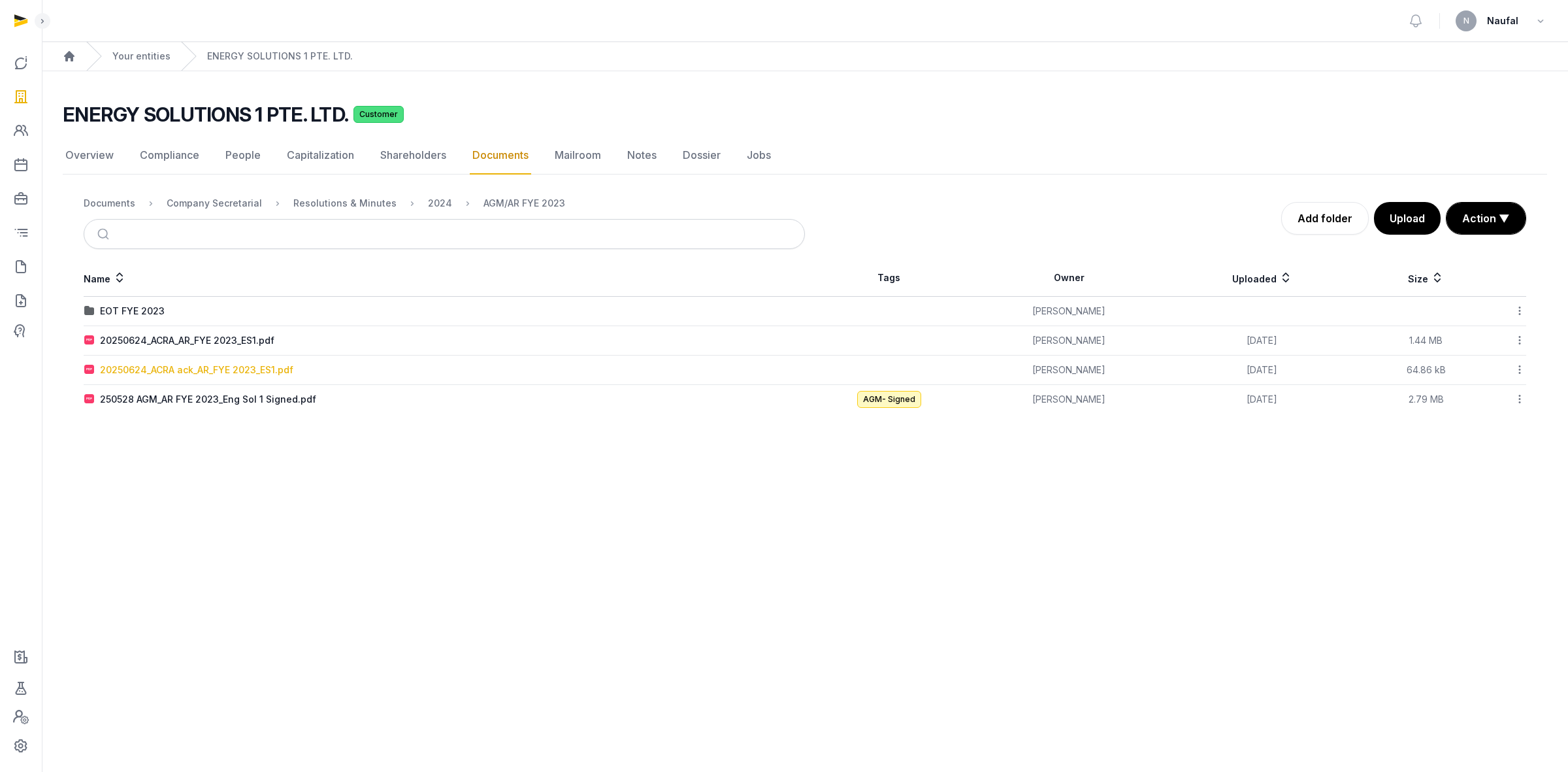
click at [266, 371] on div "20250624_ACRA ack_AR_FYE 2023_ES1.pdf" at bounding box center [197, 370] width 193 height 13
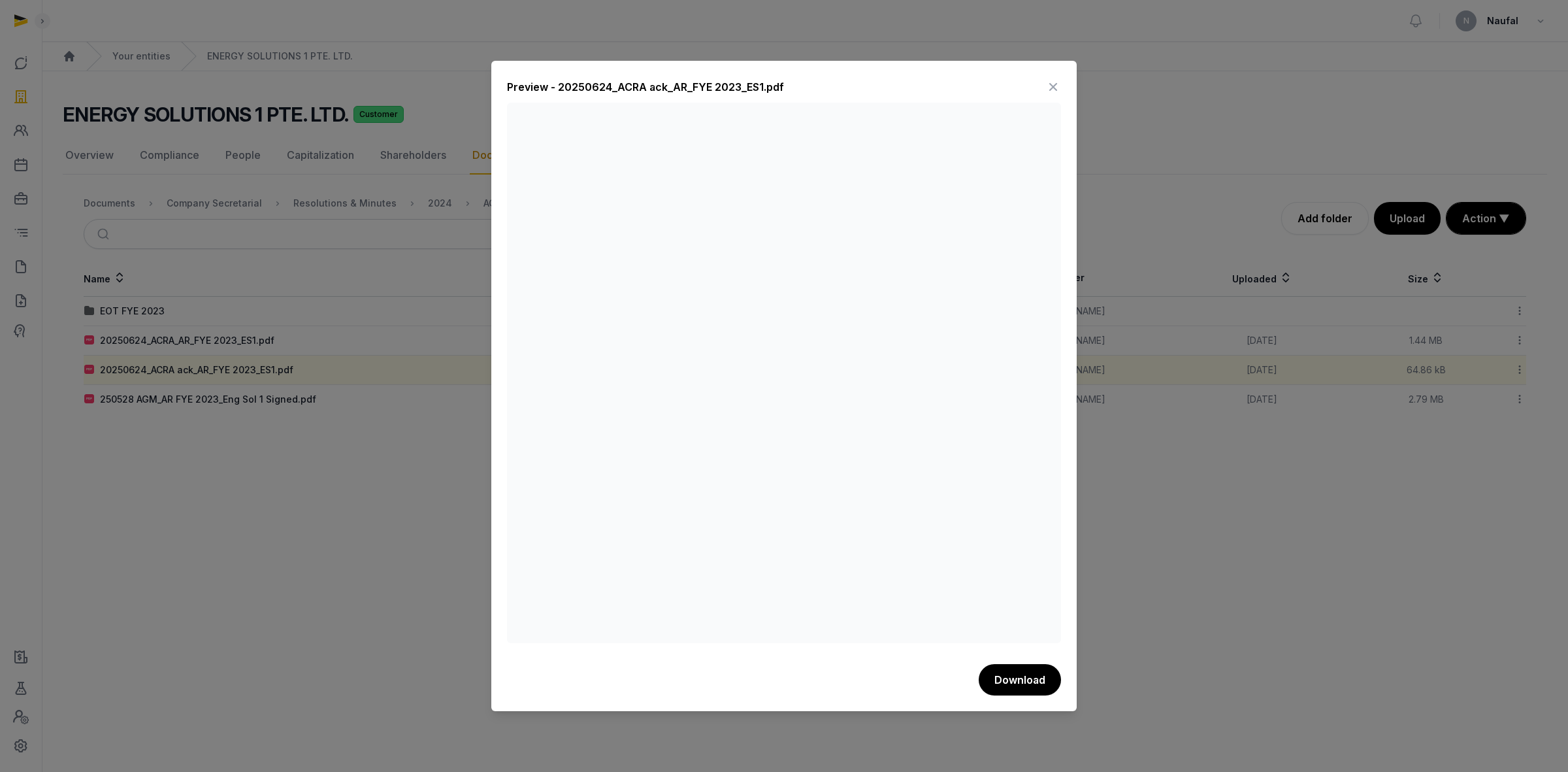
click at [1053, 87] on icon at bounding box center [1053, 87] width 16 height 21
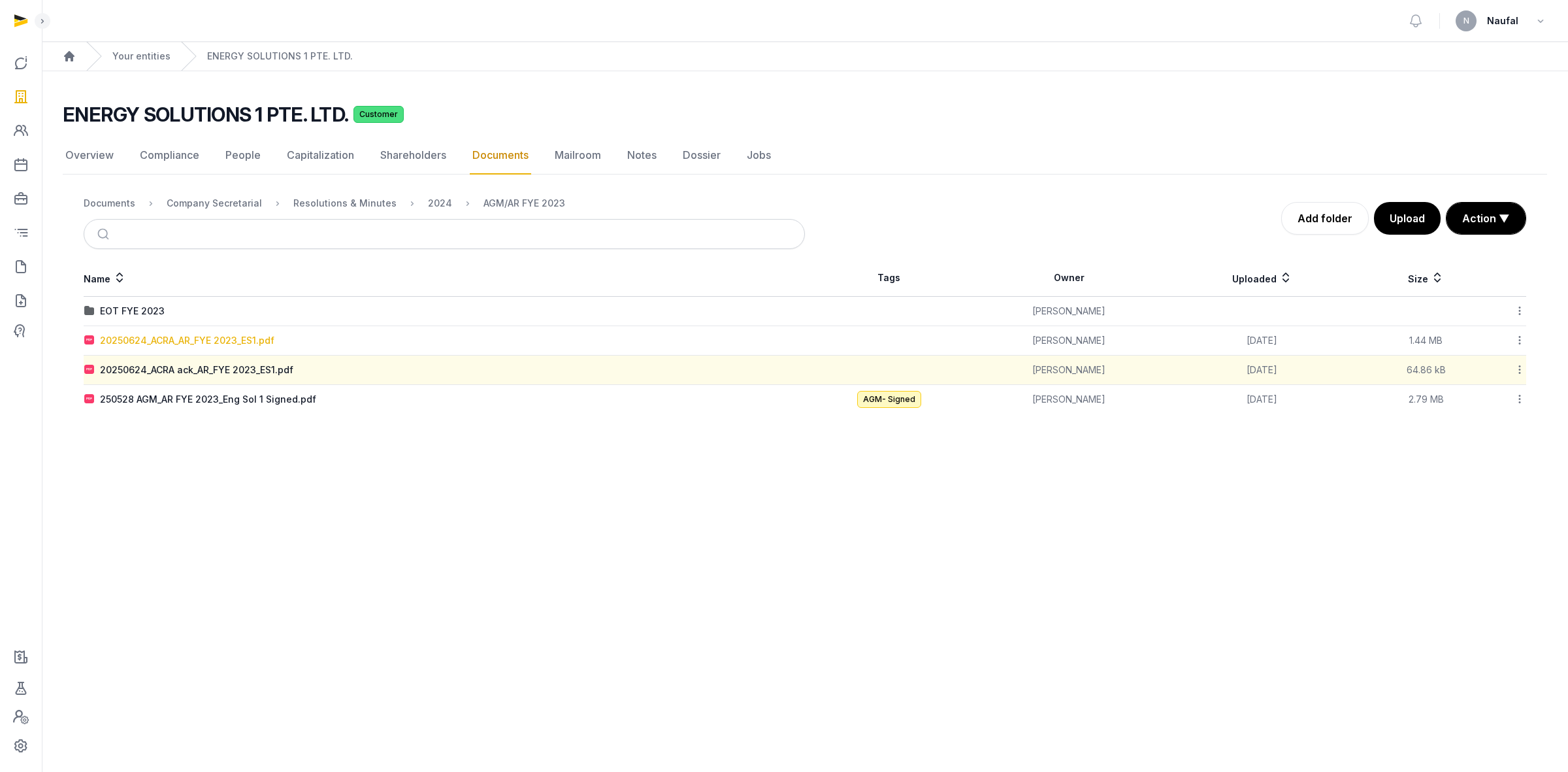
click at [204, 340] on div "20250624_ACRA_AR_FYE 2023_ES1.pdf" at bounding box center [187, 341] width 174 height 13
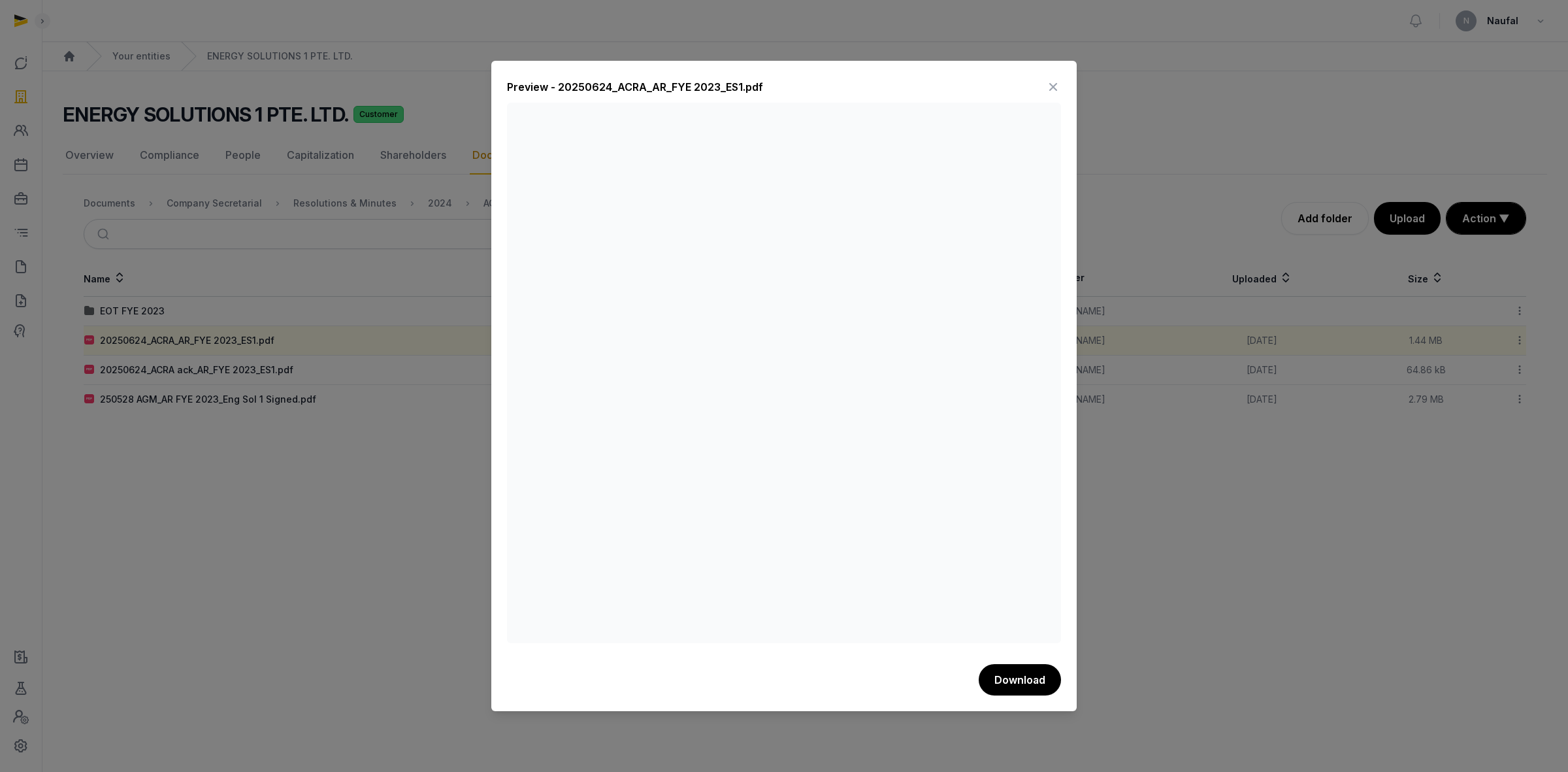
click at [12, 129] on div at bounding box center [784, 386] width 1568 height 772
click at [1052, 87] on icon at bounding box center [1053, 87] width 16 height 21
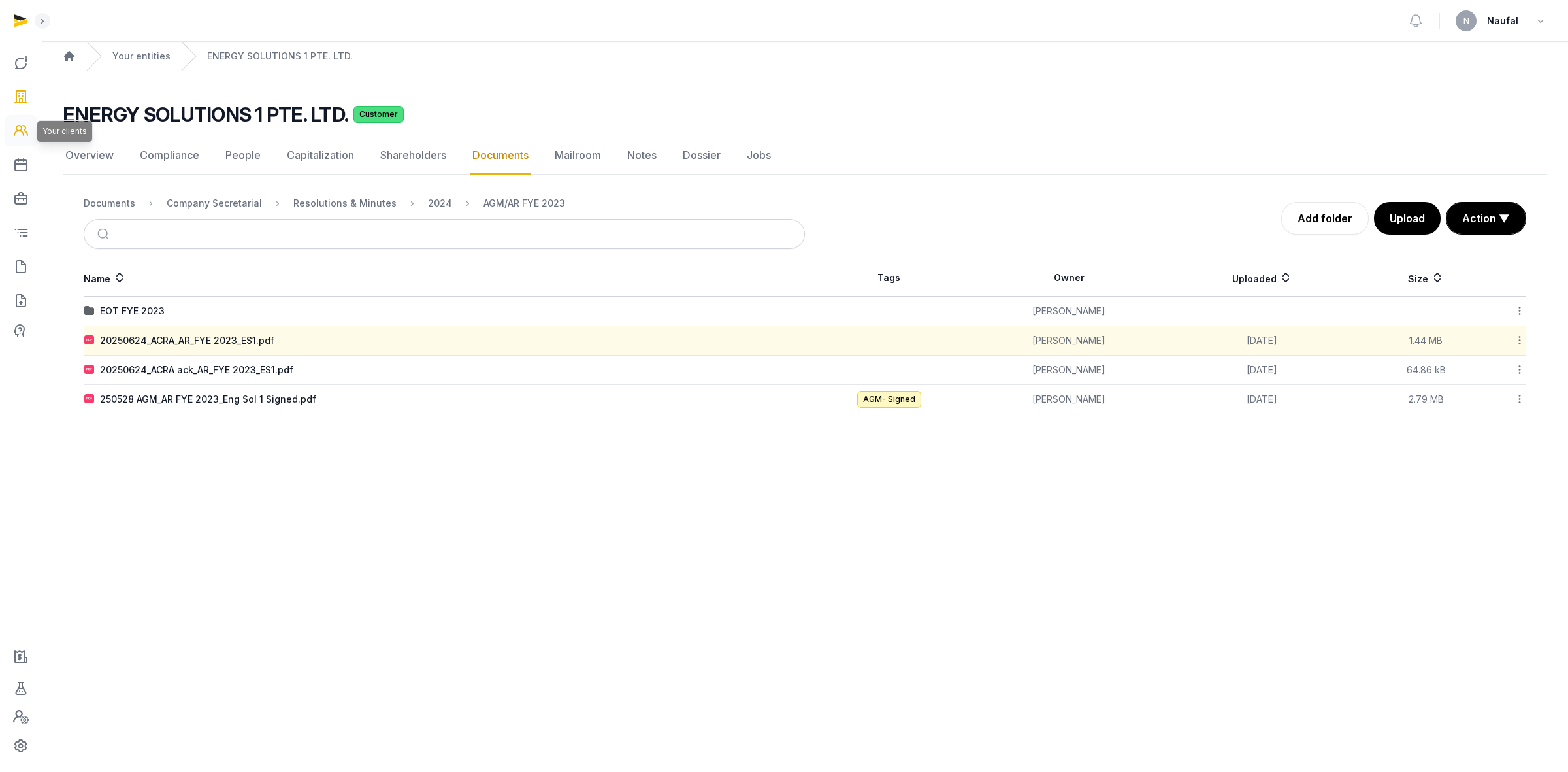
click at [28, 132] on icon at bounding box center [21, 130] width 16 height 21
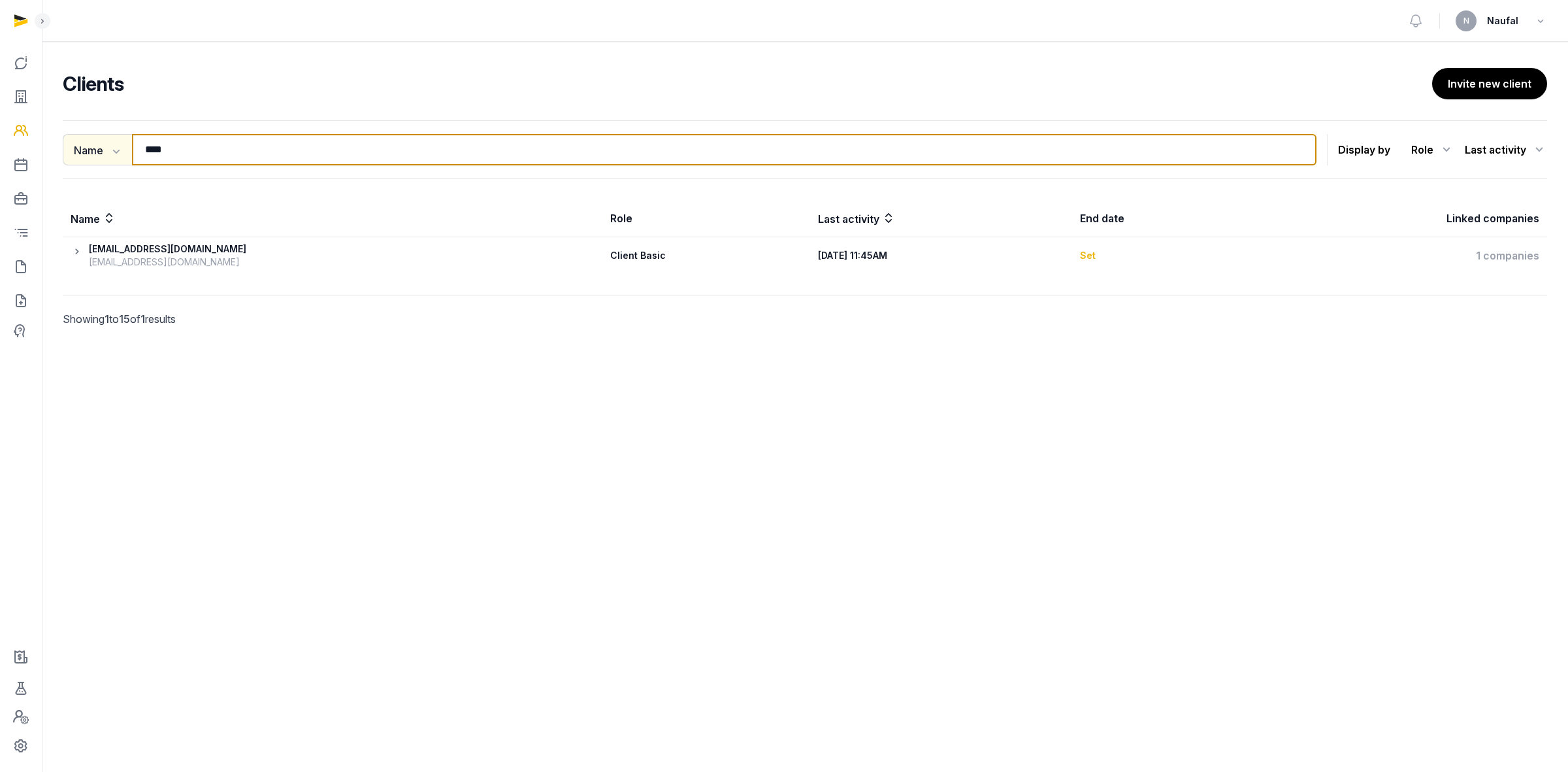
drag, startPoint x: 207, startPoint y: 143, endPoint x: 107, endPoint y: 158, distance: 101.1
click at [106, 153] on div "Name Name Email Entity **** Search" at bounding box center [689, 150] width 1254 height 32
paste input "**********"
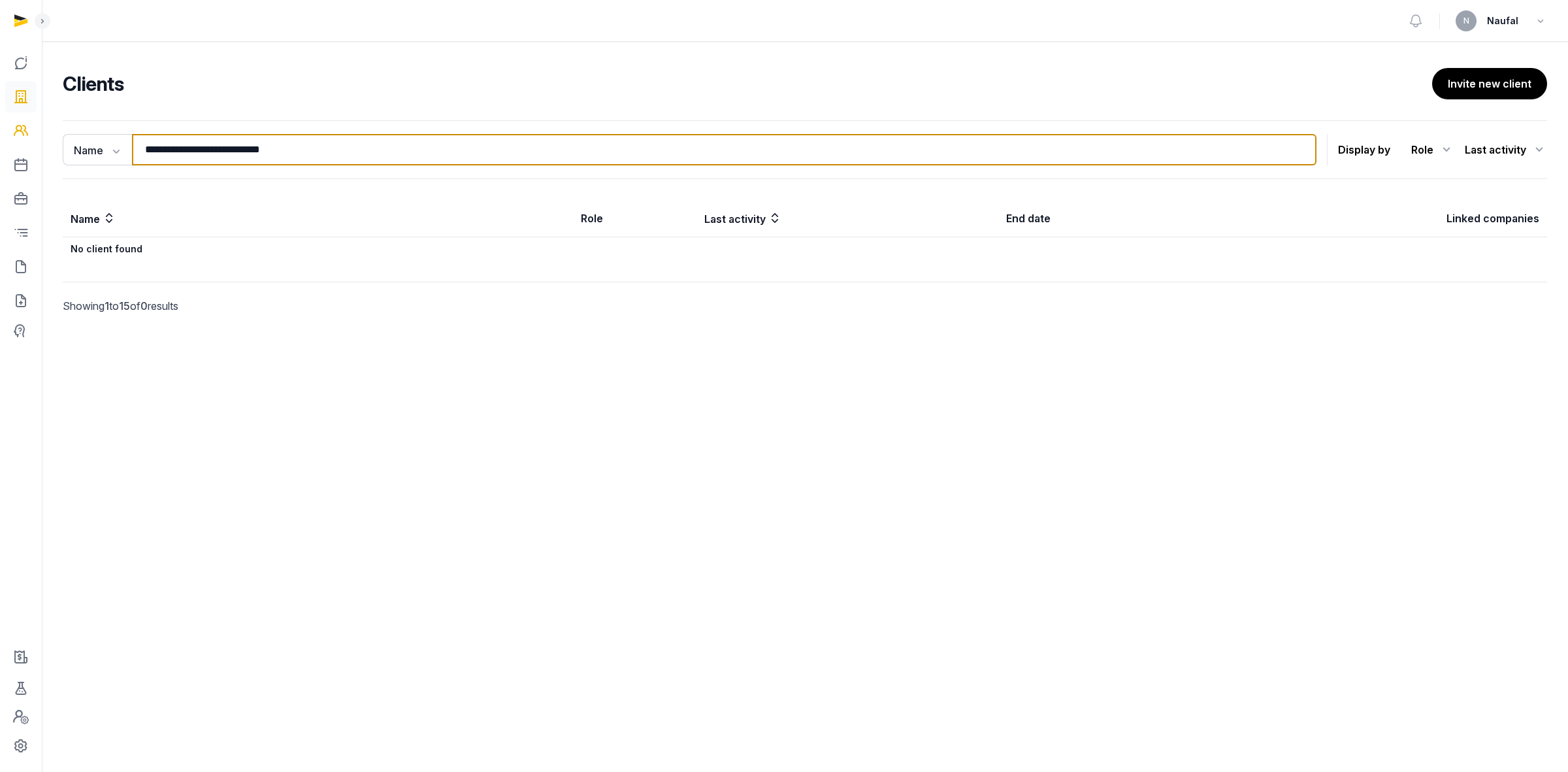
type input "**********"
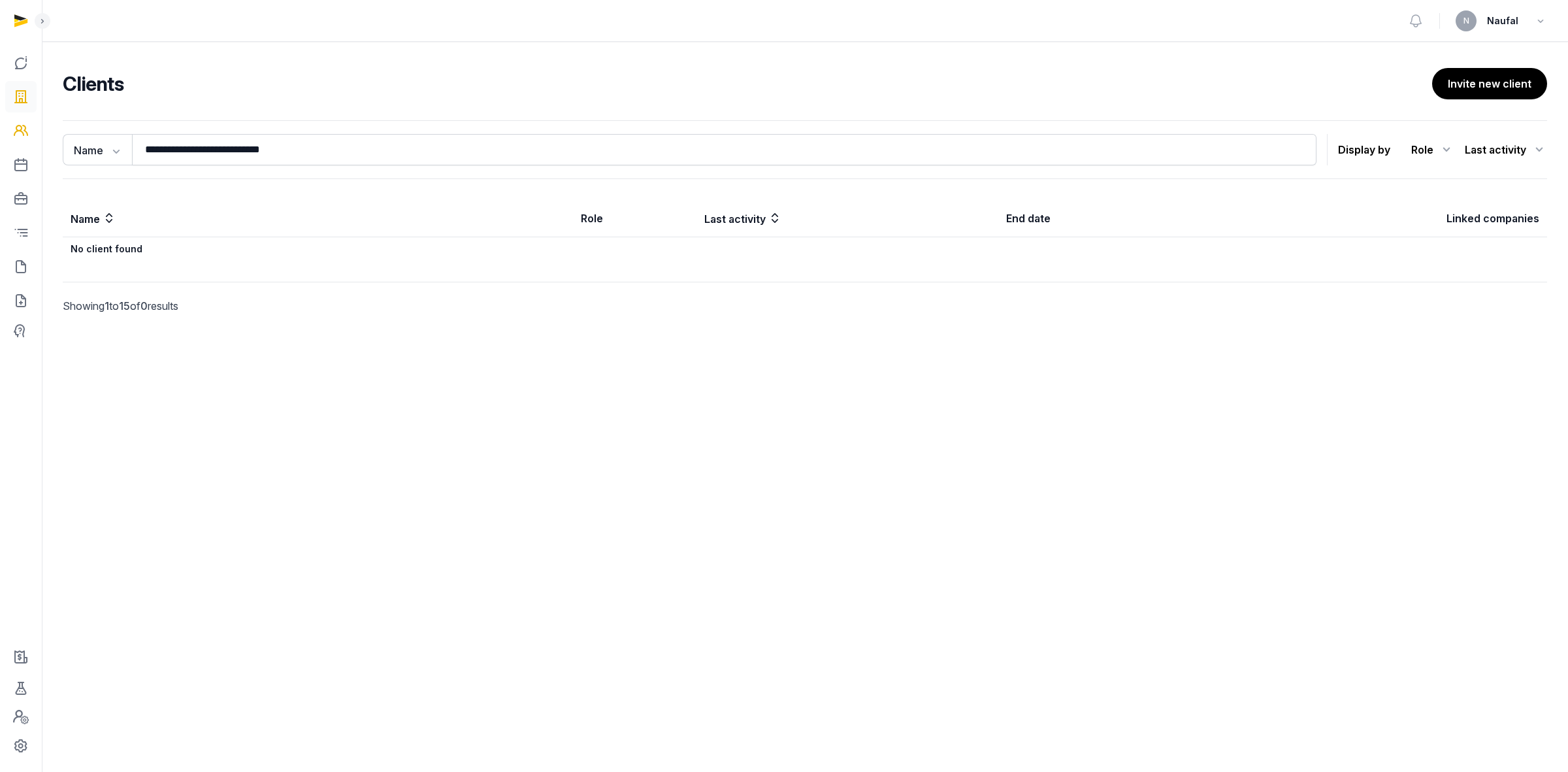
click at [22, 96] on icon at bounding box center [21, 97] width 16 height 21
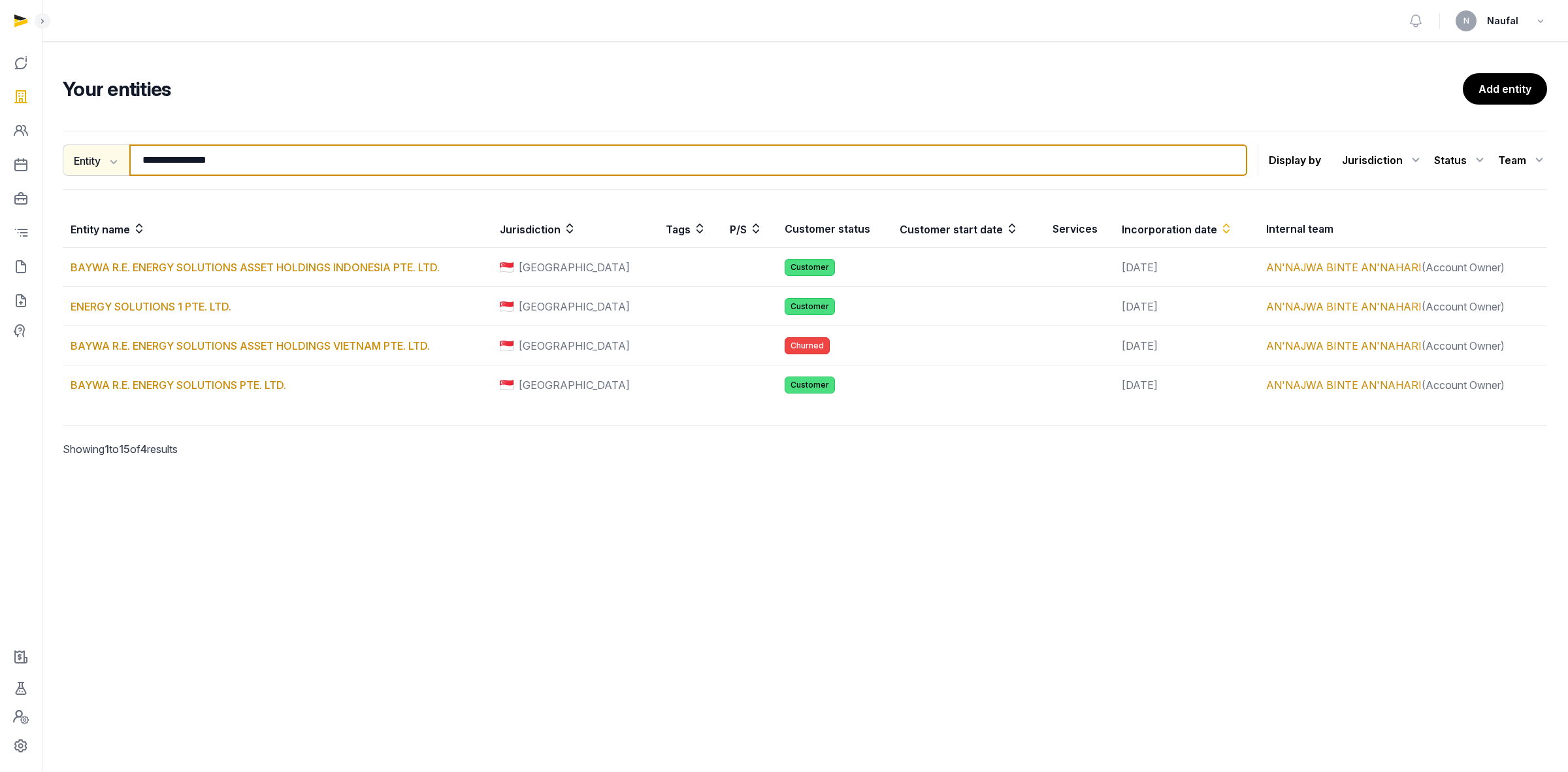
drag, startPoint x: 335, startPoint y: 168, endPoint x: 124, endPoint y: 162, distance: 211.1
click at [124, 162] on div "**********" at bounding box center [655, 160] width 1185 height 32
paste input "**********"
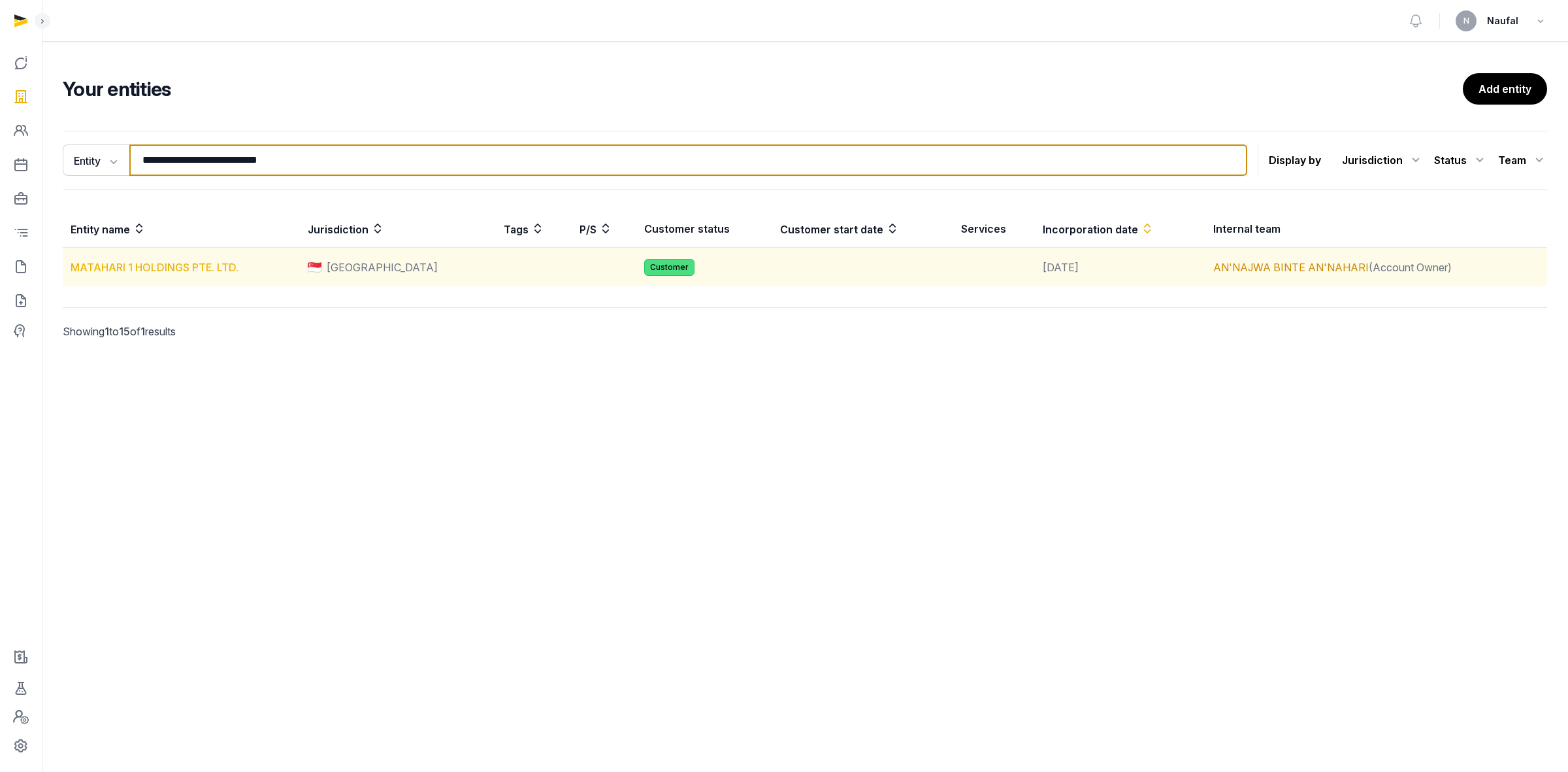
type input "**********"
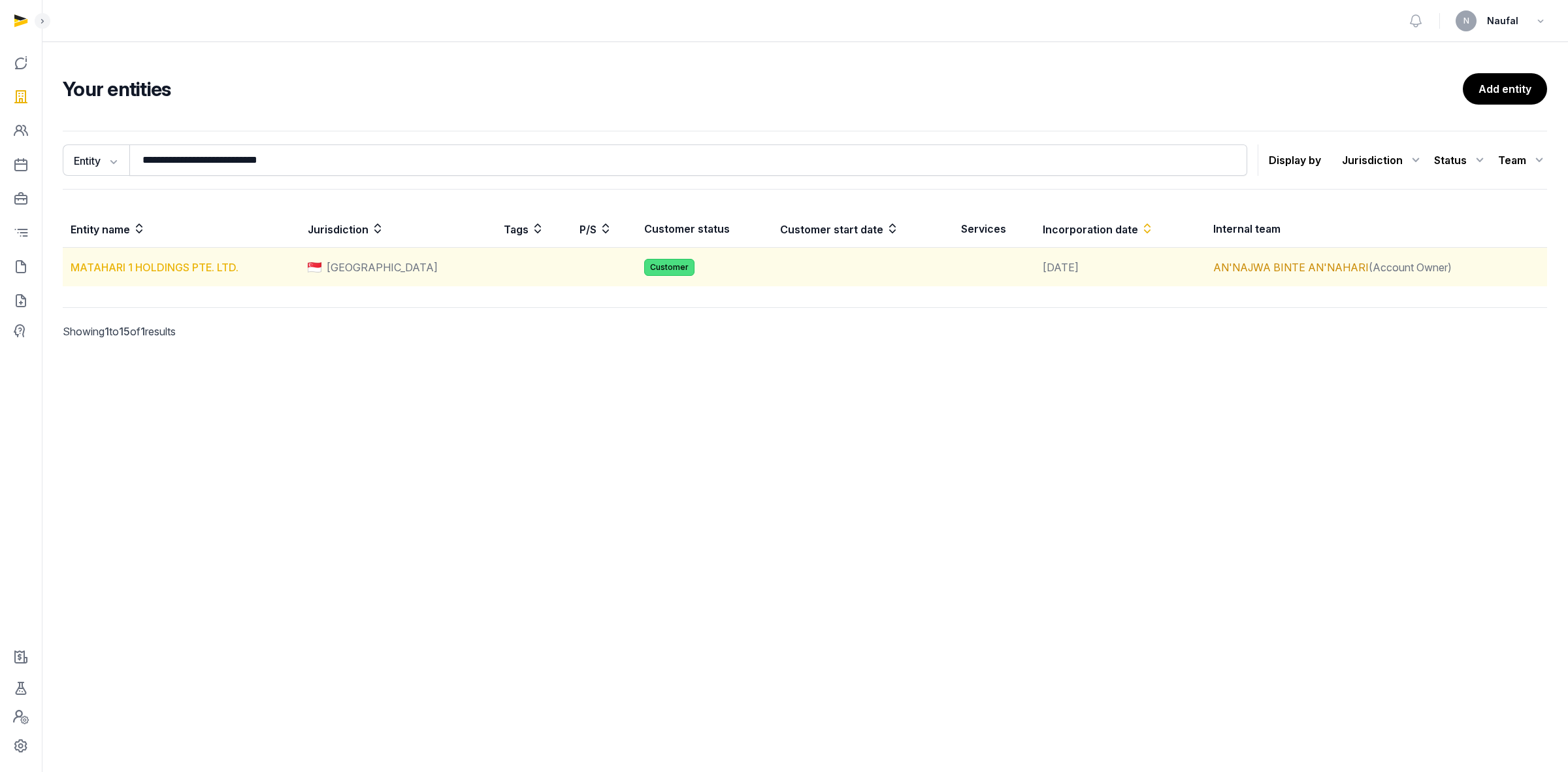
click at [197, 265] on link "MATAHARI 1 HOLDINGS PTE. LTD." at bounding box center [155, 268] width 168 height 13
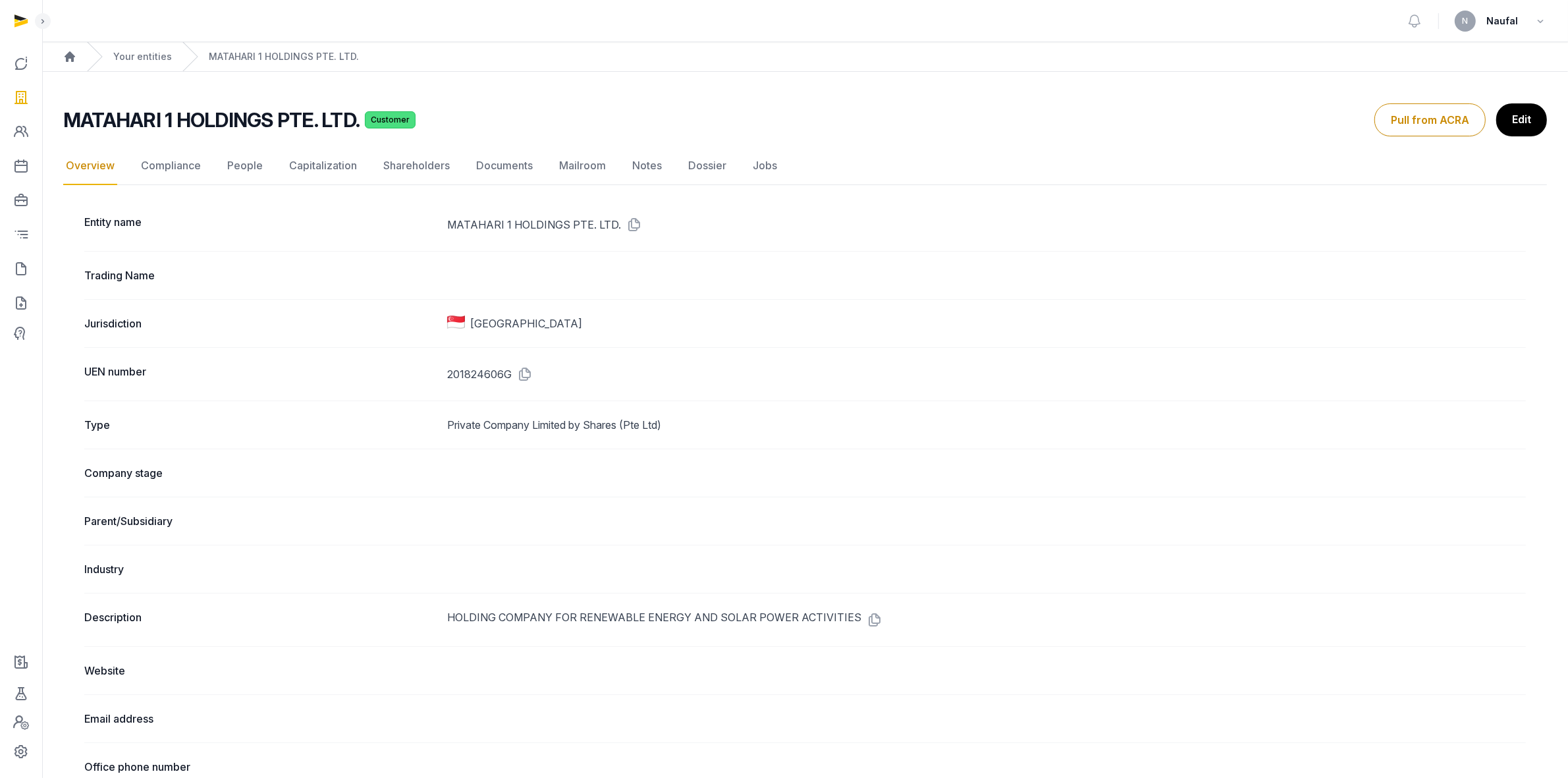
click at [178, 164] on link "Compliance" at bounding box center [171, 166] width 66 height 38
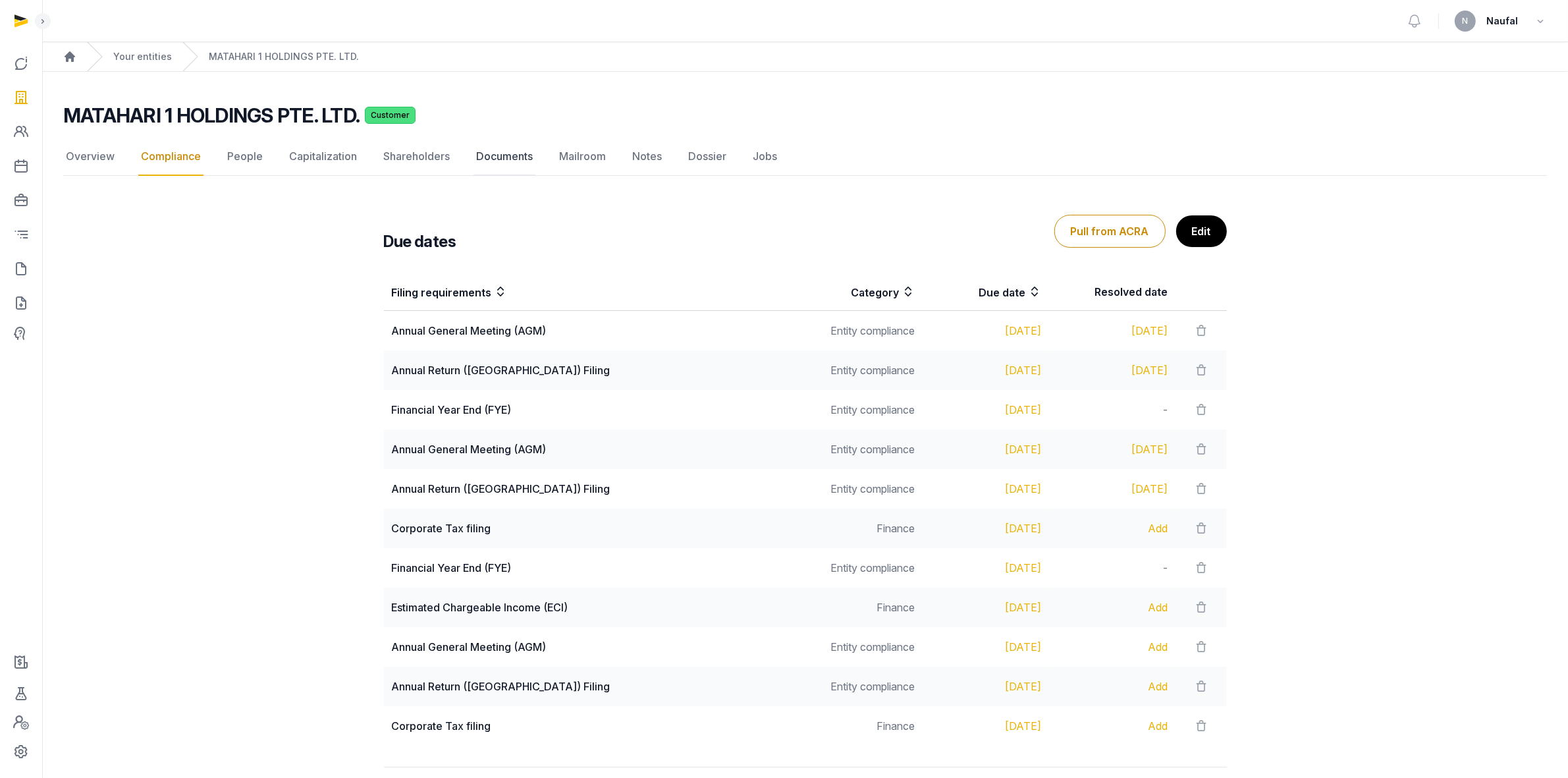
click at [502, 158] on link "Documents" at bounding box center [505, 156] width 62 height 38
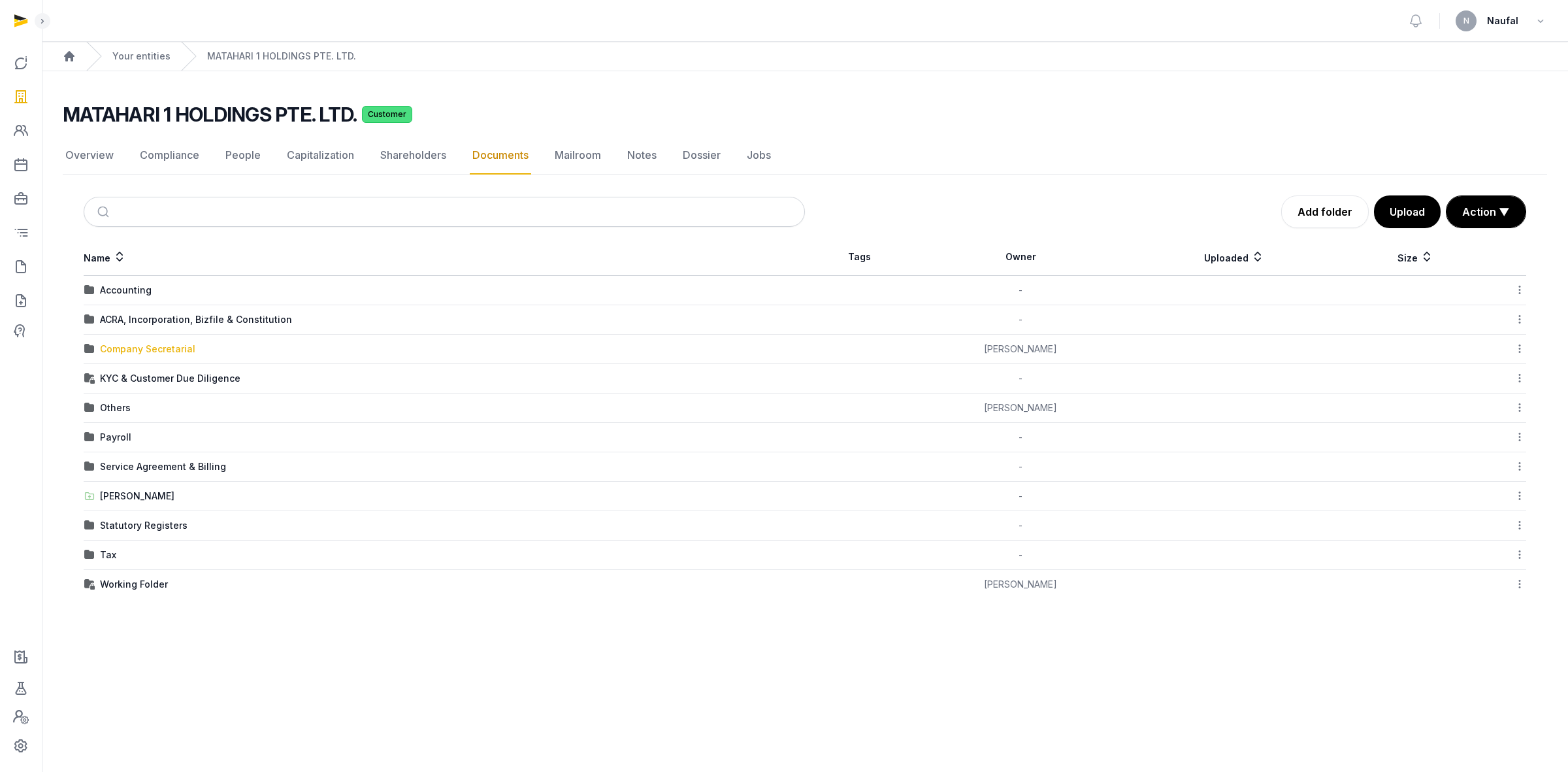
click at [144, 351] on div "Company Secretarial" at bounding box center [147, 349] width 96 height 13
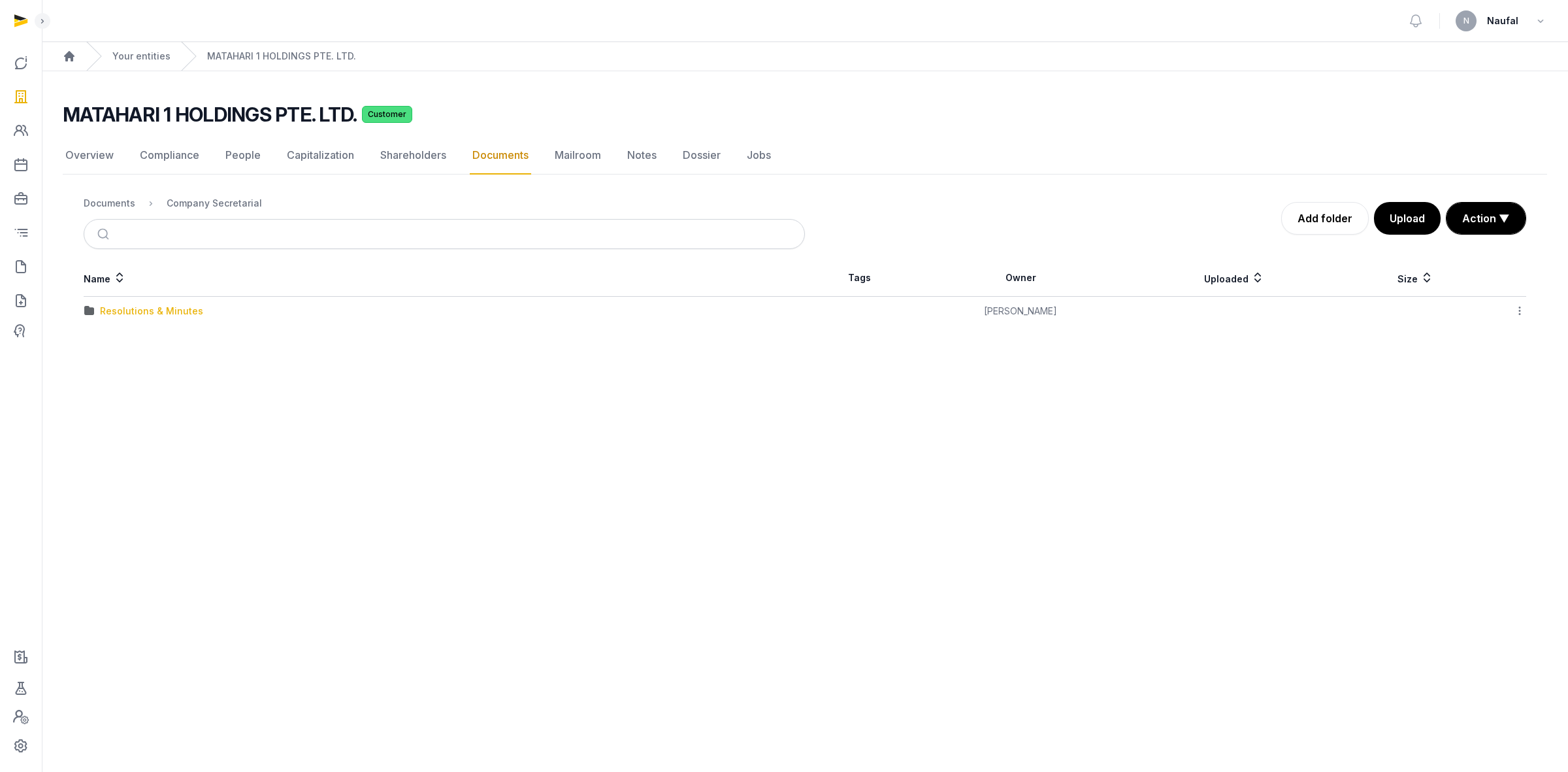
click at [174, 317] on div "Resolutions & Minutes" at bounding box center [152, 311] width 103 height 13
click at [111, 344] on div "2024" at bounding box center [112, 341] width 24 height 13
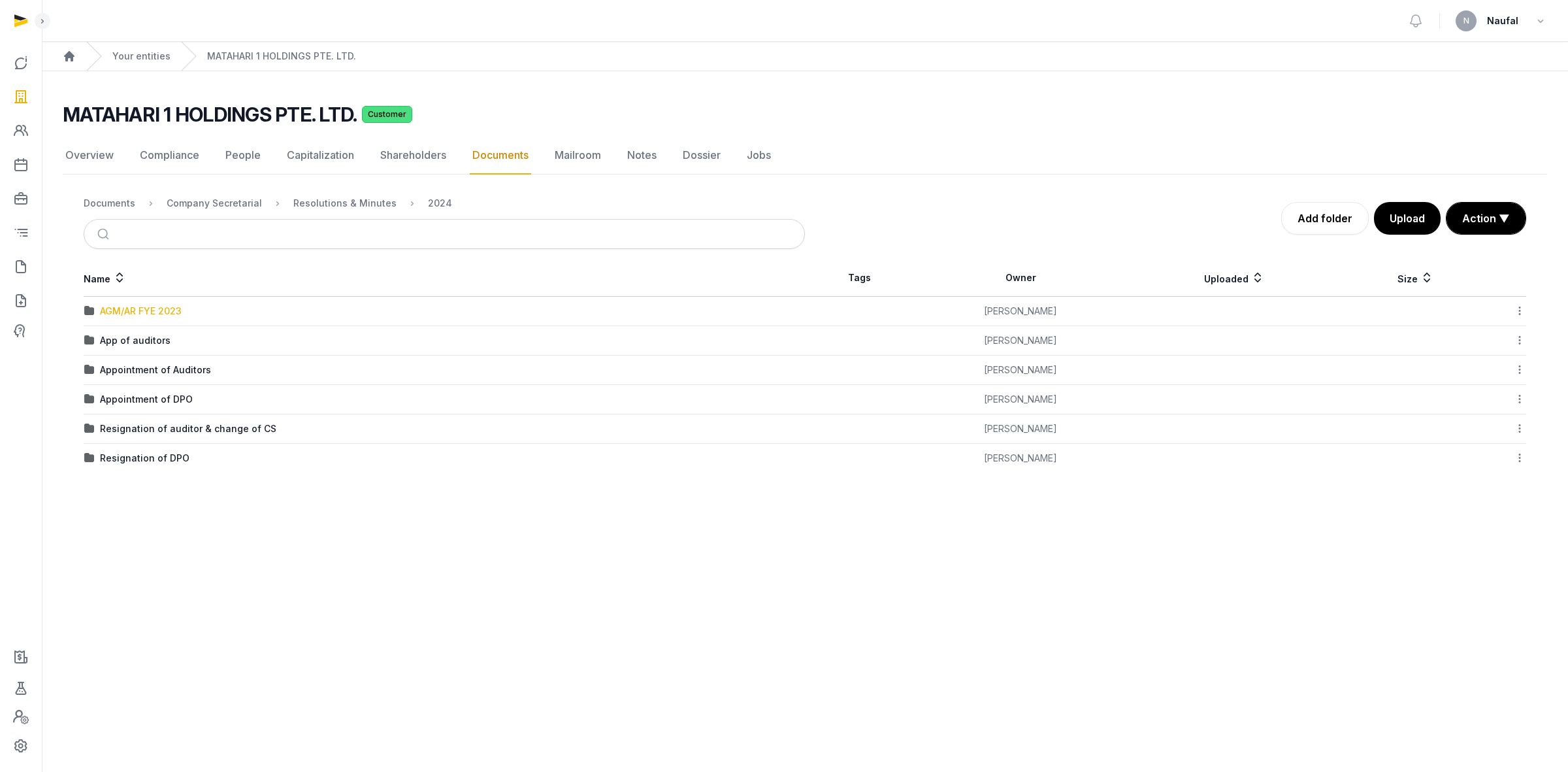
click at [137, 313] on div "AGM/AR FYE 2023" at bounding box center [141, 311] width 82 height 13
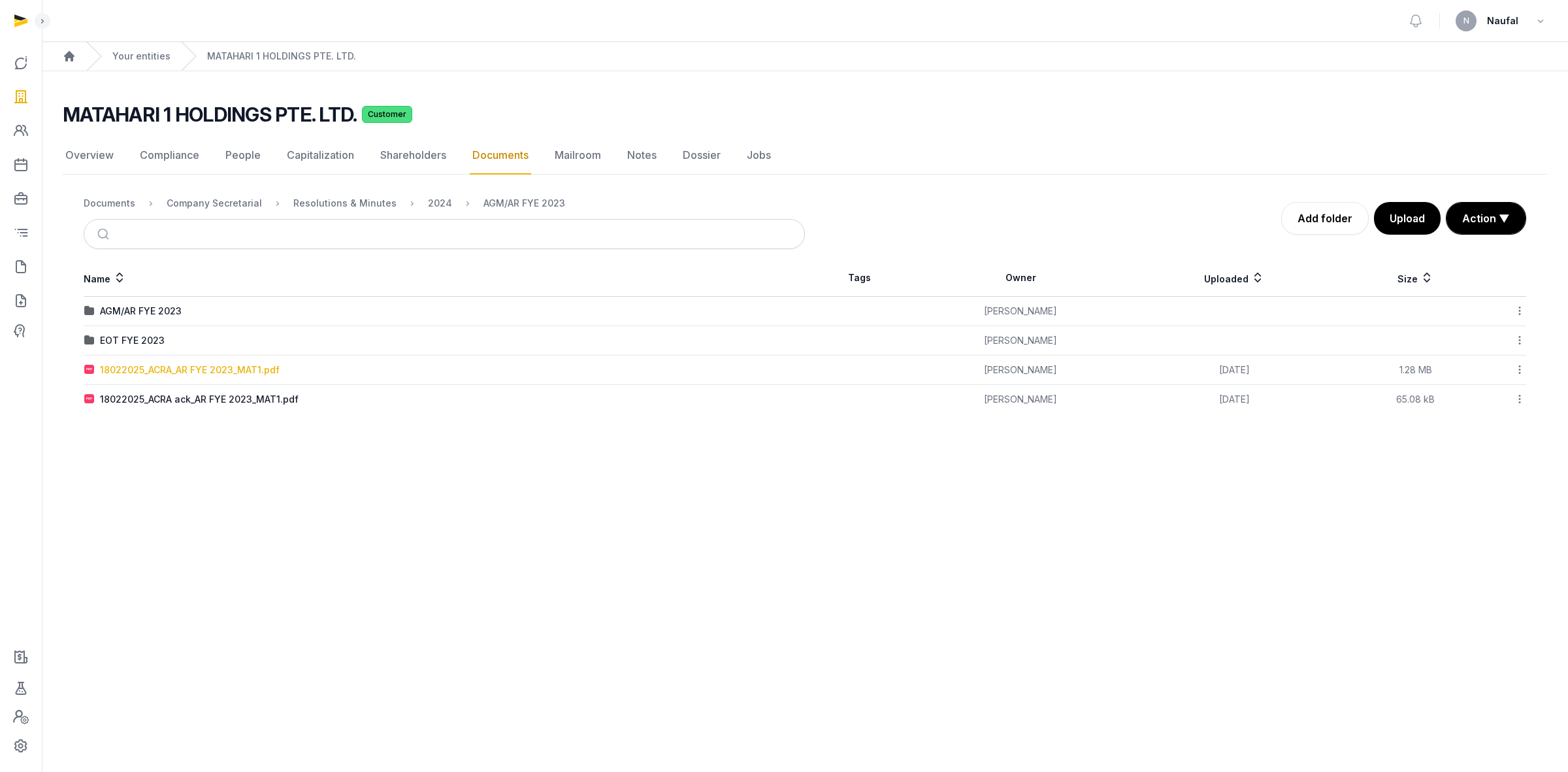
click at [200, 374] on div "18022025_ACRA_AR FYE 2023_MAT1.pdf" at bounding box center [190, 370] width 180 height 13
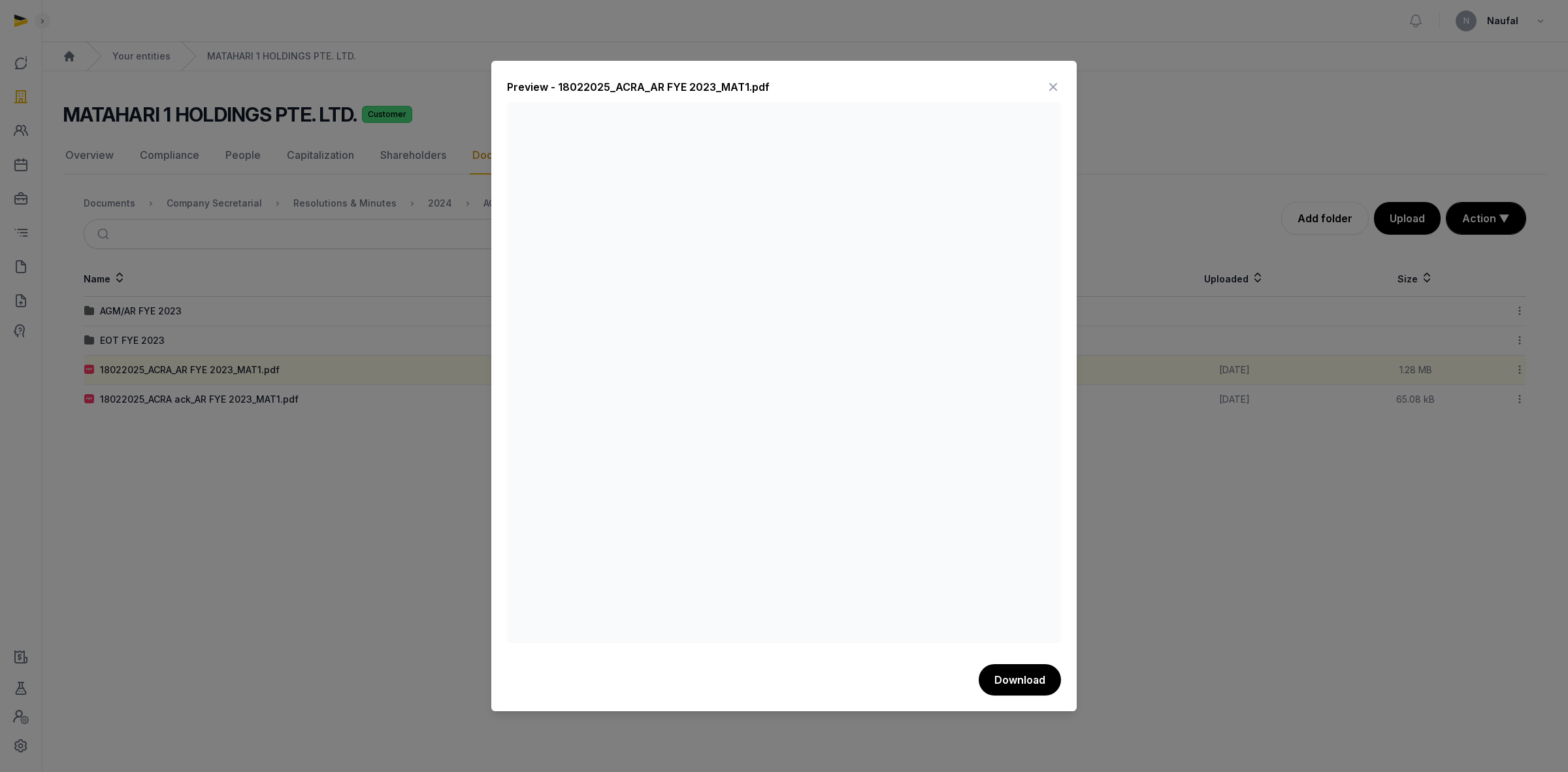
click at [1049, 87] on icon at bounding box center [1053, 87] width 16 height 21
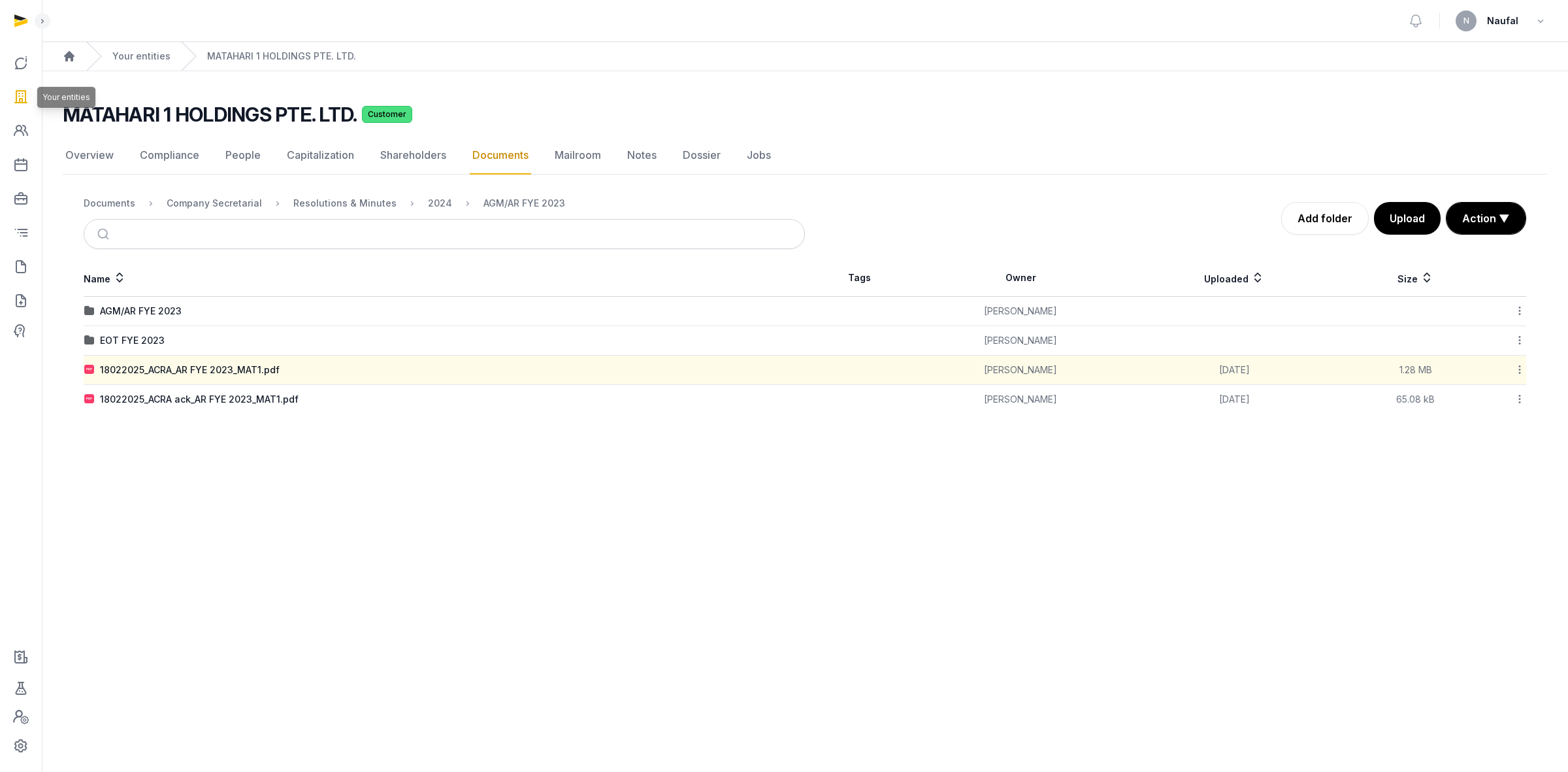
click at [17, 96] on icon at bounding box center [21, 97] width 16 height 21
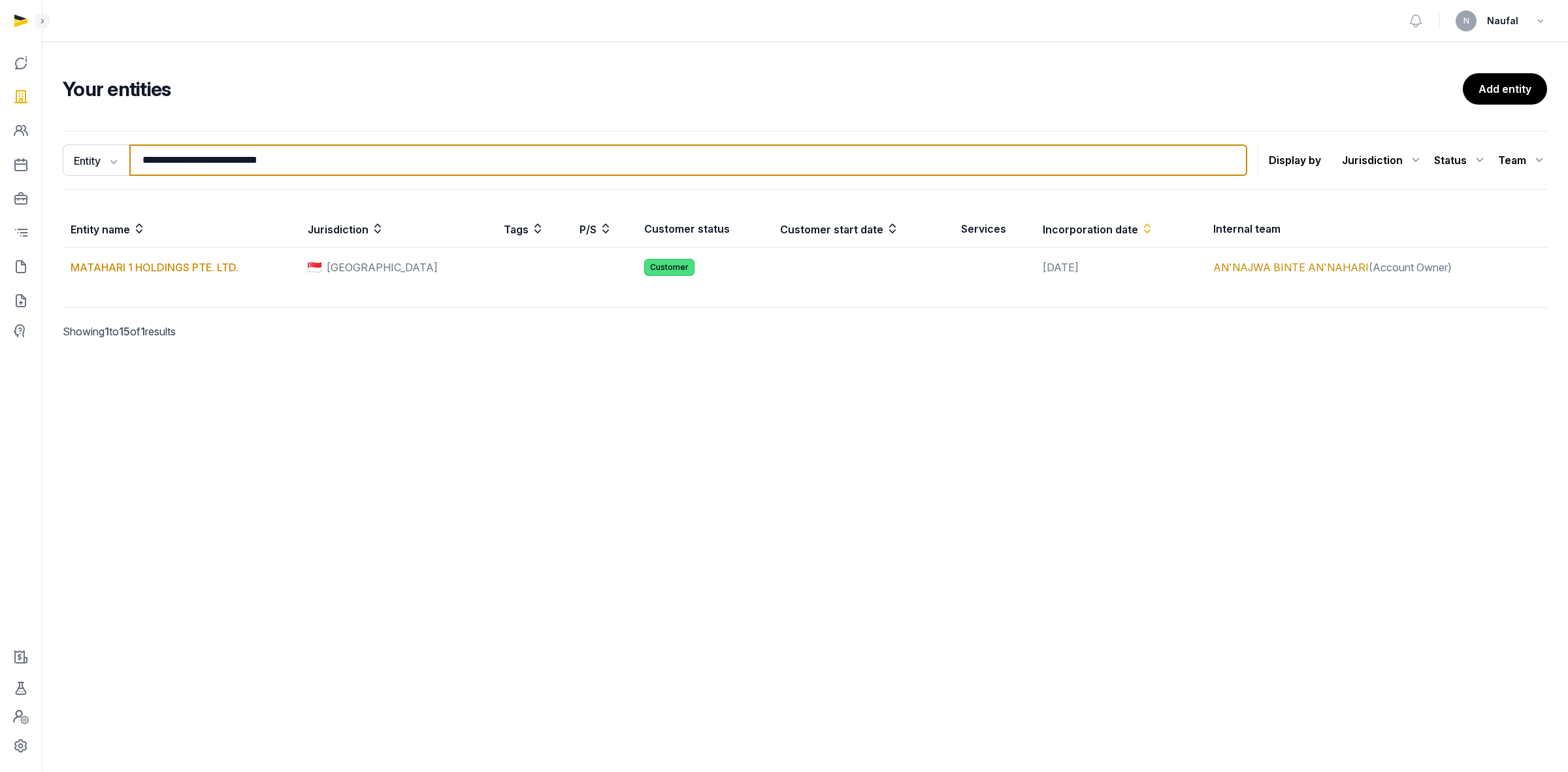
drag, startPoint x: 356, startPoint y: 161, endPoint x: 137, endPoint y: 158, distance: 219.0
click at [137, 158] on input "**********" at bounding box center [688, 160] width 1118 height 32
paste input "search"
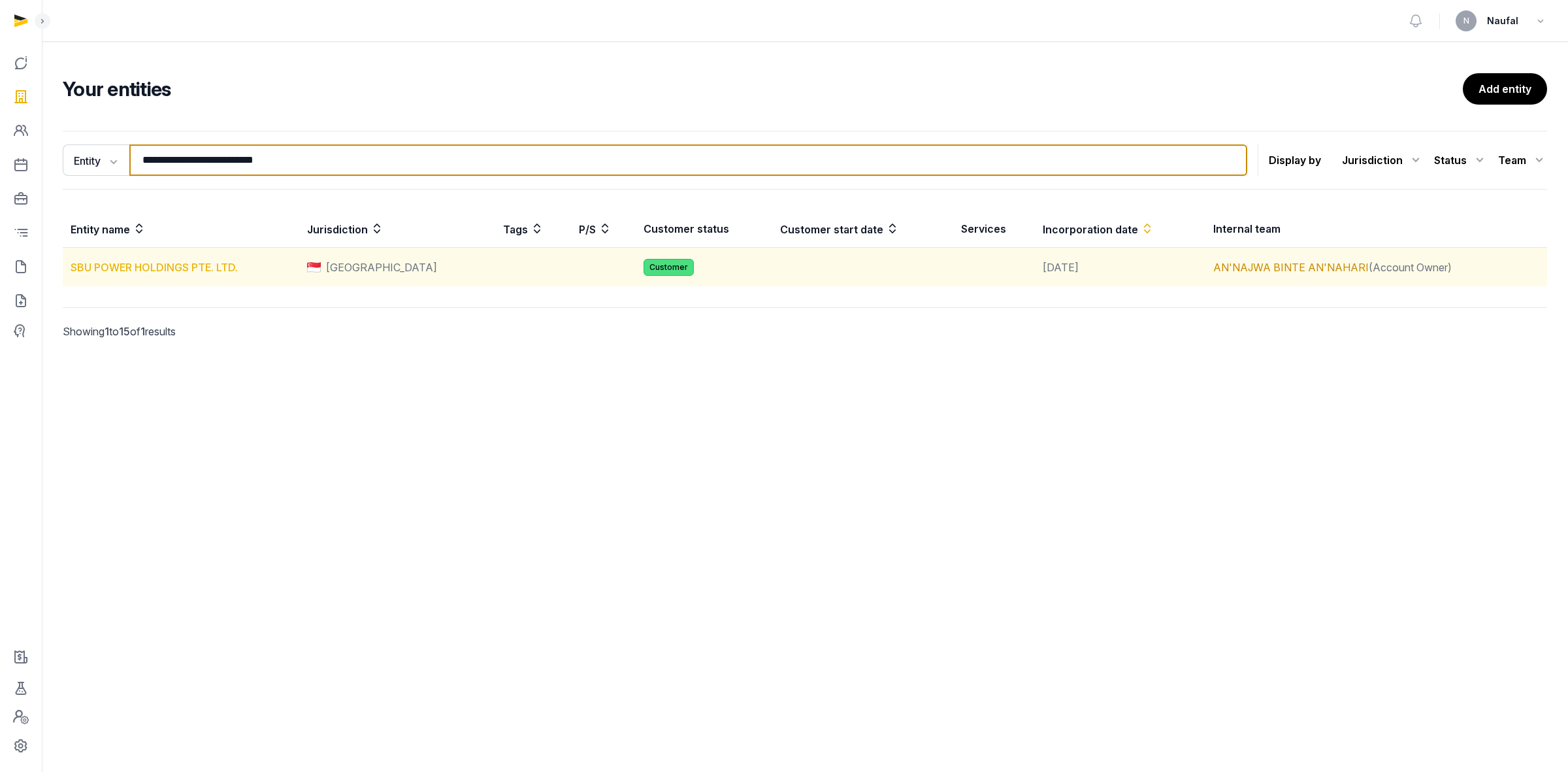
type input "**********"
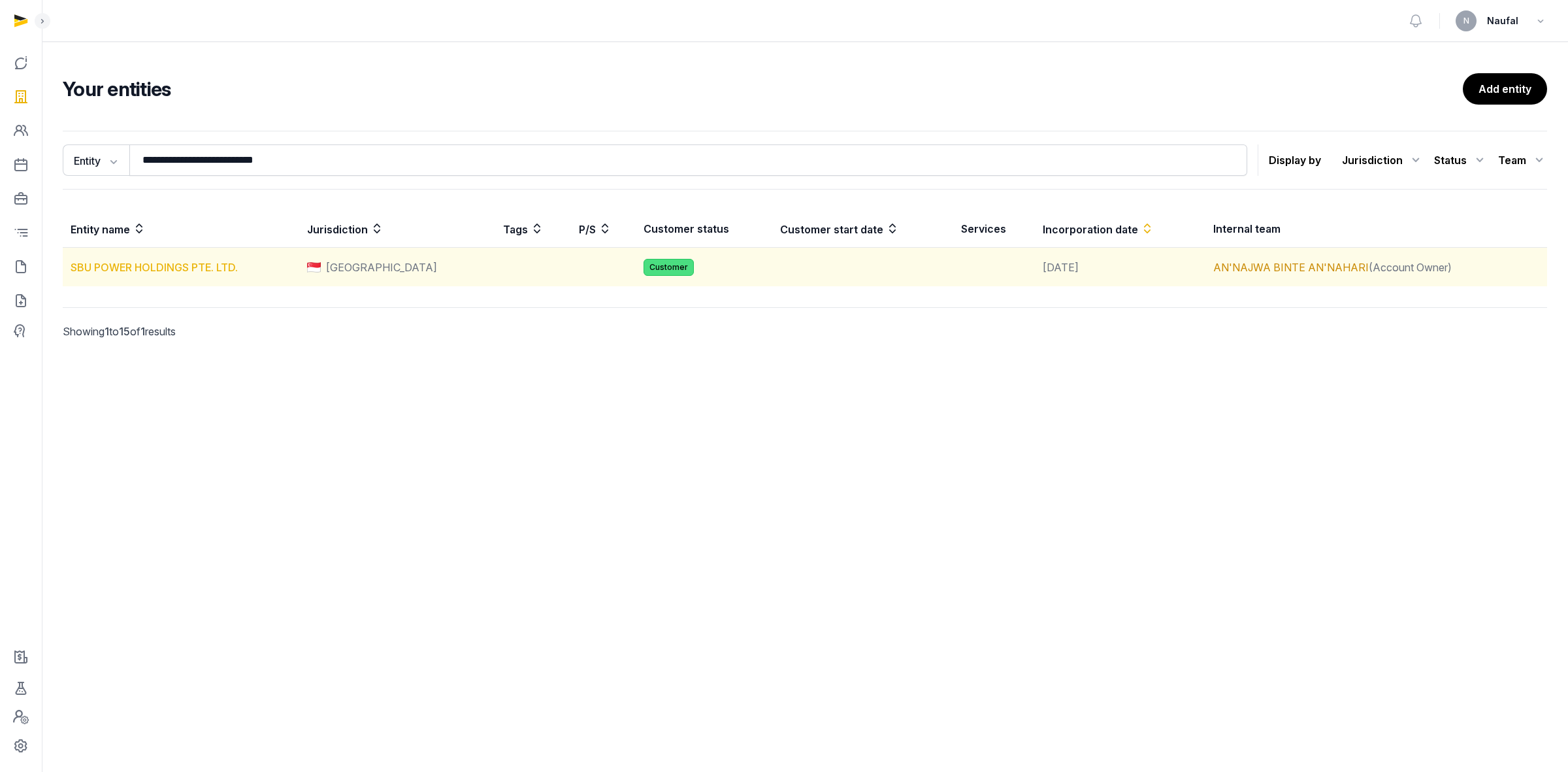
click at [167, 271] on link "SBU POWER HOLDINGS PTE. LTD." at bounding box center [154, 268] width 167 height 13
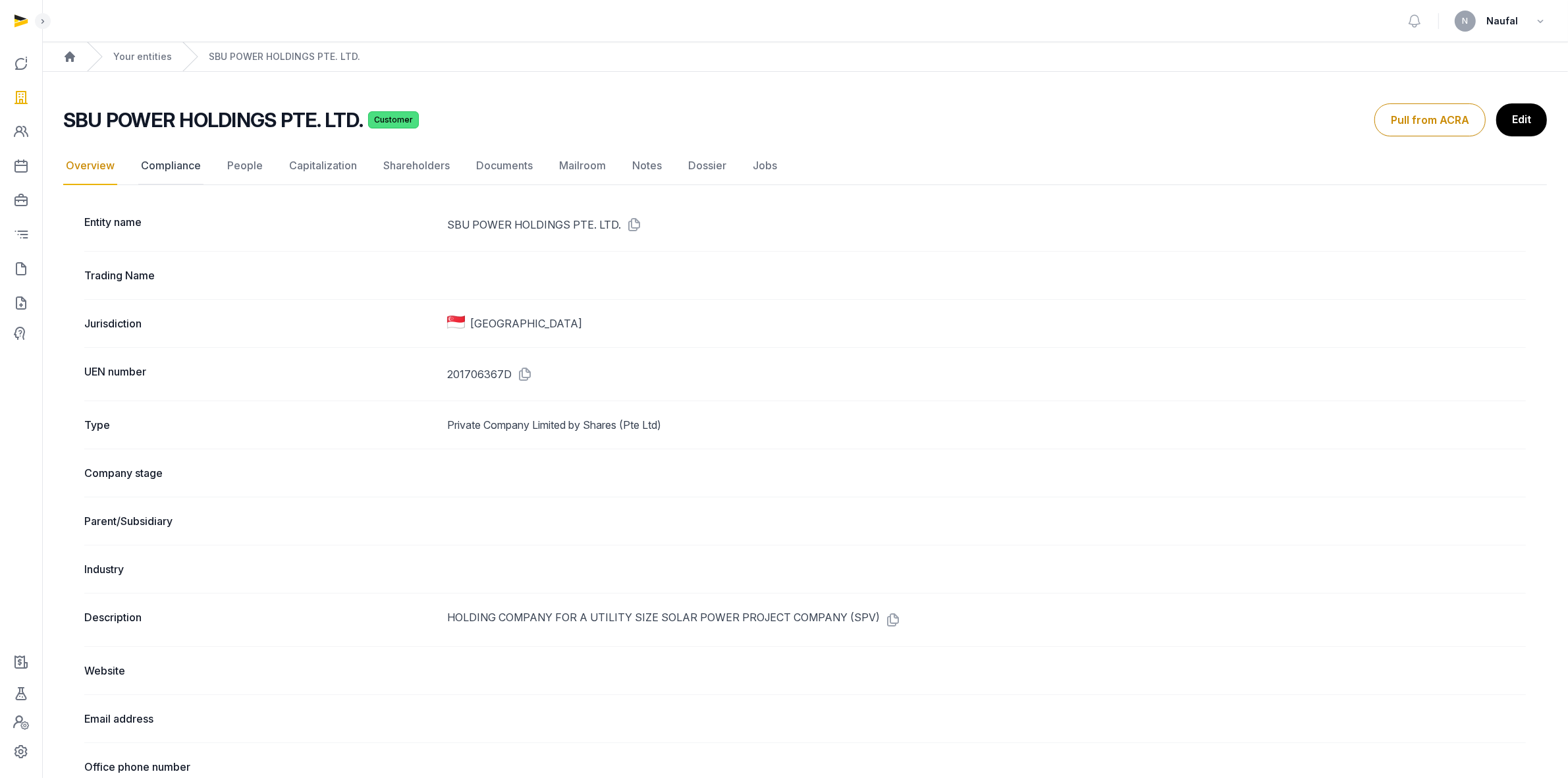
click at [164, 170] on link "Compliance" at bounding box center [171, 166] width 66 height 38
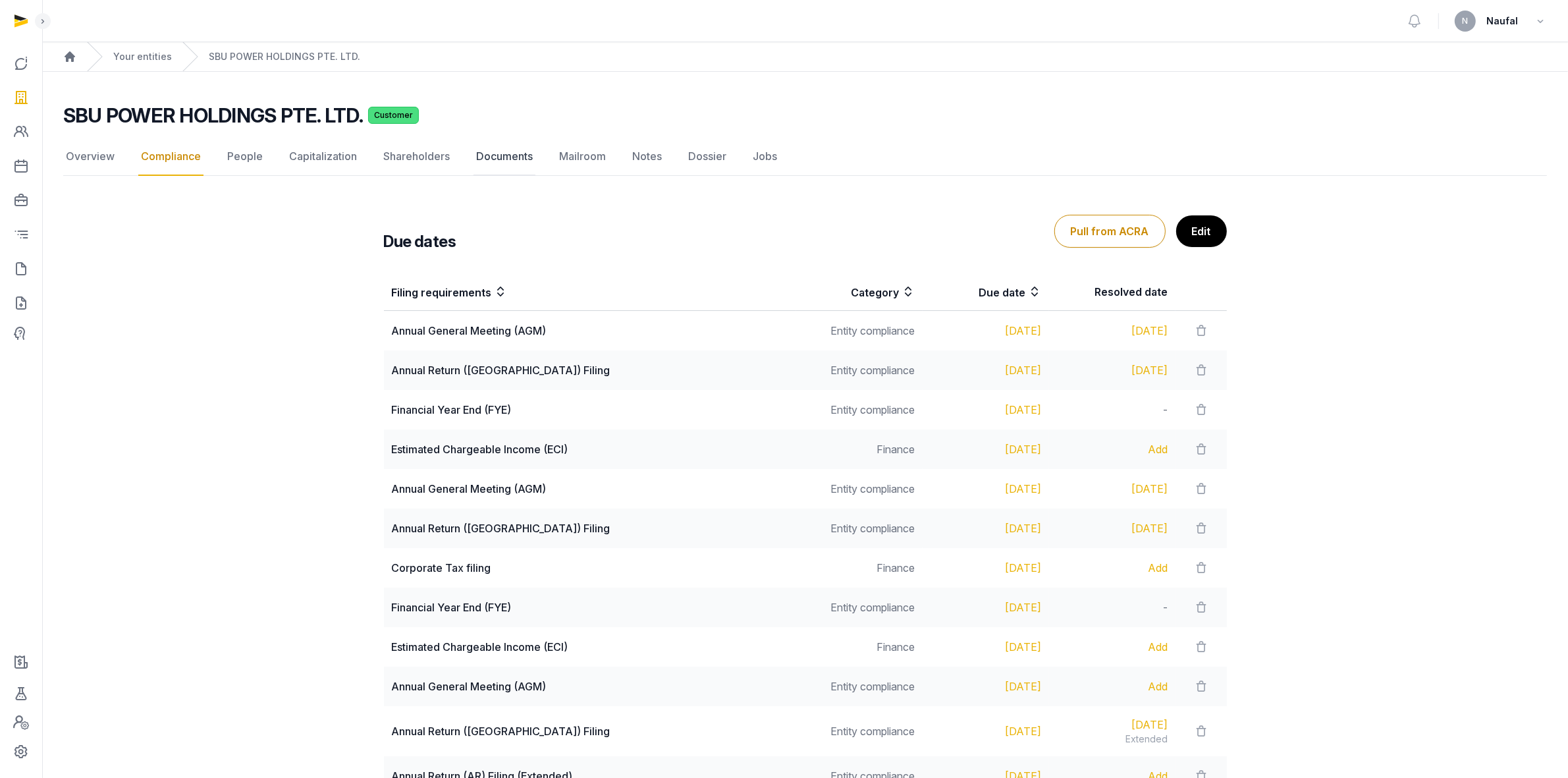
click at [502, 158] on link "Documents" at bounding box center [505, 156] width 62 height 38
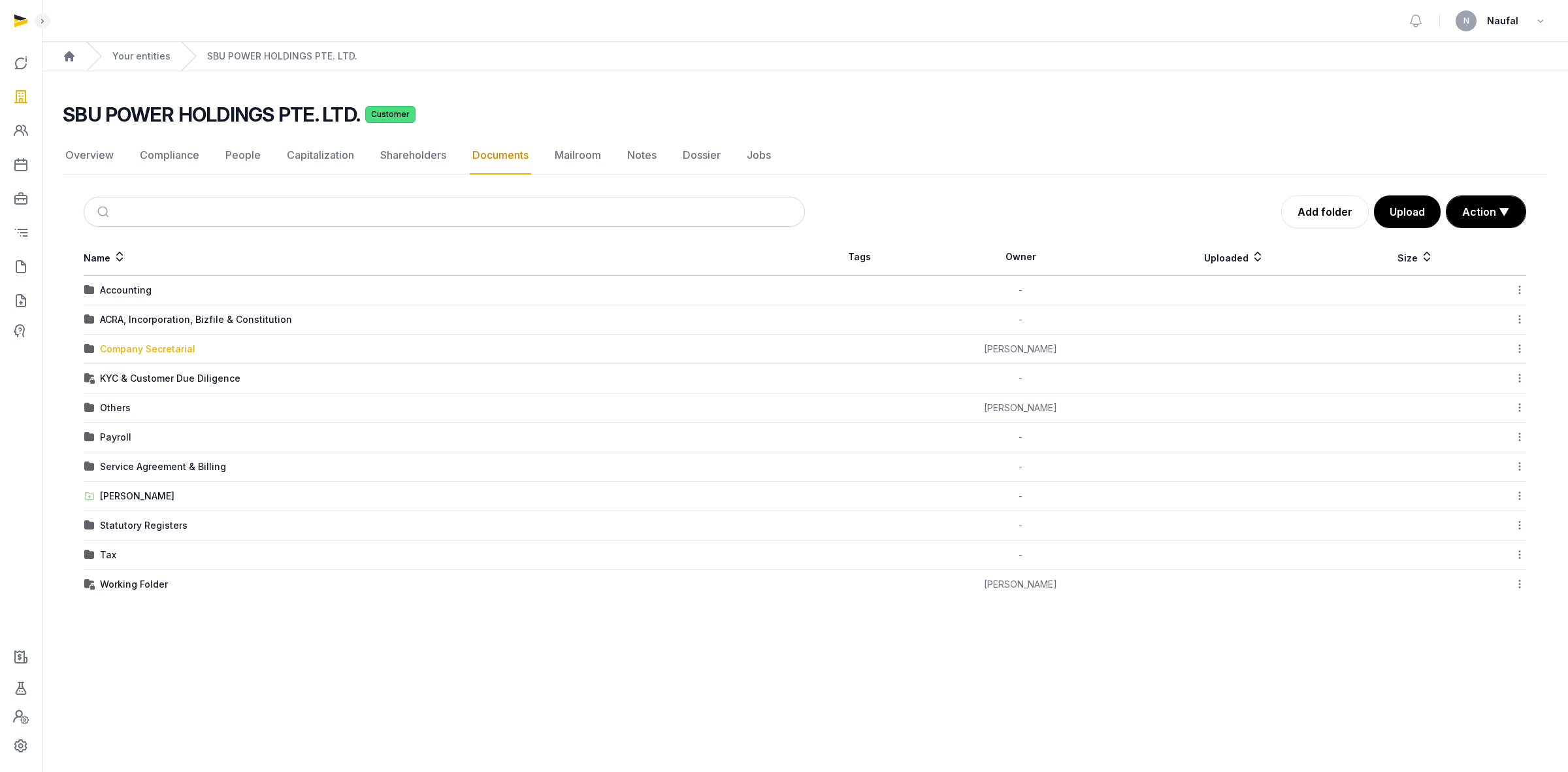
click at [164, 348] on div "Company Secretarial" at bounding box center [147, 349] width 96 height 13
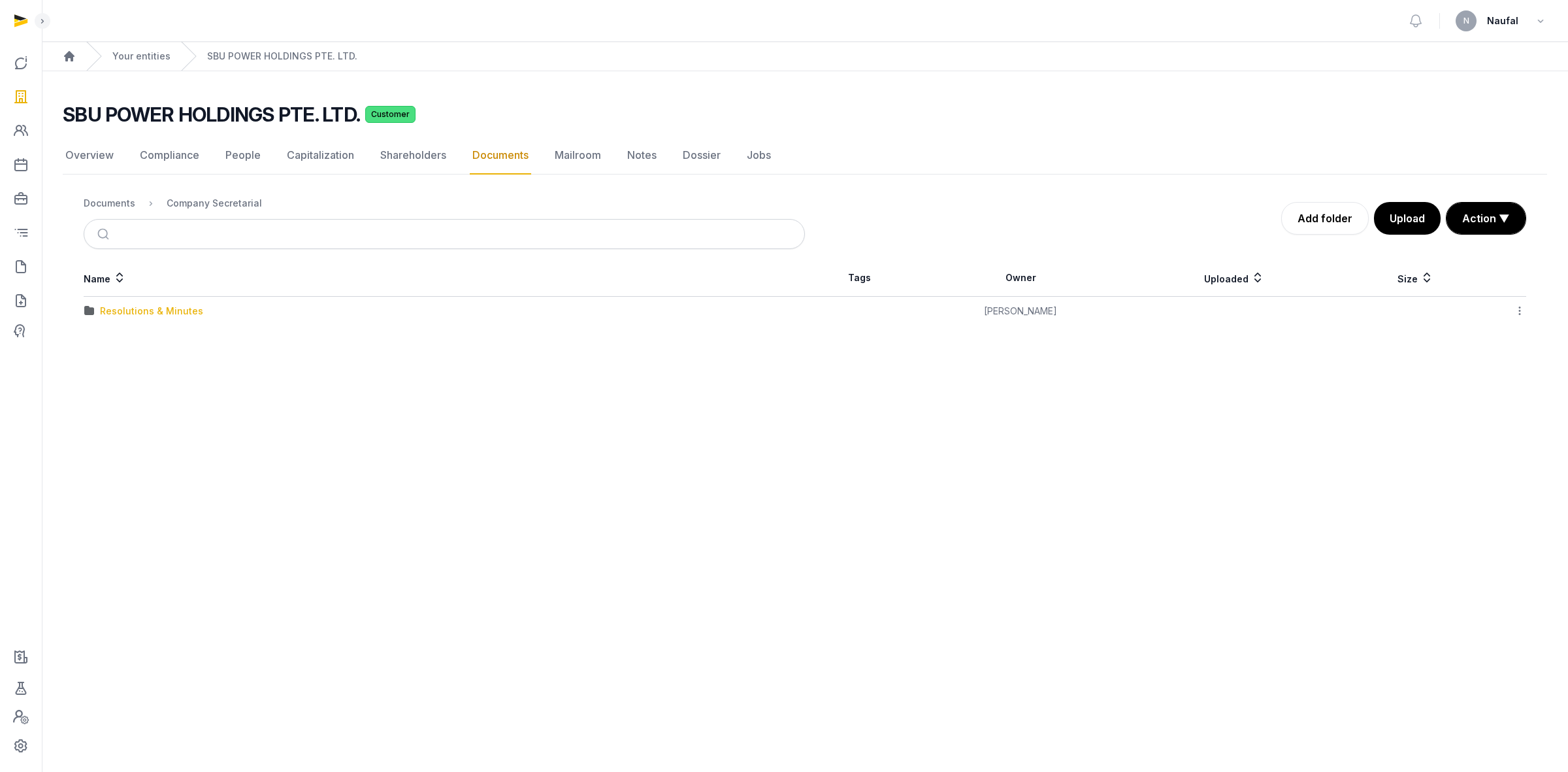
click at [160, 314] on div "Resolutions & Minutes" at bounding box center [152, 311] width 103 height 13
click at [115, 341] on div "2024" at bounding box center [112, 341] width 24 height 13
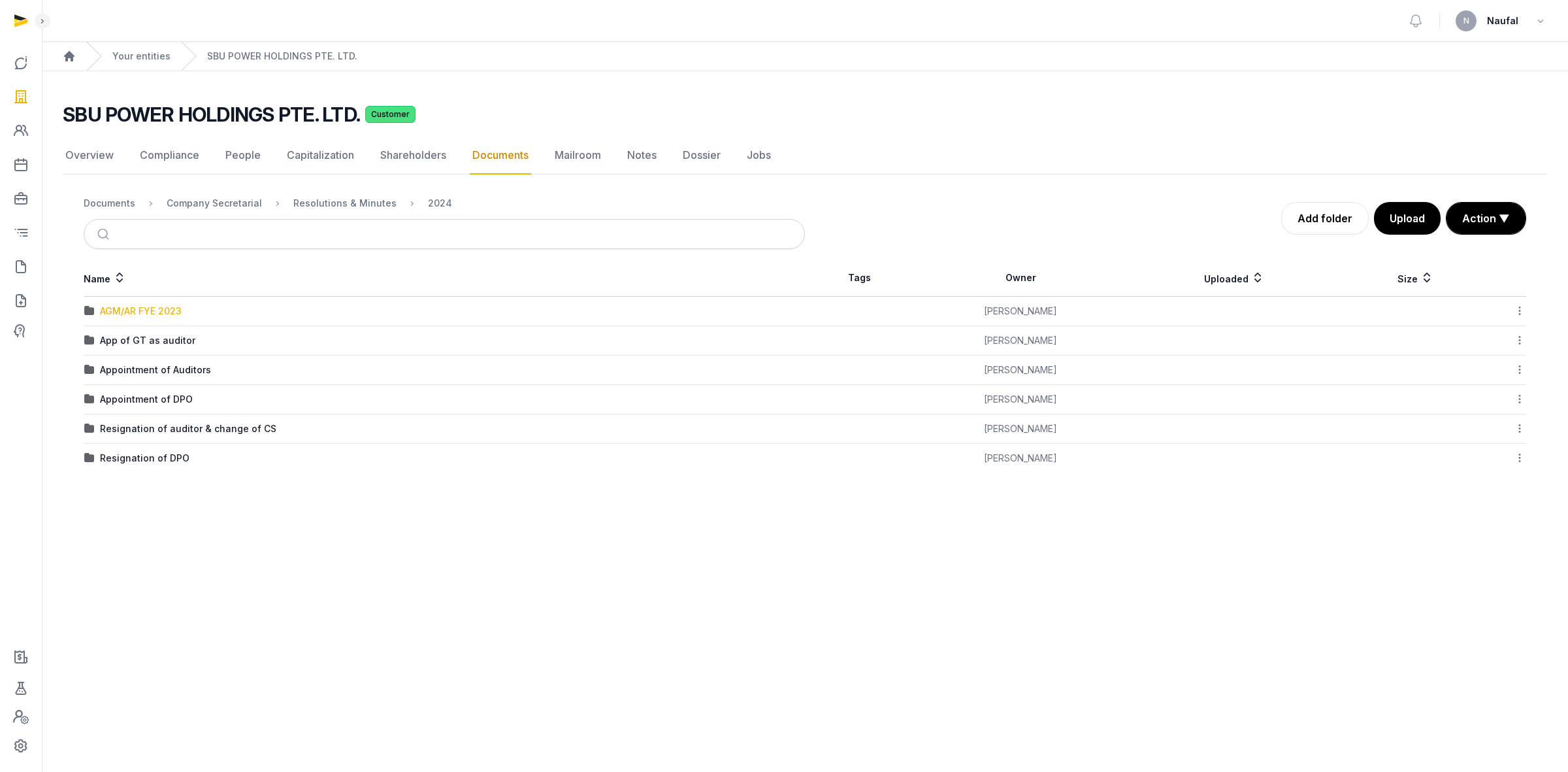
click at [138, 311] on div "AGM/AR FYE 2023" at bounding box center [141, 311] width 82 height 13
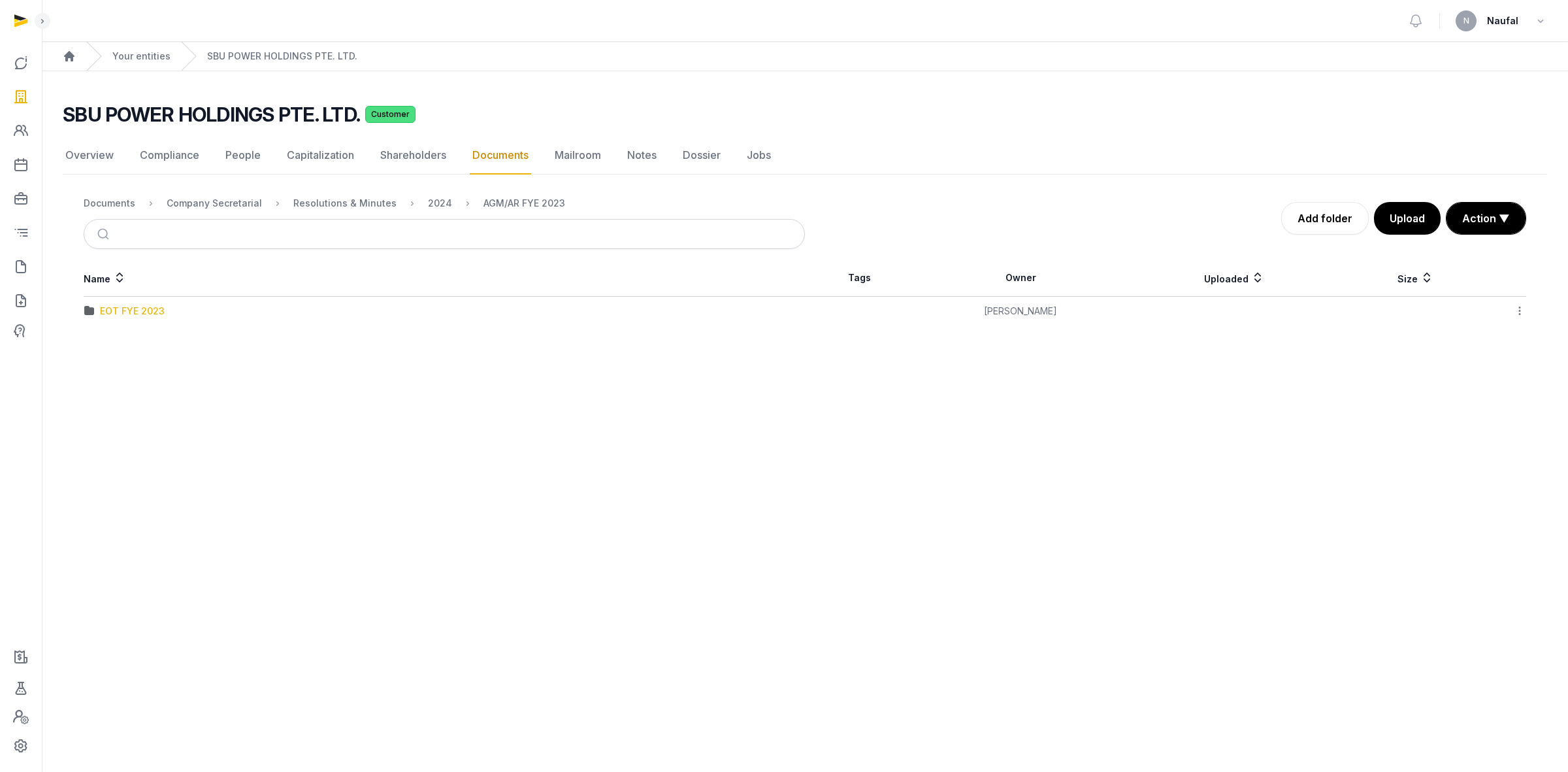
click at [127, 315] on div "EOT FYE 2023" at bounding box center [132, 311] width 65 height 13
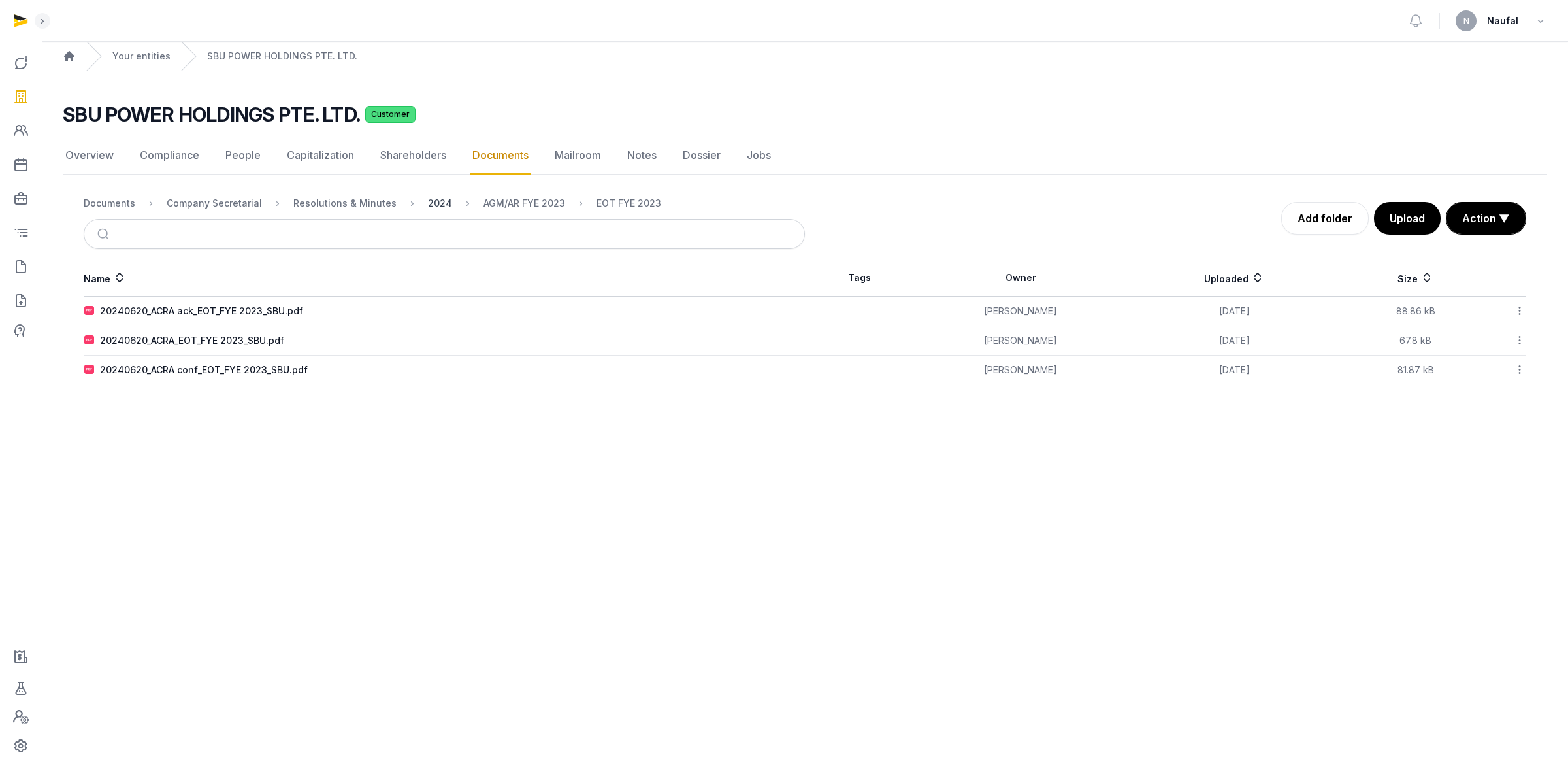
click at [432, 198] on div "2024" at bounding box center [440, 203] width 24 height 13
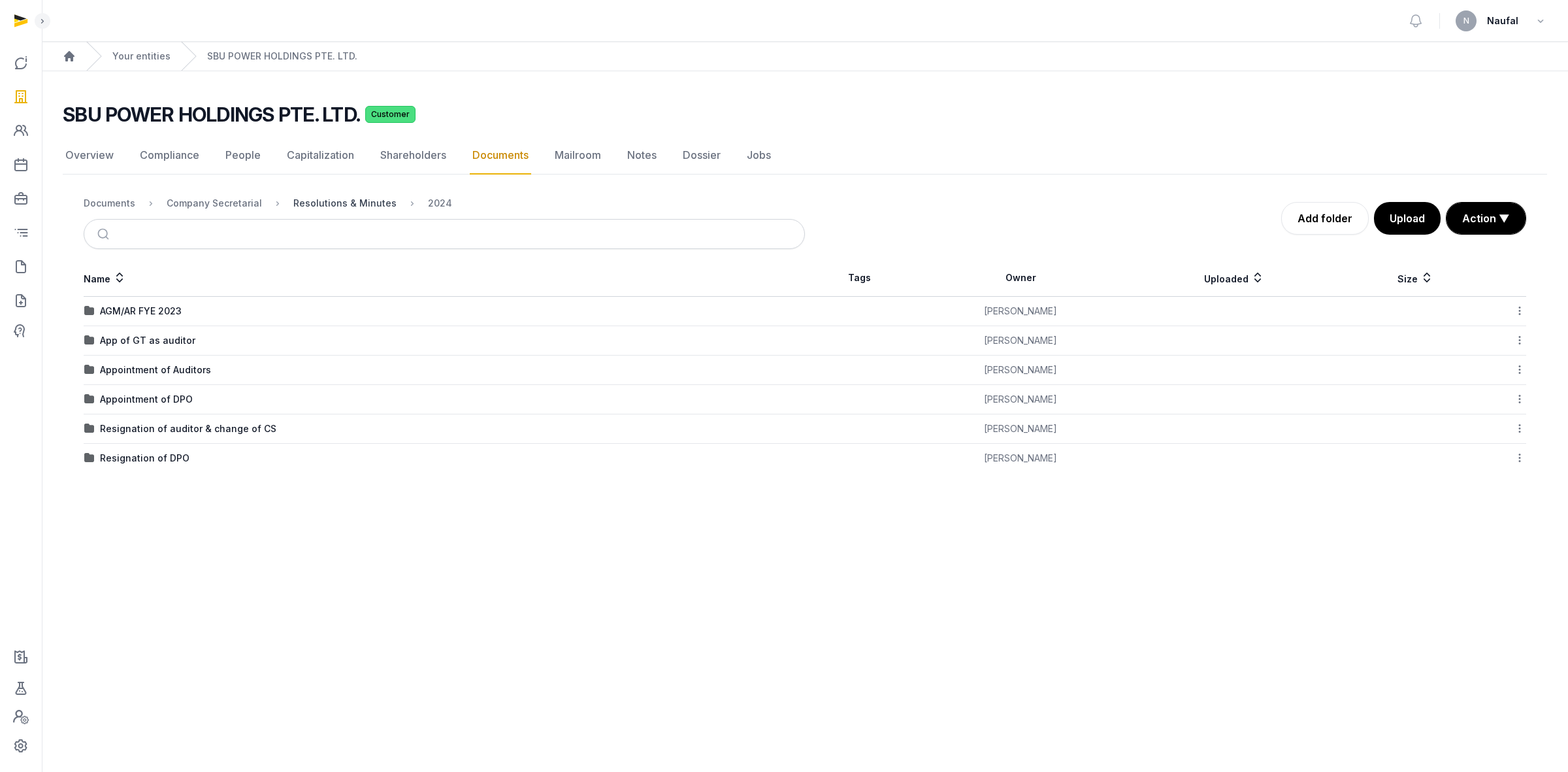
click at [331, 208] on div "Resolutions & Minutes" at bounding box center [345, 203] width 103 height 13
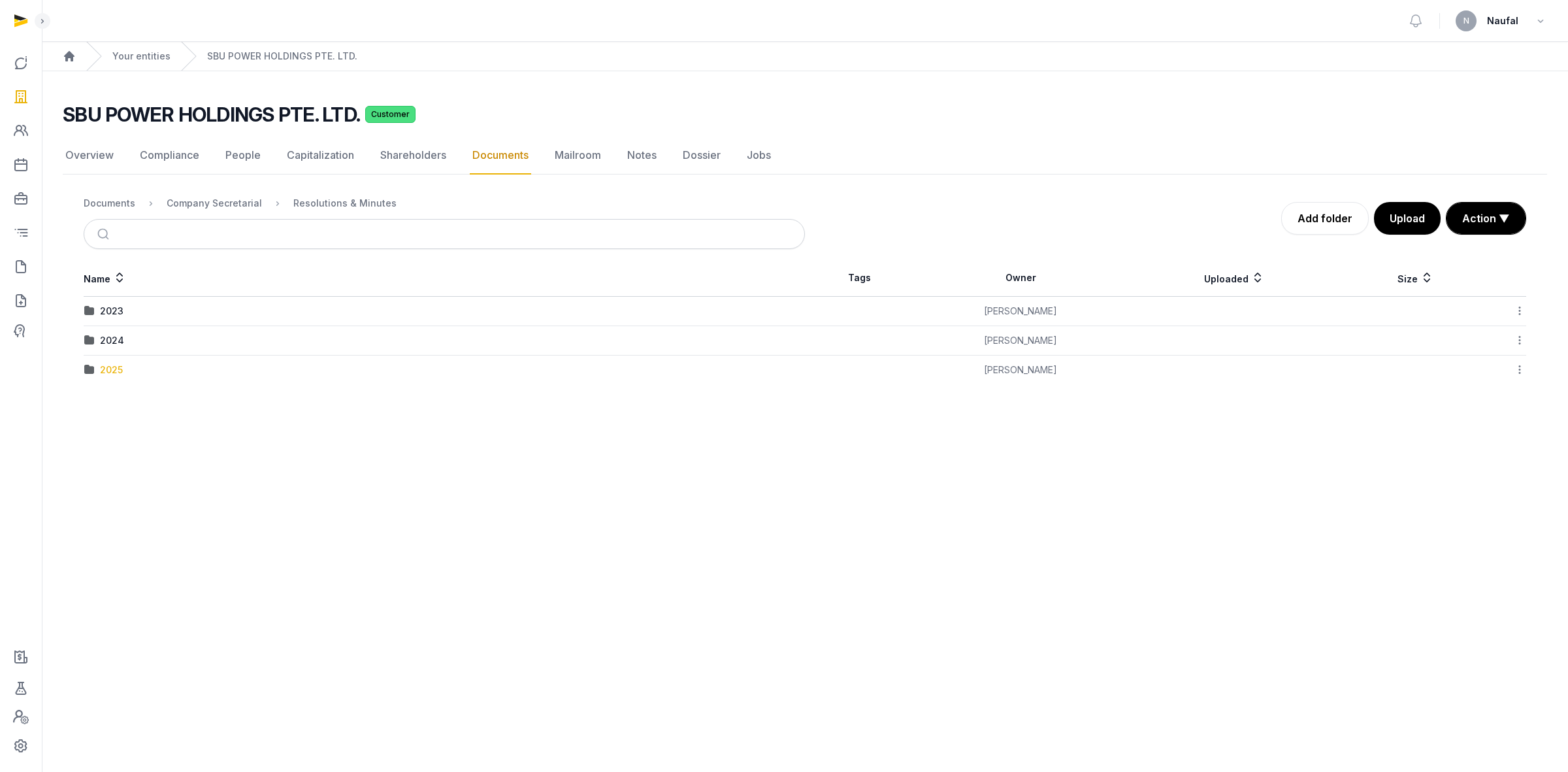
click at [109, 370] on div "2025" at bounding box center [111, 370] width 22 height 13
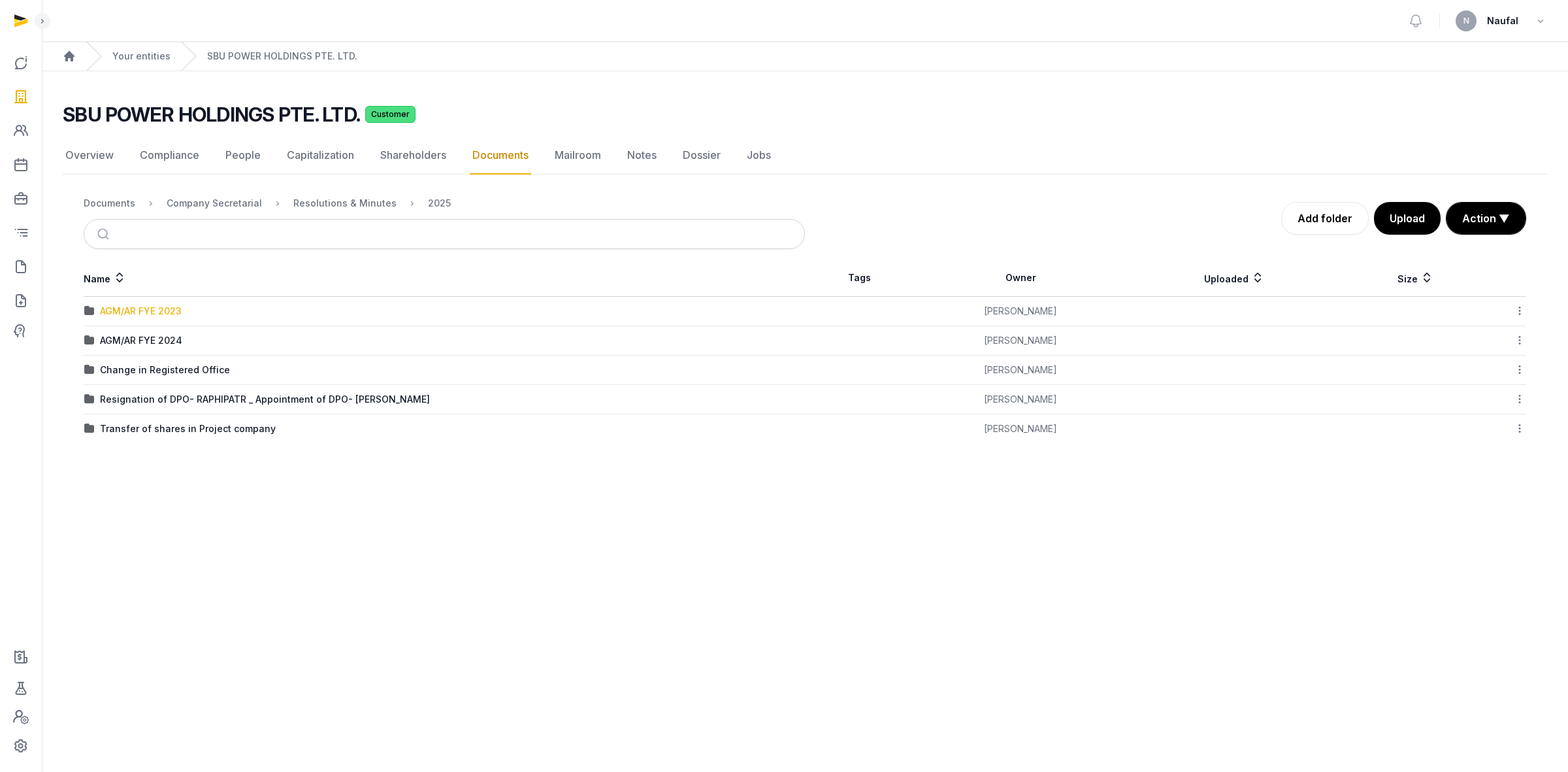
click at [172, 311] on div "AGM/AR FYE 2023" at bounding box center [141, 311] width 82 height 13
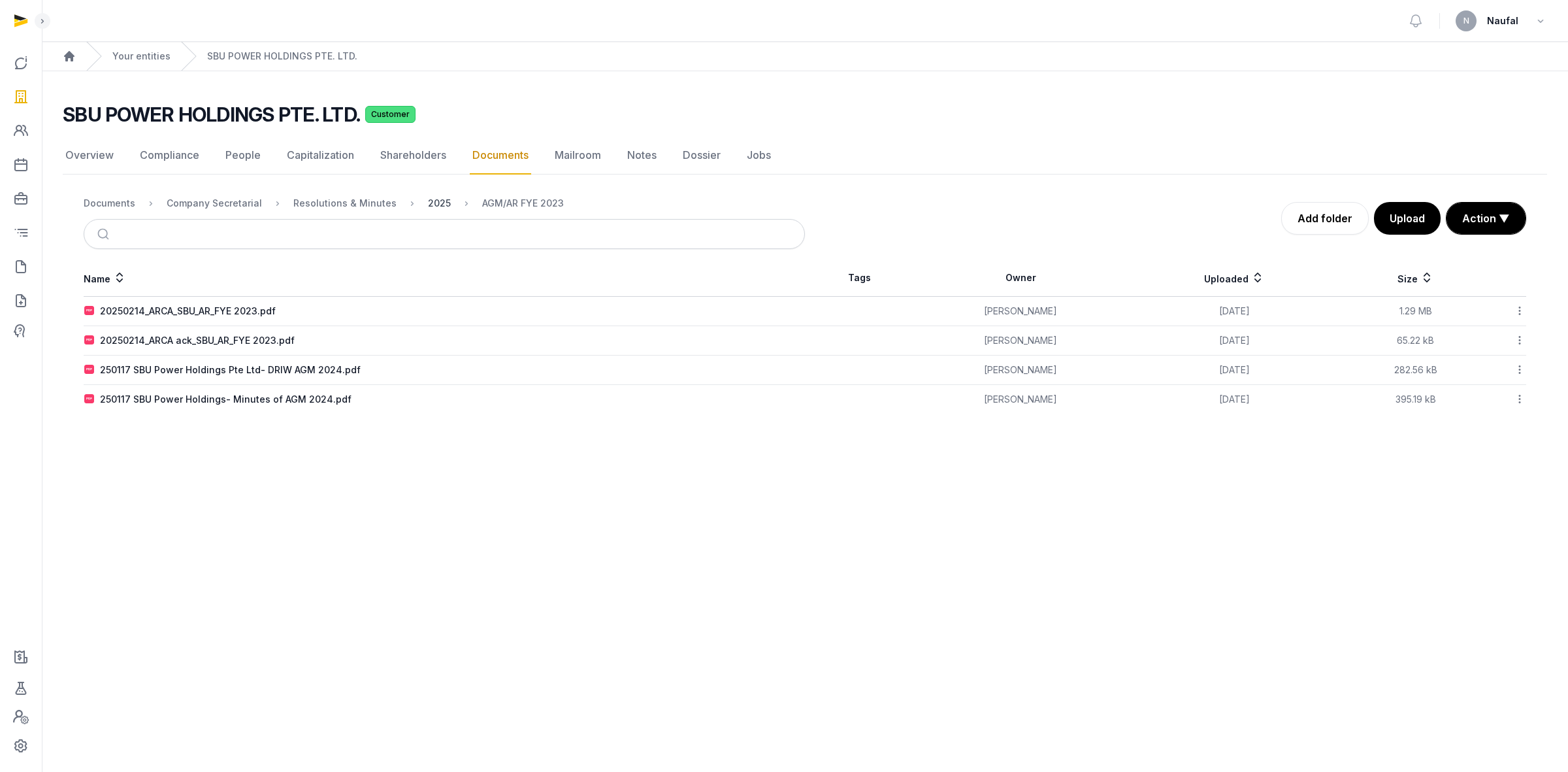
click at [429, 201] on div "2025" at bounding box center [439, 203] width 22 height 13
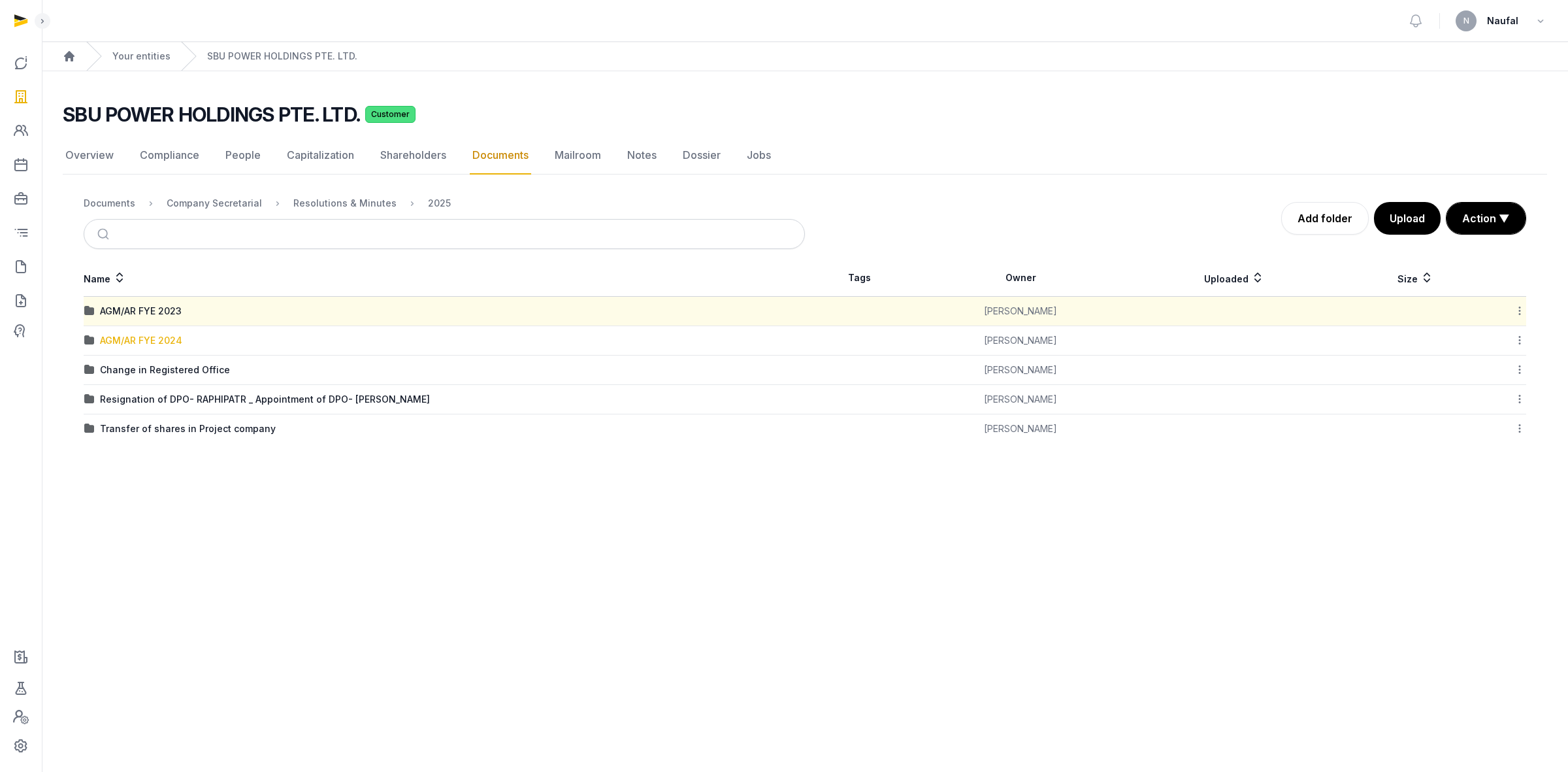
click at [144, 341] on div "AGM/AR FYE 2024" at bounding box center [141, 341] width 82 height 13
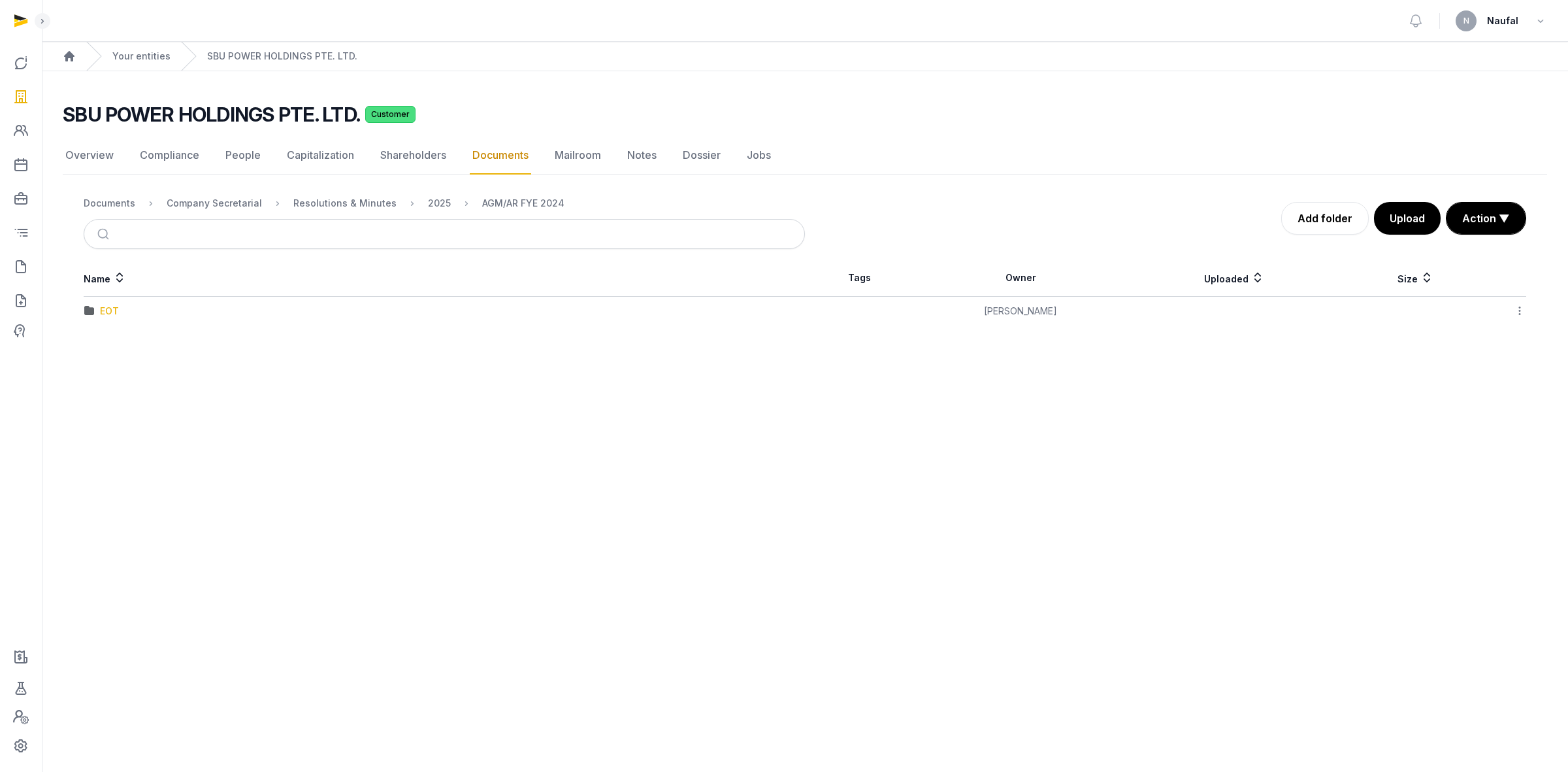
click at [112, 313] on div "EOT" at bounding box center [109, 311] width 19 height 13
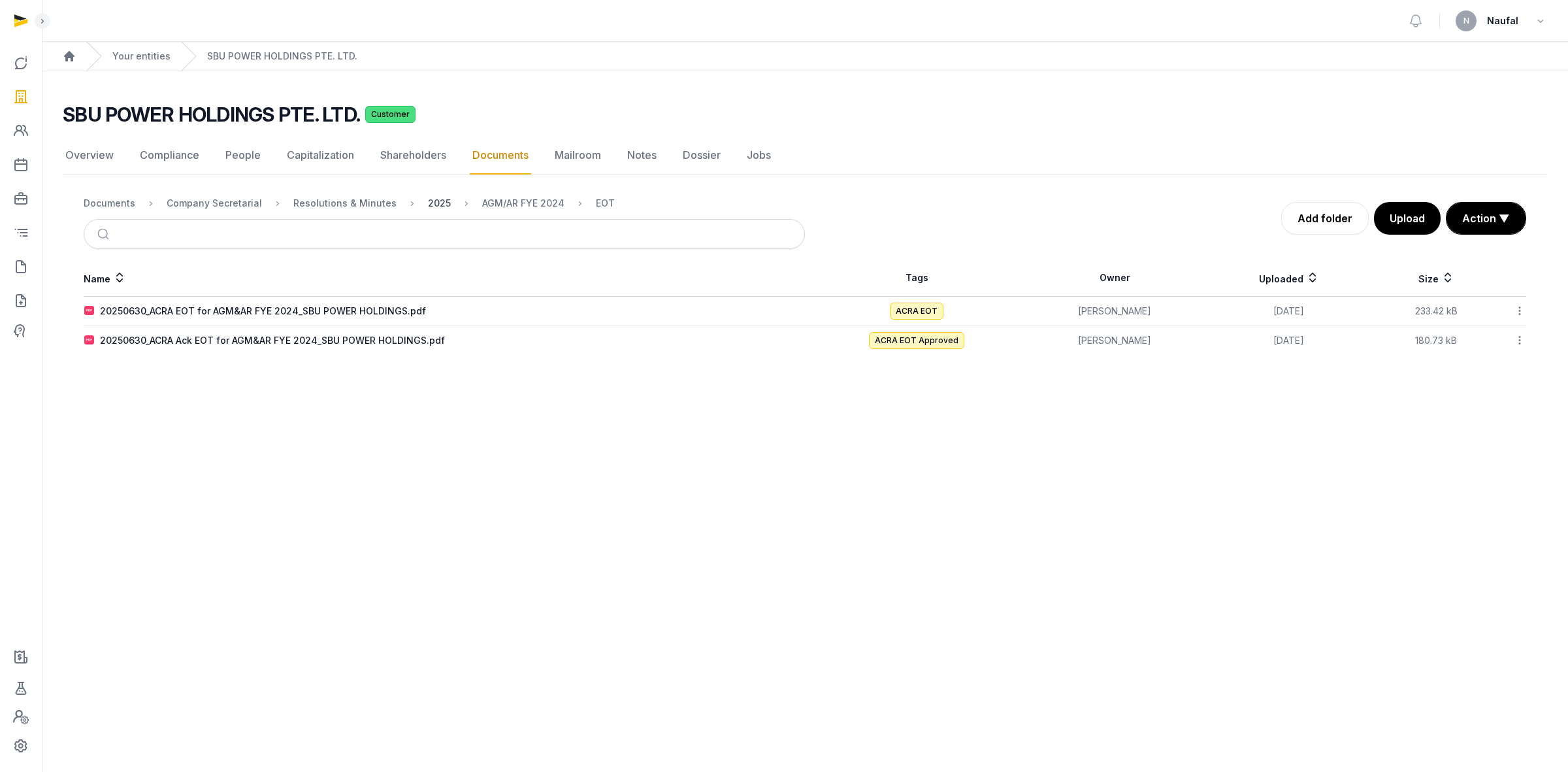
click at [432, 202] on div "2025" at bounding box center [439, 203] width 22 height 13
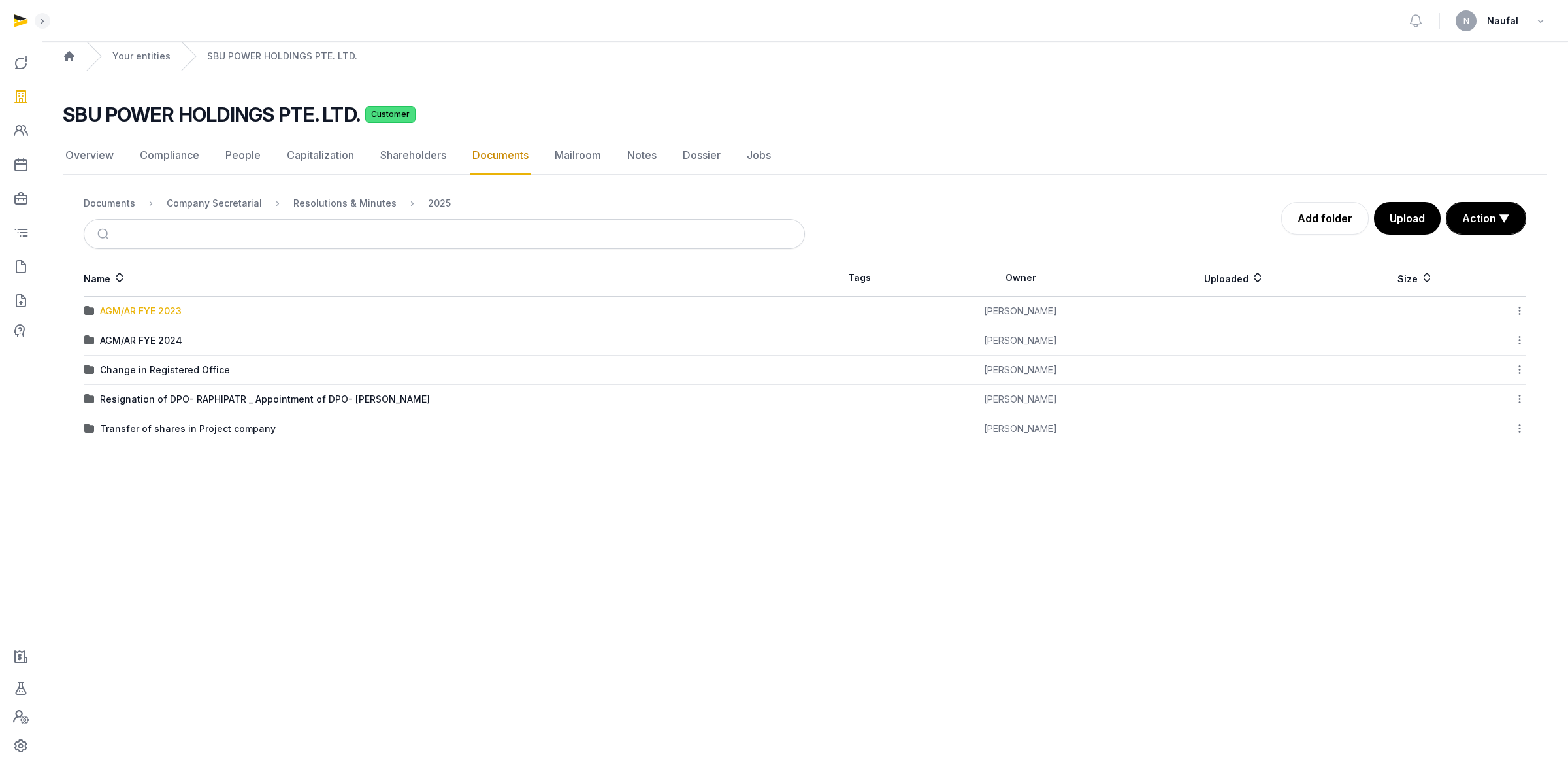
click at [162, 306] on div "AGM/AR FYE 2023" at bounding box center [141, 311] width 82 height 13
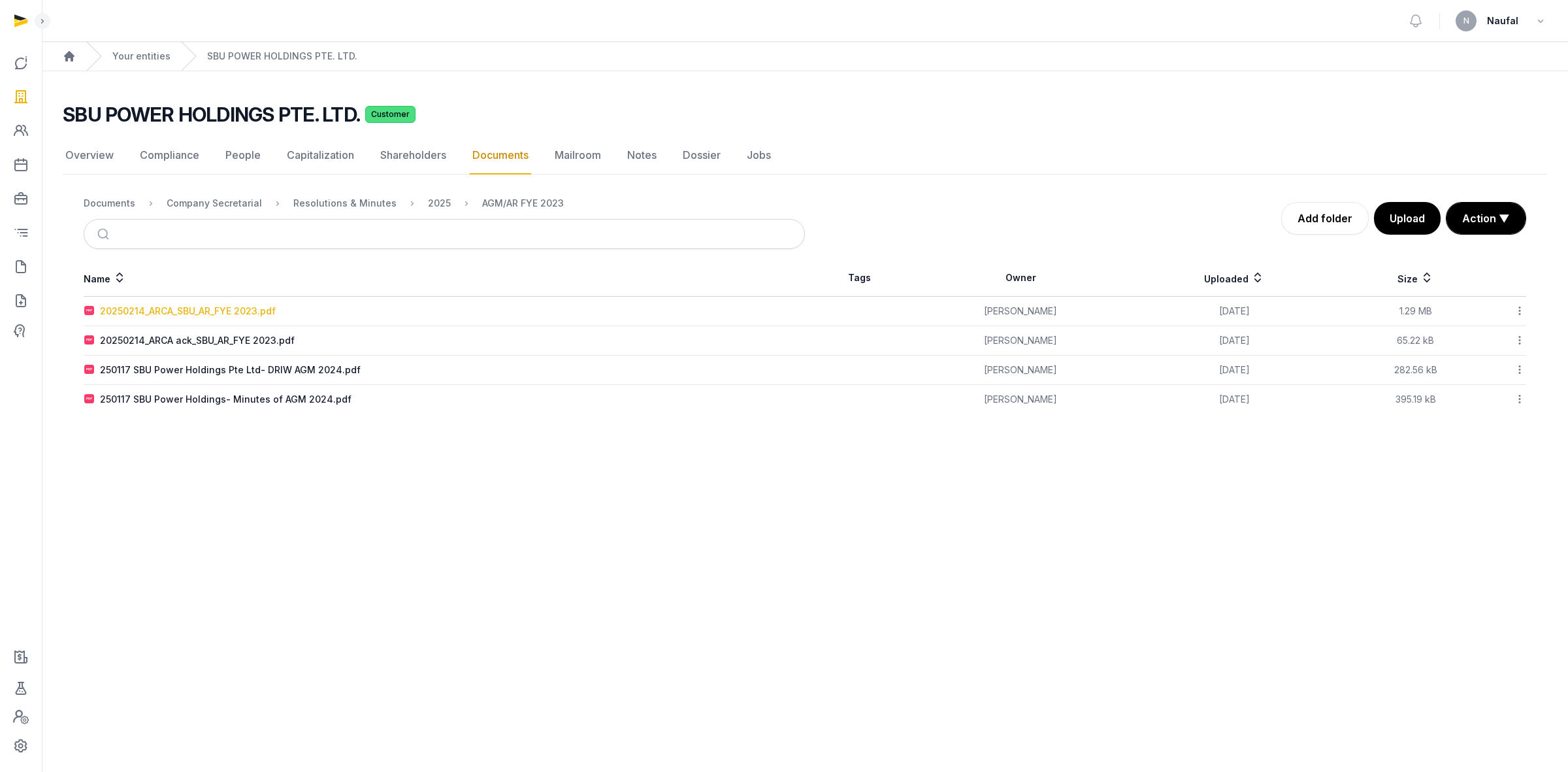
click at [238, 309] on div "20250214_ARCA_SBU_AR_FYE 2023.pdf" at bounding box center [187, 311] width 176 height 13
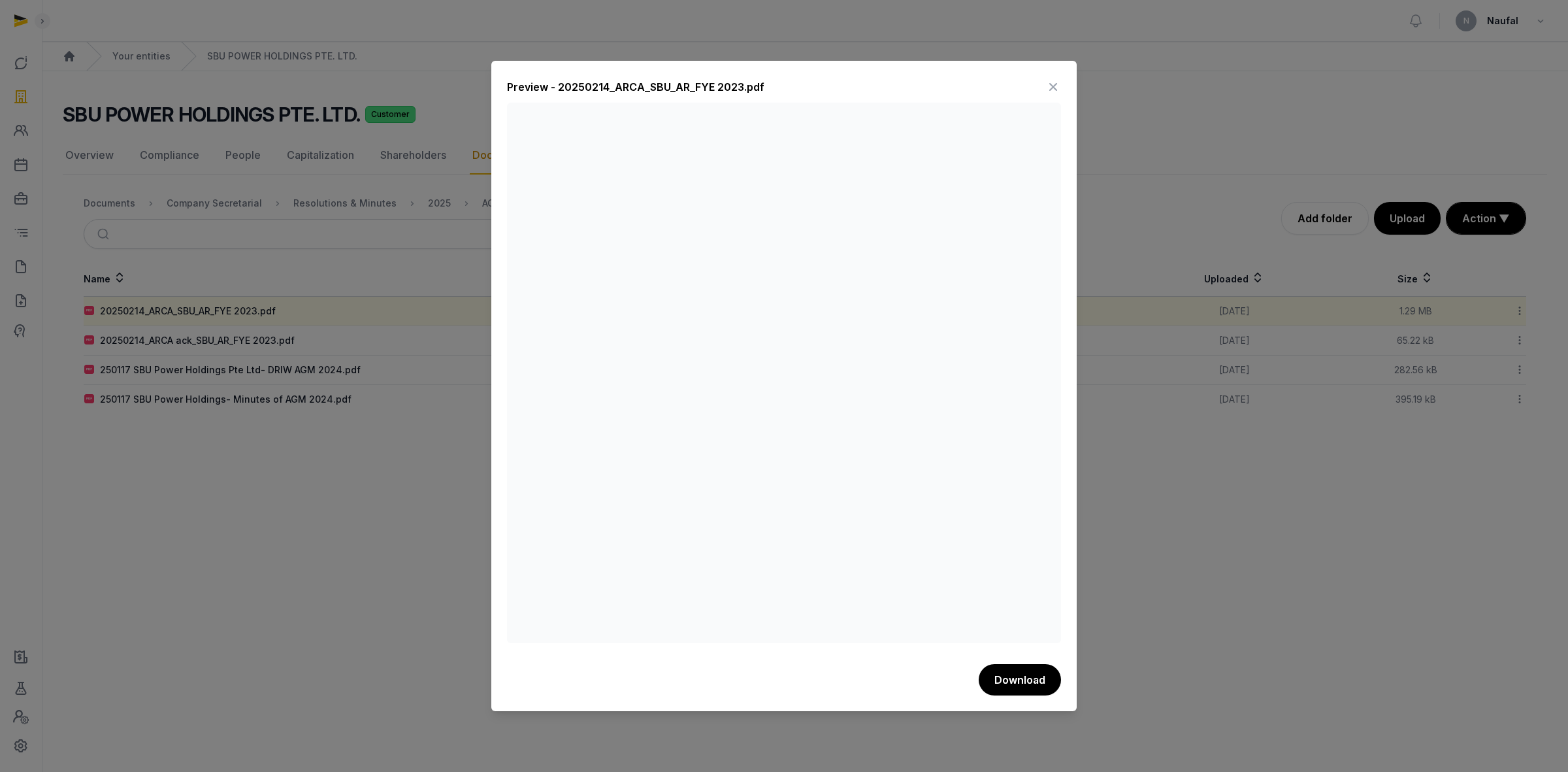
click at [1050, 90] on icon at bounding box center [1053, 87] width 16 height 21
